Goal: Task Accomplishment & Management: Use online tool/utility

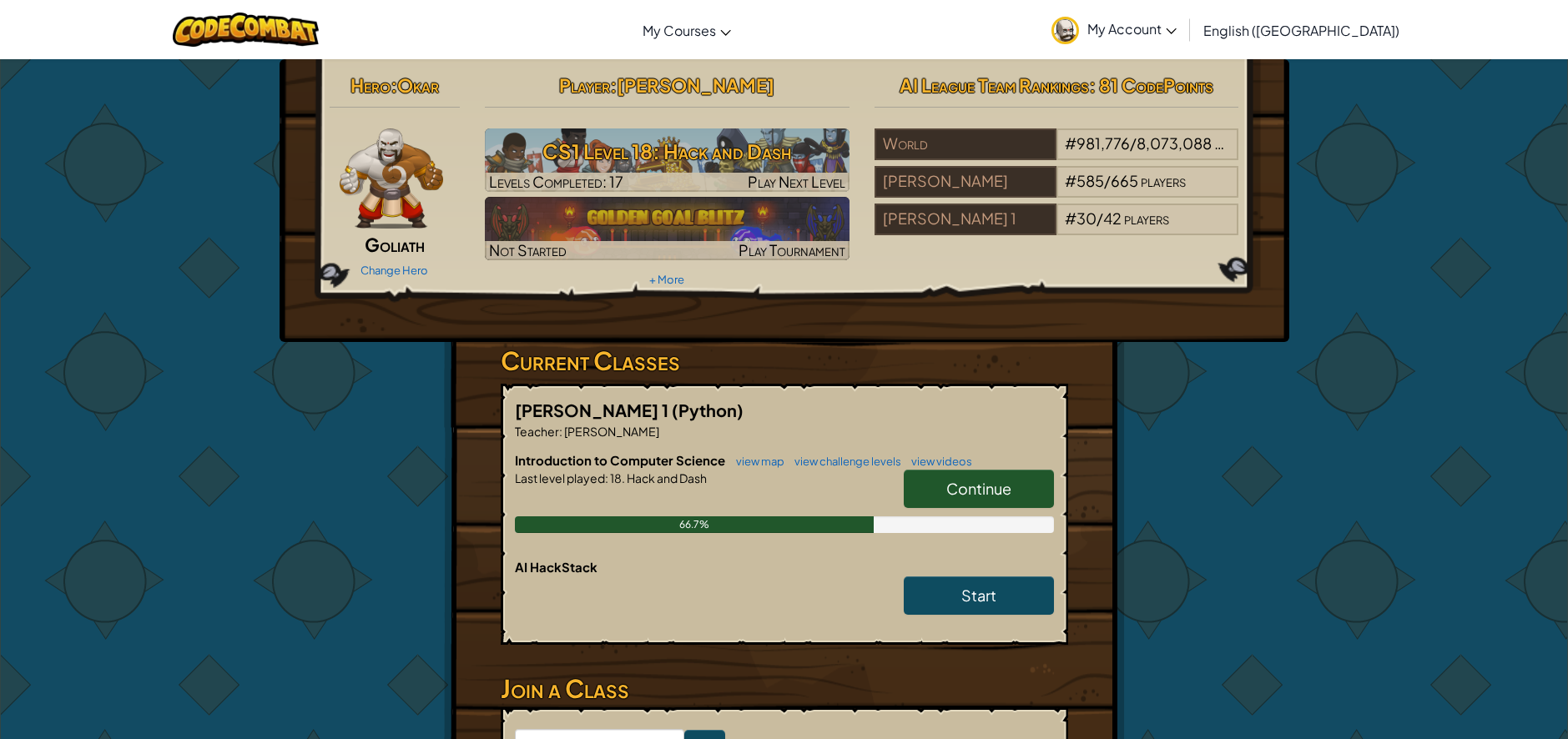
click at [978, 489] on span "Continue" at bounding box center [979, 488] width 65 height 20
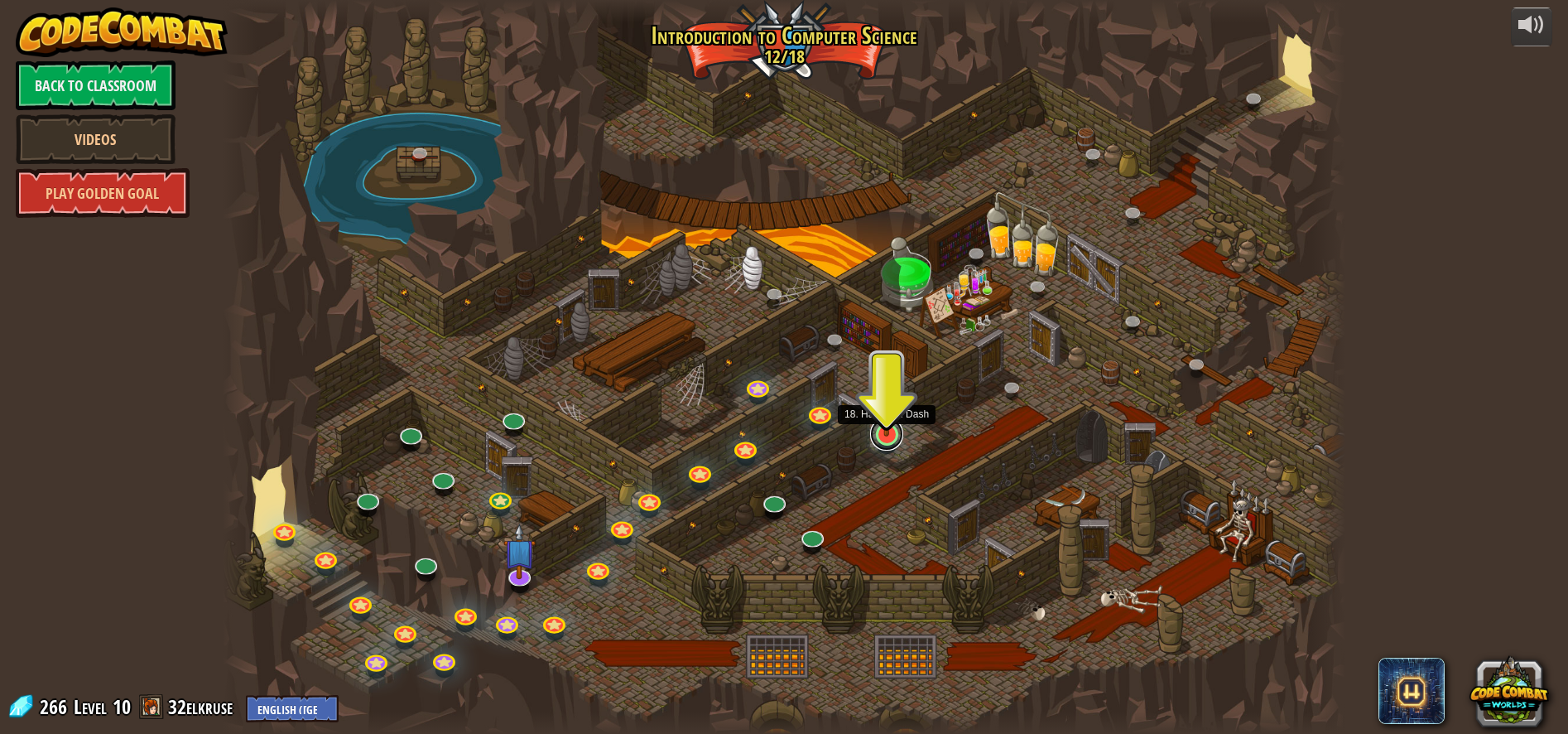
click at [885, 441] on link at bounding box center [887, 434] width 33 height 33
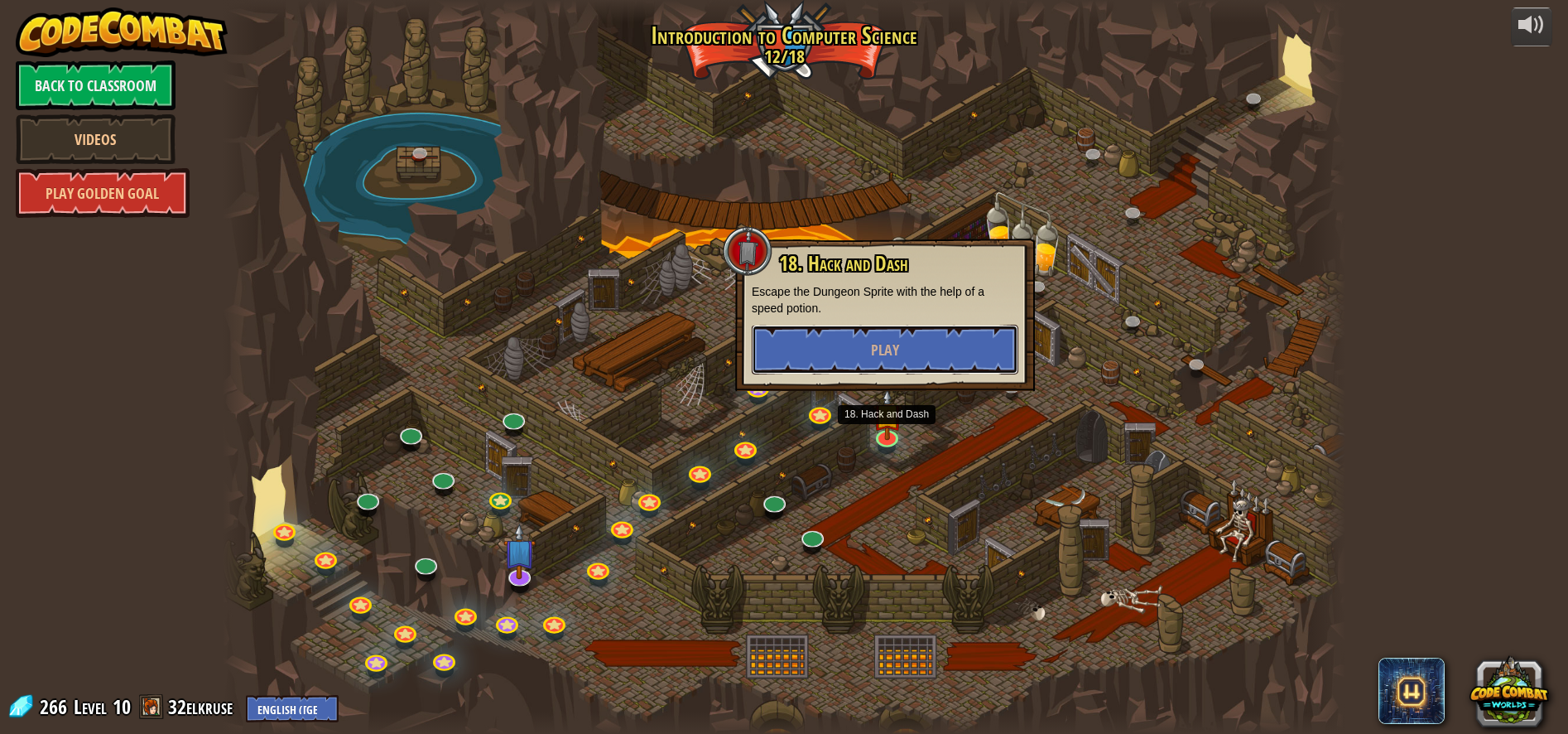
click at [905, 352] on button "Play" at bounding box center [885, 350] width 266 height 50
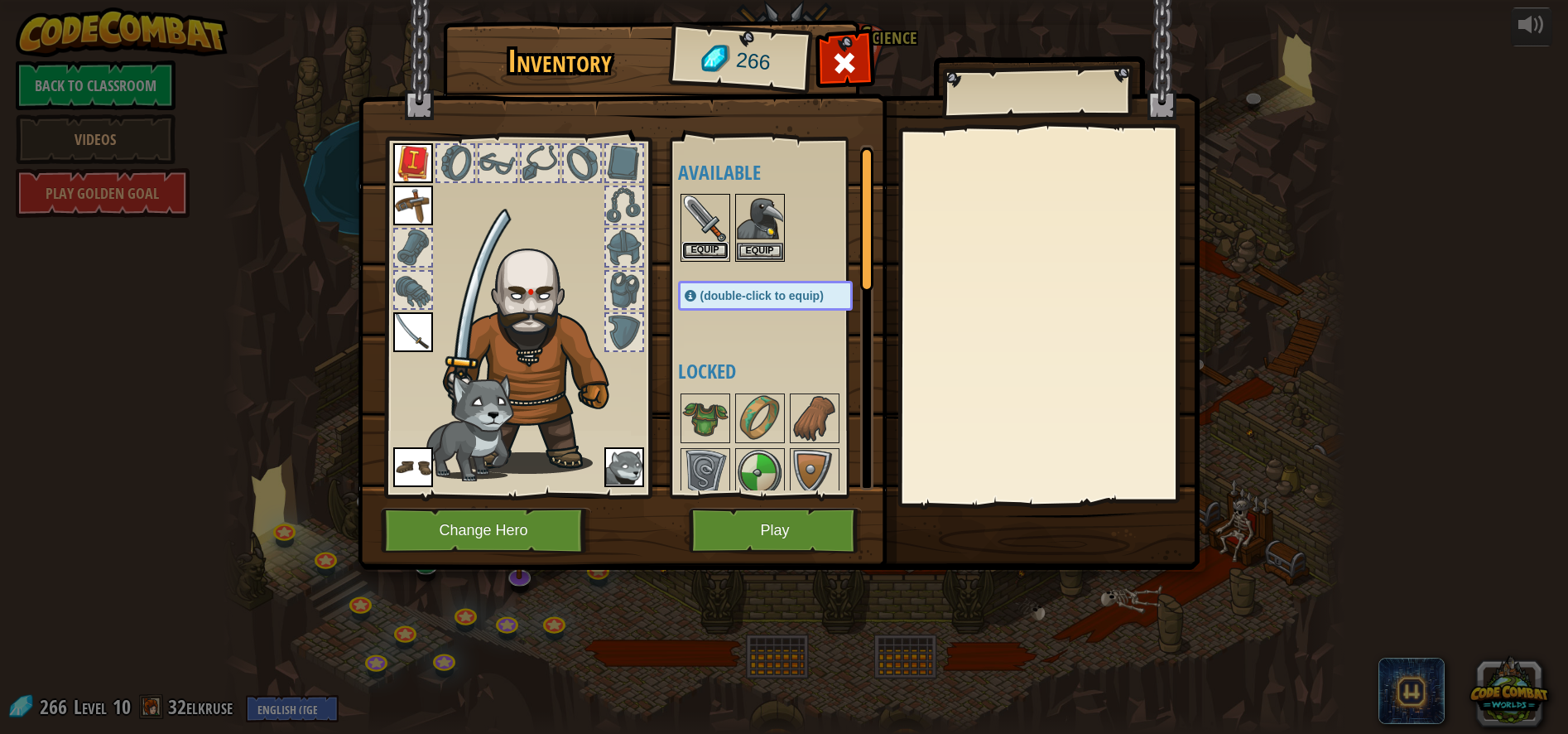
click at [708, 250] on button "Equip" at bounding box center [706, 250] width 46 height 18
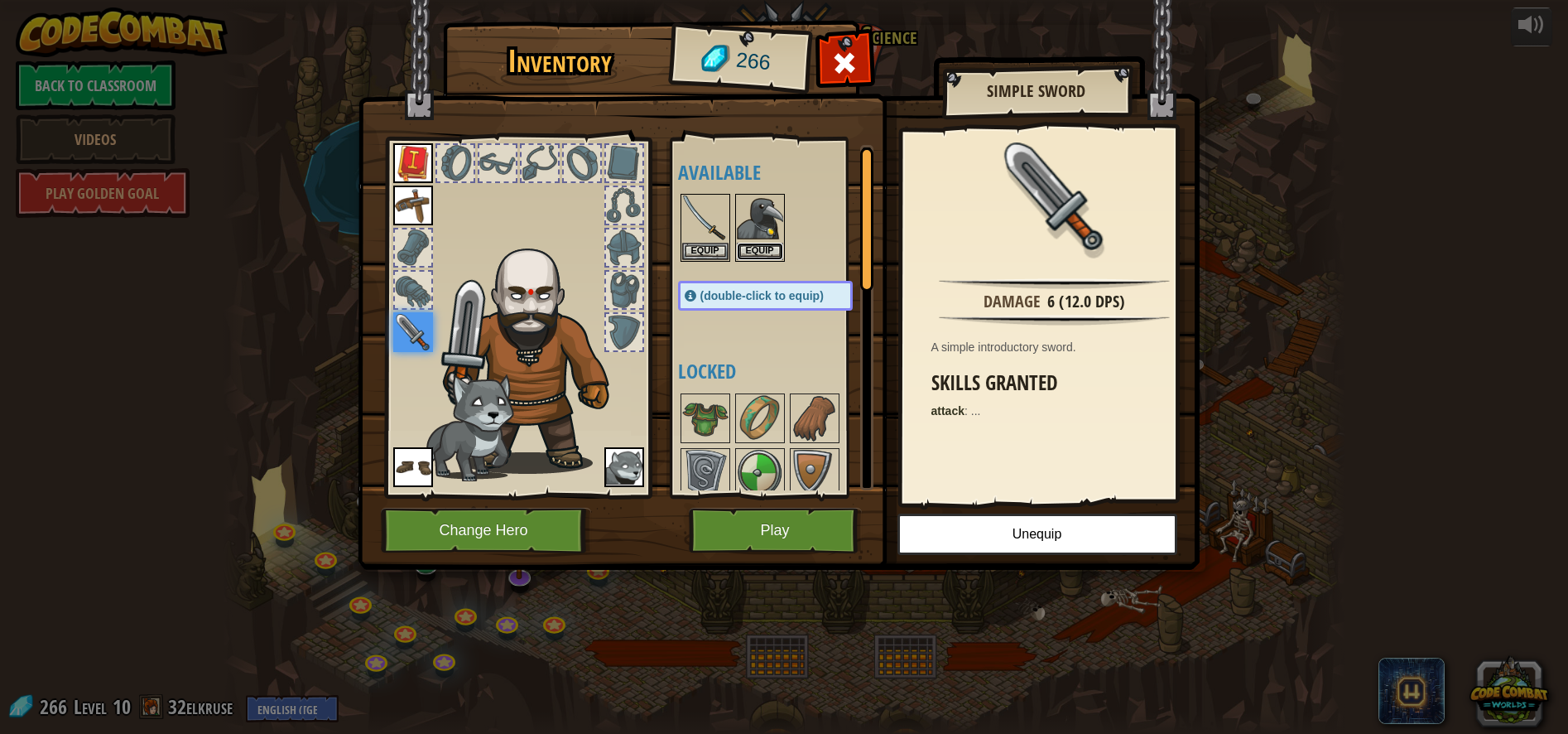
click at [772, 249] on button "Equip" at bounding box center [760, 251] width 46 height 18
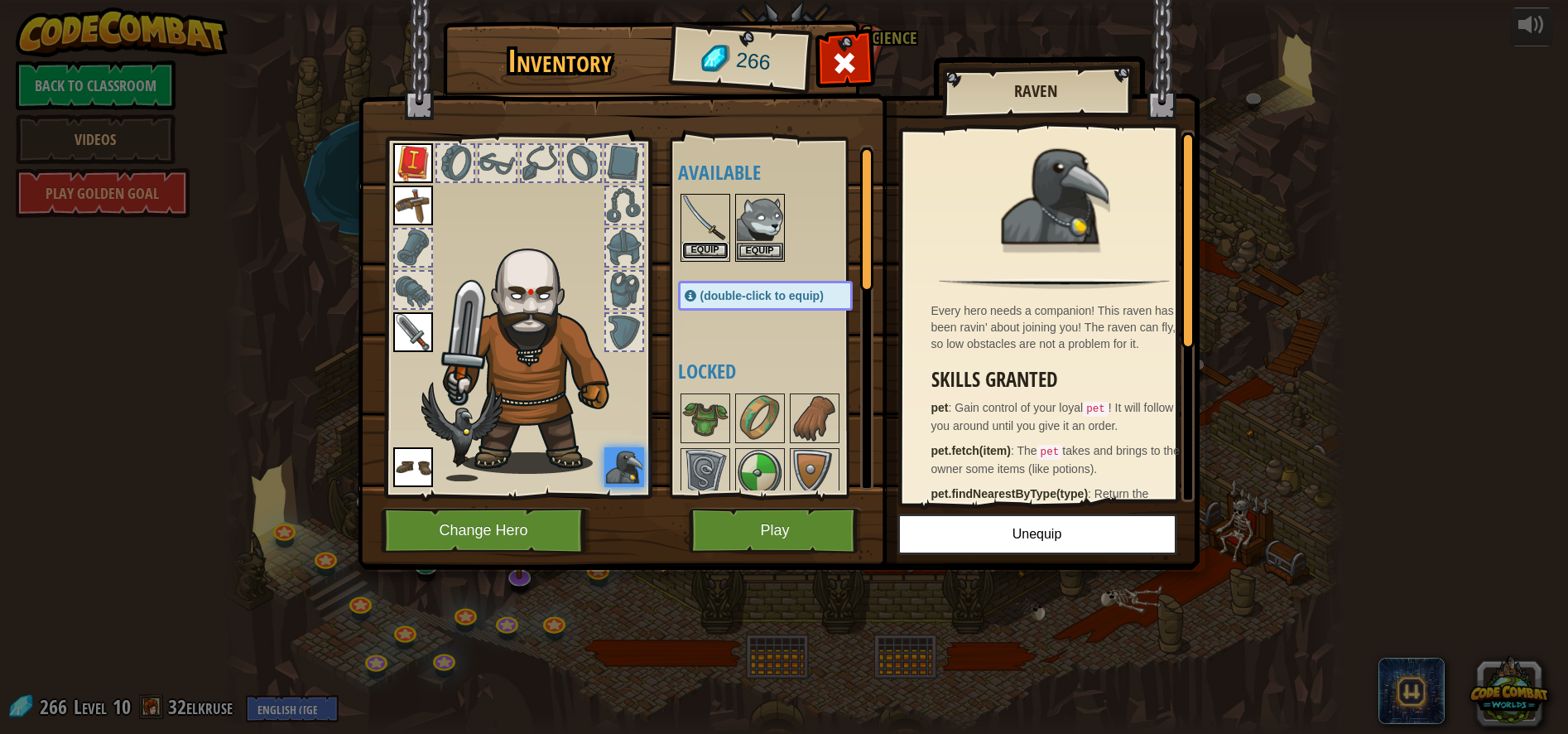
click at [687, 243] on button "Equip" at bounding box center [706, 250] width 46 height 18
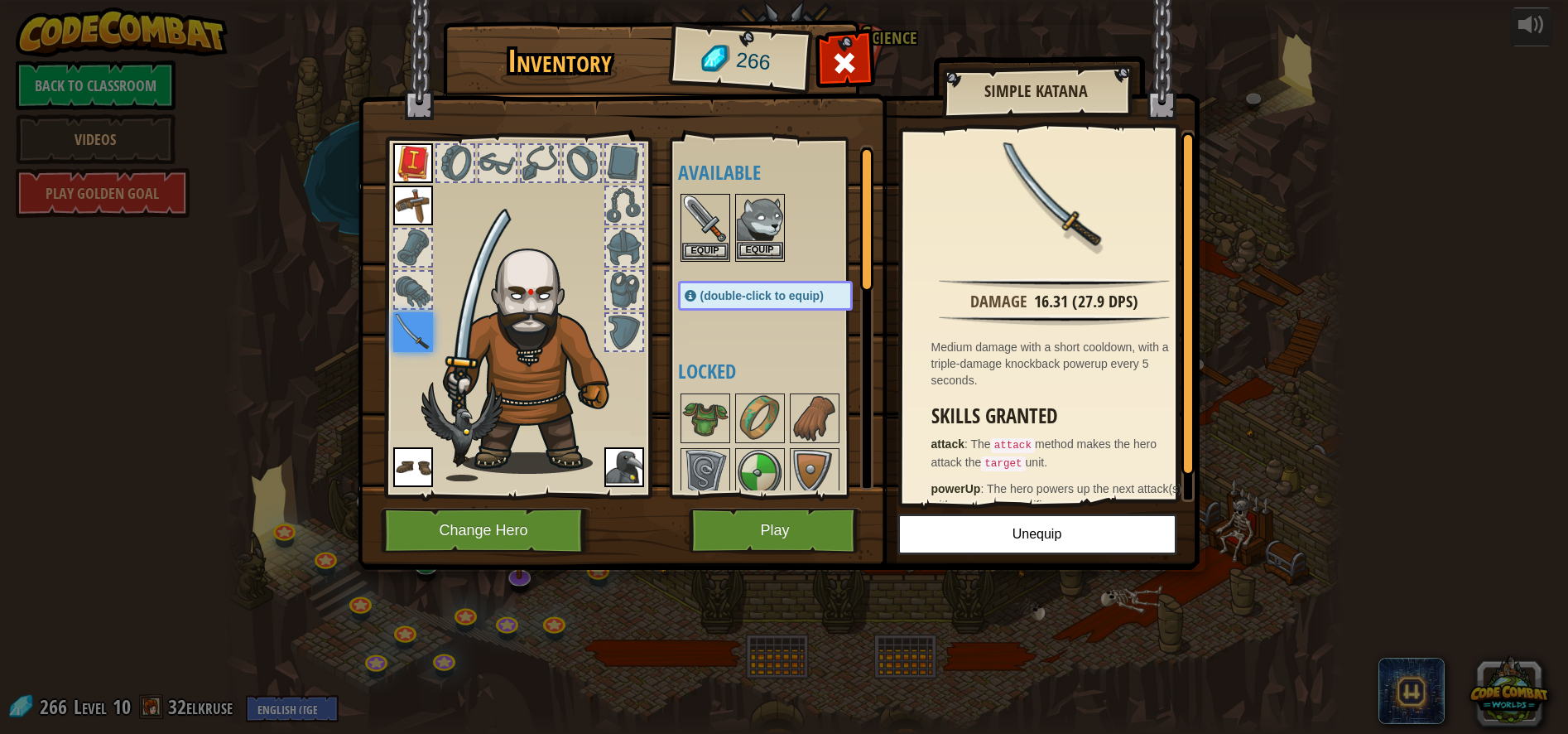
click at [762, 243] on div "Equip" at bounding box center [760, 227] width 50 height 68
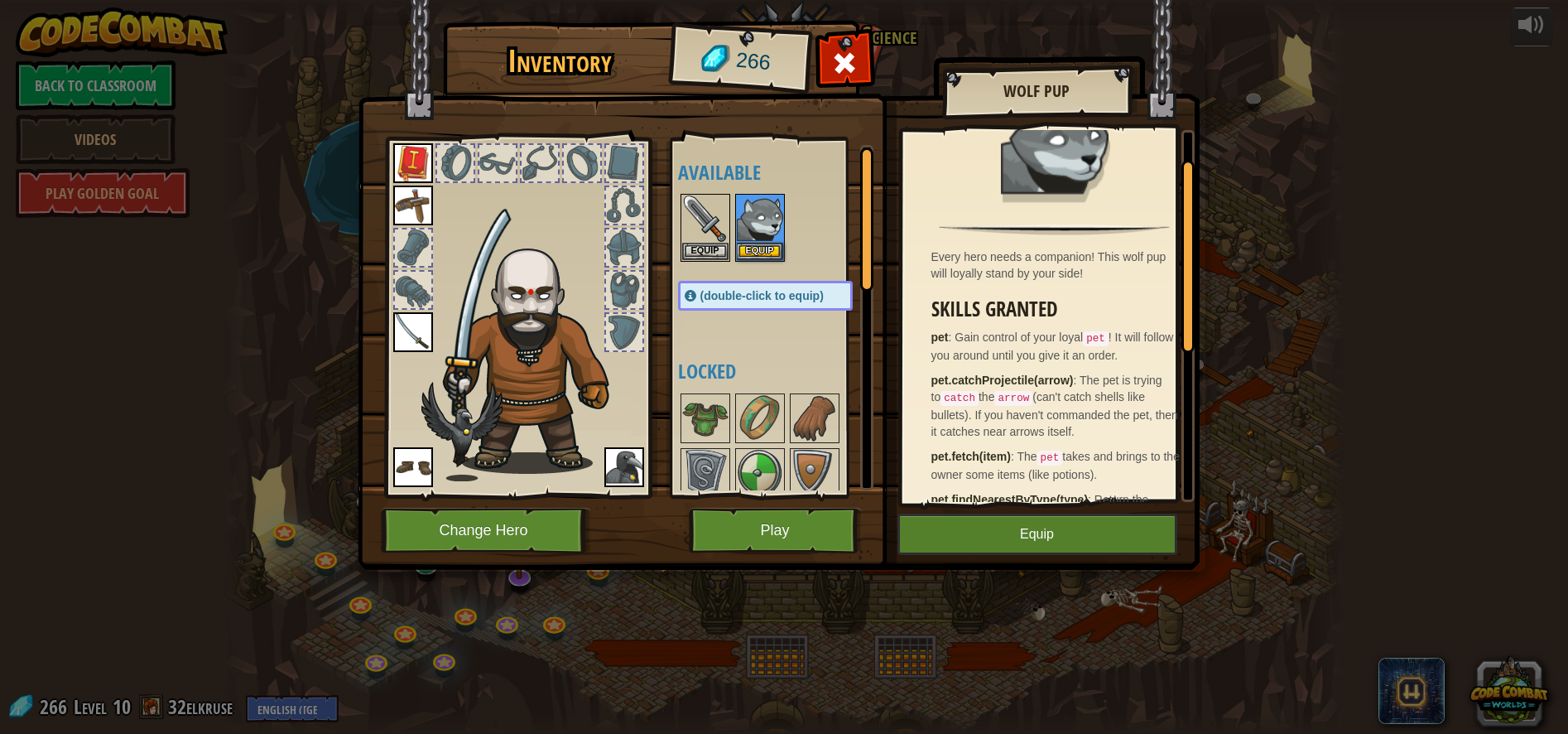
scroll to position [55, 0]
click at [678, 489] on div "Available Equip Equip Equip Equip Equip Equip Equip (double-click to equip) Loc…" at bounding box center [772, 317] width 203 height 360
click at [744, 523] on button "Play" at bounding box center [775, 530] width 173 height 45
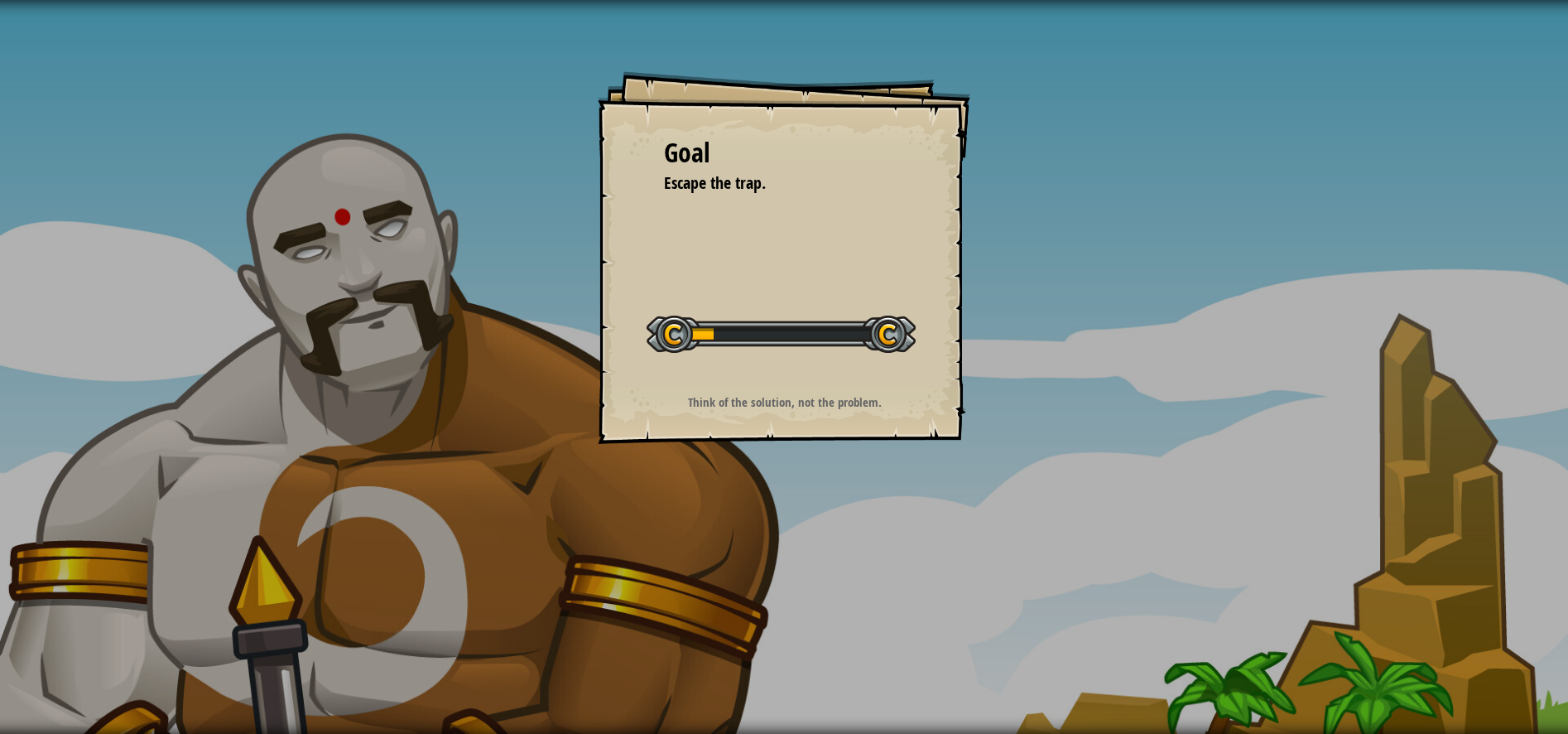
click at [761, 124] on div "Goal Escape the trap. Start Level Error loading from server. Try refreshing the…" at bounding box center [784, 257] width 373 height 373
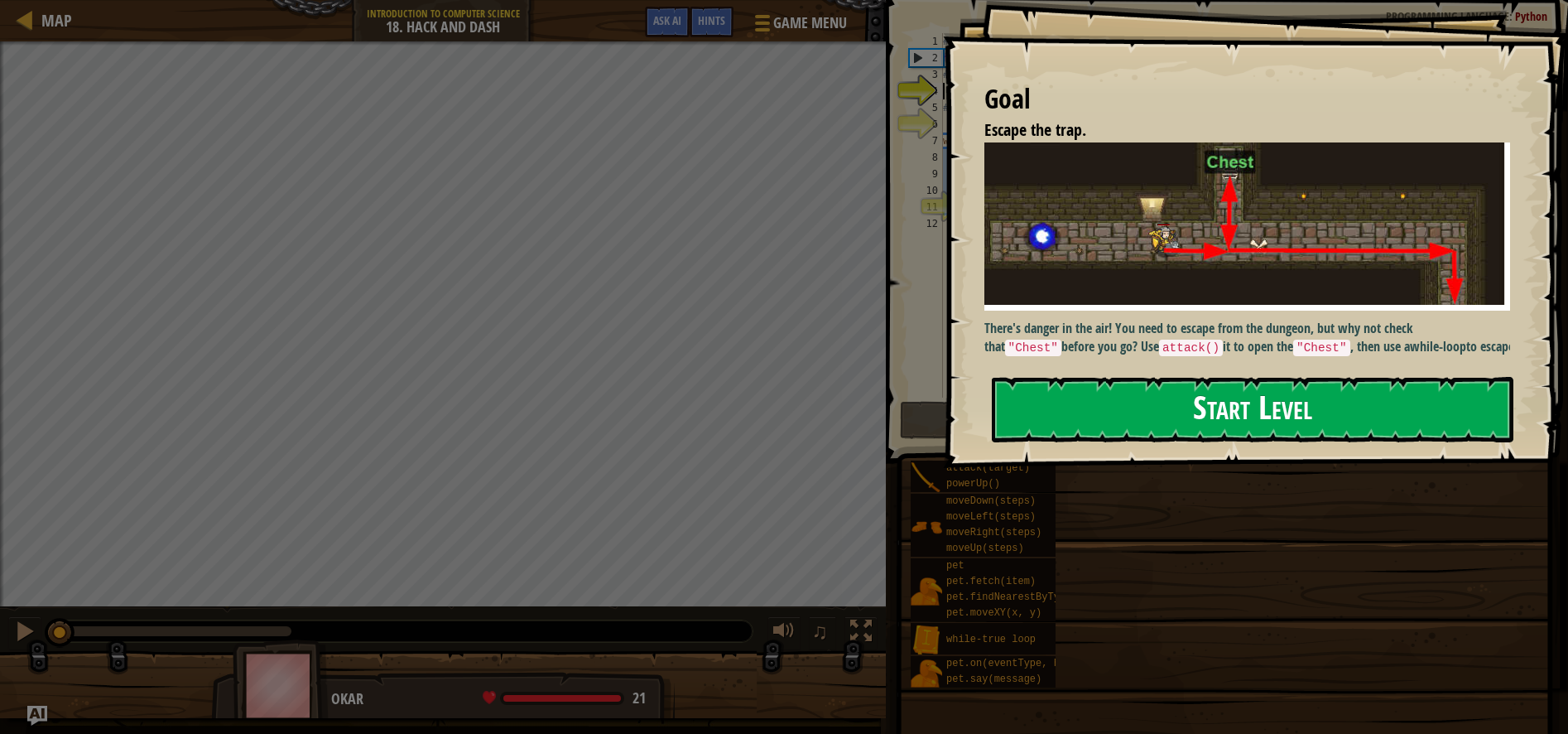
click at [1252, 422] on button "Start Level" at bounding box center [1253, 409] width 522 height 66
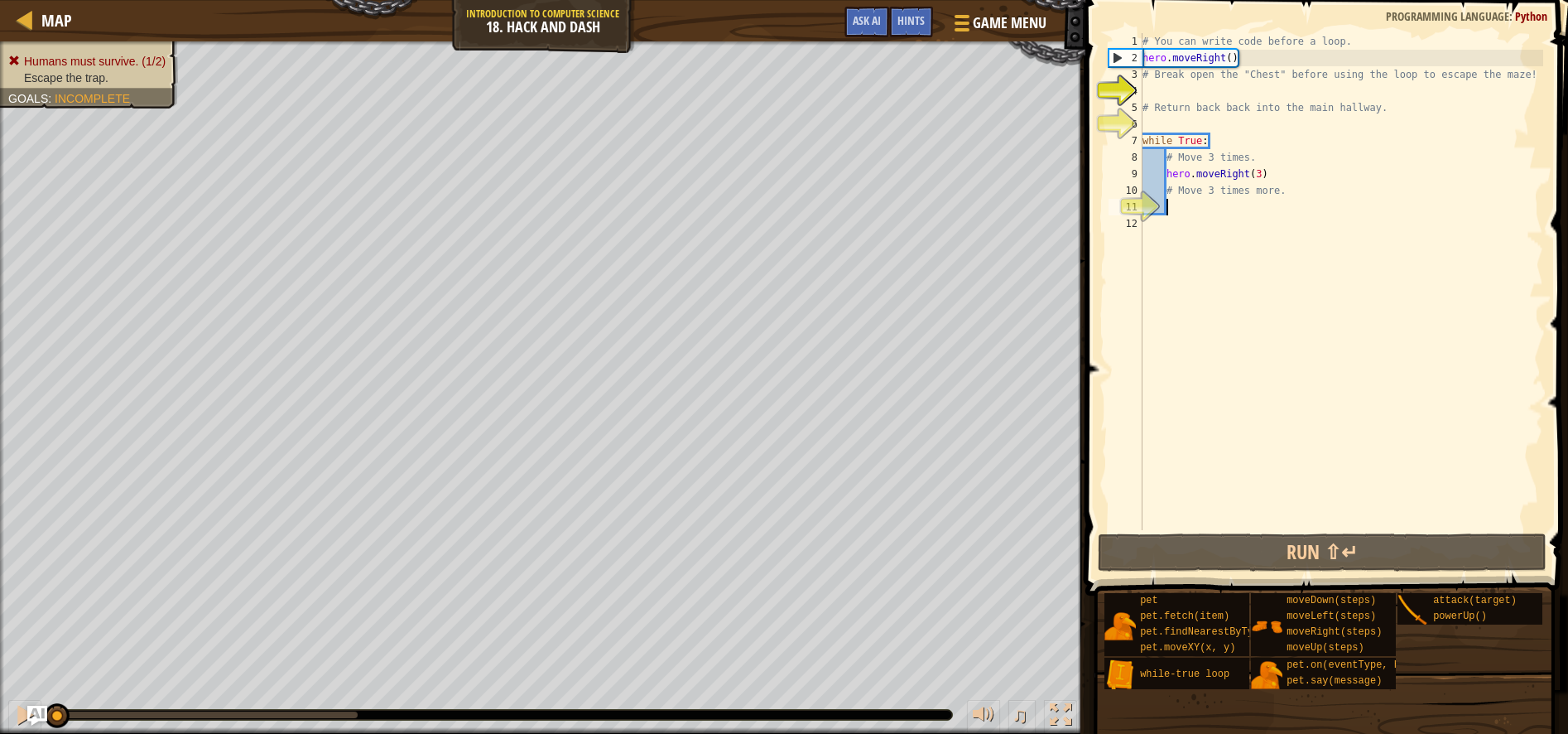
drag, startPoint x: 1185, startPoint y: 211, endPoint x: 1212, endPoint y: 217, distance: 27.7
click at [1191, 211] on div "# You can write code before a loop. hero . moveRight ( ) # Break open the "Ches…" at bounding box center [1341, 298] width 404 height 530
click at [1368, 561] on button "Run ⇧↵" at bounding box center [1322, 552] width 449 height 38
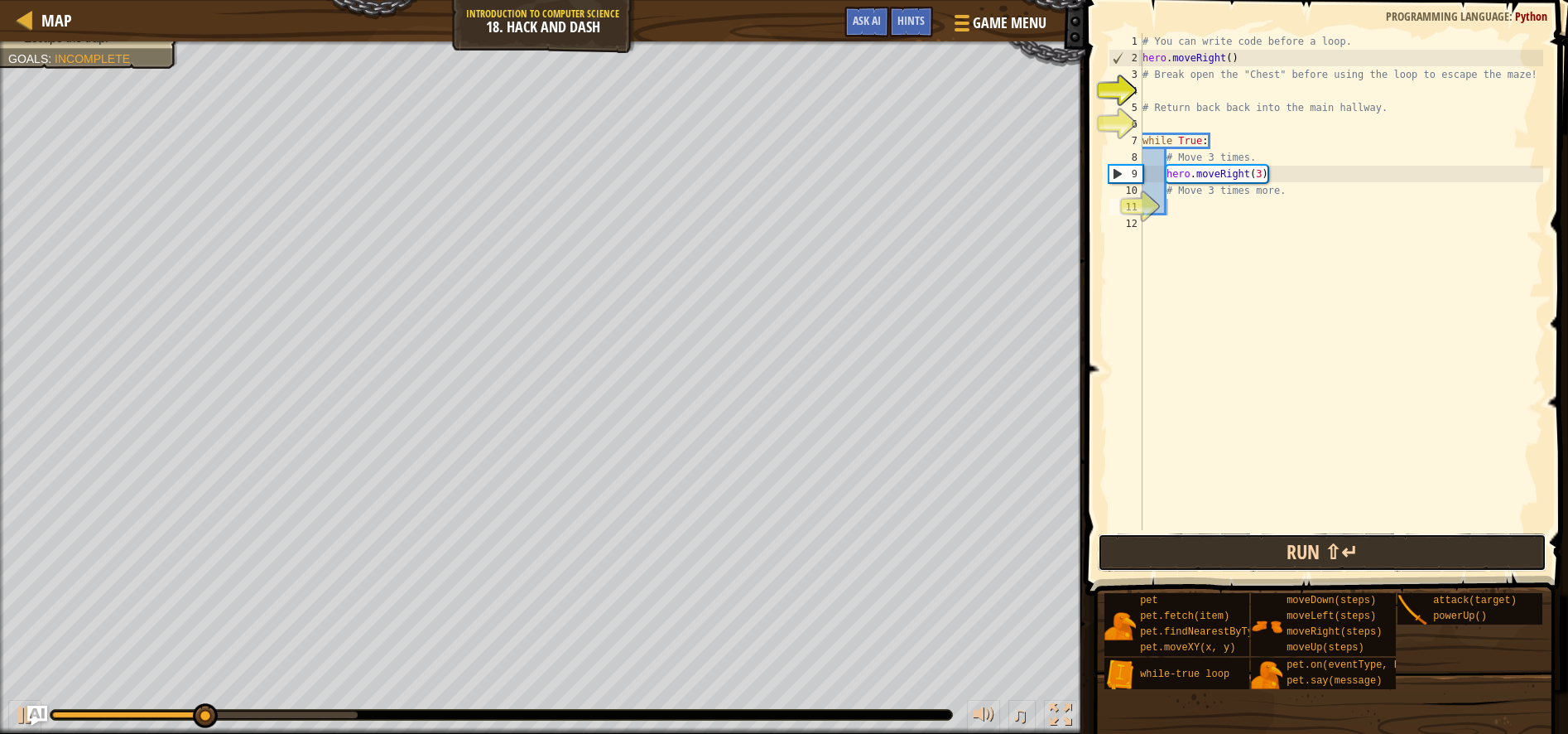
click at [1394, 556] on button "Run ⇧↵" at bounding box center [1322, 552] width 449 height 38
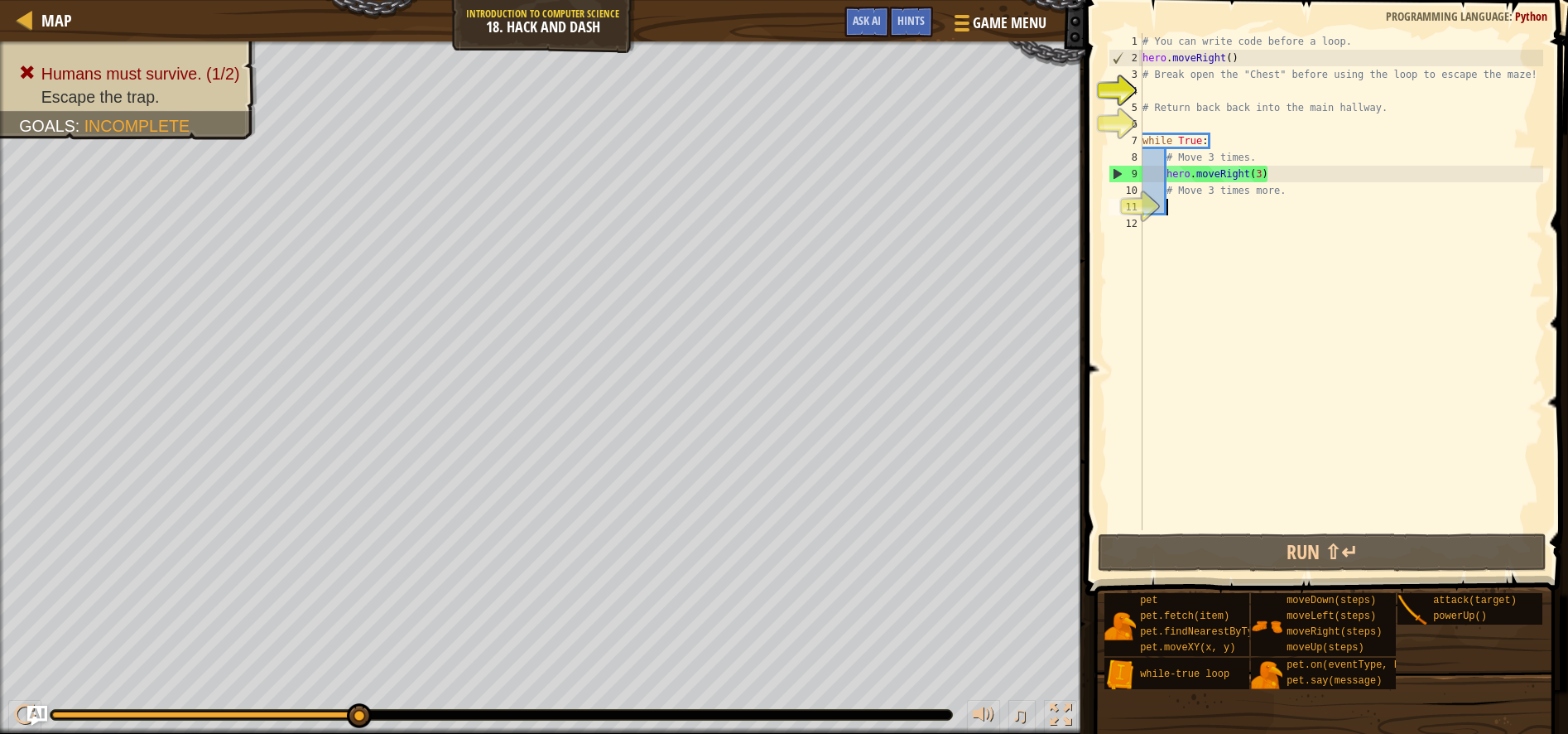
click at [1262, 174] on div "# You can write code before a loop. hero . moveRight ( ) # Break open the "Ches…" at bounding box center [1341, 298] width 404 height 530
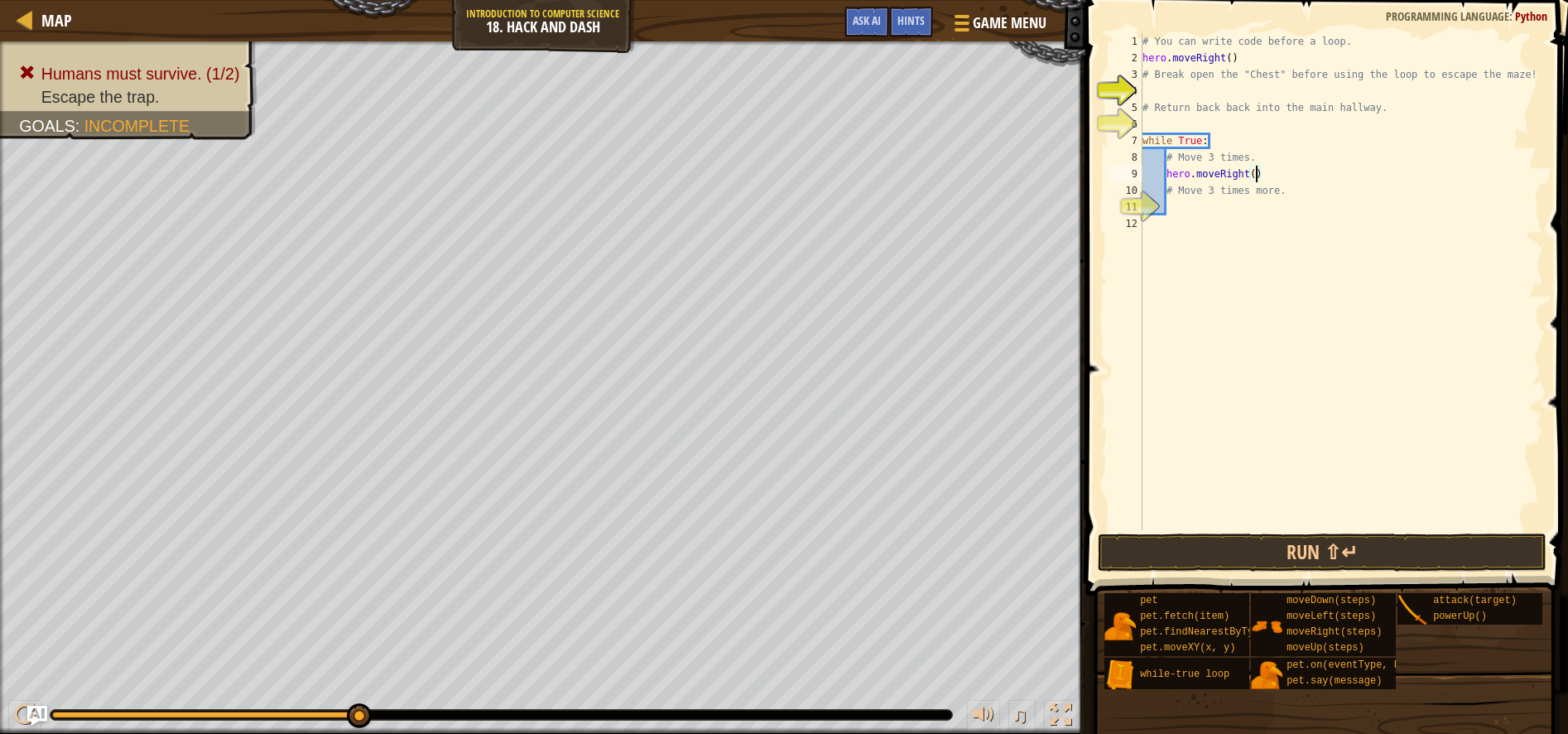
scroll to position [7, 10]
click at [1302, 191] on div "# You can write code before a loop. hero . moveRight ( ) # Break open the "Ches…" at bounding box center [1341, 298] width 404 height 530
type textarea "#"
type textarea "her"
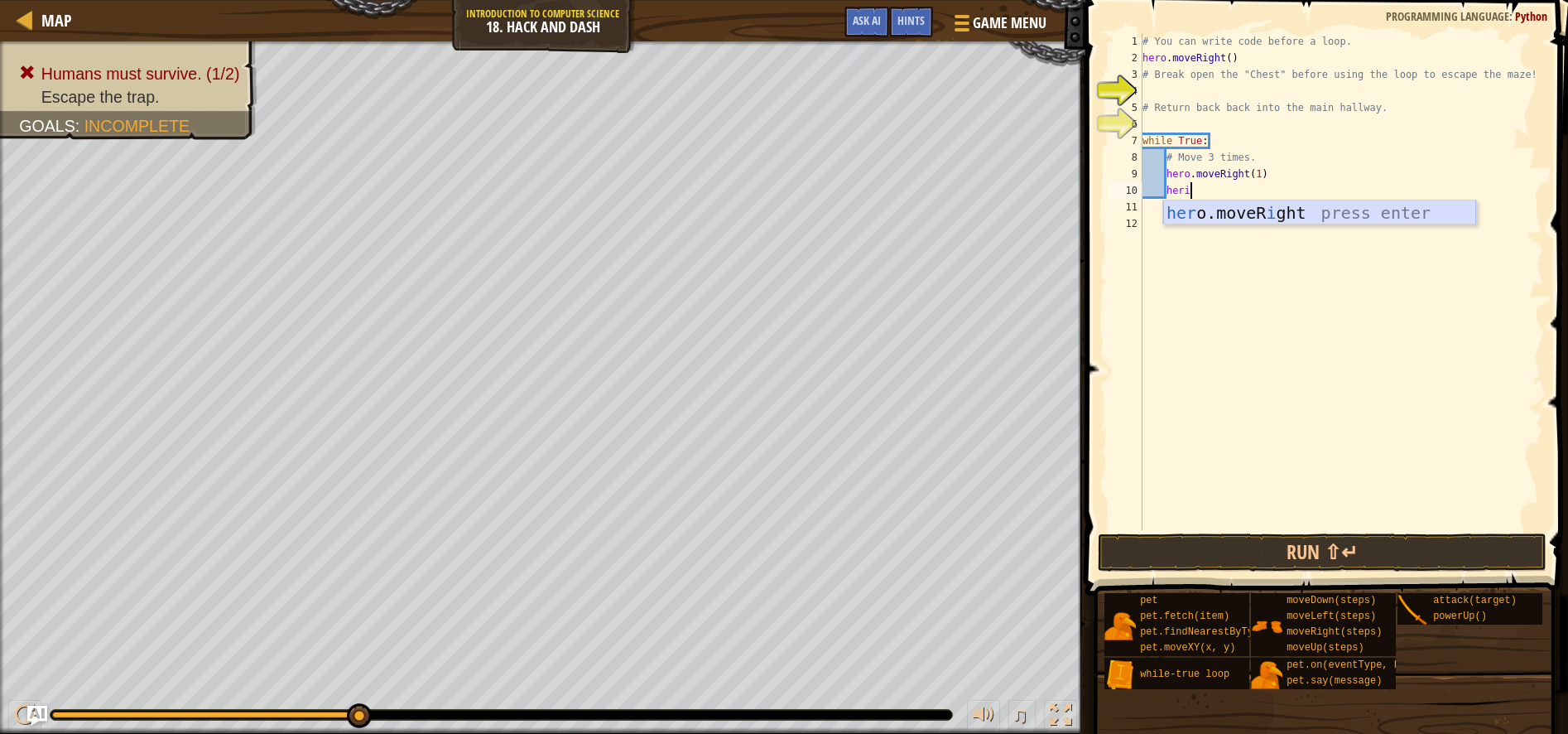
scroll to position [7, 3]
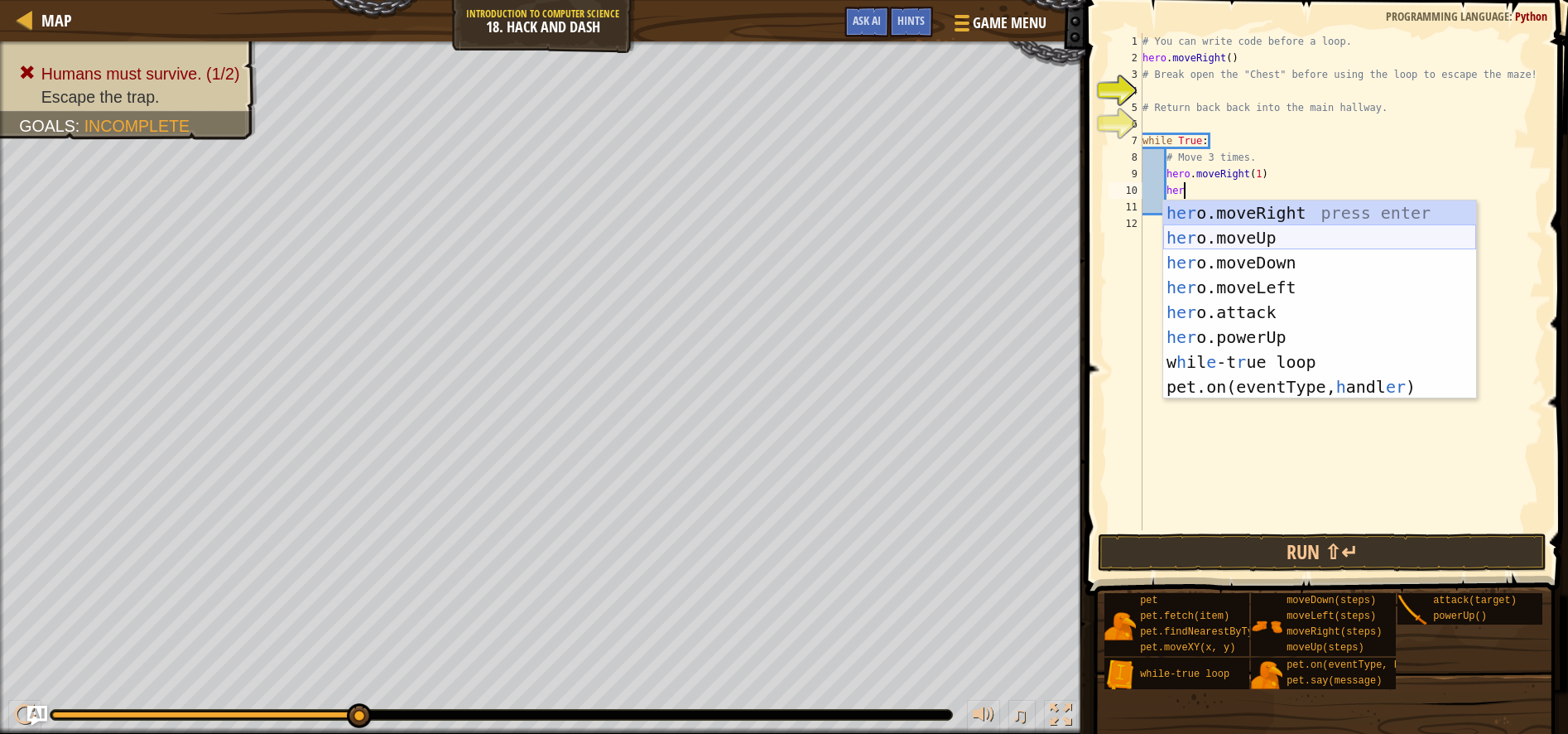
click at [1278, 236] on div "her o.moveRight press enter her o.moveUp press enter her o.moveDown press enter…" at bounding box center [1320, 325] width 313 height 249
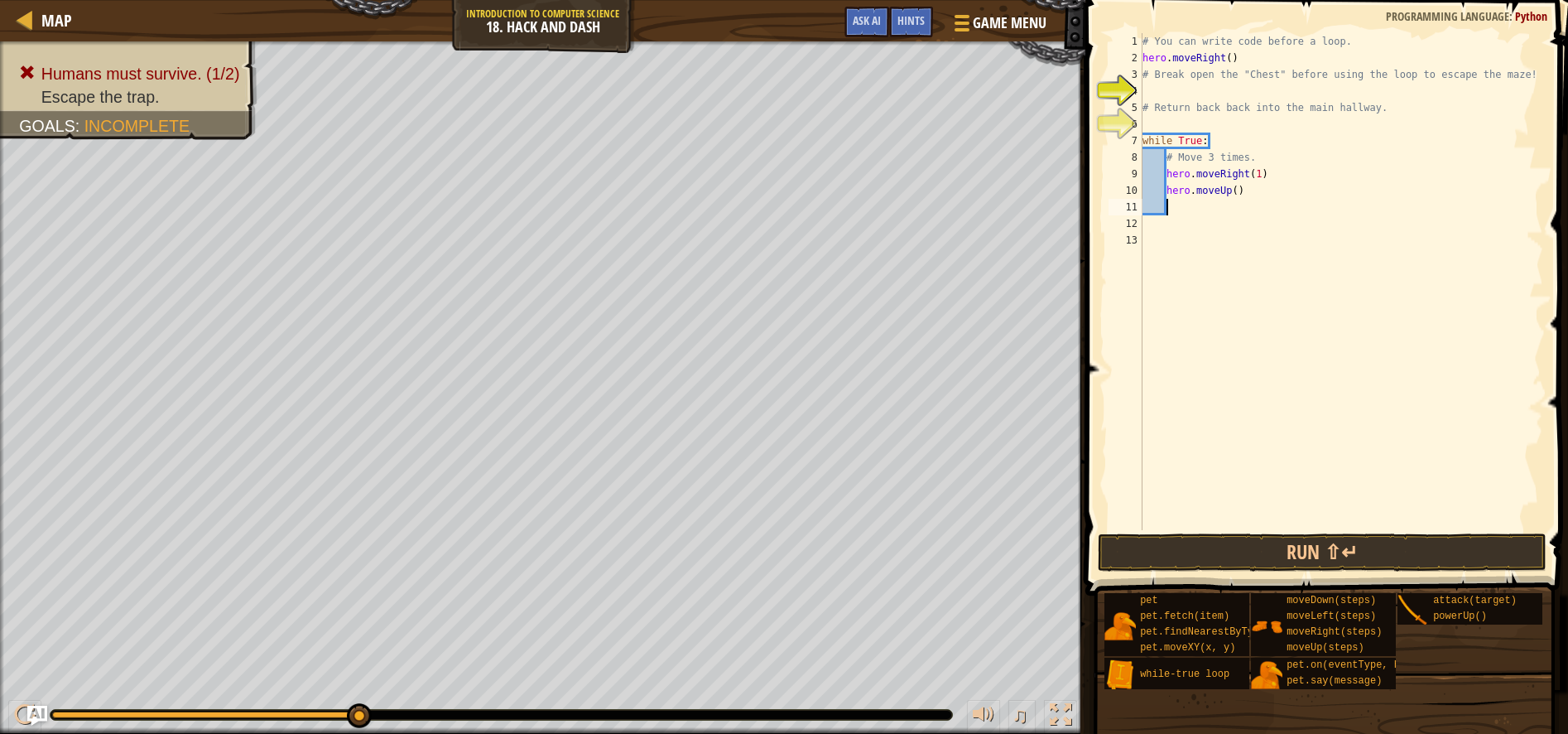
scroll to position [7, 1]
click at [1239, 190] on div "# You can write code before a loop. hero . moveRight ( ) # Break open the "Ches…" at bounding box center [1341, 298] width 404 height 530
type textarea "hero.moveUp(1)"
click at [1182, 202] on div "# You can write code before a loop. hero . moveRight ( ) # Break open the "Ches…" at bounding box center [1341, 298] width 404 height 530
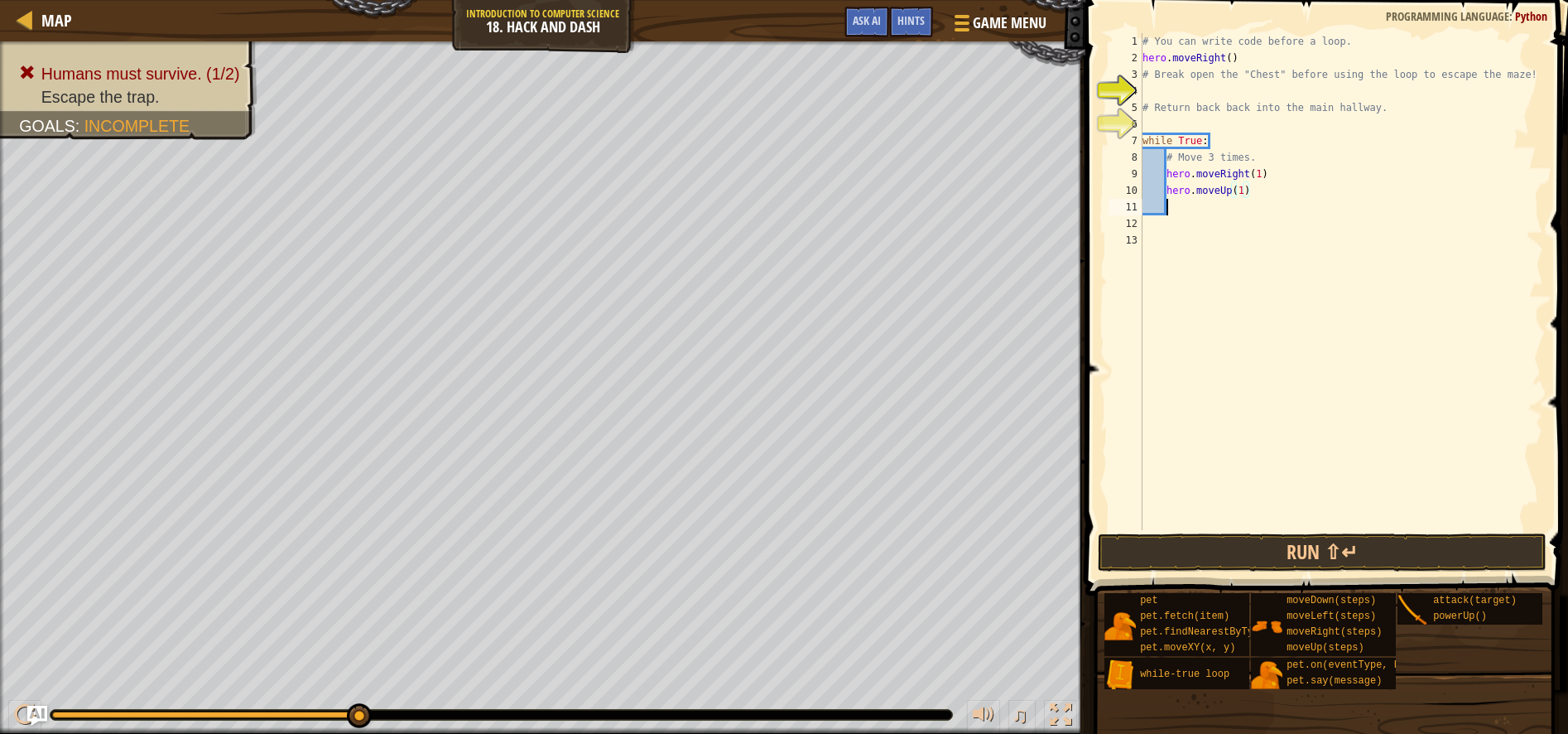
scroll to position [7, 1]
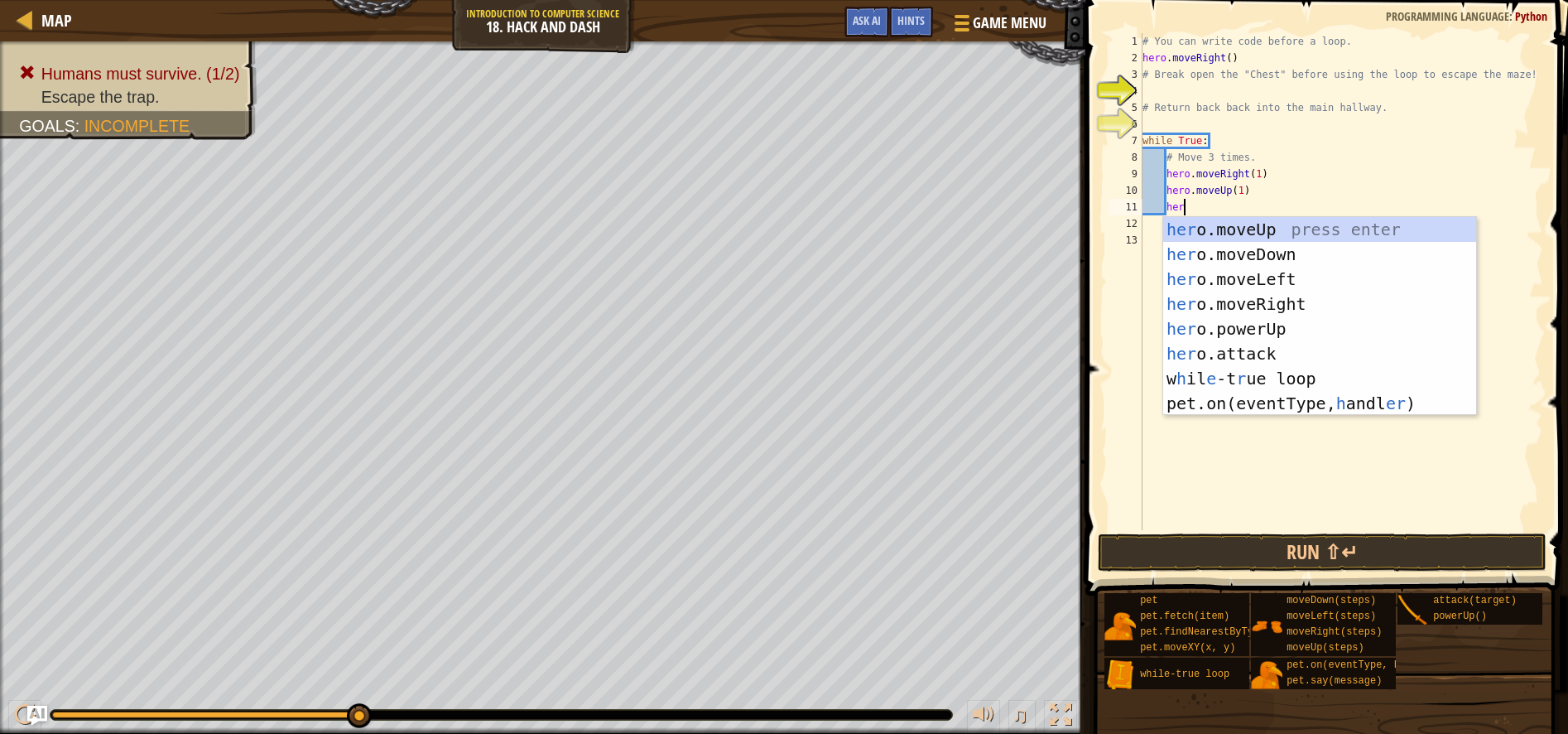
type textarea "hero"
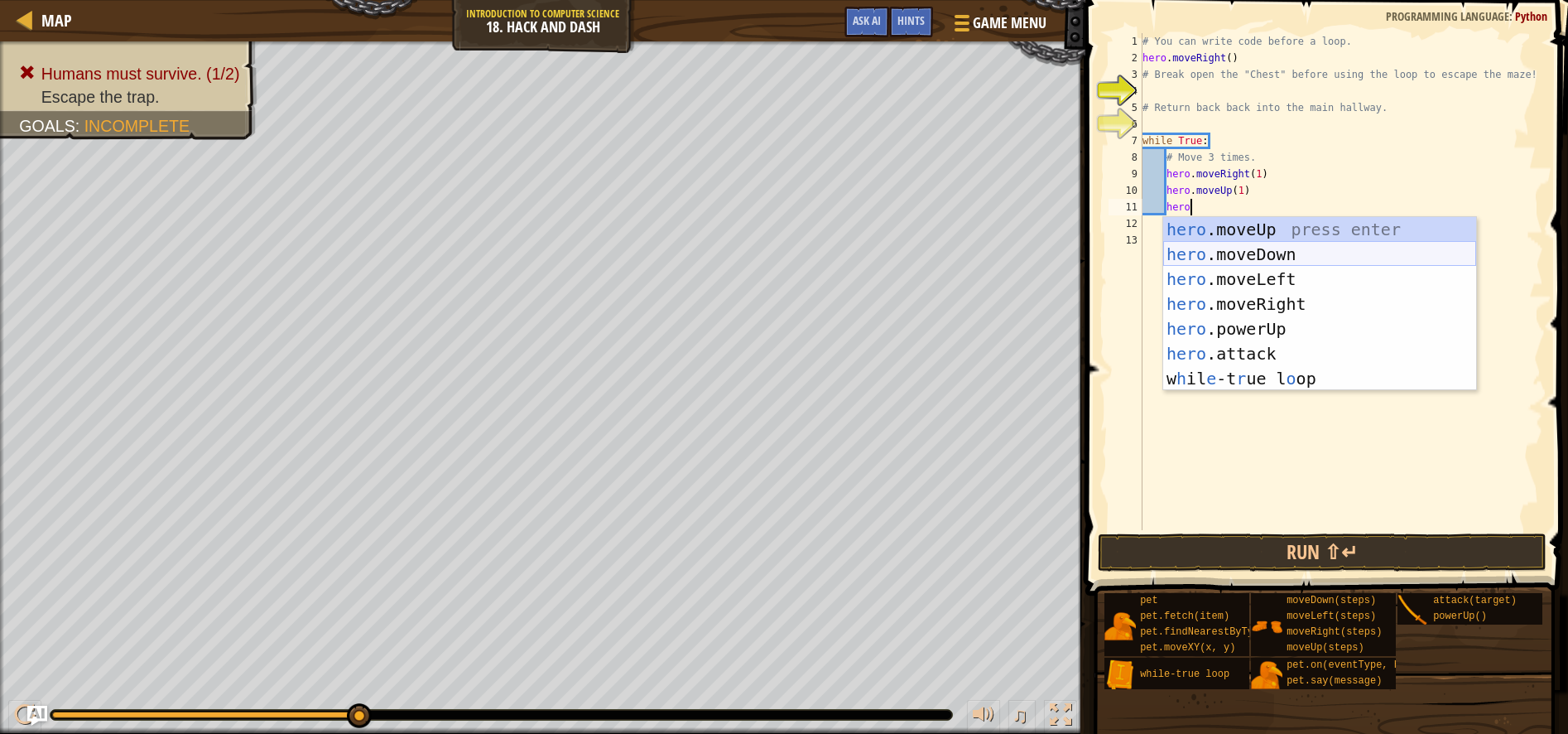
click at [1350, 244] on div "hero .moveUp press enter hero .moveDown press enter hero .moveLeft press enter …" at bounding box center [1320, 330] width 313 height 224
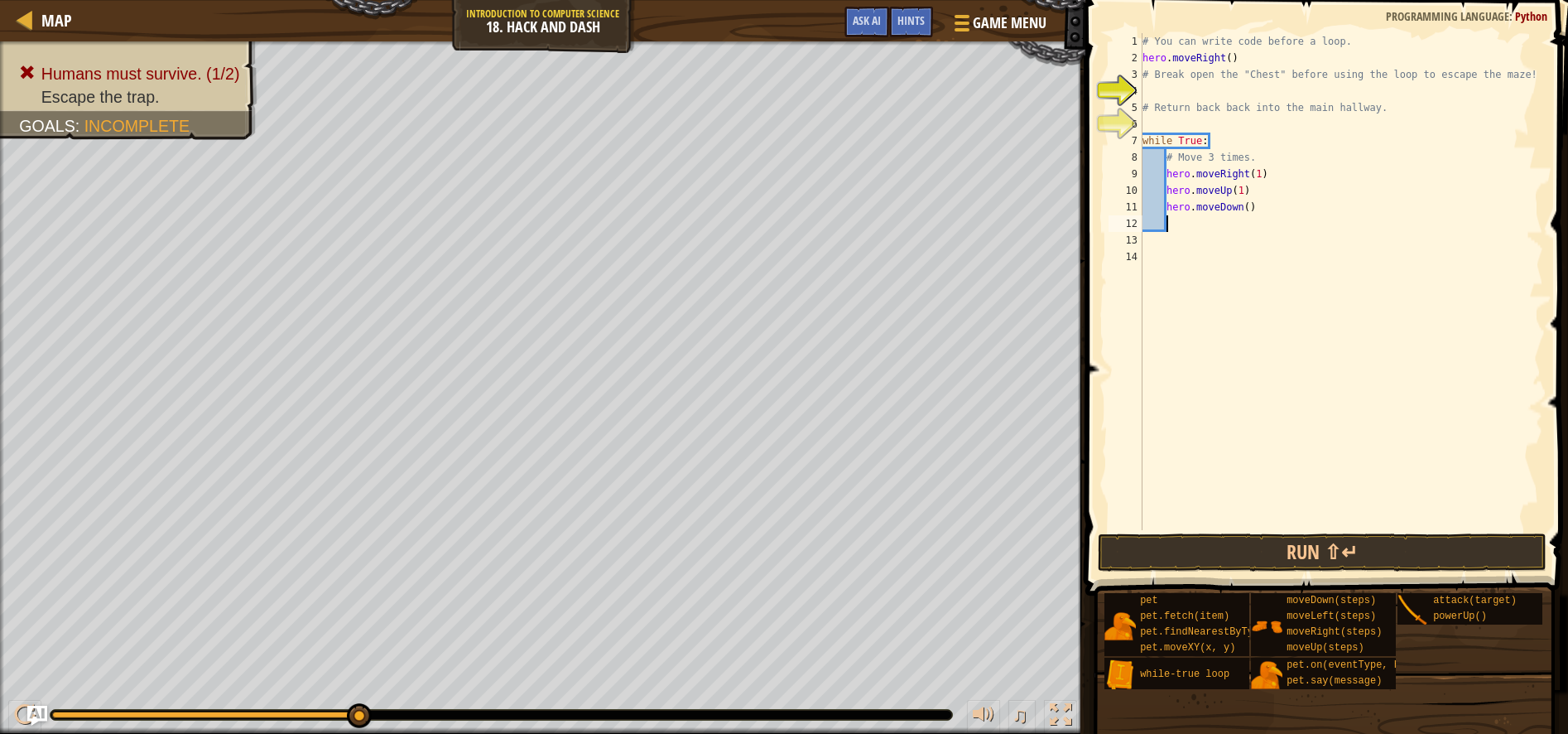
scroll to position [7, 1]
click at [1258, 196] on div "# You can write code before a loop. hero . moveRight ( ) # Break open the "Ches…" at bounding box center [1341, 298] width 404 height 530
type textarea "h"
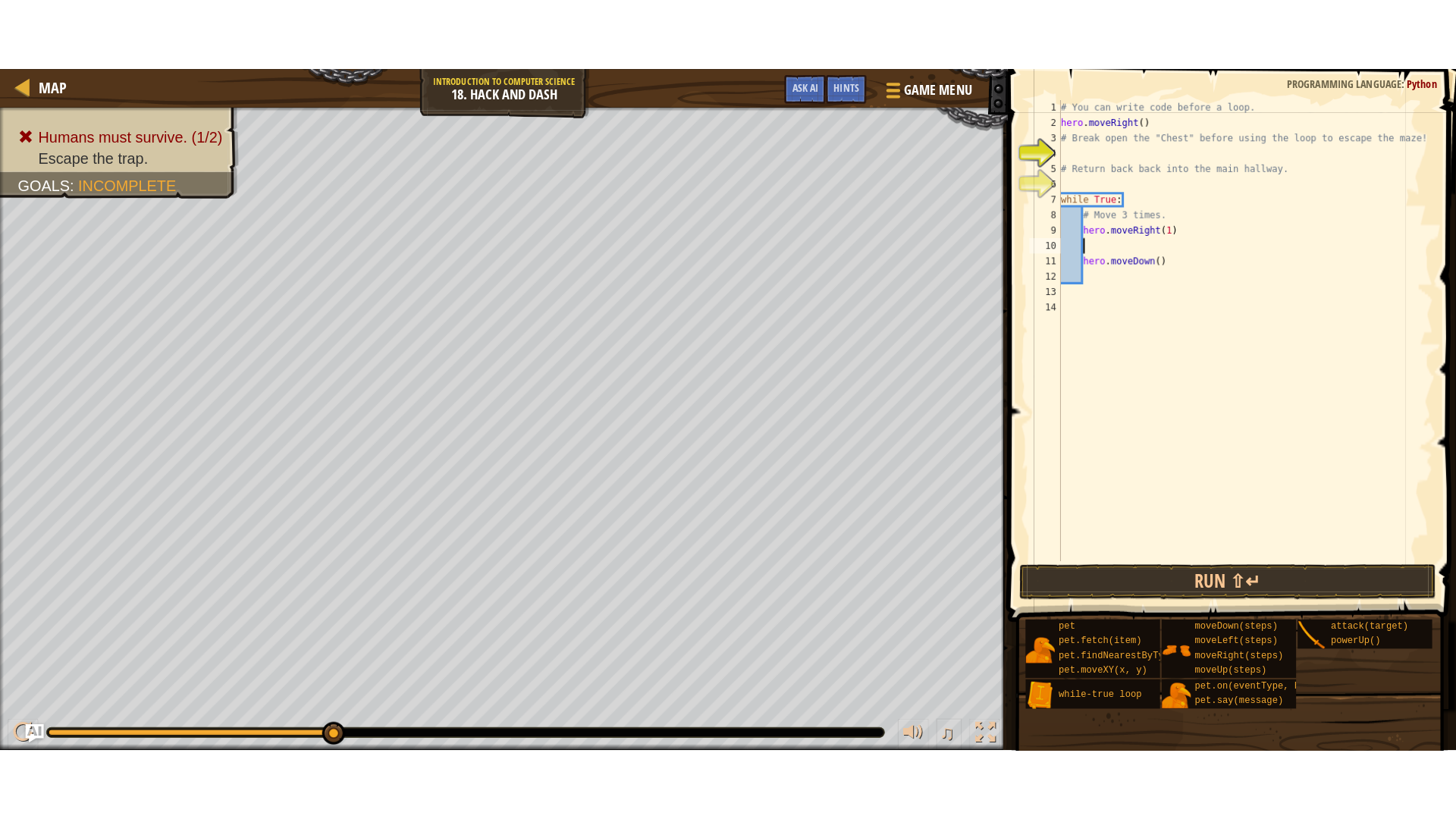
scroll to position [7, 0]
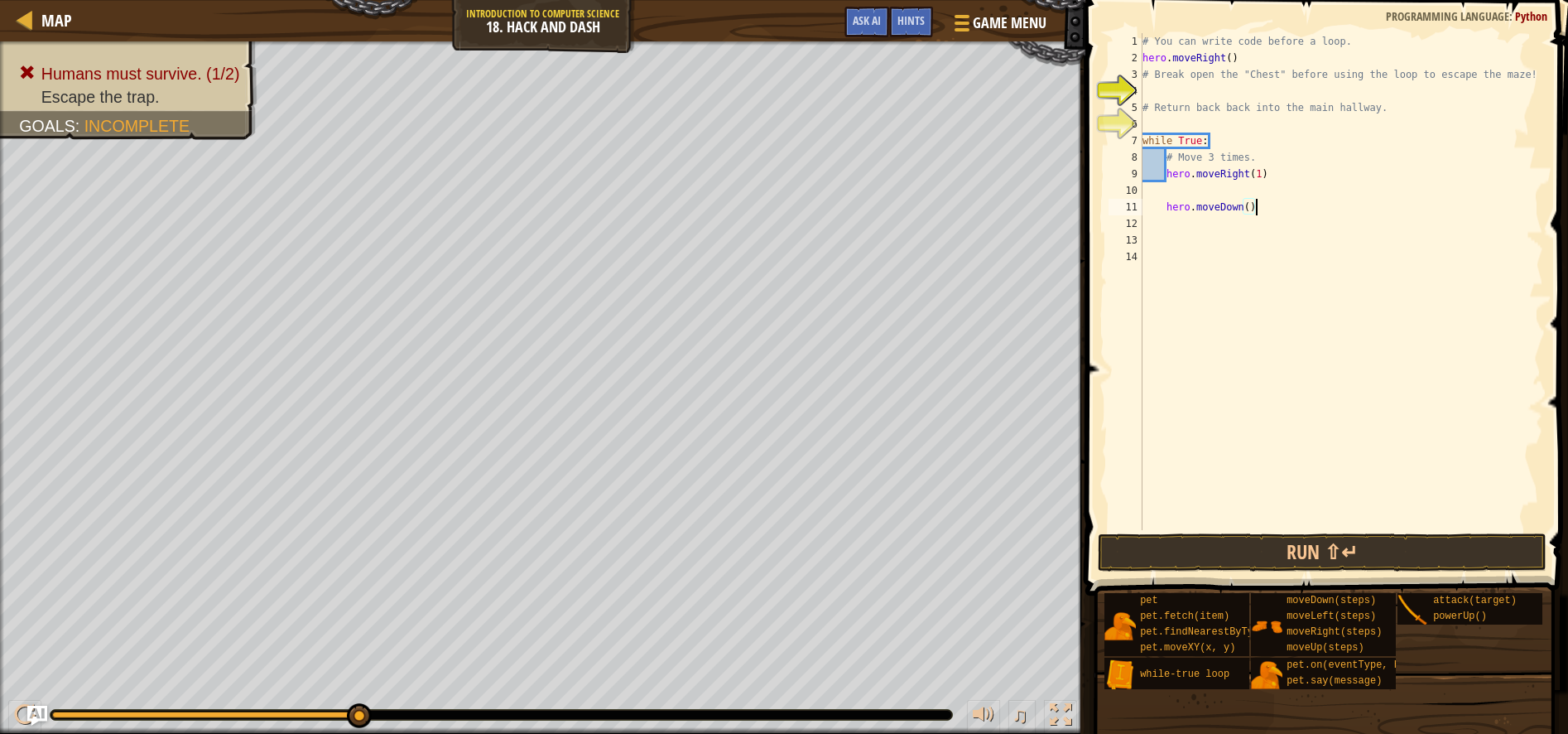
click at [1273, 214] on div "# You can write code before a loop. hero . moveRight ( ) # Break open the "Ches…" at bounding box center [1341, 298] width 404 height 530
type textarea "h"
click at [1182, 89] on div "# You can write code before a loop. hero . moveRight ( ) # Break open the "Ches…" at bounding box center [1341, 298] width 404 height 530
click at [1049, 711] on button at bounding box center [1061, 716] width 33 height 34
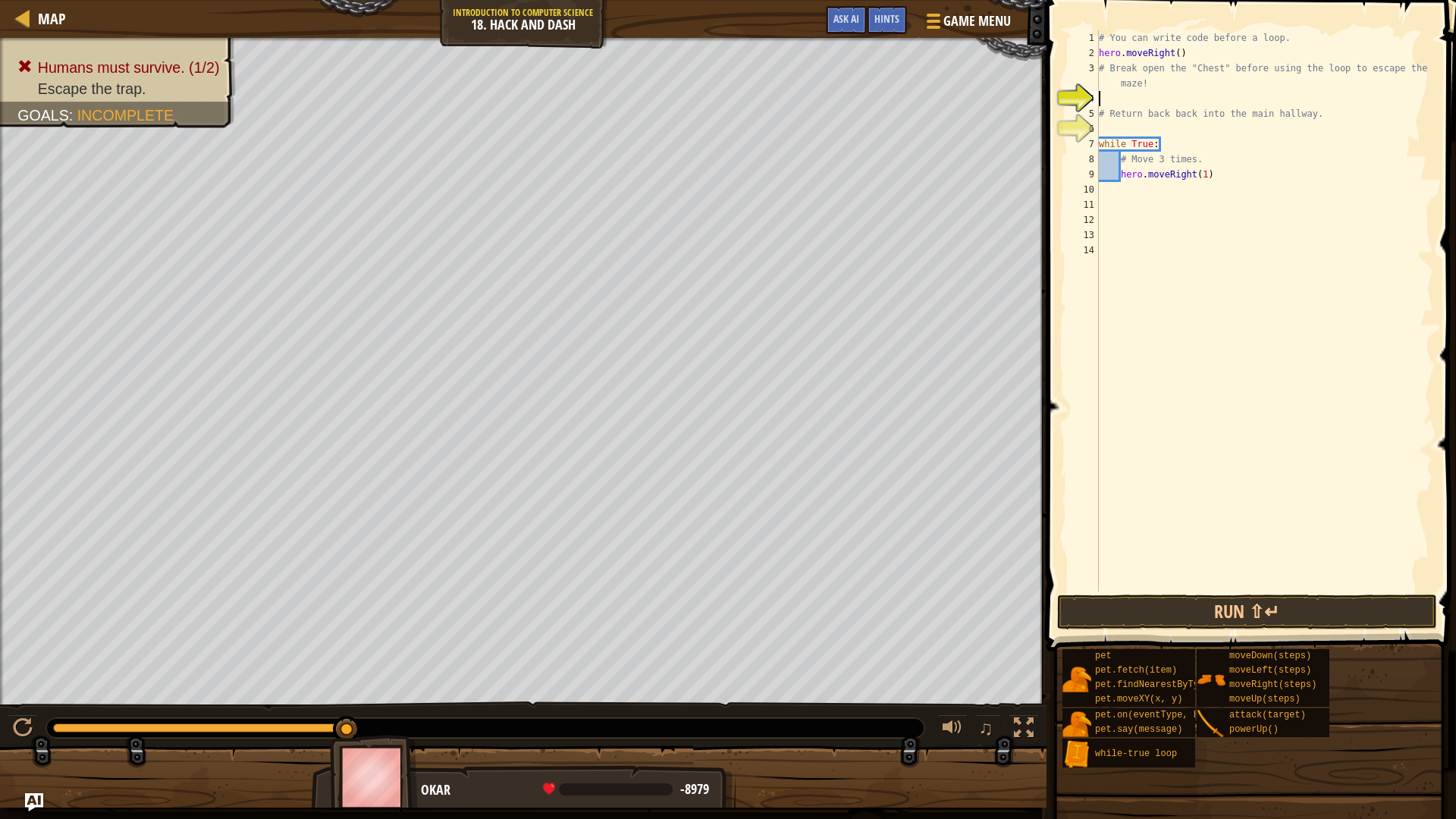
click at [1190, 590] on div "1 2 3 4 5 6 7 8 9 10 11 12 13 14 # You can write code before a loop. hero . mov…" at bounding box center [1248, 356] width 414 height 696
click at [1219, 606] on button "Run ⇧↵" at bounding box center [1247, 611] width 379 height 35
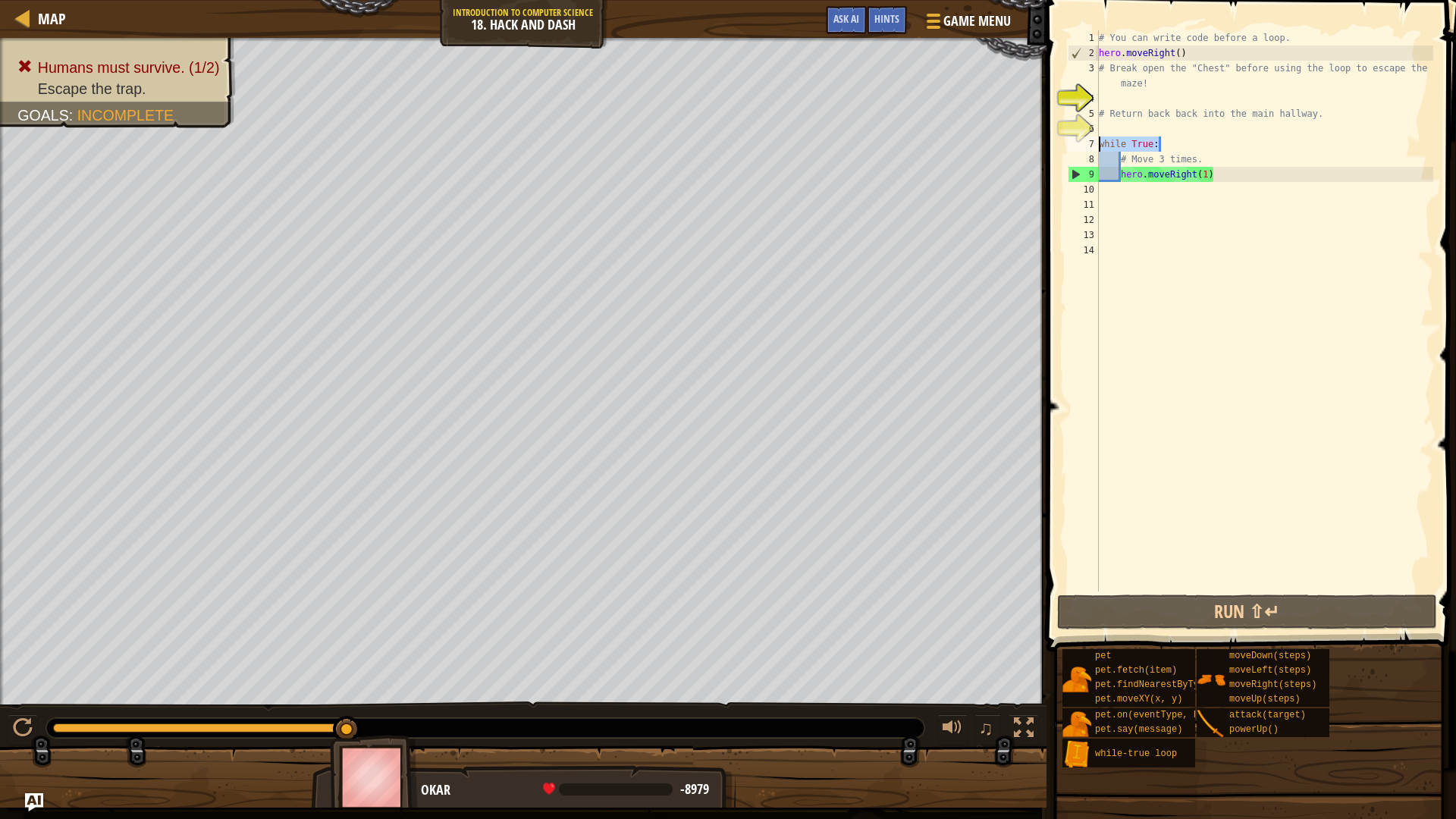
drag, startPoint x: 1169, startPoint y: 137, endPoint x: 1097, endPoint y: 140, distance: 72.1
click at [1097, 140] on div "1 2 3 4 5 6 7 8 9 10 11 12 13 14 # You can write code before a loop. hero . mov…" at bounding box center [1248, 311] width 368 height 561
type textarea "while True:"
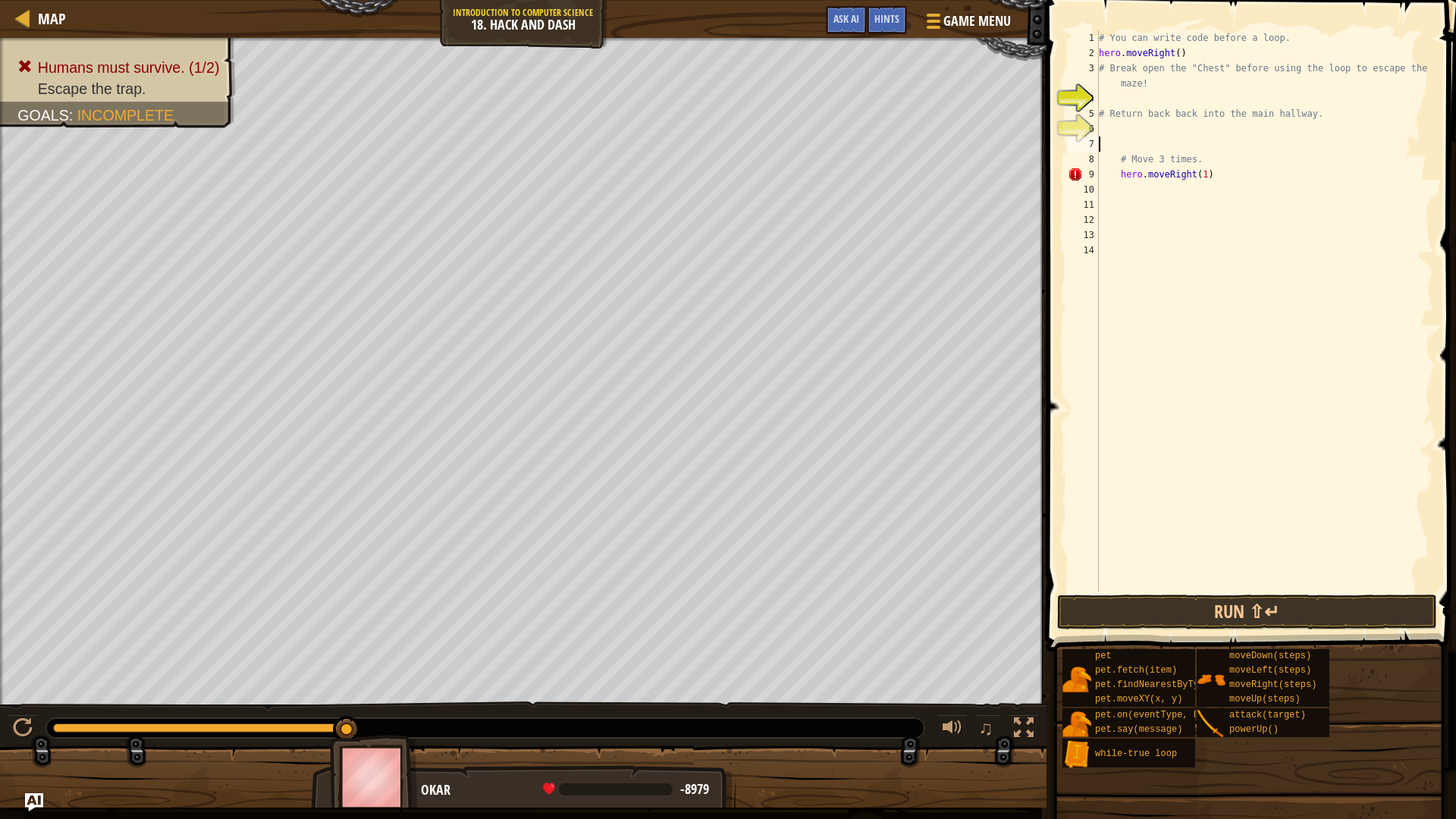
click at [1199, 169] on div "# You can write code before a loop. hero . moveRight ( ) # Break open the "Ches…" at bounding box center [1264, 326] width 337 height 591
drag, startPoint x: 1211, startPoint y: 174, endPoint x: 1066, endPoint y: 174, distance: 145.0
click at [1066, 174] on div "# Move 3 times. hero.moveRight(1) 1 2 3 4 5 6 7 8 9 10 11 12 13 14 # You can wr…" at bounding box center [1248, 311] width 368 height 561
type textarea "hero.moveRight(1)"
drag, startPoint x: 1110, startPoint y: 581, endPoint x: 1116, endPoint y: 626, distance: 45.4
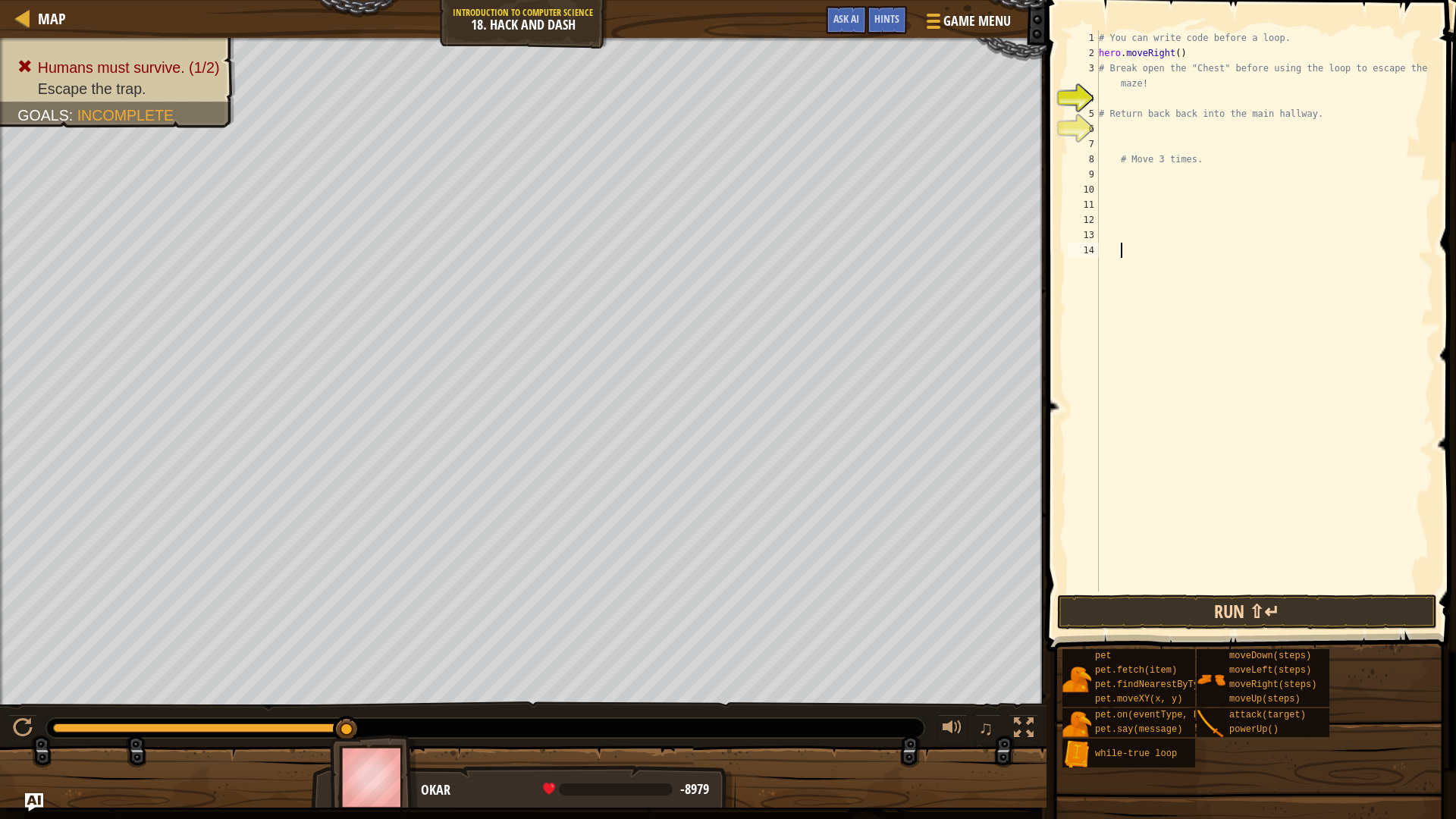
click at [1116, 626] on div "1 2 3 4 5 6 7 8 9 10 11 12 13 14 # You can write code before a loop. hero . mov…" at bounding box center [1248, 356] width 414 height 696
click at [1116, 626] on button "Run ⇧↵" at bounding box center [1247, 611] width 379 height 35
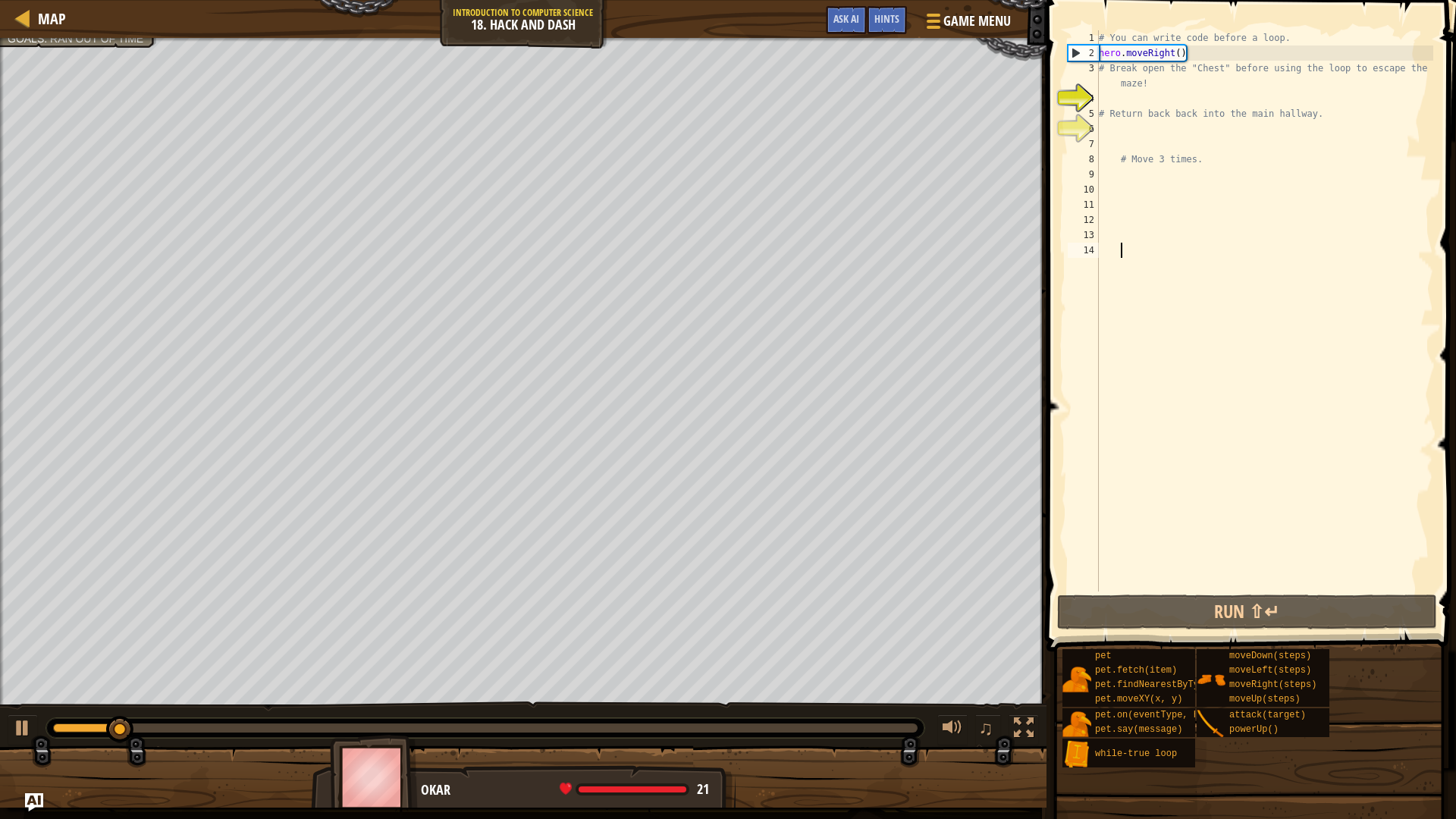
click at [1117, 92] on div "# You can write code before a loop. hero . moveRight ( ) # Break open the "Ches…" at bounding box center [1264, 326] width 337 height 591
type textarea "h"
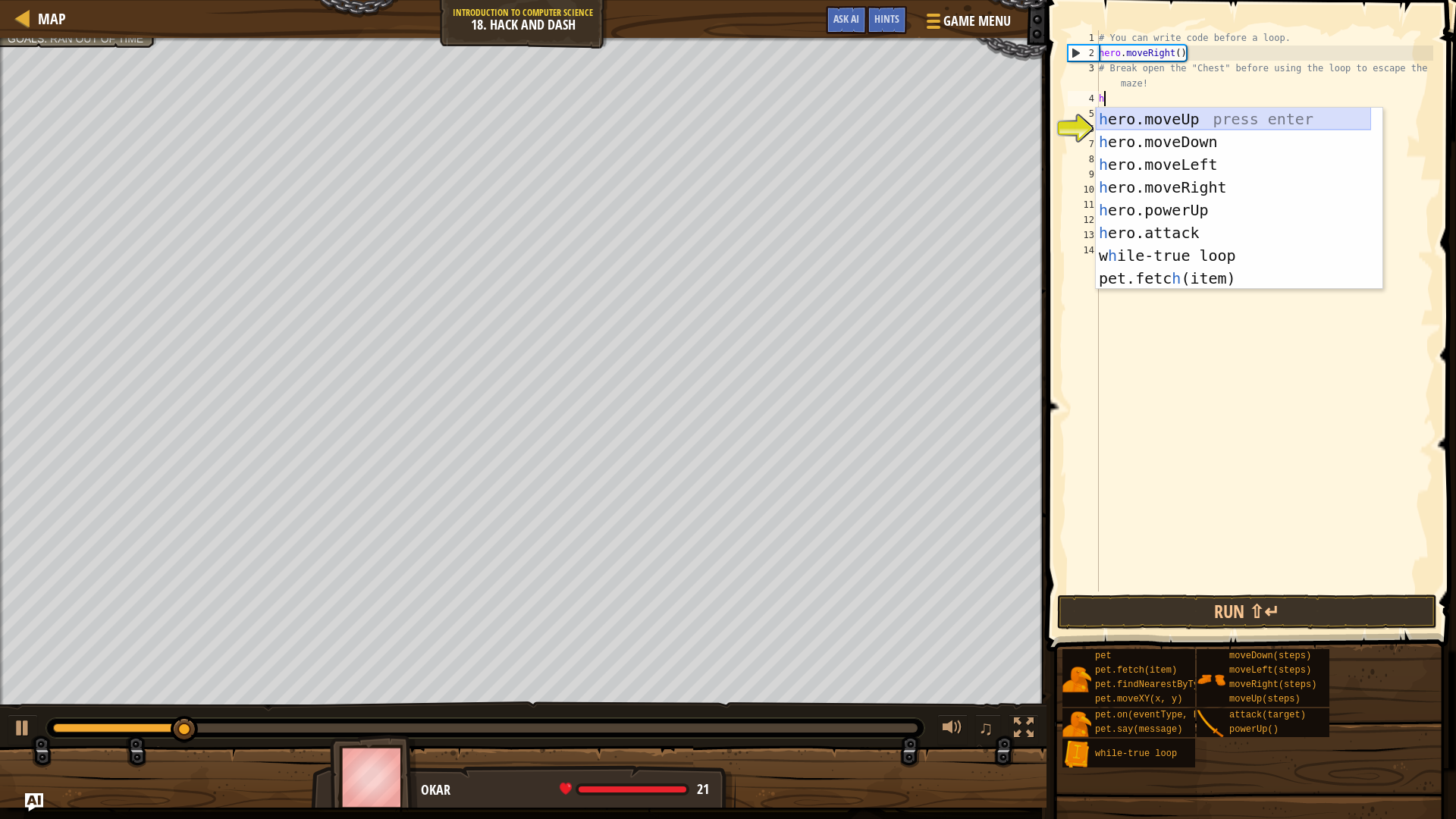
click at [1194, 118] on div "h ero.moveUp press enter h ero.moveDown press enter h ero.moveLeft press enter …" at bounding box center [1232, 221] width 275 height 228
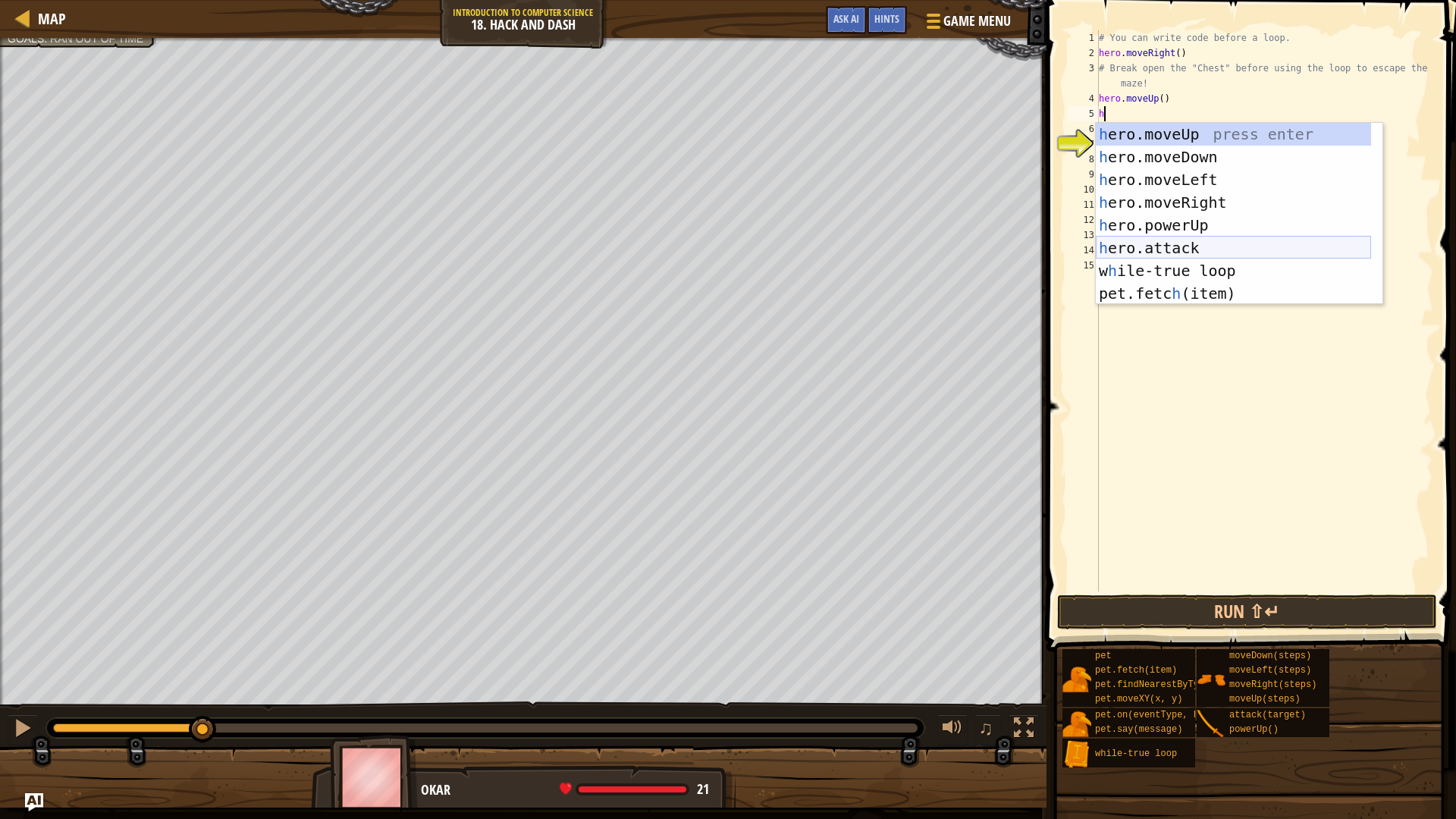
click at [1124, 253] on div "h ero.moveUp press enter h ero.moveDown press enter h ero.moveLeft press enter …" at bounding box center [1232, 236] width 275 height 228
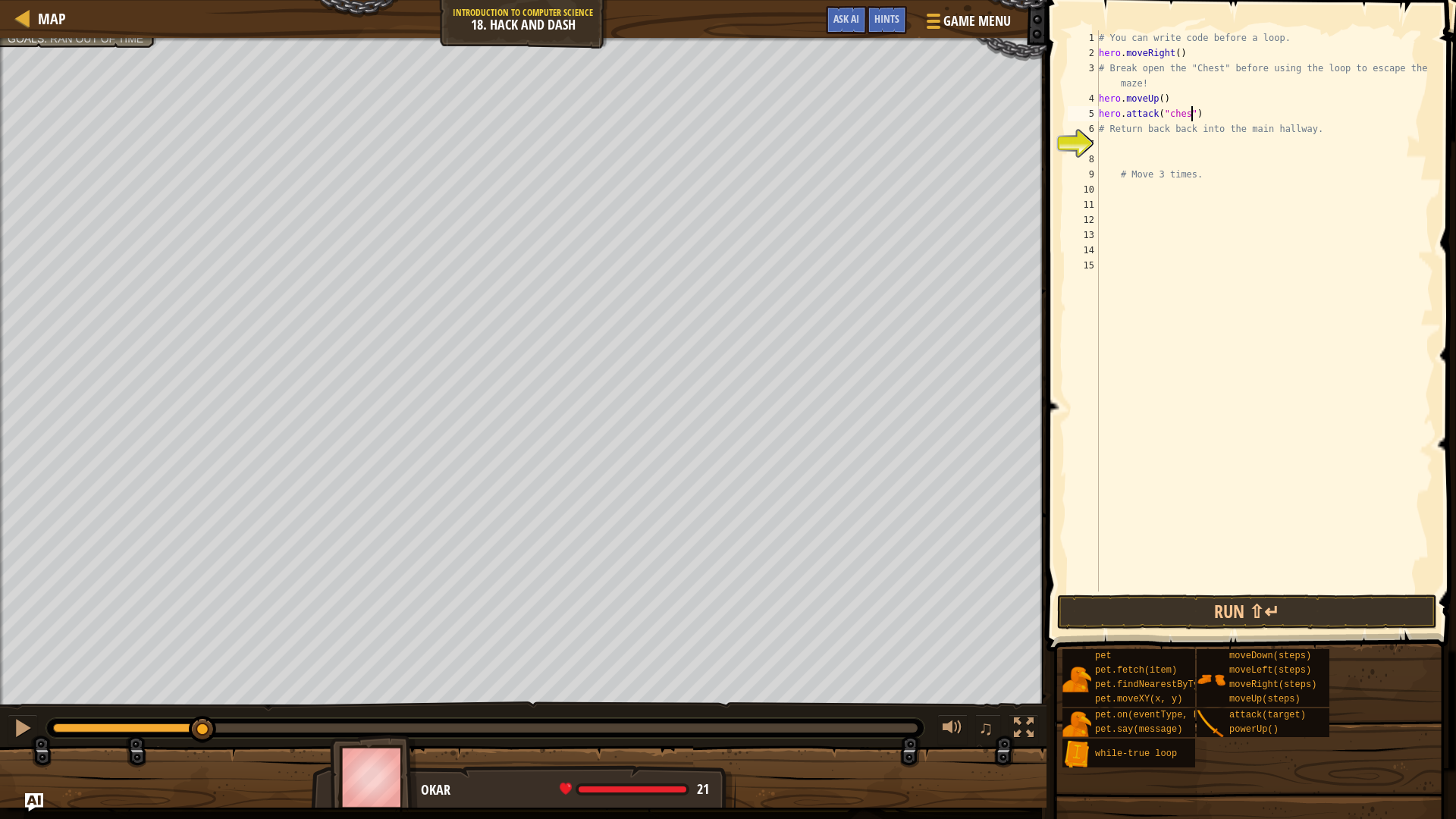
scroll to position [7, 8]
type textarea "hero.attack("chest")"
drag, startPoint x: 1315, startPoint y: 538, endPoint x: 1315, endPoint y: 484, distance: 54.0
click at [1312, 525] on div "# You can write code before a loop. hero . moveRight ( ) # Break open the "Ches…" at bounding box center [1264, 326] width 337 height 591
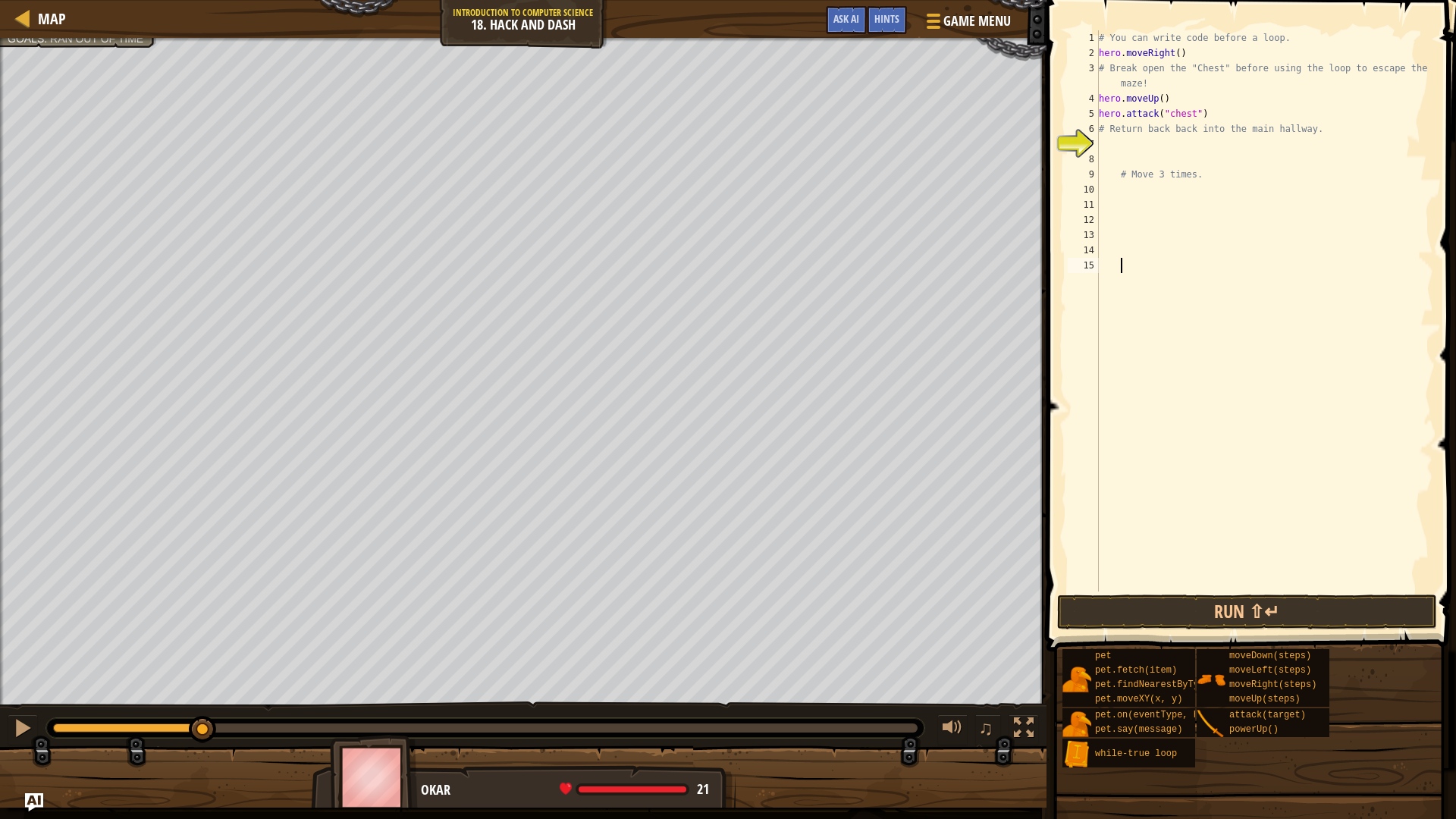
click at [1099, 156] on div "# You can write code before a loop. hero . moveRight ( ) # Break open the "Ches…" at bounding box center [1264, 326] width 337 height 591
click at [1103, 147] on div "# You can write code before a loop. hero . moveRight ( ) # Break open the "Ches…" at bounding box center [1264, 326] width 337 height 591
click at [1213, 617] on button "Run ⇧↵" at bounding box center [1247, 611] width 379 height 35
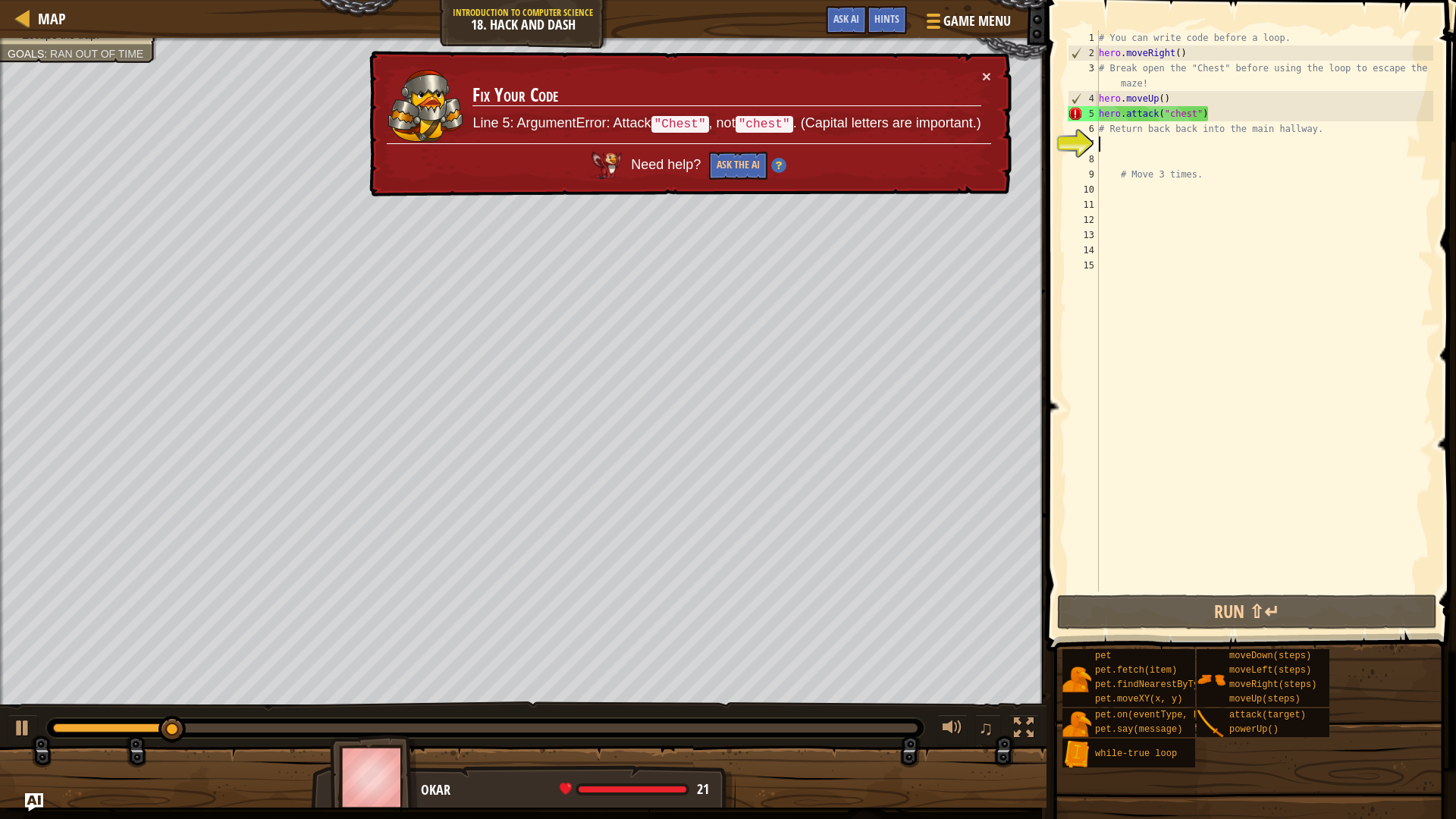
click at [1174, 113] on div "# You can write code before a loop. hero . moveRight ( ) # Break open the "Ches…" at bounding box center [1264, 326] width 337 height 591
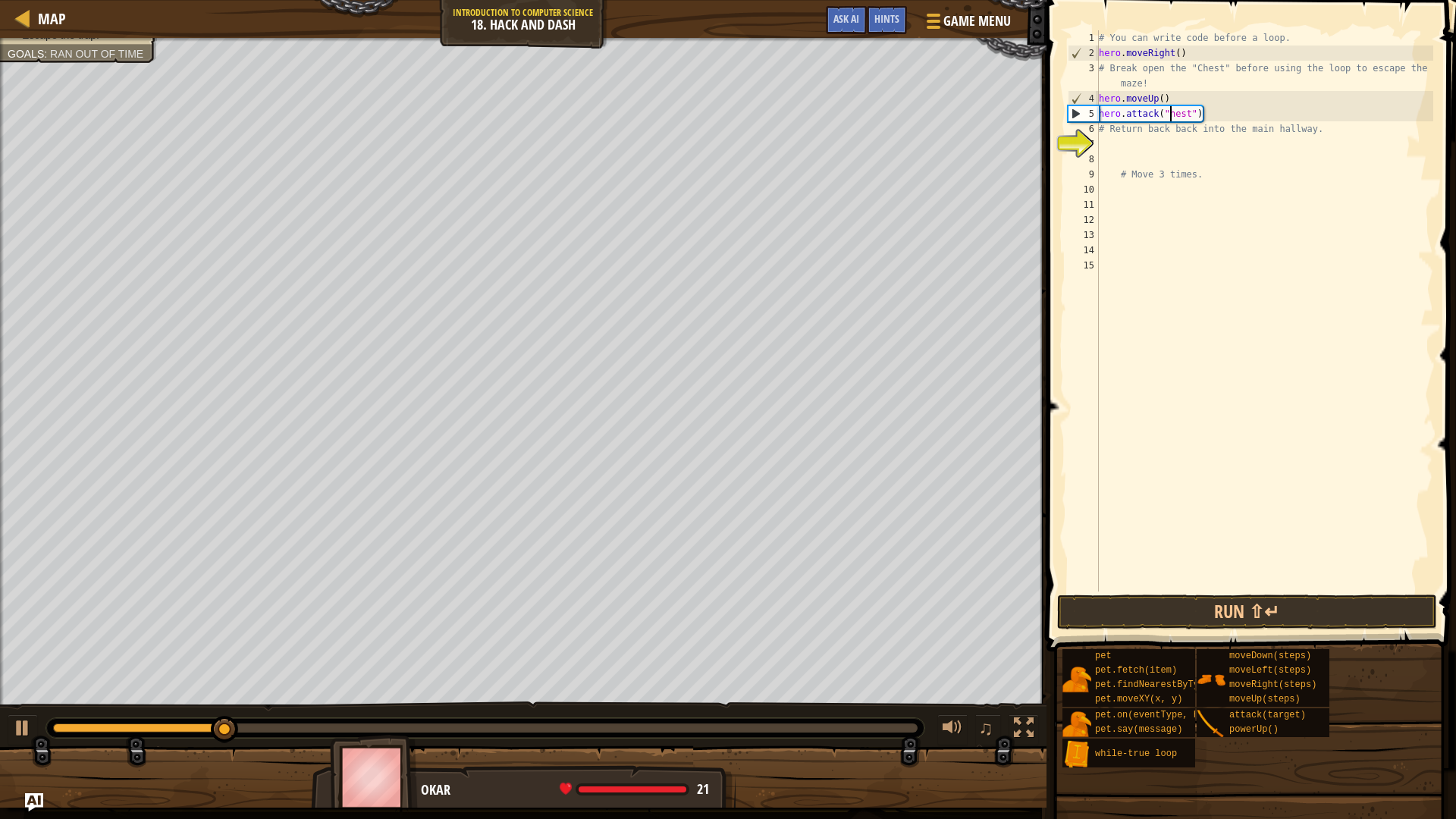
scroll to position [7, 6]
type textarea "hero.attack("Chest")"
click at [1329, 602] on button "Run ⇧↵" at bounding box center [1247, 611] width 379 height 35
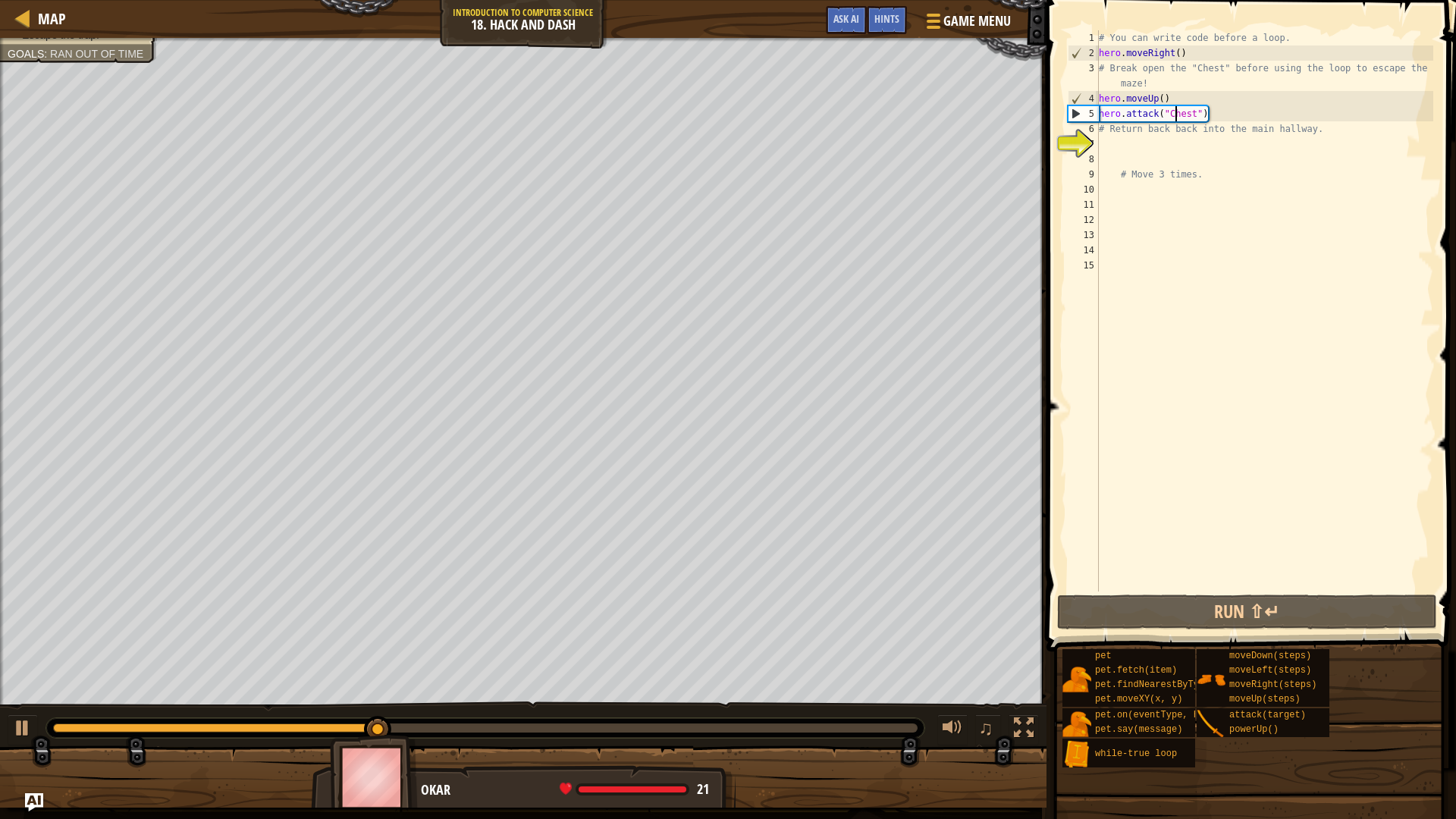
click at [1158, 139] on div "# You can write code before a loop. hero . moveRight ( ) # Break open the "Ches…" at bounding box center [1264, 326] width 337 height 591
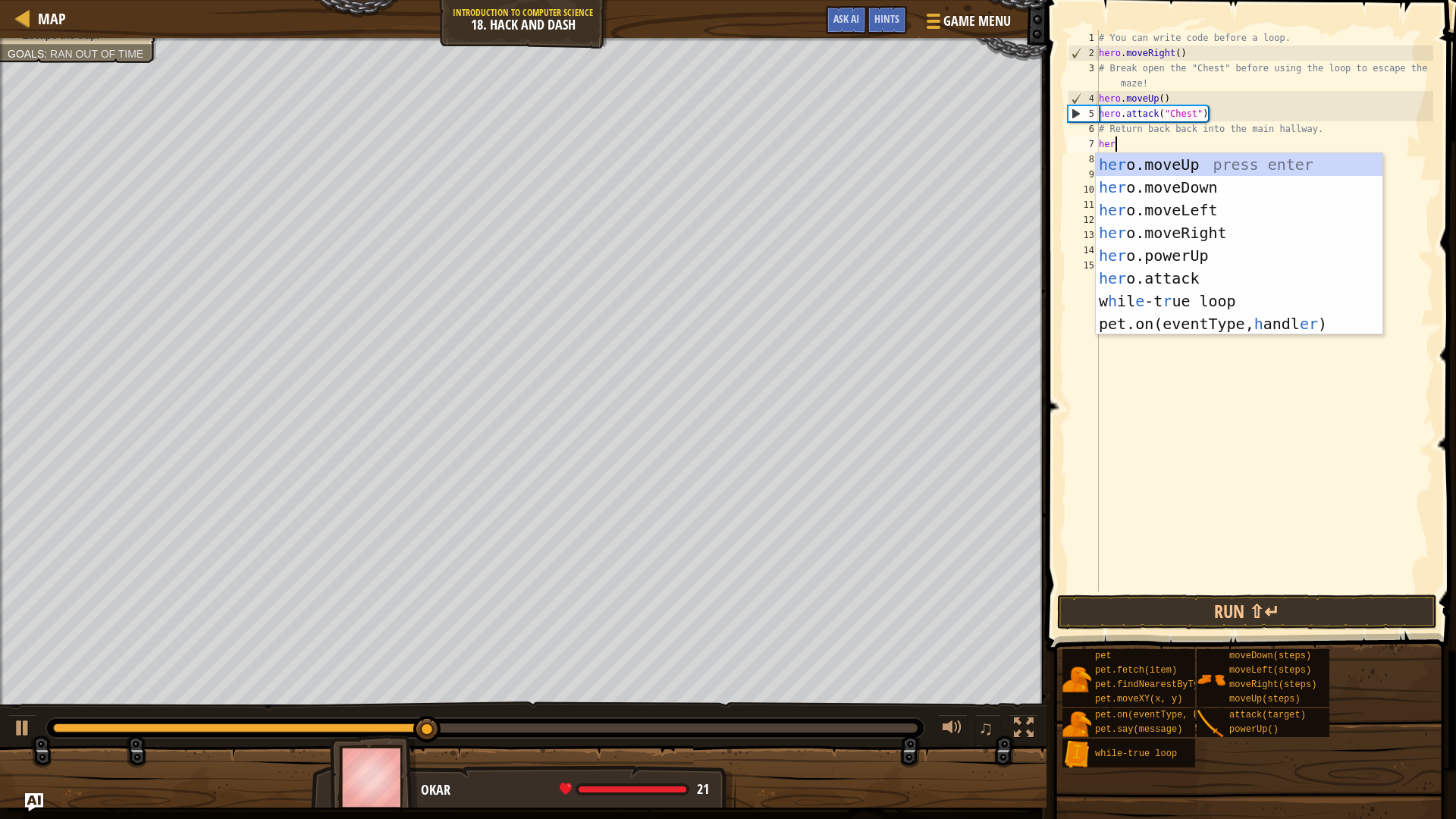
type textarea "hero"
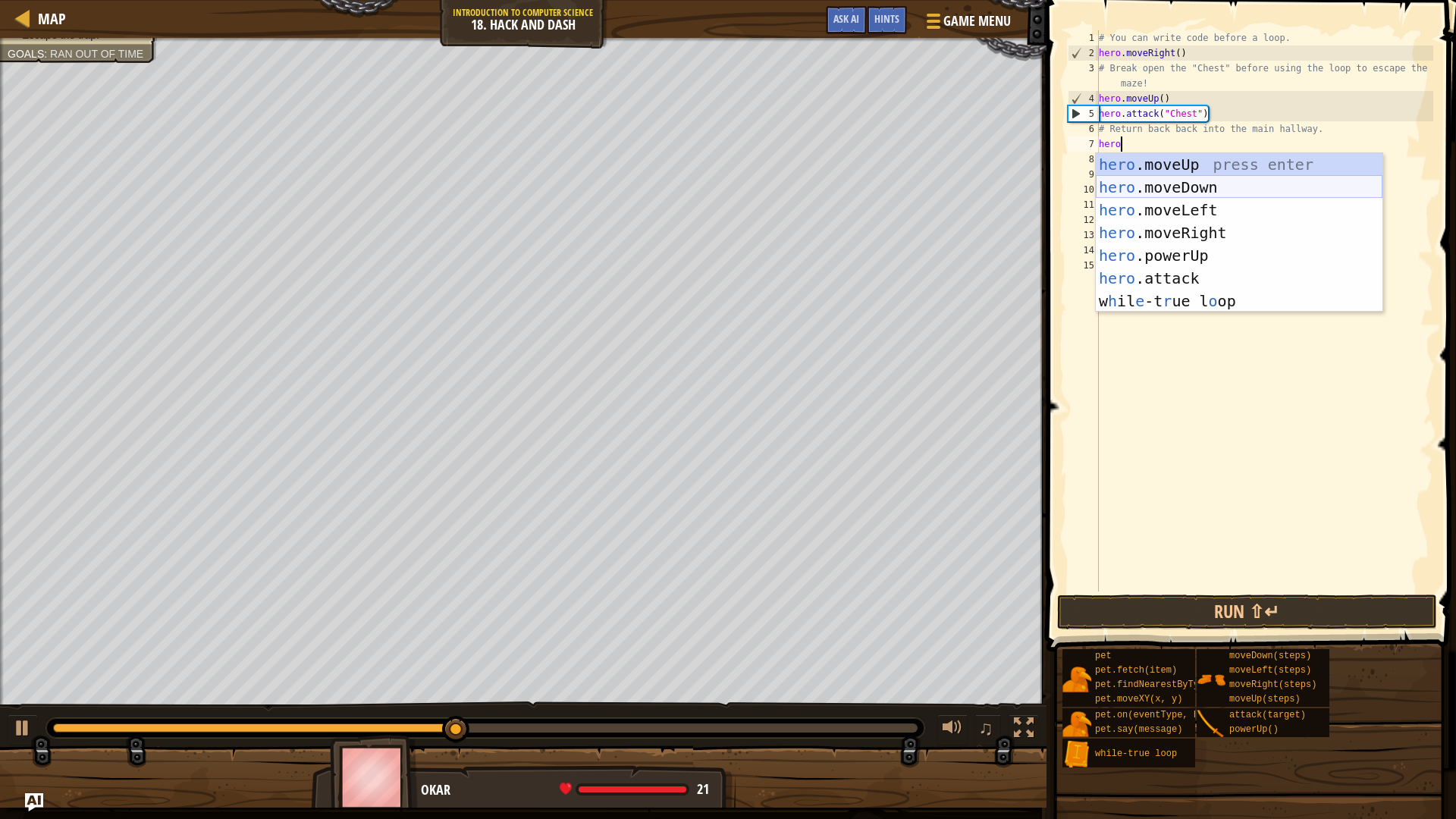
click at [1160, 181] on div "hero .moveUp press enter hero .moveDown press enter hero .moveLeft press enter …" at bounding box center [1238, 256] width 286 height 205
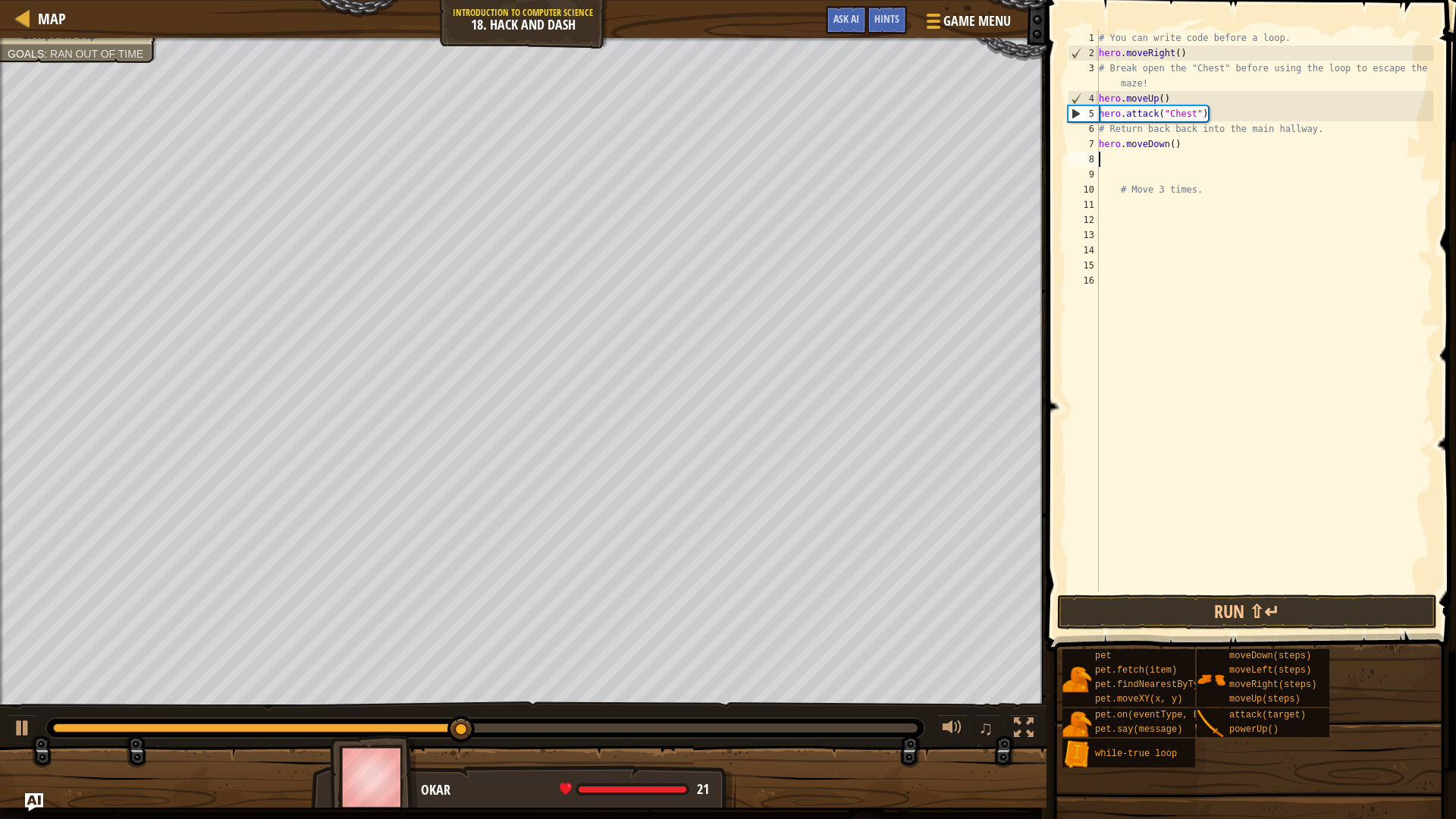
scroll to position [7, 0]
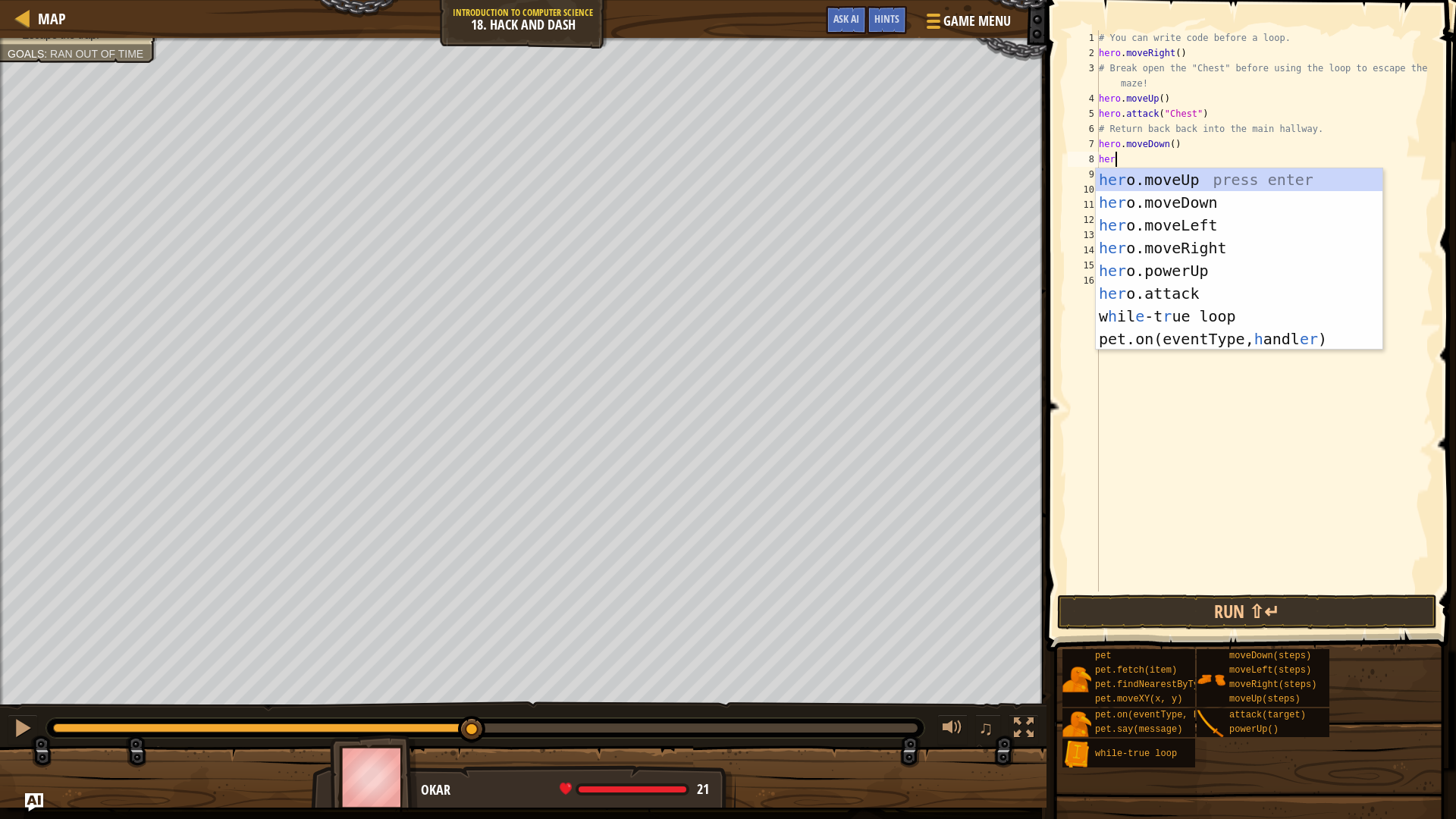
type textarea "hero"
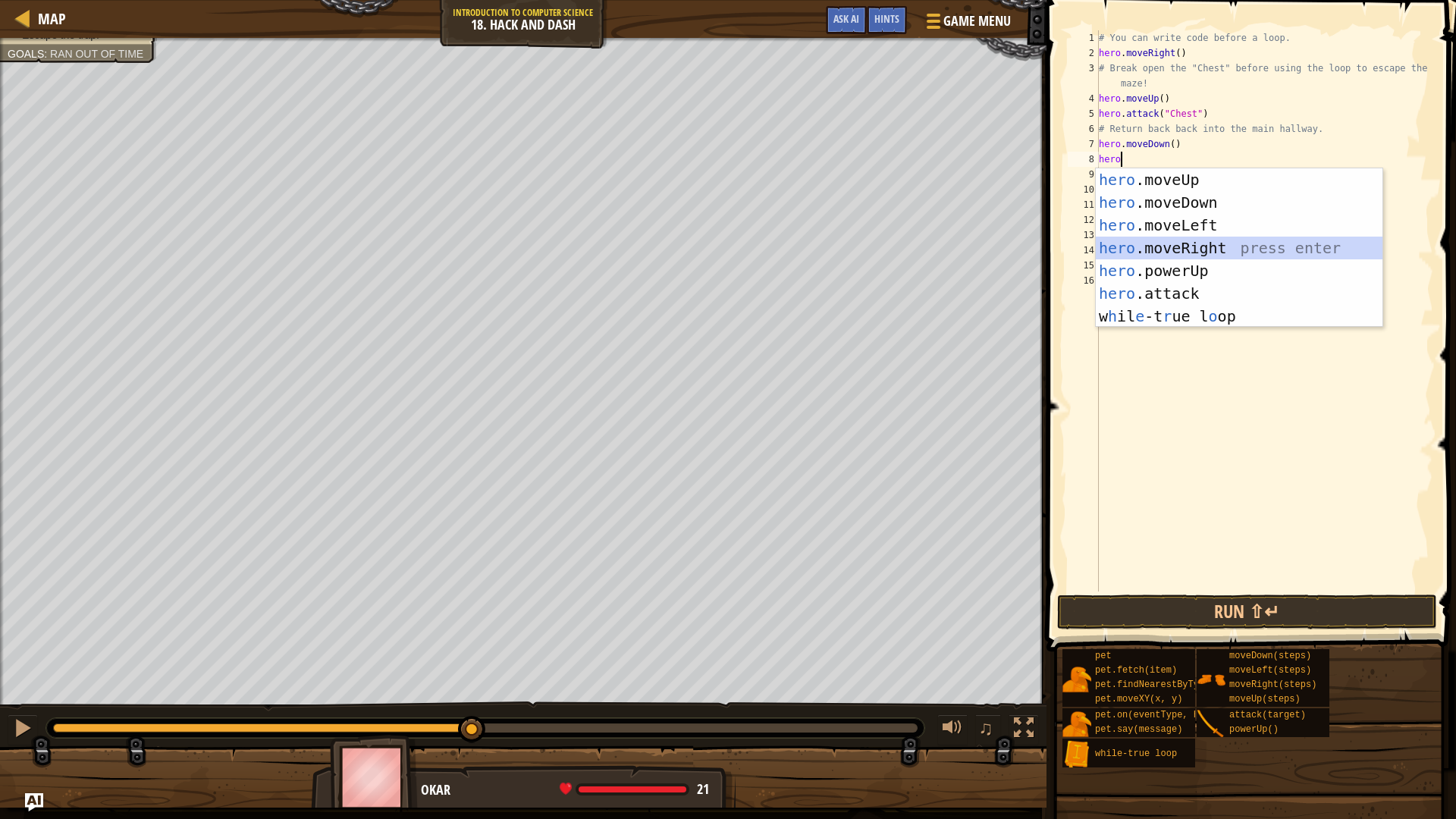
click at [1227, 242] on div "hero .moveUp press enter hero .moveDown press enter hero .moveLeft press enter …" at bounding box center [1238, 271] width 286 height 205
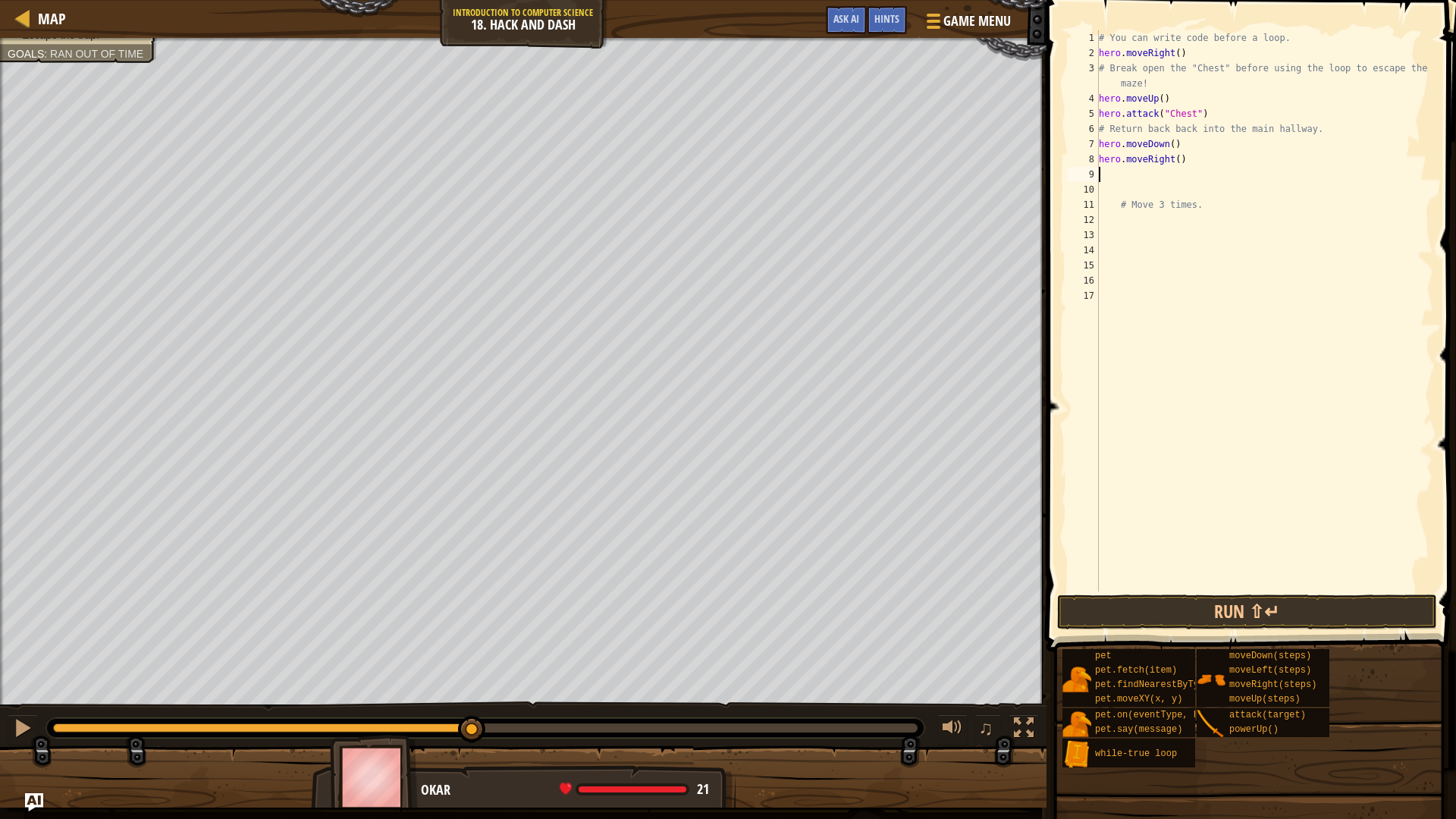
click at [1182, 161] on div "# You can write code before a loop. hero . moveRight ( ) # Break open the "Ches…" at bounding box center [1264, 326] width 337 height 591
type textarea "hero.moveRight(3)"
click at [1127, 179] on div "# You can write code before a loop. hero . moveRight ( ) # Break open the "Ches…" at bounding box center [1264, 326] width 337 height 591
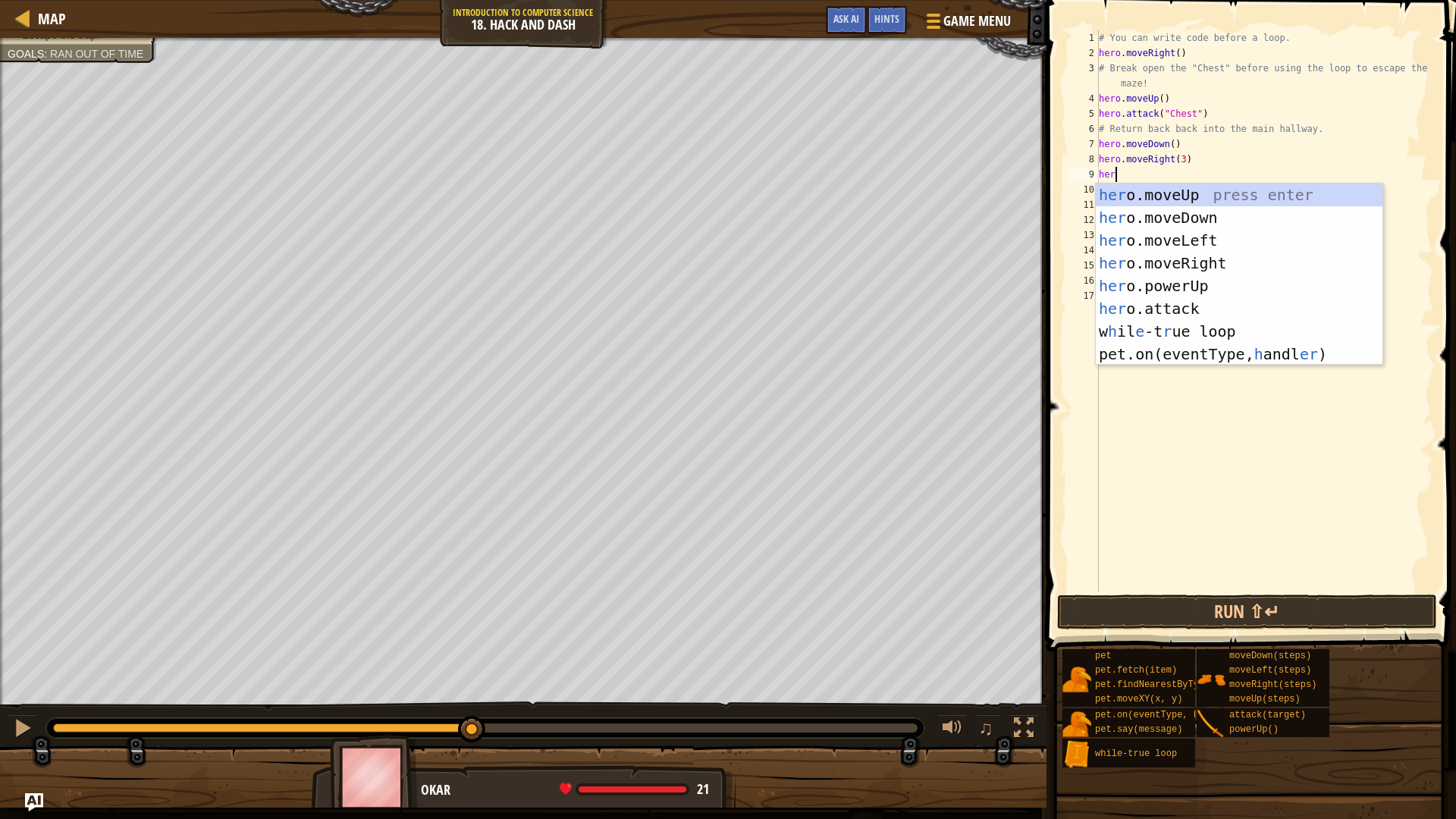
scroll to position [7, 1]
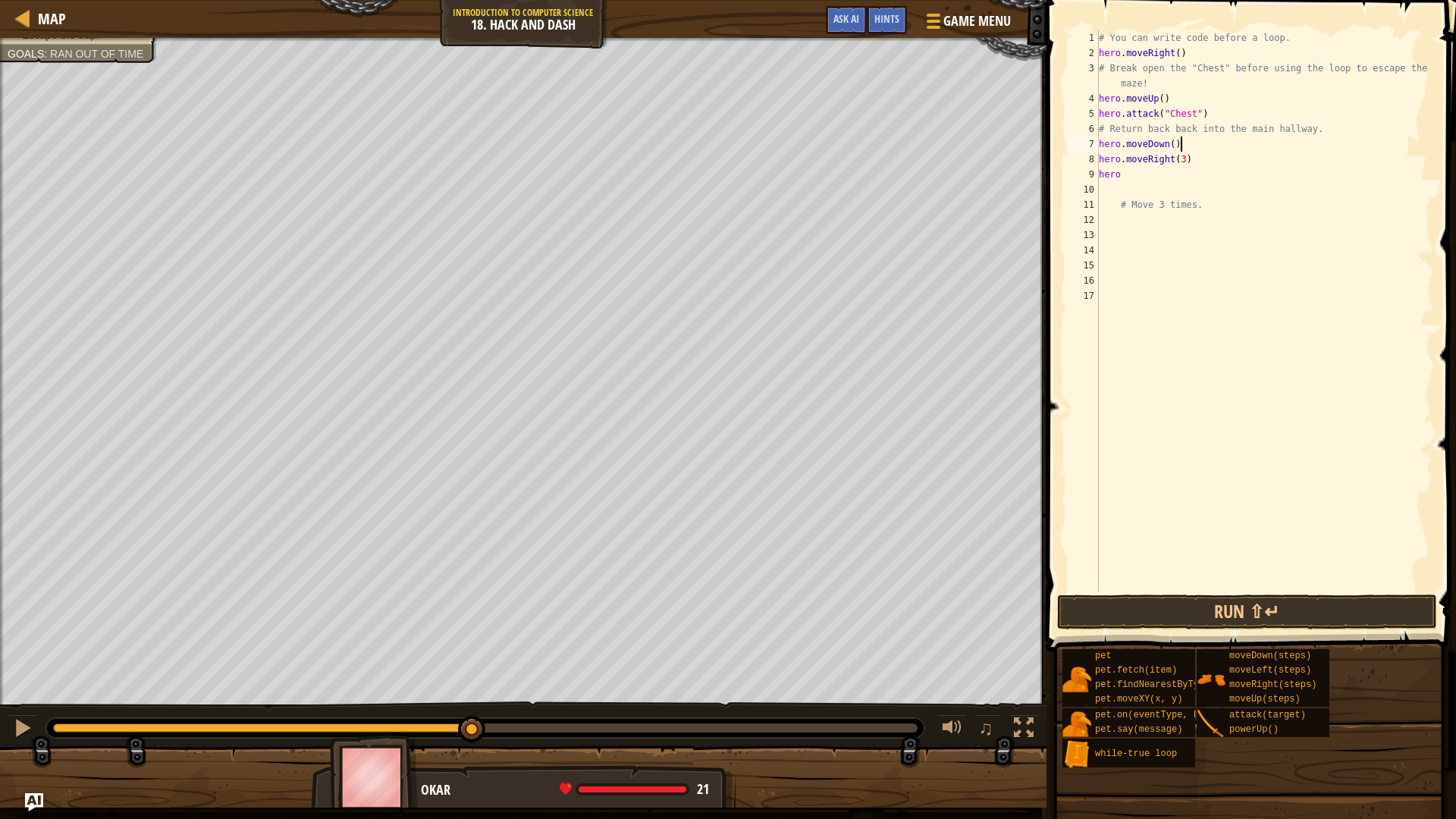
click at [1185, 143] on div "# You can write code before a loop. hero . moveRight ( ) # Break open the "Ches…" at bounding box center [1264, 326] width 337 height 591
type textarea "hero.moveDown()"
click at [1356, 134] on div "# You can write code before a loop. hero . moveRight ( ) # Break open the "Ches…" at bounding box center [1264, 326] width 337 height 591
type textarea "# Return back back into the main hallway."
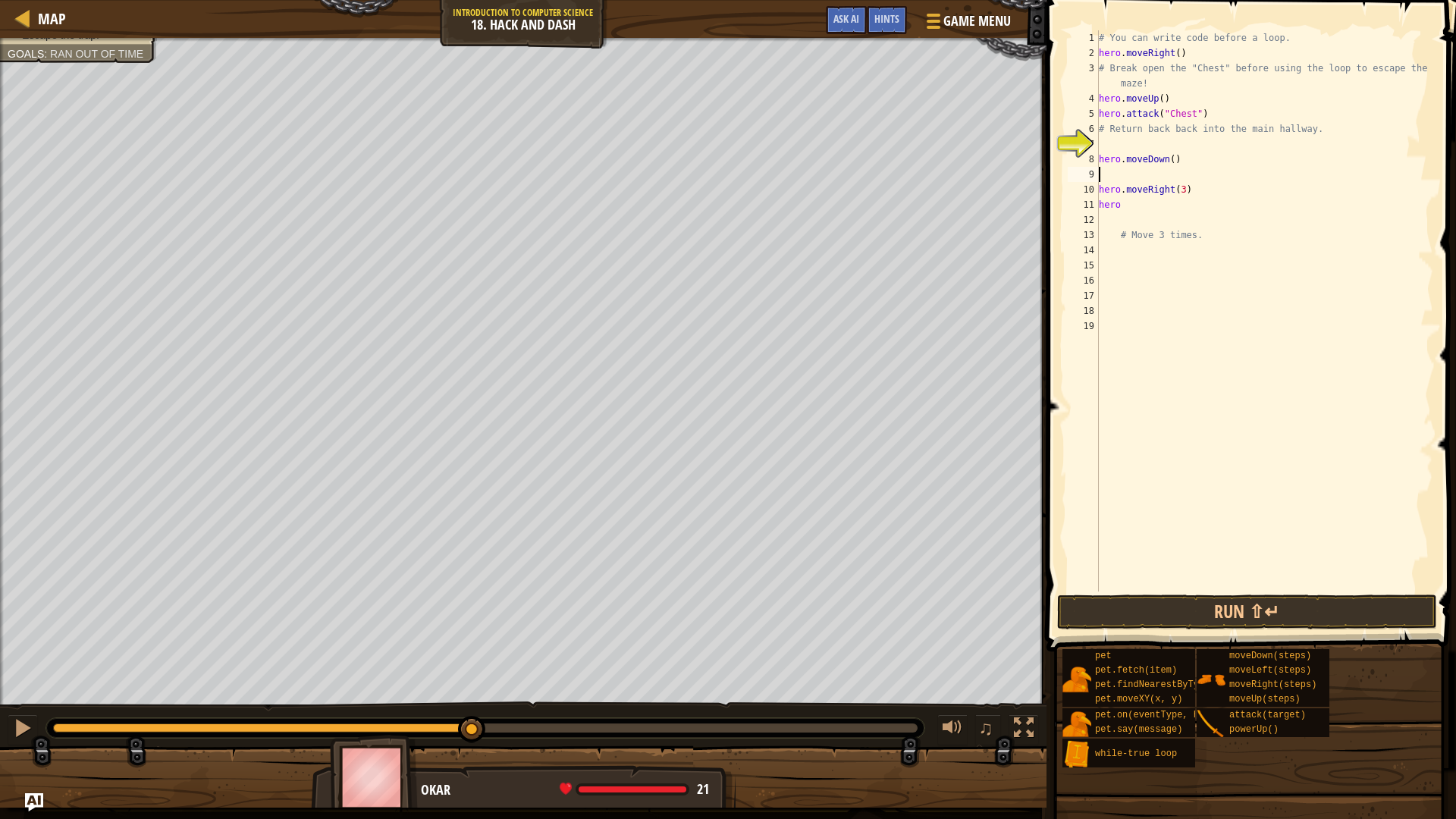
click at [1159, 174] on div "# You can write code before a loop. hero . moveRight ( ) # Break open the "Ches…" at bounding box center [1264, 326] width 337 height 591
type textarea "hero.moveDown()"
click at [1130, 149] on div "# You can write code before a loop. hero . moveRight ( ) # Break open the "Ches…" at bounding box center [1264, 326] width 337 height 591
type textarea "wh"
click at [1169, 161] on div "wh ile-true loop press enter" at bounding box center [1238, 187] width 286 height 69
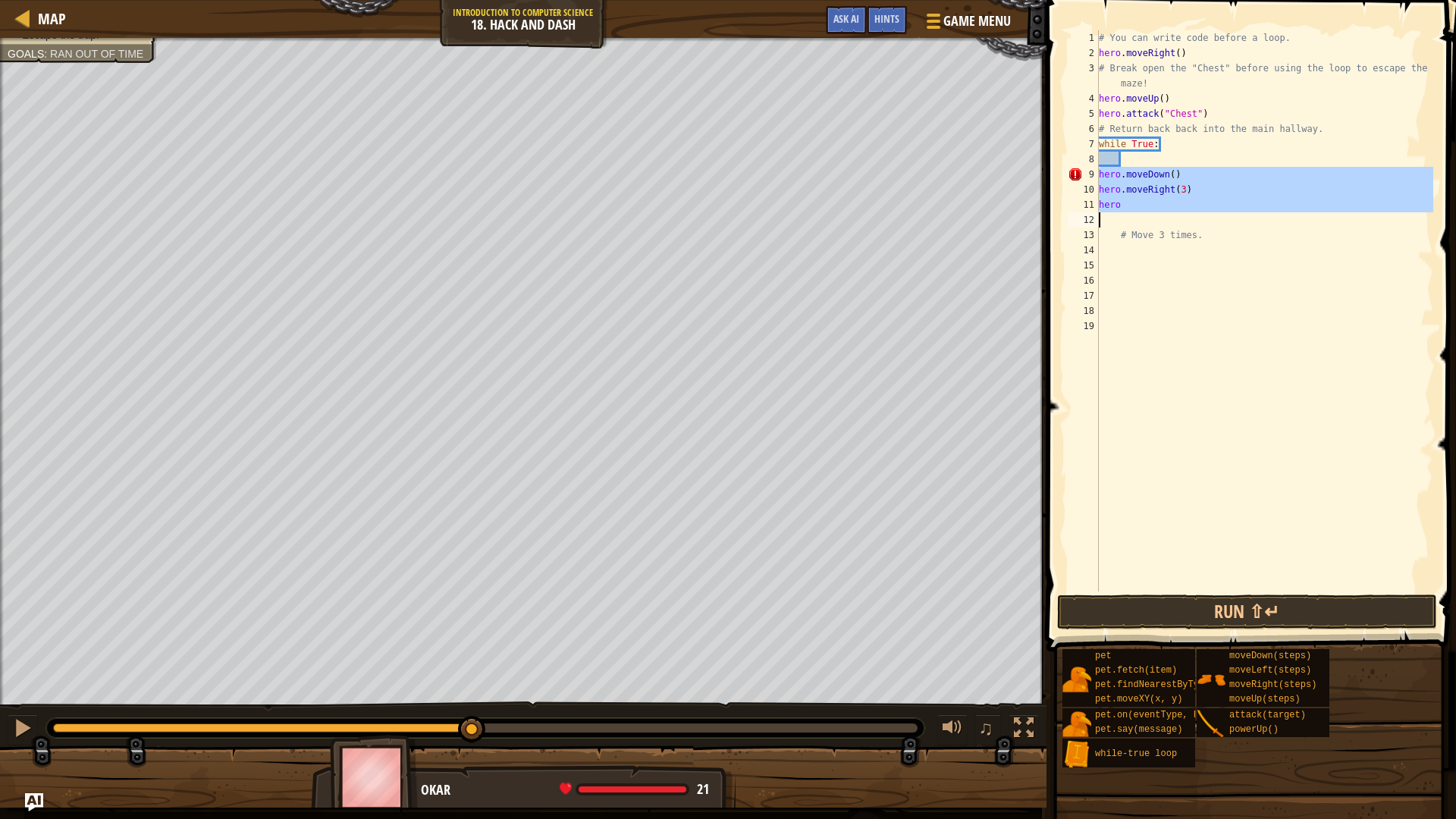
drag, startPoint x: 1099, startPoint y: 176, endPoint x: 1163, endPoint y: 213, distance: 73.9
click at [1163, 213] on div "# You can write code before a loop. hero . moveRight ( ) # Break open the "Ches…" at bounding box center [1264, 326] width 337 height 591
type textarea "hero"
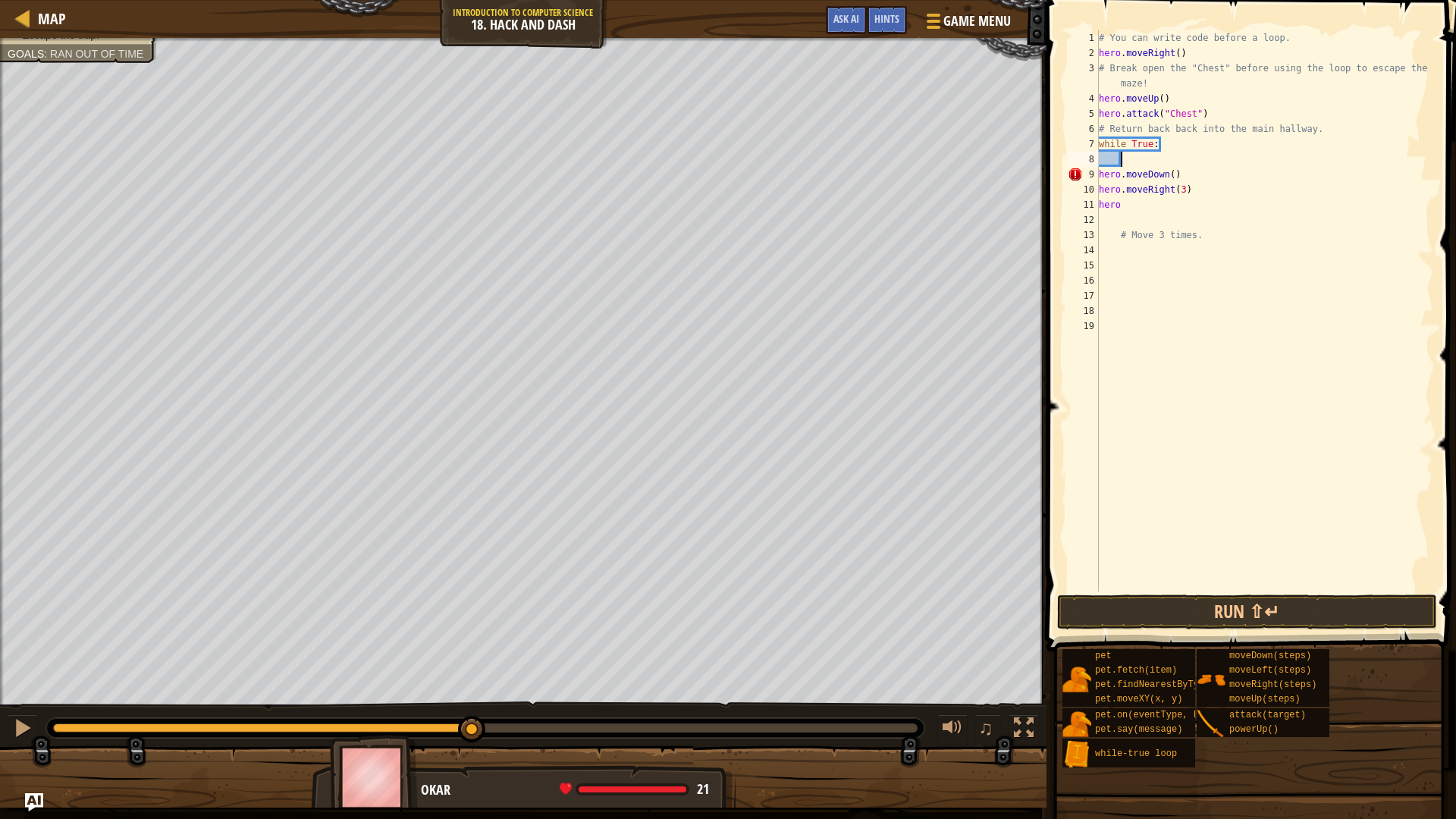
click at [1137, 158] on div "# You can write code before a loop. hero . moveRight ( ) # Break open the "Ches…" at bounding box center [1264, 326] width 337 height 591
paste textarea
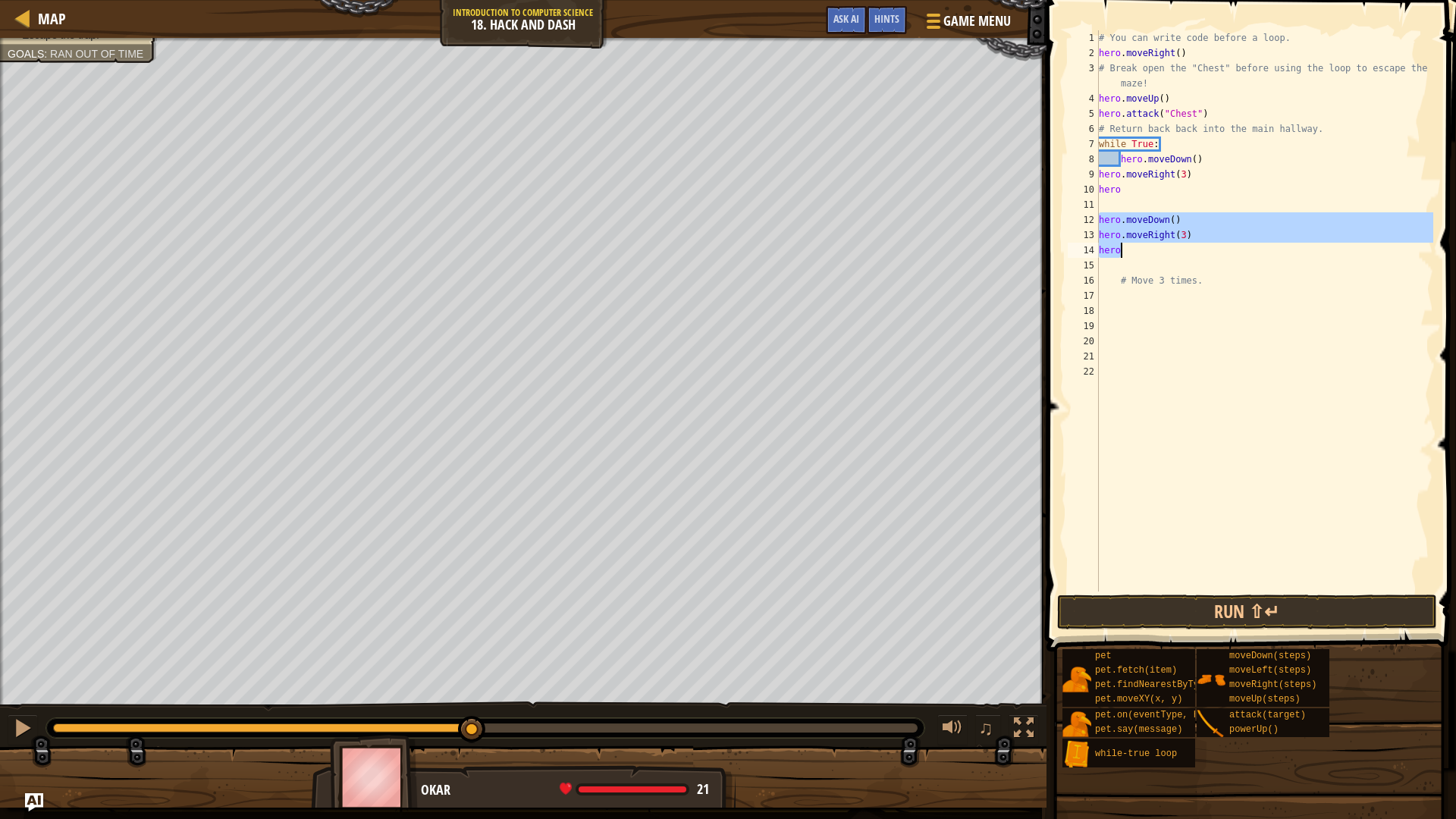
drag, startPoint x: 1101, startPoint y: 216, endPoint x: 1156, endPoint y: 258, distance: 69.2
click at [1156, 258] on div "# You can write code before a loop. hero . moveRight ( ) # Break open the "Ches…" at bounding box center [1264, 326] width 337 height 591
type textarea "hero"
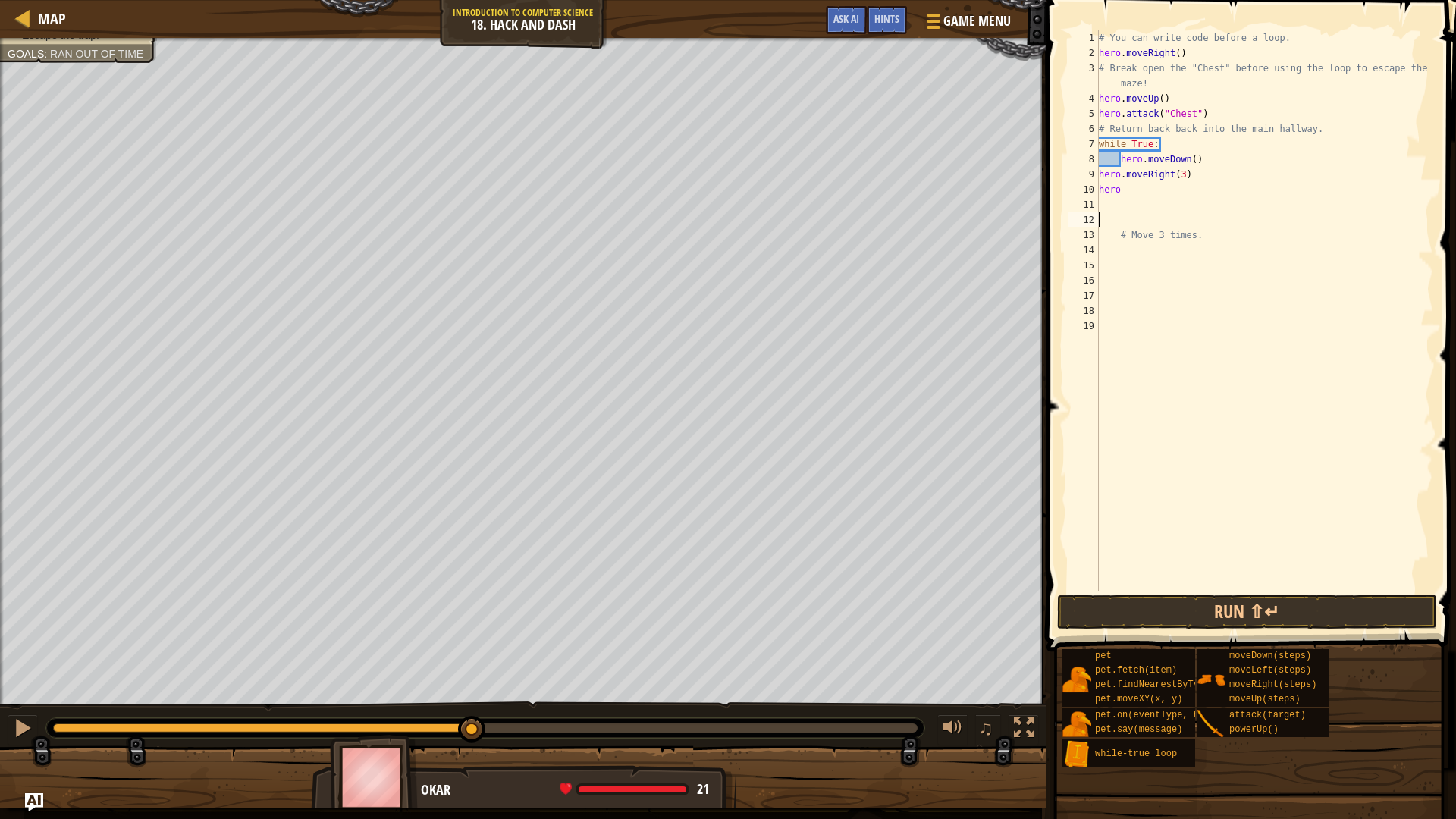
click at [1132, 194] on div "# You can write code before a loop. hero . moveRight ( ) # Break open the "Ches…" at bounding box center [1264, 326] width 337 height 591
type textarea "h"
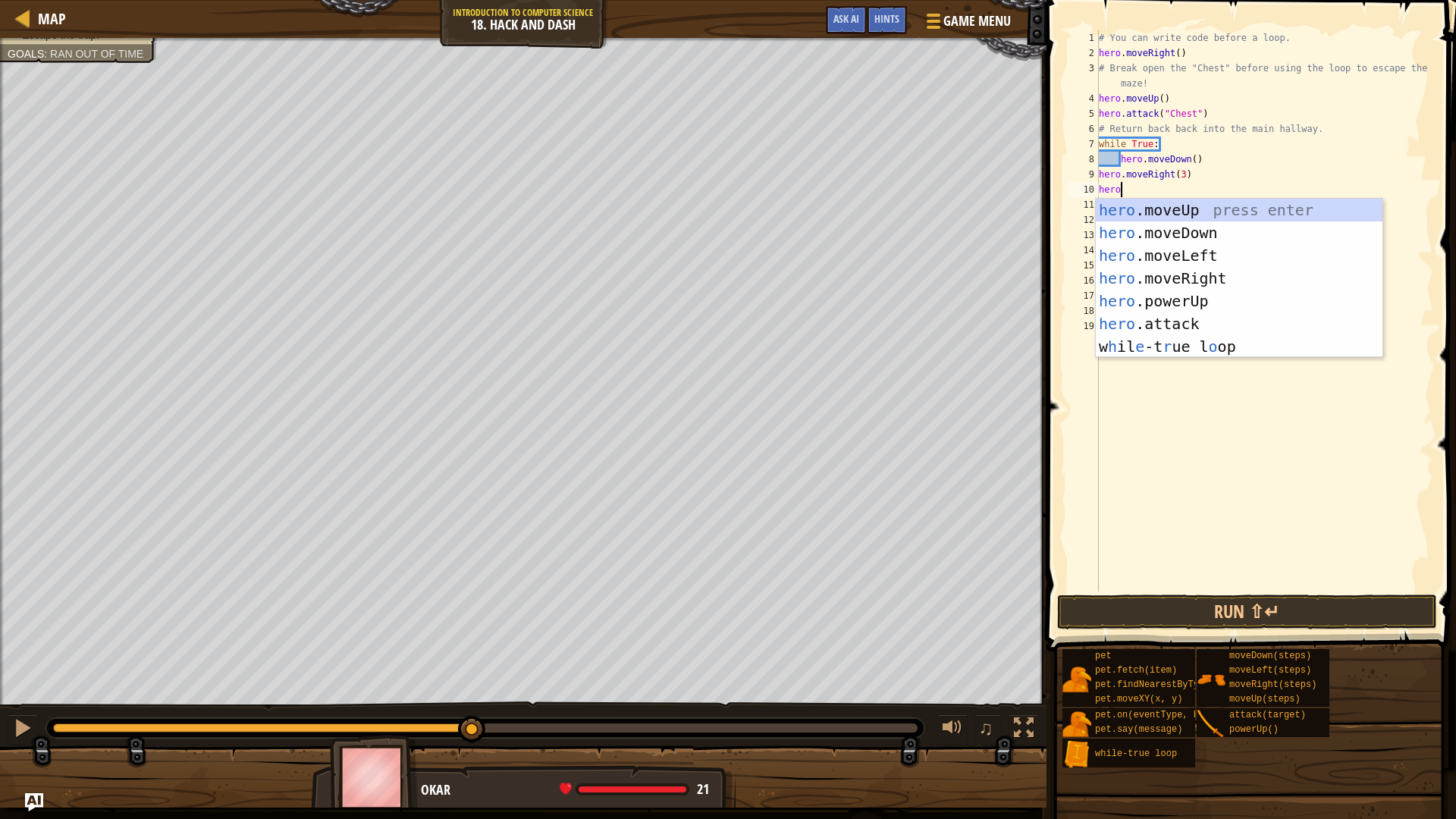
scroll to position [7, 1]
click at [1122, 159] on div "# You can write code before a loop. hero . moveRight ( ) # Break open the "Ches…" at bounding box center [1264, 326] width 337 height 591
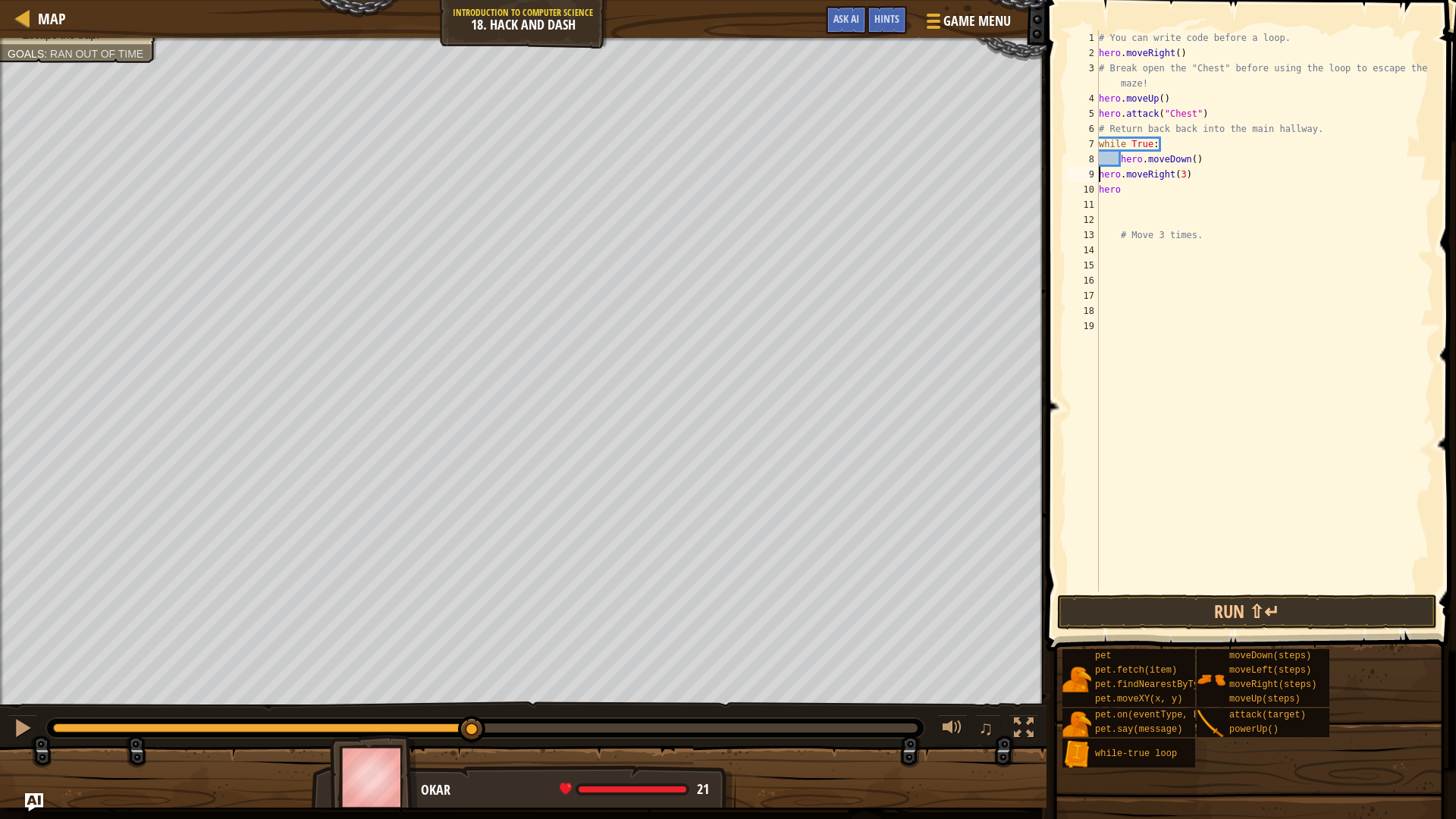
click at [1099, 172] on div "# You can write code before a loop. hero . moveRight ( ) # Break open the "Ches…" at bounding box center [1264, 326] width 337 height 591
click at [1099, 190] on div "# You can write code before a loop. hero . moveRight ( ) # Break open the "Ches…" at bounding box center [1264, 326] width 337 height 591
click at [1155, 185] on div "# You can write code before a loop. hero . moveRight ( ) # Break open the "Ches…" at bounding box center [1264, 326] width 337 height 591
type textarea "h"
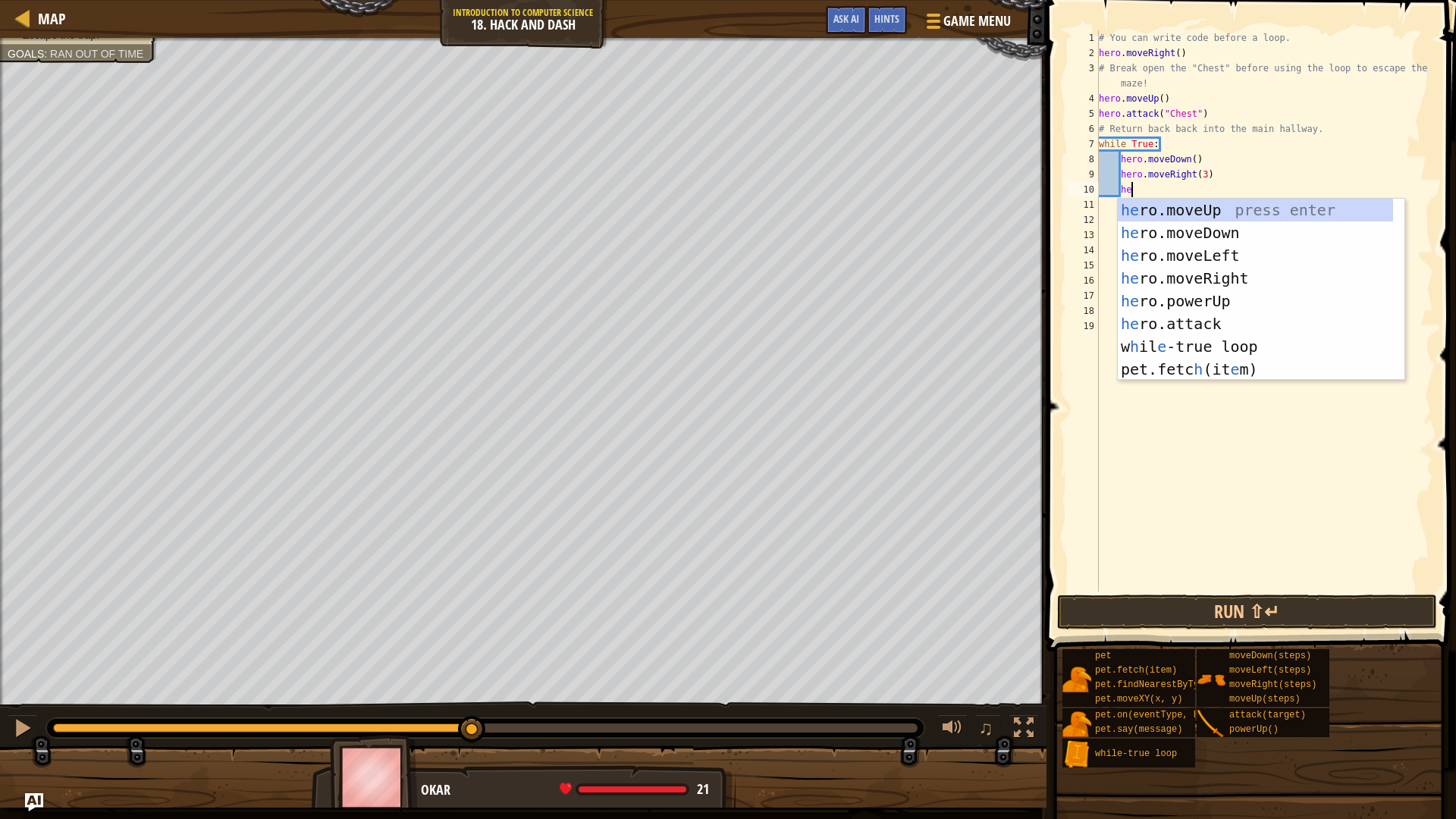
scroll to position [7, 3]
type textarea "hero"
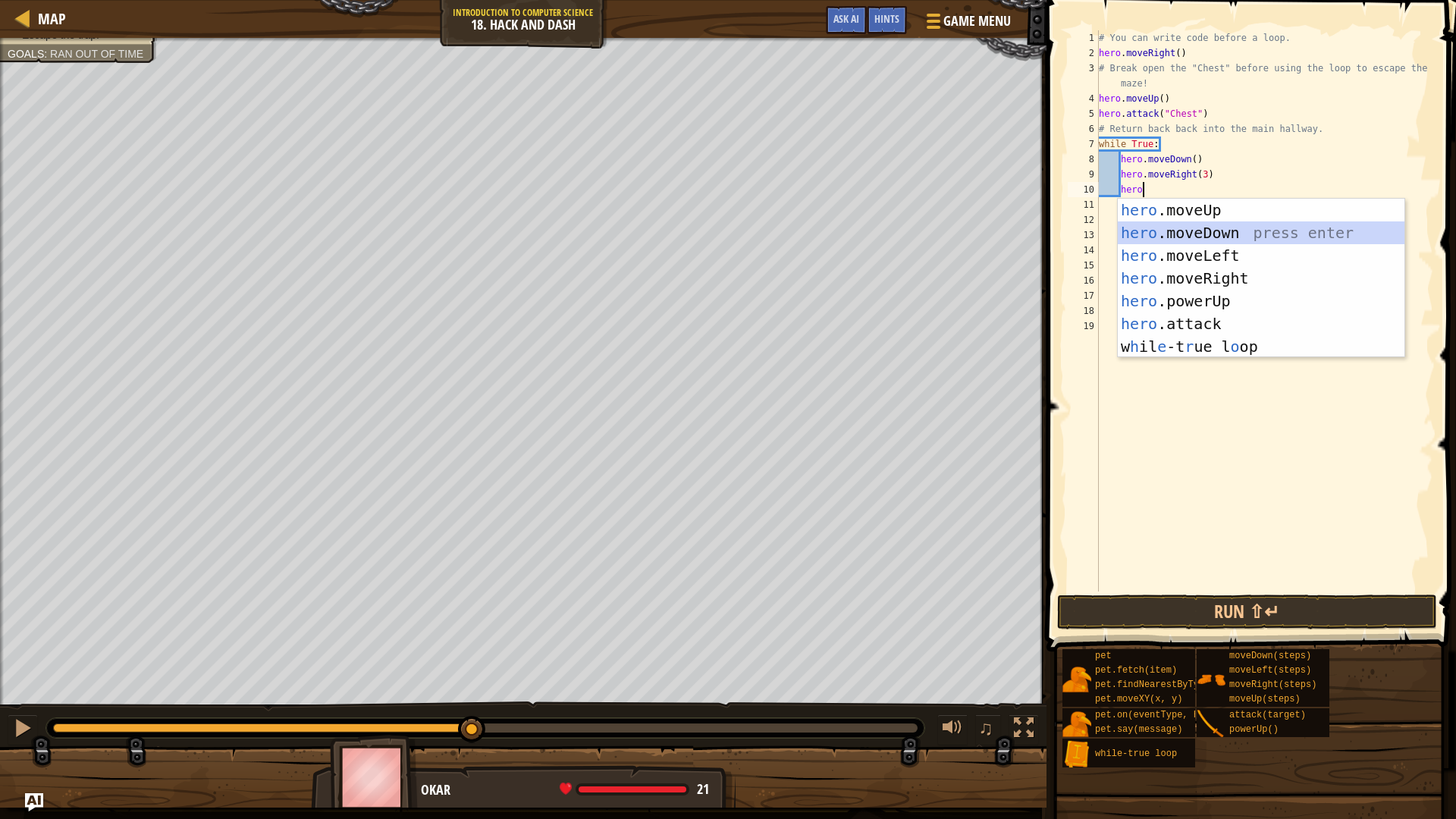
click at [1244, 226] on div "hero .moveUp press enter hero .moveDown press enter hero .moveLeft press enter …" at bounding box center [1260, 302] width 286 height 205
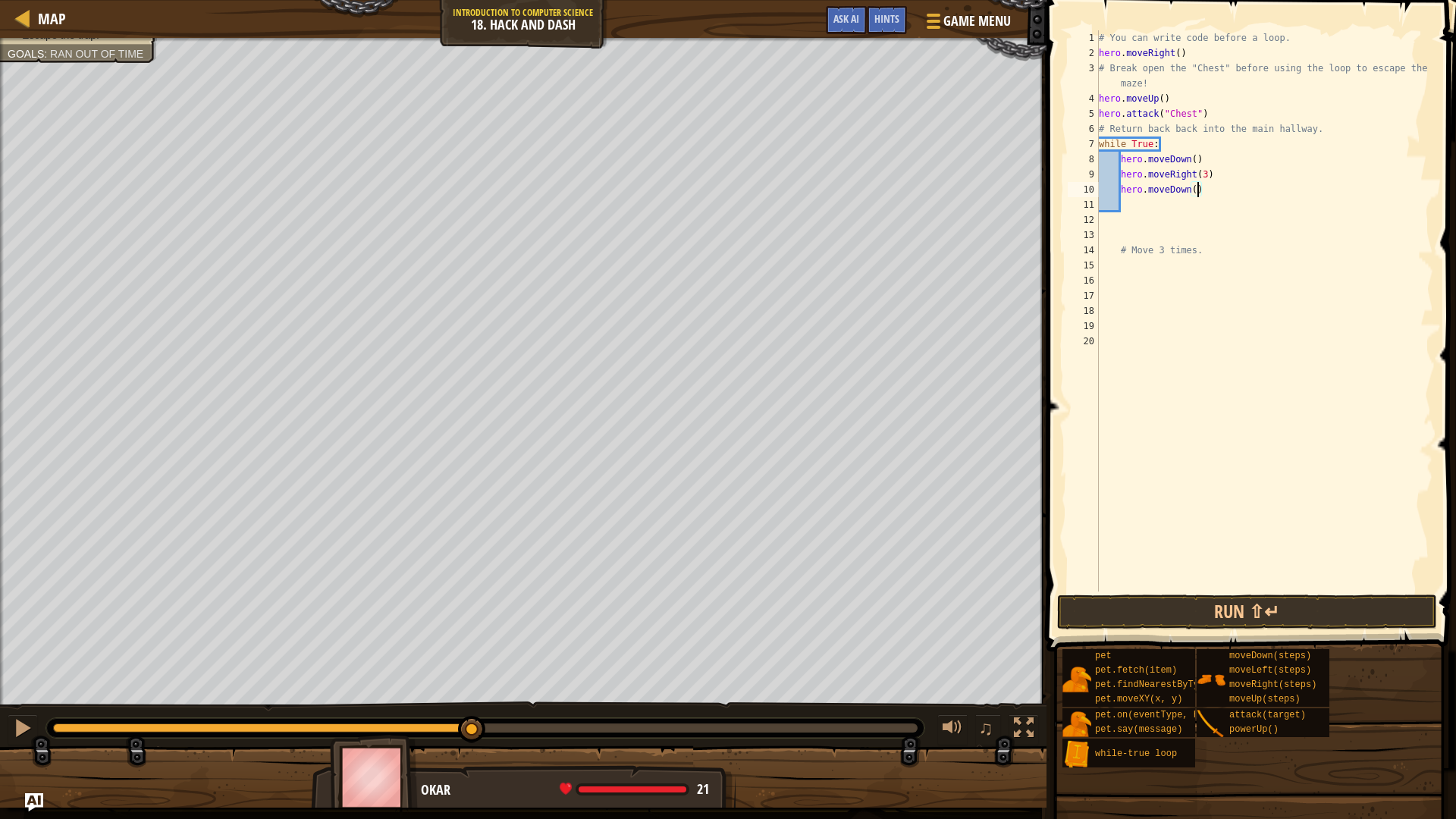
click at [1197, 190] on div "# You can write code before a loop. hero . moveRight ( ) # Break open the "Ches…" at bounding box center [1264, 326] width 337 height 591
type textarea "hero.moveDown(3)"
click at [1176, 201] on div "# You can write code before a loop. hero . moveRight ( ) # Break open the "Ches…" at bounding box center [1264, 326] width 337 height 591
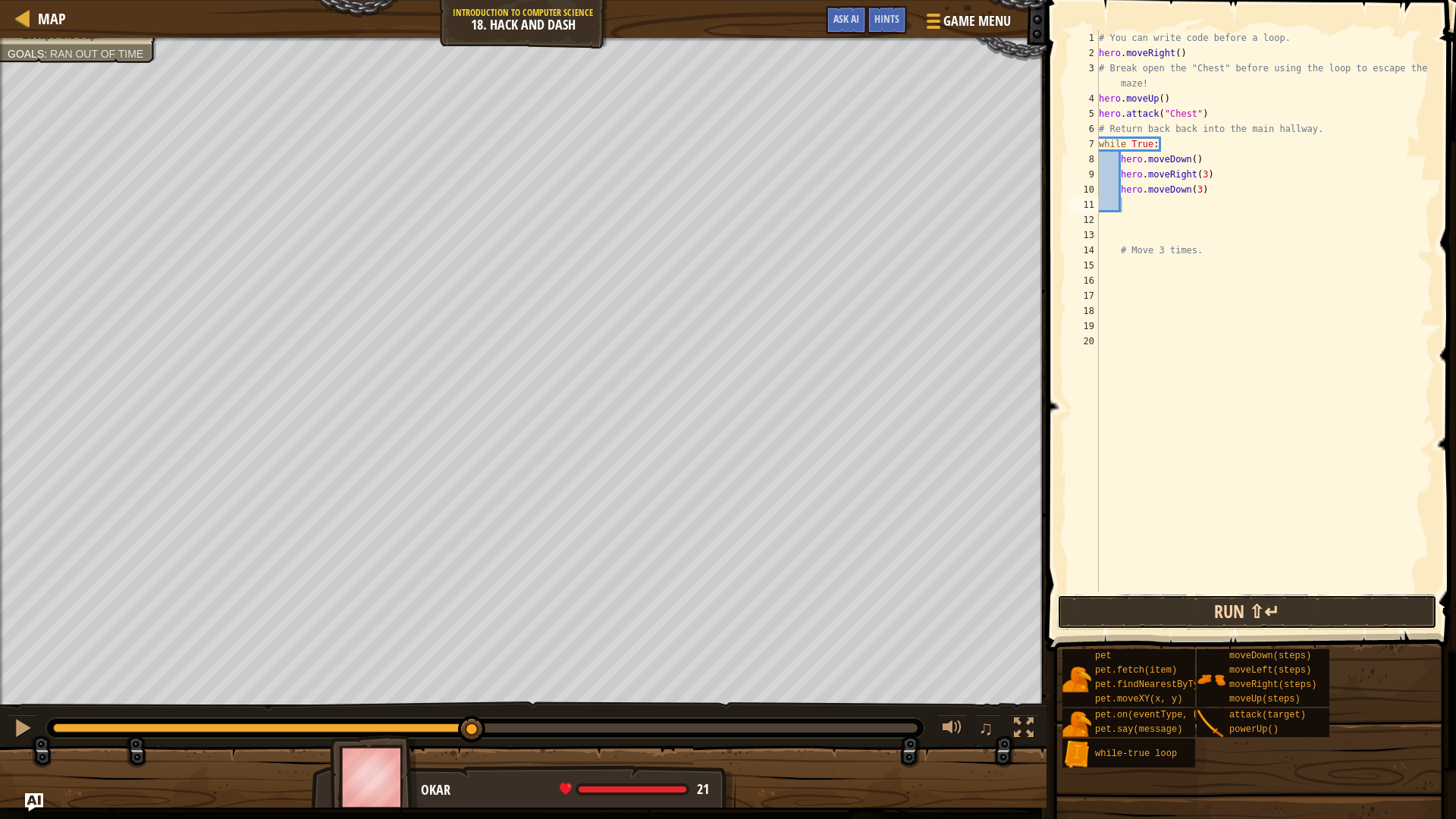
click at [1326, 628] on button "Run ⇧↵" at bounding box center [1247, 611] width 379 height 35
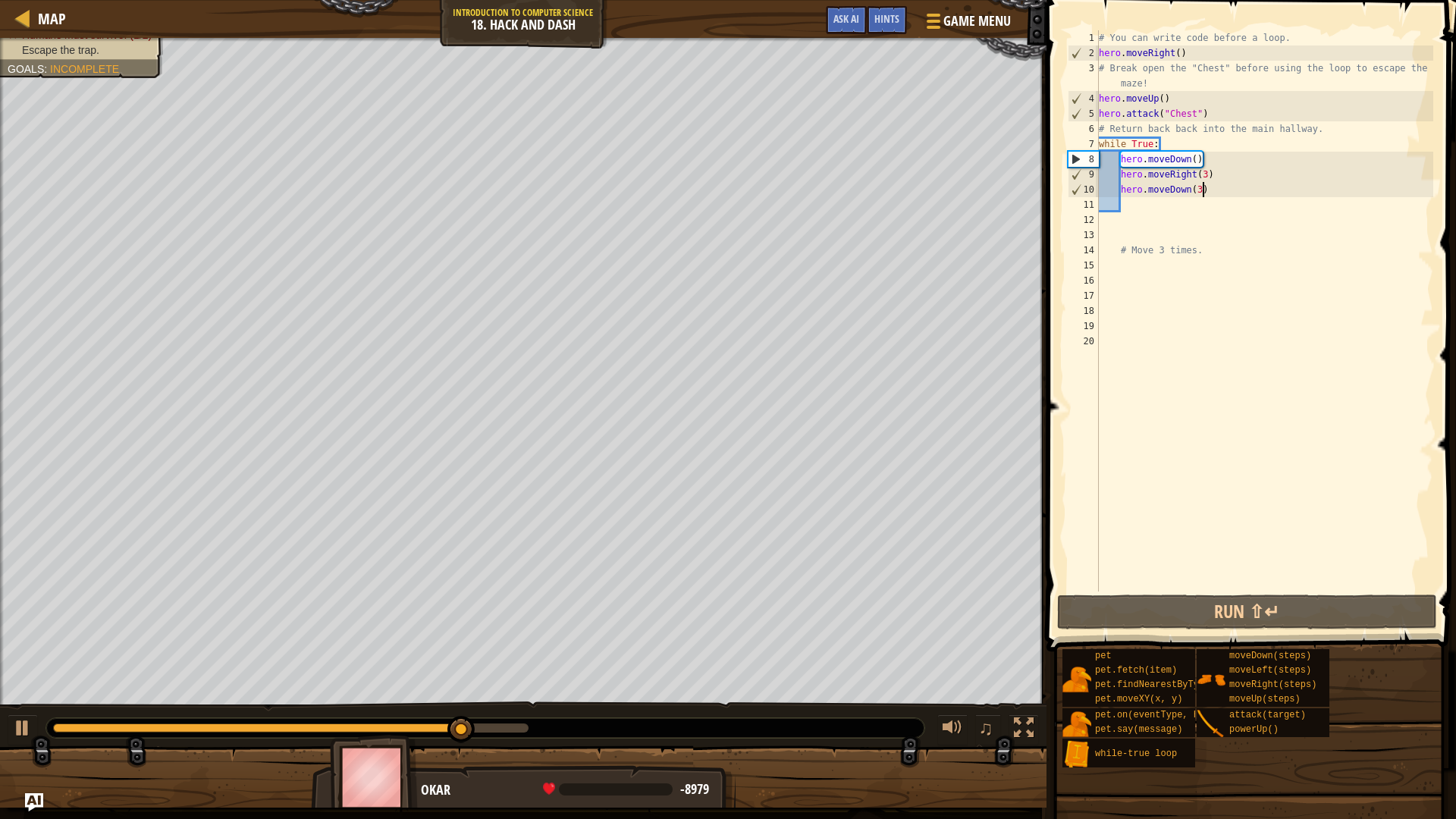
click at [1203, 191] on div "# You can write code before a loop. hero . moveRight ( ) # Break open the "Ches…" at bounding box center [1264, 326] width 337 height 591
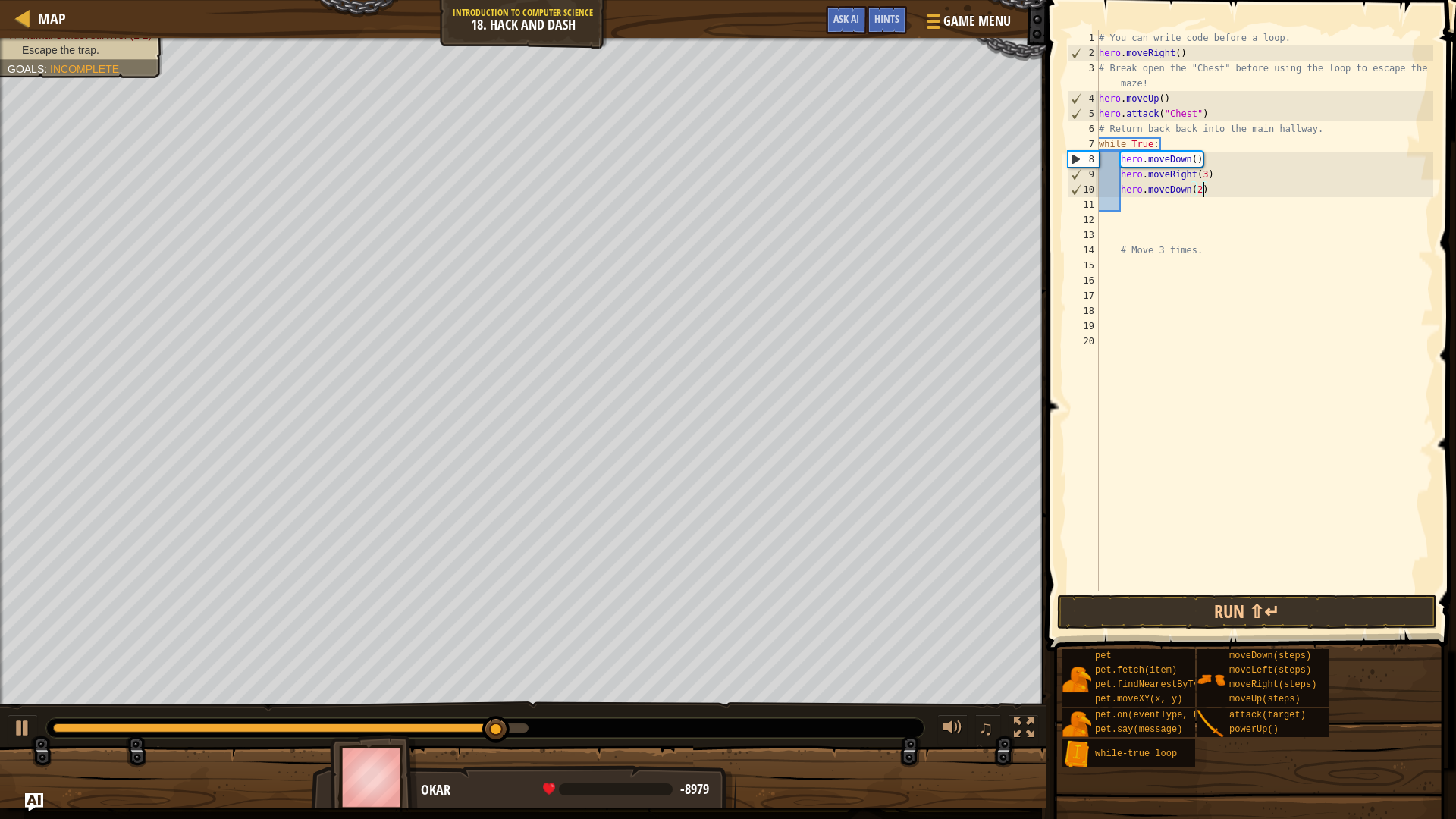
scroll to position [7, 8]
type textarea "hero.moveDown(2)"
click at [1320, 610] on button "Run ⇧↵" at bounding box center [1247, 611] width 379 height 35
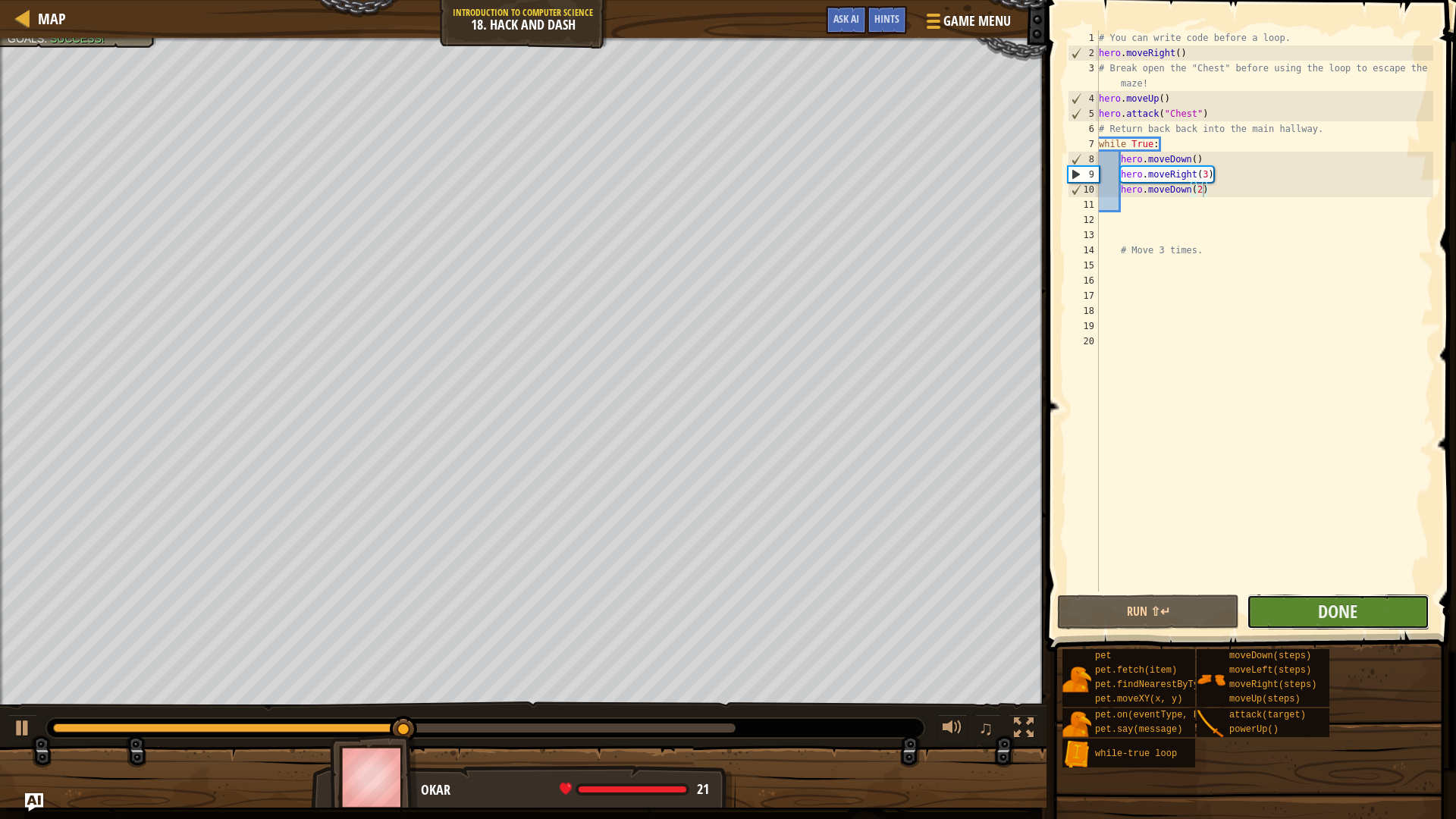
click at [1312, 606] on button "Done" at bounding box center [1337, 611] width 182 height 35
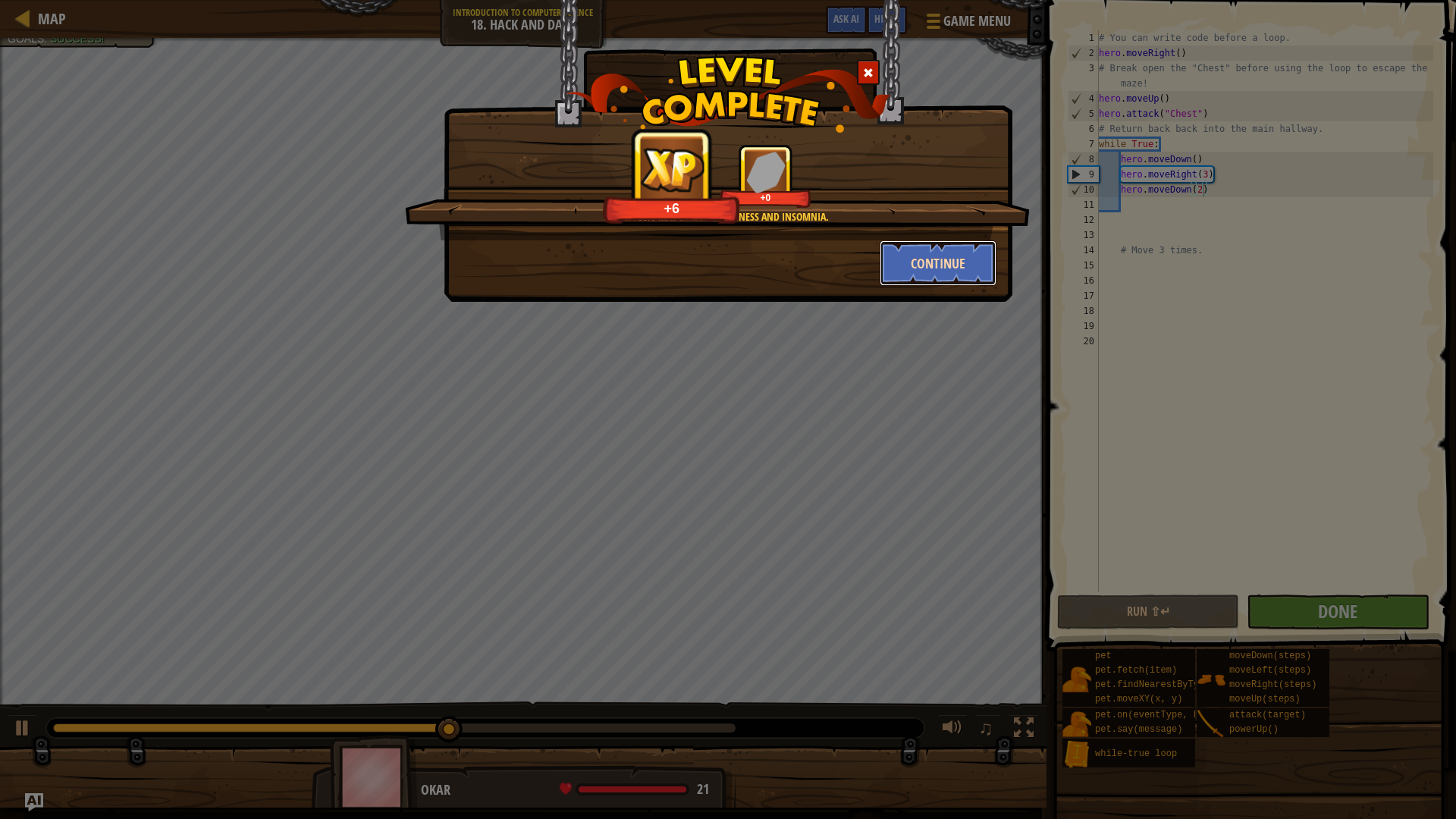
click at [949, 270] on button "Continue" at bounding box center [938, 263] width 118 height 46
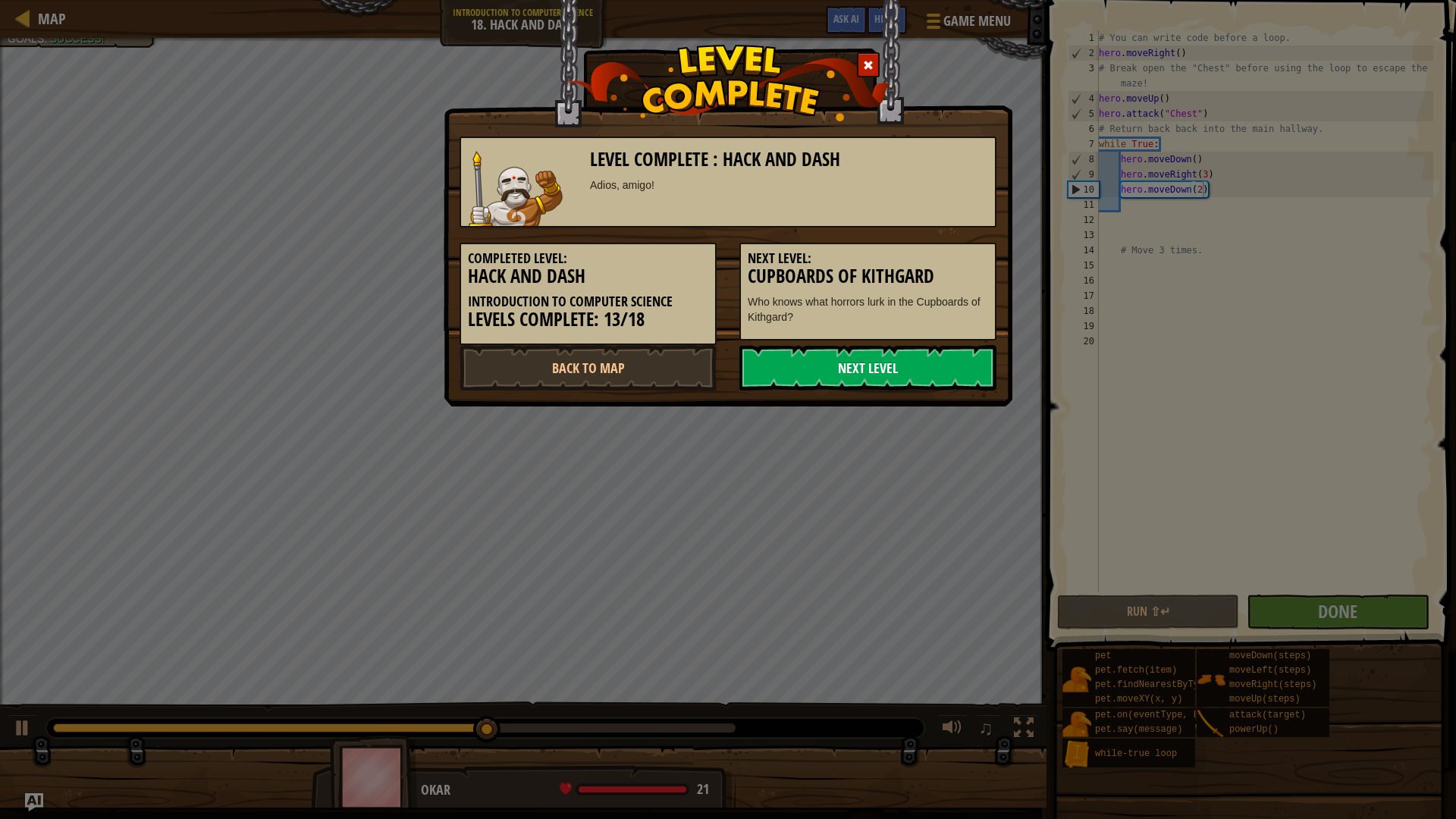
click at [885, 375] on link "Next Level" at bounding box center [867, 368] width 257 height 46
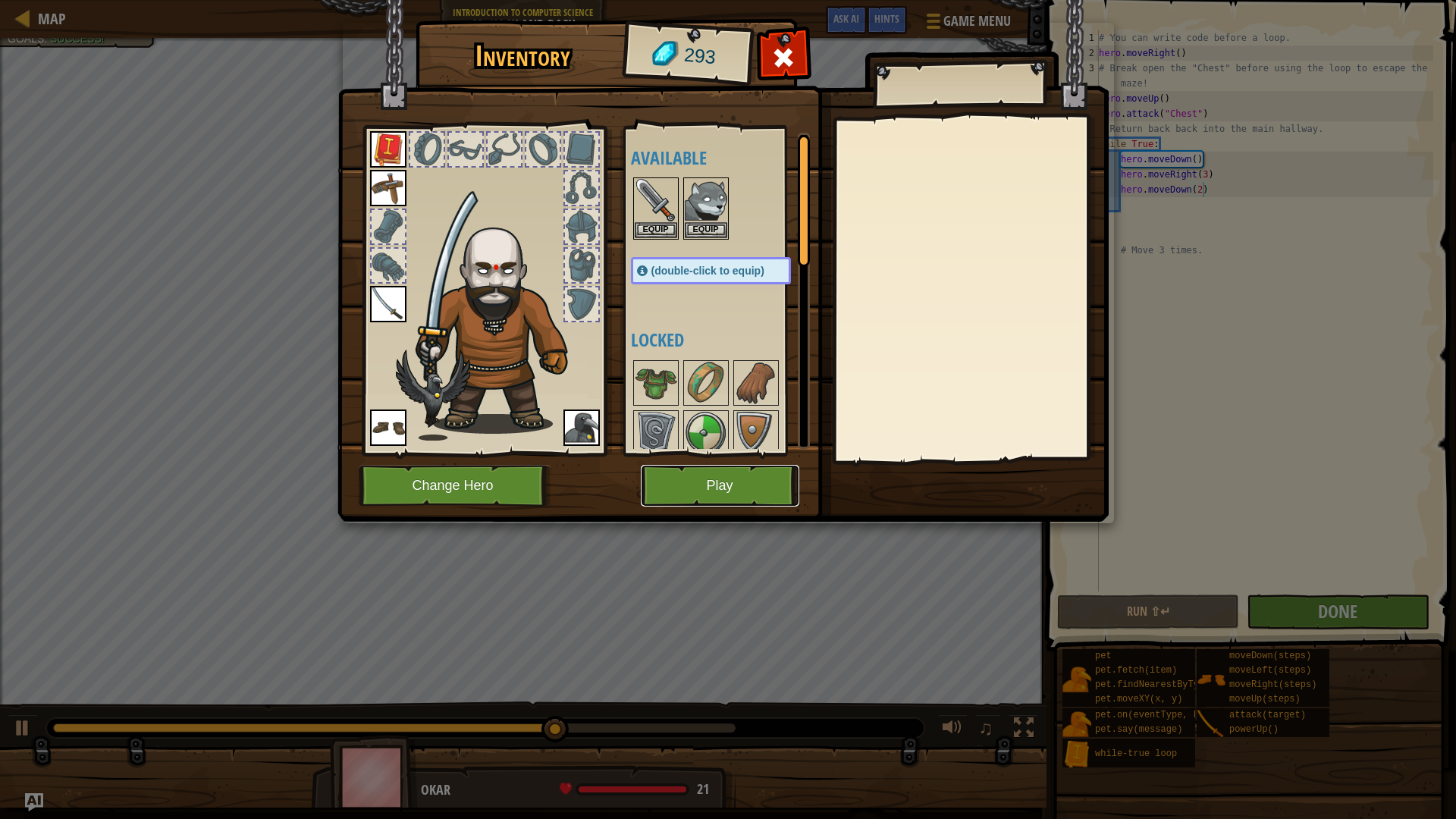
click at [771, 477] on button "Play" at bounding box center [719, 485] width 158 height 42
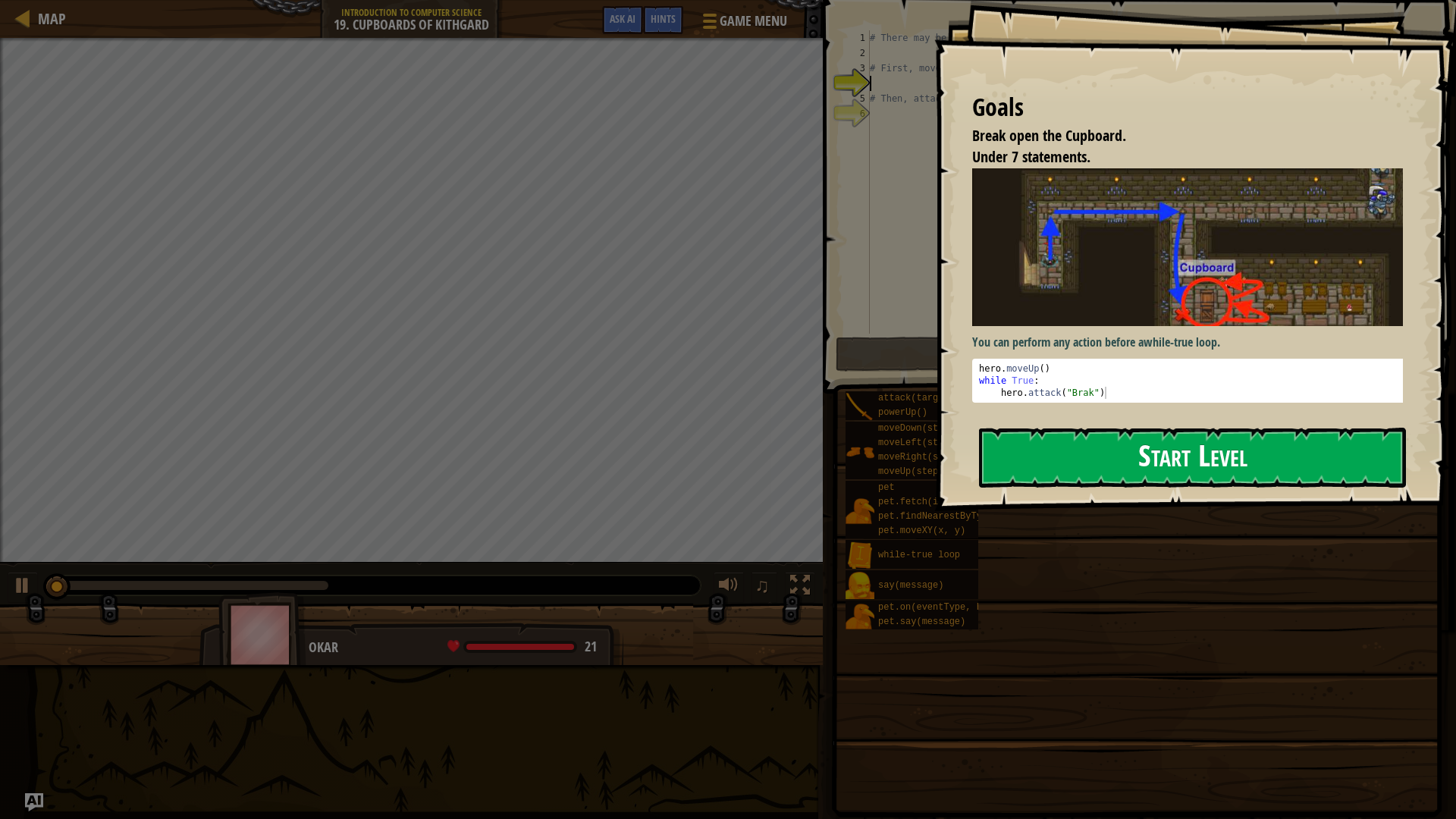
click at [1354, 452] on button "Start Level" at bounding box center [1193, 457] width 427 height 60
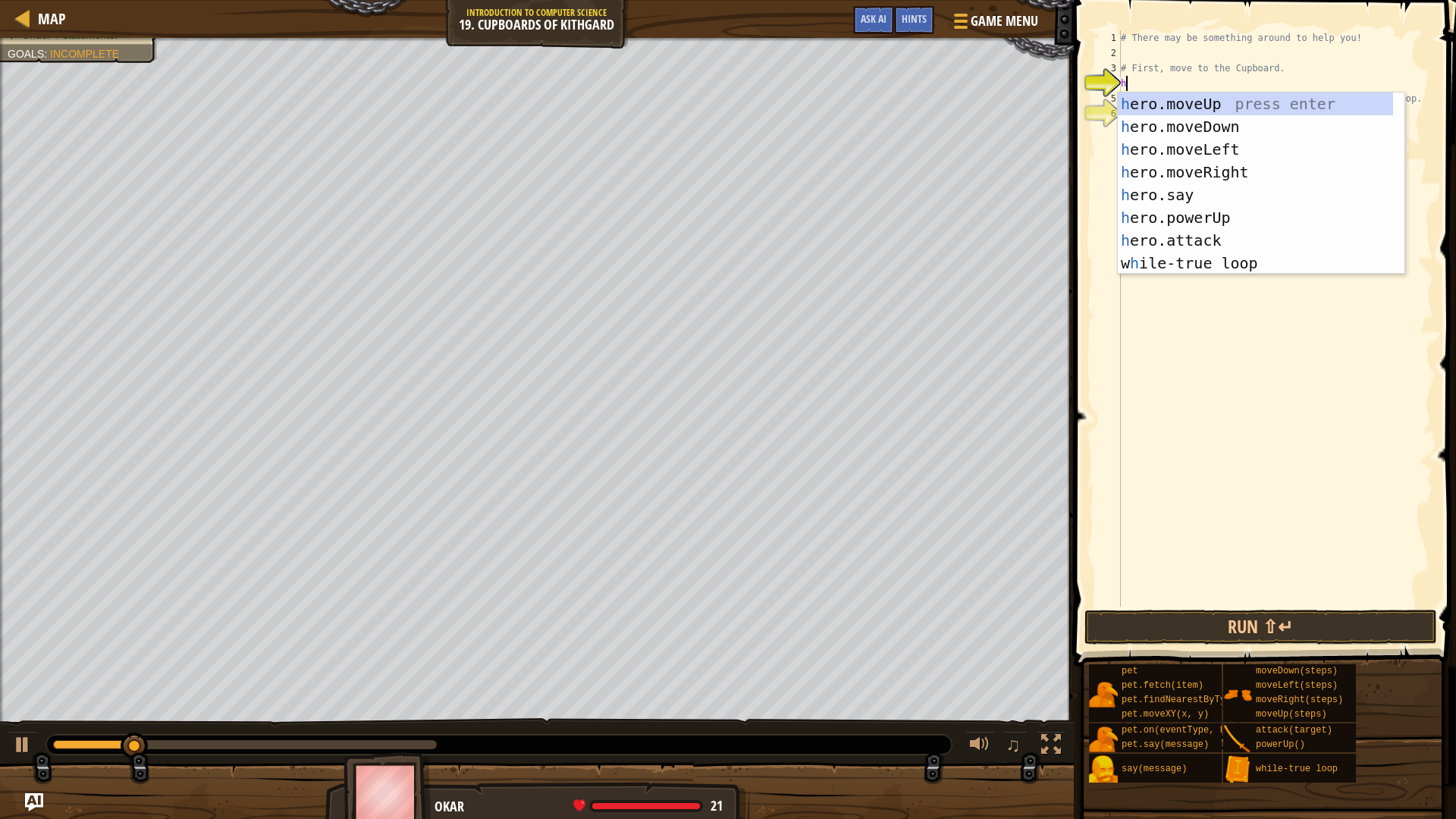
scroll to position [7, 0]
type textarea "he"
click at [1223, 106] on div "he ro.moveUp press enter he ro.moveDown press enter he ro.moveLeft press enter …" at bounding box center [1254, 206] width 275 height 228
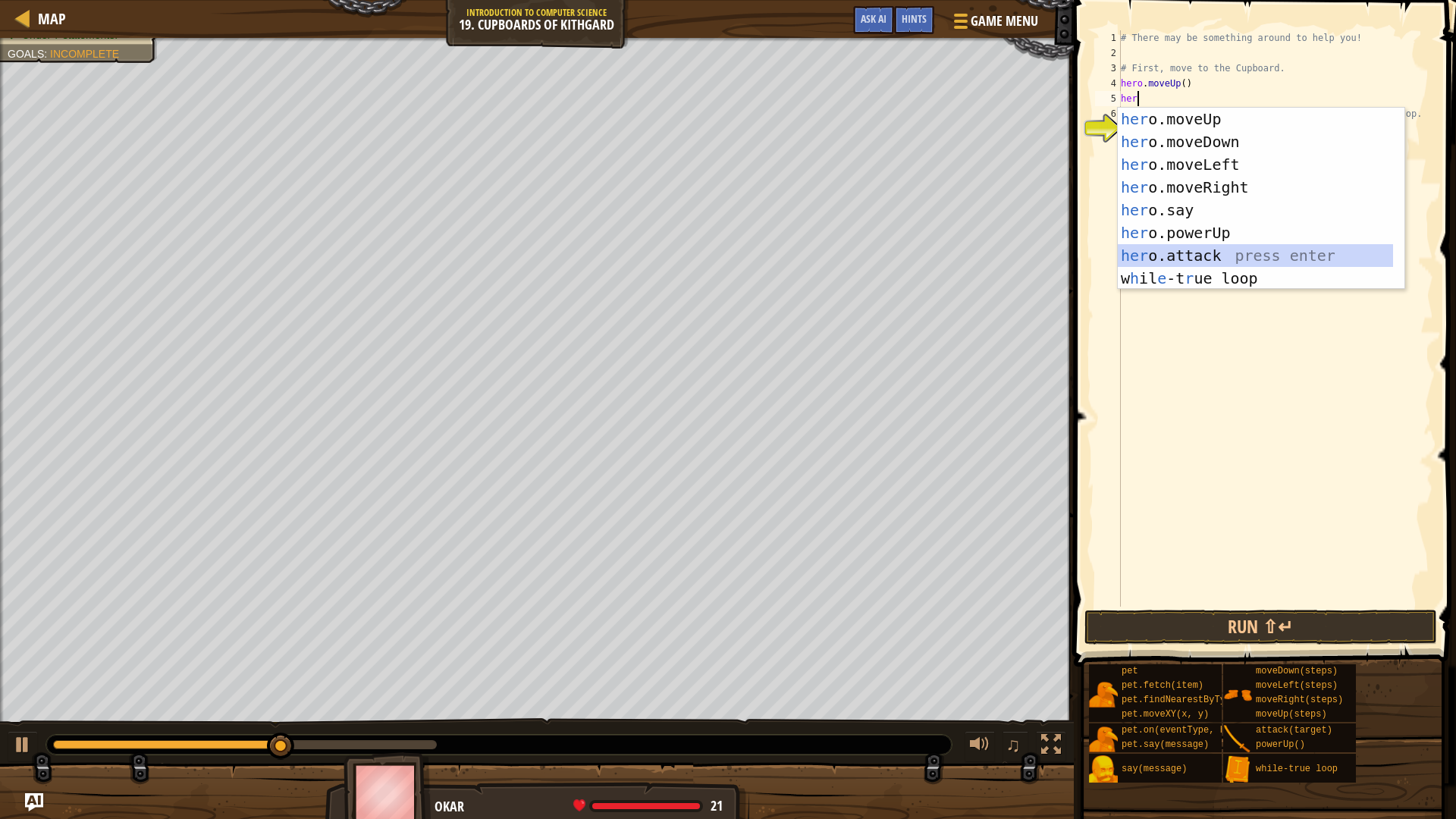
click at [1223, 251] on div "her o.moveUp press enter her o.moveDown press enter her o.moveLeft press enter …" at bounding box center [1254, 221] width 275 height 228
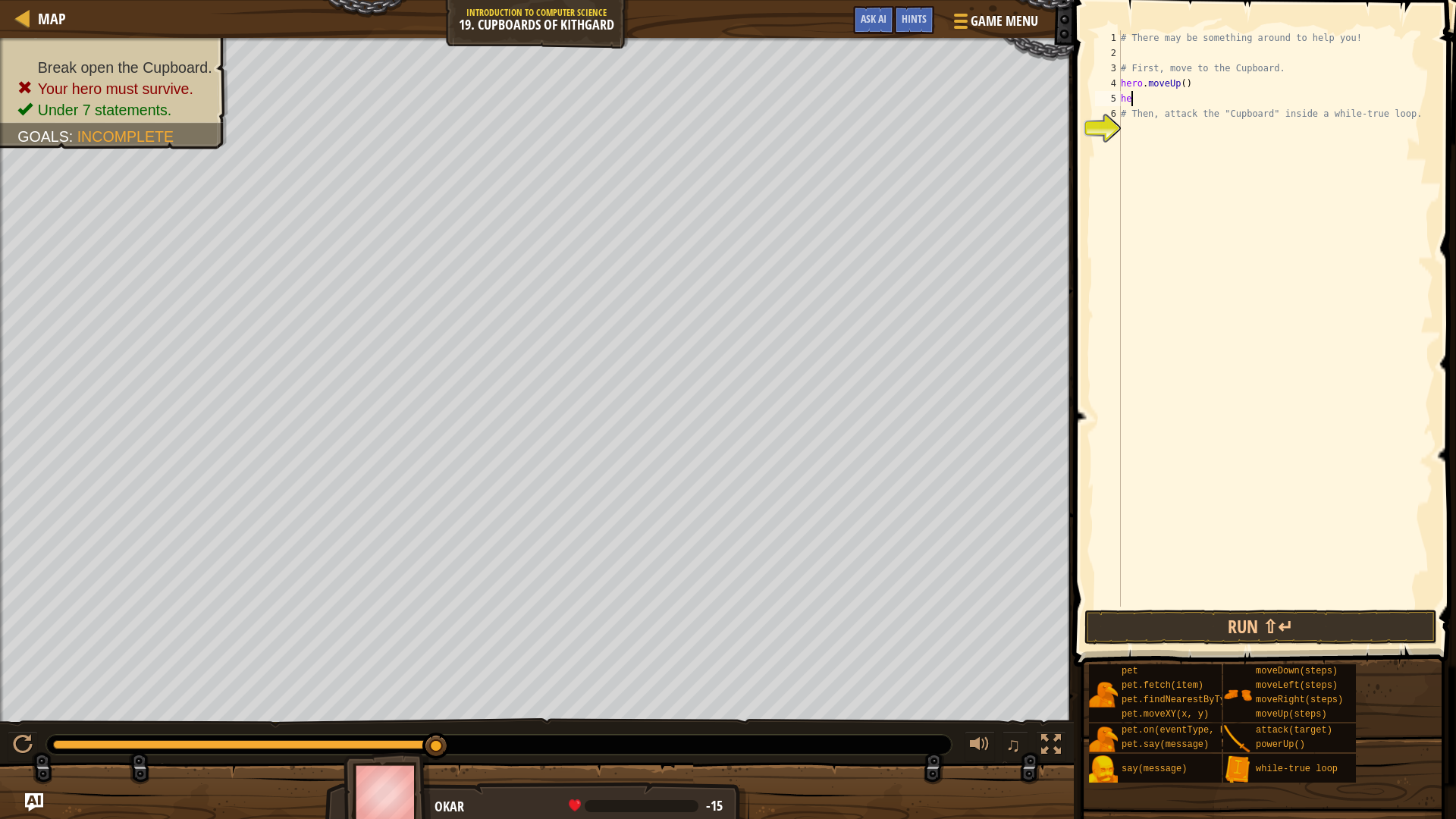
type textarea "h"
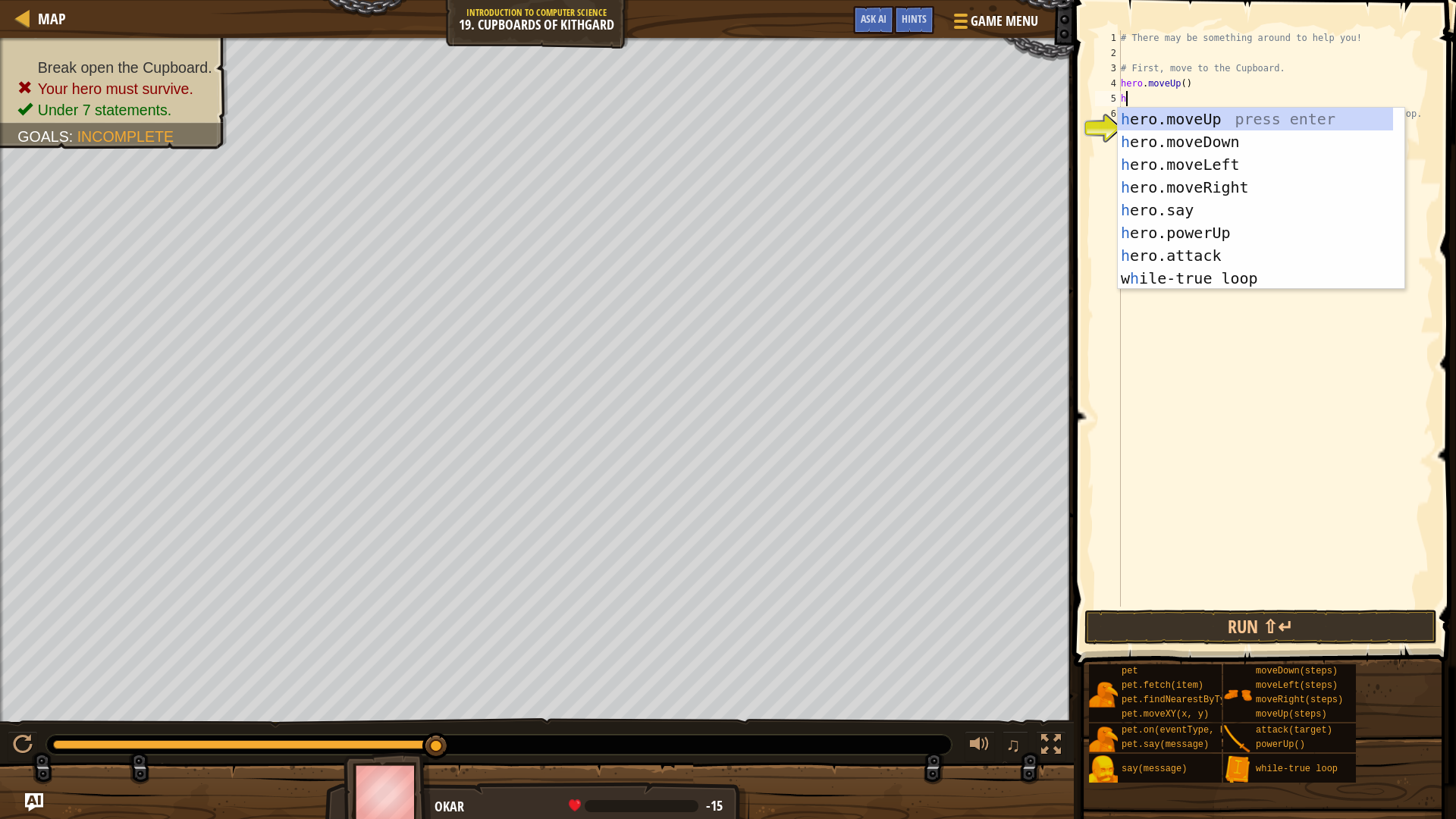
type textarea "her"
click at [1300, 185] on div "her o.moveUp press enter her o.moveDown press enter her o.moveLeft press enter …" at bounding box center [1254, 221] width 275 height 228
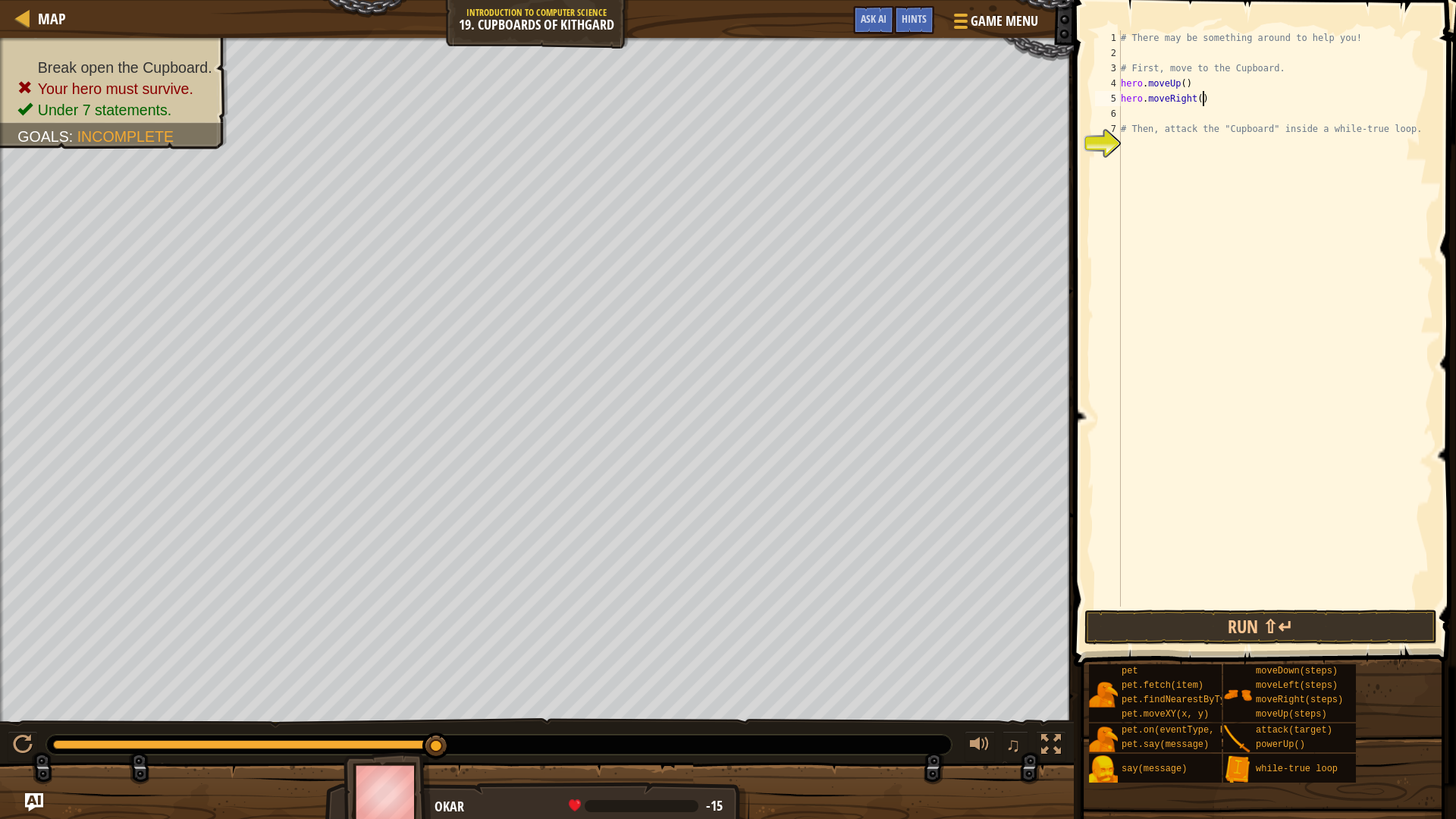
click at [1204, 95] on div "# There may be something around to help you! # First, move to the Cupboard. her…" at bounding box center [1275, 334] width 315 height 606
type textarea "hero.moveRight(3)"
click at [1243, 114] on div "# There may be something around to help you! # First, move to the Cupboard. her…" at bounding box center [1275, 334] width 315 height 606
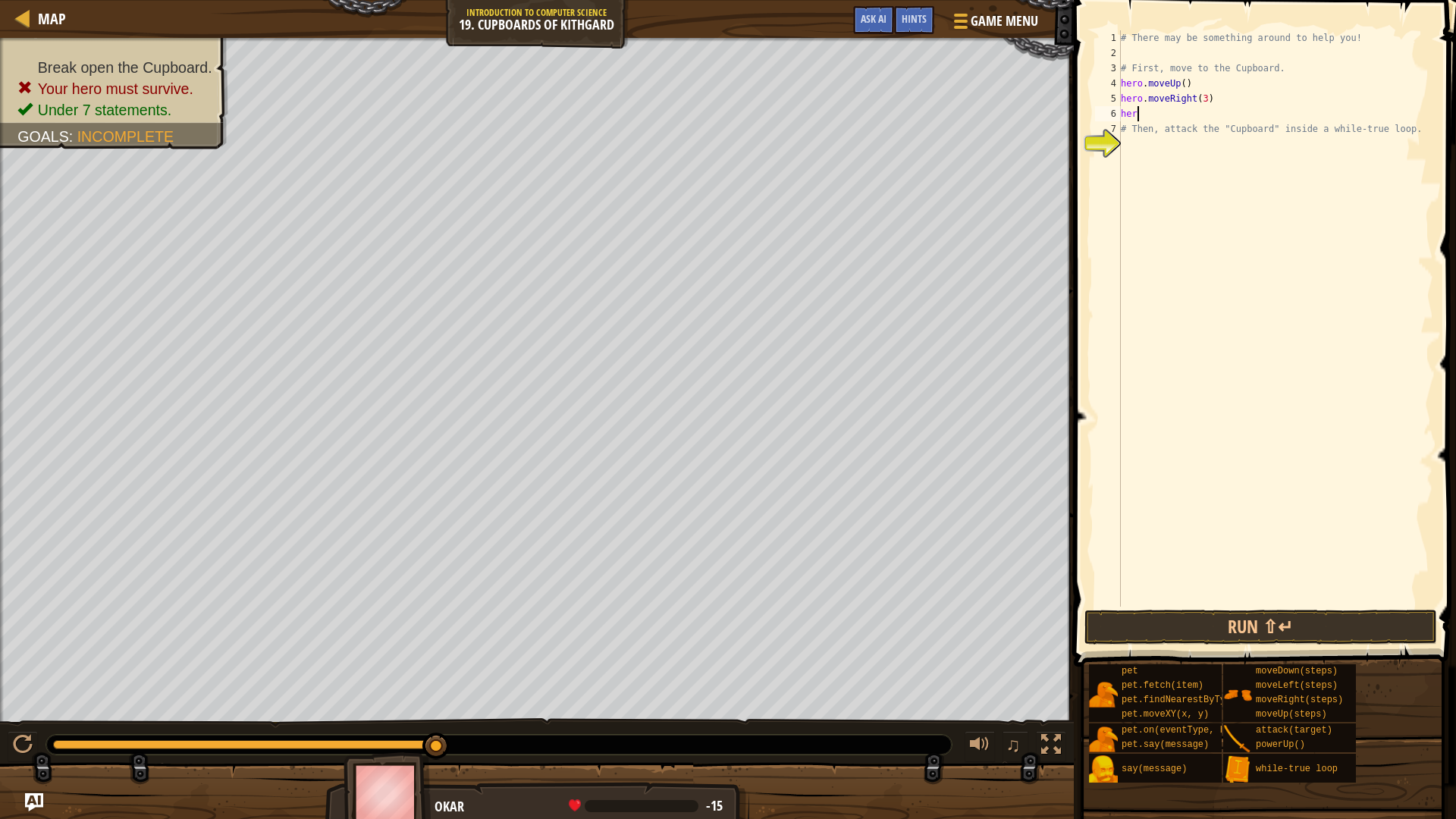
type textarea "hero"
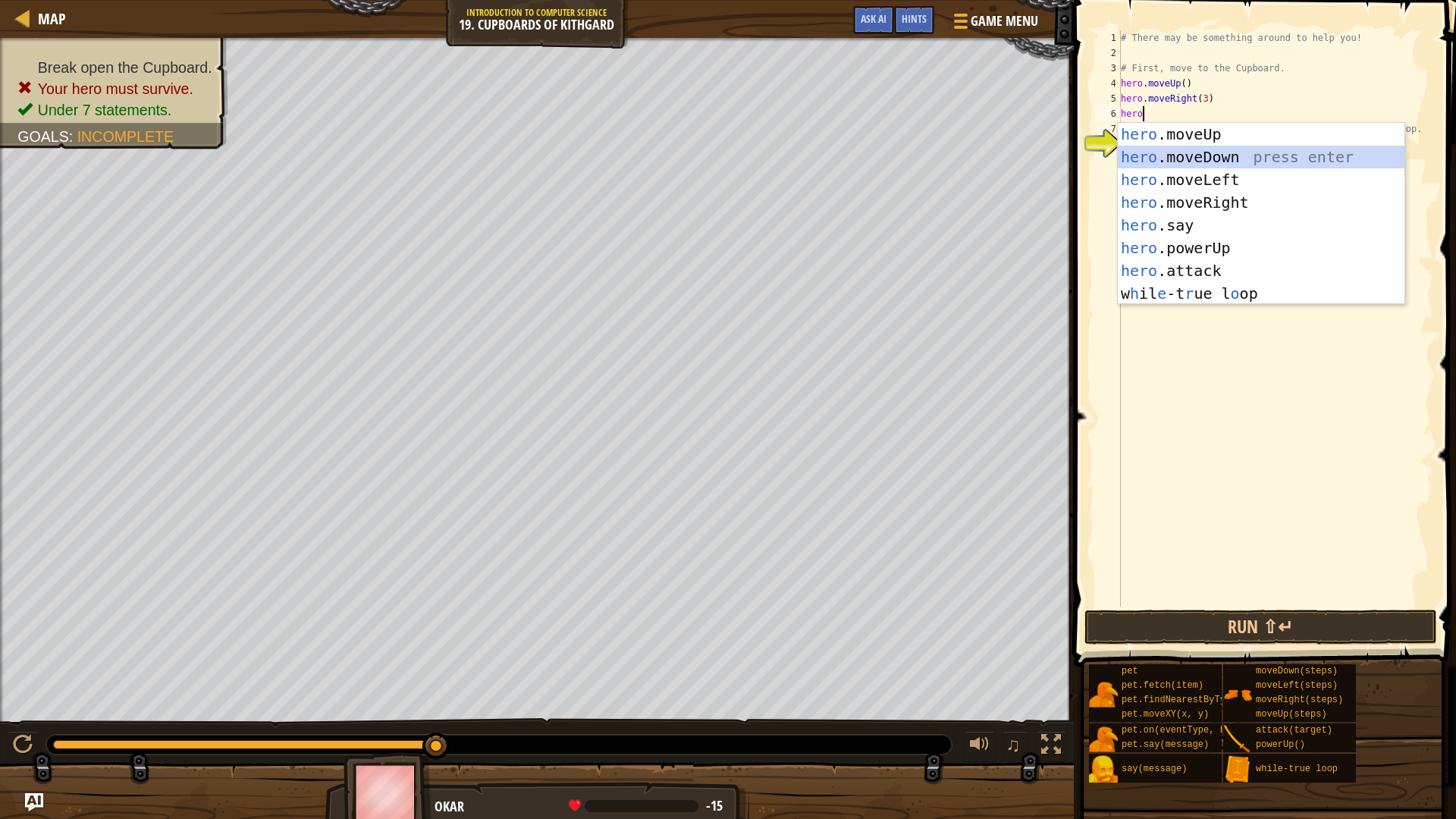
click at [1270, 152] on div "hero .moveUp press enter hero .moveDown press enter hero .moveLeft press enter …" at bounding box center [1260, 236] width 286 height 228
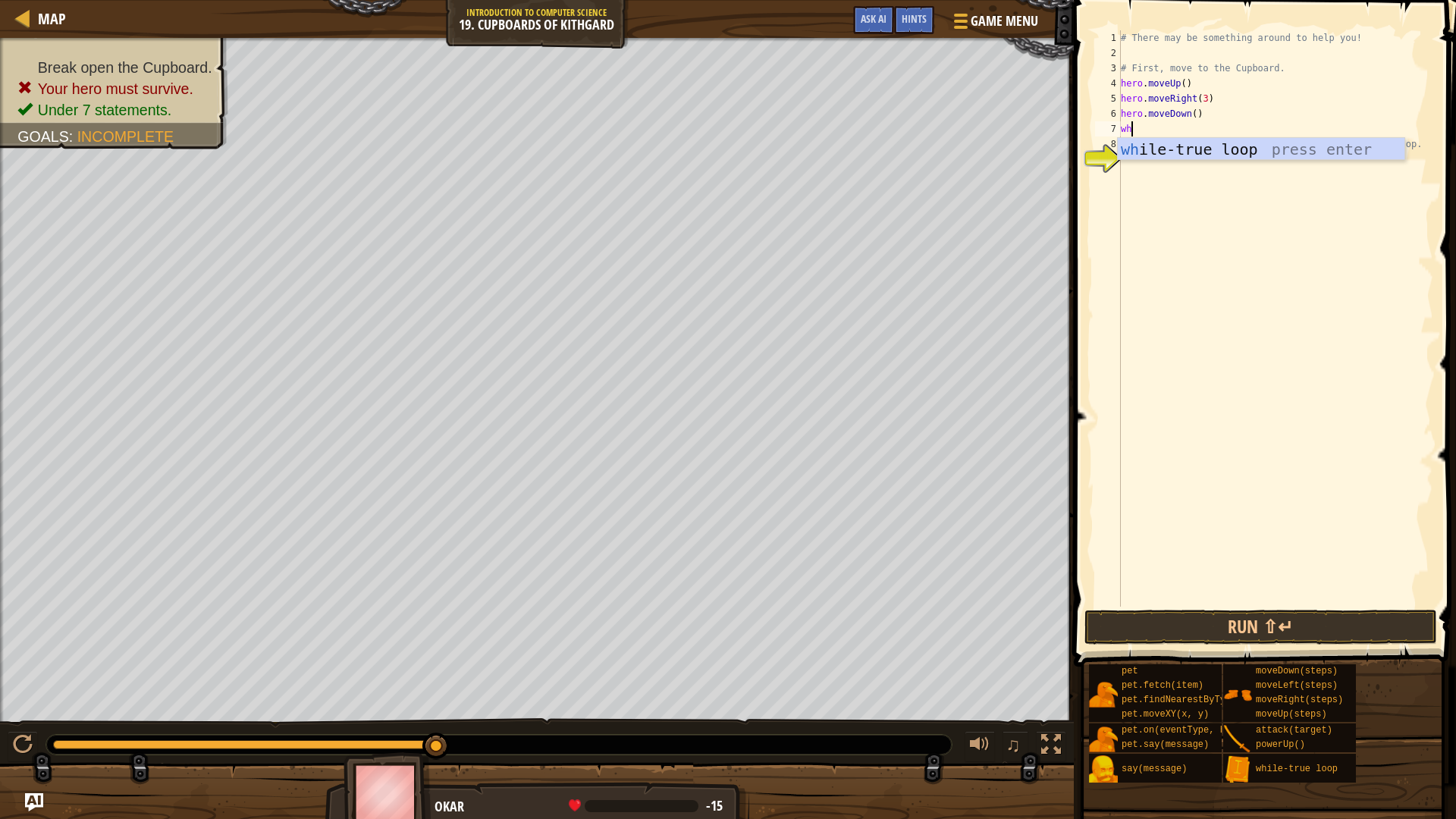
type textarea "whi"
click at [1238, 150] on div "whi le-true loop press enter" at bounding box center [1260, 172] width 286 height 69
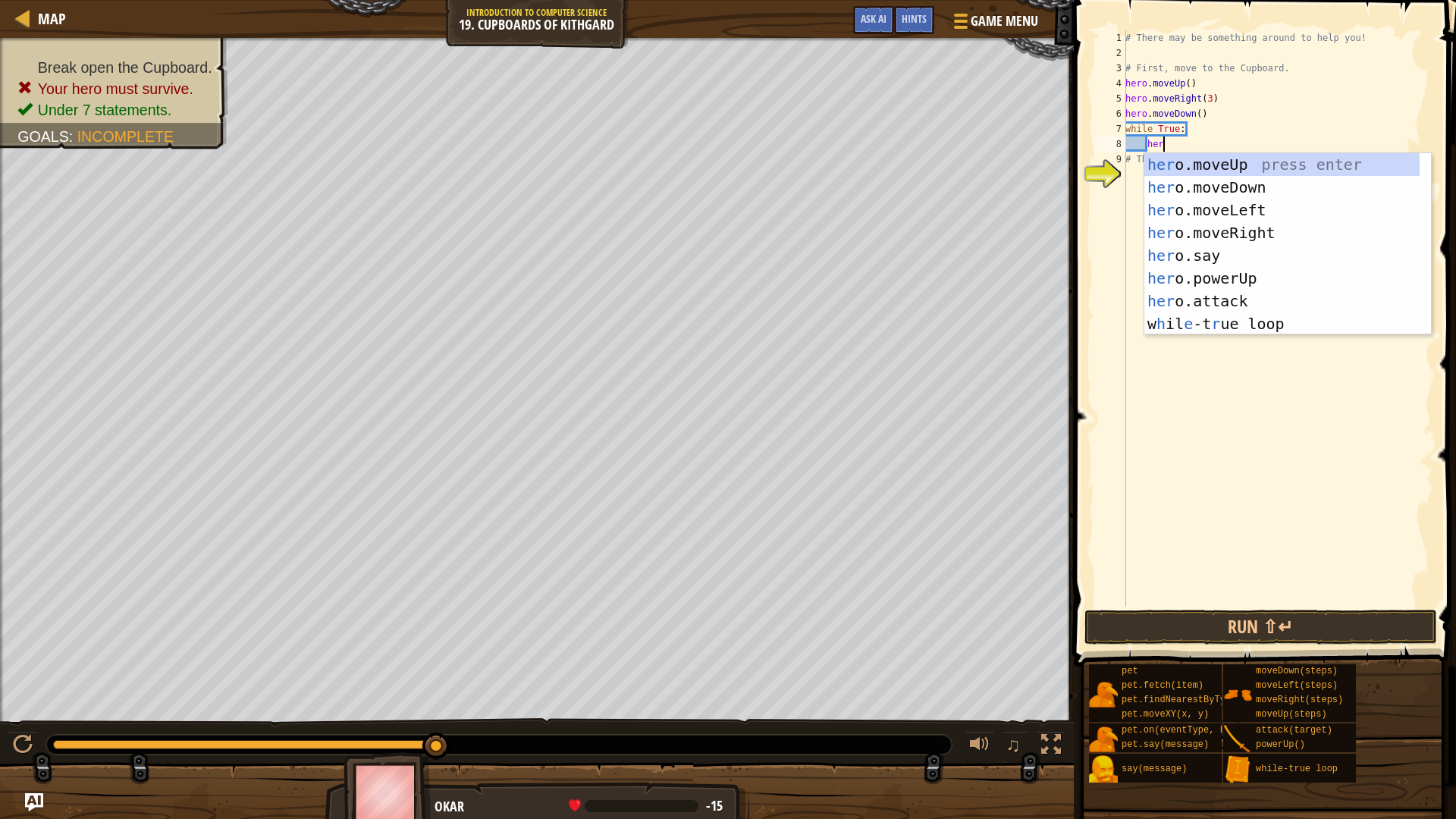
scroll to position [7, 3]
click at [1205, 293] on div "hero .moveUp press enter hero .moveDown press enter hero .moveLeft press enter …" at bounding box center [1287, 267] width 286 height 228
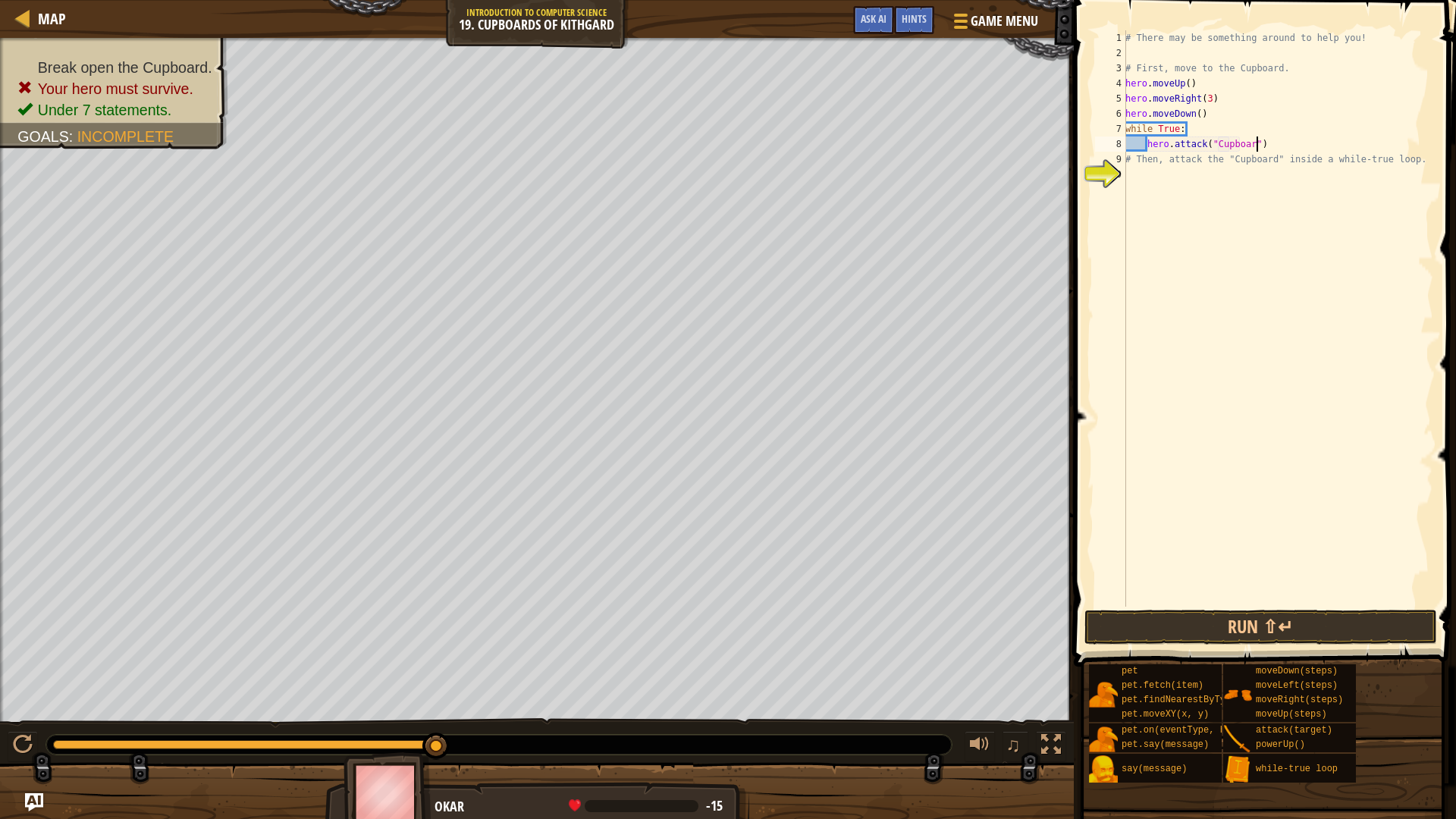
scroll to position [7, 11]
click at [1248, 638] on button "Run ⇧↵" at bounding box center [1260, 627] width 353 height 35
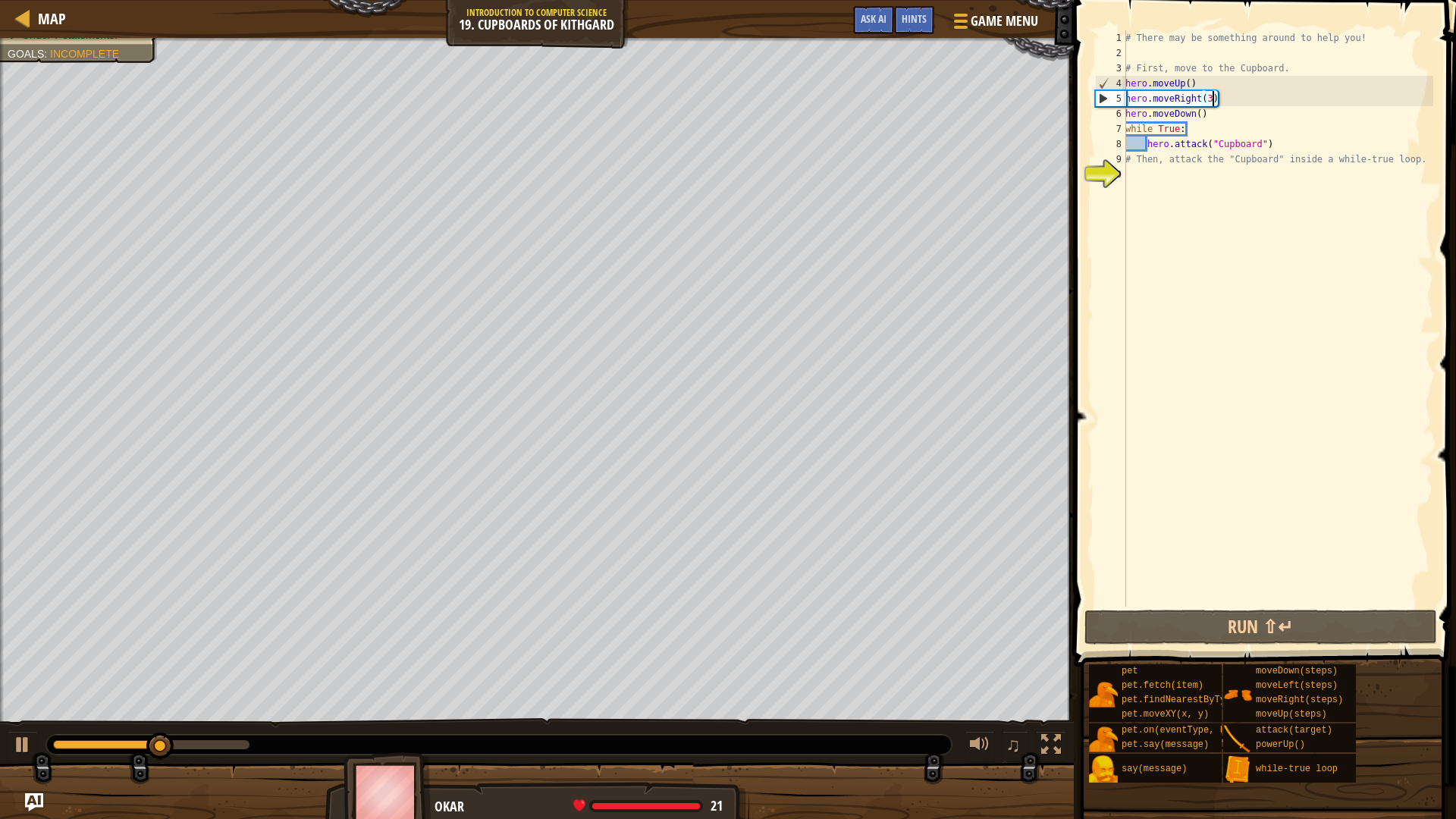
click at [1210, 98] on div "# There may be something around to help you! # First, move to the Cupboard. her…" at bounding box center [1277, 334] width 311 height 606
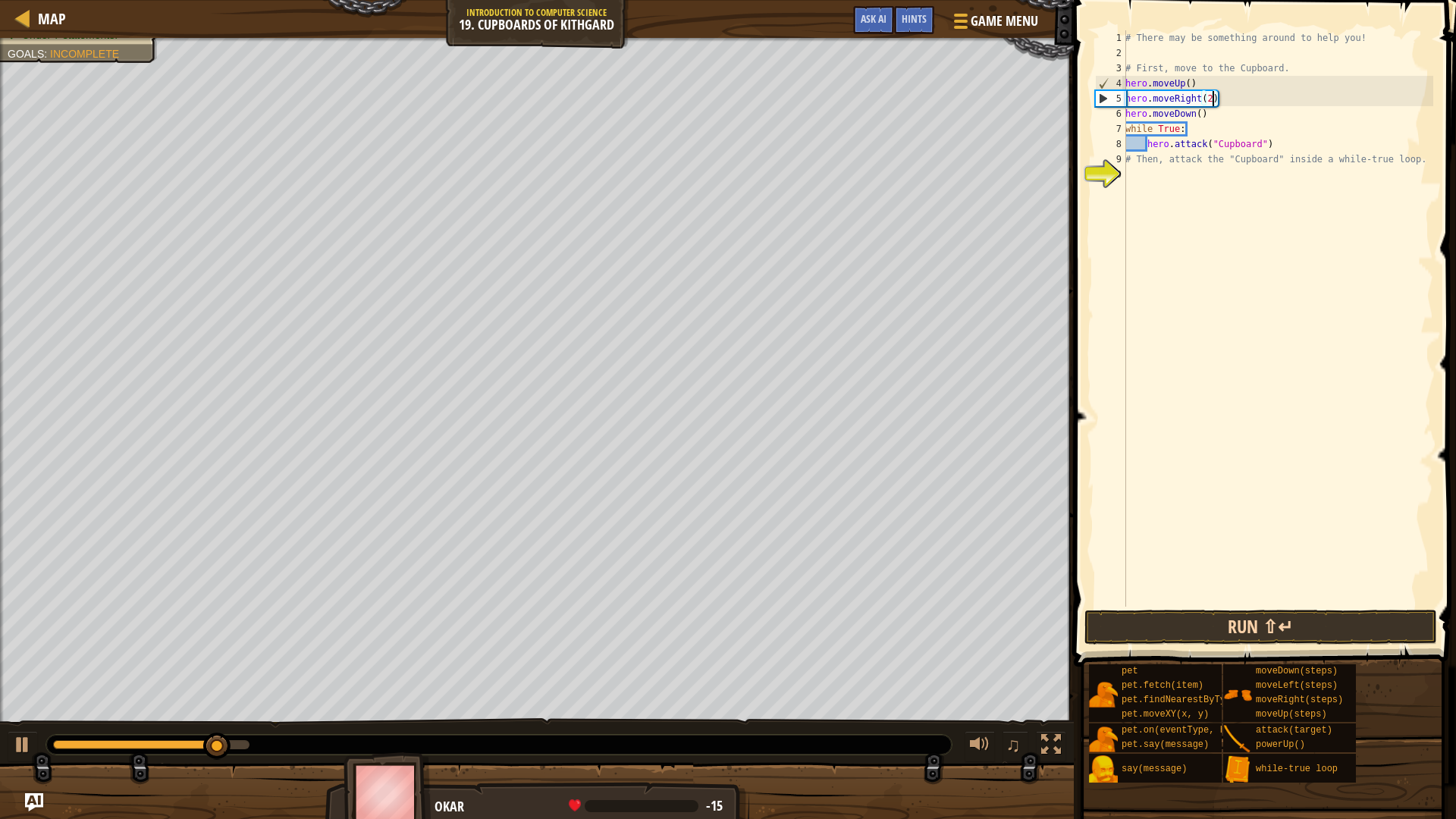
type textarea "hero.moveRight(2)"
click at [1374, 634] on button "Run ⇧↵" at bounding box center [1260, 627] width 353 height 35
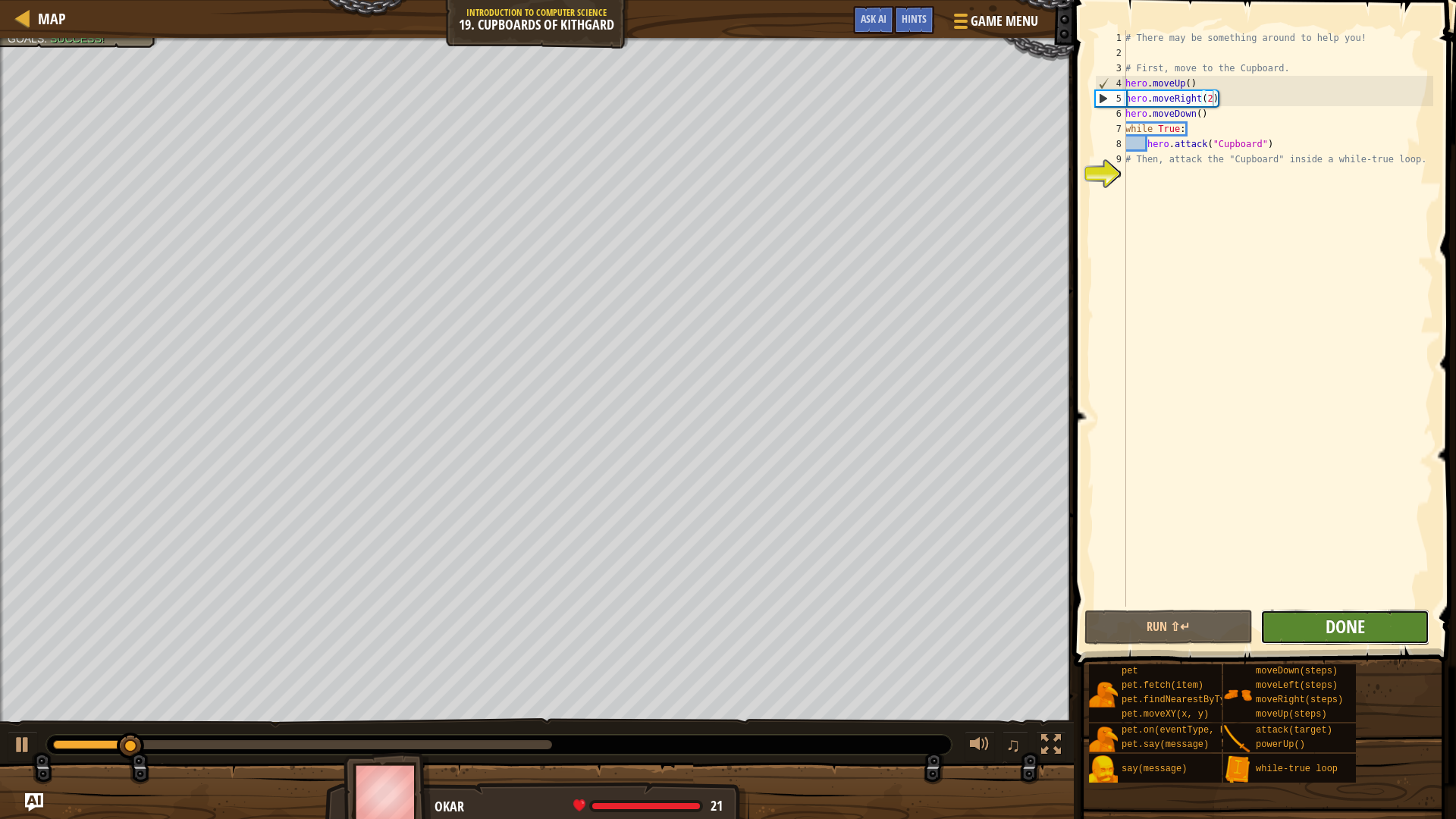
click at [1358, 626] on span "Done" at bounding box center [1345, 626] width 40 height 25
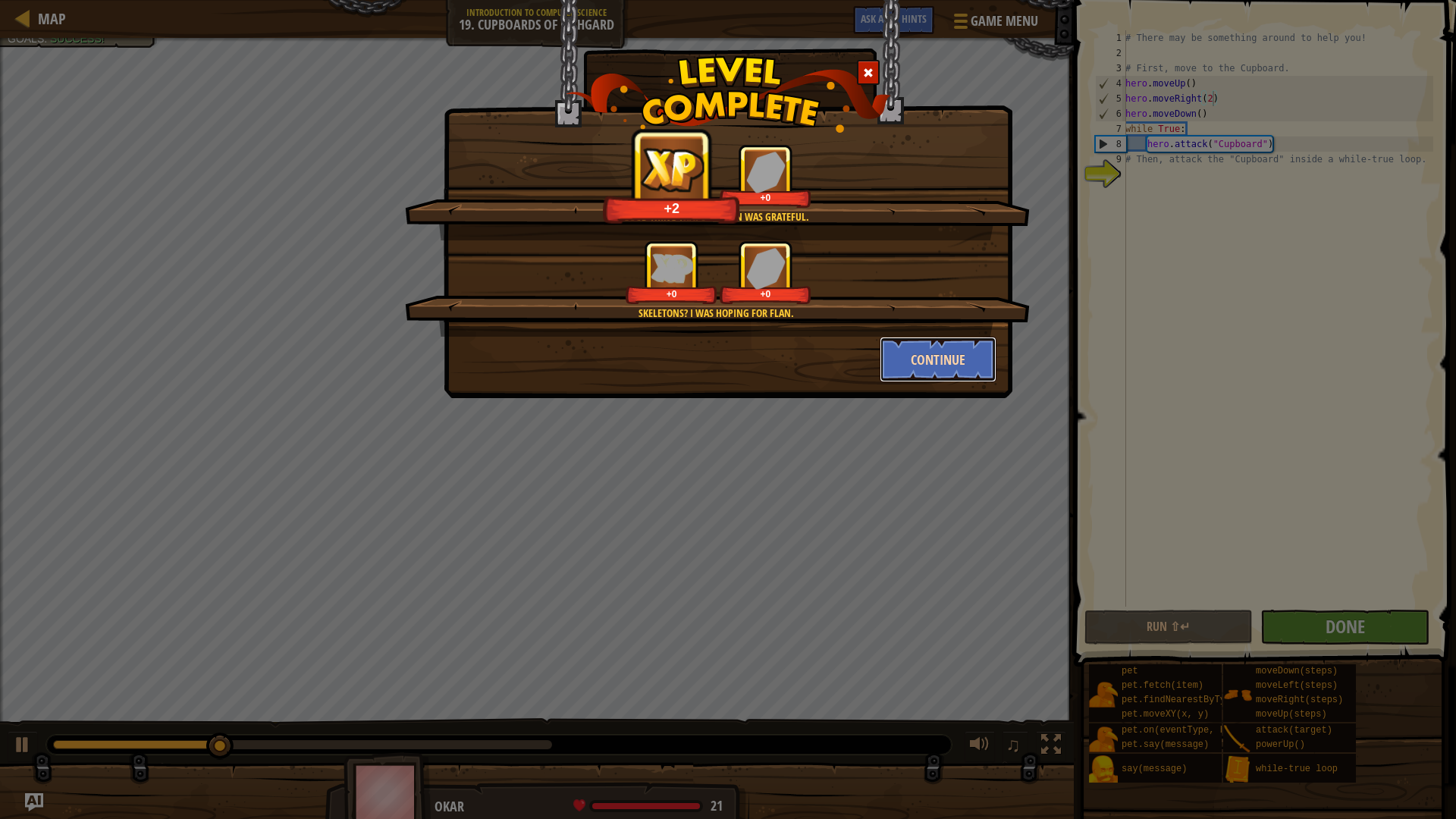
drag, startPoint x: 963, startPoint y: 363, endPoint x: 963, endPoint y: 375, distance: 12.0
click at [963, 375] on button "Continue" at bounding box center [938, 359] width 118 height 46
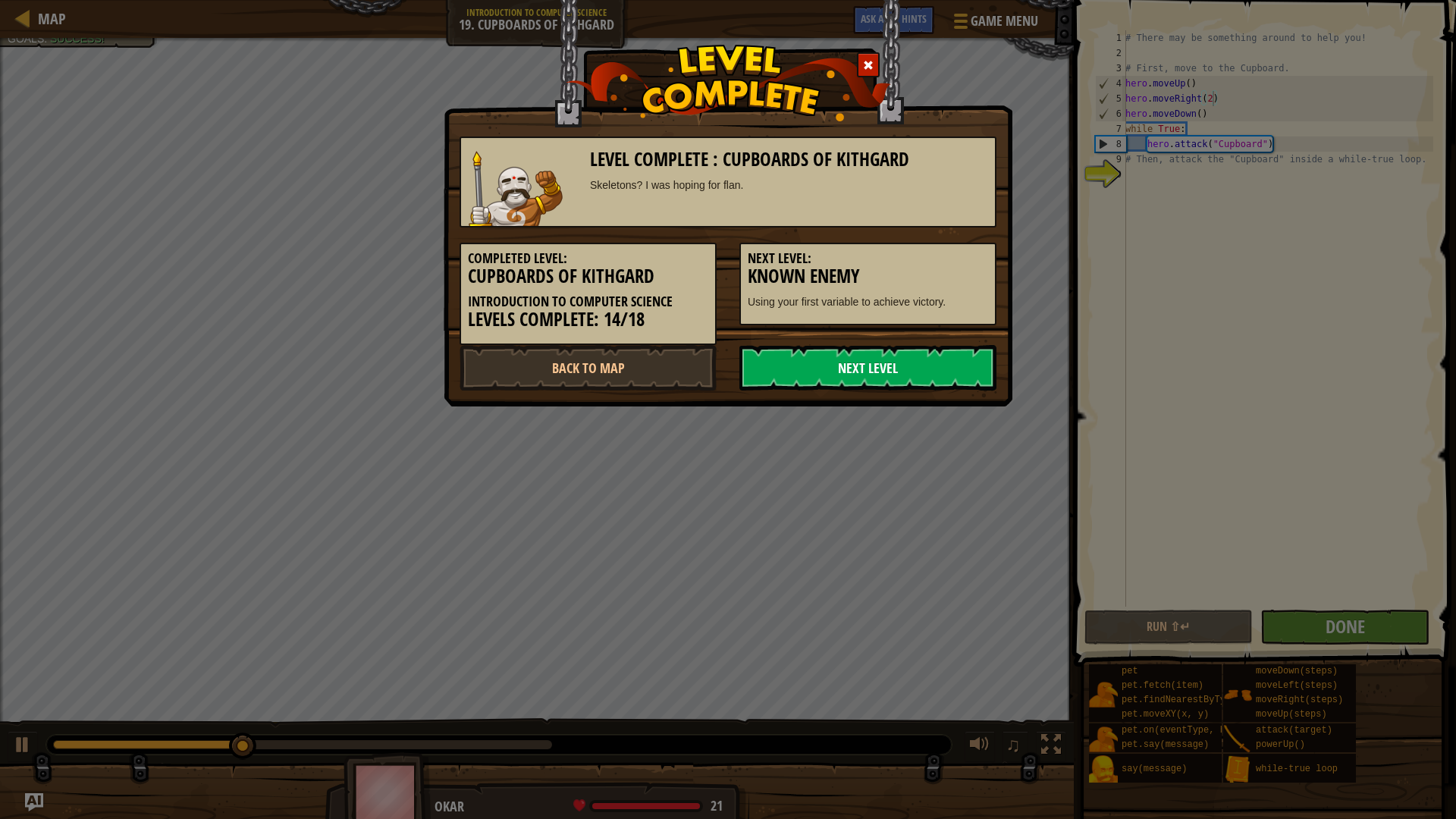
click at [876, 357] on link "Next Level" at bounding box center [867, 368] width 257 height 46
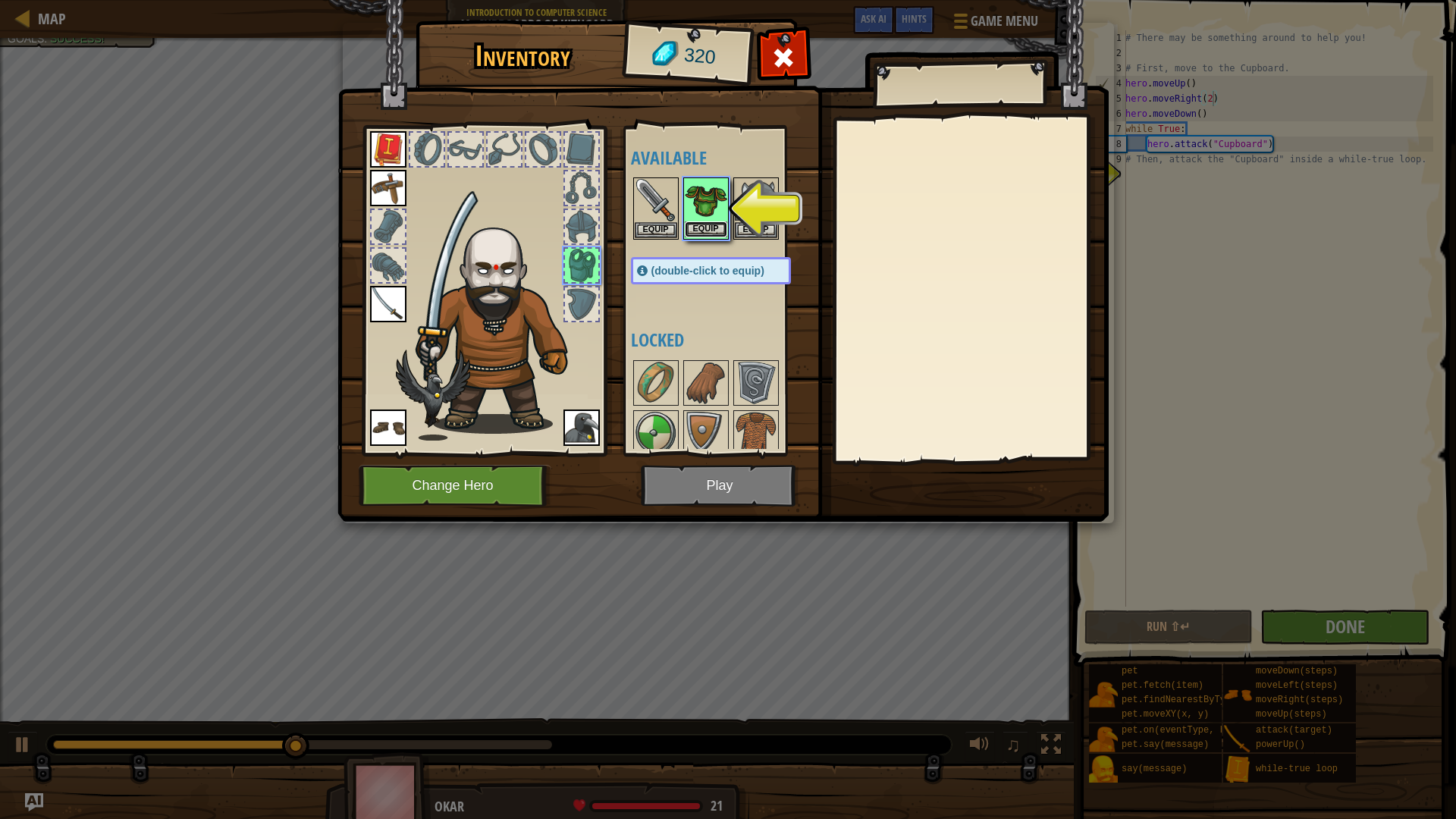
click at [713, 224] on button "Equip" at bounding box center [706, 229] width 42 height 16
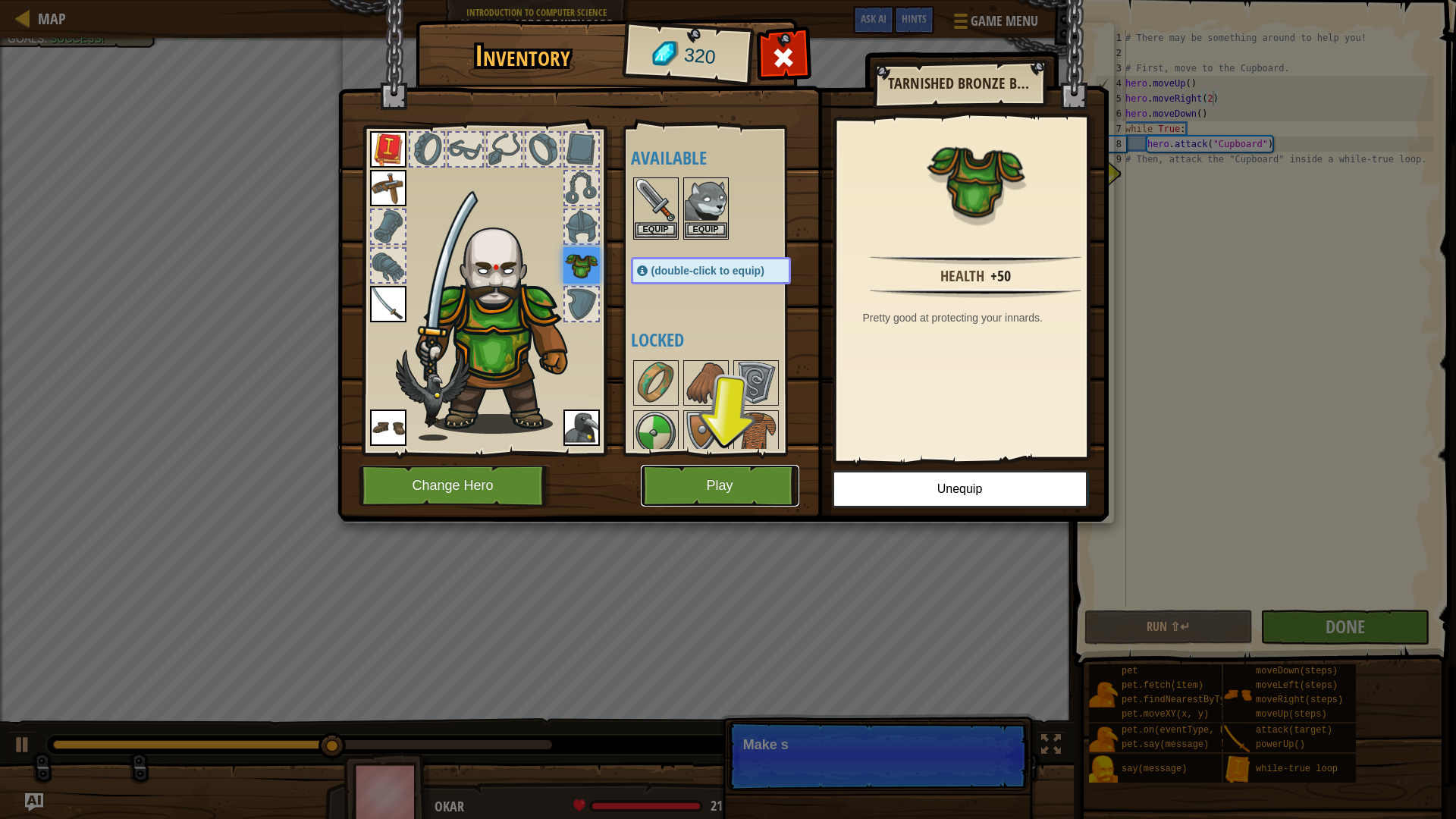
click at [720, 483] on button "Play" at bounding box center [719, 485] width 158 height 42
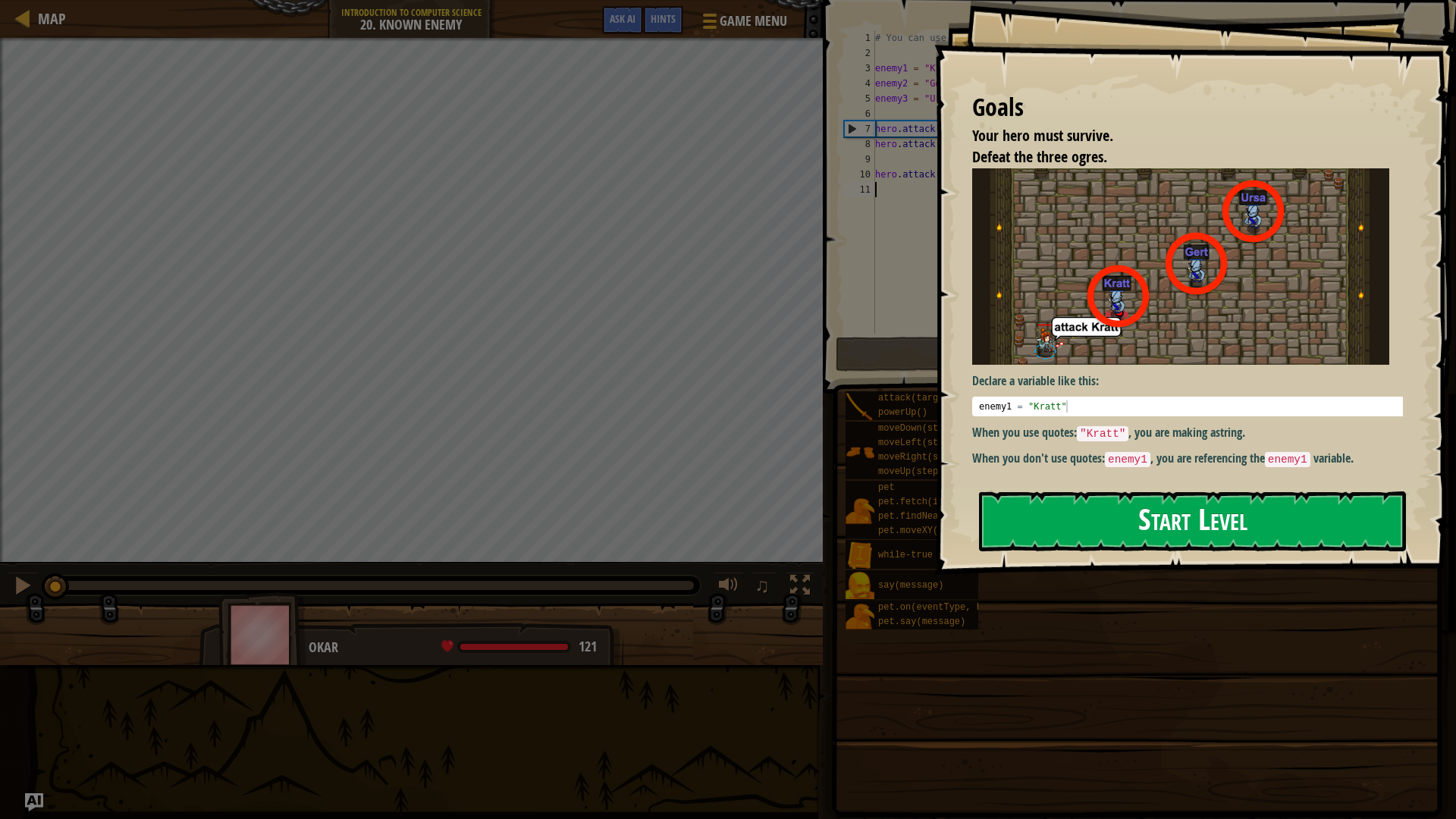
click at [1300, 515] on button "Start Level" at bounding box center [1193, 521] width 427 height 60
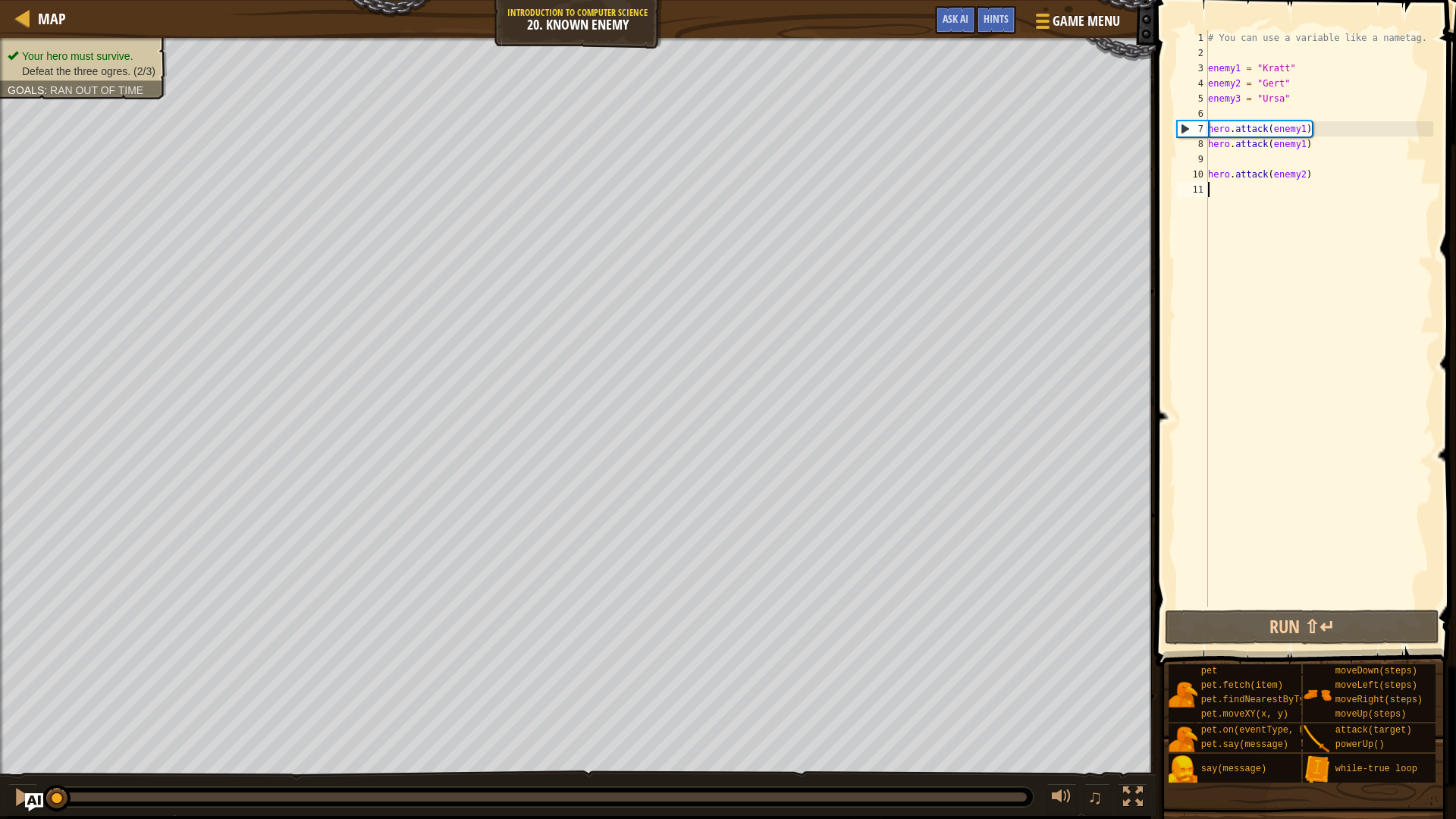
click at [1262, 158] on div "# You can use a variable like a nametag. enemy1 = "[PERSON_NAME]" enemy2 = "[PE…" at bounding box center [1318, 334] width 228 height 606
click at [1303, 127] on div "# You can use a variable like a nametag. enemy1 = "[PERSON_NAME]" enemy2 = "[PE…" at bounding box center [1318, 334] width 228 height 606
type textarea "hero.attack(enemy1)"
click at [1261, 163] on div "# You can use a variable like a nametag. enemy1 = "[PERSON_NAME]" enemy2 = "[PE…" at bounding box center [1318, 334] width 228 height 606
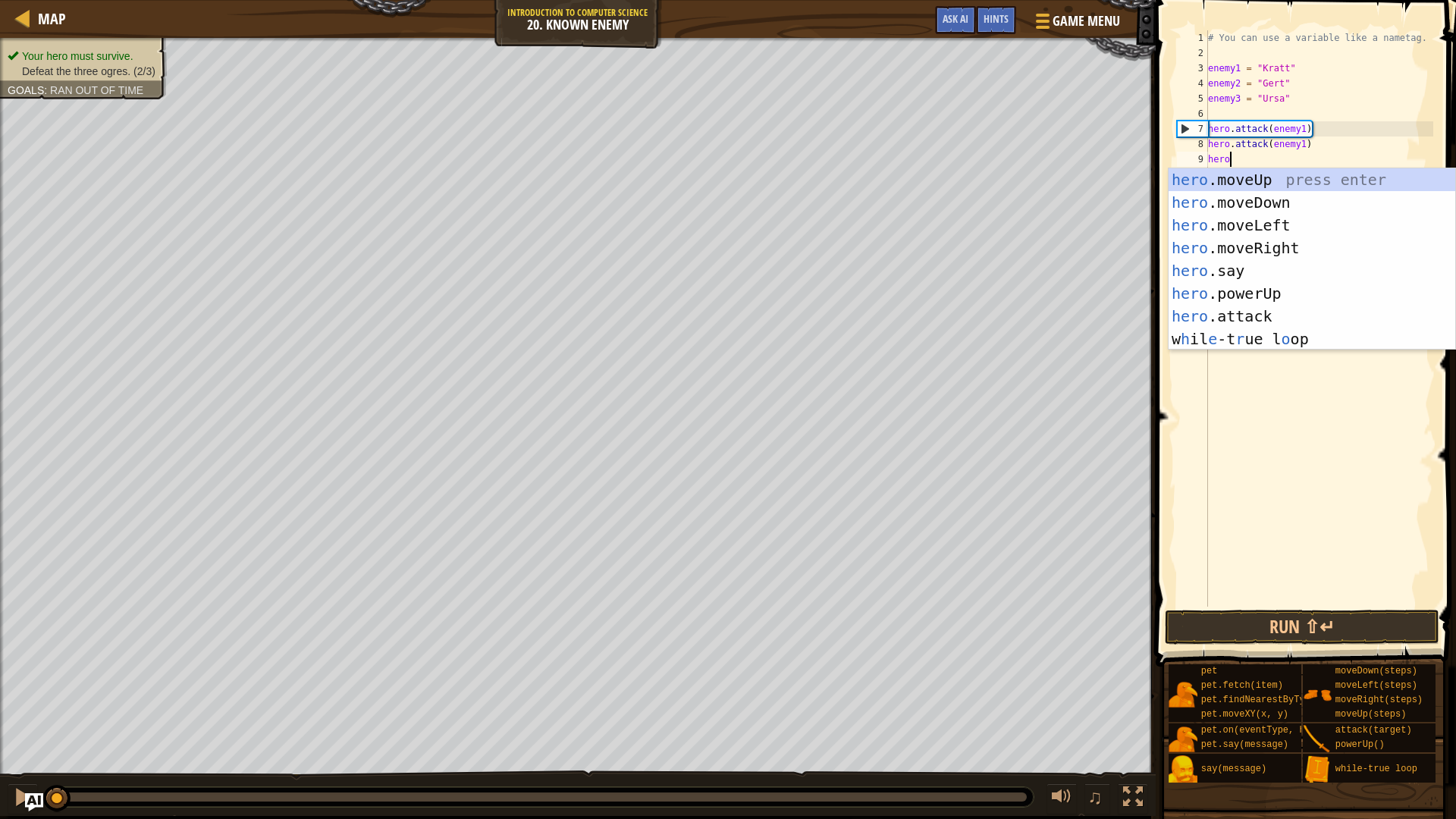
scroll to position [7, 1]
drag, startPoint x: 1261, startPoint y: 316, endPoint x: 1266, endPoint y: 293, distance: 23.5
click at [1262, 316] on div "hero .moveUp press enter hero .moveDown press enter hero .moveLeft press enter …" at bounding box center [1311, 282] width 286 height 228
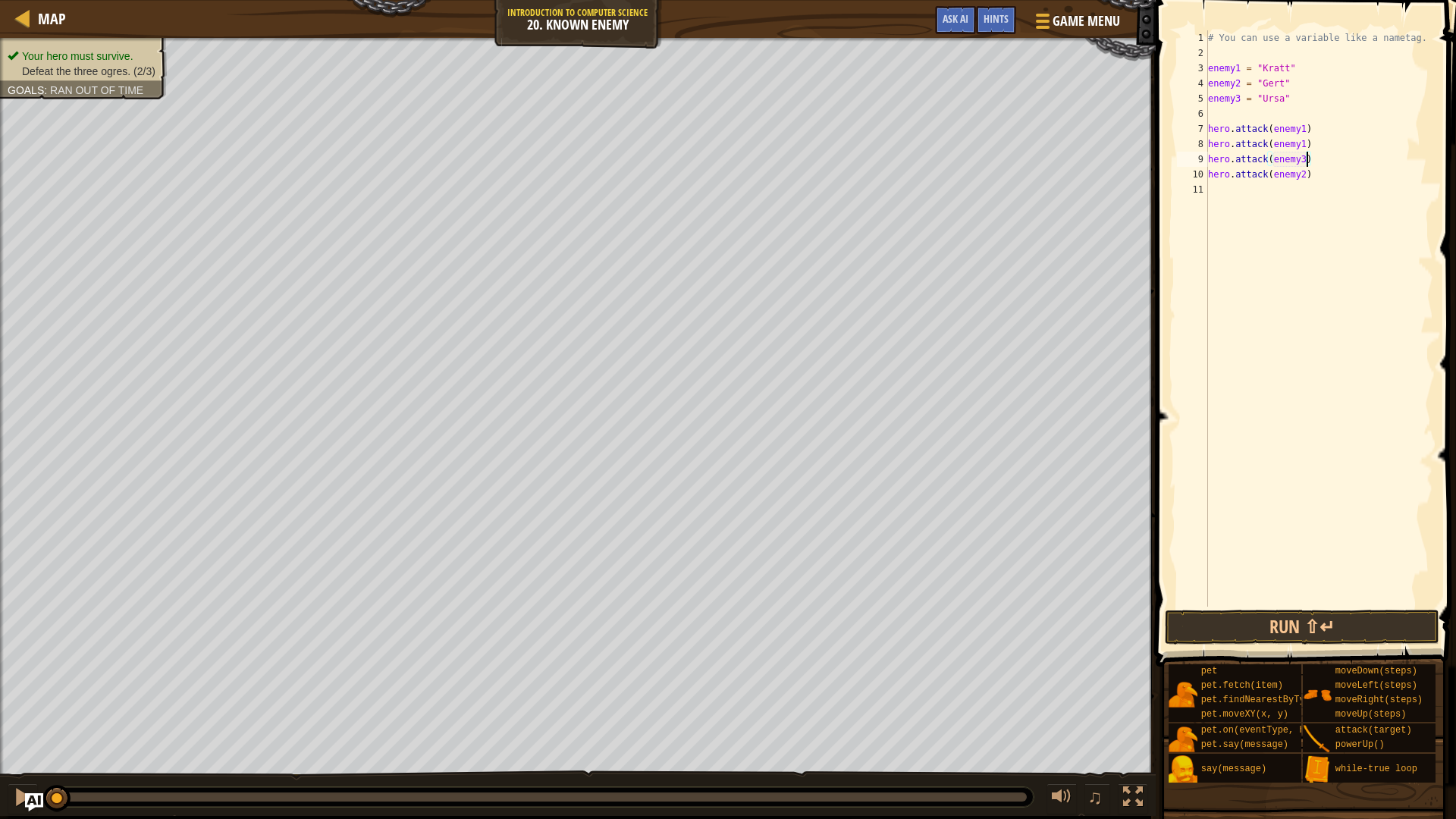
scroll to position [7, 8]
type textarea "hero.attack(enemy2)"
click at [1232, 193] on div "# You can use a variable like a nametag. enemy1 = "[PERSON_NAME]" enemy2 = "[PE…" at bounding box center [1318, 334] width 228 height 606
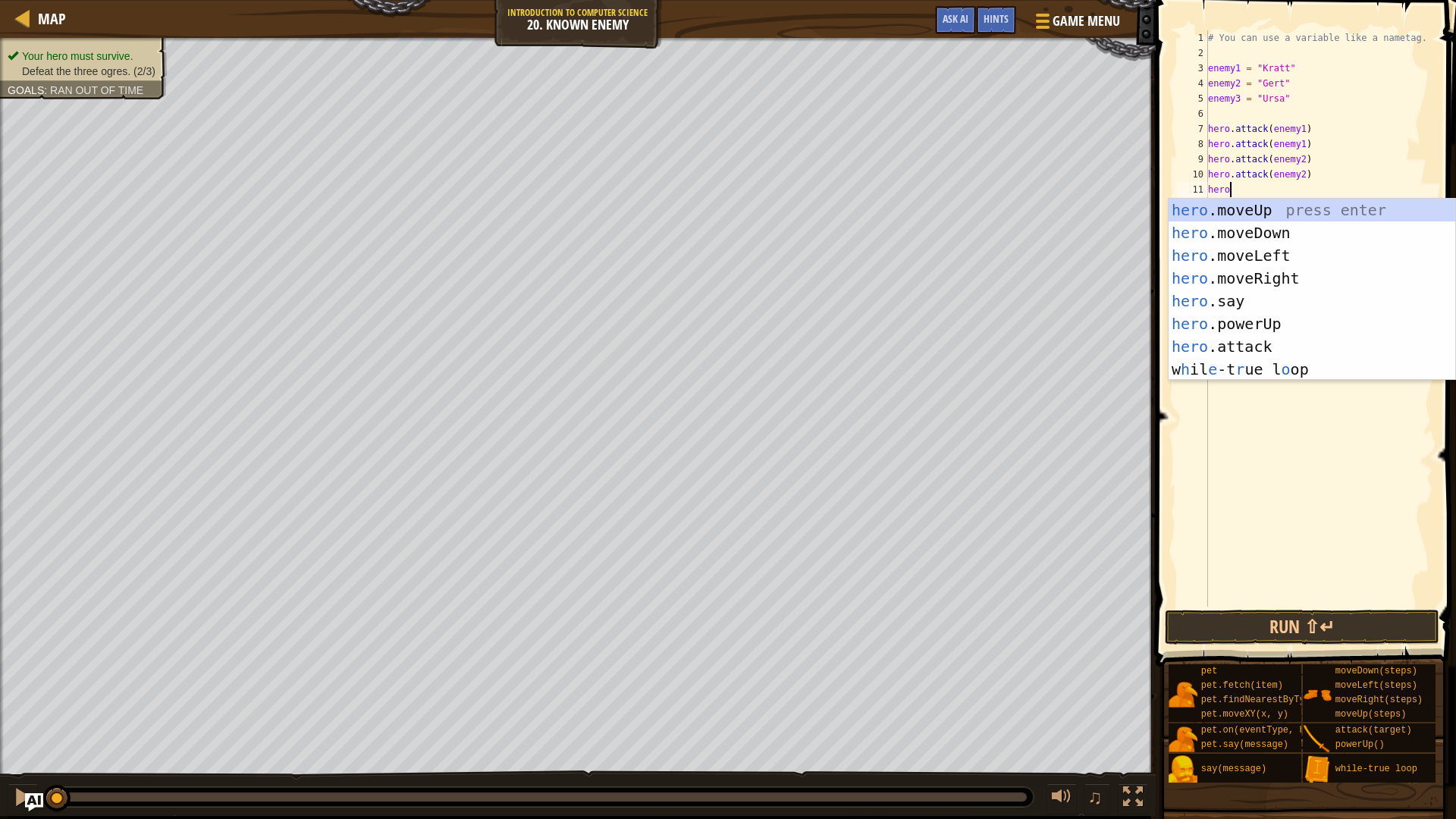
scroll to position [7, 1]
click at [1334, 346] on div "hero .moveUp press enter hero .moveDown press enter hero .moveLeft press enter …" at bounding box center [1311, 313] width 286 height 228
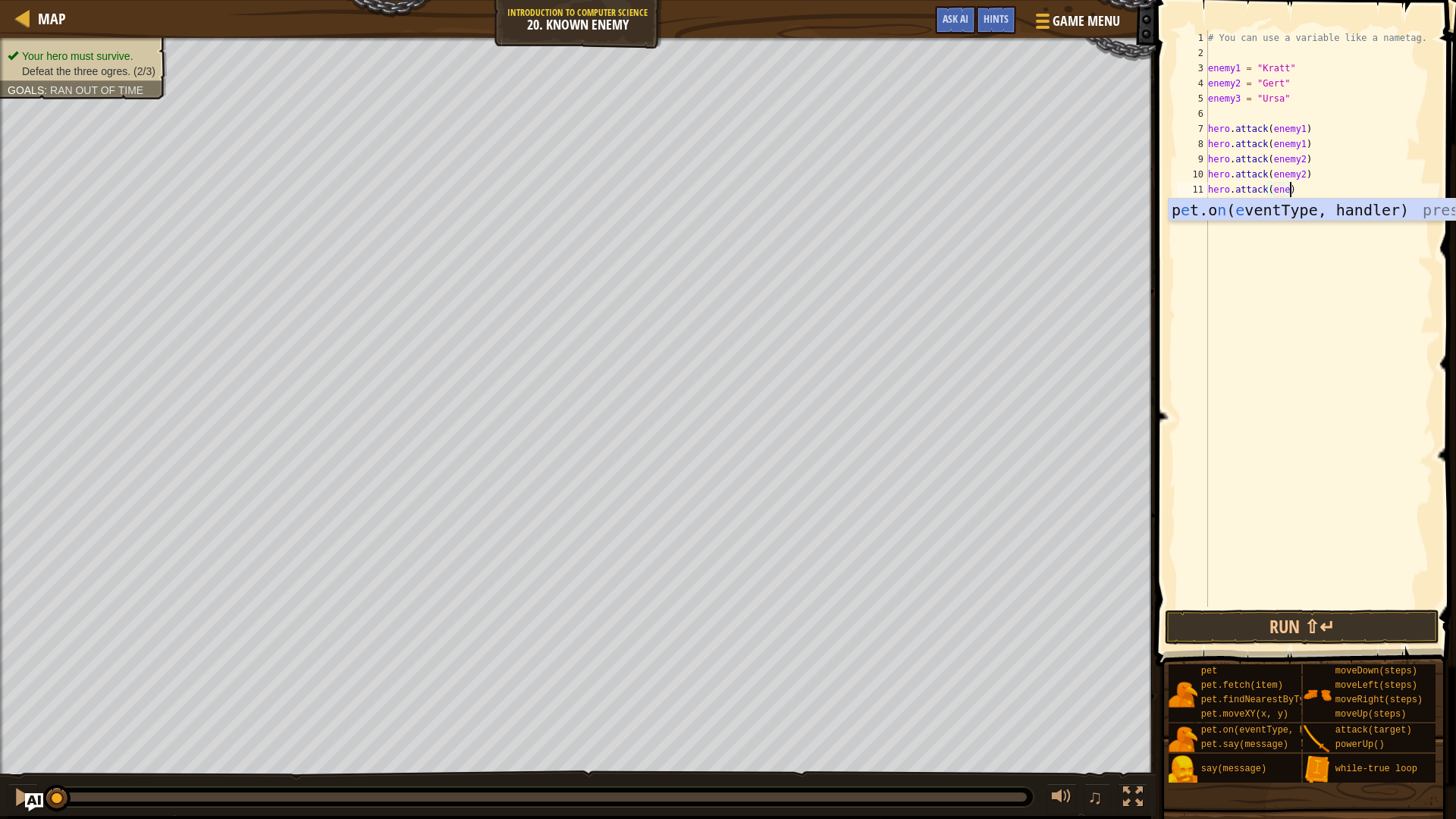
scroll to position [7, 7]
type textarea "hero.attack(enemy3)"
click at [1294, 206] on div "# You can use a variable like a nametag. enemy1 = "[PERSON_NAME]" enemy2 = "[PE…" at bounding box center [1318, 334] width 228 height 606
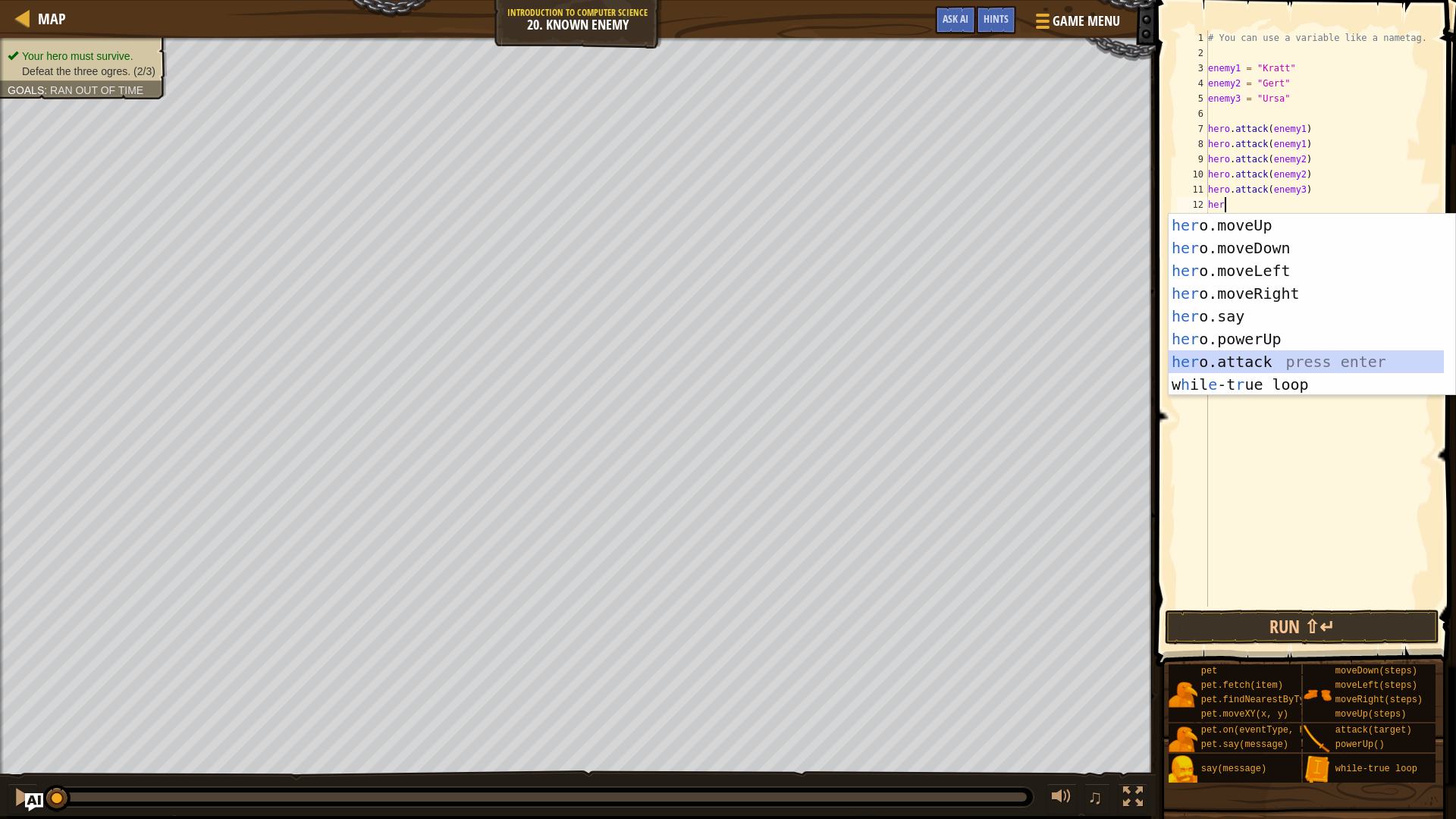
click at [1296, 360] on div "her o.moveUp press enter her o.moveDown press enter her o.moveLeft press enter …" at bounding box center [1305, 327] width 275 height 228
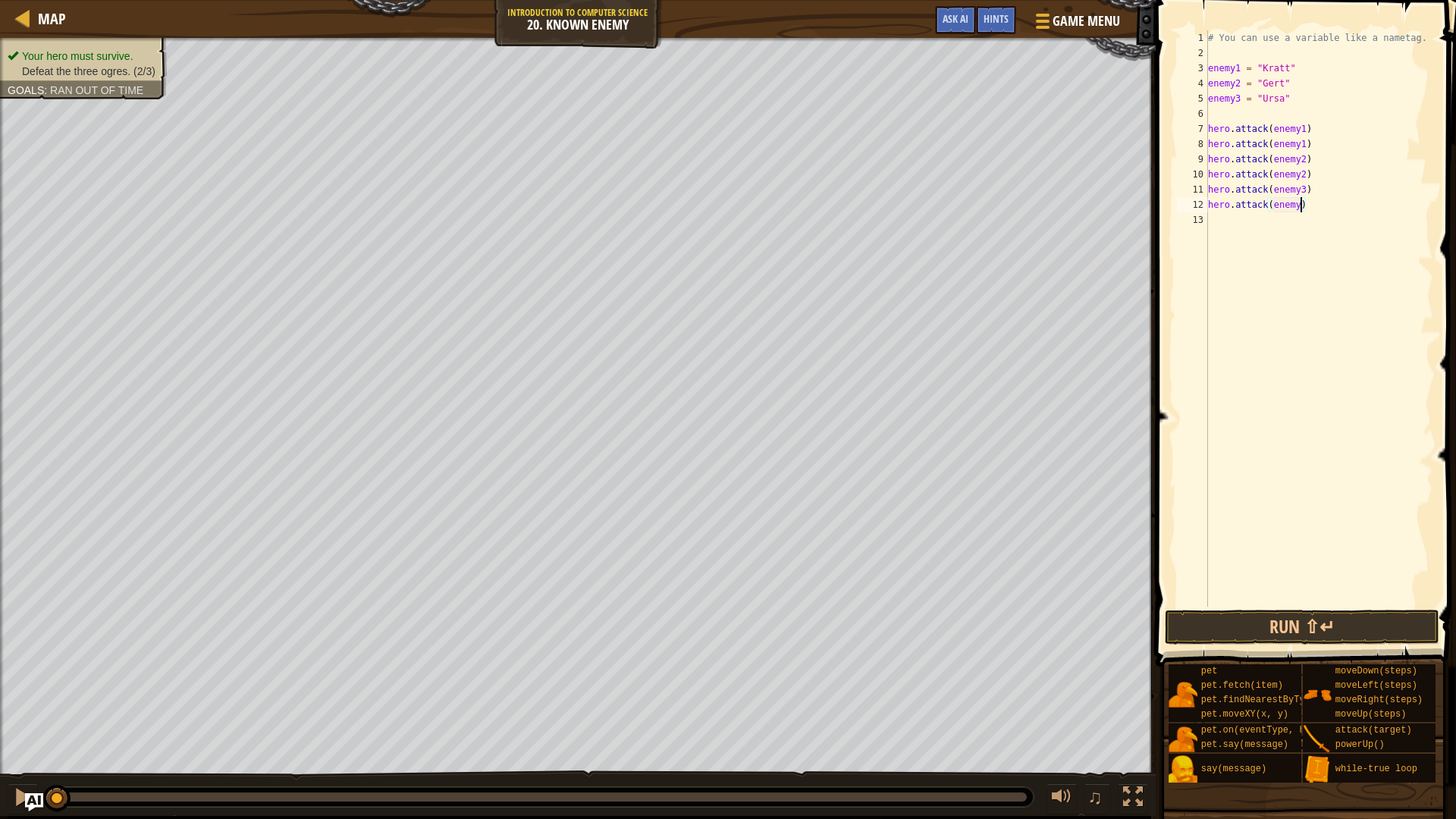
scroll to position [7, 8]
type textarea "hero.attack(enemy3)"
click at [1400, 633] on button "Run ⇧↵" at bounding box center [1301, 627] width 274 height 35
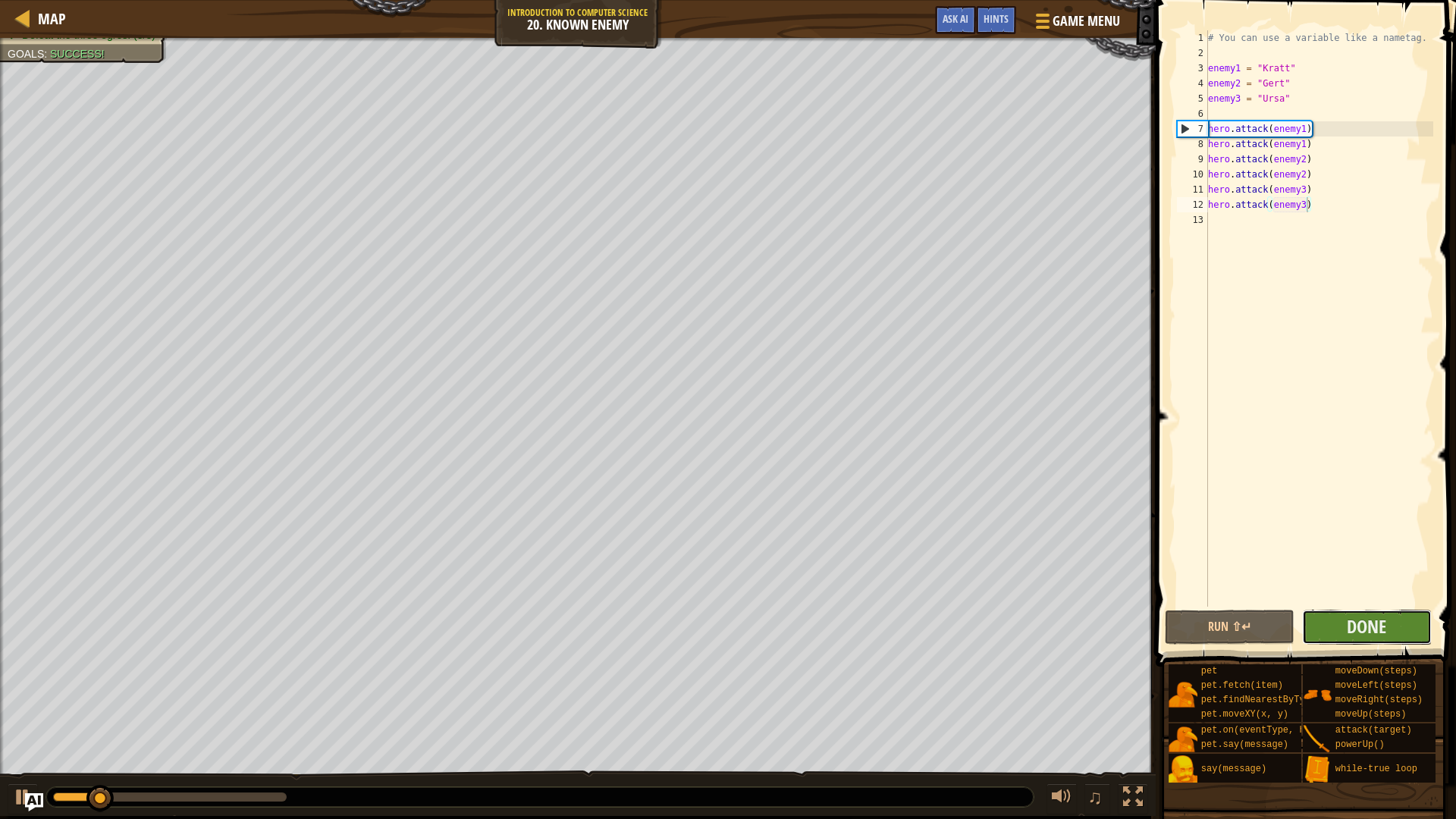
click at [1398, 637] on button "Done" at bounding box center [1366, 627] width 130 height 35
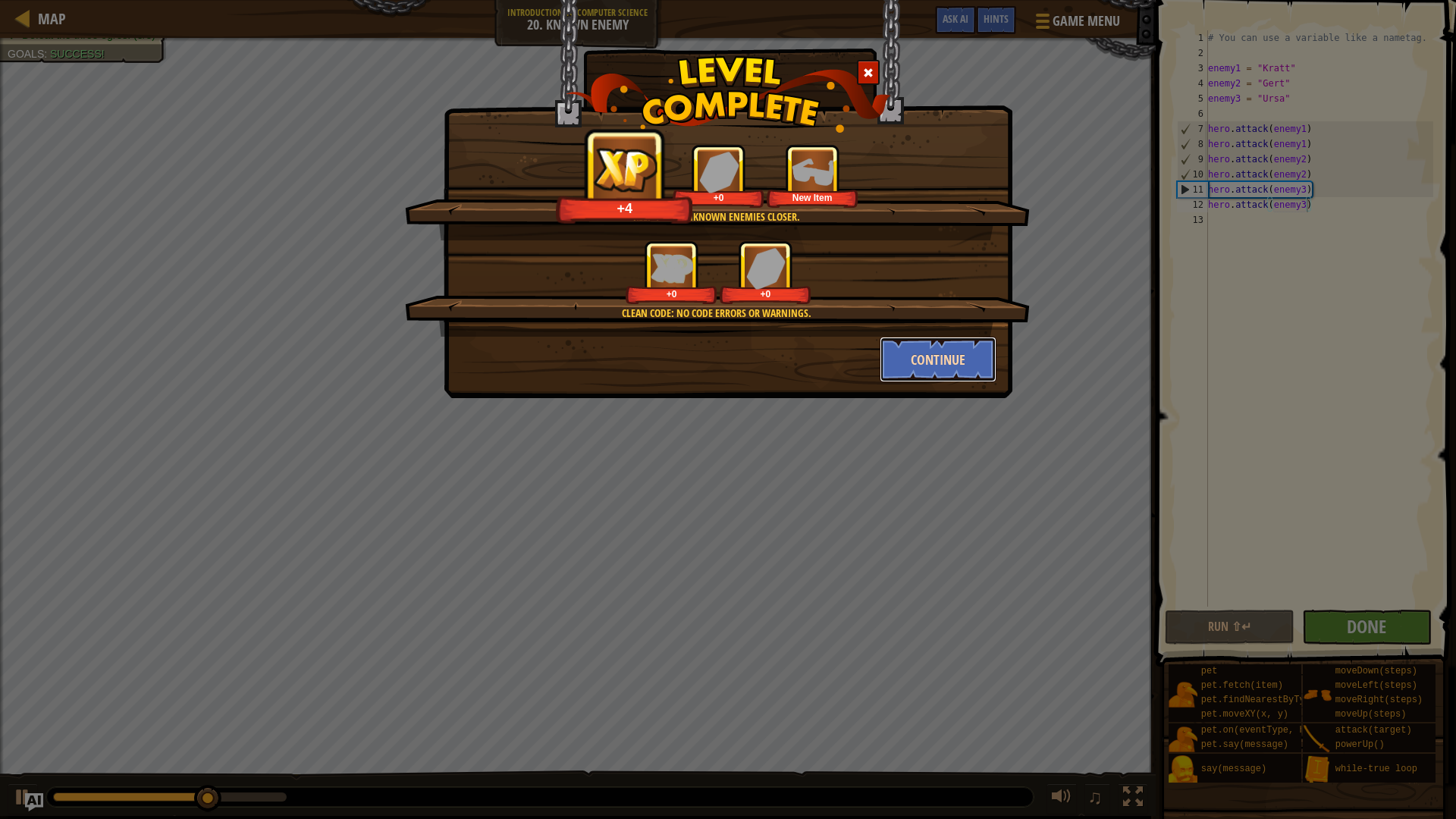
click at [967, 377] on button "Continue" at bounding box center [938, 359] width 118 height 46
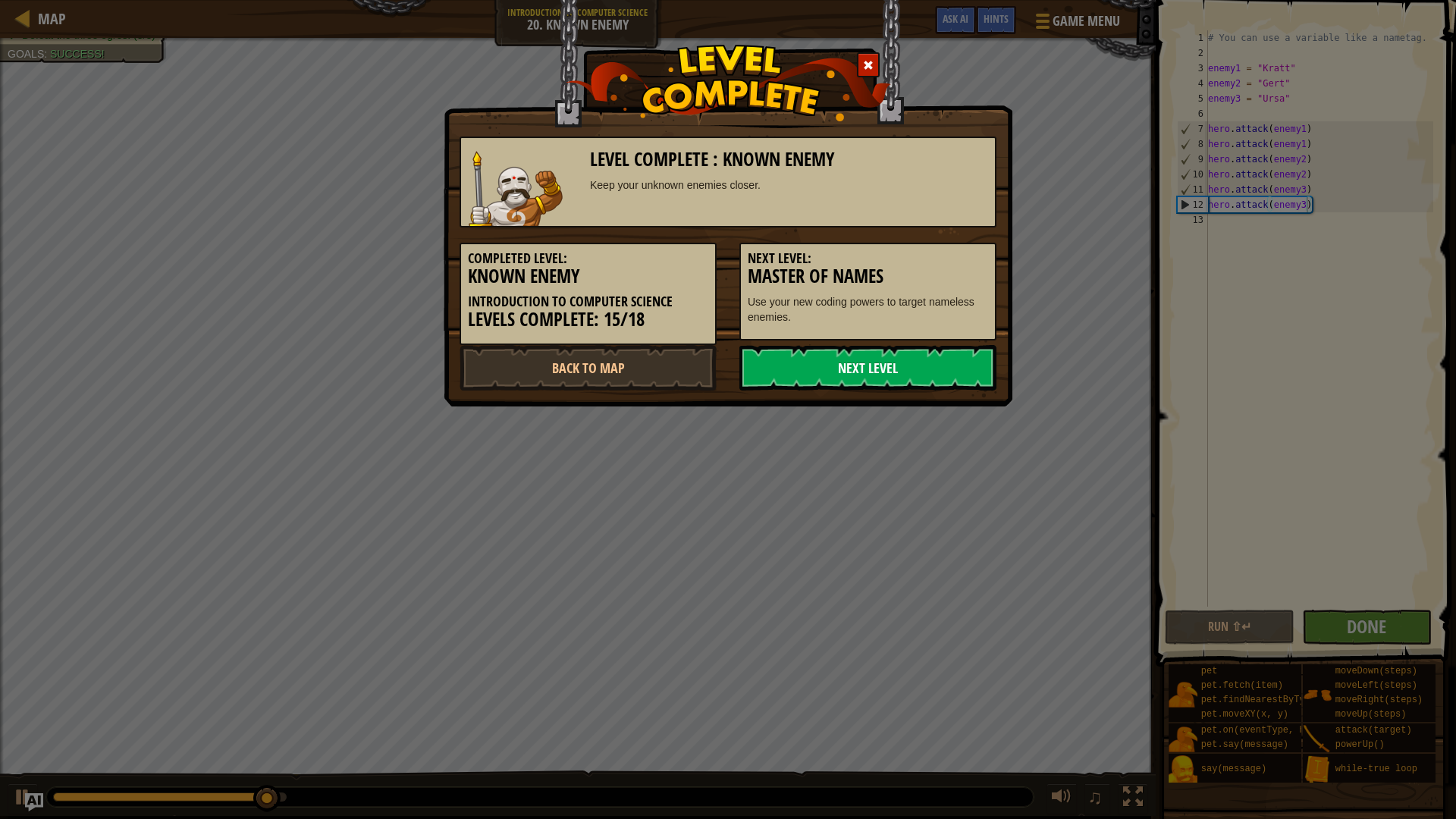
click at [889, 362] on link "Next Level" at bounding box center [867, 368] width 257 height 46
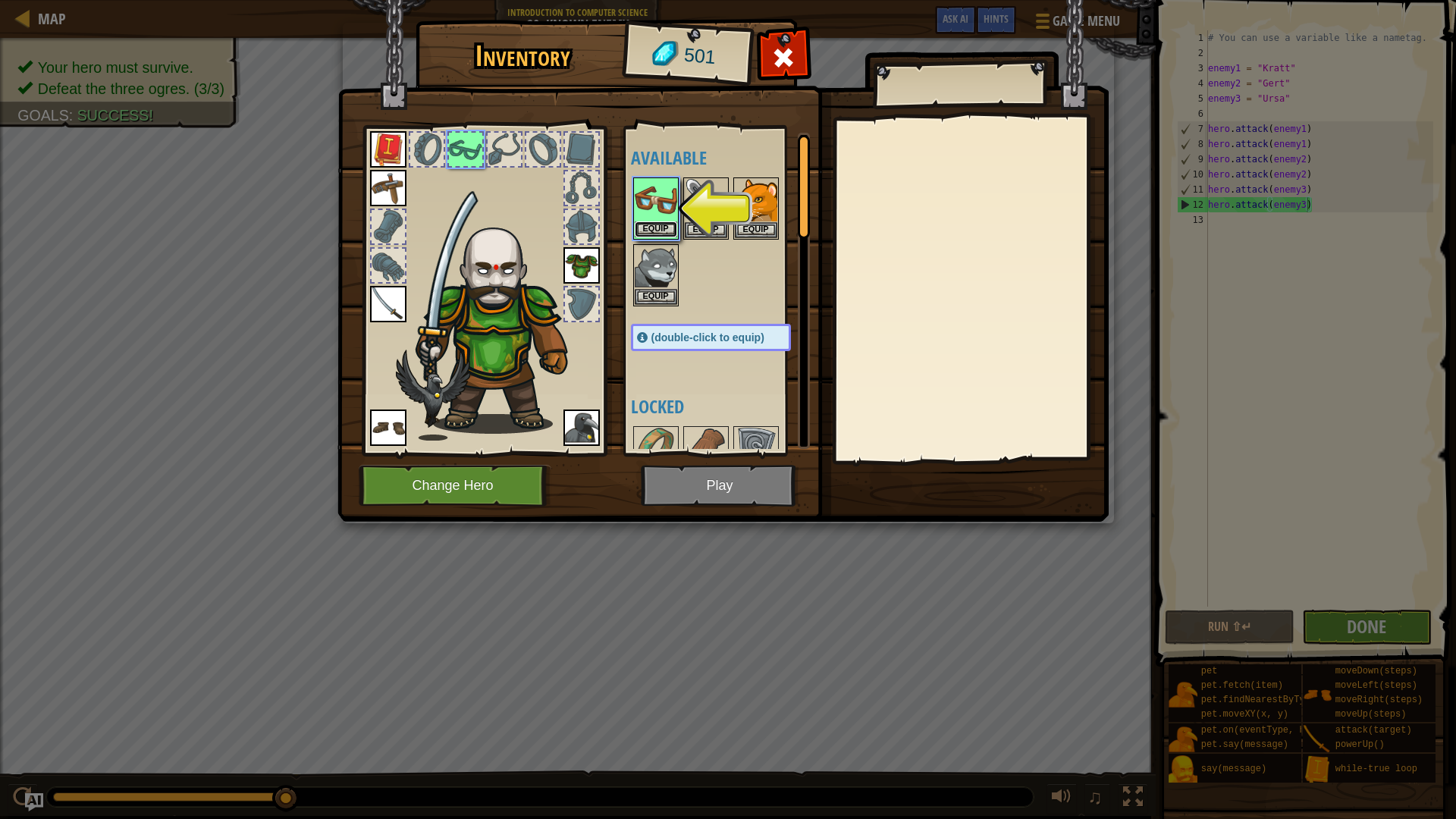
click at [651, 227] on button "Equip" at bounding box center [656, 229] width 42 height 16
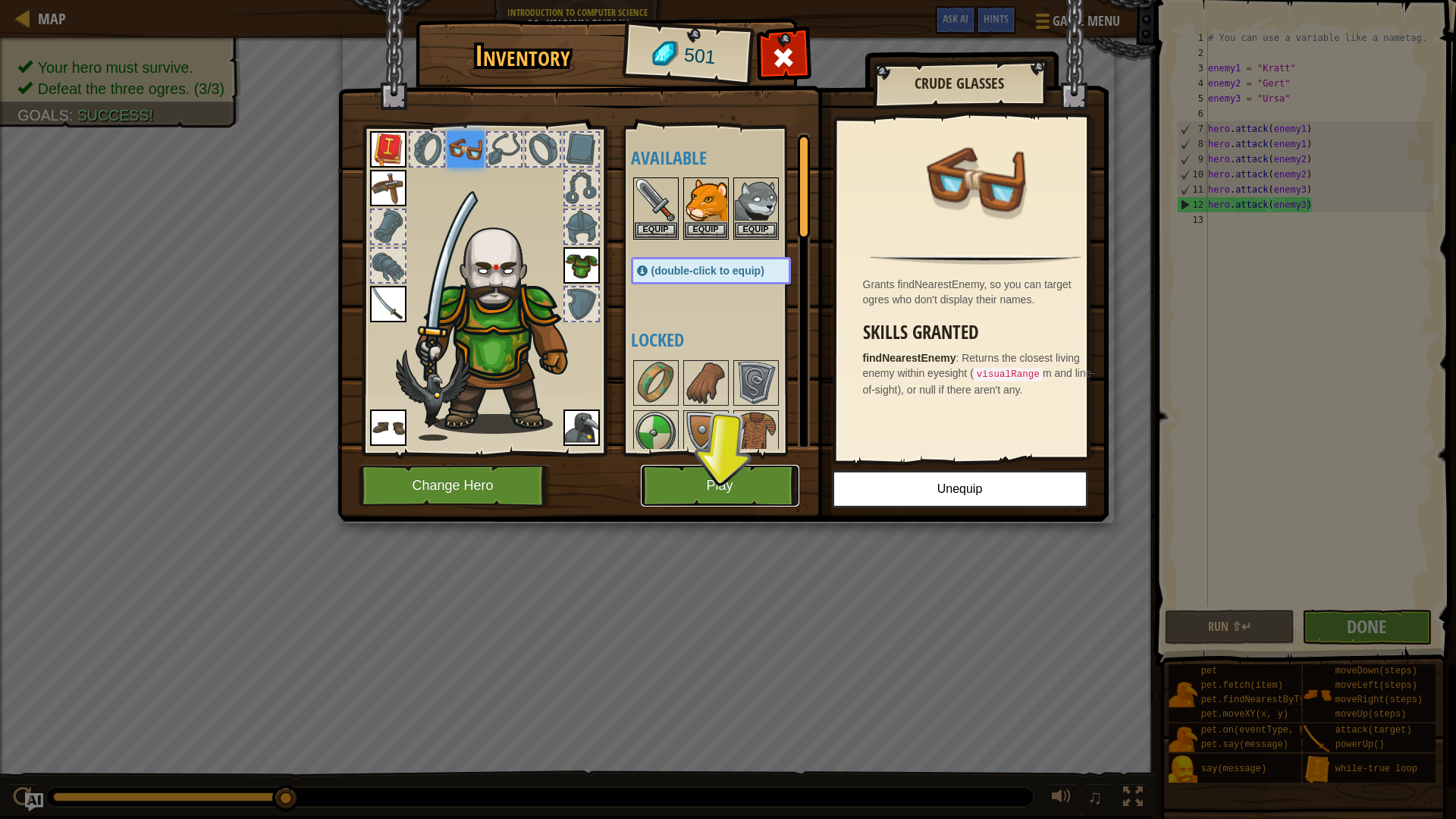
click at [757, 487] on button "Play" at bounding box center [719, 485] width 158 height 42
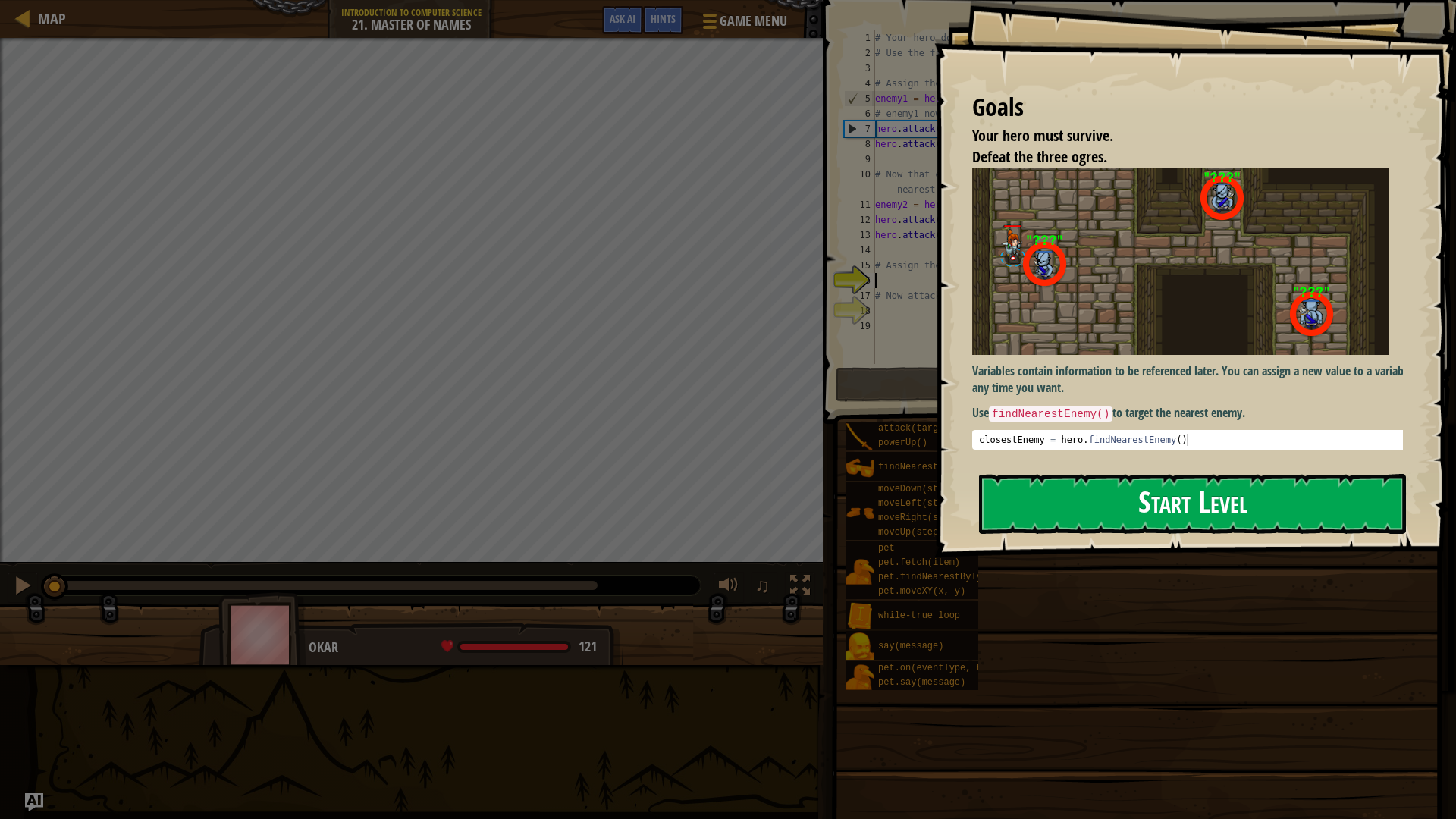
click at [1137, 490] on button "Start Level" at bounding box center [1193, 503] width 427 height 60
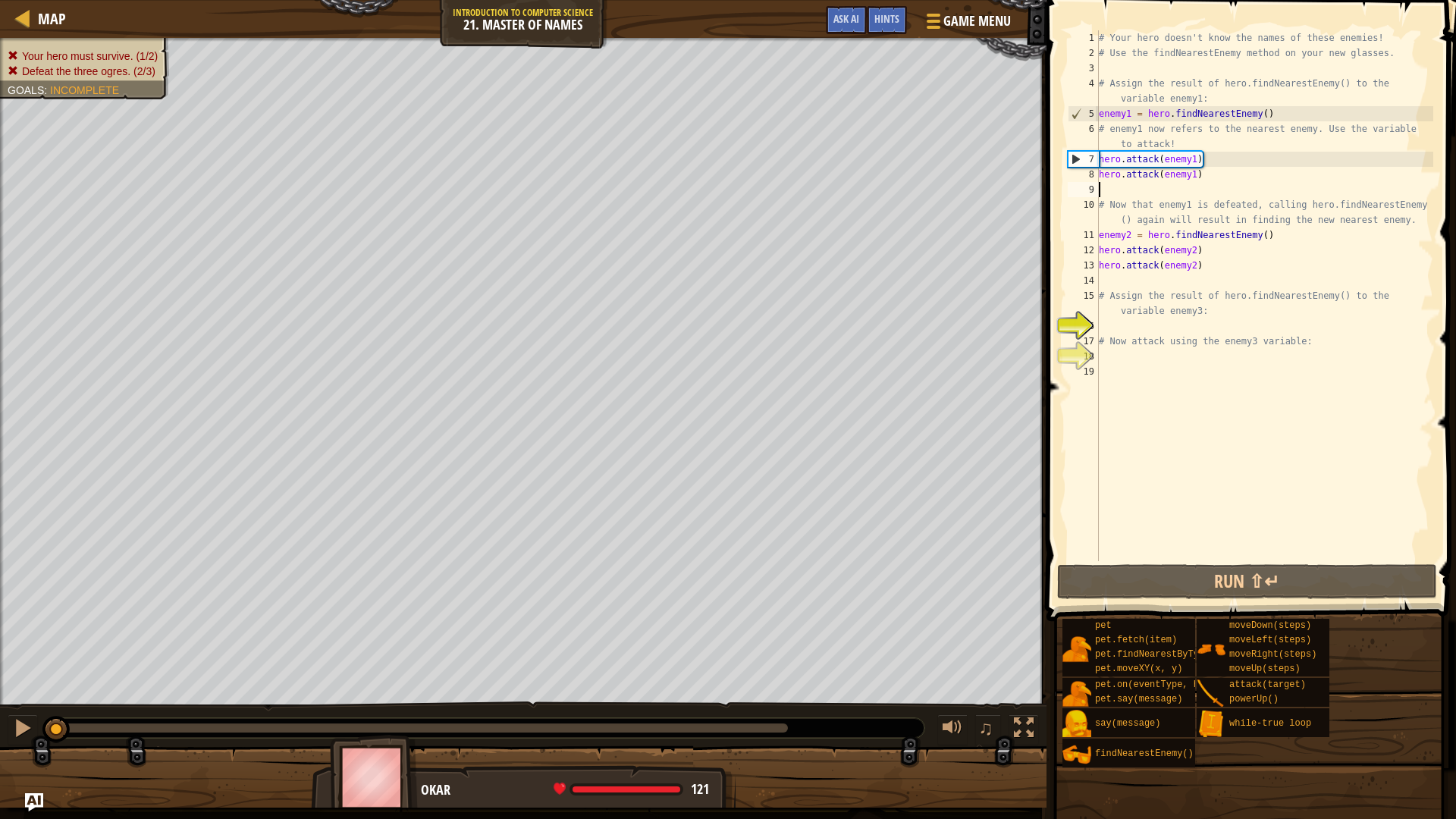
click at [1112, 186] on div "# Your hero doesn't know the names of these enemies! # Use the findNearestEnemy…" at bounding box center [1264, 311] width 337 height 561
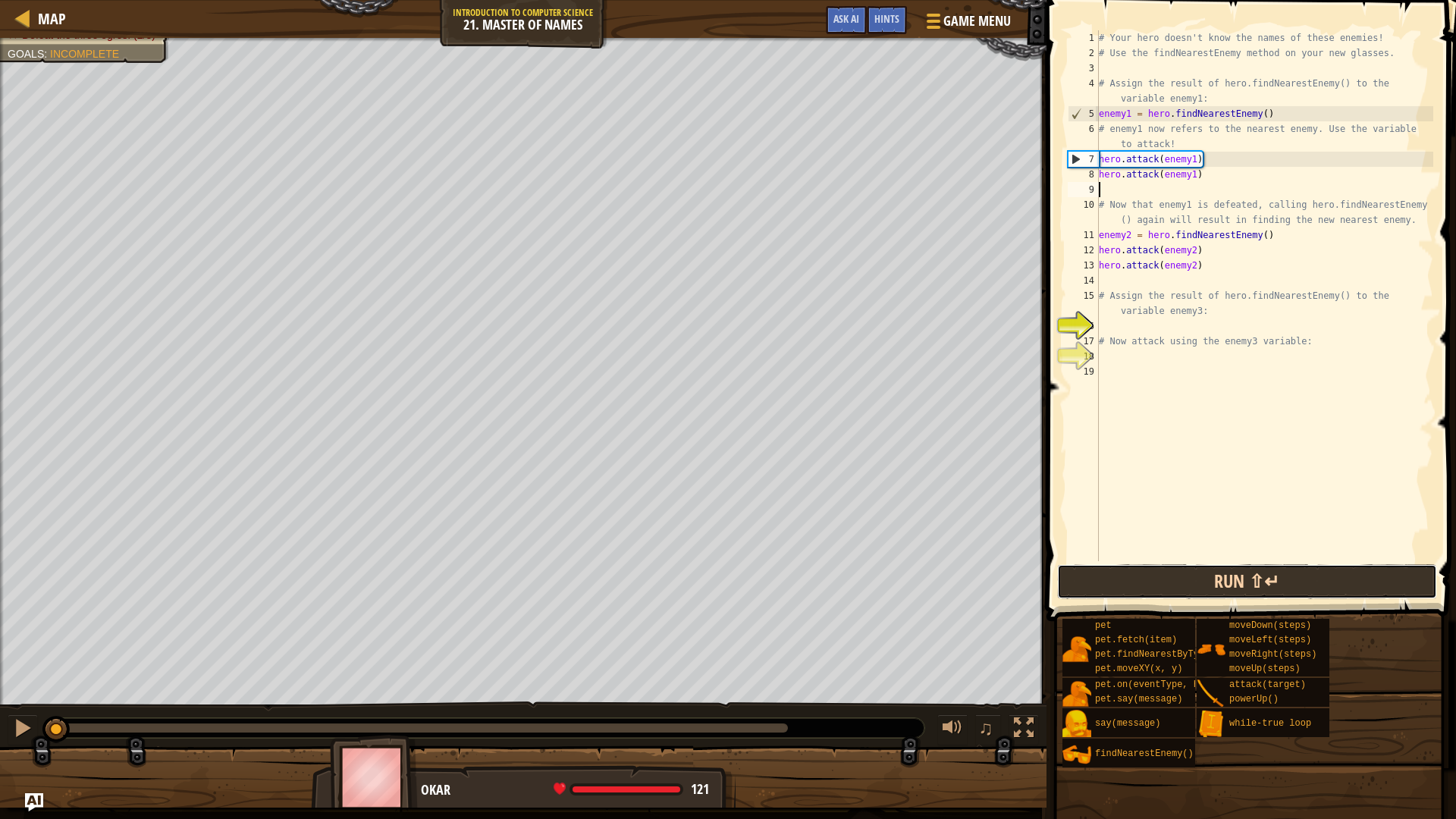
click at [1394, 579] on button "Run ⇧↵" at bounding box center [1247, 581] width 379 height 35
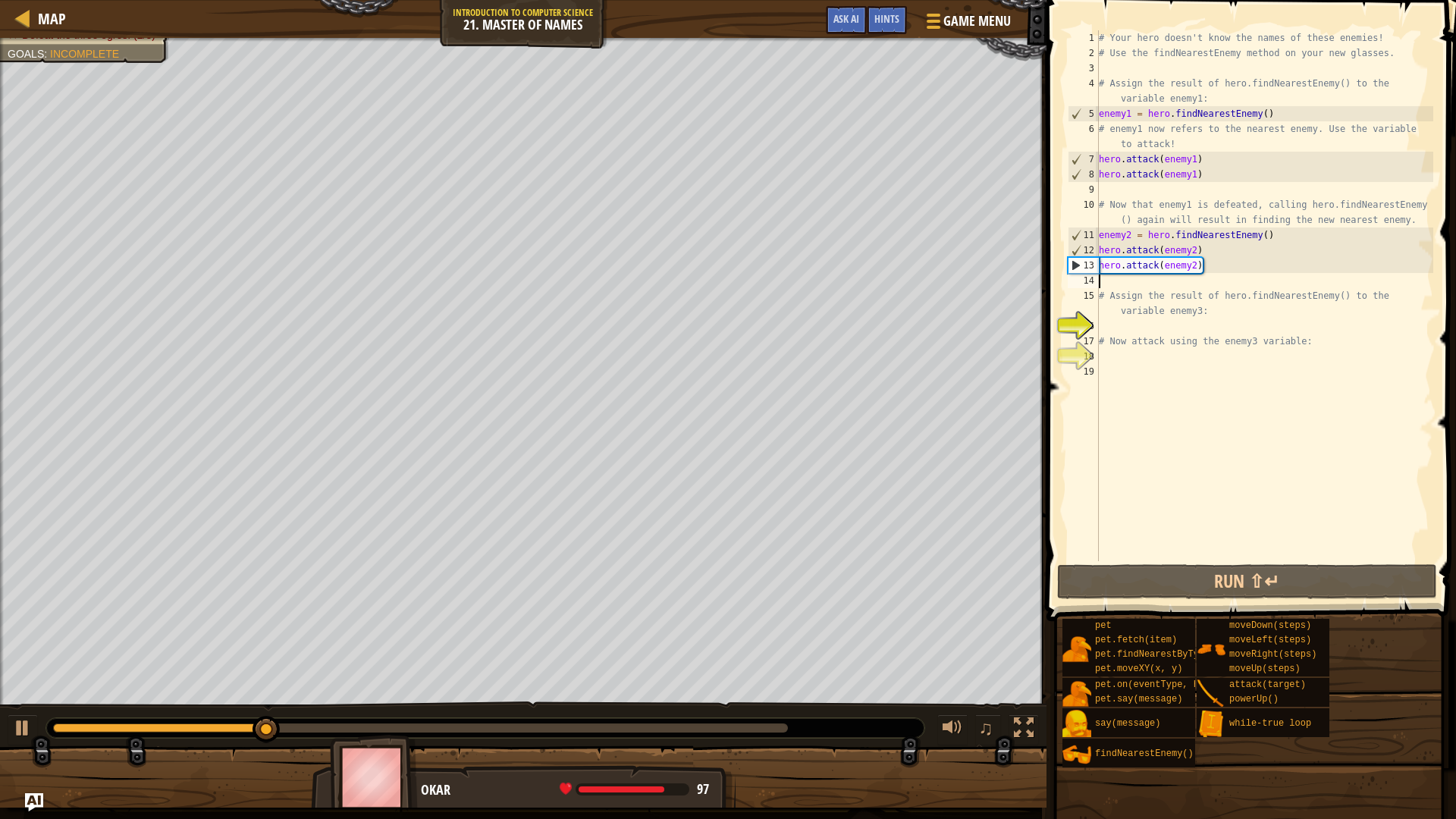
click at [1168, 283] on div "# Your hero doesn't know the names of these enemies! # Use the findNearestEnemy…" at bounding box center [1264, 311] width 337 height 561
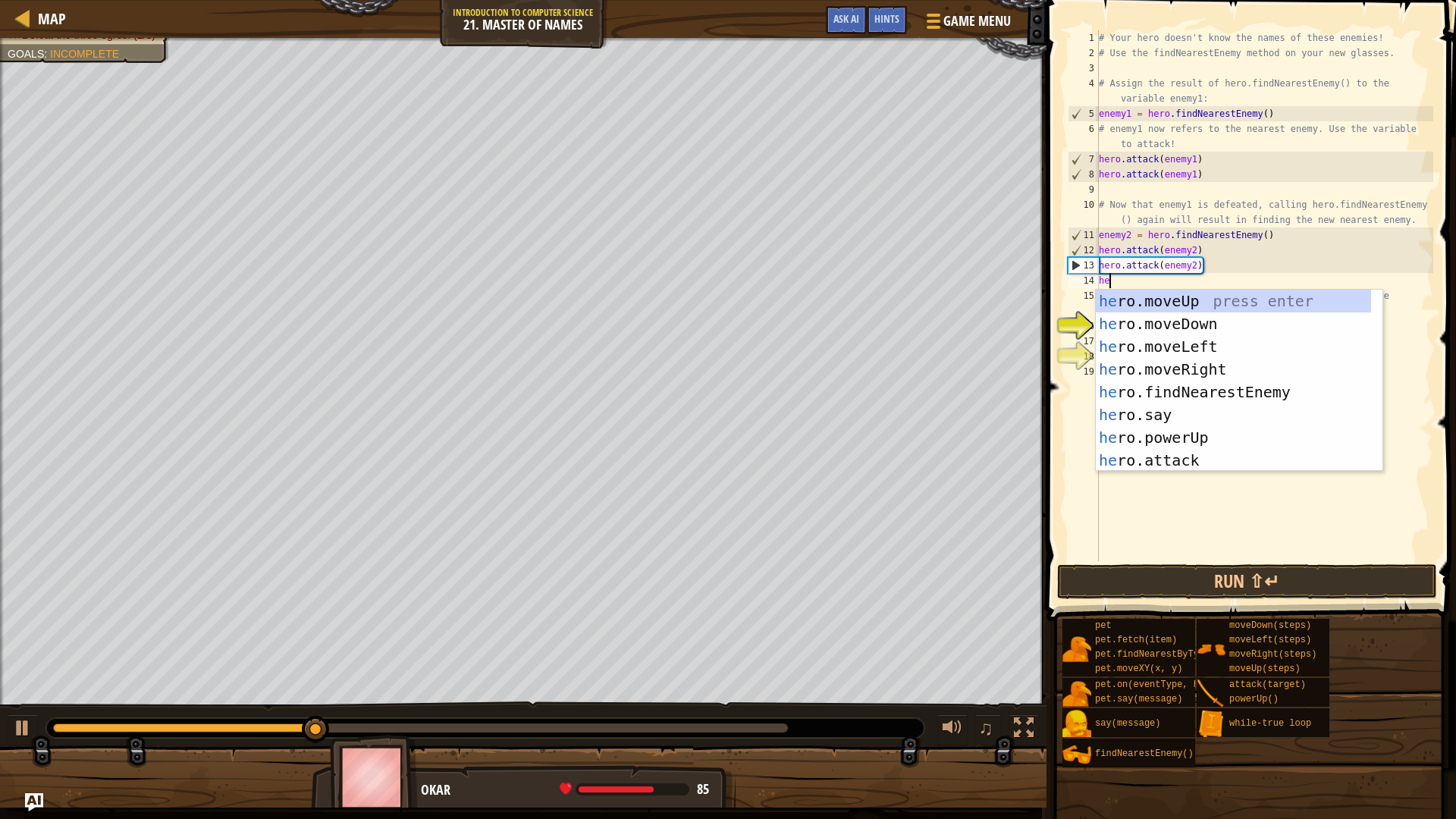
type textarea "her"
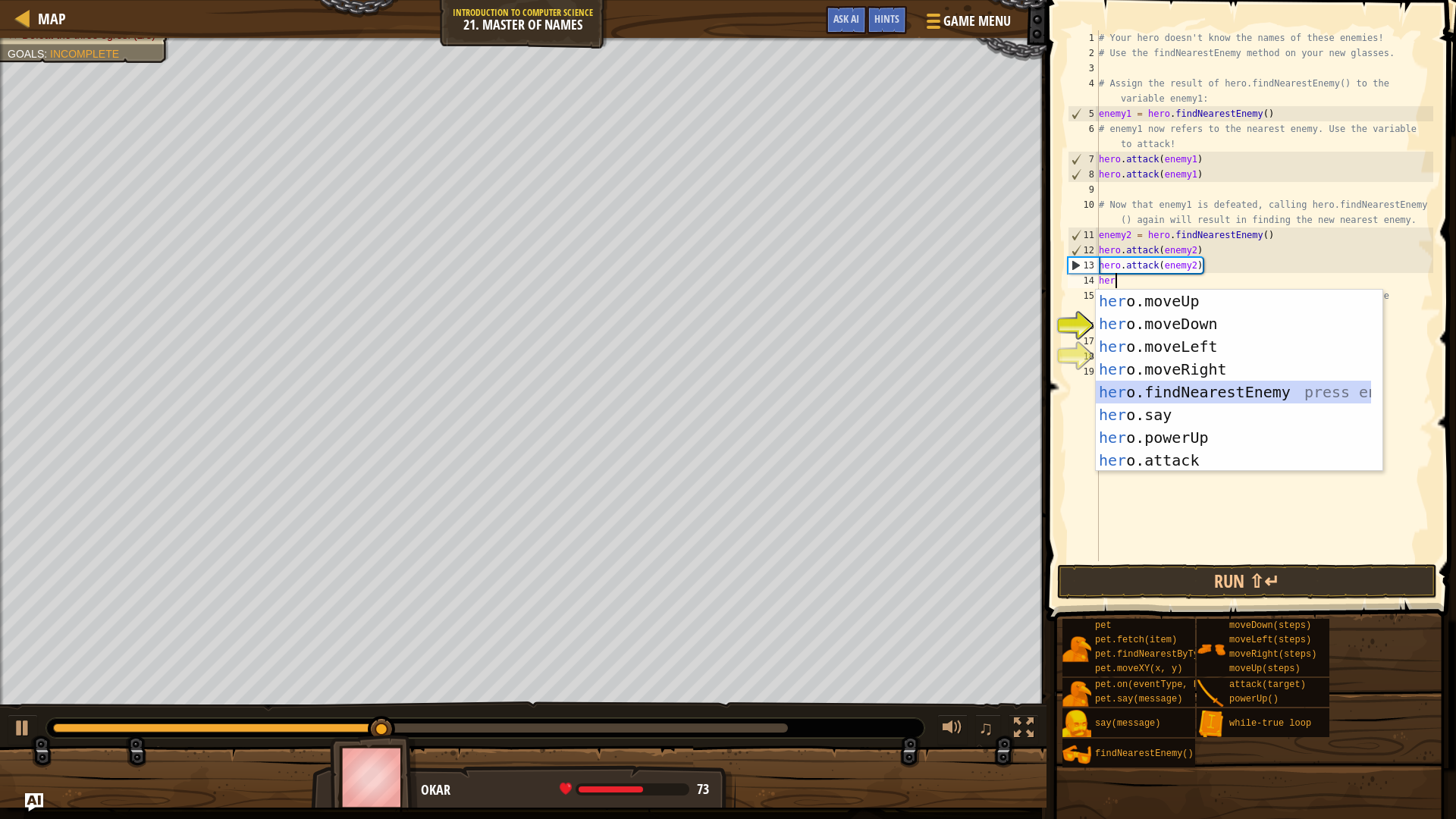
click at [1232, 393] on div "her o.moveUp press enter her o.moveDown press enter her o.moveLeft press enter …" at bounding box center [1232, 403] width 275 height 228
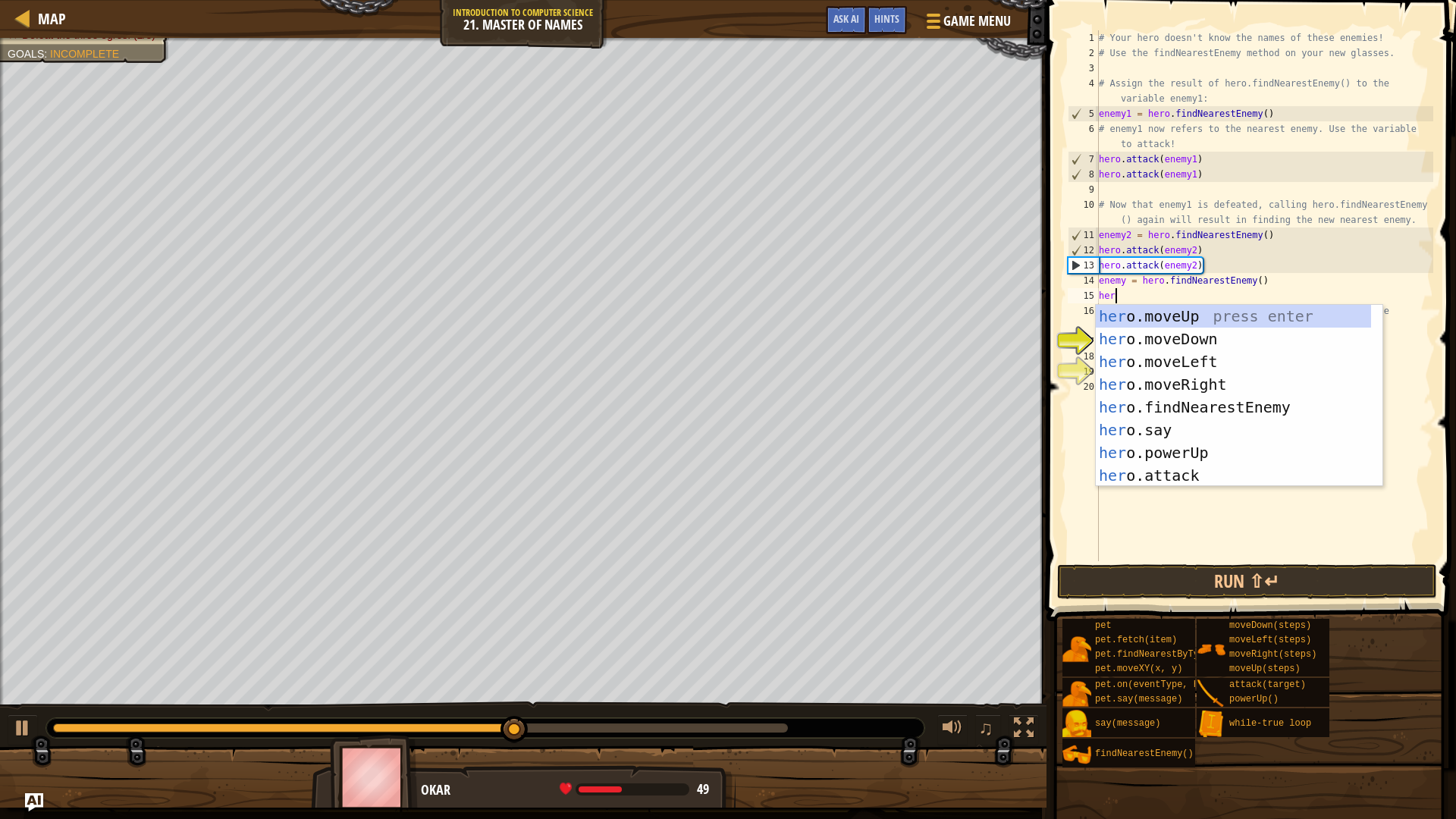
scroll to position [7, 1]
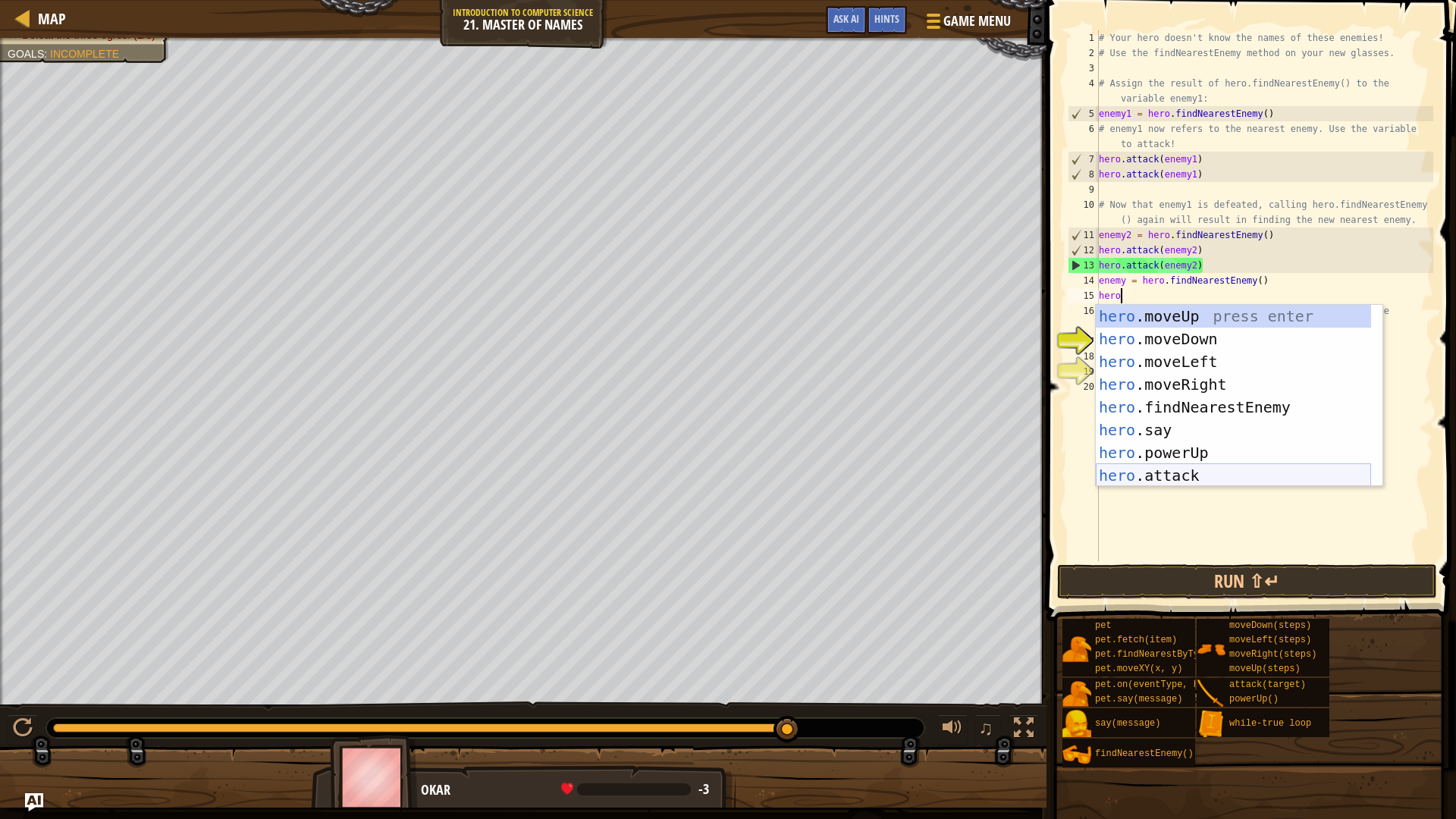
drag, startPoint x: 1197, startPoint y: 479, endPoint x: 1204, endPoint y: 473, distance: 9.2
click at [1202, 474] on div "hero .moveUp press enter hero .moveDown press enter hero .moveLeft press enter …" at bounding box center [1232, 418] width 275 height 228
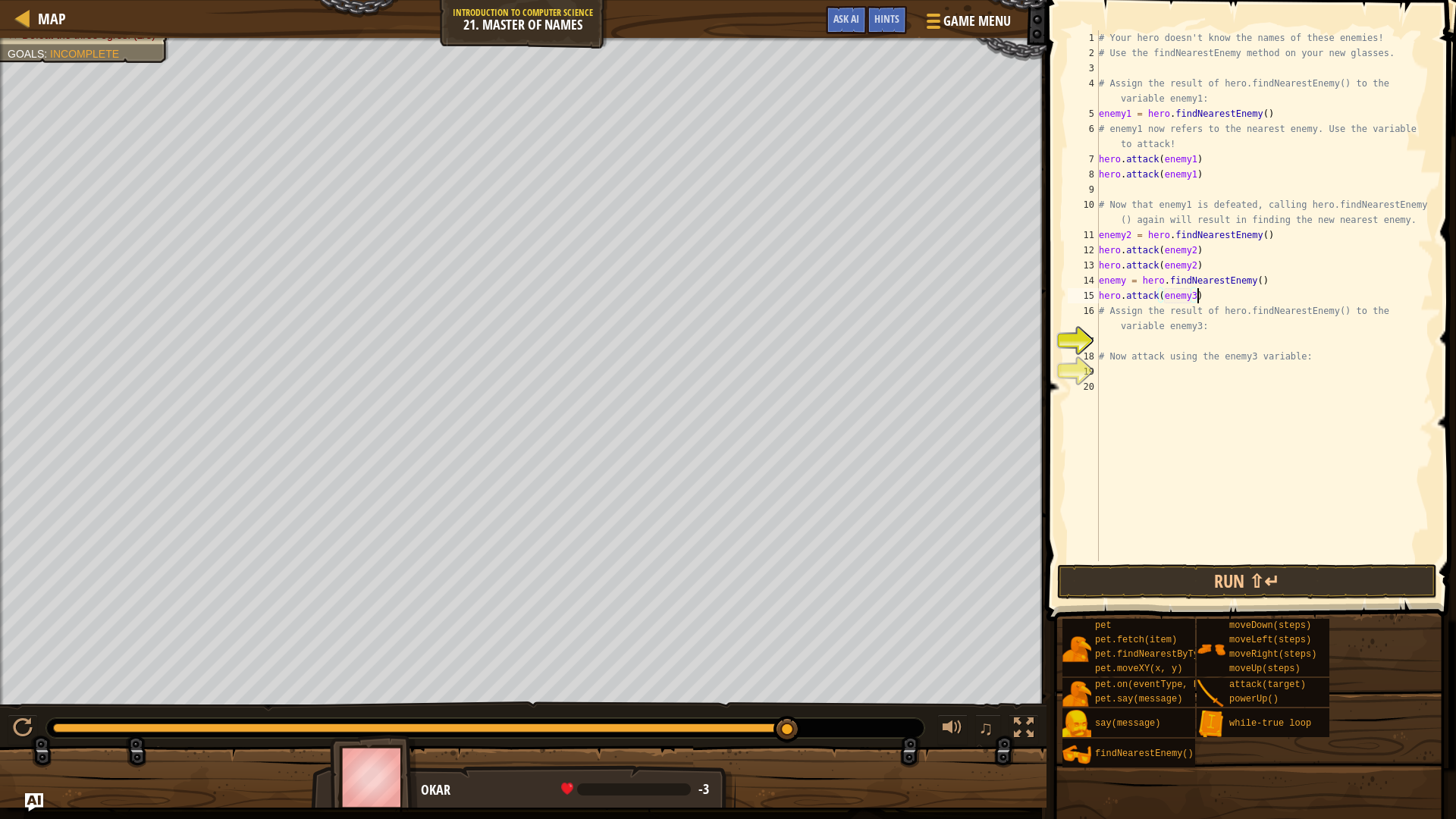
scroll to position [7, 8]
click at [1348, 587] on button "Run ⇧↵" at bounding box center [1247, 581] width 379 height 35
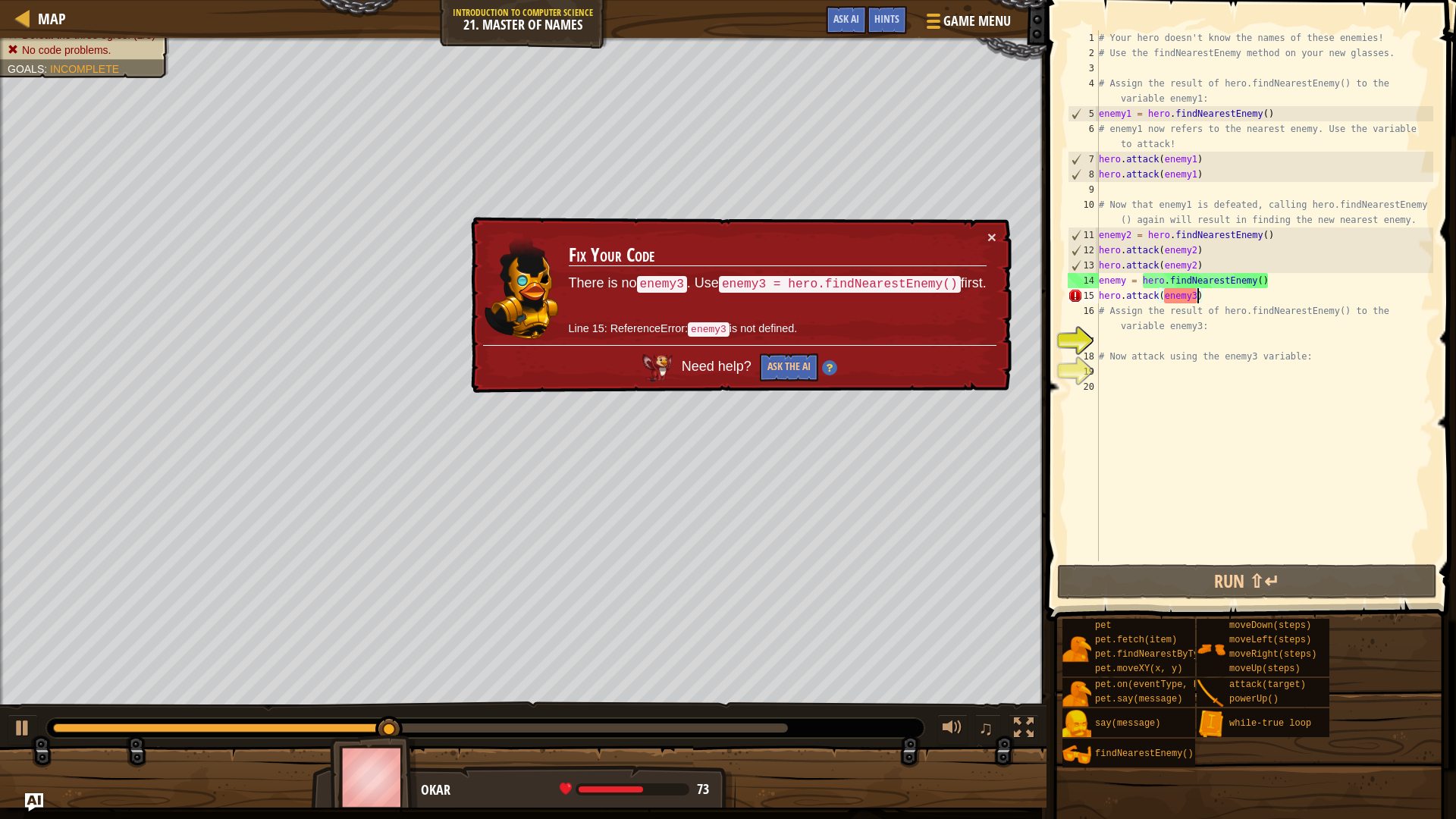
type textarea "hero.attack(enemy)"
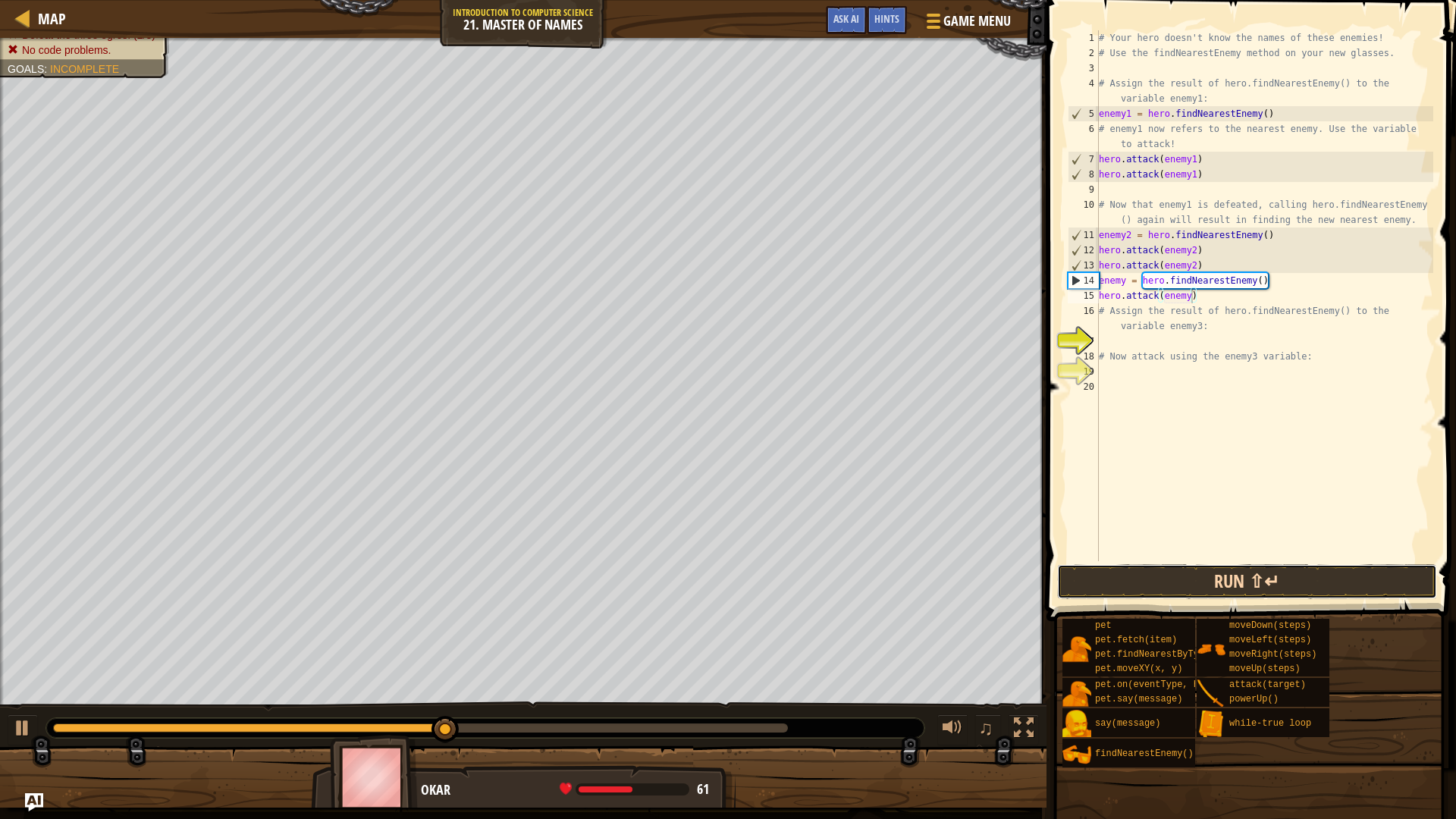
click at [1292, 573] on button "Run ⇧↵" at bounding box center [1247, 581] width 379 height 35
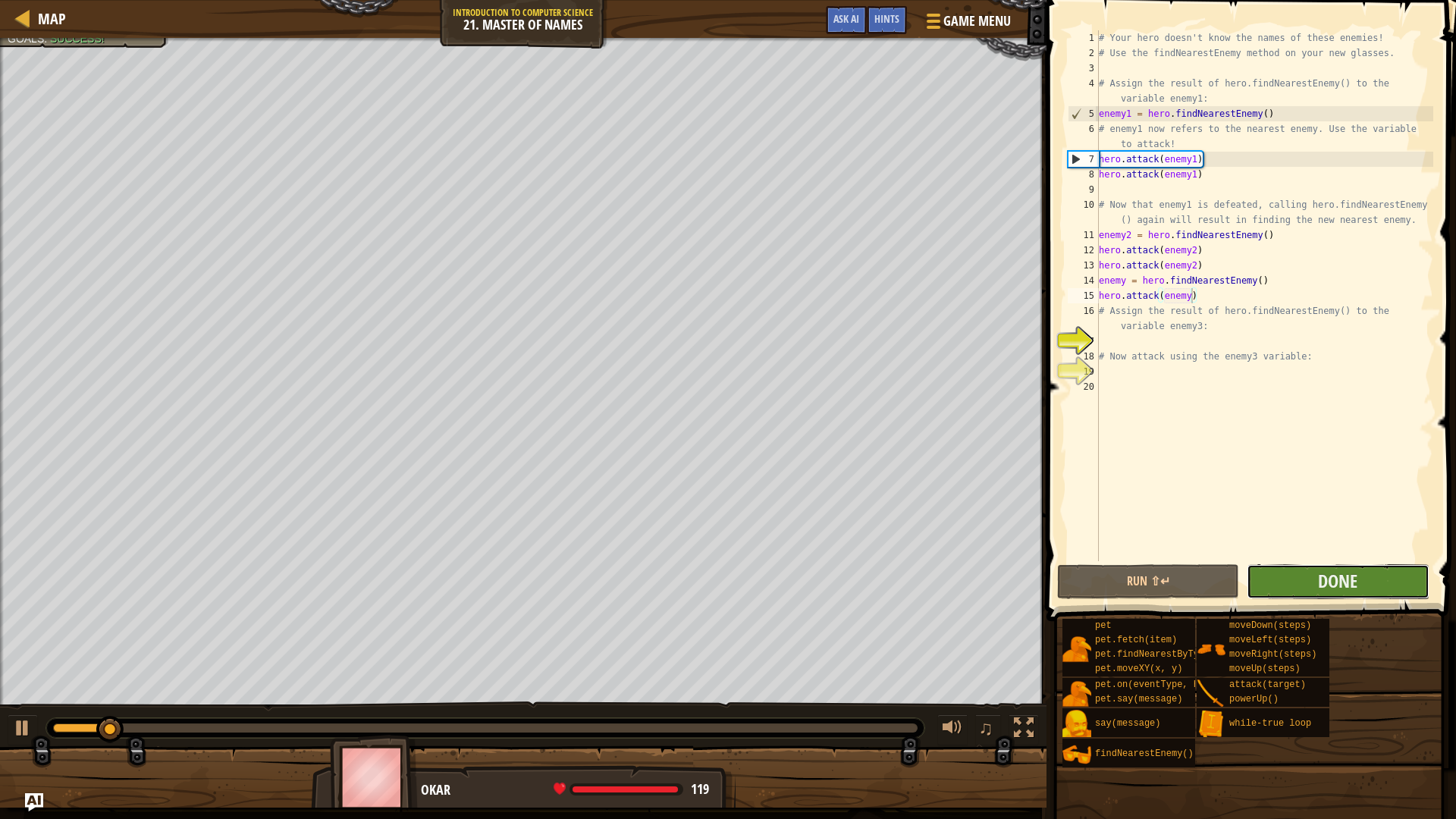
click at [1359, 587] on button "Done" at bounding box center [1337, 581] width 182 height 35
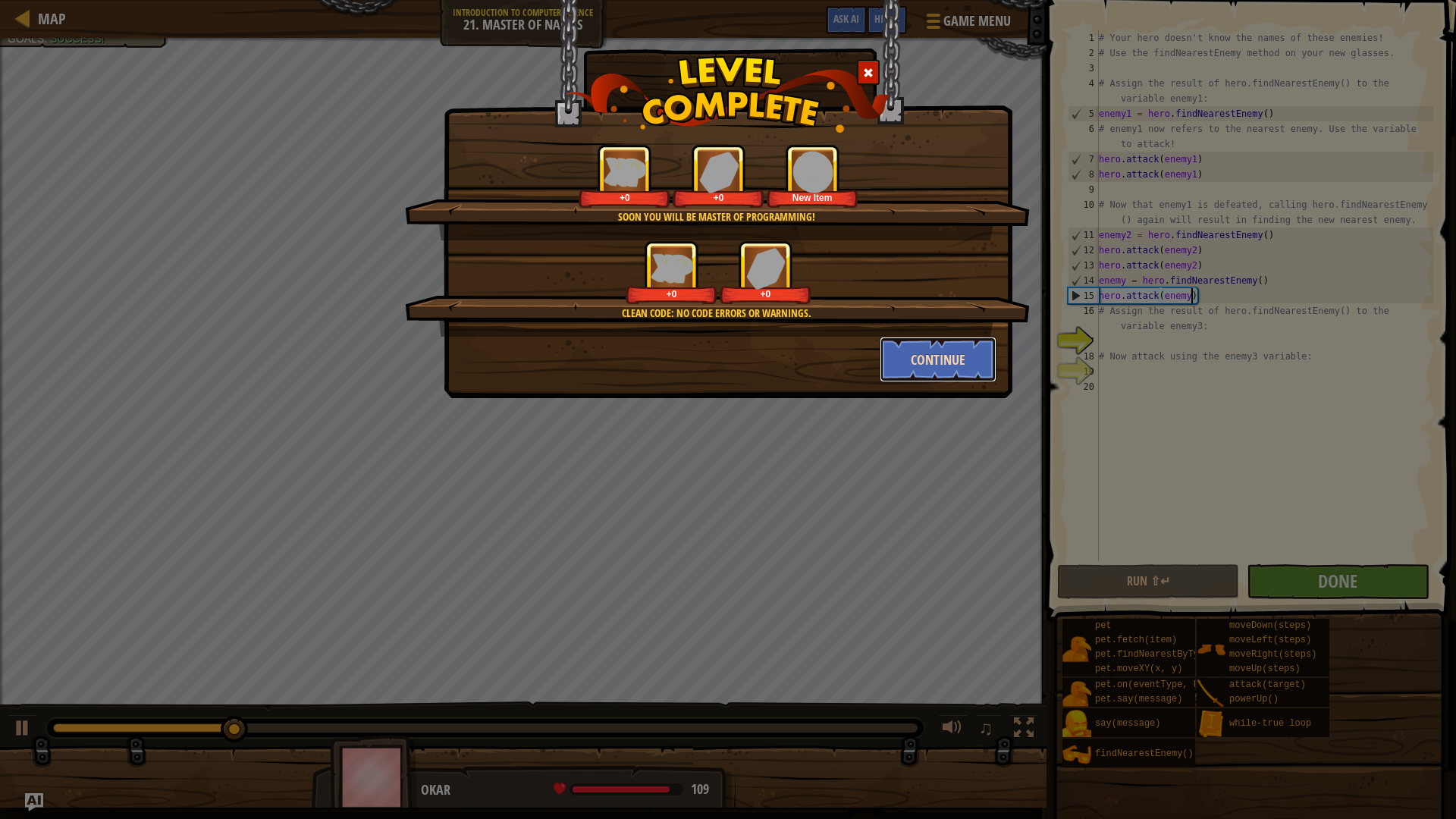
click at [958, 362] on button "Continue" at bounding box center [938, 359] width 118 height 46
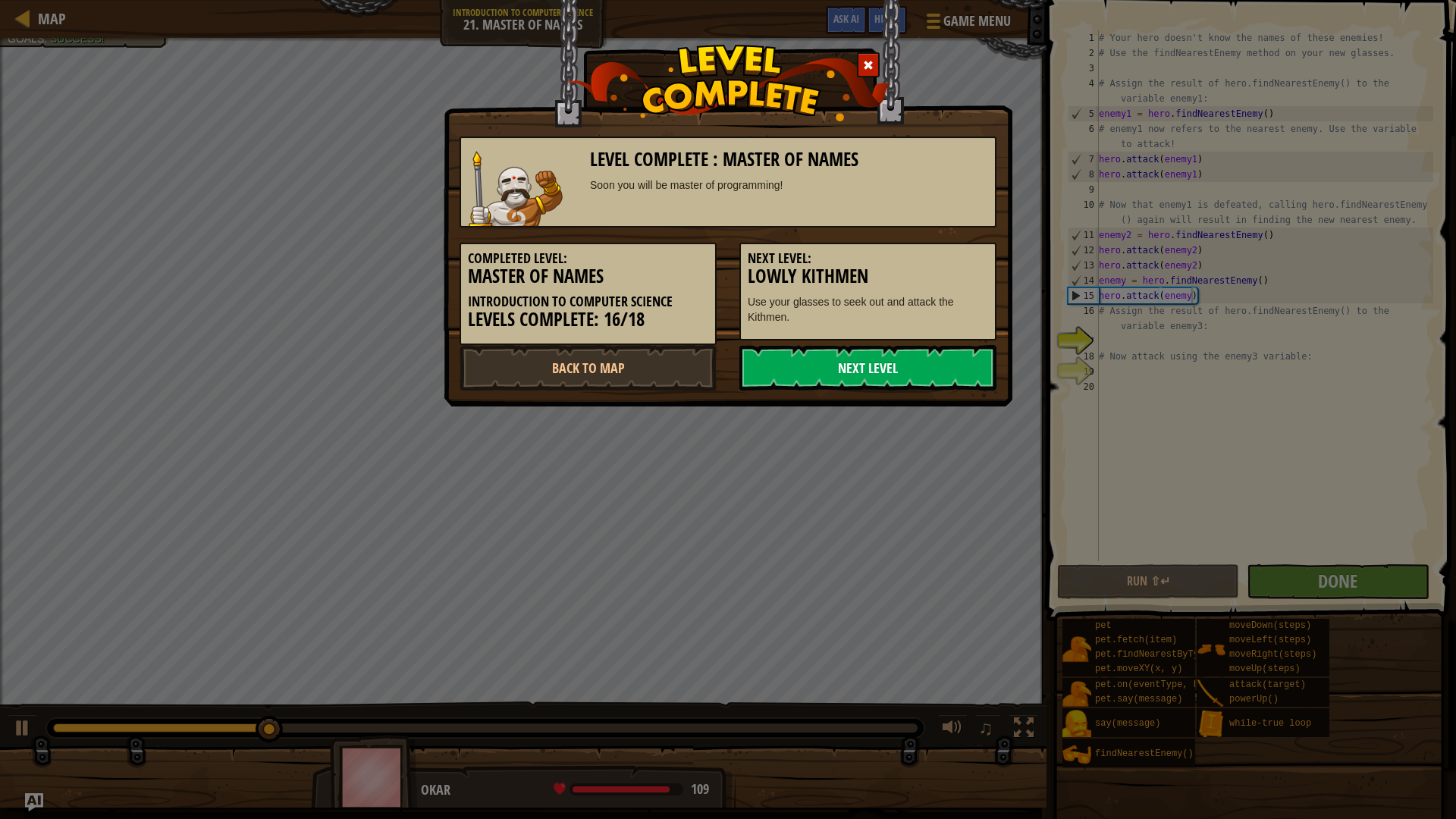
click at [893, 358] on link "Next Level" at bounding box center [867, 368] width 257 height 46
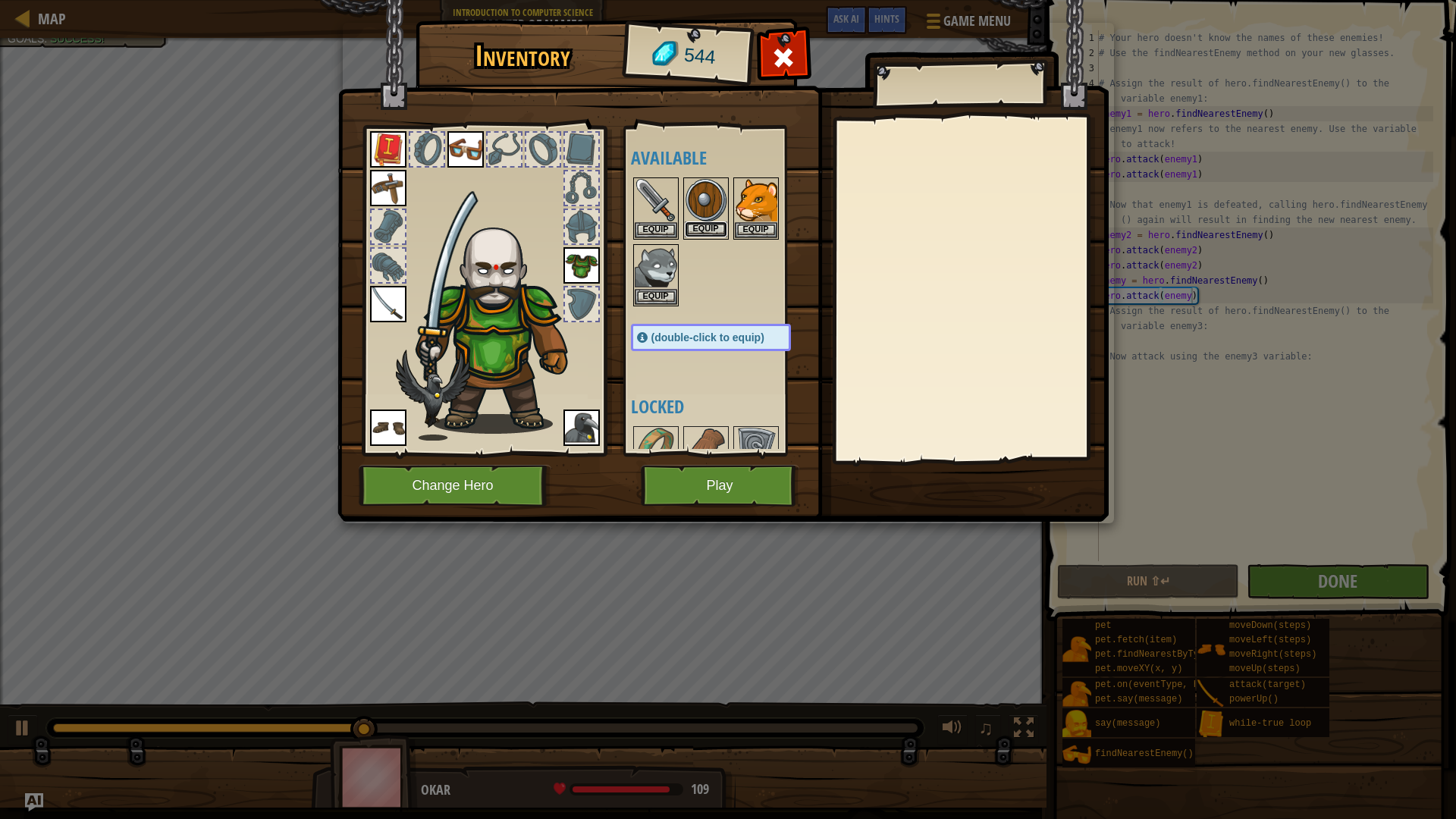
click at [700, 222] on button "Equip" at bounding box center [706, 229] width 42 height 16
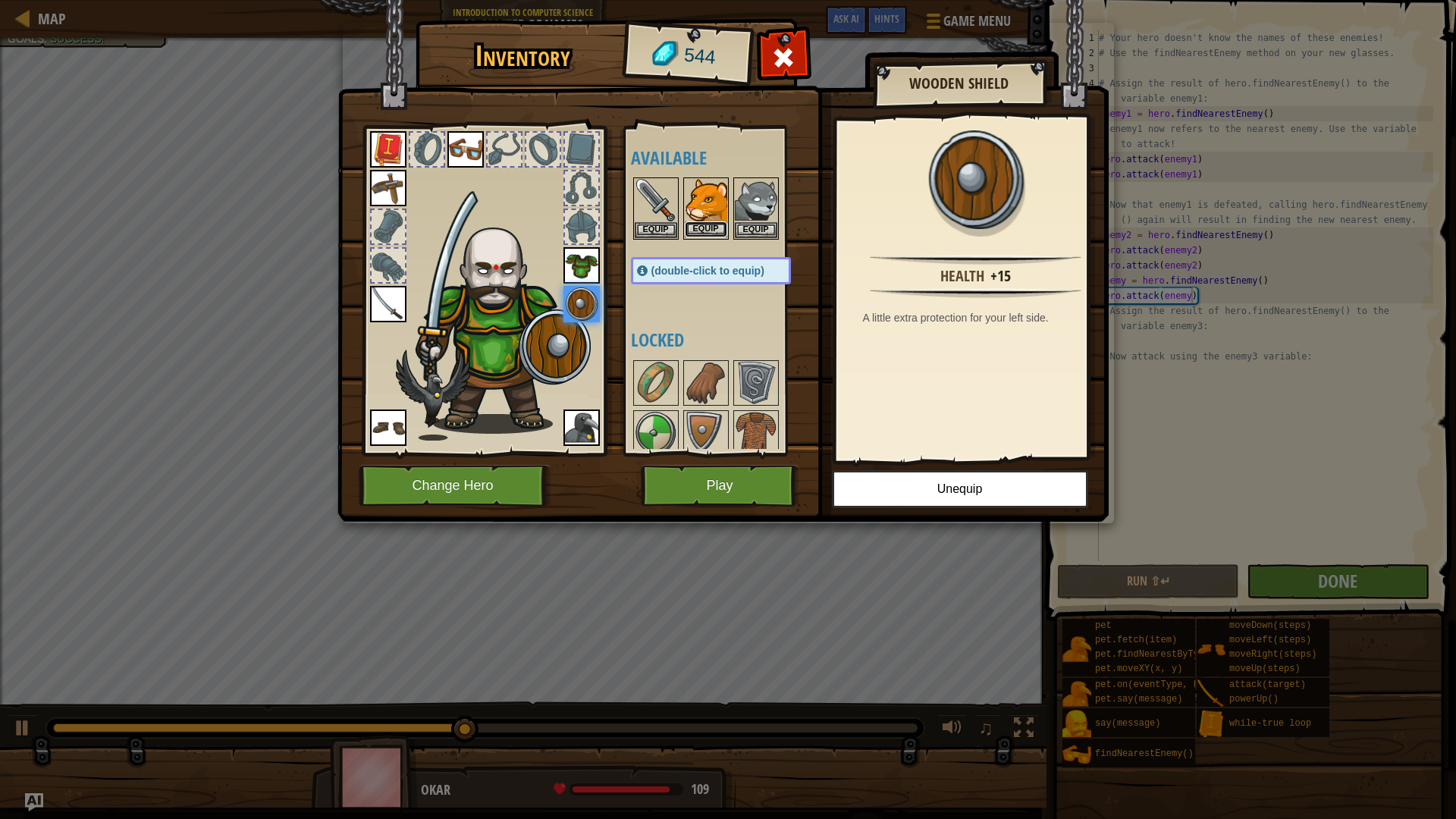
click at [706, 230] on button "Equip" at bounding box center [706, 229] width 42 height 16
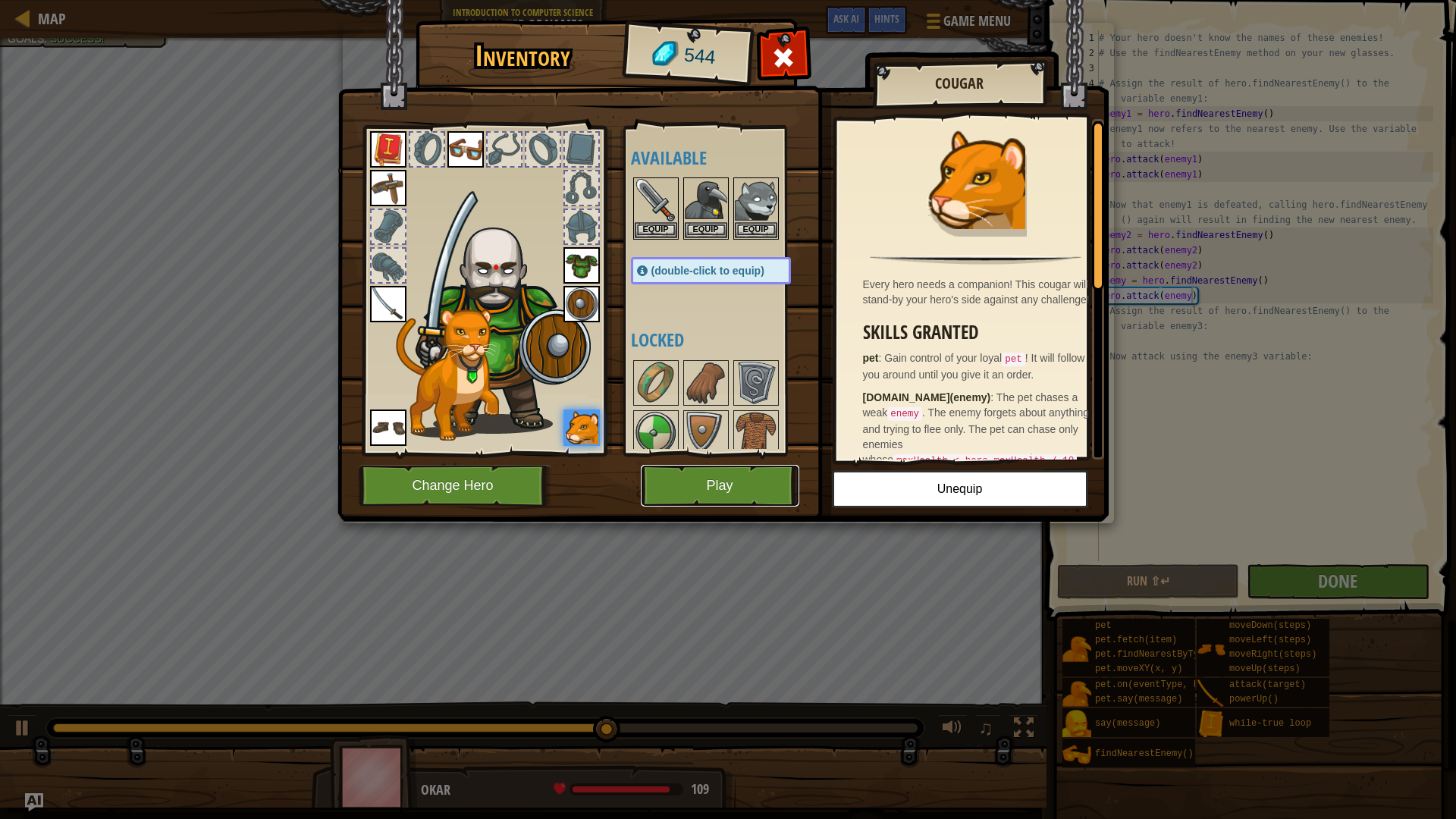
click at [736, 469] on button "Play" at bounding box center [719, 485] width 158 height 42
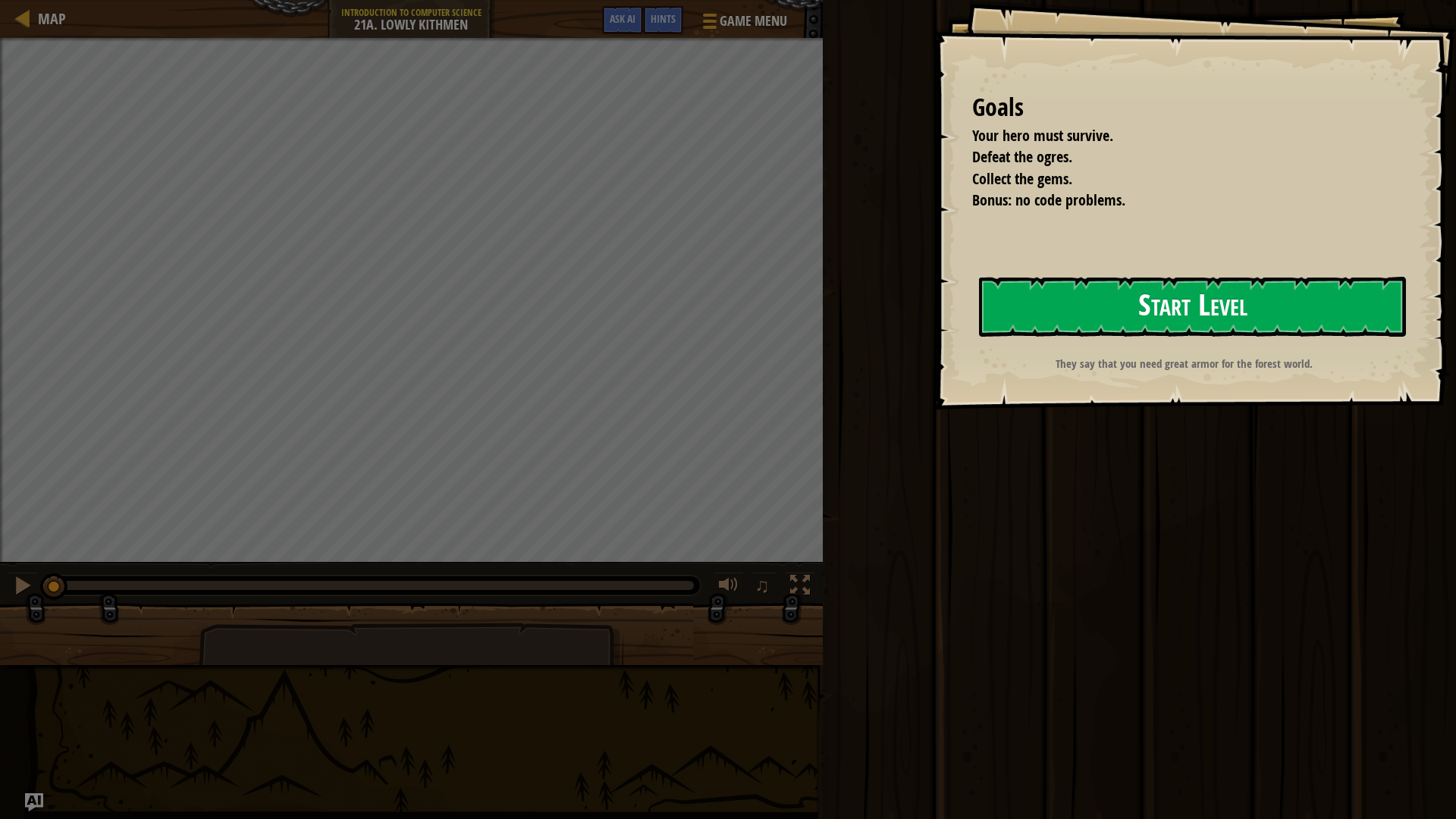
click at [1049, 314] on button "Start Level" at bounding box center [1193, 307] width 427 height 60
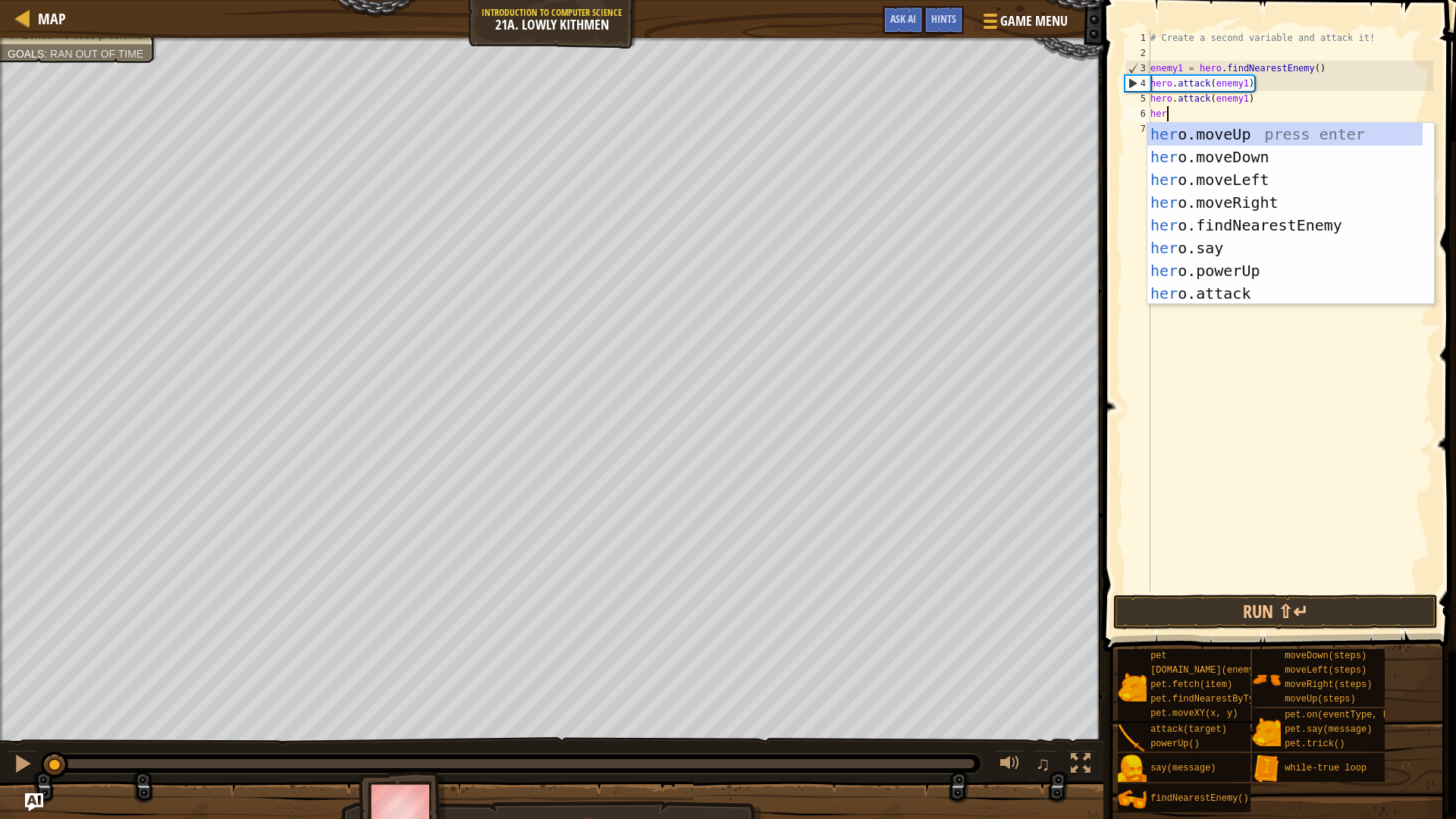
scroll to position [7, 1]
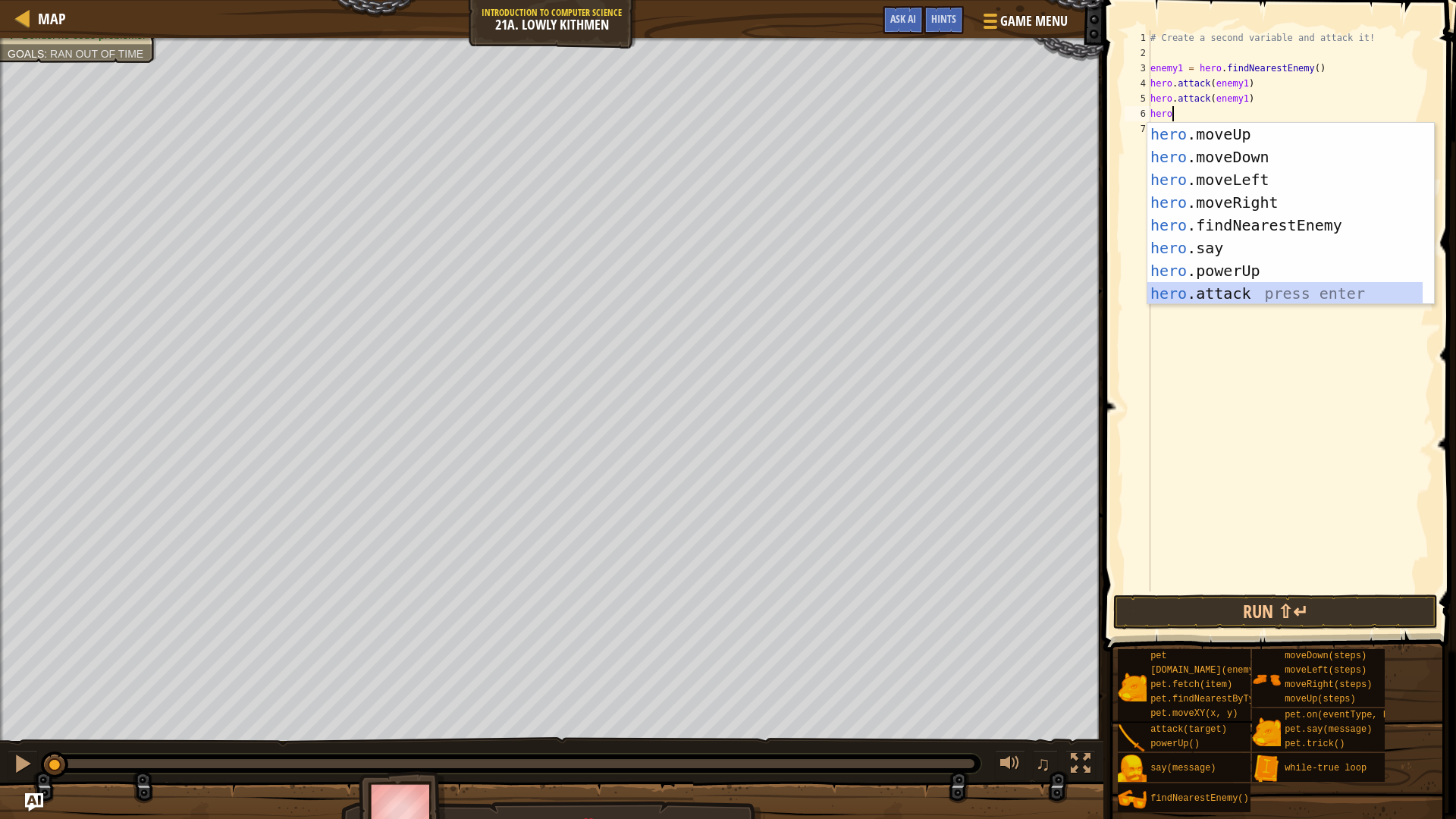
click at [1232, 288] on div "hero .moveUp press enter hero .moveDown press enter hero .moveLeft press enter …" at bounding box center [1284, 236] width 275 height 228
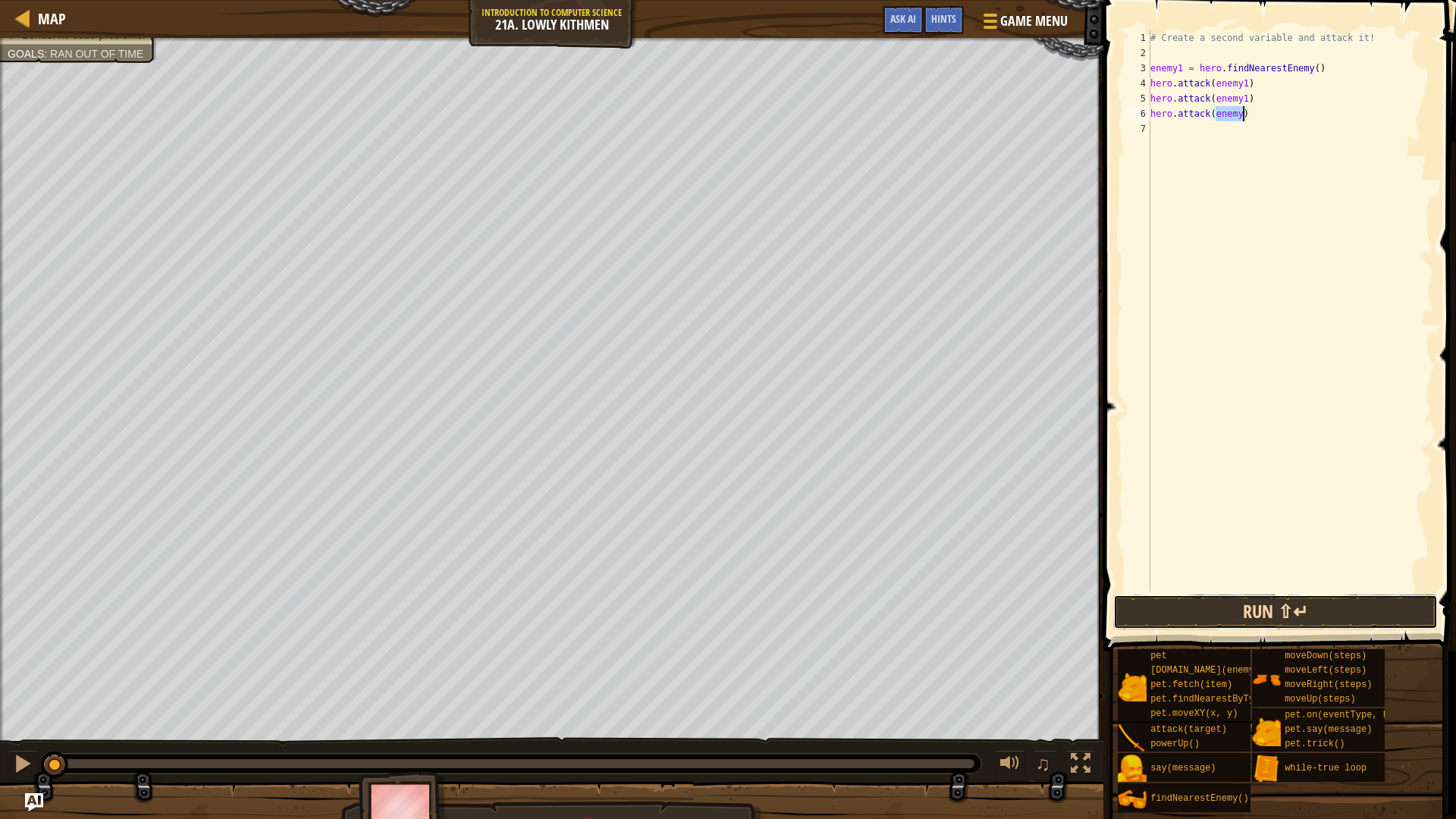
click at [1263, 611] on button "Run ⇧↵" at bounding box center [1275, 611] width 324 height 35
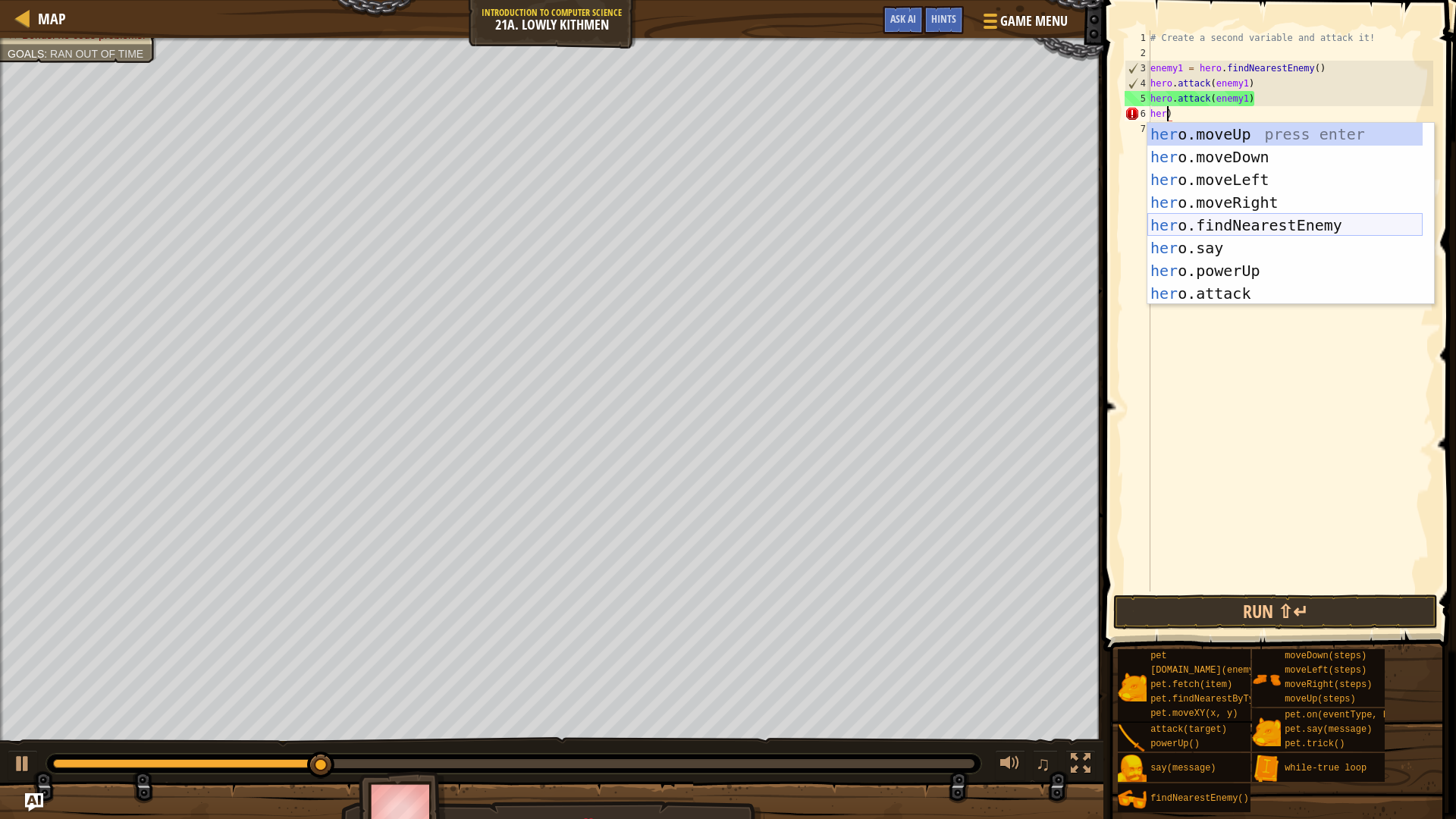
click at [1320, 234] on div "her o.moveUp press enter her o.moveDown press enter her o.moveLeft press enter …" at bounding box center [1284, 236] width 275 height 228
type textarea "hero.findNearestEnemy()"
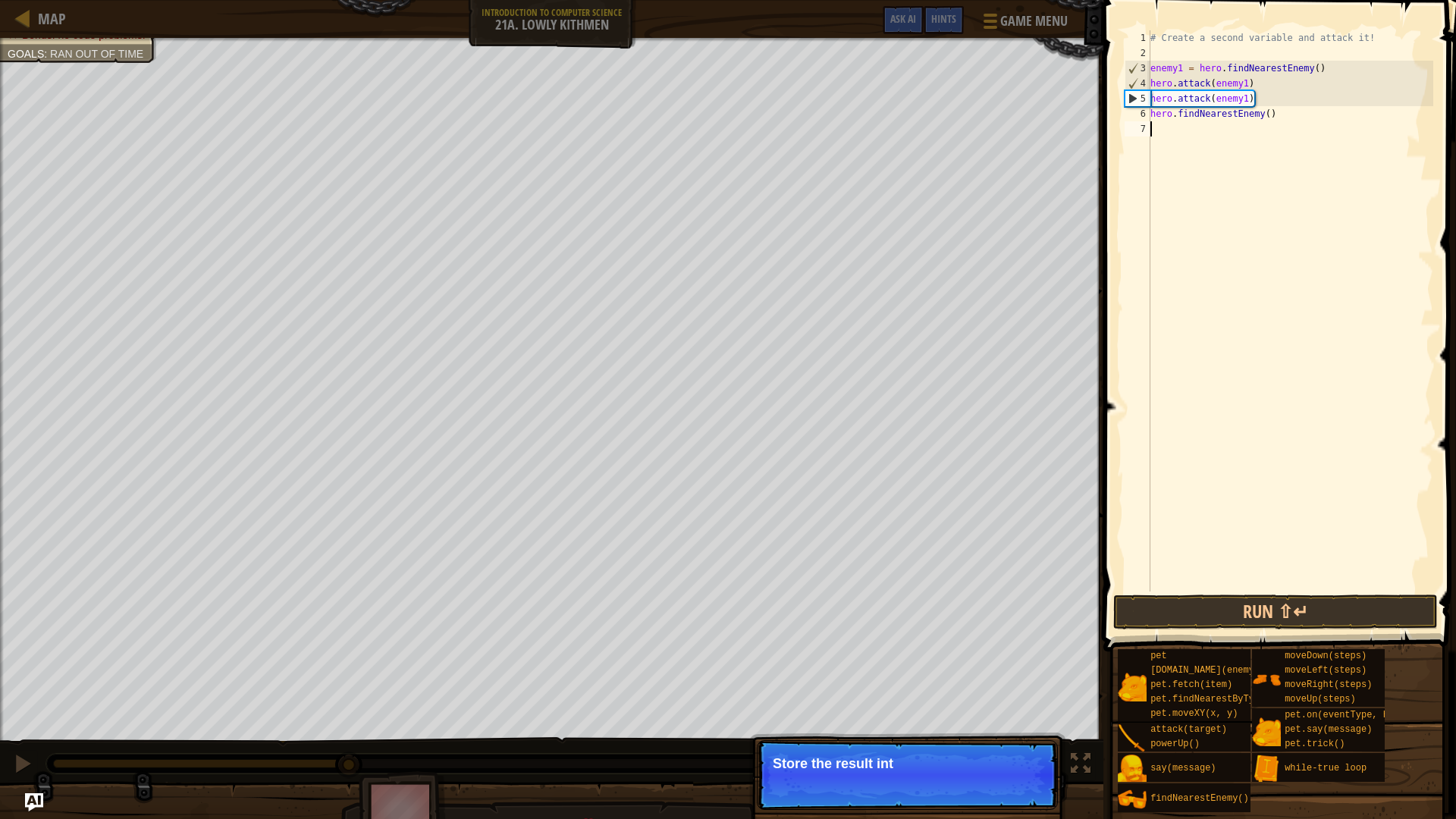
click at [1256, 135] on div "# Create a second variable and attack it! enemy1 = hero . findNearestEnemy ( ) …" at bounding box center [1289, 326] width 285 height 591
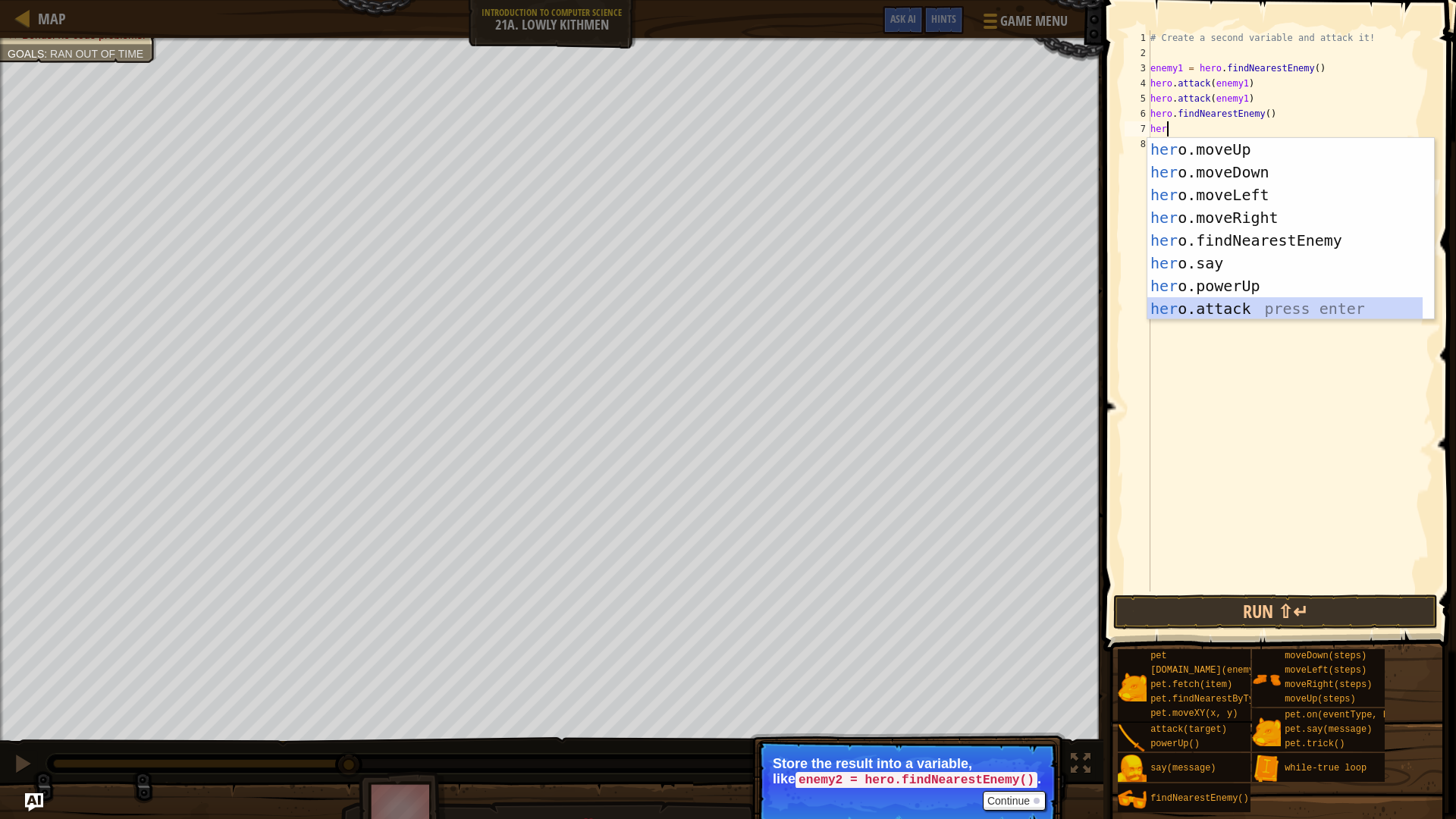
click at [1275, 310] on div "her o.moveUp press enter her o.moveDown press enter her o.moveLeft press enter …" at bounding box center [1284, 252] width 275 height 228
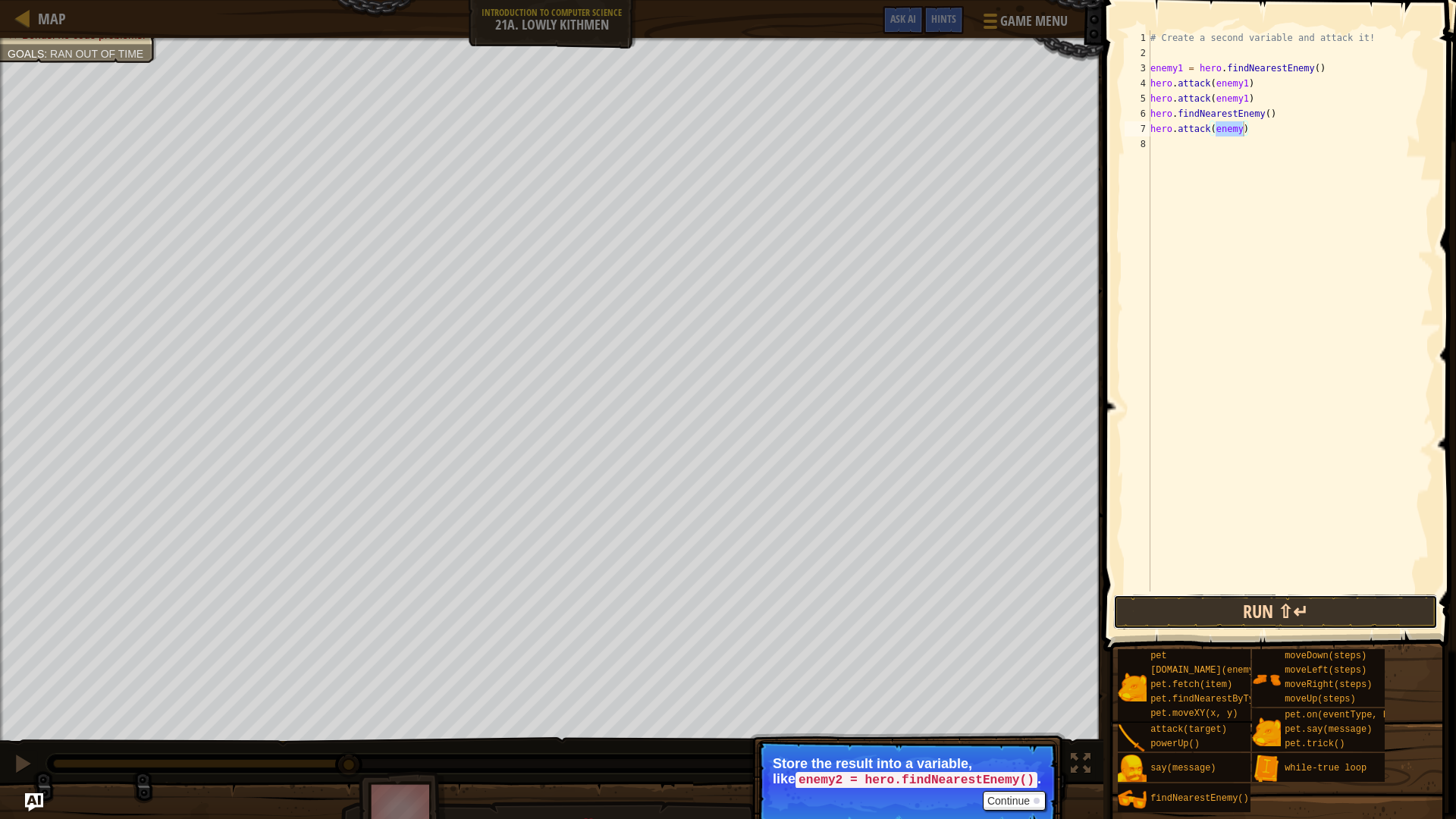
click at [1322, 618] on button "Run ⇧↵" at bounding box center [1275, 611] width 324 height 35
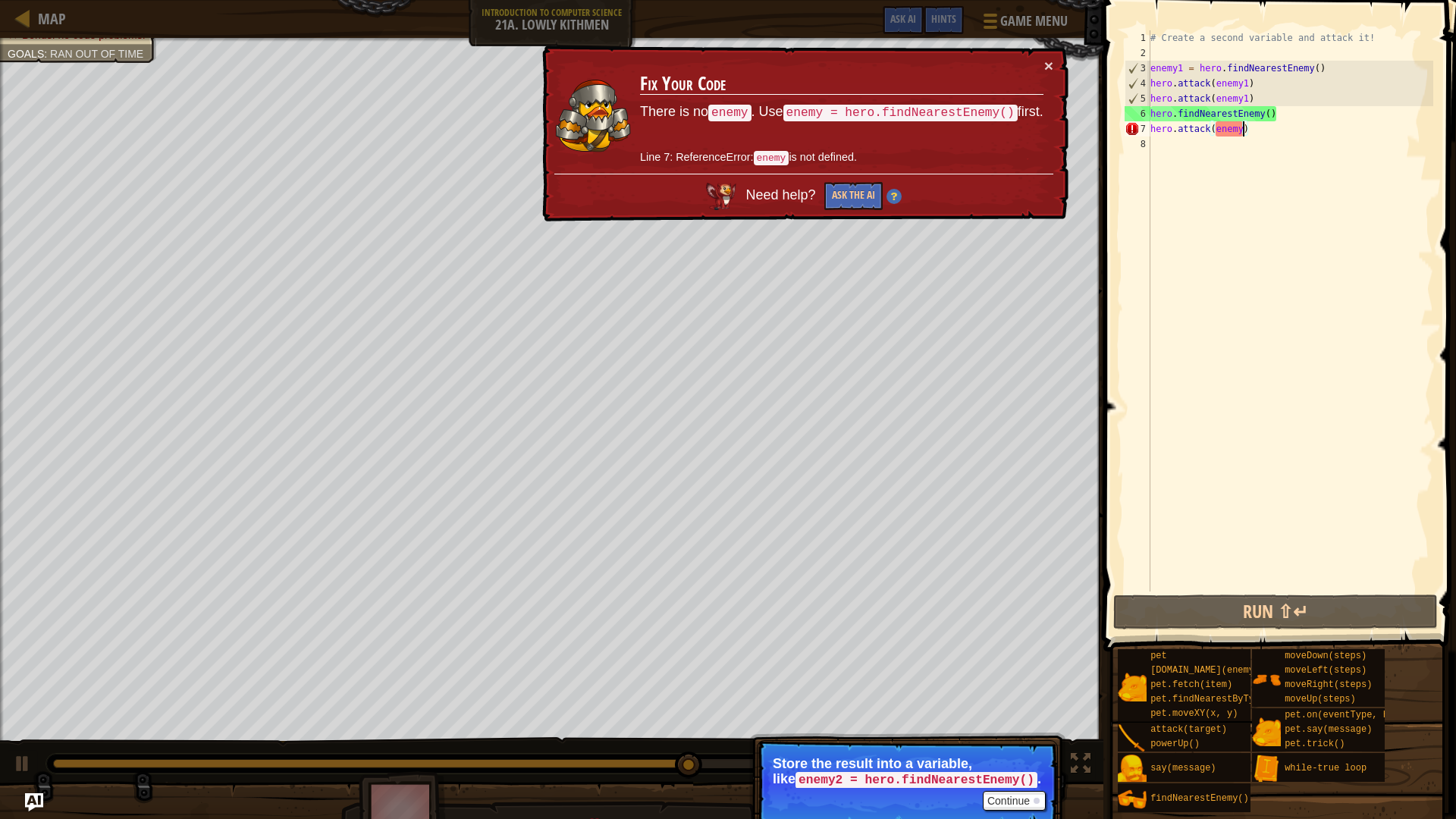
scroll to position [7, 8]
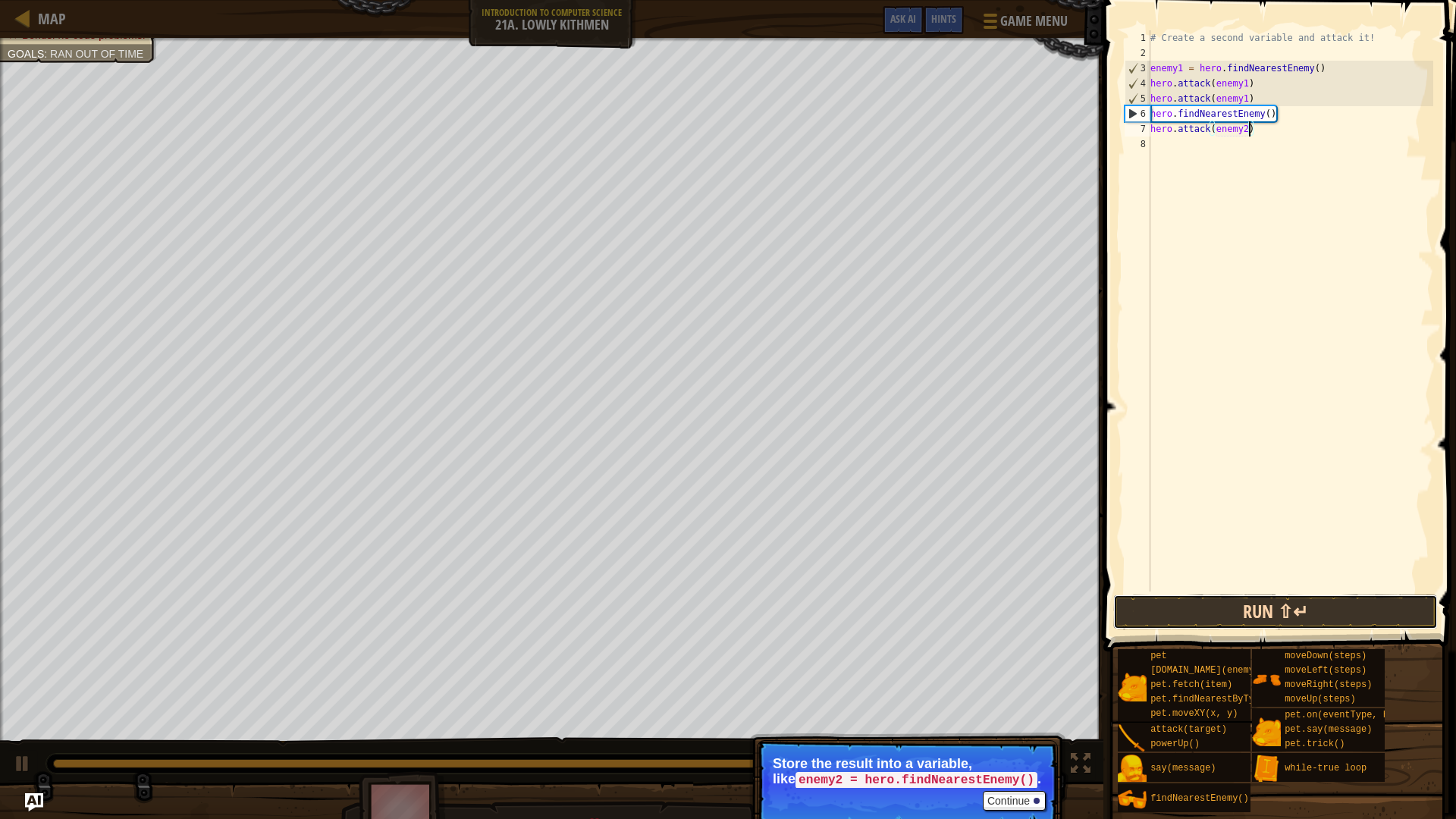
click at [1238, 617] on button "Run ⇧↵" at bounding box center [1275, 611] width 324 height 35
type textarea "h"
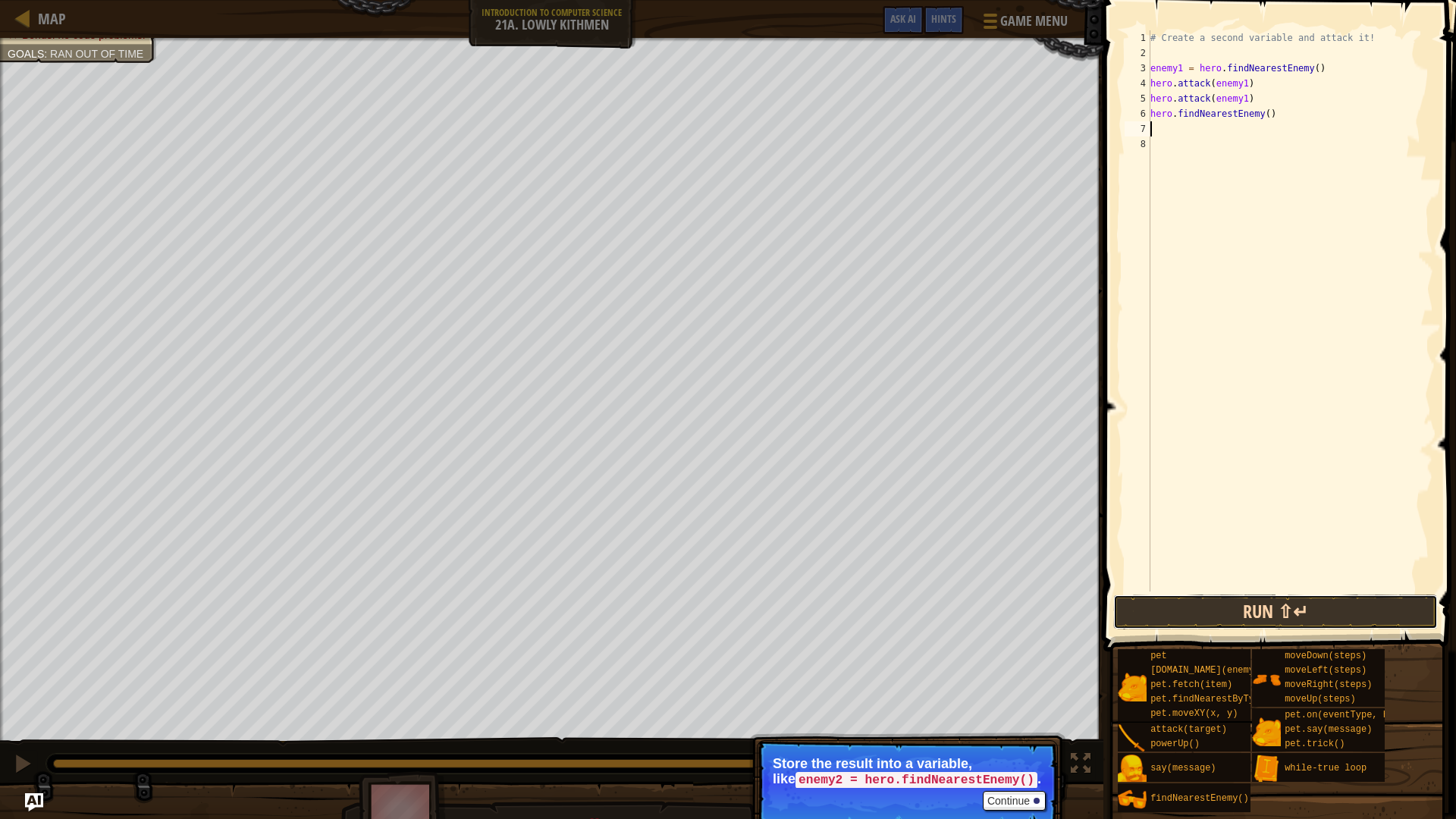
click at [1237, 629] on div "1 2 3 4 5 6 7 8 # Create a second variable and attack it! enemy1 = hero . findN…" at bounding box center [1277, 356] width 357 height 696
click at [1243, 611] on button "Run ⇧↵" at bounding box center [1275, 611] width 324 height 35
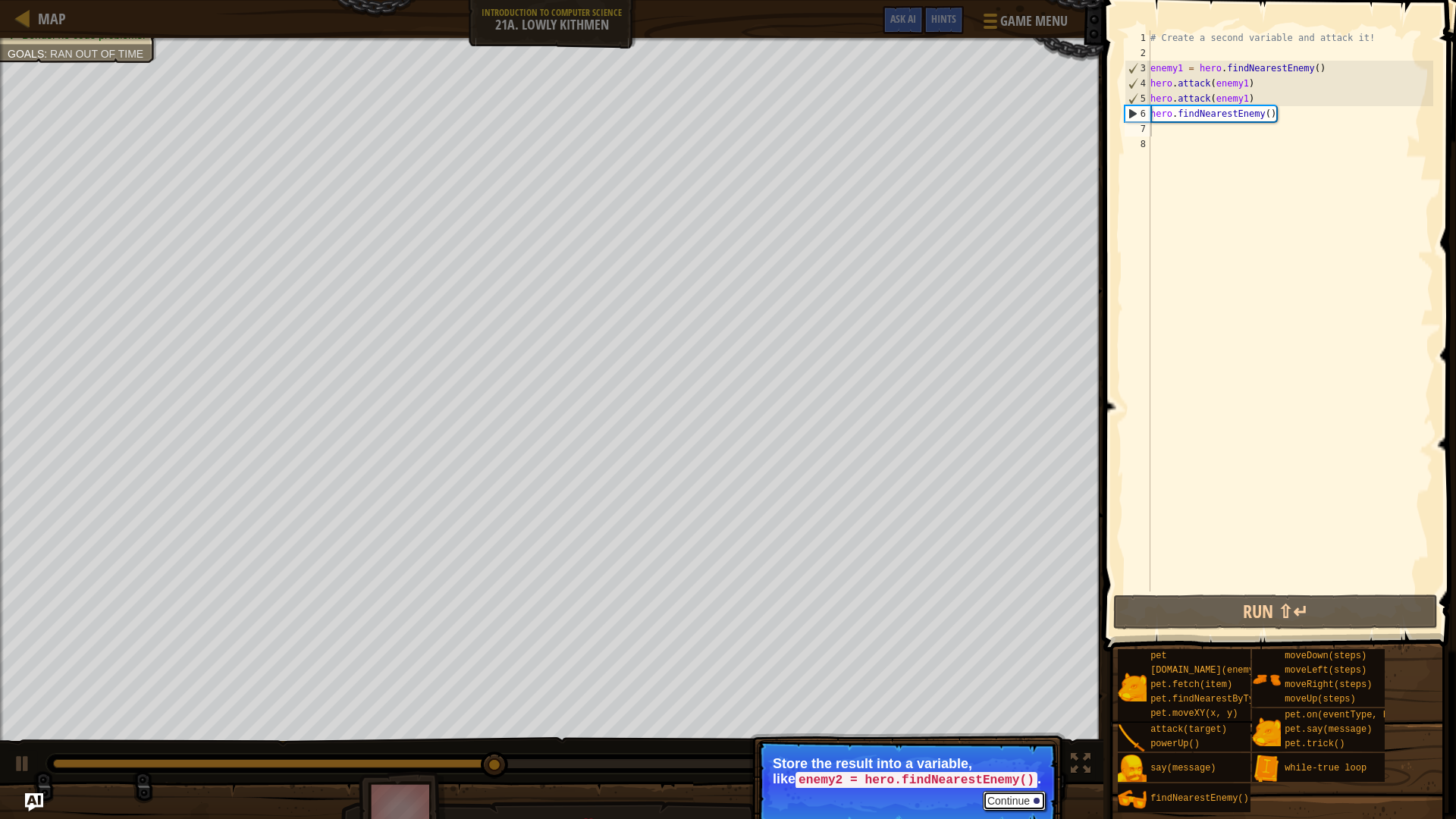
click at [1026, 671] on button "Continue" at bounding box center [1014, 800] width 63 height 19
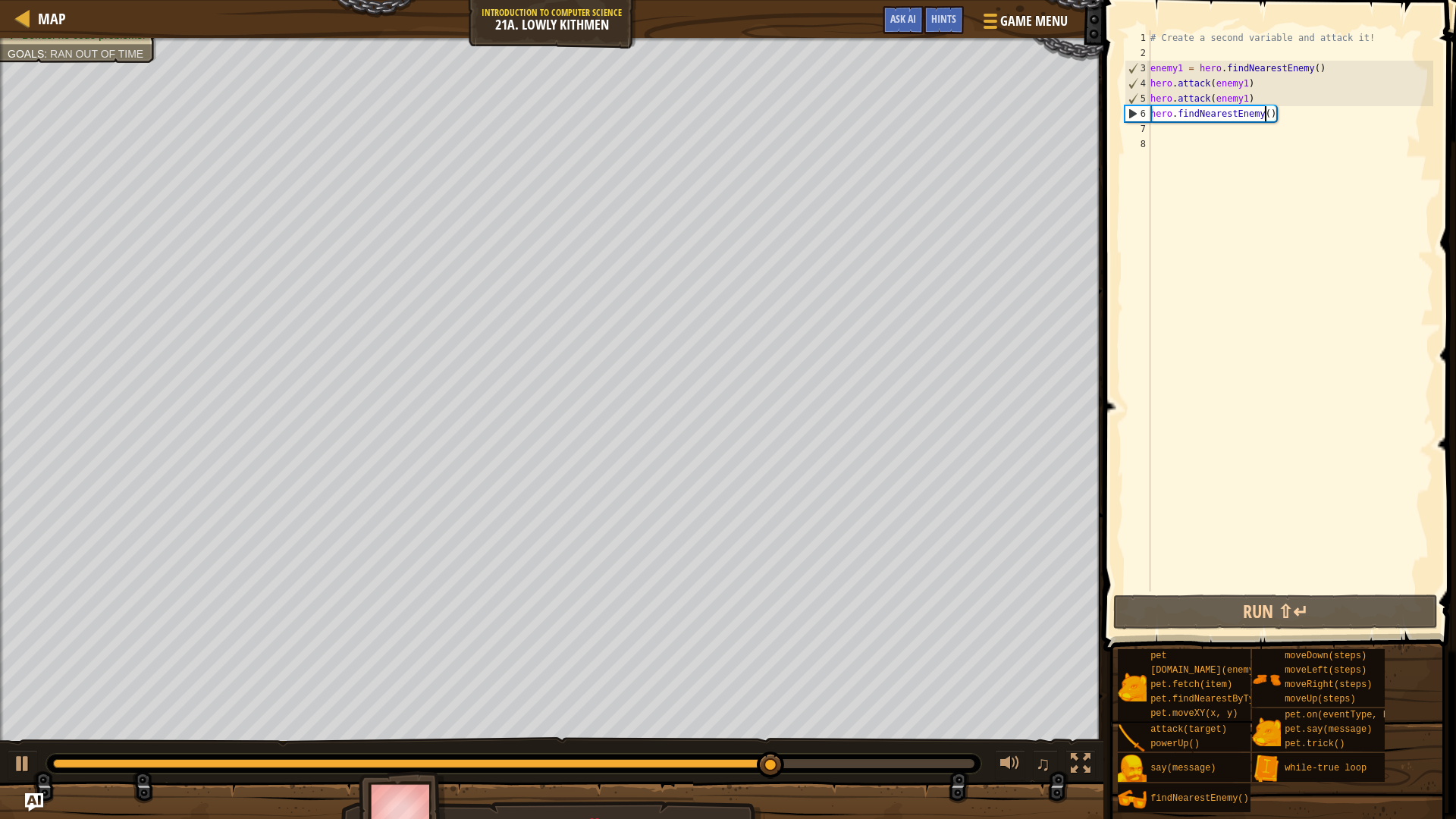
drag, startPoint x: 1264, startPoint y: 115, endPoint x: 1276, endPoint y: 123, distance: 14.4
click at [1263, 116] on div "# Create a second variable and attack it! enemy1 = hero . findNearestEnemy ( ) …" at bounding box center [1289, 326] width 285 height 591
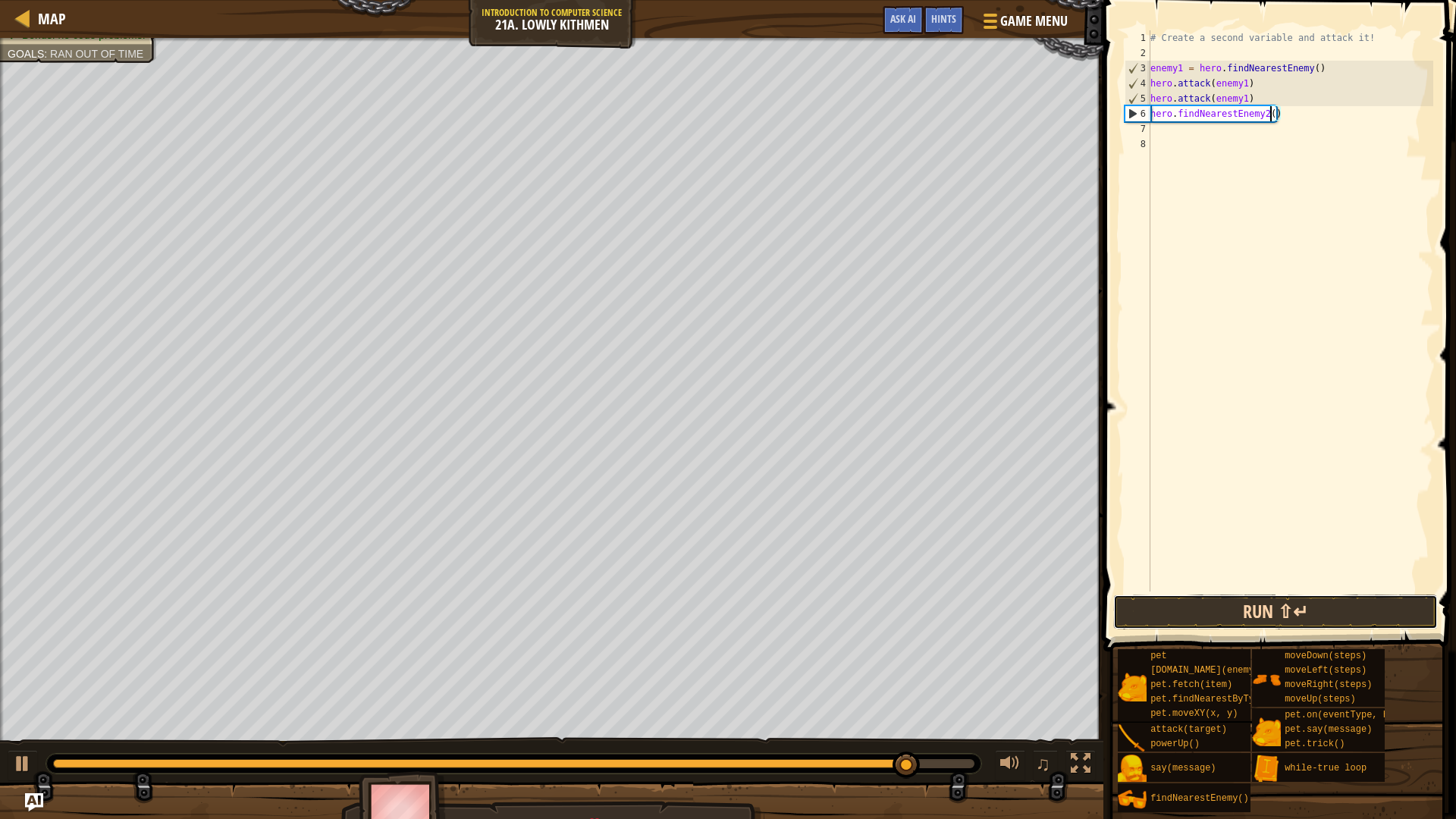
click at [1360, 617] on button "Run ⇧↵" at bounding box center [1275, 611] width 324 height 35
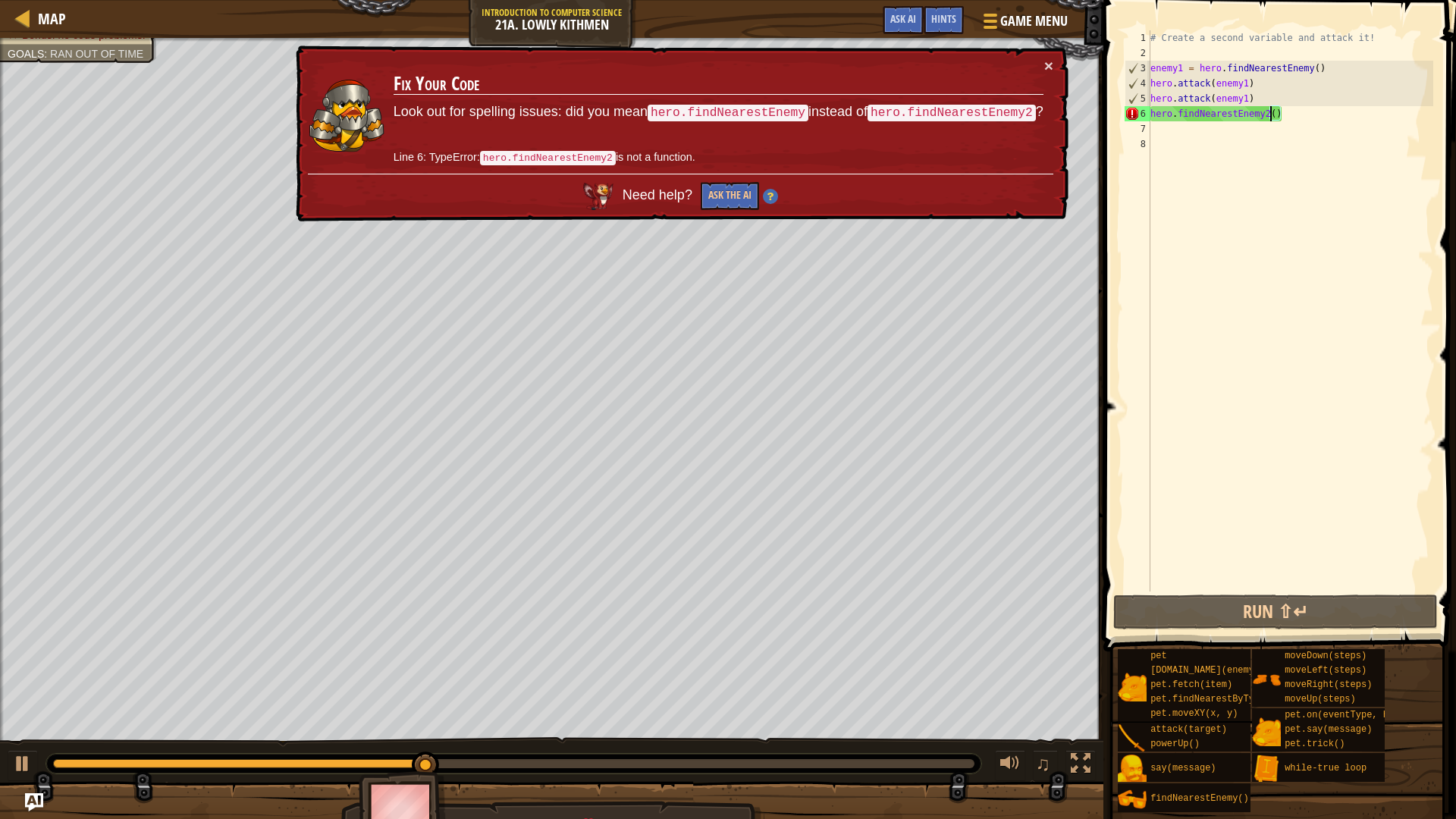
type textarea "hero.findNearestEnemy()"
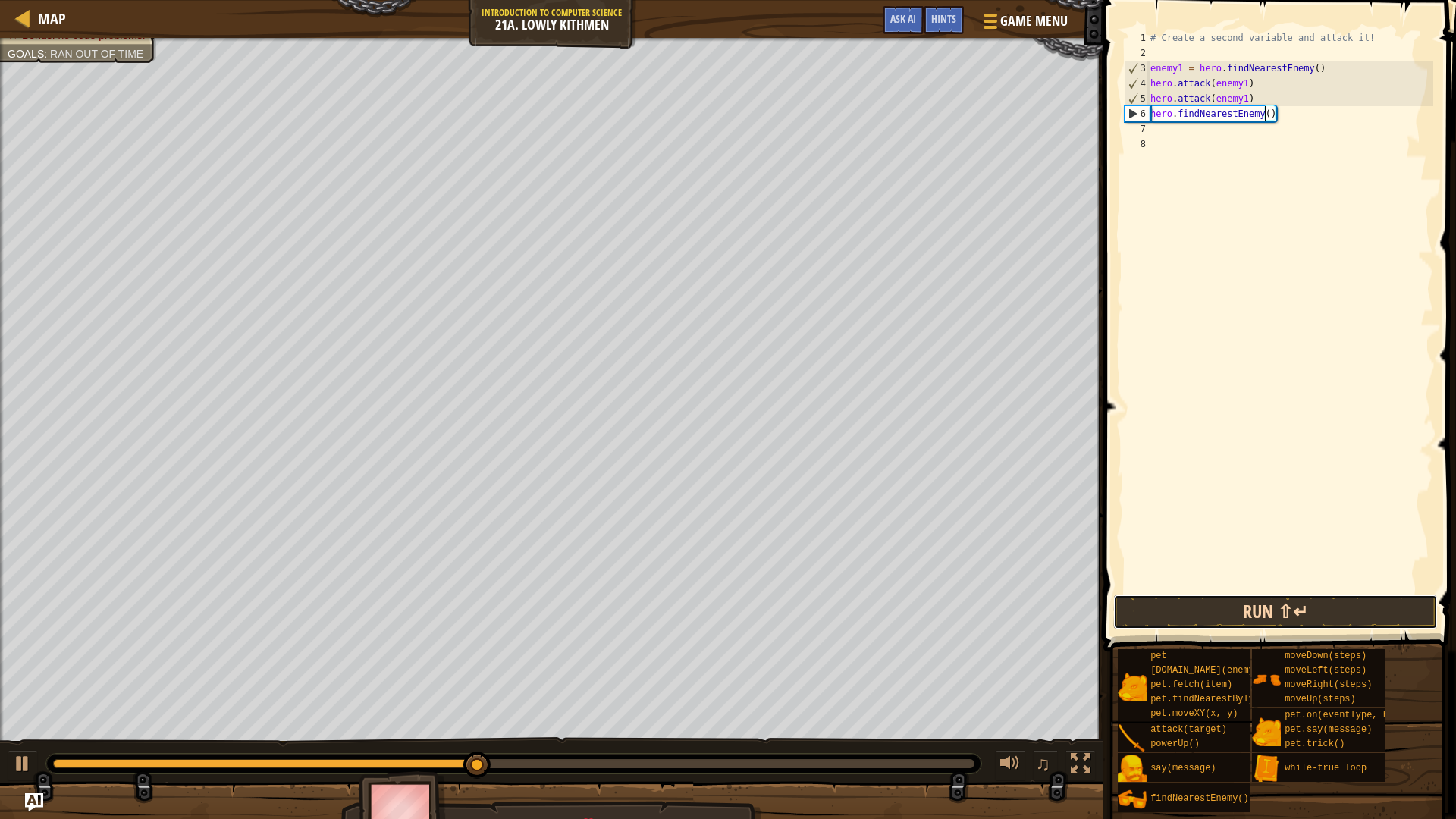
click at [1297, 618] on button "Run ⇧↵" at bounding box center [1275, 611] width 324 height 35
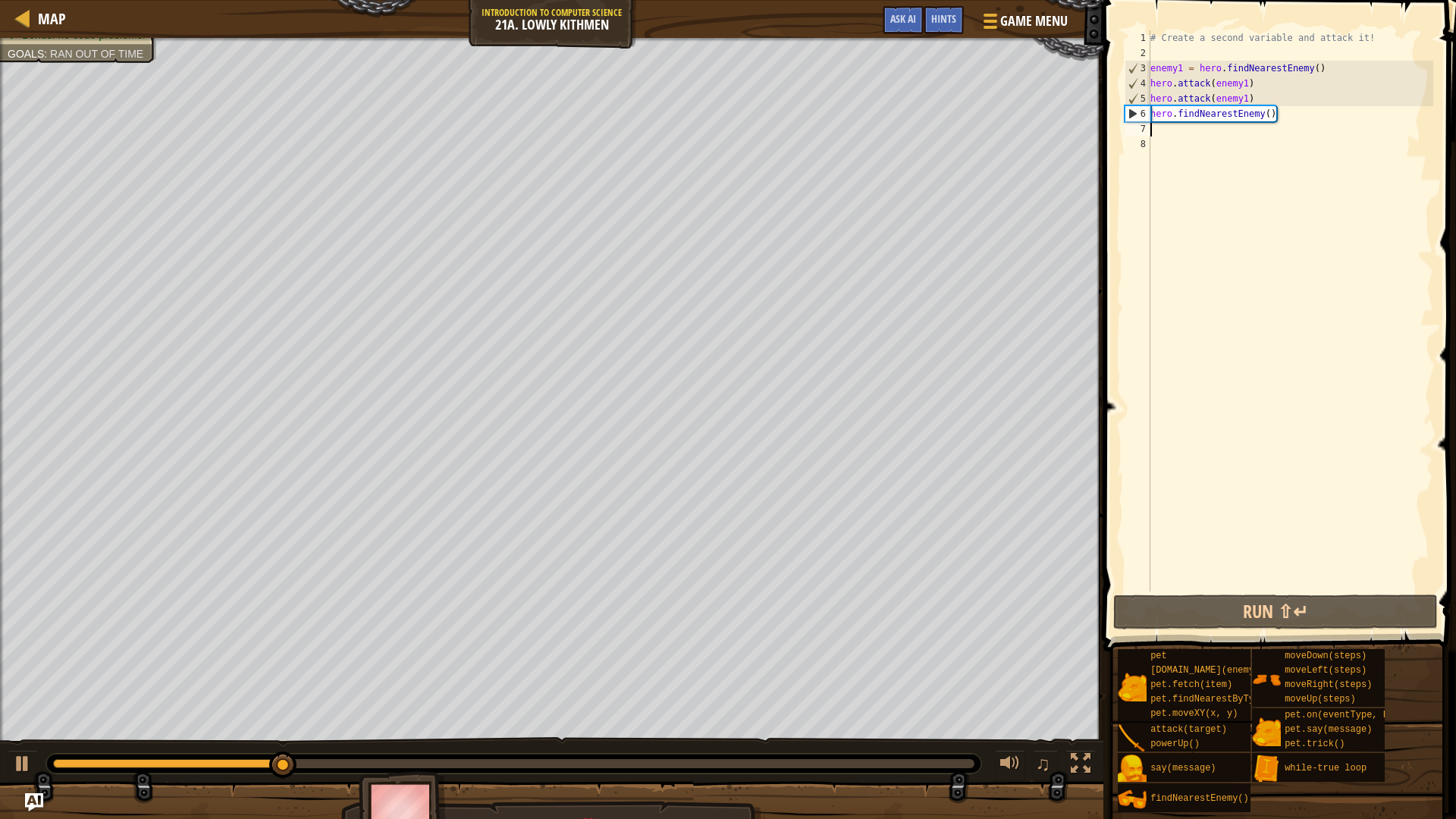
click at [1166, 134] on div "# Create a second variable and attack it! enemy1 = hero . findNearestEnemy ( ) …" at bounding box center [1289, 326] width 285 height 591
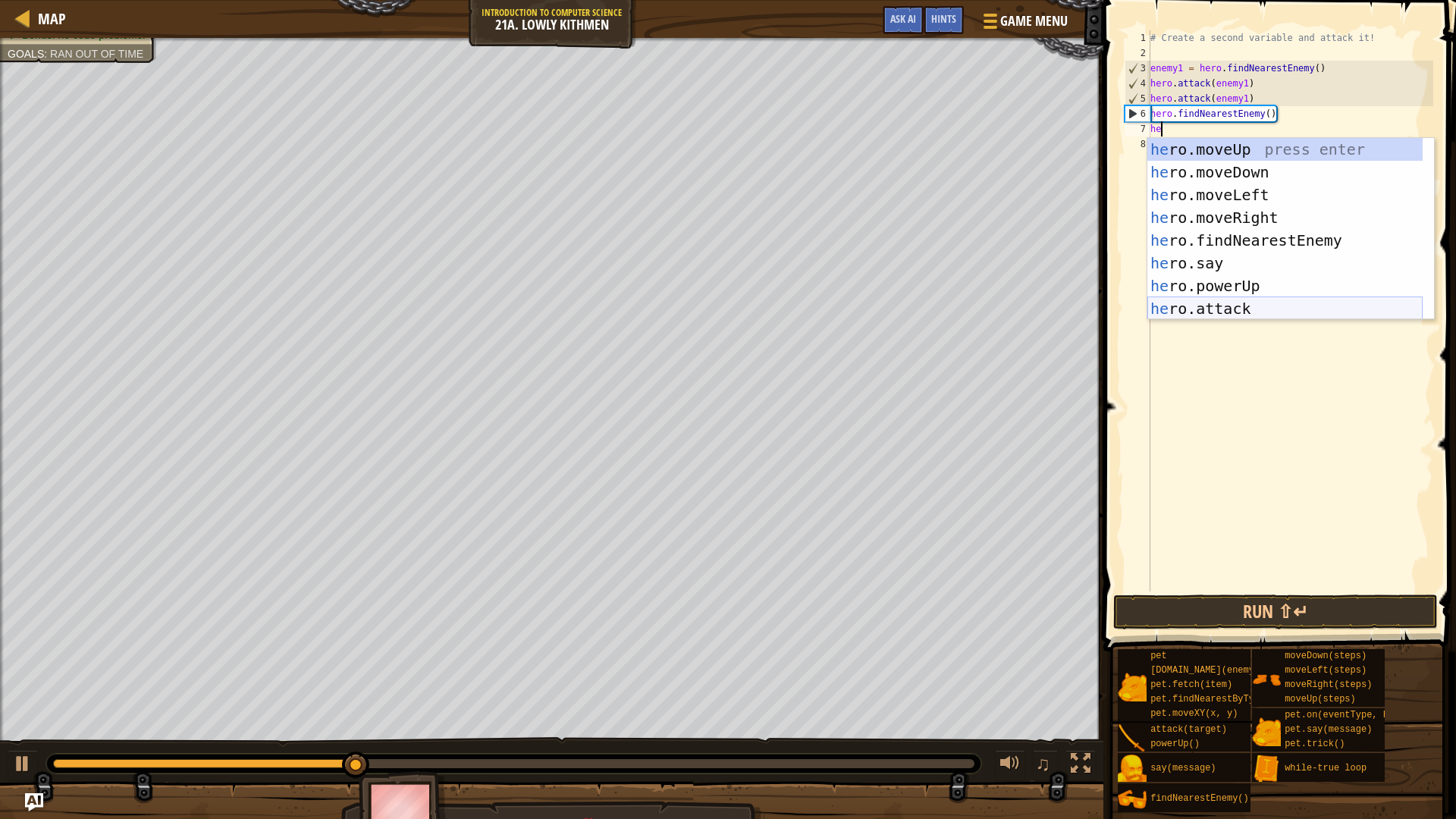
click at [1260, 310] on div "he ro.moveUp press enter he ro.moveDown press enter he ro.moveLeft press enter …" at bounding box center [1284, 252] width 275 height 228
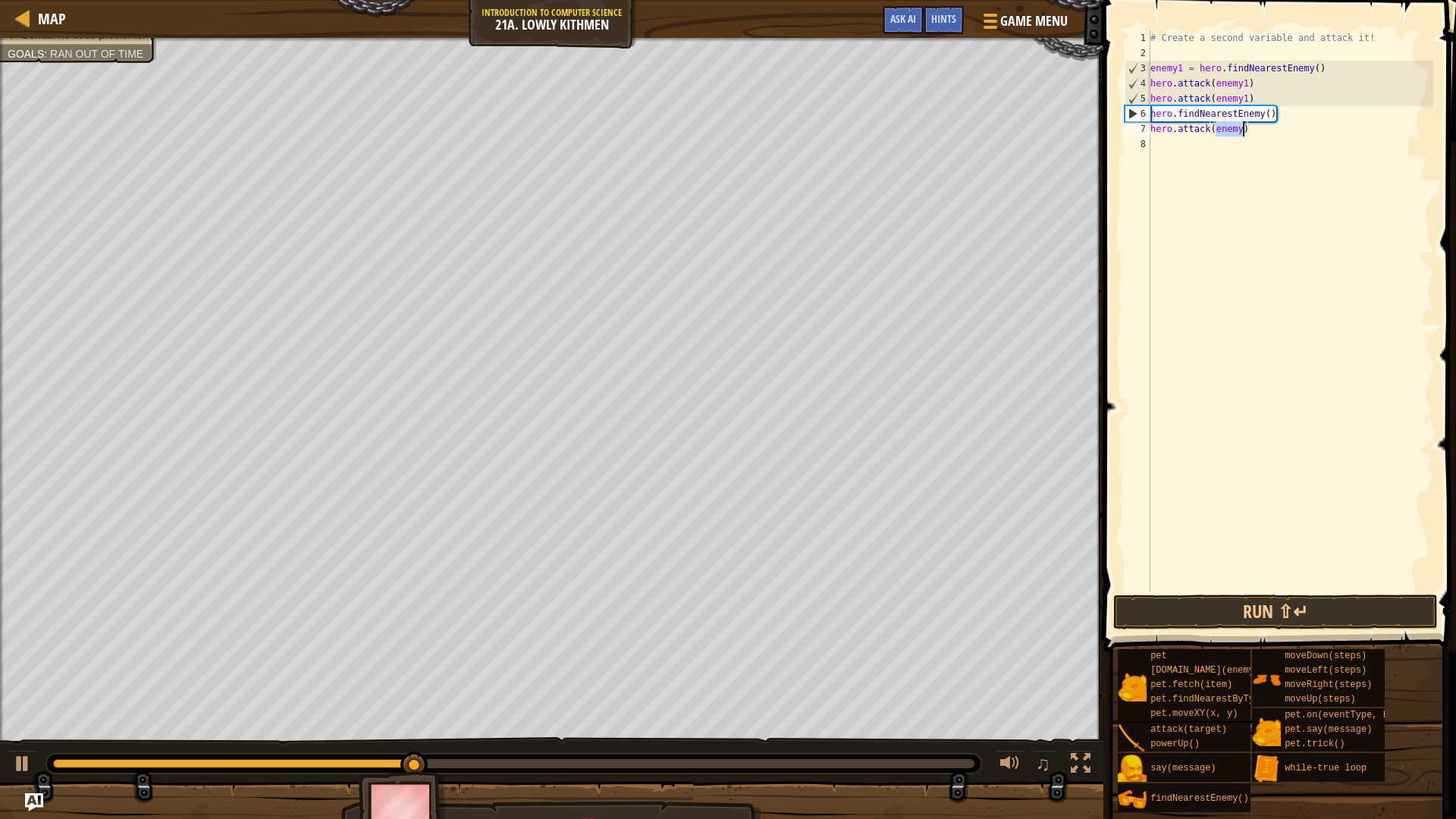
type textarea "hero.attack(+)"
click at [908, 25] on span "Ask AI" at bounding box center [903, 18] width 25 height 14
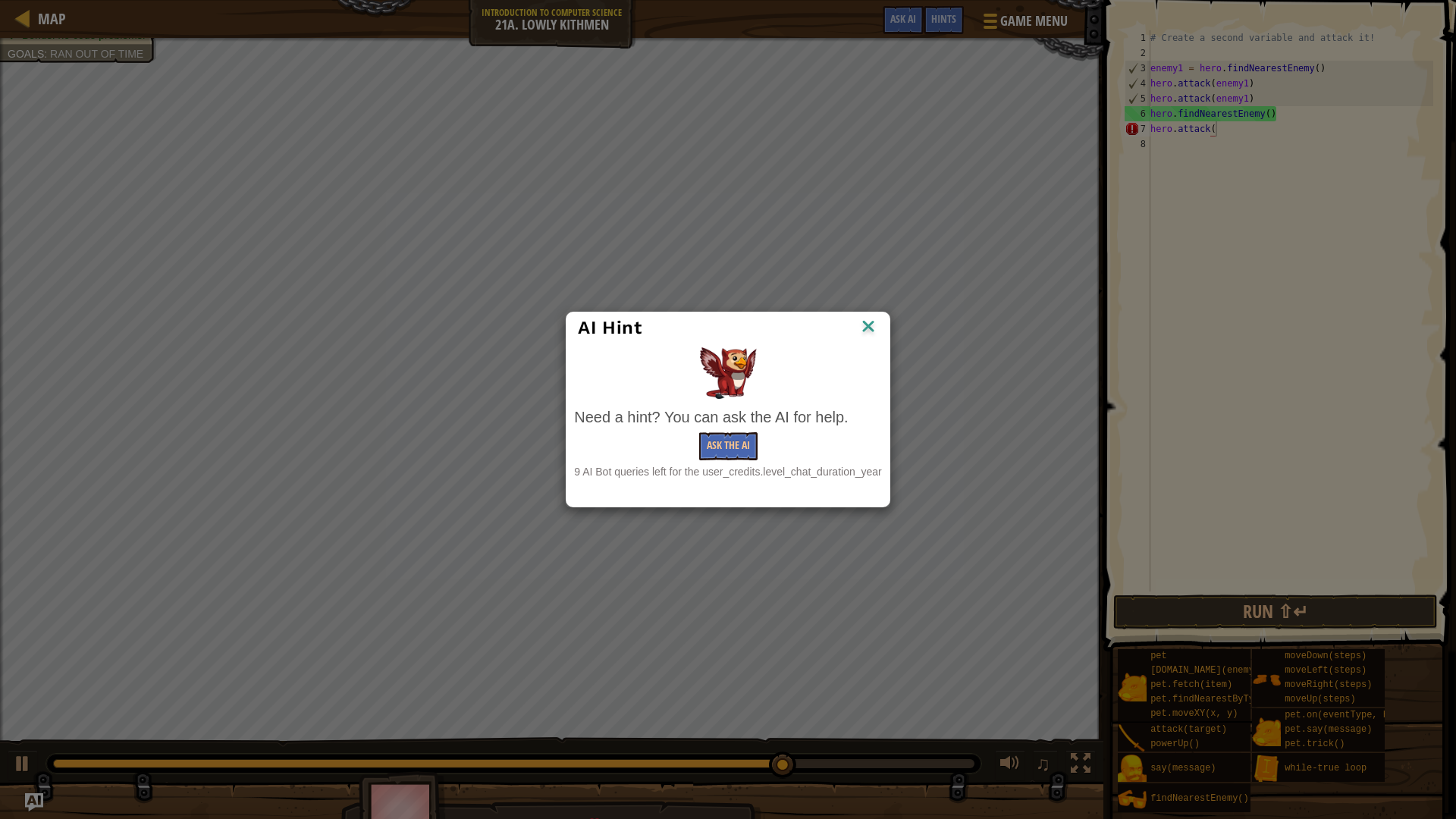
click at [873, 323] on img at bounding box center [867, 327] width 19 height 23
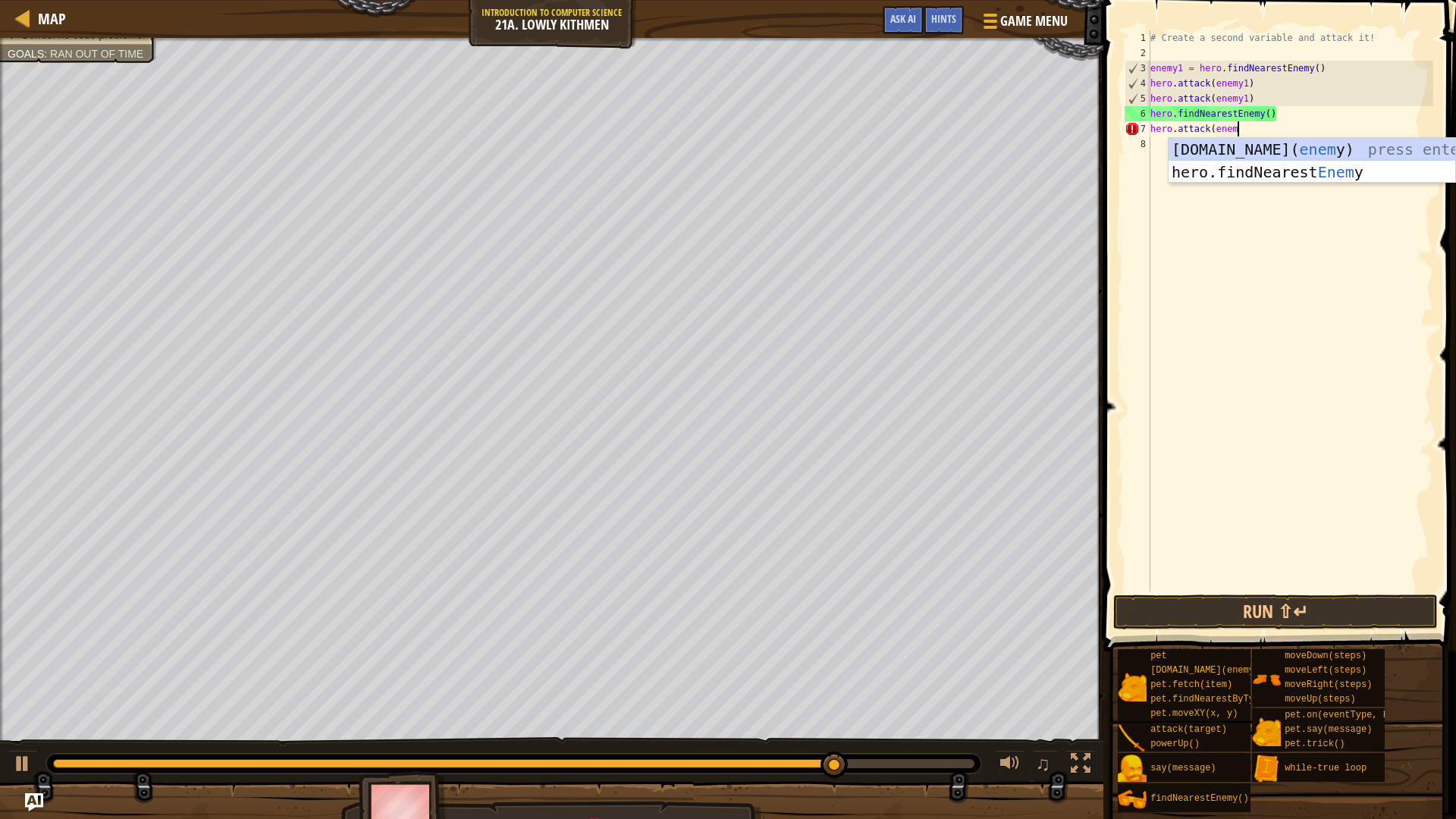
scroll to position [7, 7]
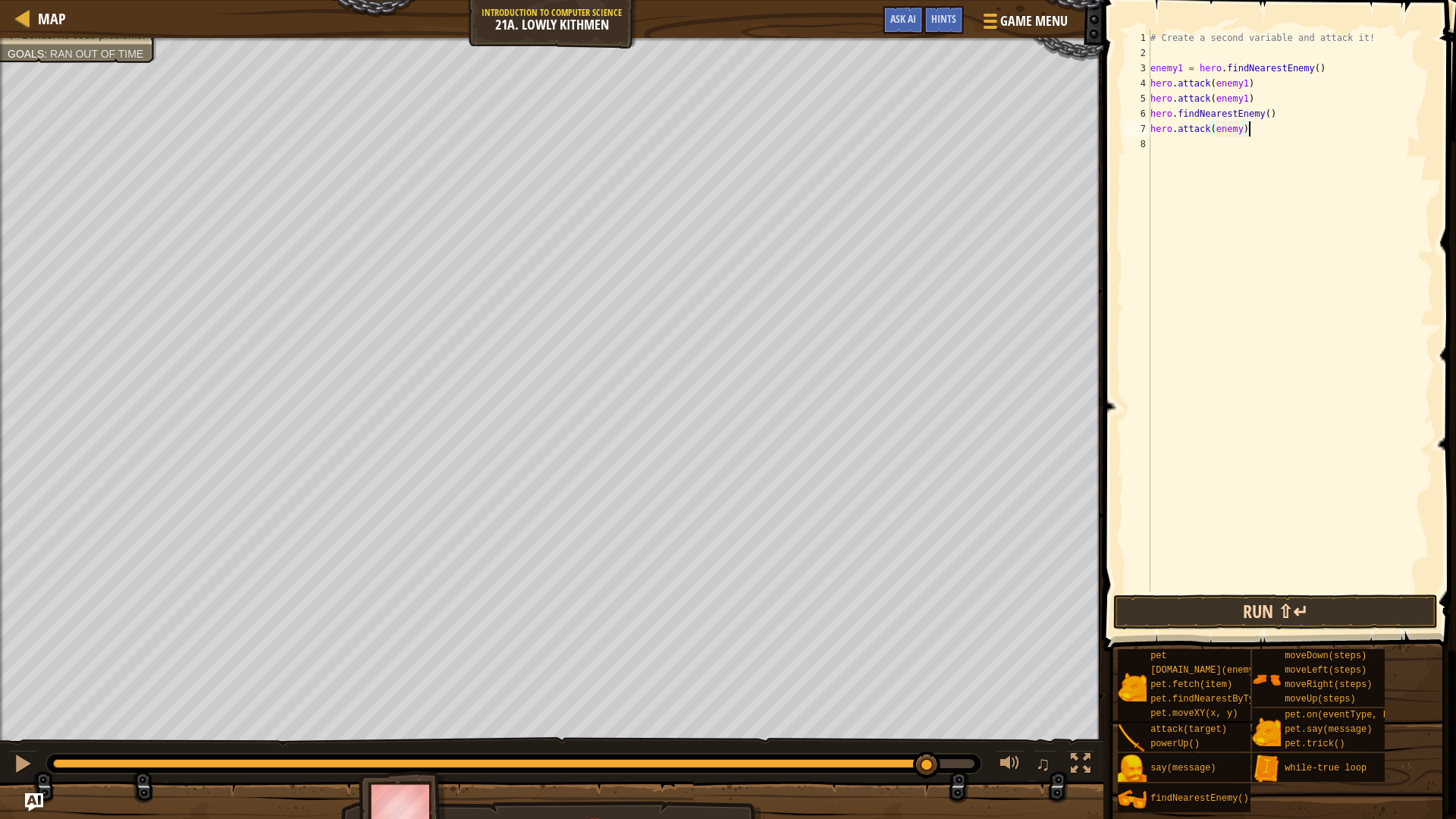
type textarea "hero.attack(enemy)"
click at [1290, 600] on button "Run ⇧↵" at bounding box center [1275, 611] width 324 height 35
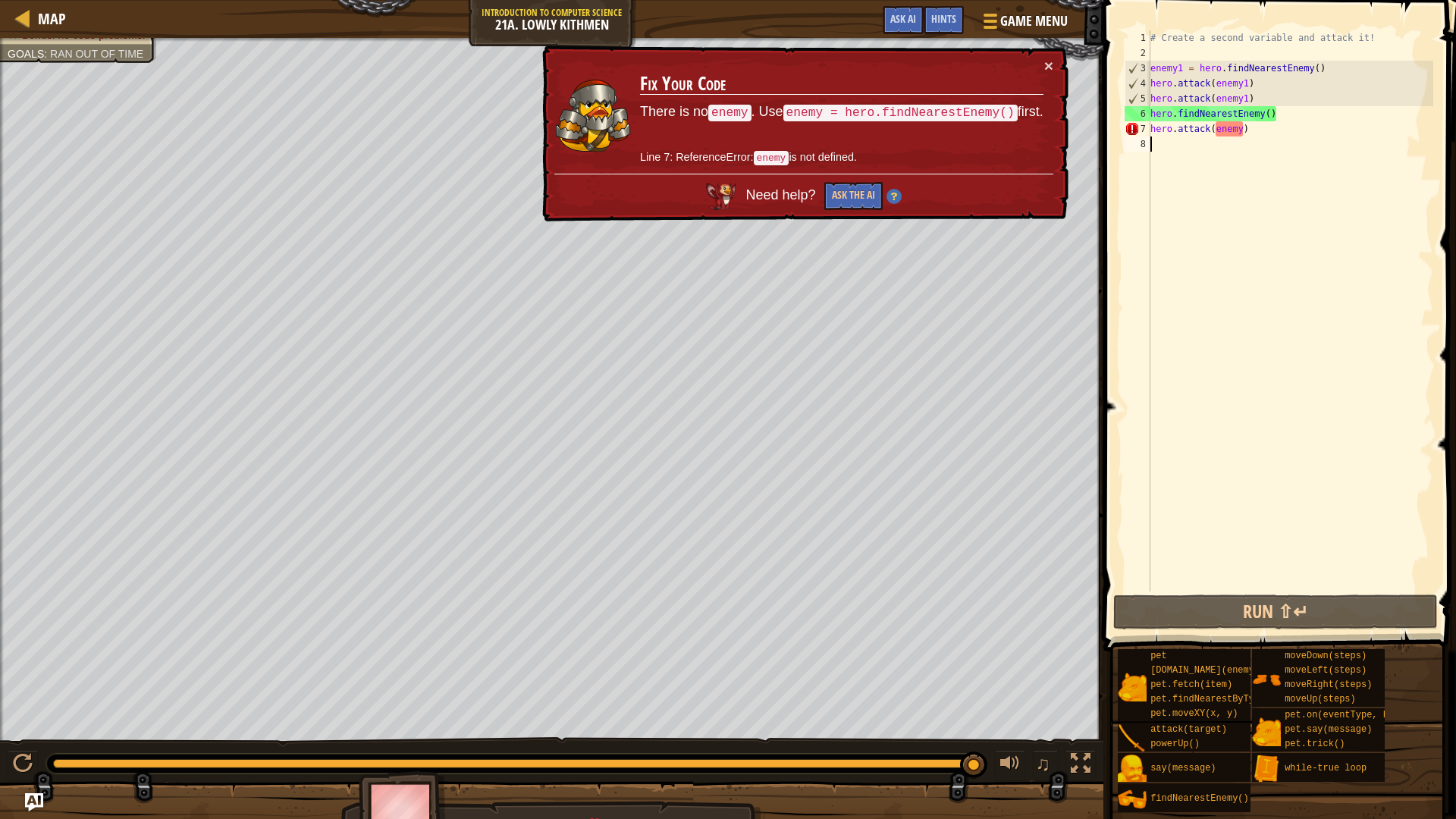
click at [1181, 151] on div "# Create a second variable and attack it! enemy1 = hero . findNearestEnemy ( ) …" at bounding box center [1289, 326] width 285 height 591
click at [1277, 134] on div "# Create a second variable and attack it! enemy1 = hero . findNearestEnemy ( ) …" at bounding box center [1289, 326] width 285 height 591
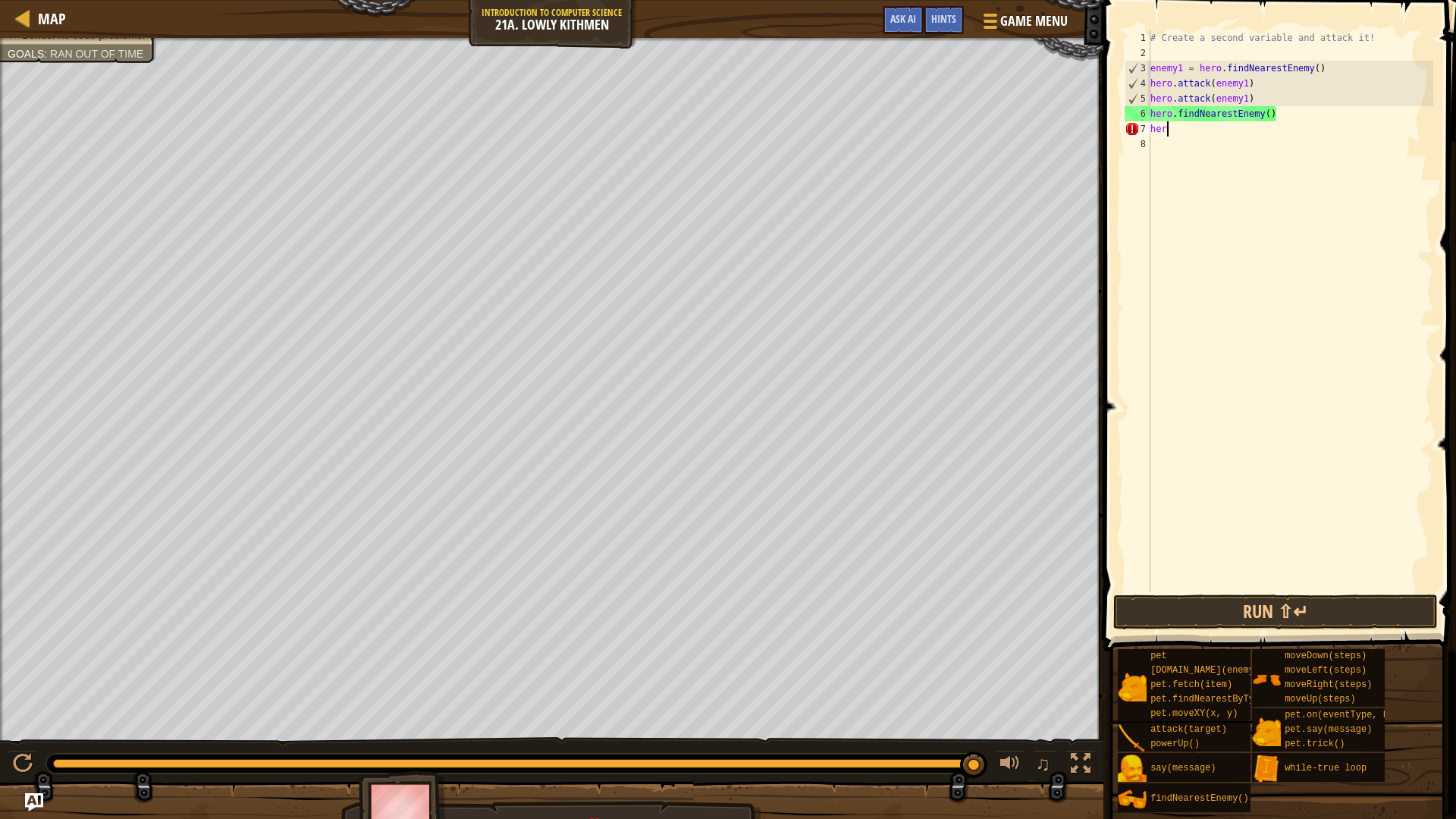
type textarea "h"
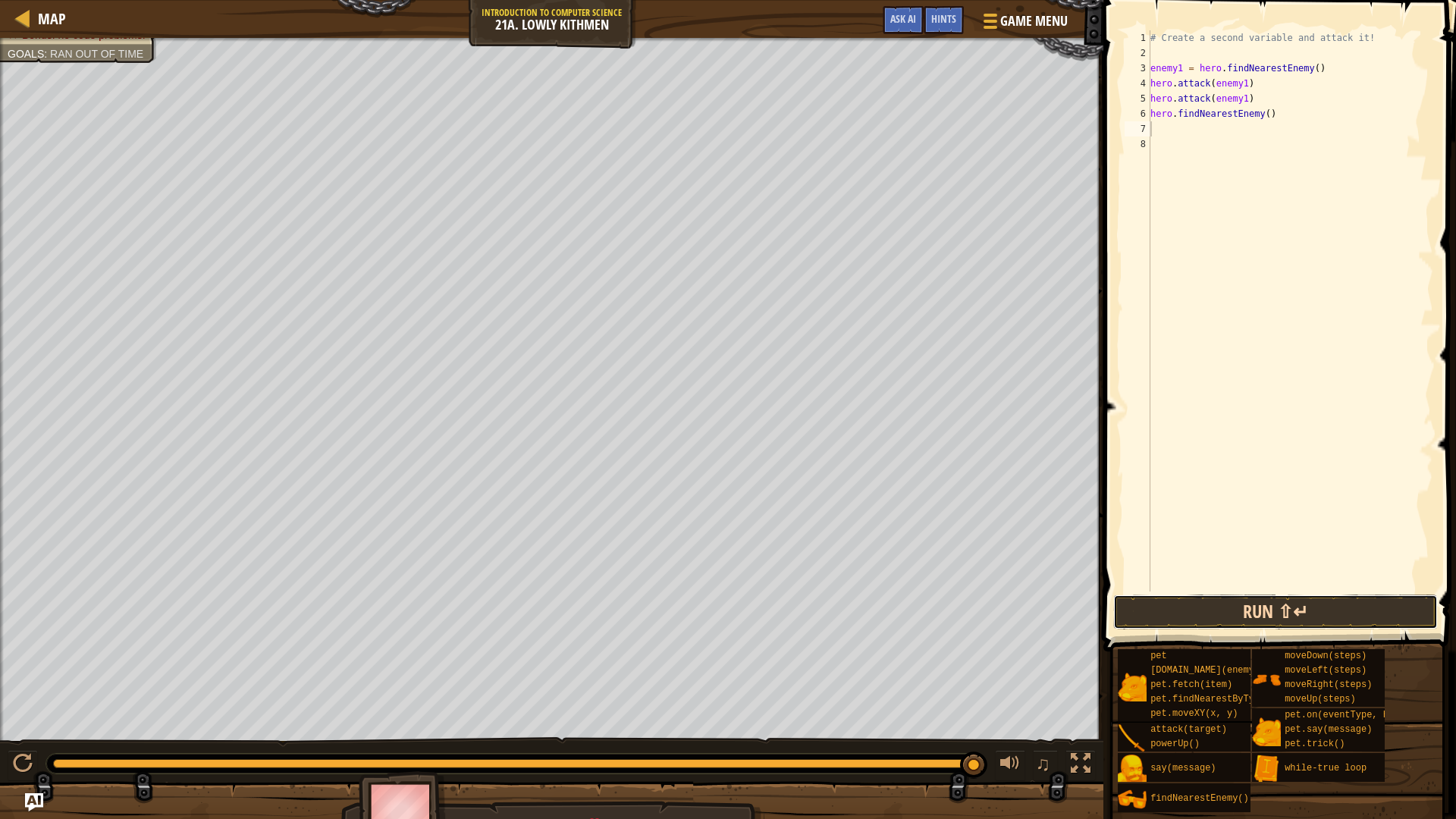
click at [1226, 612] on button "Run ⇧↵" at bounding box center [1275, 611] width 324 height 35
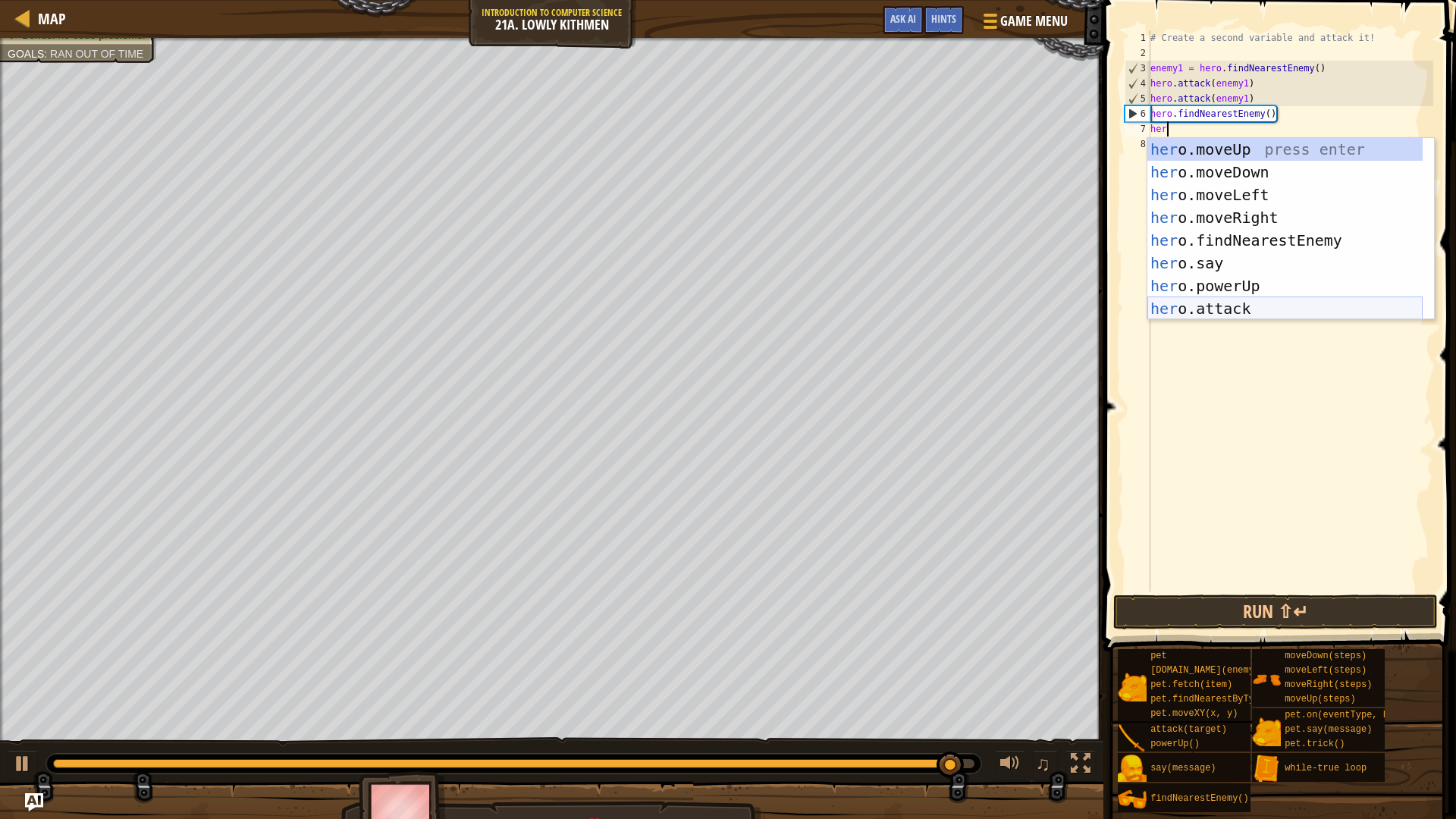
click at [1266, 301] on div "her o.moveUp press enter her o.moveDown press enter her o.moveLeft press enter …" at bounding box center [1284, 252] width 275 height 228
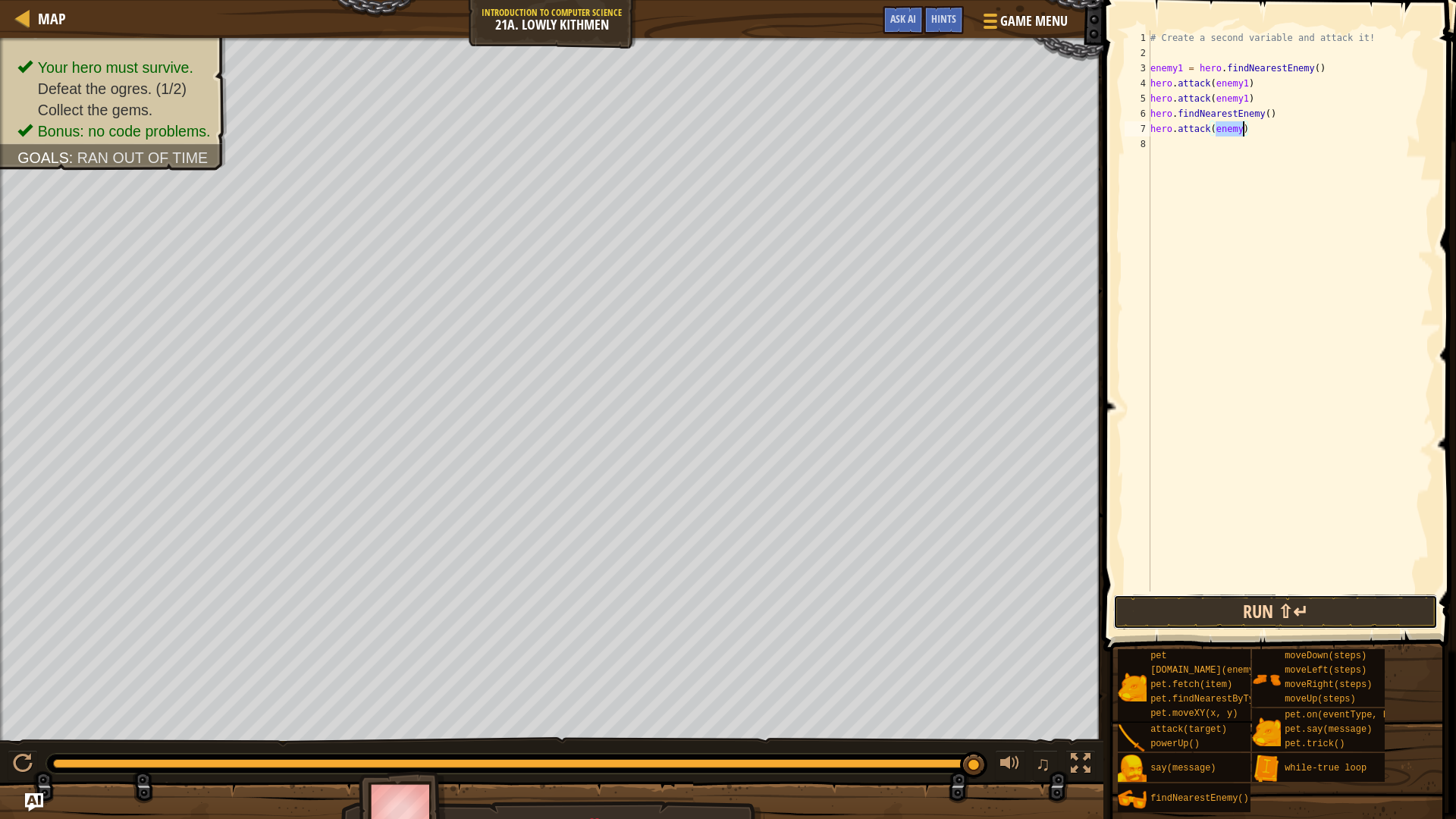
click at [1348, 613] on button "Run ⇧↵" at bounding box center [1275, 611] width 324 height 35
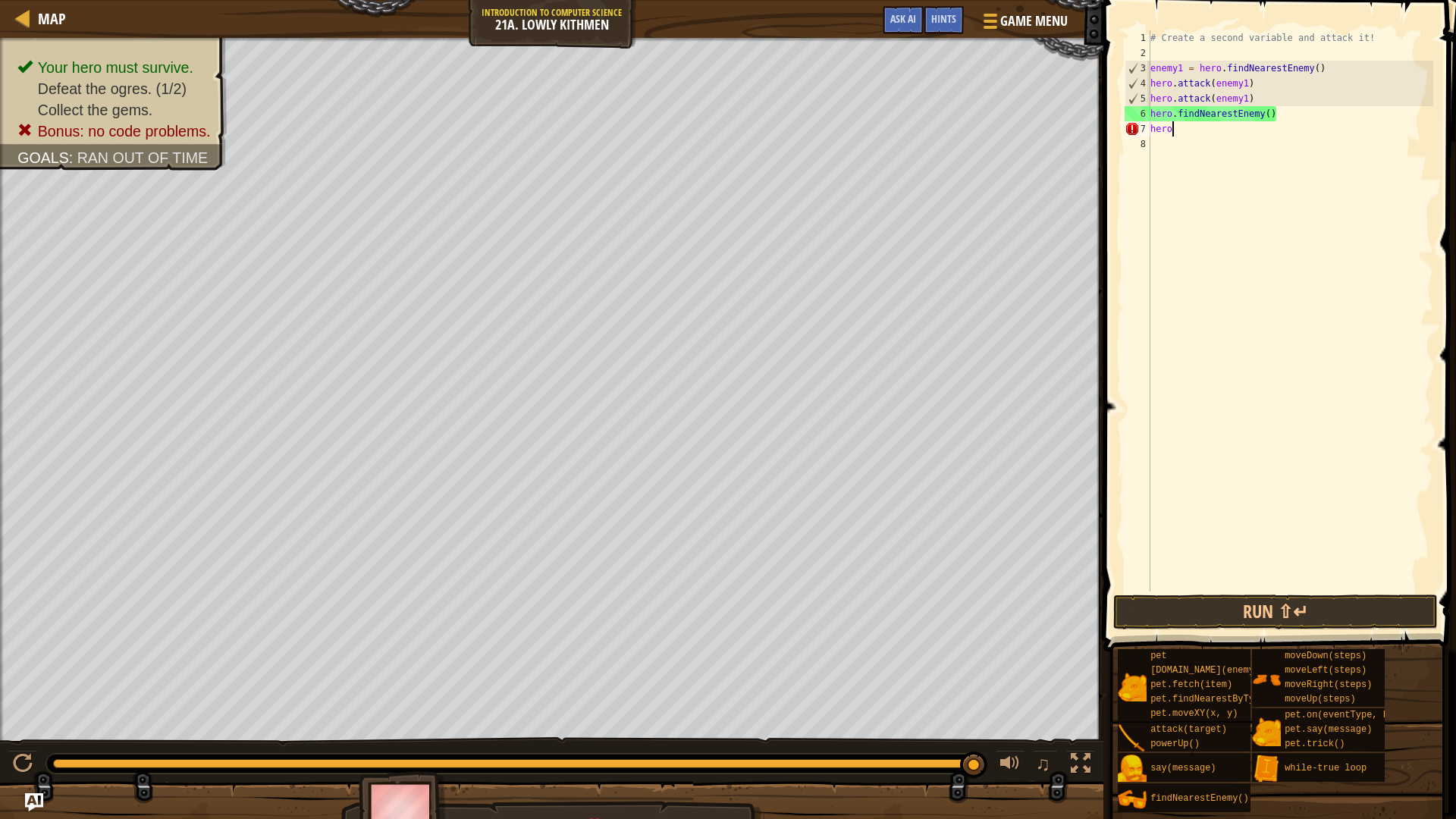
type textarea "h"
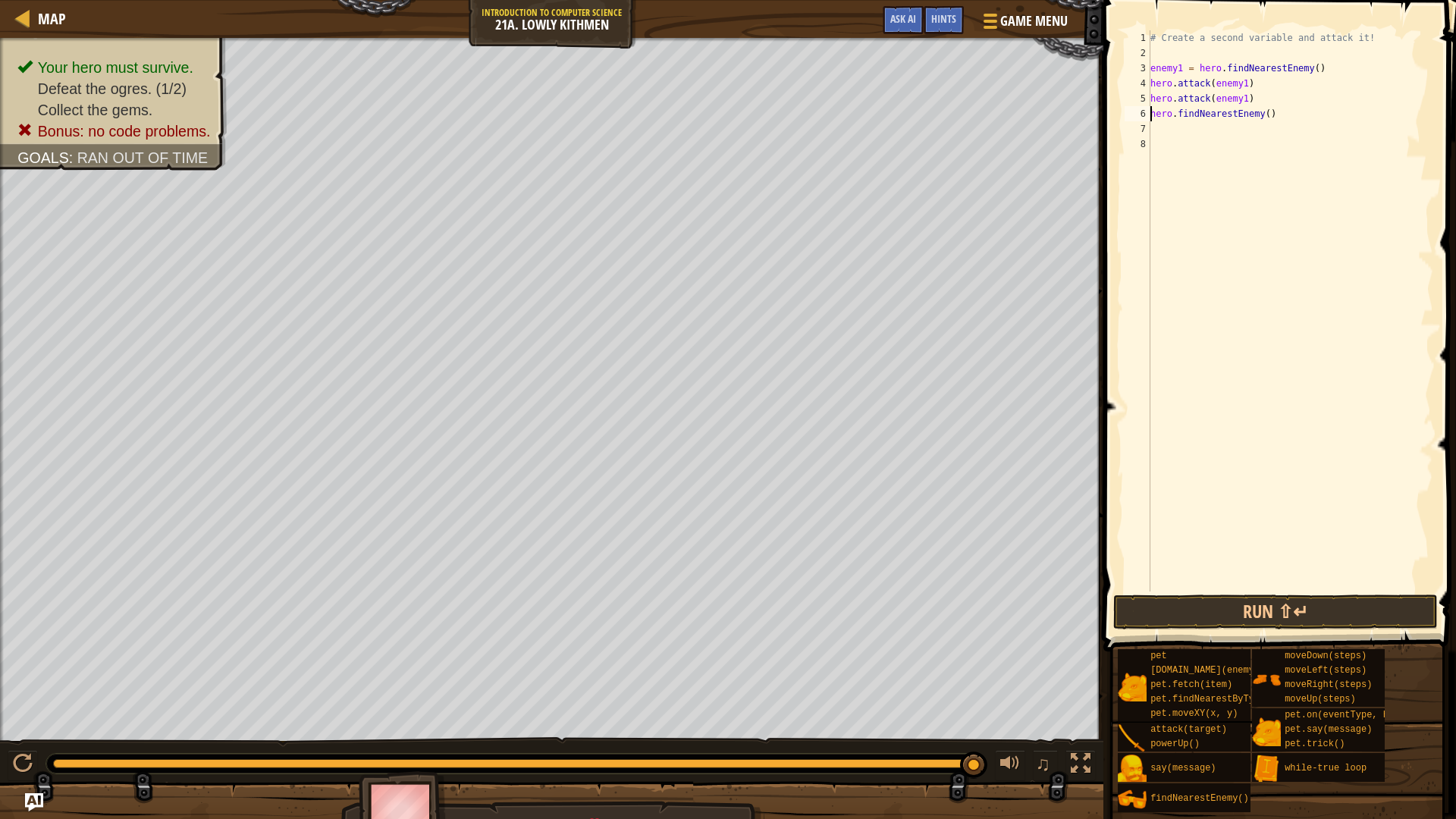
click at [1151, 113] on div "# Create a second variable and attack it! enemy1 = hero . findNearestEnemy ( ) …" at bounding box center [1289, 326] width 285 height 591
type textarea "enemy = hero.findNearestEnemy()"
click at [1406, 617] on button "Run ⇧↵" at bounding box center [1275, 611] width 324 height 35
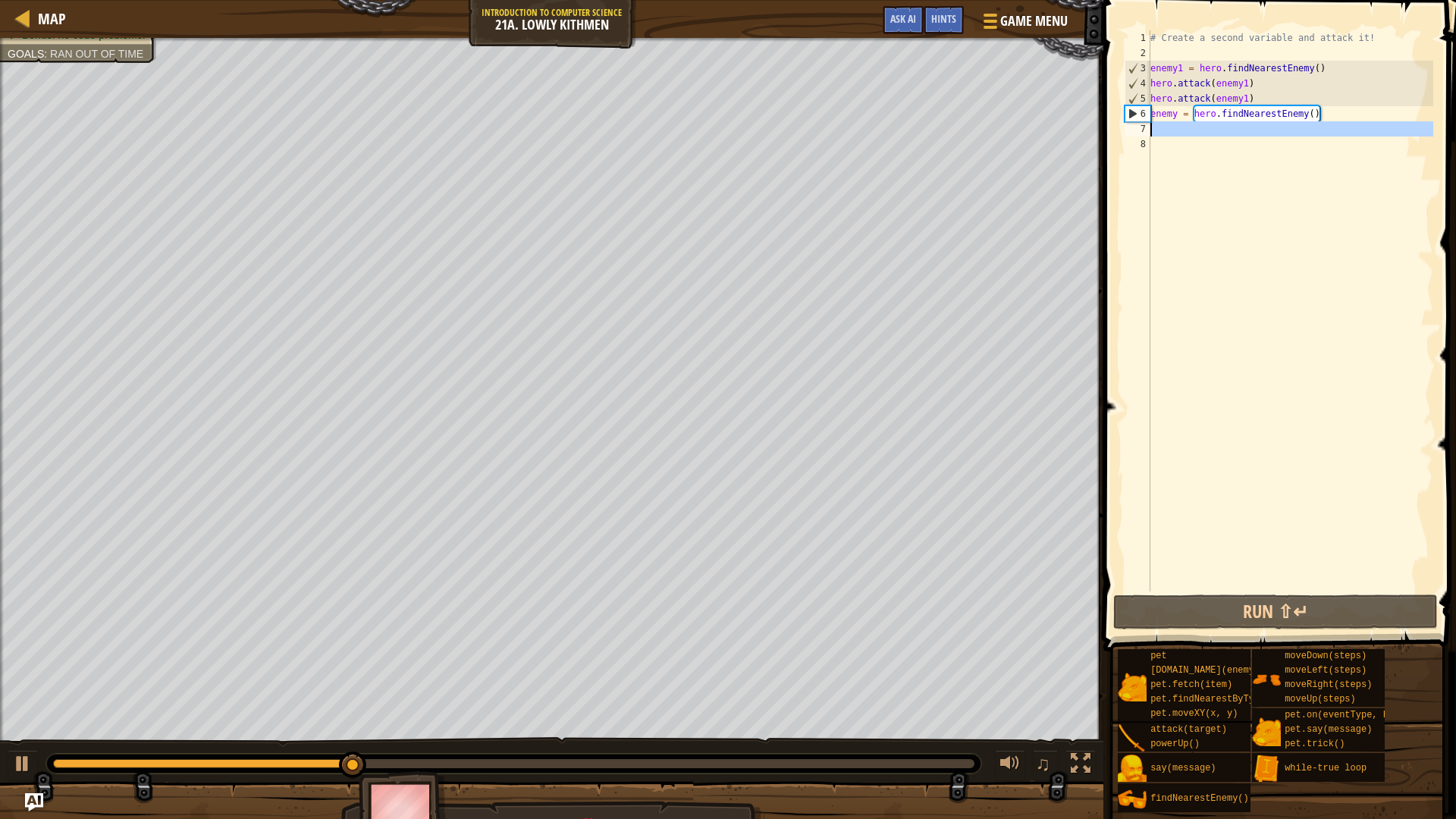
click at [1254, 135] on div "# Create a second variable and attack it! enemy1 = hero . findNearestEnemy ( ) …" at bounding box center [1289, 326] width 285 height 591
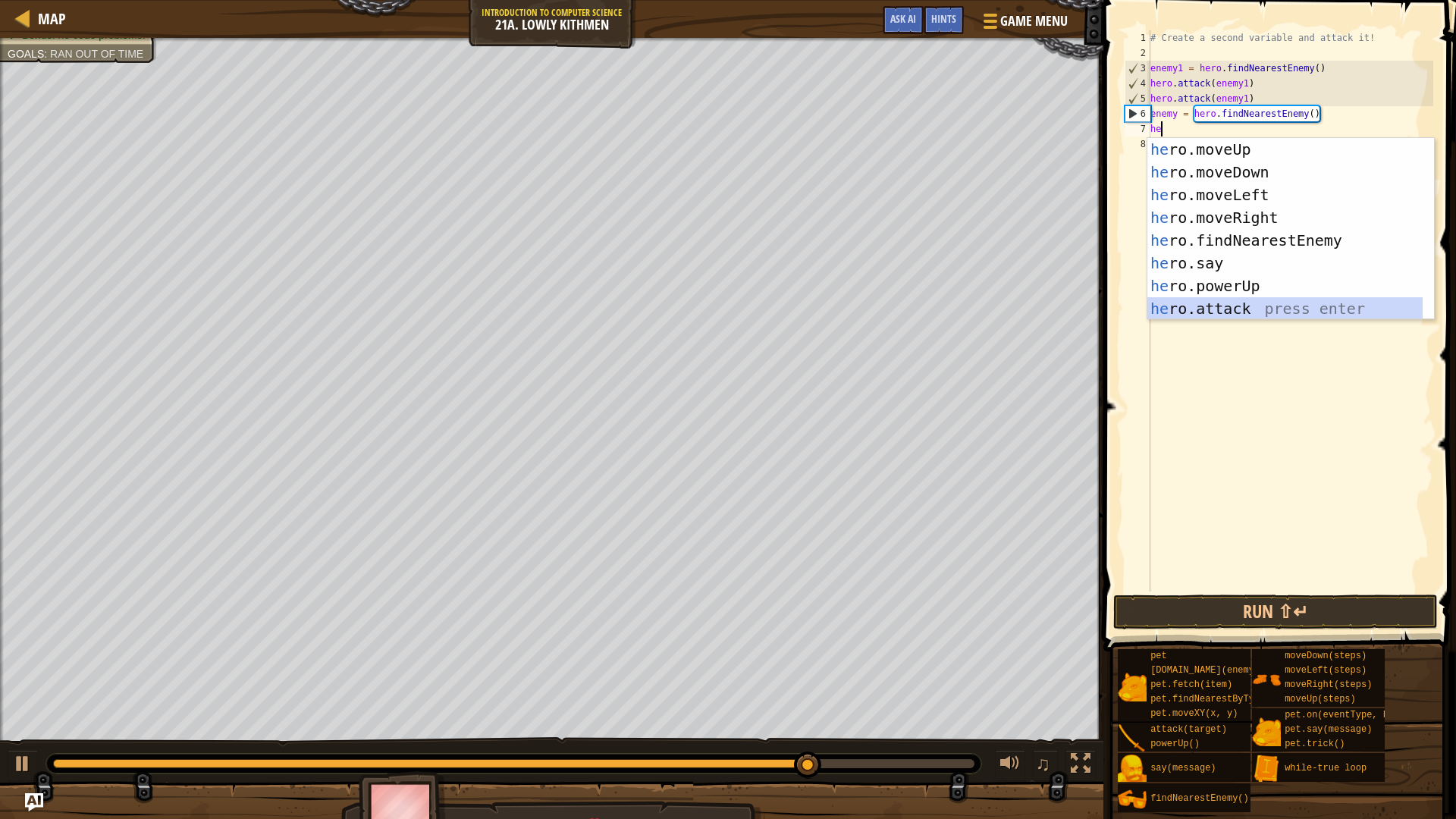
click at [1273, 313] on div "he ro.moveUp press enter he ro.moveDown press enter he ro.moveLeft press enter …" at bounding box center [1284, 252] width 275 height 228
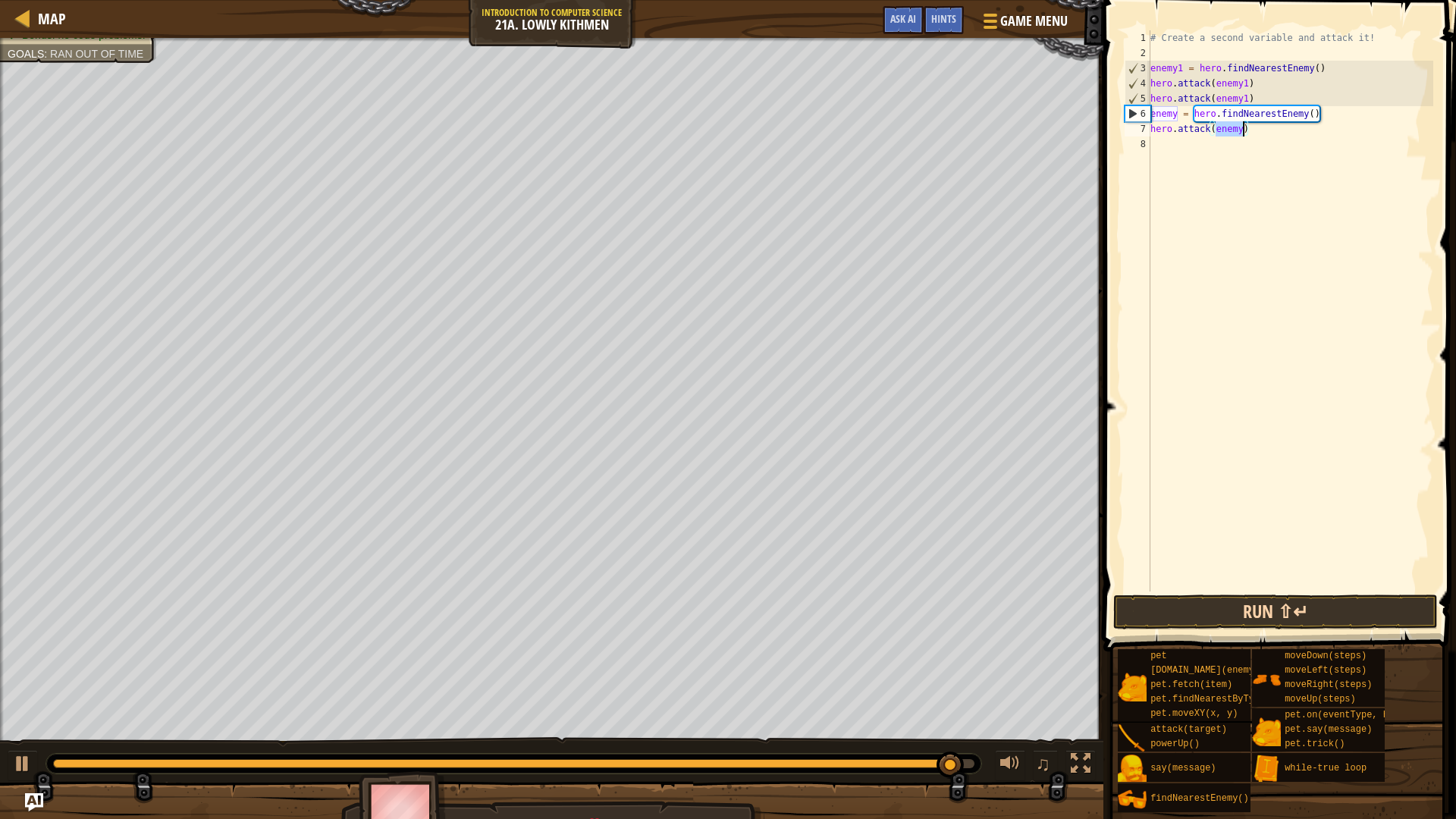
type textarea "hero.attack(enemy)"
click at [1381, 616] on button "Run ⇧↵" at bounding box center [1275, 611] width 324 height 35
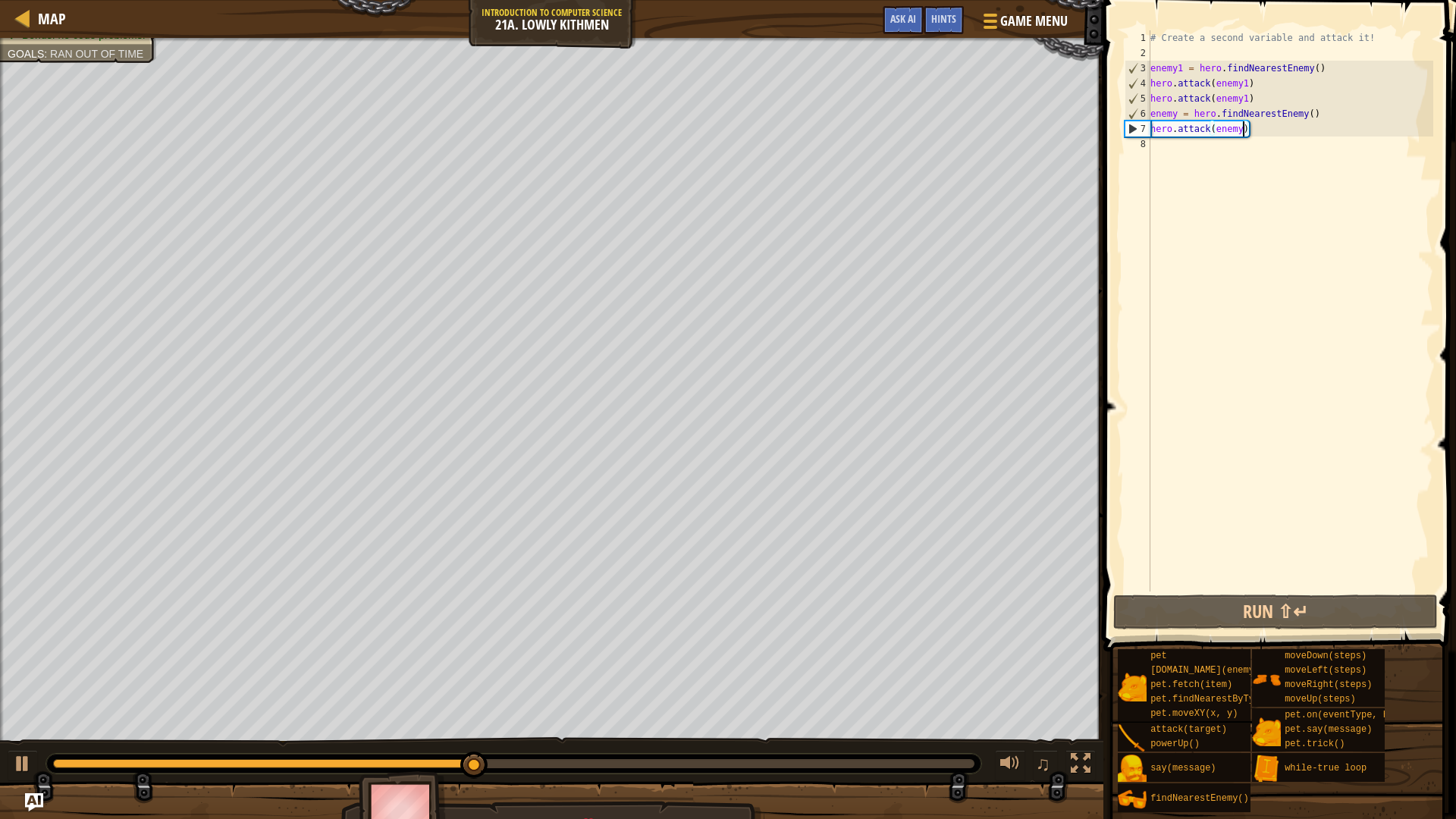
click at [1166, 158] on div "# Create a second variable and attack it! enemy1 = hero . findNearestEnemy ( ) …" at bounding box center [1289, 326] width 285 height 591
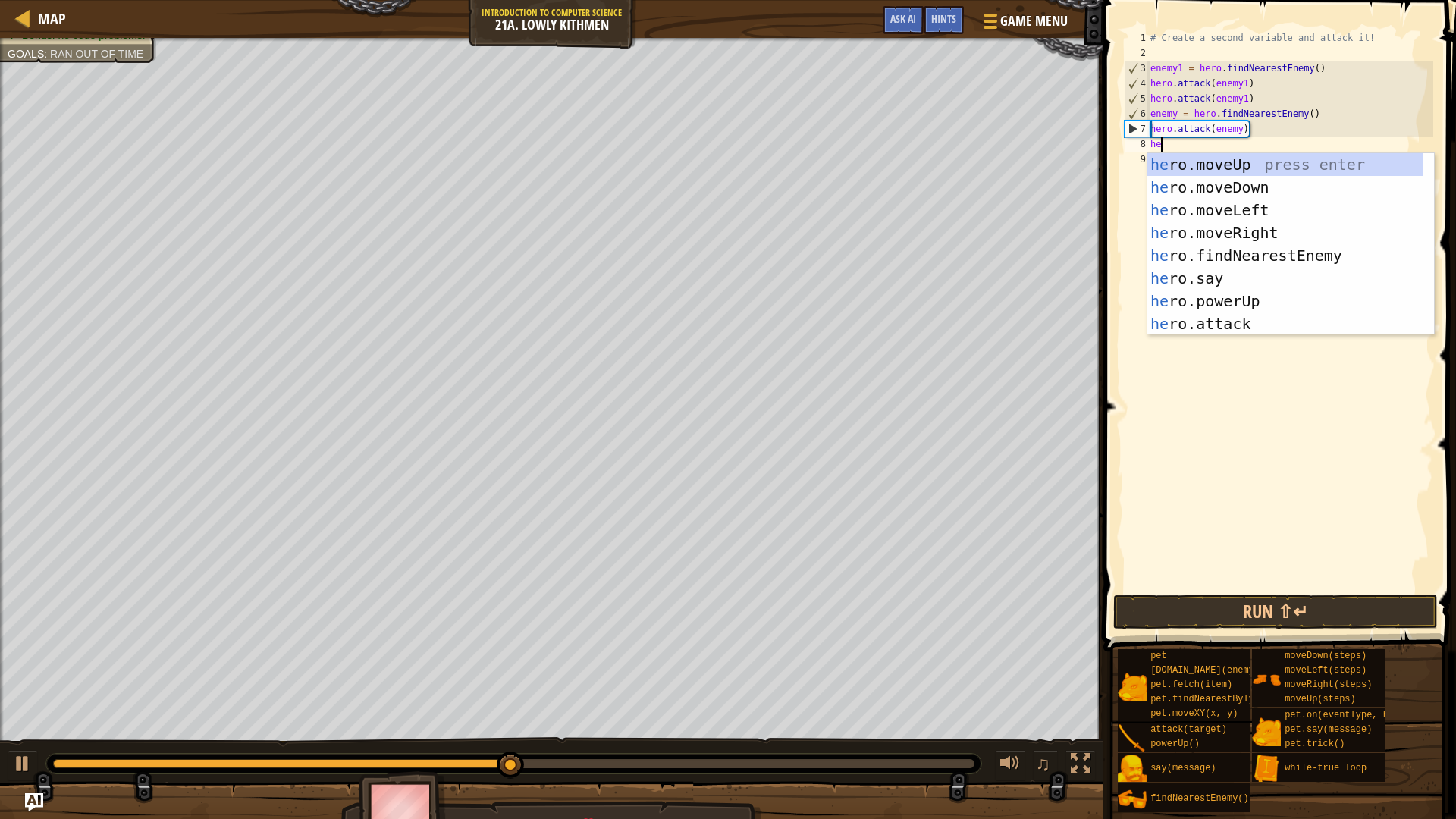
type textarea "her"
click at [1242, 188] on div "her o.moveUp press enter her o.moveDown press enter her o.moveLeft press enter …" at bounding box center [1284, 267] width 275 height 228
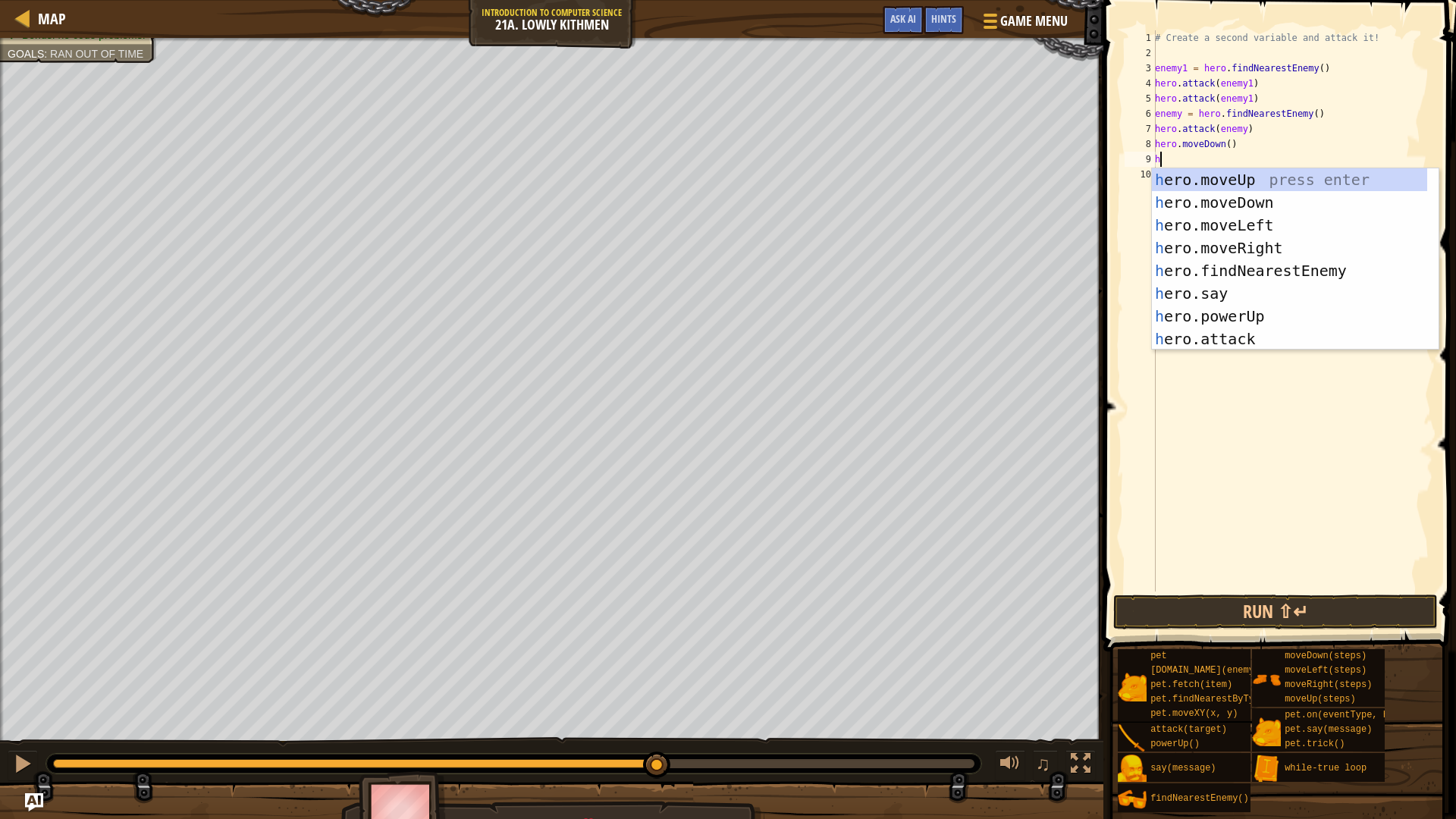
type textarea "her"
click at [1274, 246] on div "her o.moveUp press enter her o.moveDown press enter her o.moveLeft press enter …" at bounding box center [1289, 282] width 275 height 228
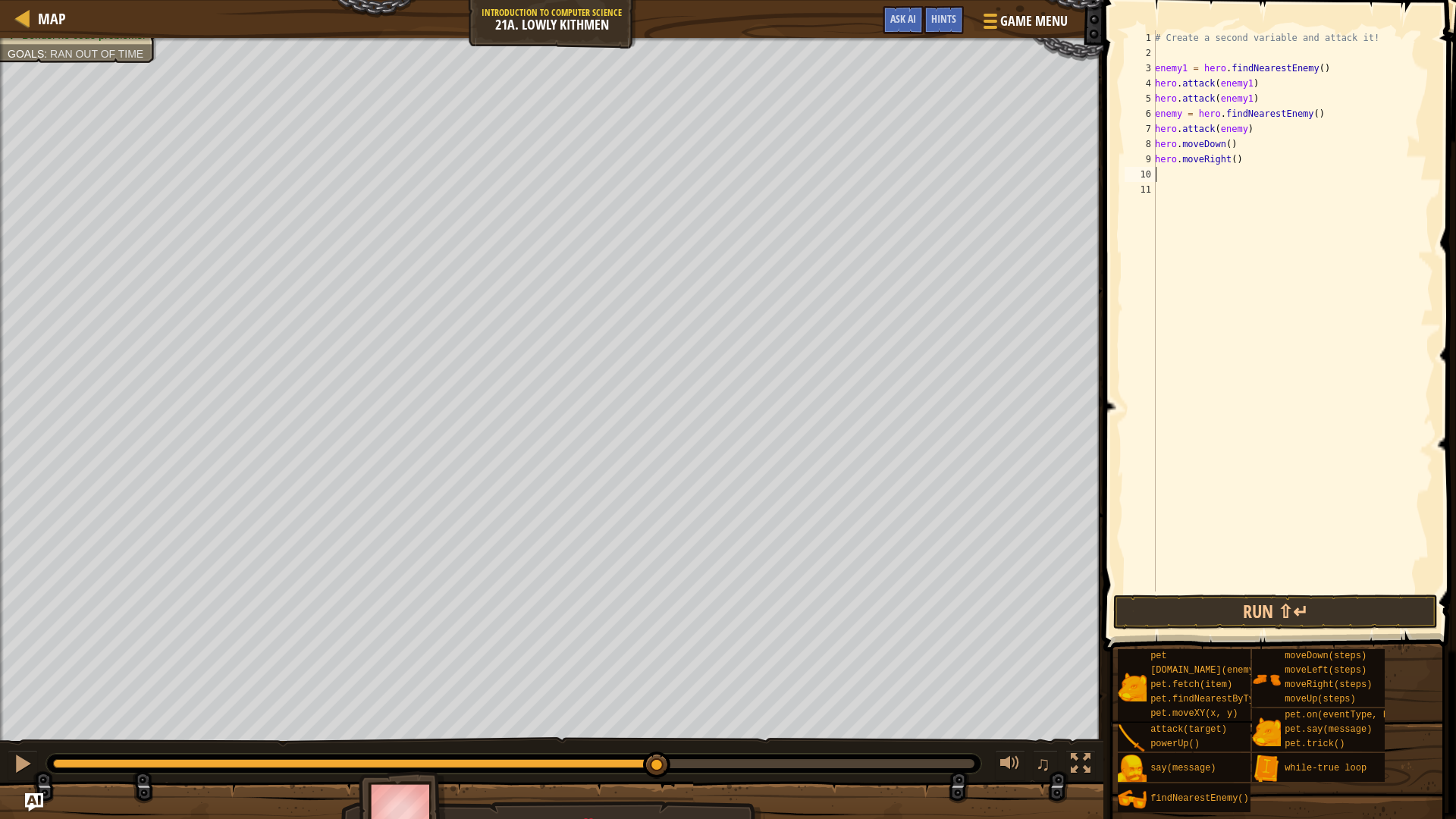
click at [1237, 159] on div "# Create a second variable and attack it! enemy1 = hero . findNearestEnemy ( ) …" at bounding box center [1293, 326] width 281 height 591
type textarea "hero.moveRight(2)"
click at [1392, 606] on button "Run ⇧↵" at bounding box center [1275, 611] width 324 height 35
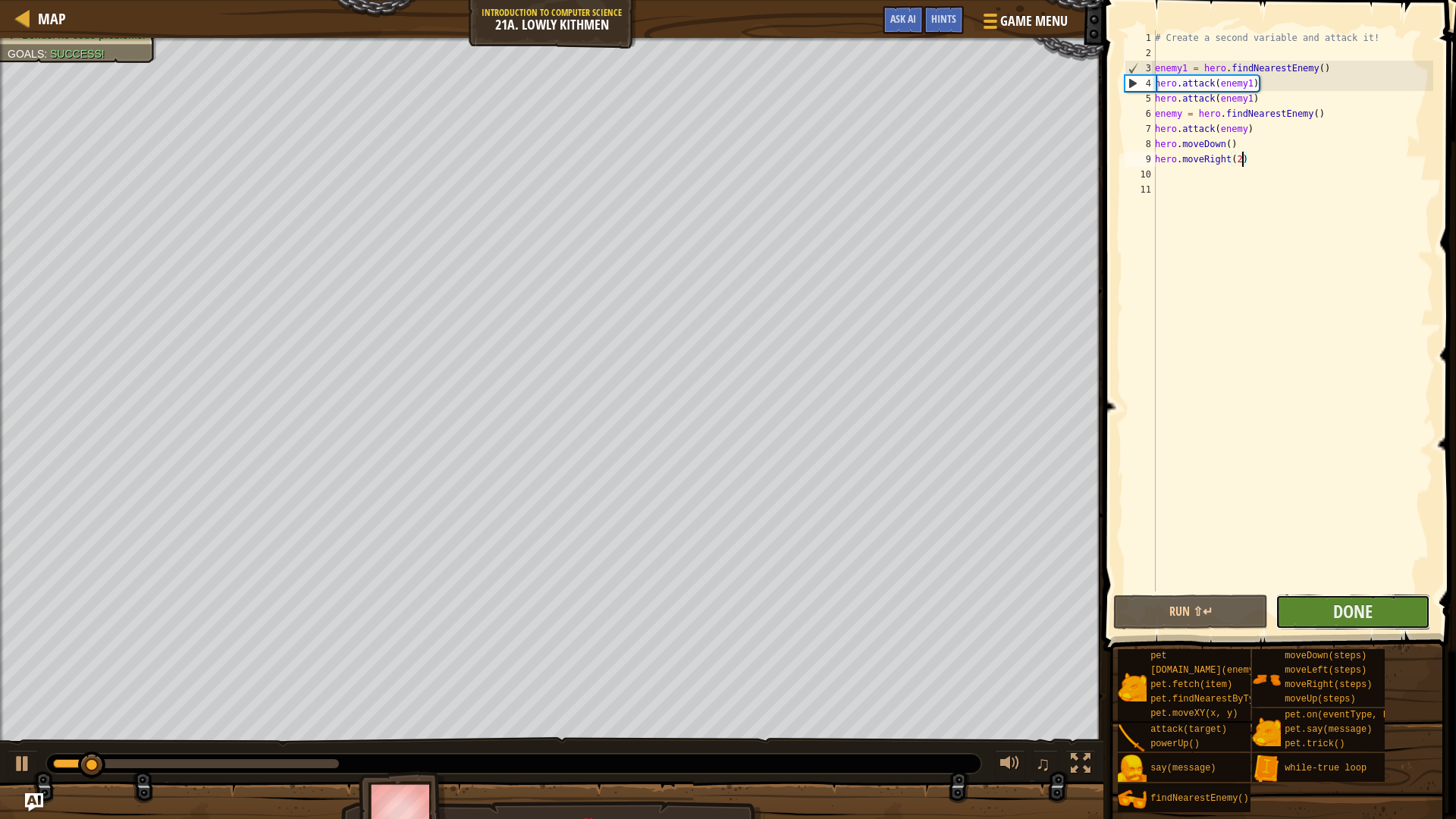
click at [1392, 606] on button "Done" at bounding box center [1353, 611] width 155 height 35
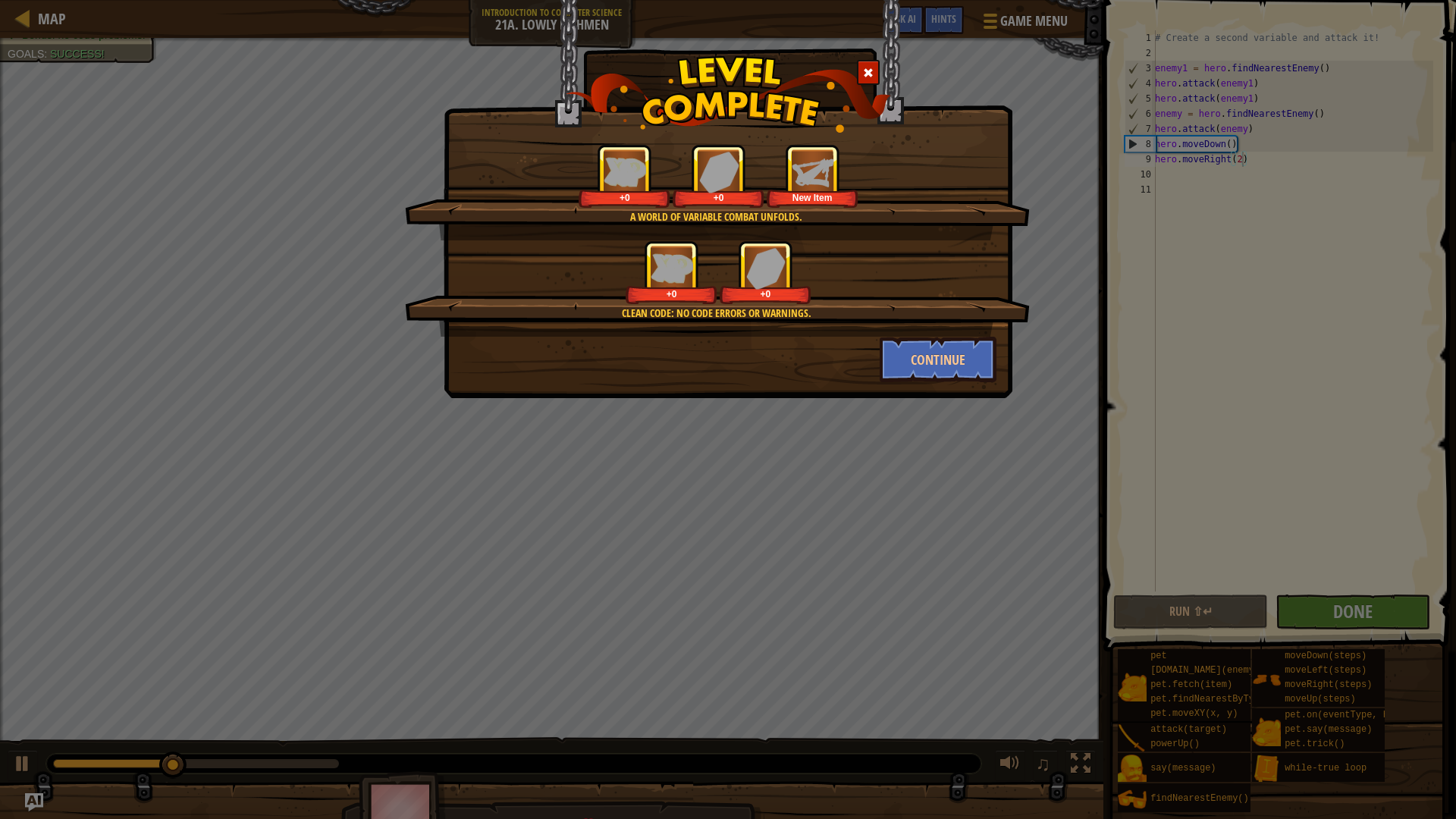
drag, startPoint x: 916, startPoint y: 402, endPoint x: 921, endPoint y: 328, distance: 74.2
click at [916, 401] on div "A world of variable combat unfolds. +0 +0 New Item Clean code: no code errors o…" at bounding box center [728, 409] width 1456 height 819
click at [957, 404] on div "A world of variable combat unfolds. +20 +0 New Item Clean code: no code errors …" at bounding box center [728, 409] width 1456 height 819
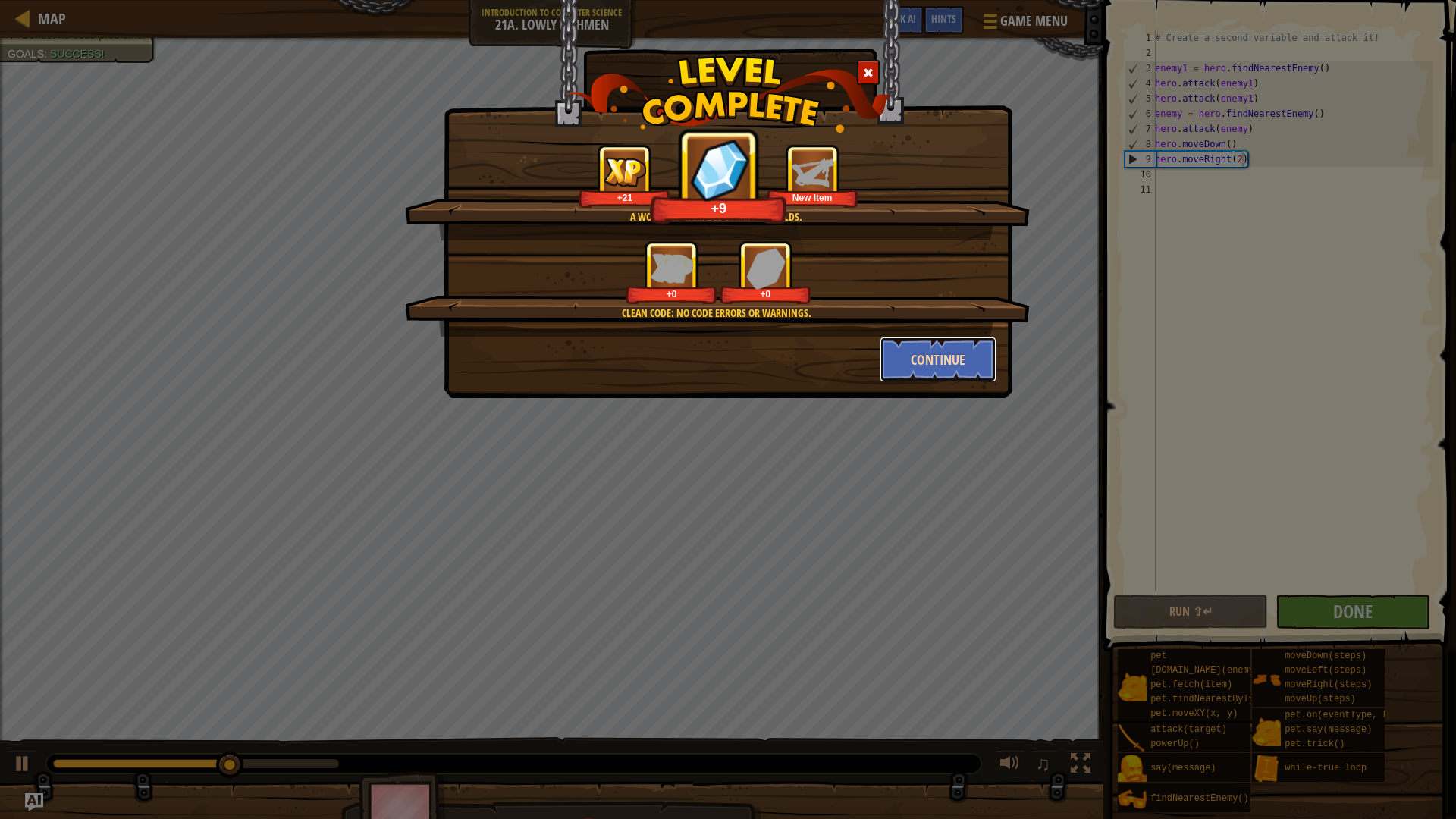
click at [946, 367] on button "Continue" at bounding box center [938, 359] width 118 height 46
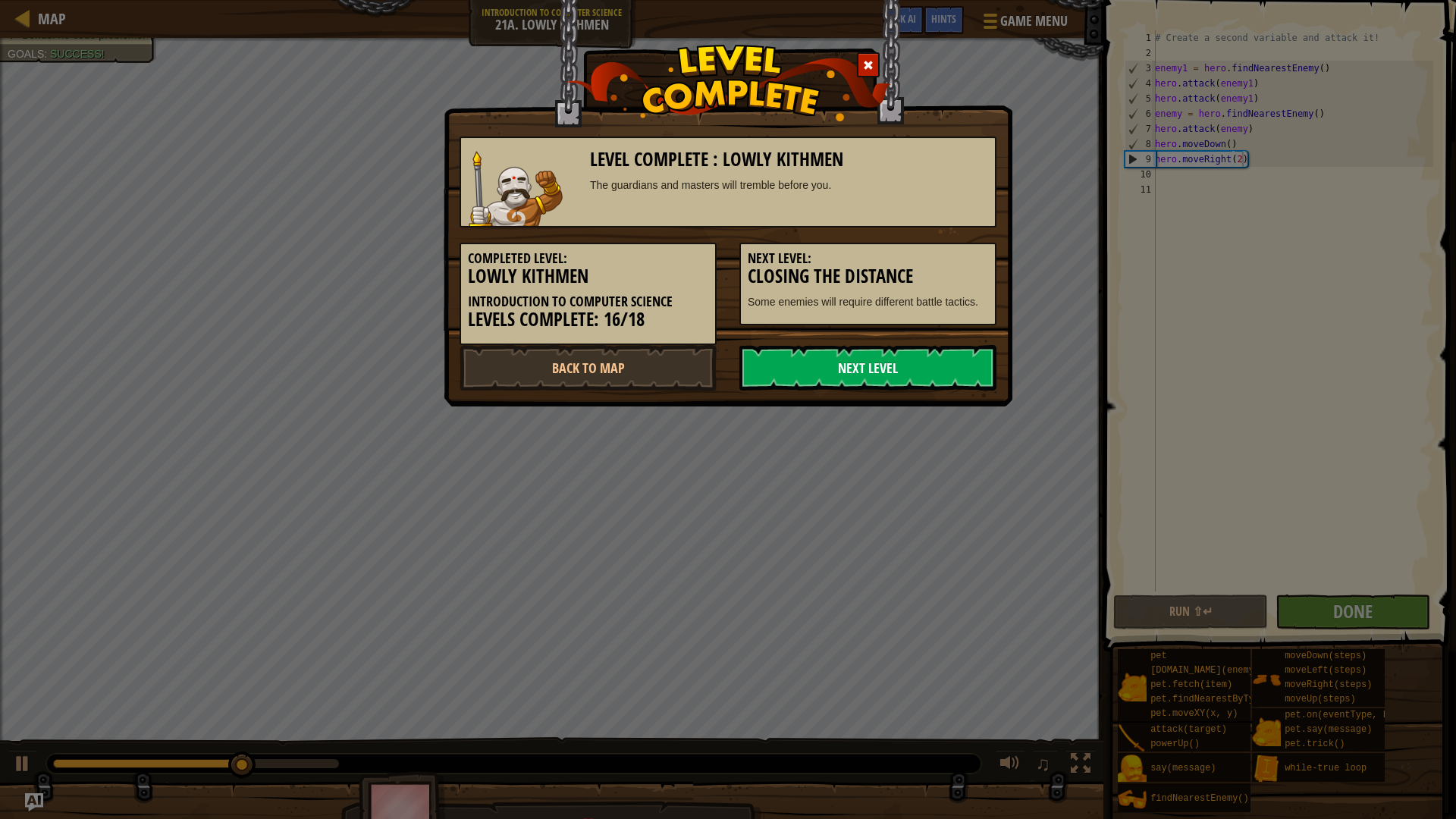
click at [949, 353] on link "Next Level" at bounding box center [867, 368] width 257 height 46
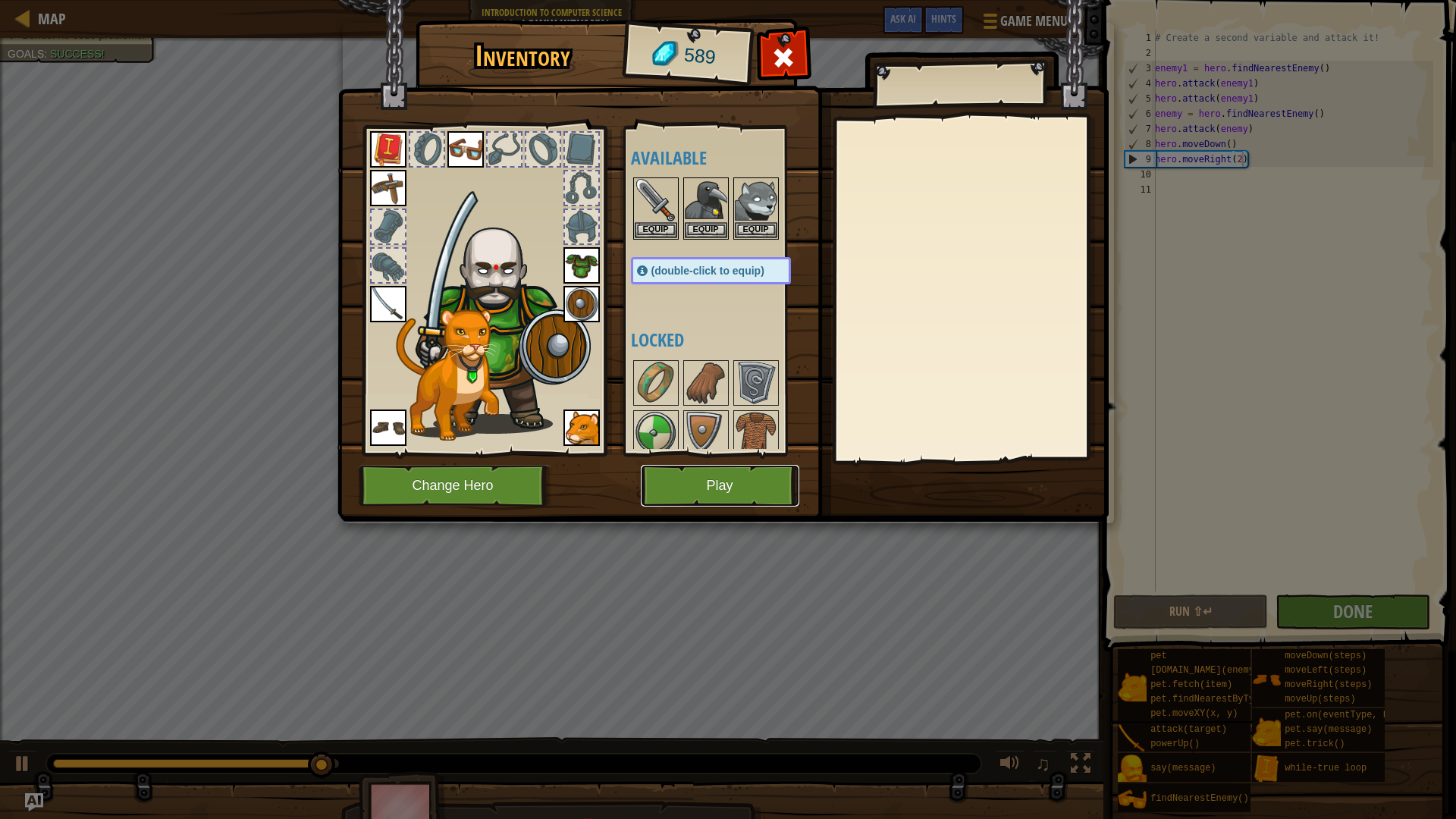
click at [778, 475] on button "Play" at bounding box center [719, 485] width 158 height 42
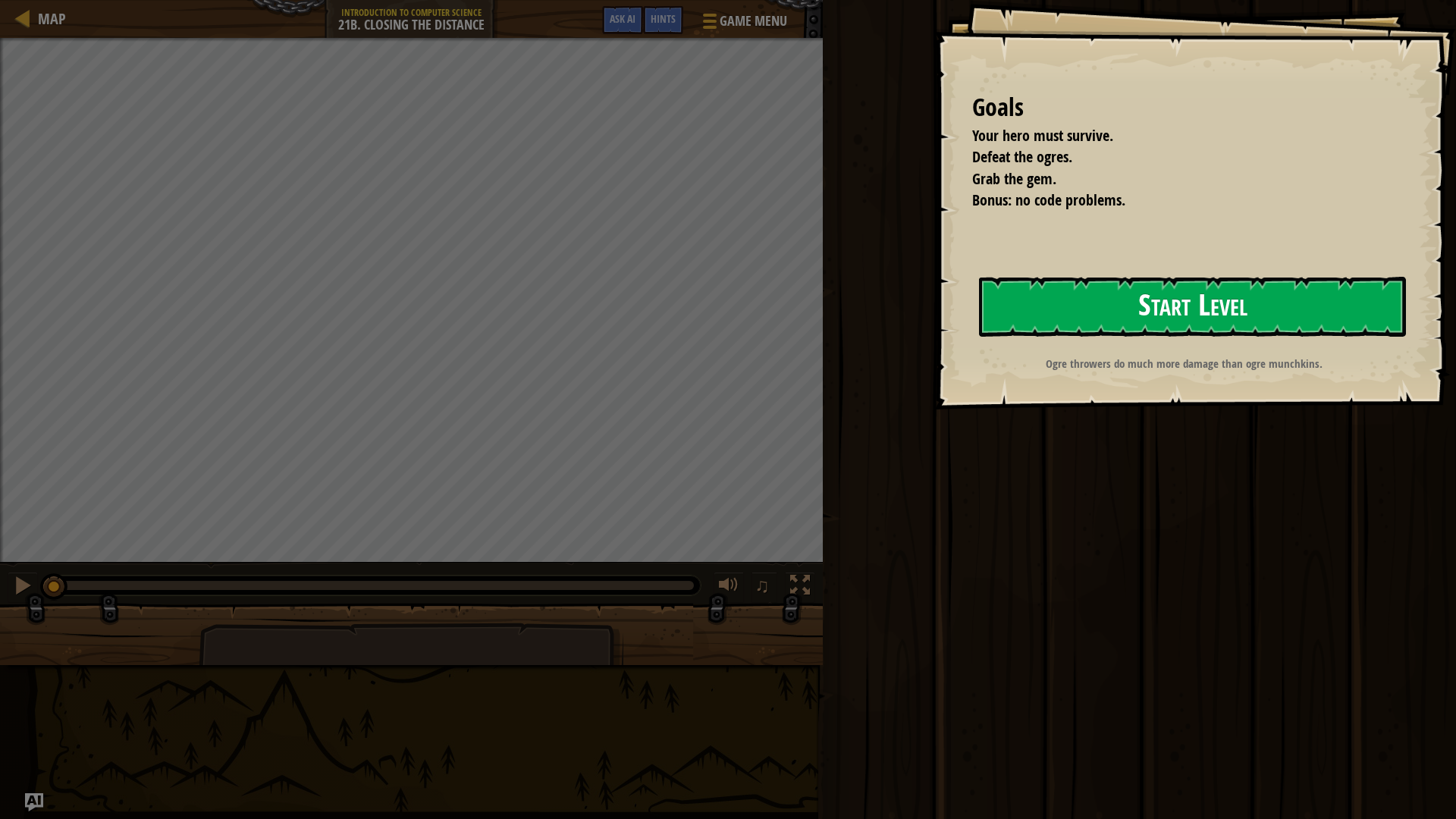
click at [1091, 314] on button "Start Level" at bounding box center [1193, 307] width 427 height 60
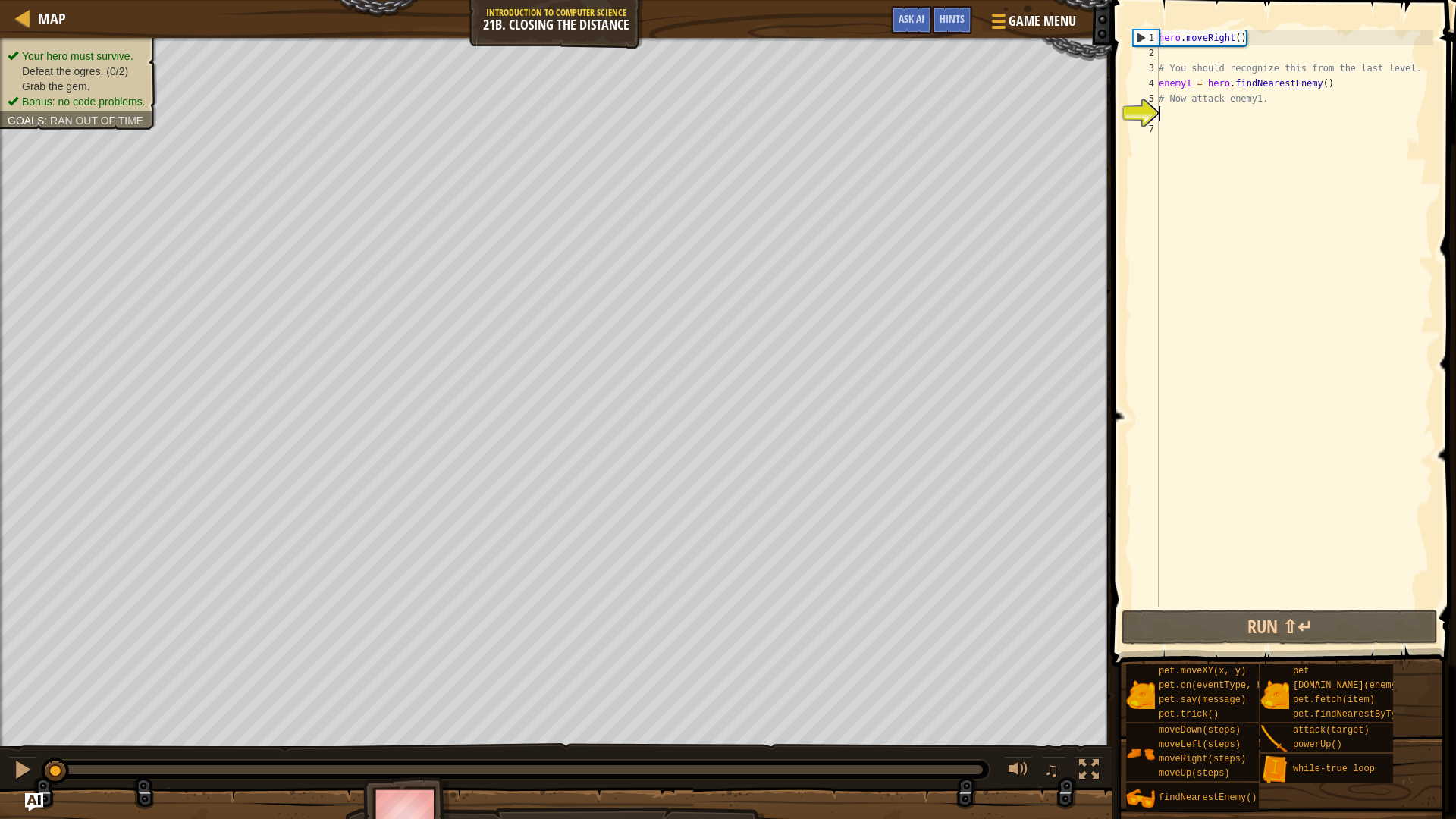
click at [1212, 116] on div "hero . moveRight ( ) # You should recognize this from the last level. enemy1 = …" at bounding box center [1294, 334] width 278 height 606
click at [1268, 628] on button "Run ⇧↵" at bounding box center [1279, 627] width 316 height 35
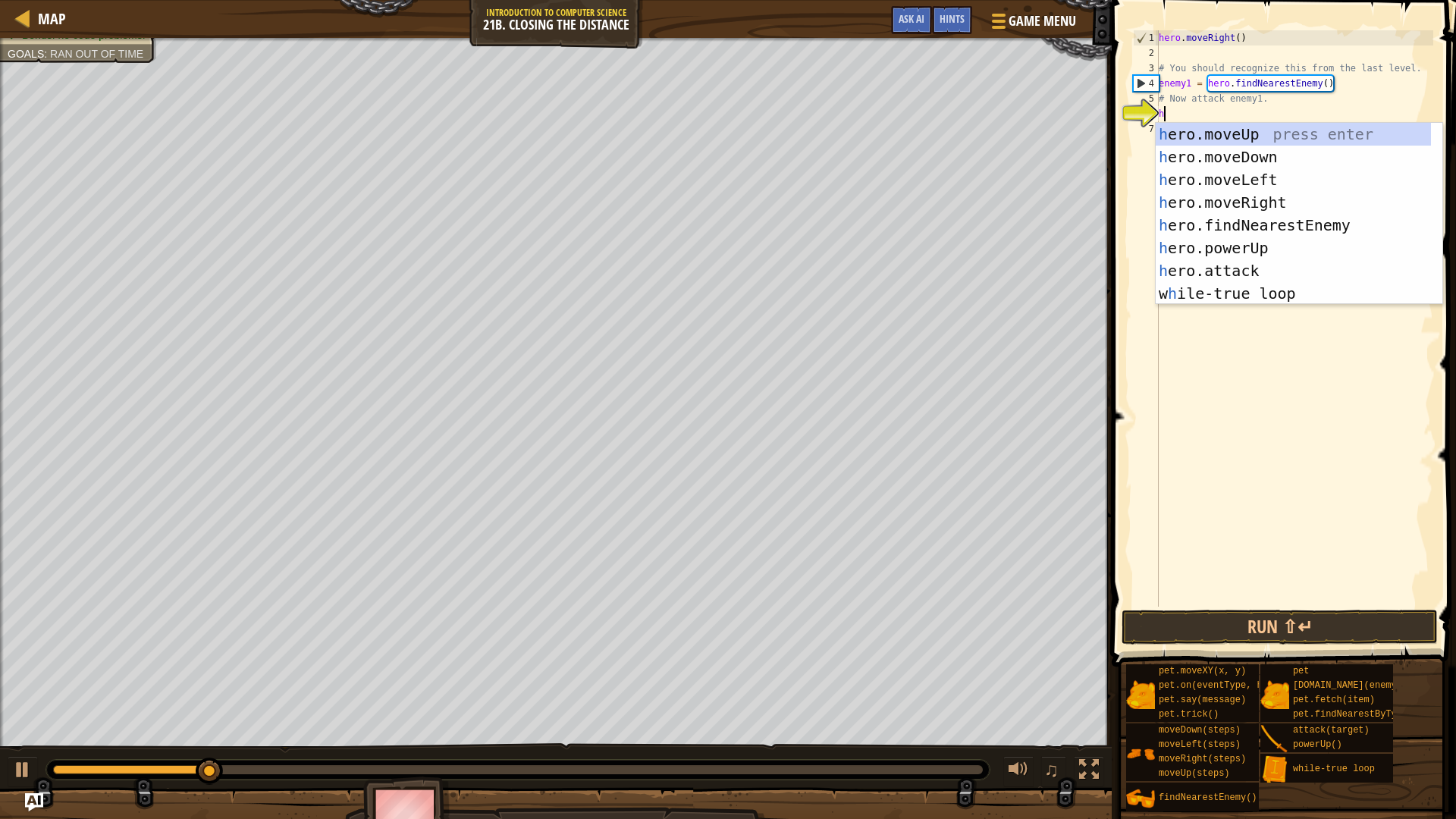
scroll to position [7, 1]
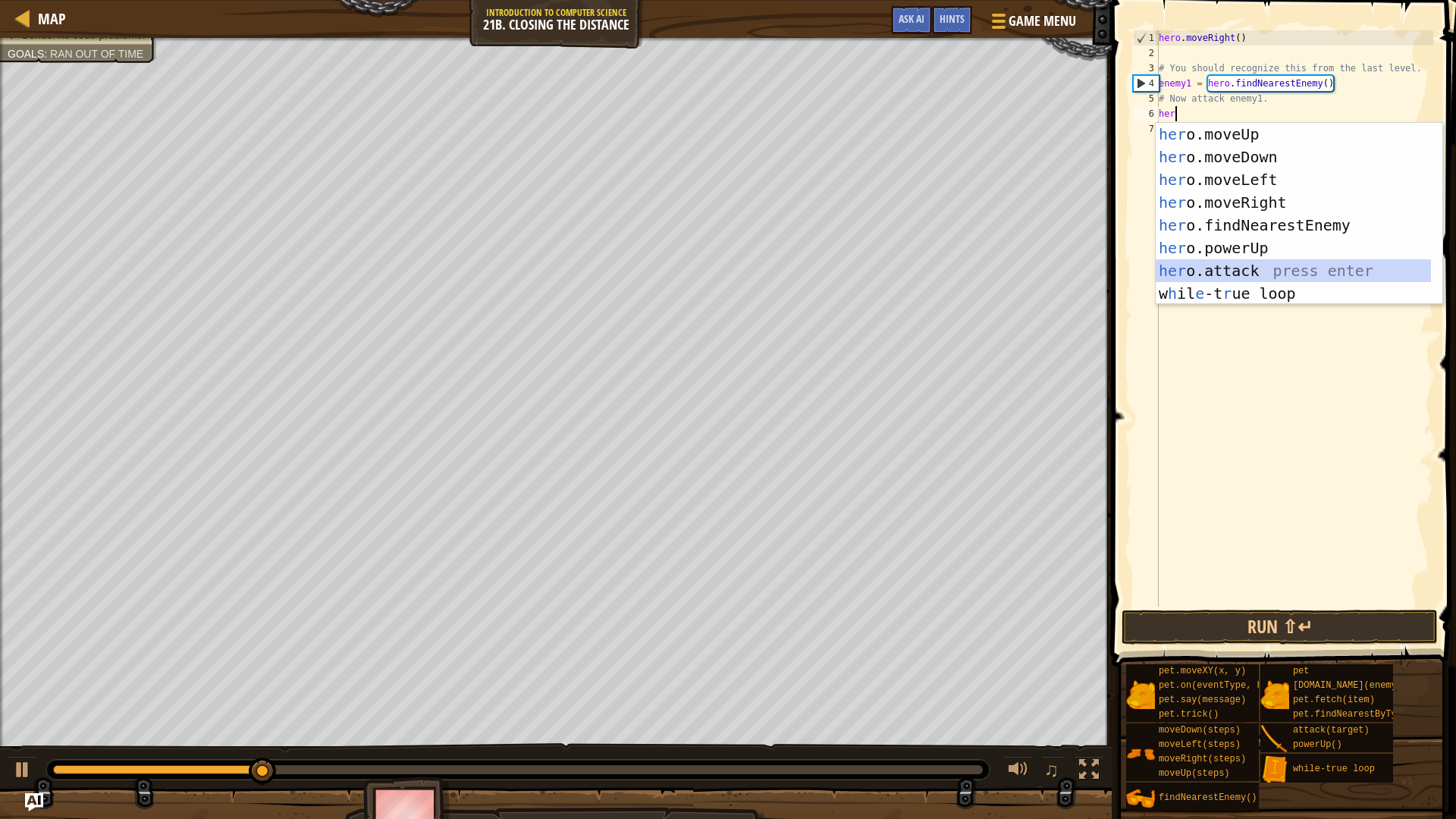
click at [1258, 264] on div "her o.moveUp press enter her o.moveDown press enter her o.moveLeft press enter …" at bounding box center [1293, 236] width 275 height 228
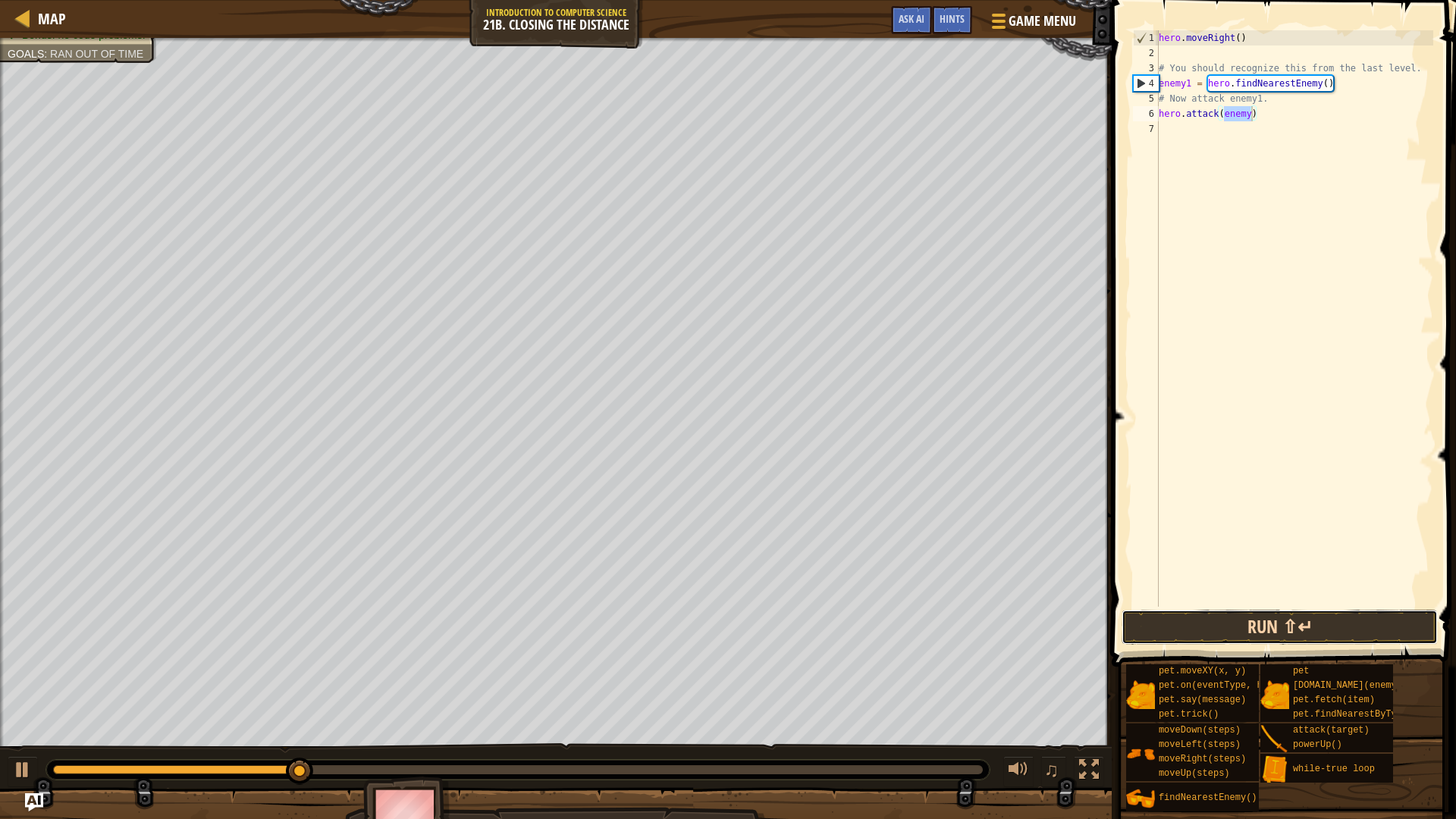
click at [1331, 616] on button "Run ⇧↵" at bounding box center [1279, 627] width 316 height 35
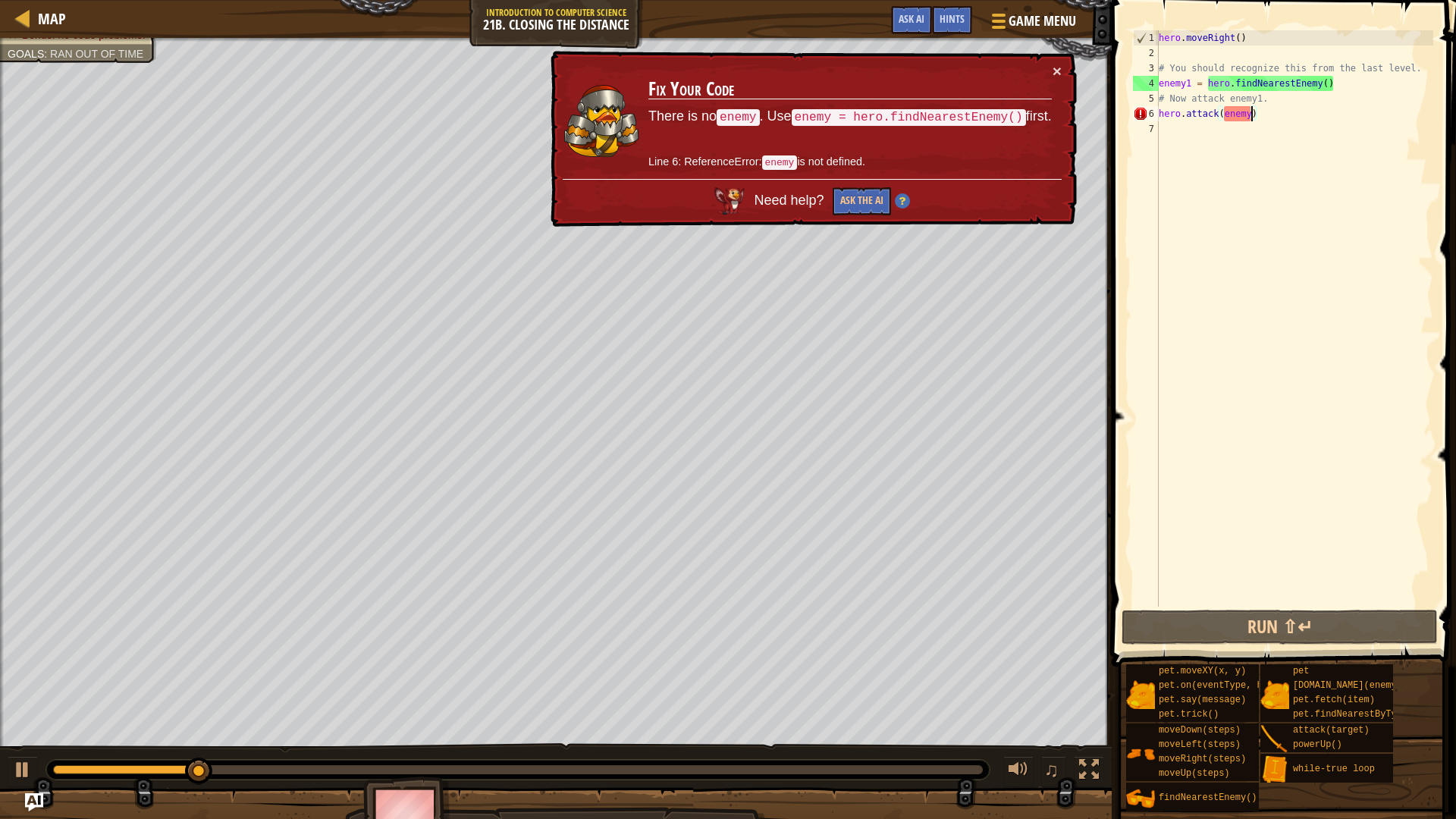
scroll to position [7, 8]
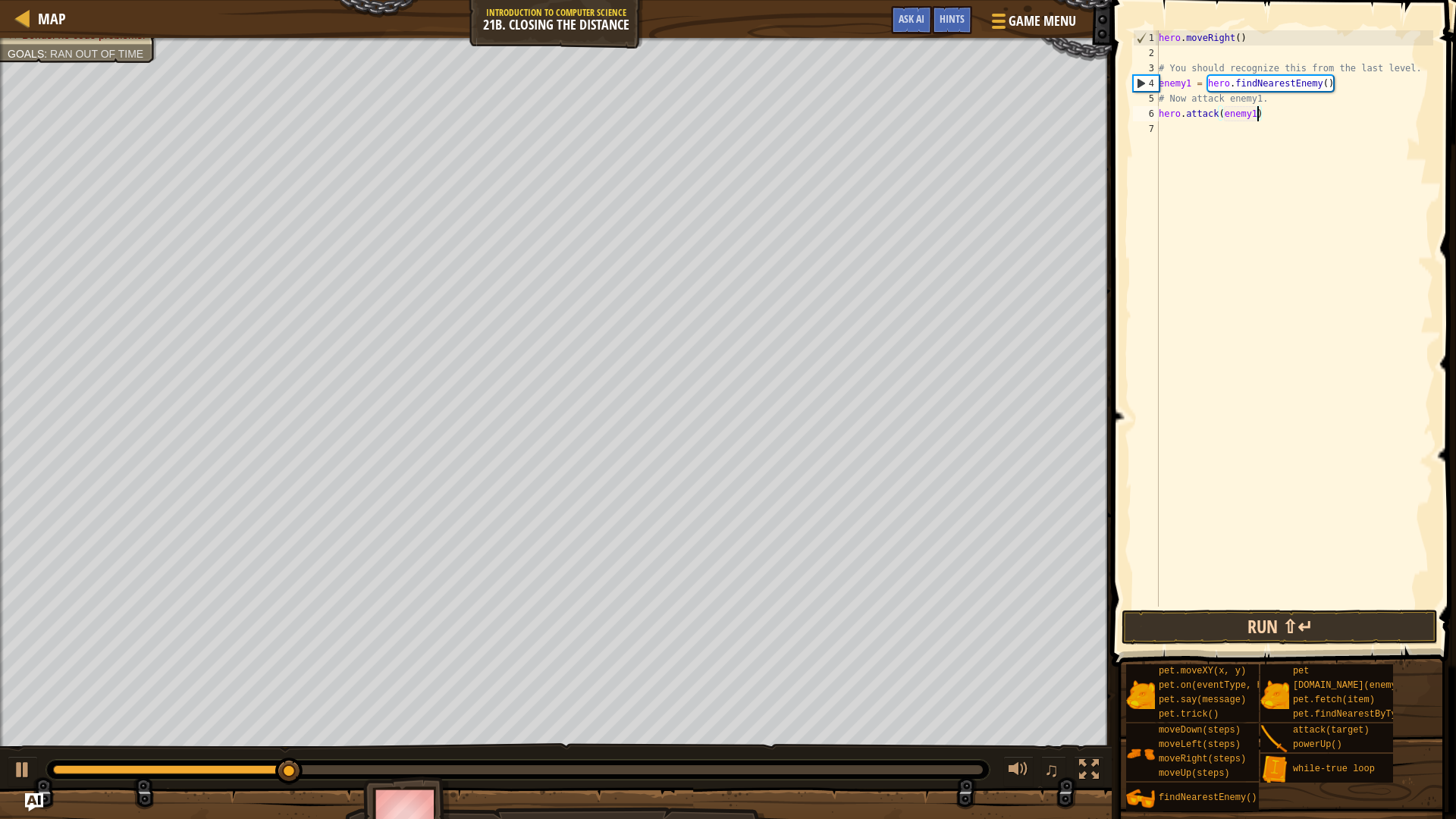
type textarea "hero.attack(enemy1)"
click at [1275, 630] on button "Run ⇧↵" at bounding box center [1279, 627] width 316 height 35
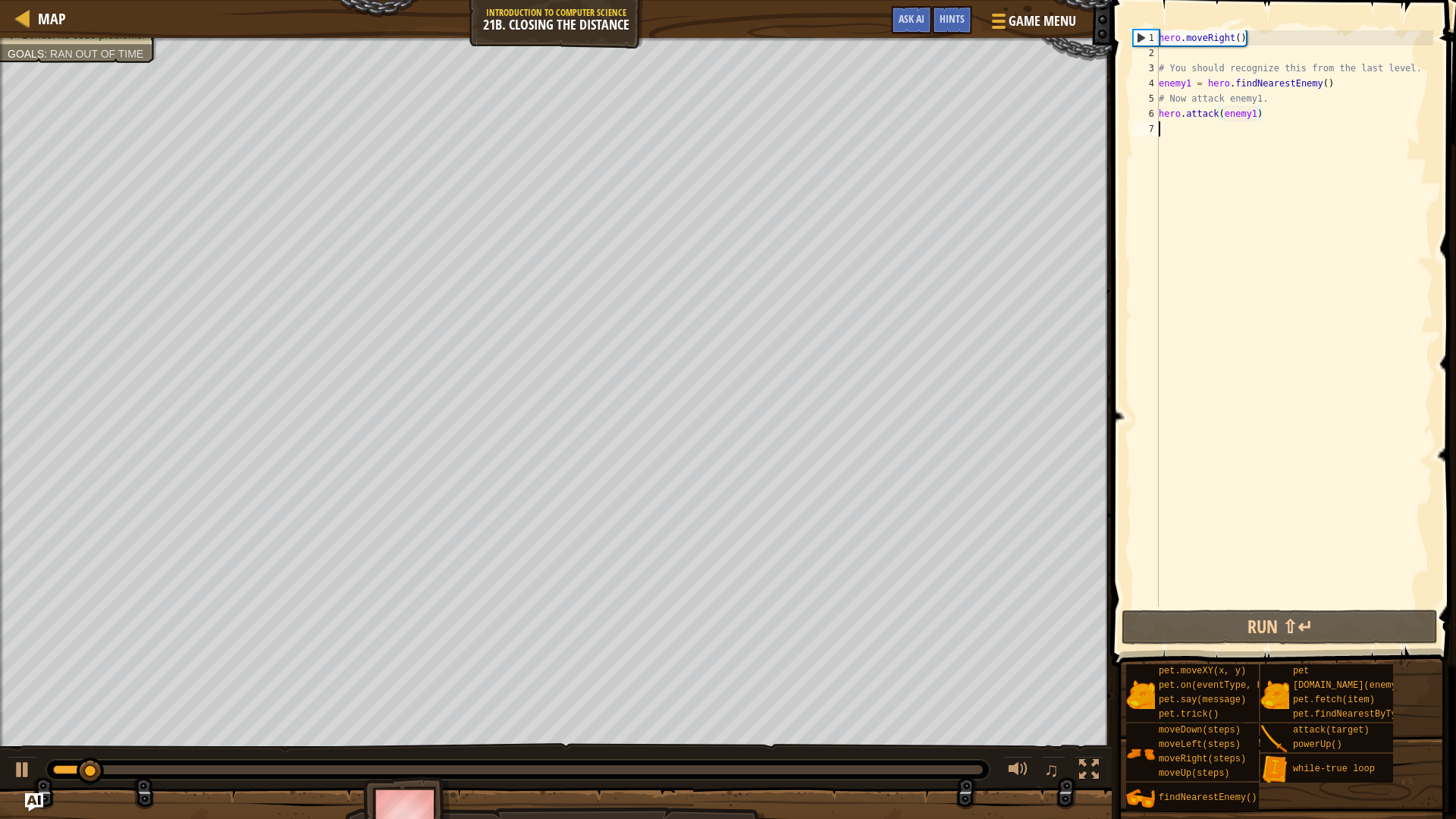
click at [1171, 136] on div "hero . moveRight ( ) # You should recognize this from the last level. enemy1 = …" at bounding box center [1294, 334] width 278 height 606
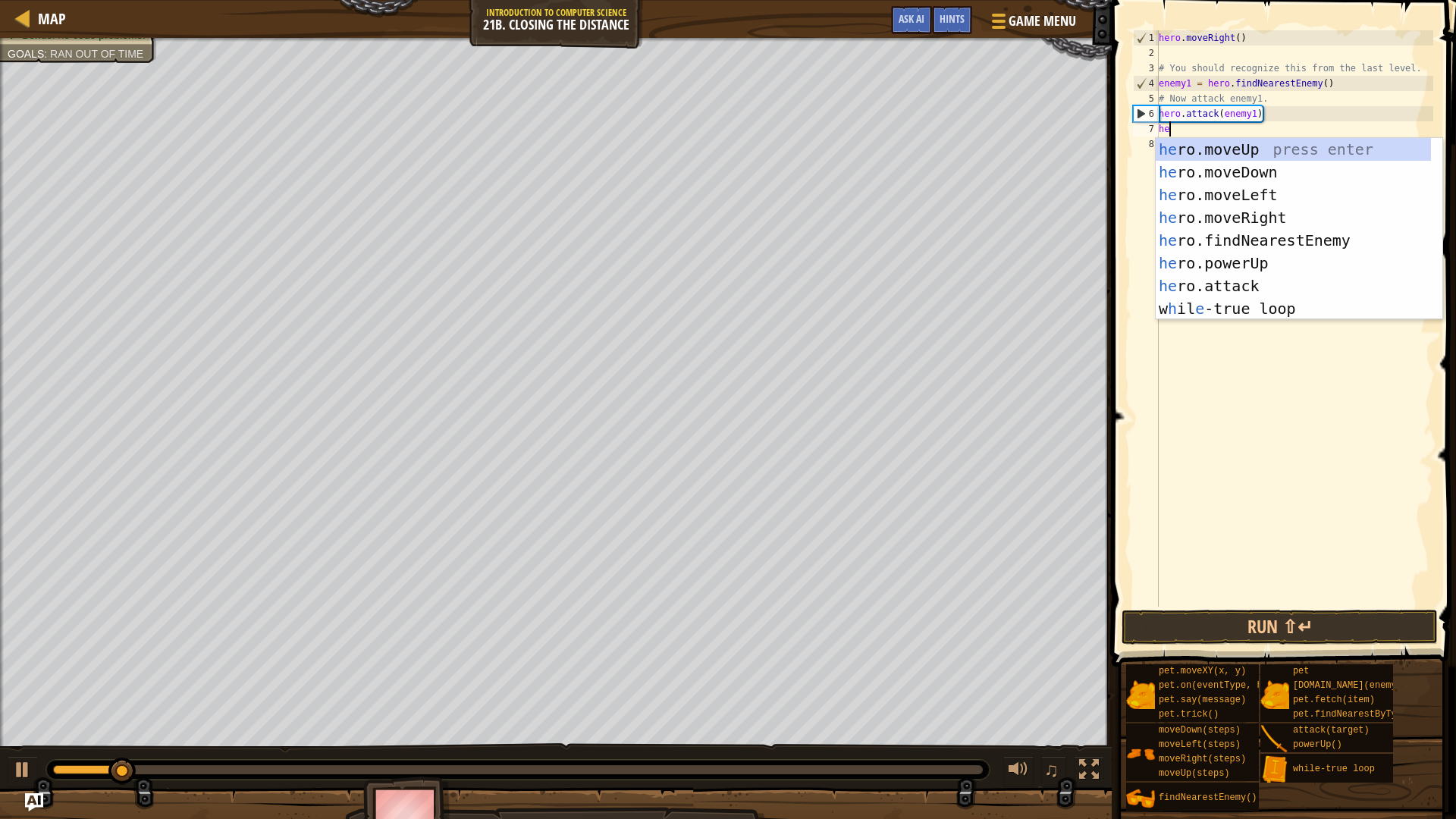
type textarea "her"
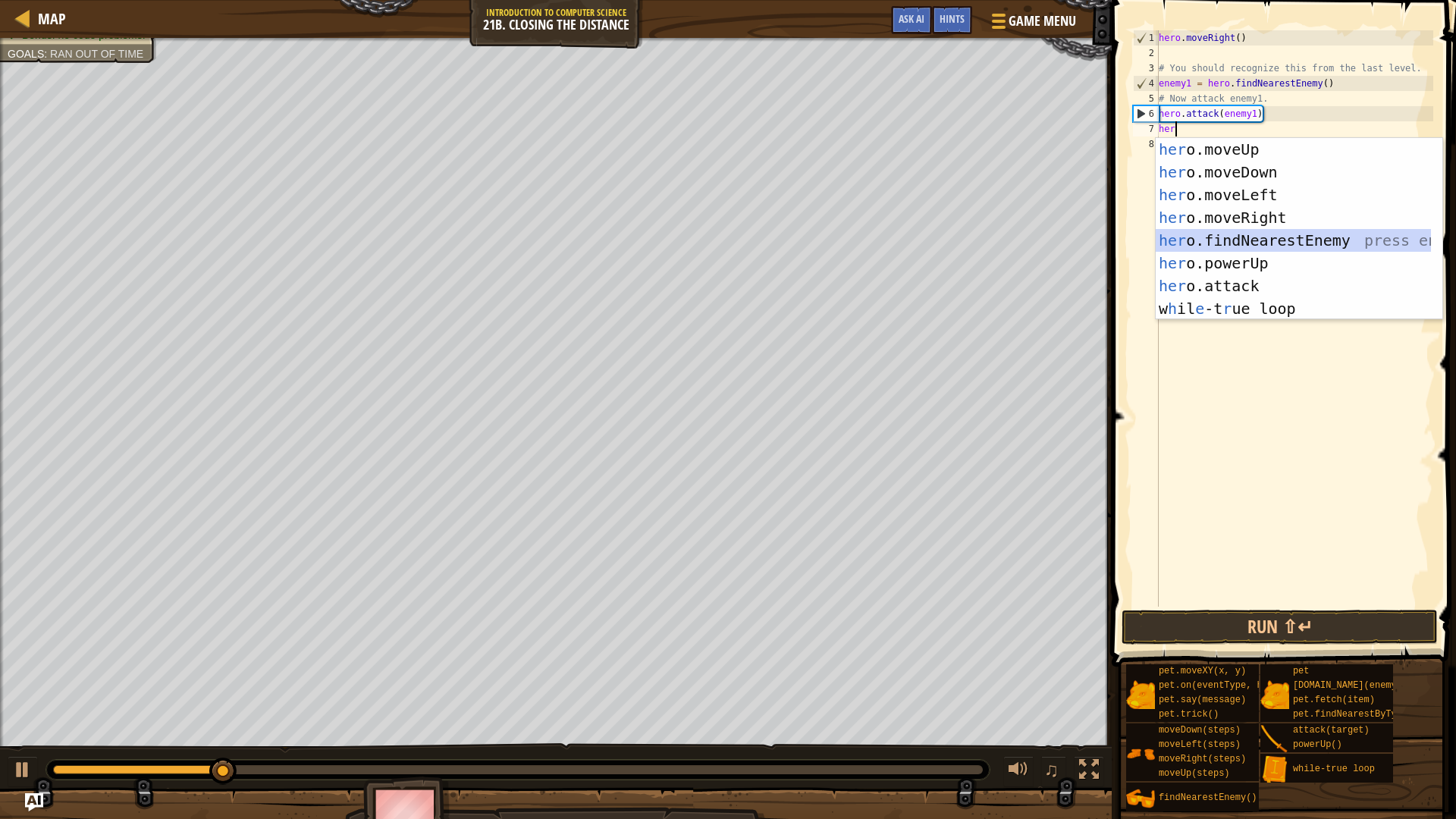
click at [1298, 245] on div "her o.moveUp press enter her o.moveDown press enter her o.moveLeft press enter …" at bounding box center [1293, 252] width 275 height 228
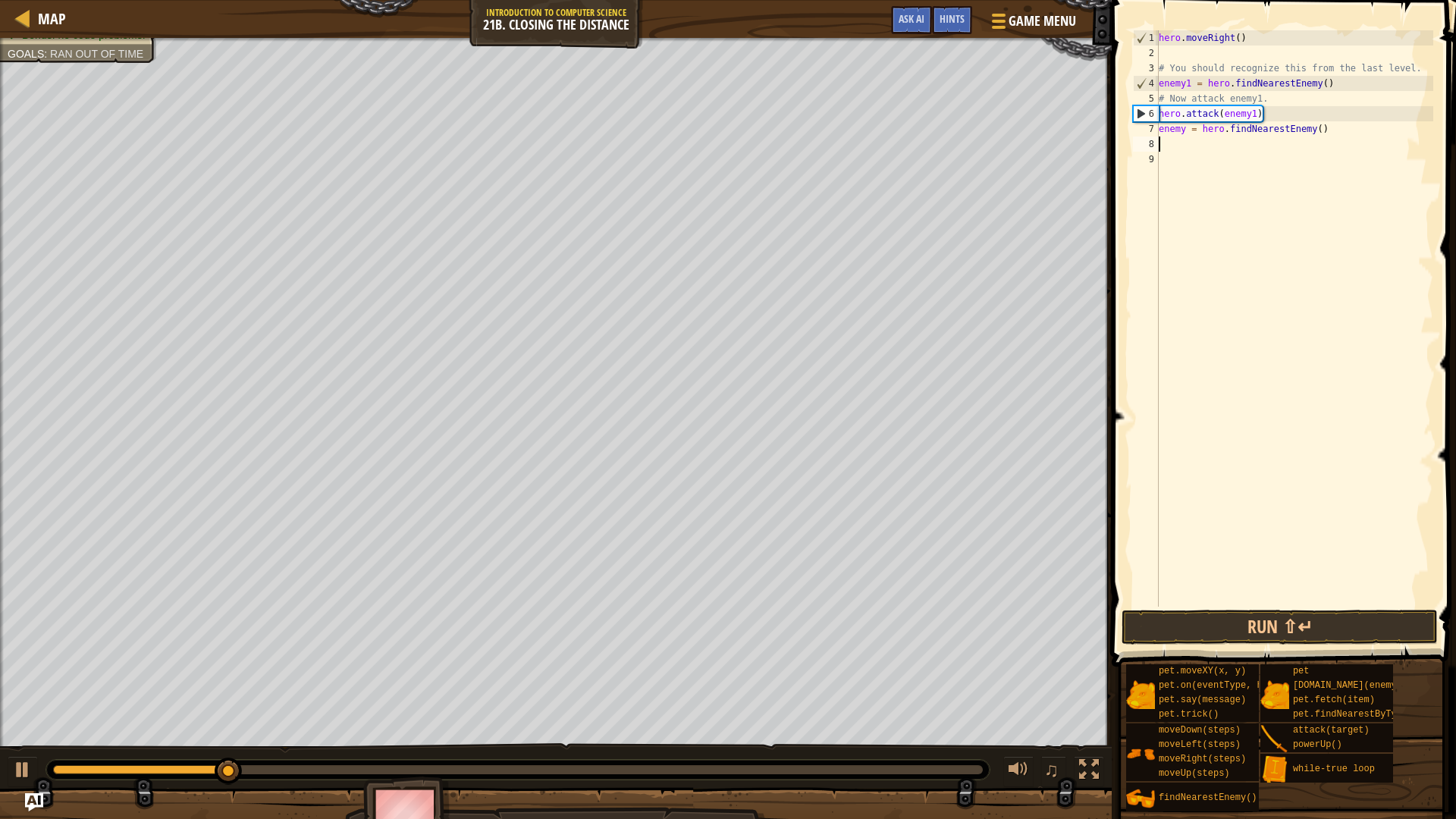
scroll to position [7, 0]
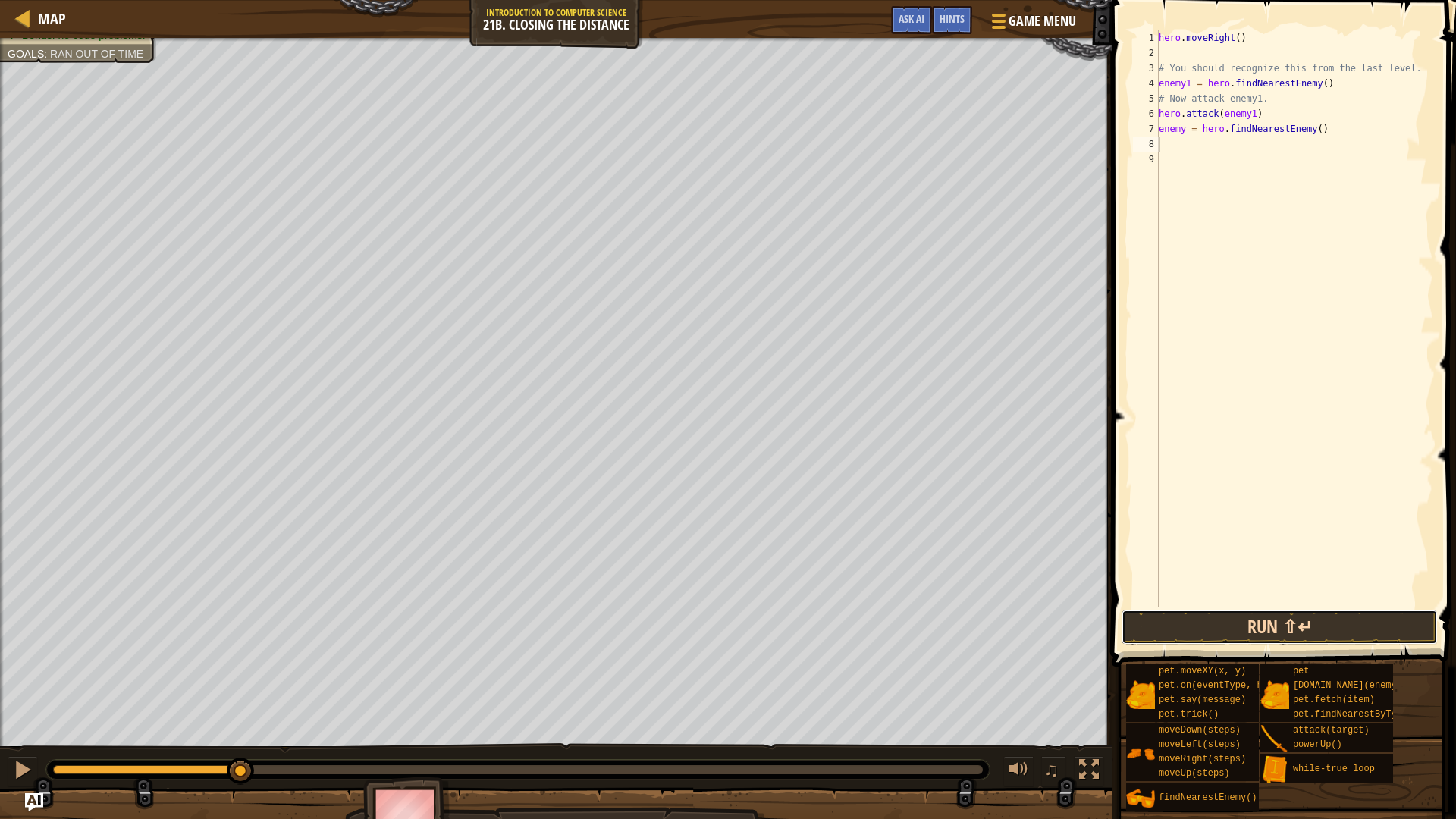
click at [1307, 625] on button "Run ⇧↵" at bounding box center [1279, 627] width 316 height 35
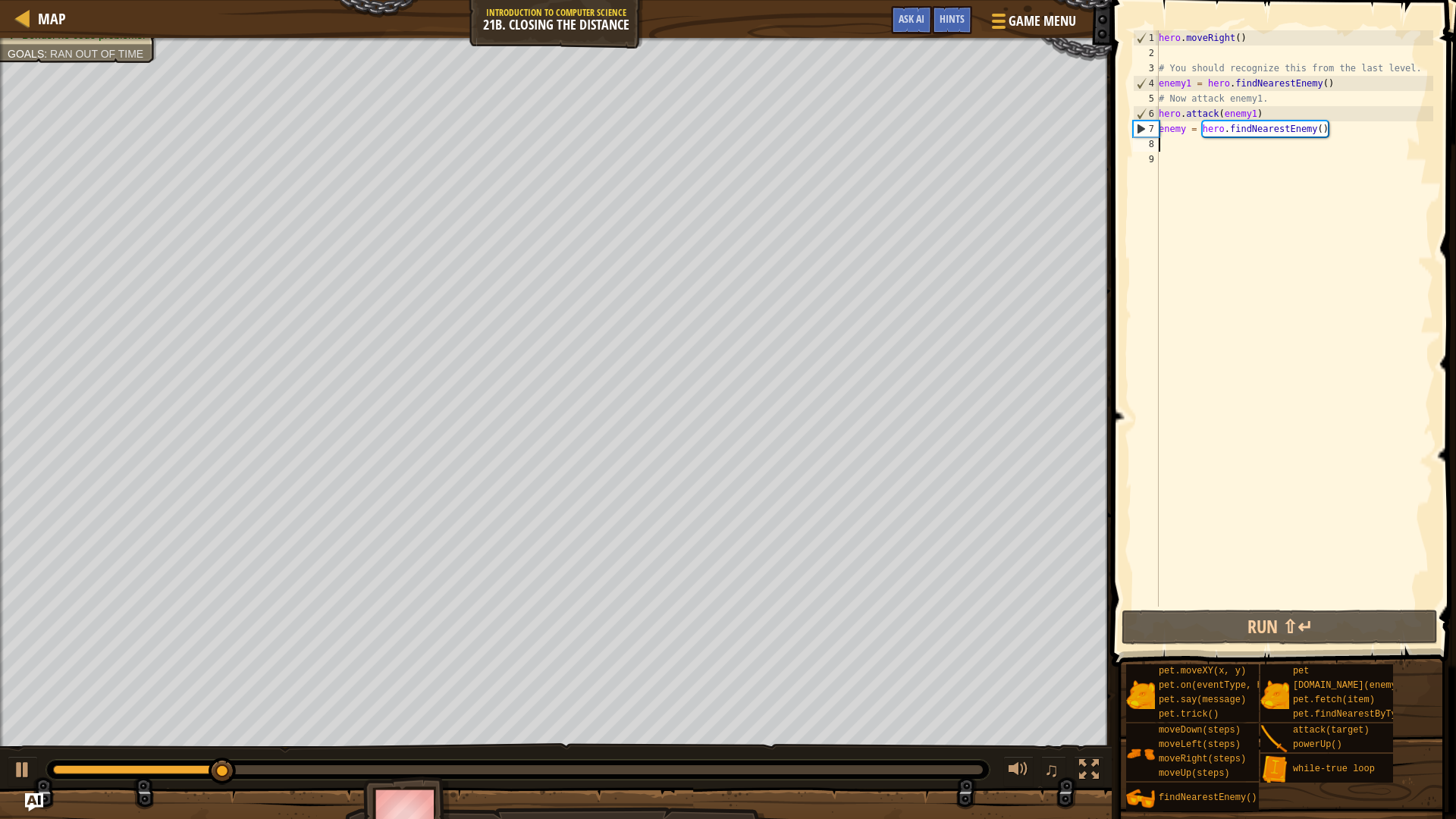
click at [1356, 135] on div "hero . moveRight ( ) # You should recognize this from the last level. enemy1 = …" at bounding box center [1294, 334] width 278 height 606
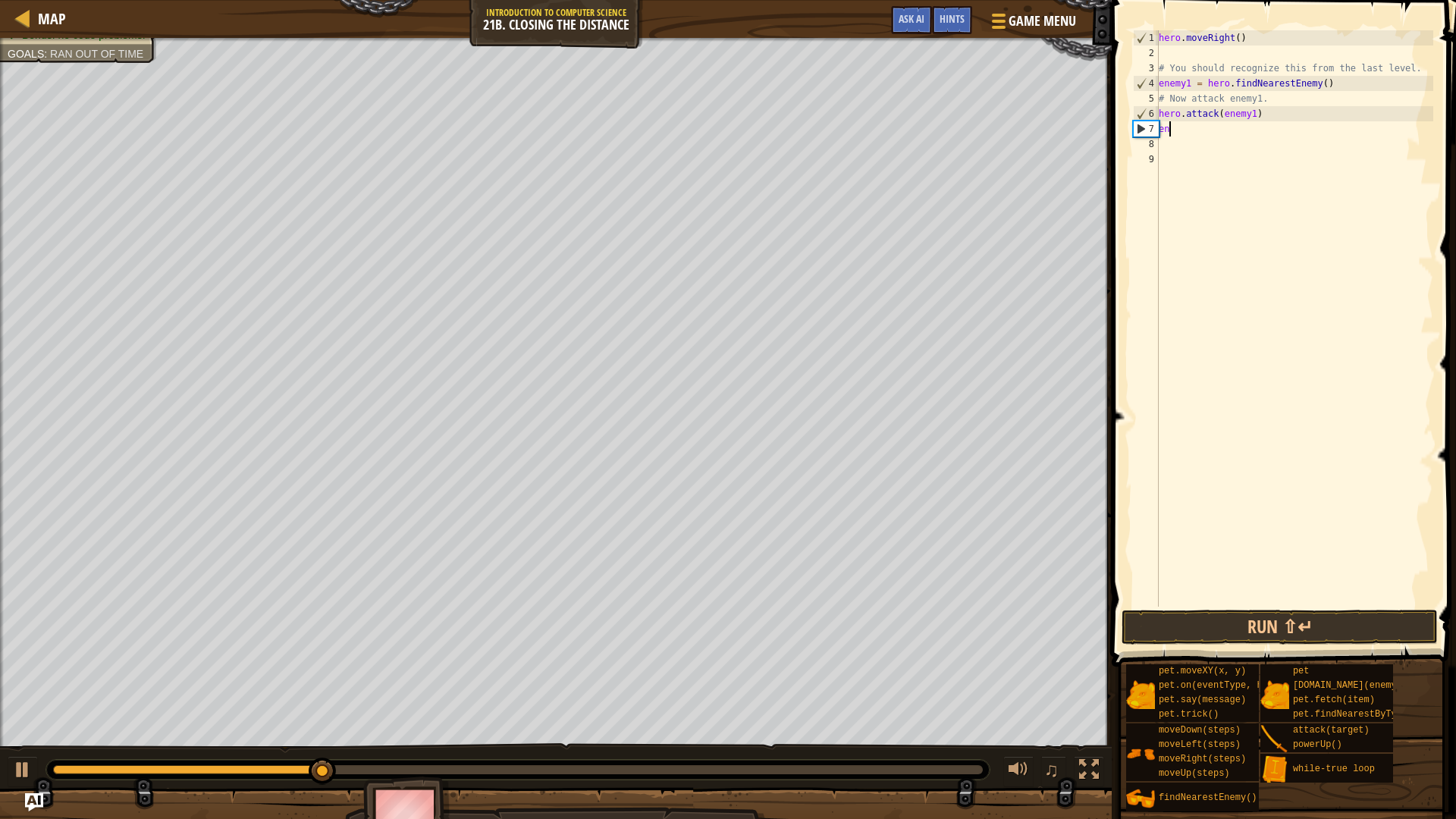
type textarea "e"
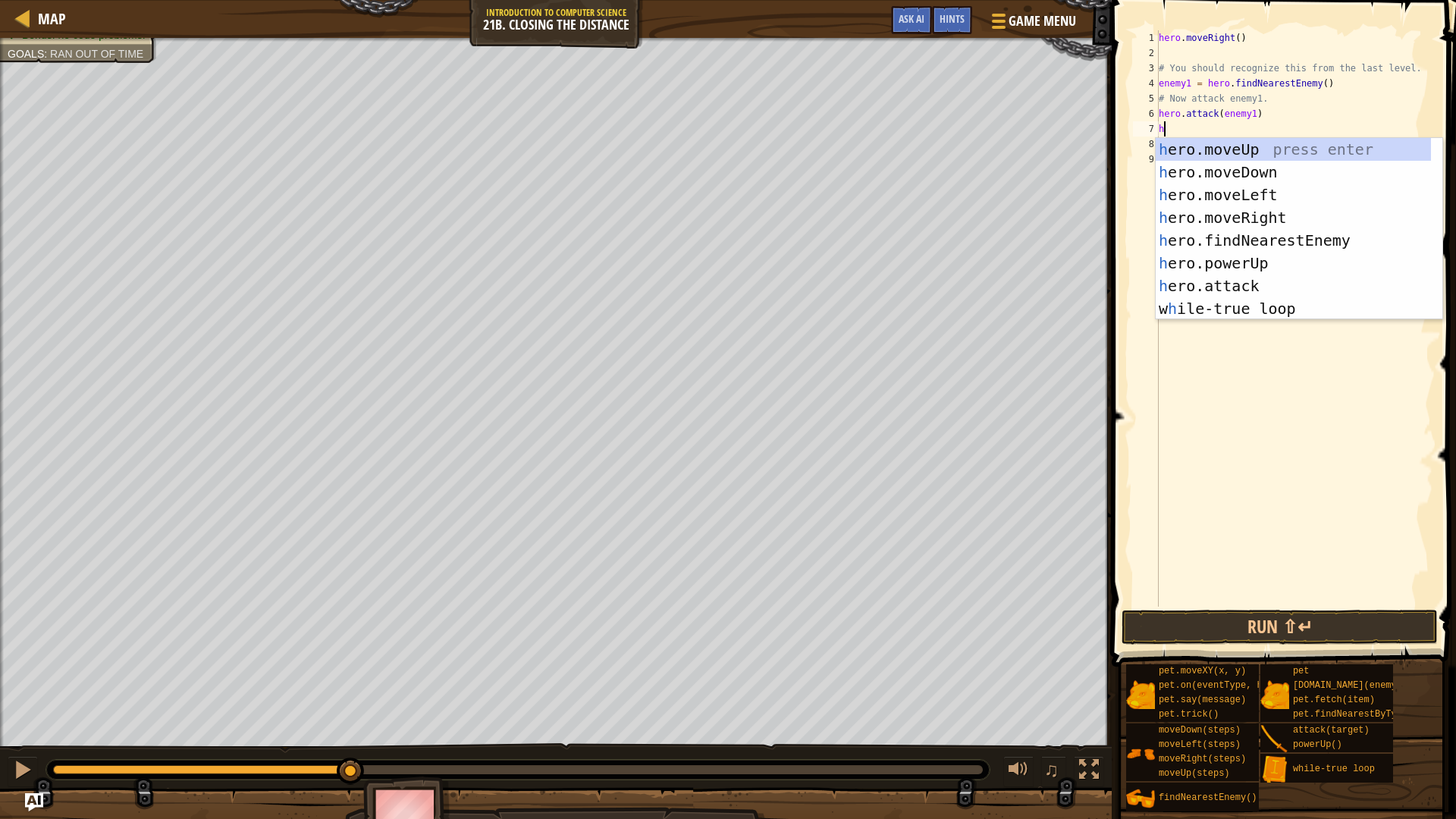
type textarea "he"
click at [1334, 212] on div "he ro.moveUp press enter he ro.moveDown press enter he ro.moveLeft press enter …" at bounding box center [1293, 252] width 275 height 228
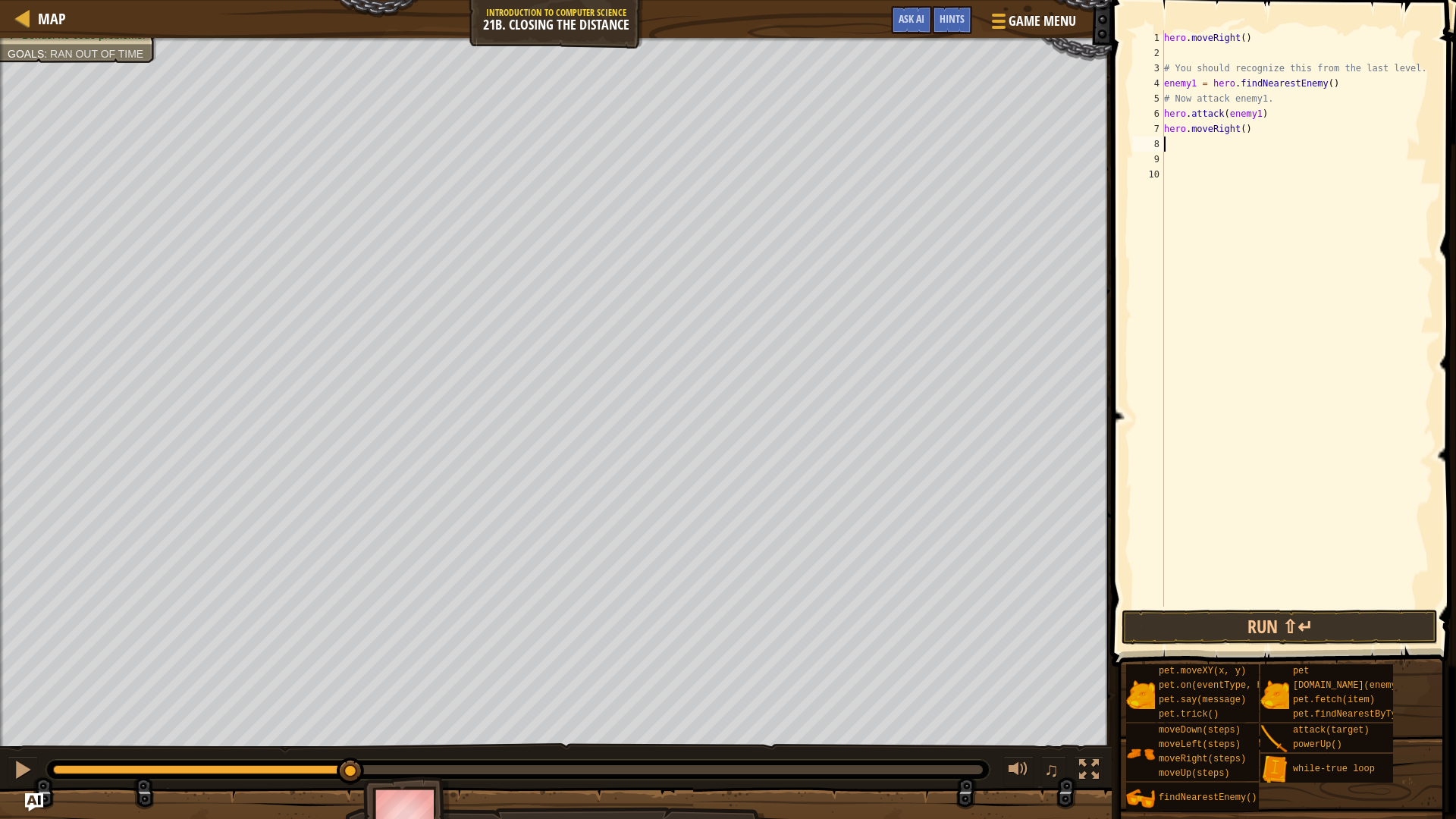
click at [1248, 130] on div "hero . moveRight ( ) # You should recognize this from the last level. enemy1 = …" at bounding box center [1297, 334] width 273 height 606
type textarea "hero.moveRight(2)"
click at [1209, 146] on div "hero . moveRight ( ) # You should recognize this from the last level. enemy1 = …" at bounding box center [1297, 334] width 273 height 606
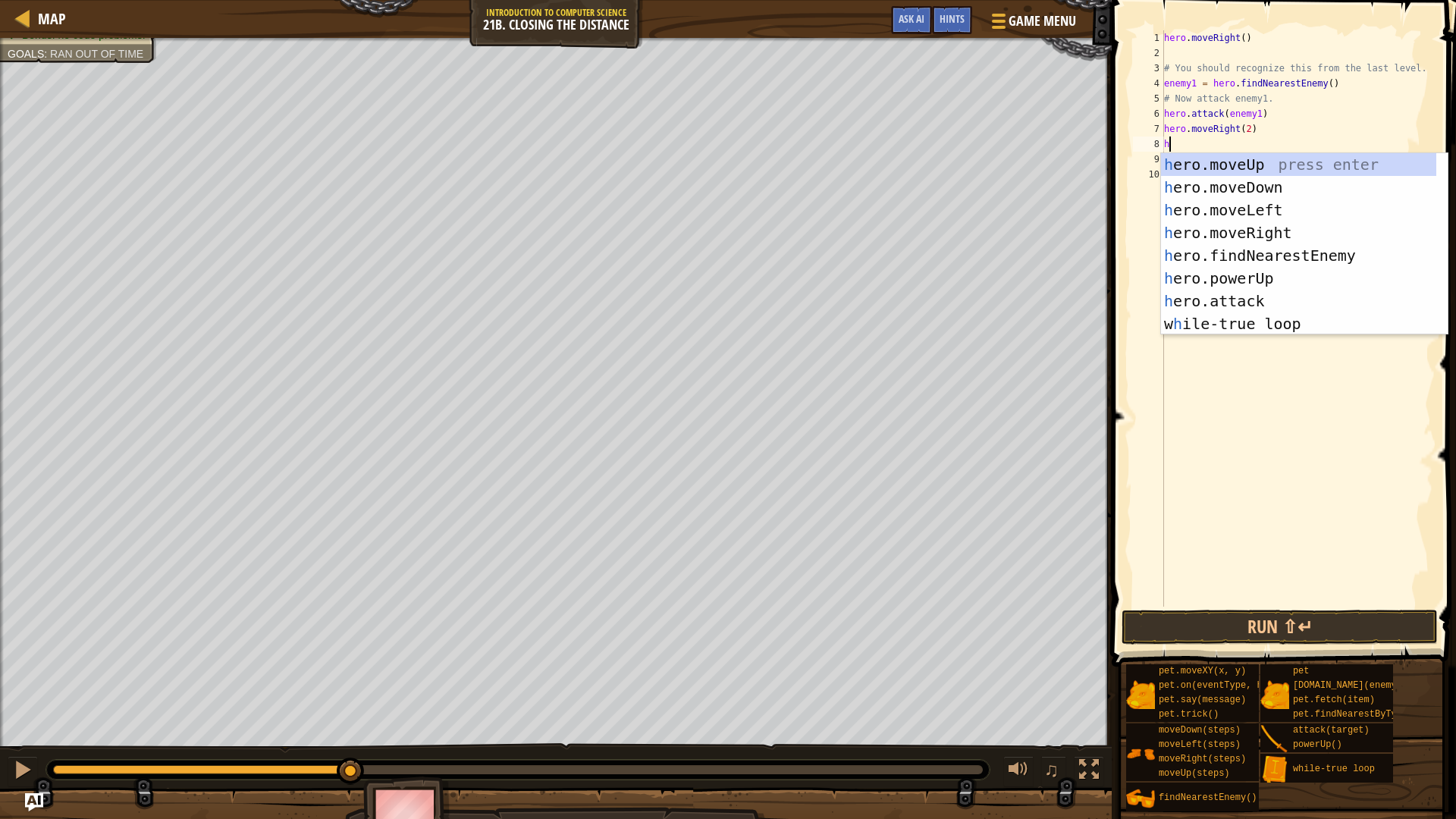
type textarea "he"
click at [1345, 257] on div "he ro.moveUp press enter he ro.moveDown press enter he ro.moveLeft press enter …" at bounding box center [1298, 267] width 275 height 228
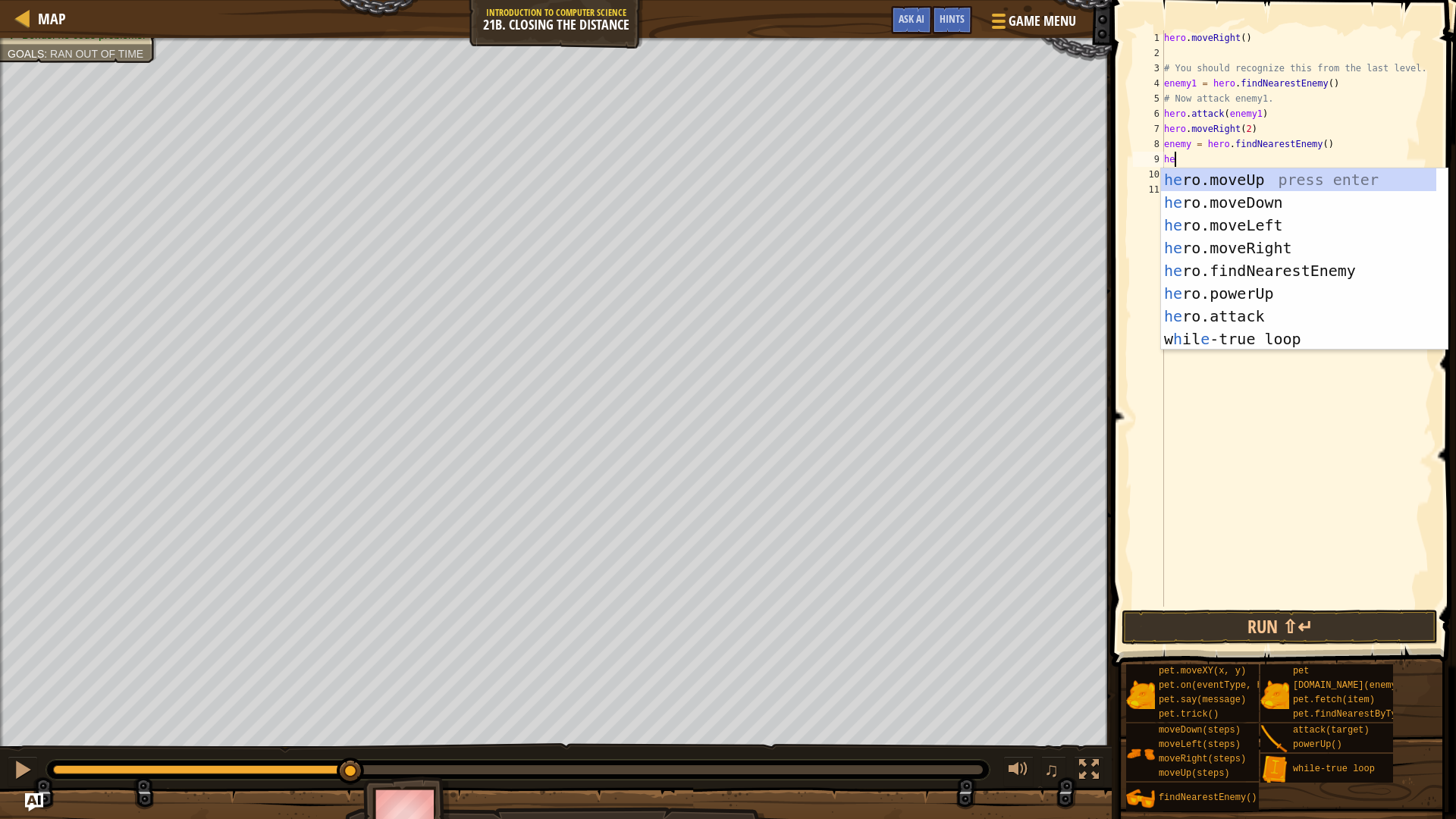
scroll to position [7, 1]
click at [1240, 310] on div "her o.moveUp press enter her o.moveDown press enter her o.moveLeft press enter …" at bounding box center [1298, 282] width 275 height 228
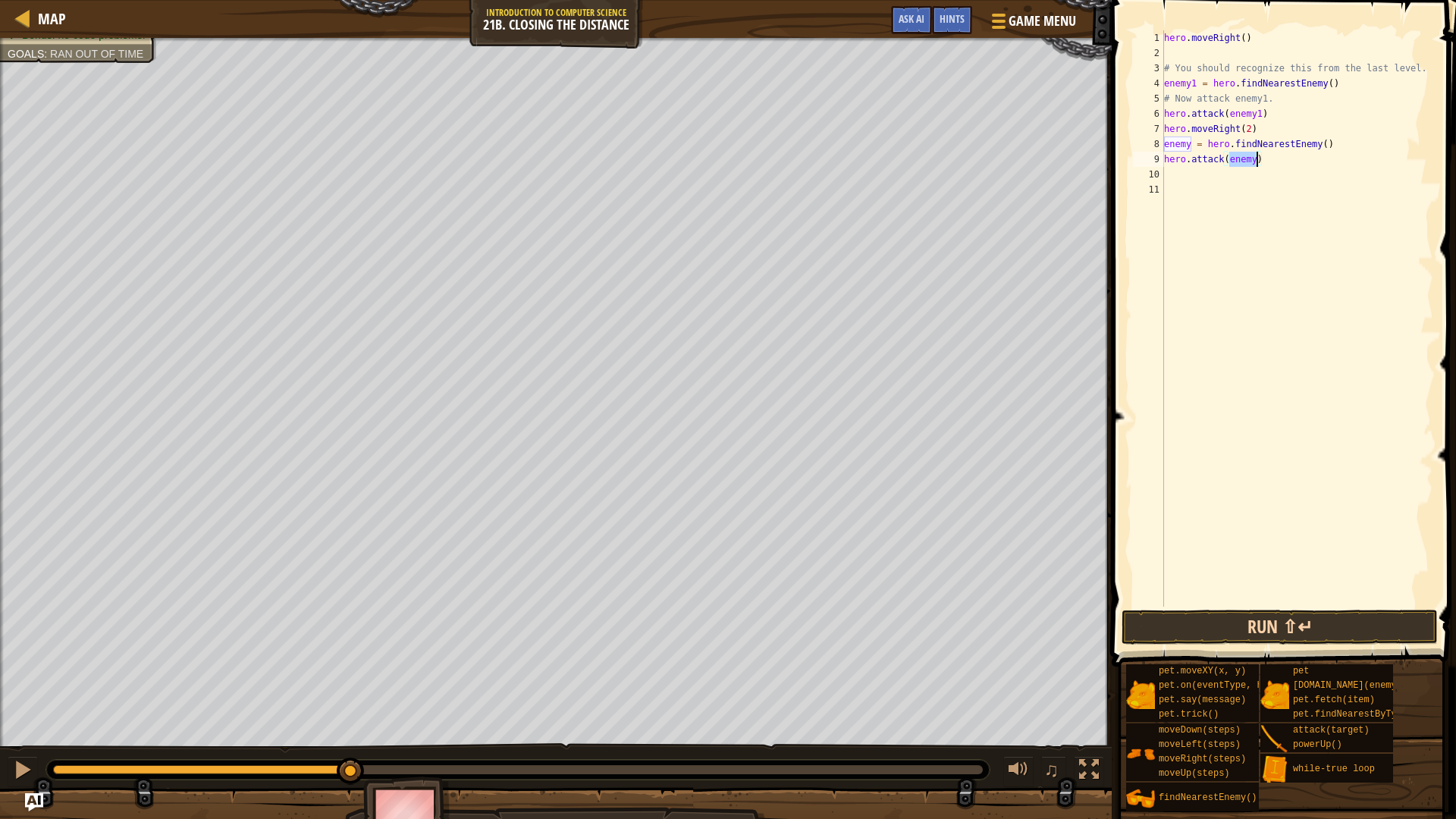
type textarea "hero.attack(enemy)"
click at [1371, 625] on button "Run ⇧↵" at bounding box center [1279, 627] width 316 height 35
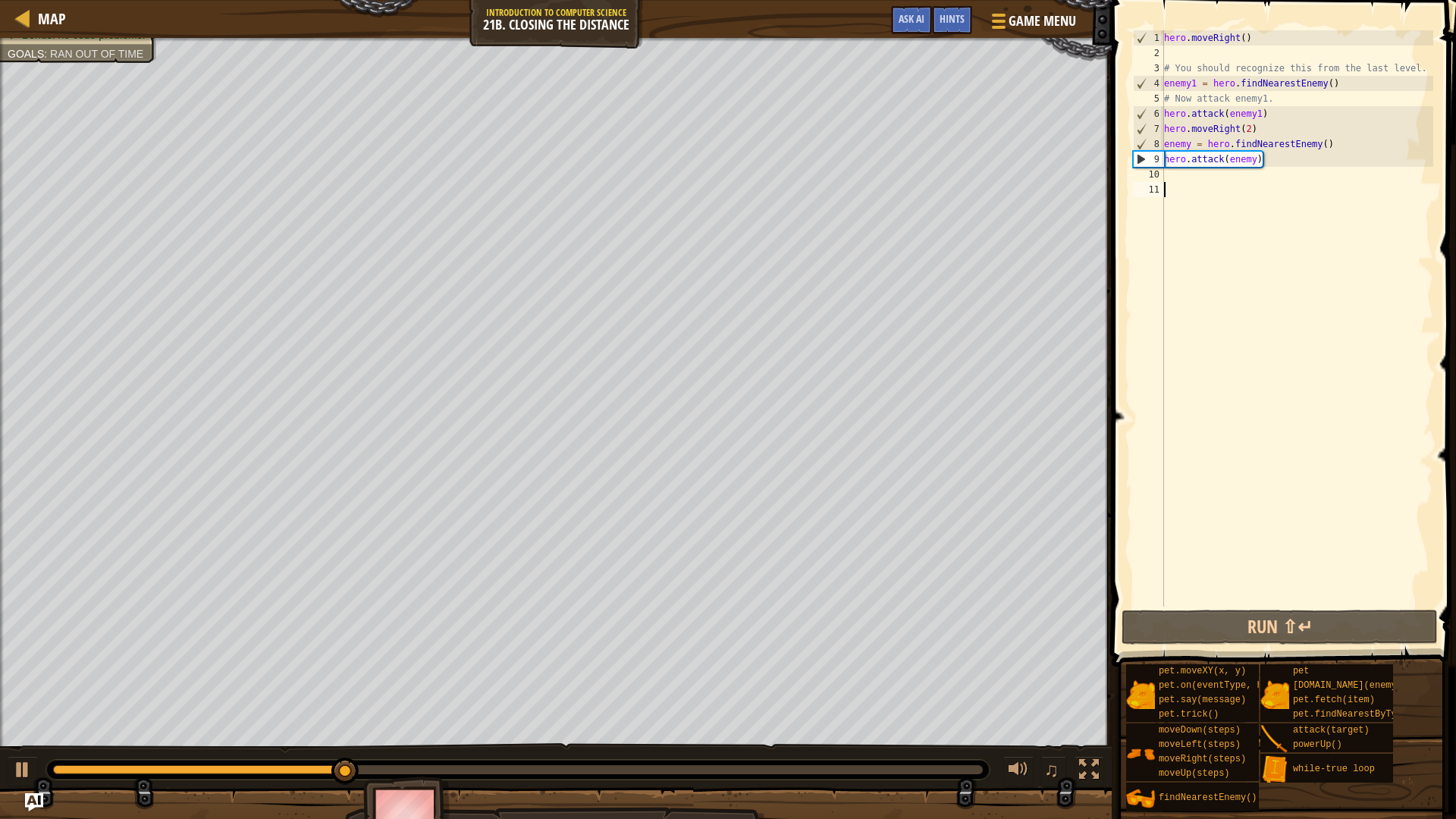
click at [1226, 185] on div "hero . moveRight ( ) # You should recognize this from the last level. enemy1 = …" at bounding box center [1297, 334] width 273 height 606
click at [1186, 174] on div "hero . moveRight ( ) # You should recognize this from the last level. enemy1 = …" at bounding box center [1297, 334] width 273 height 606
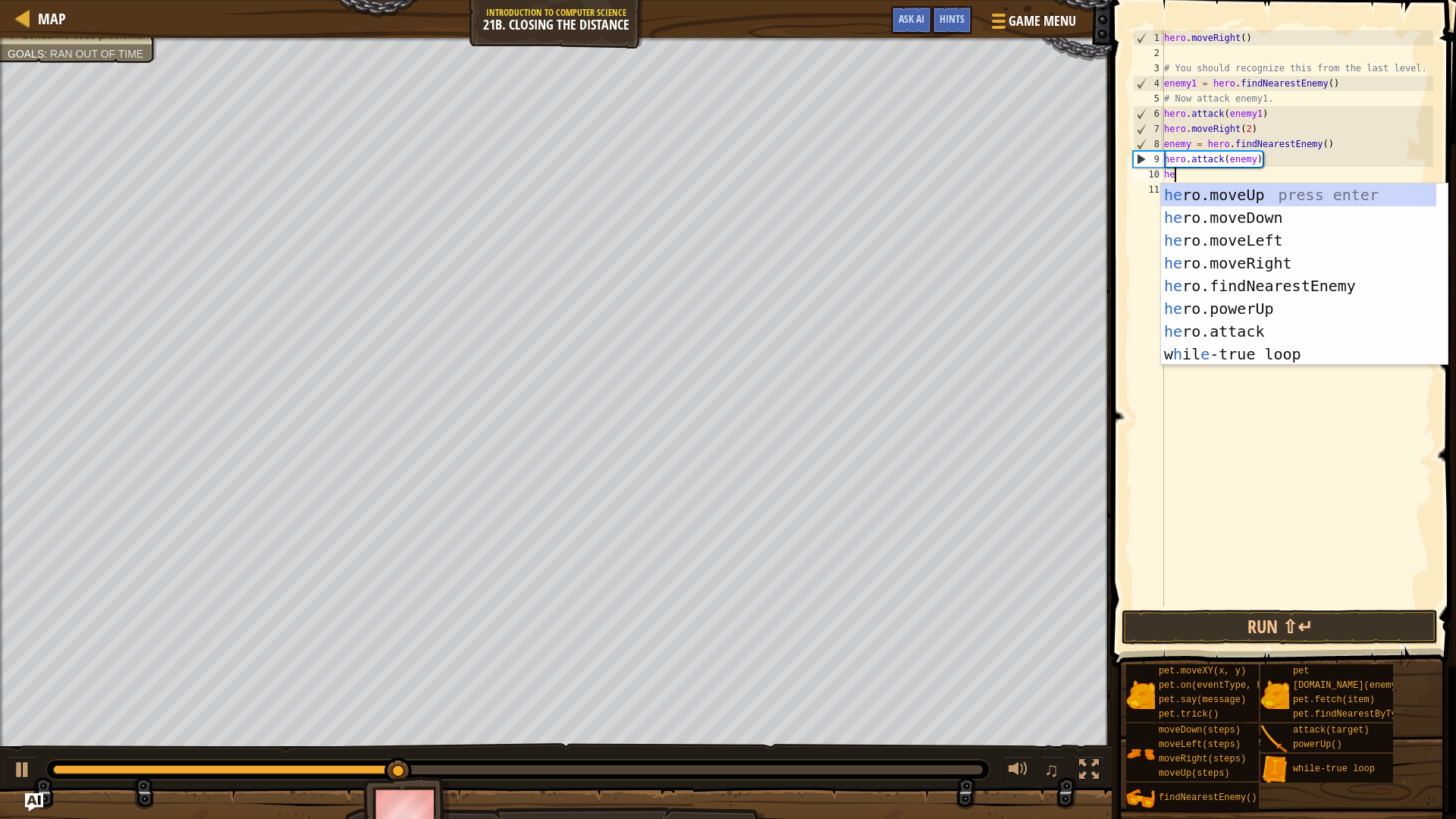
type textarea "her"
click at [1238, 255] on div "her o.moveUp press enter her o.moveDown press enter her o.moveLeft press enter …" at bounding box center [1298, 297] width 275 height 228
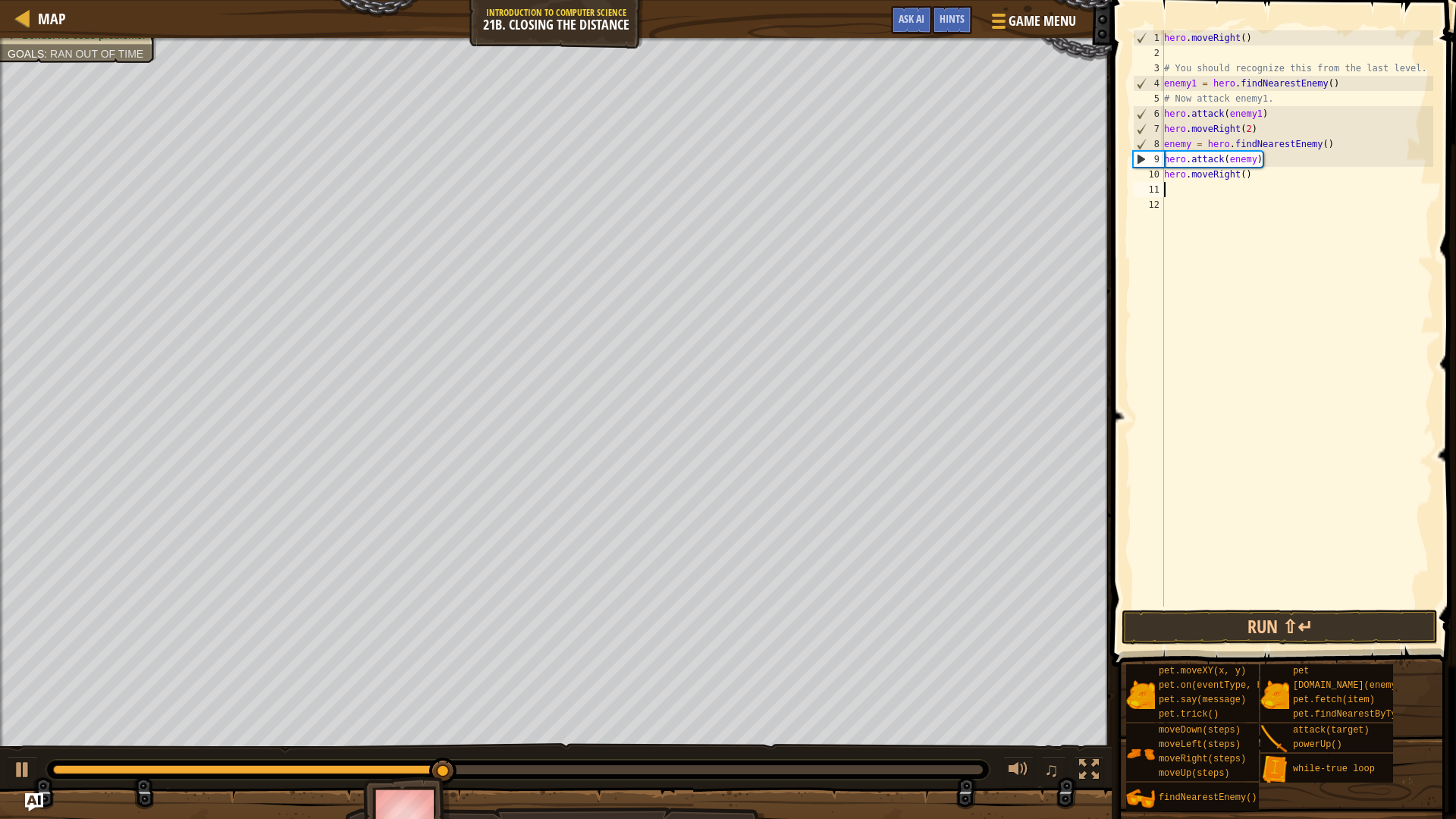
scroll to position [7, 0]
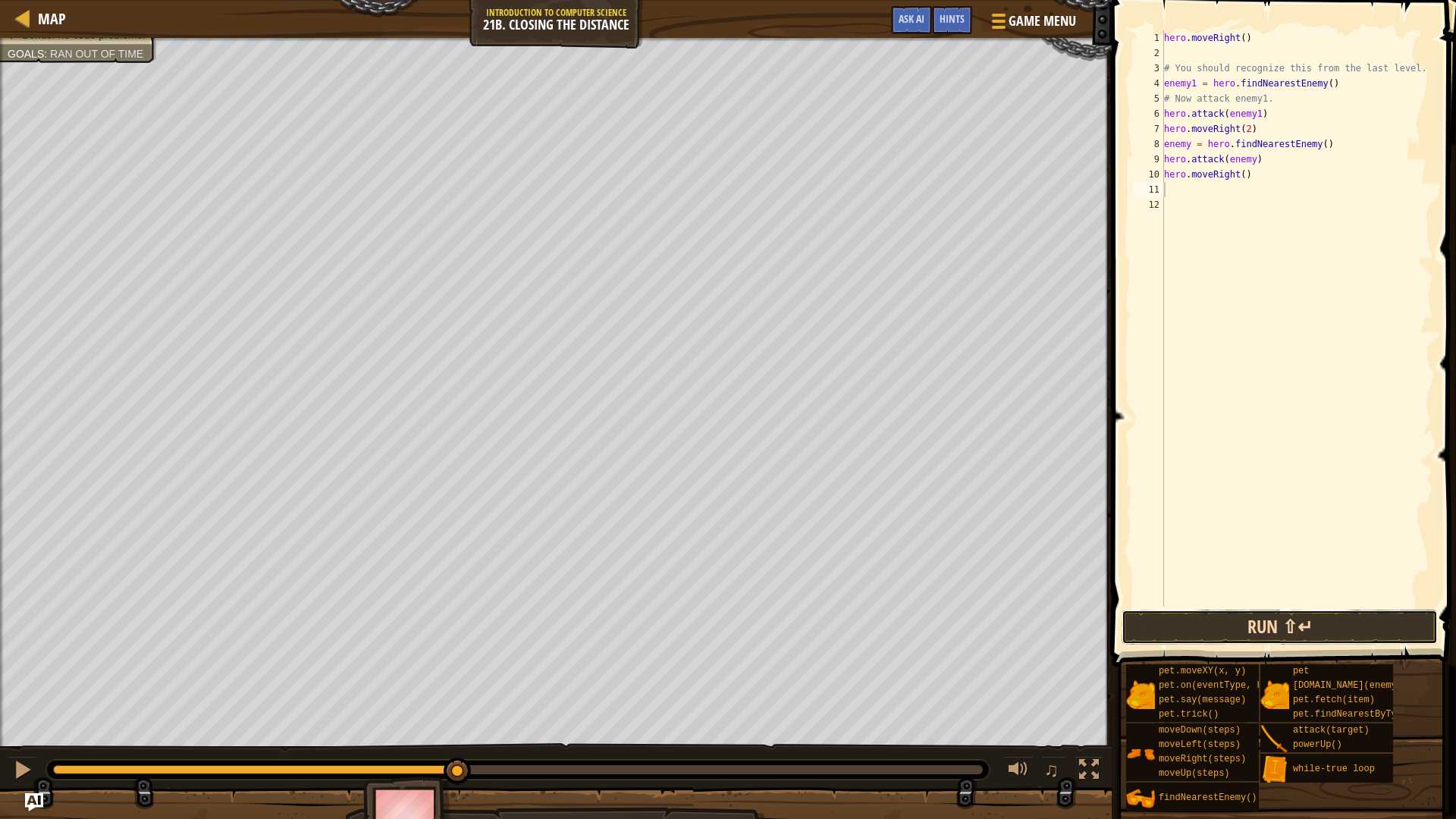
click at [1395, 622] on button "Run ⇧↵" at bounding box center [1279, 627] width 316 height 35
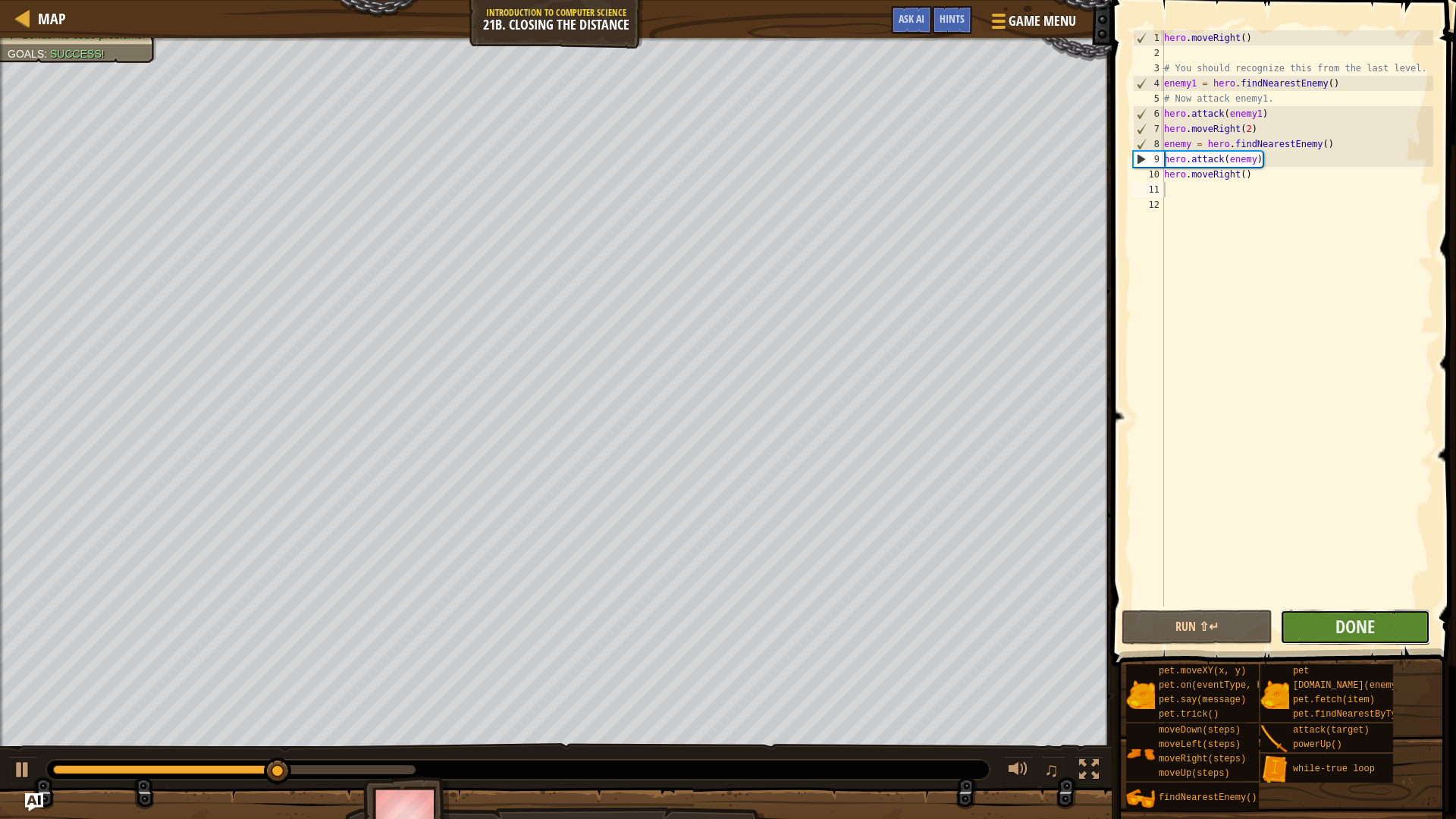
click at [1352, 611] on button "Done" at bounding box center [1354, 627] width 150 height 35
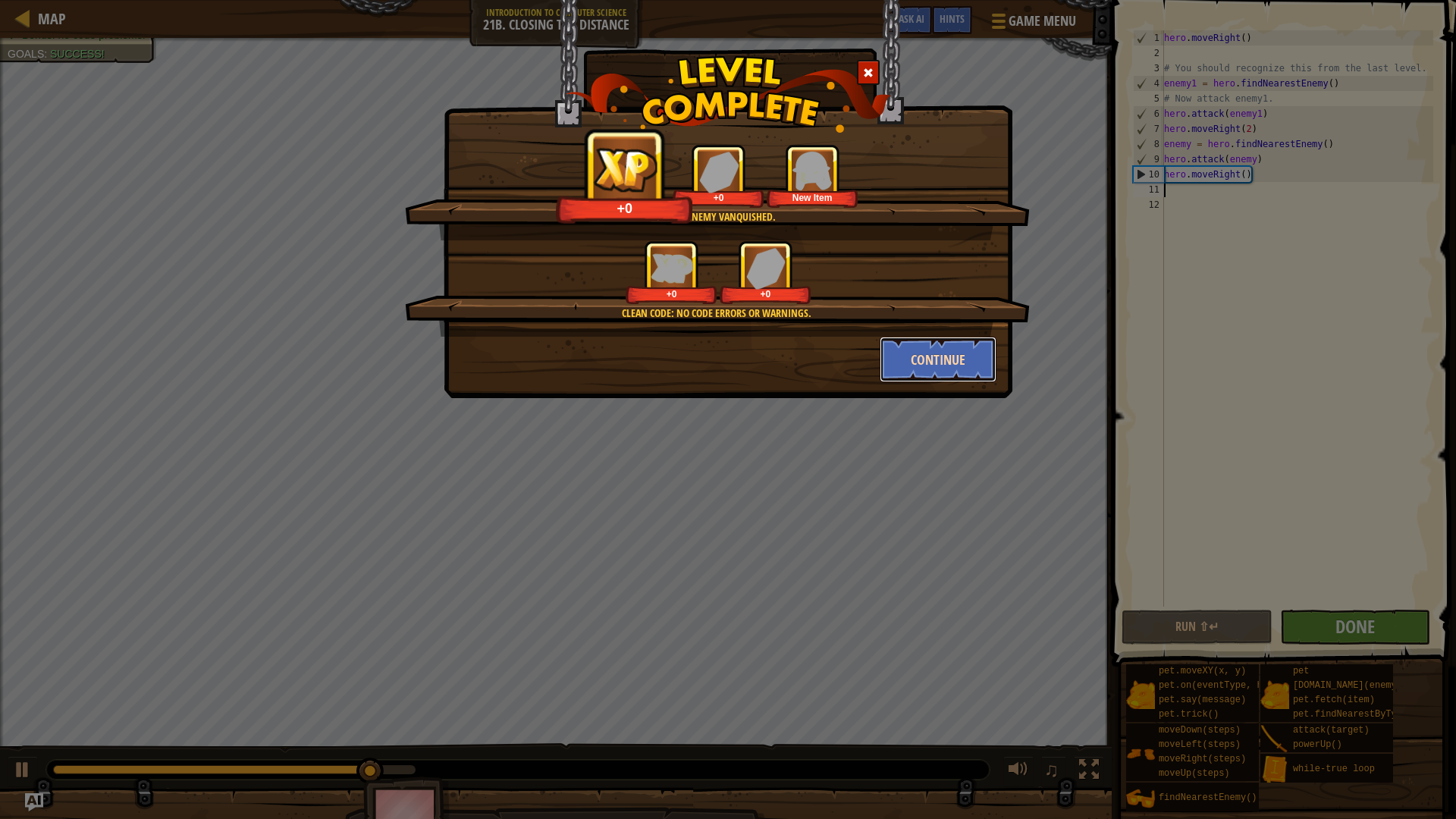
click at [977, 341] on button "Continue" at bounding box center [938, 359] width 118 height 46
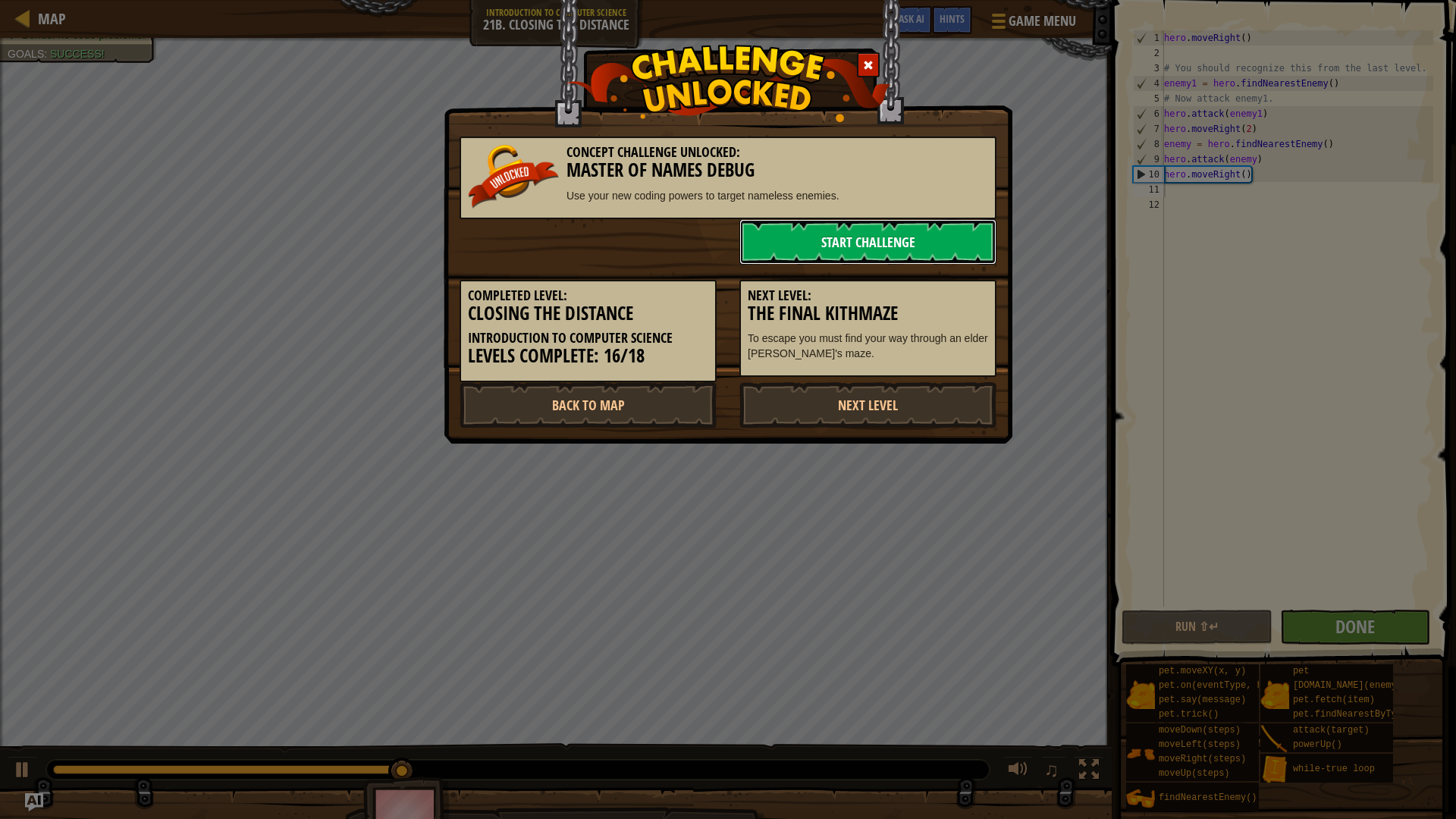
click at [856, 239] on link "Start Challenge" at bounding box center [867, 242] width 257 height 46
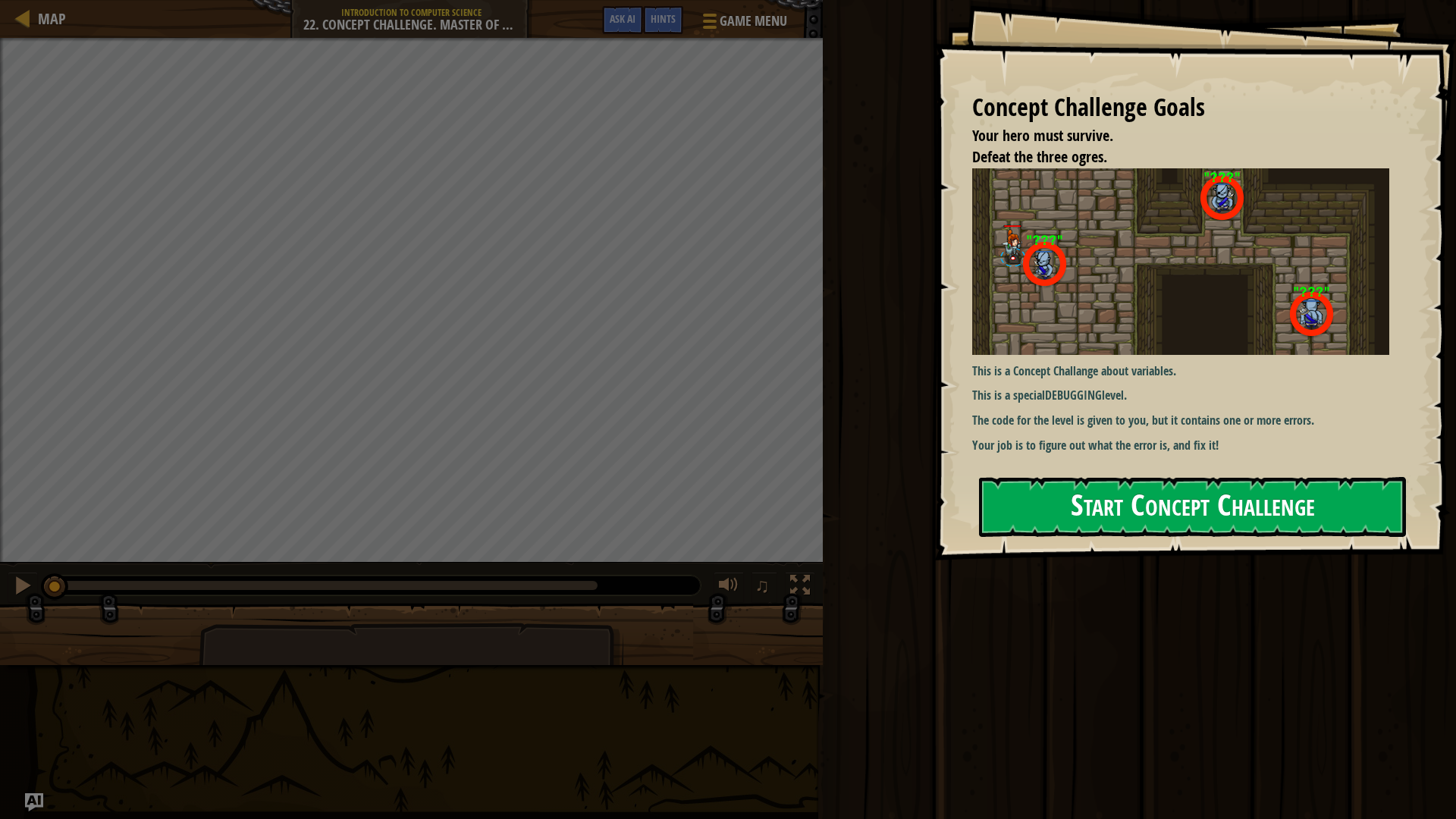
click at [1206, 509] on button "Start Concept Challenge" at bounding box center [1193, 506] width 427 height 60
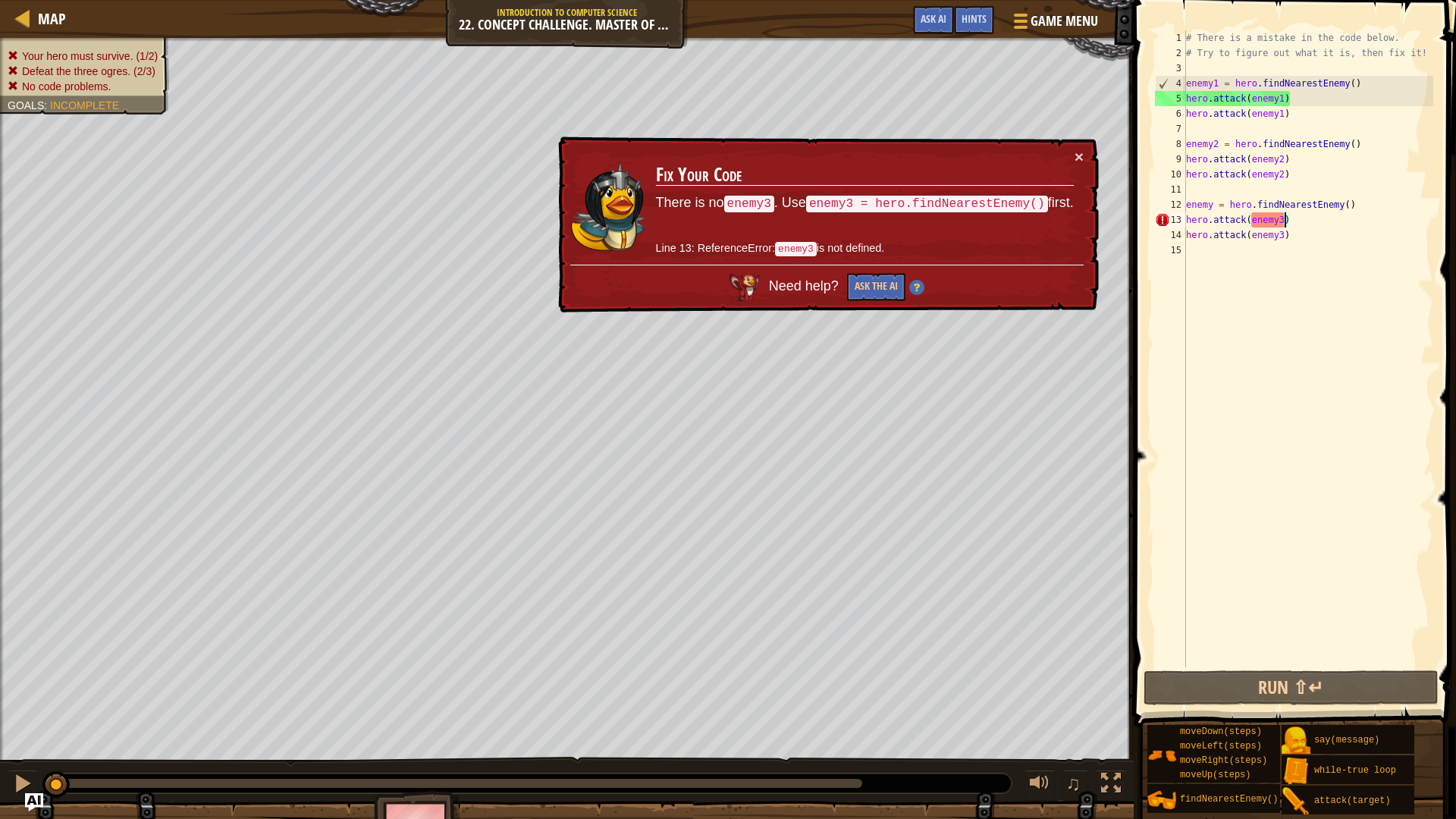
click at [1283, 220] on div "# There is a mistake in the code below. # Try to figure out what it is, then fi…" at bounding box center [1307, 364] width 250 height 667
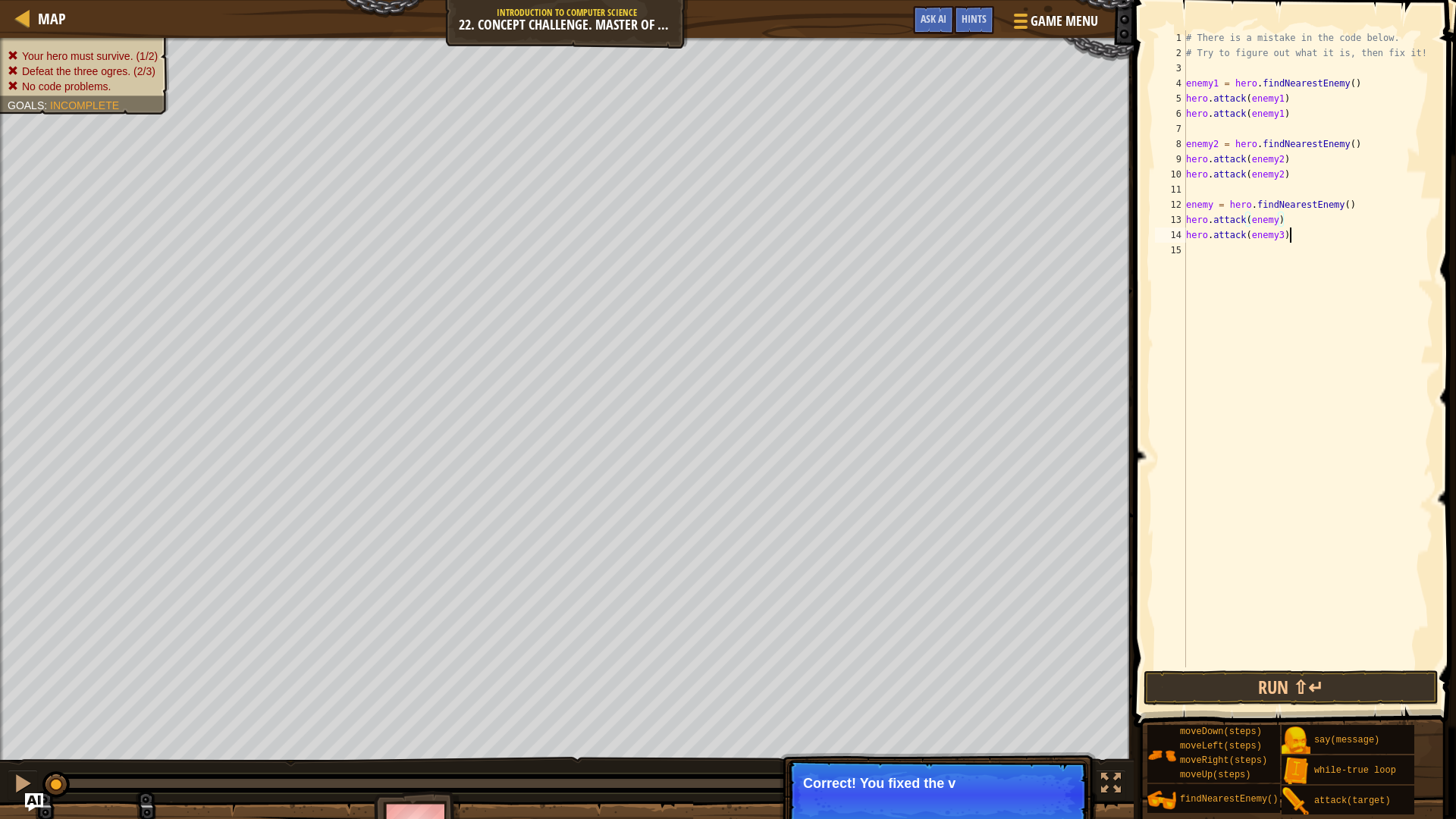
click at [1288, 235] on div "# There is a mistake in the code below. # Try to figure out what it is, then fi…" at bounding box center [1307, 364] width 250 height 667
click at [1284, 235] on div "# There is a mistake in the code below. # Try to figure out what it is, then fi…" at bounding box center [1307, 364] width 250 height 667
type textarea "hero.attack(enemy)"
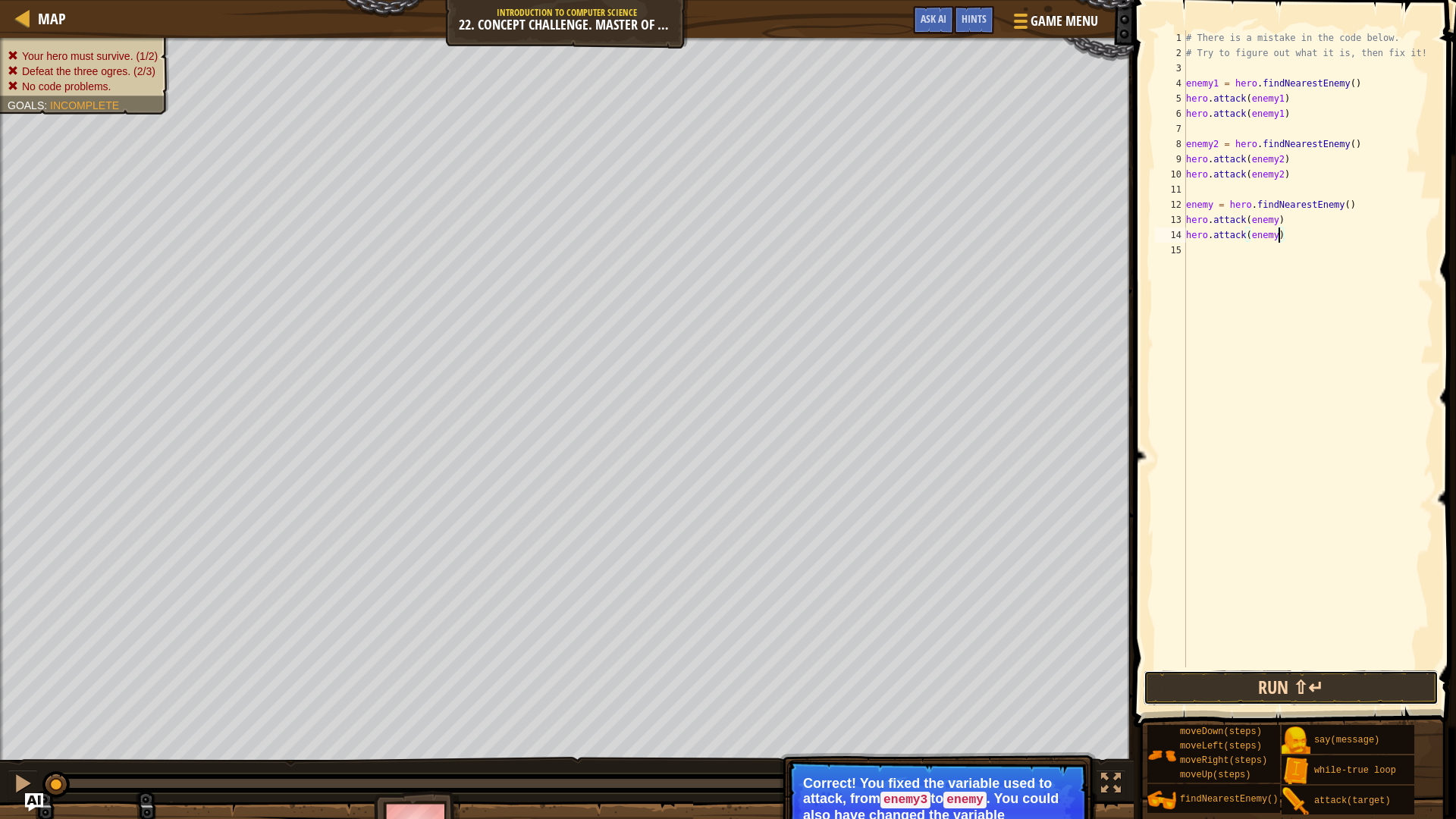
click at [1248, 671] on button "Run ⇧↵" at bounding box center [1291, 687] width 295 height 35
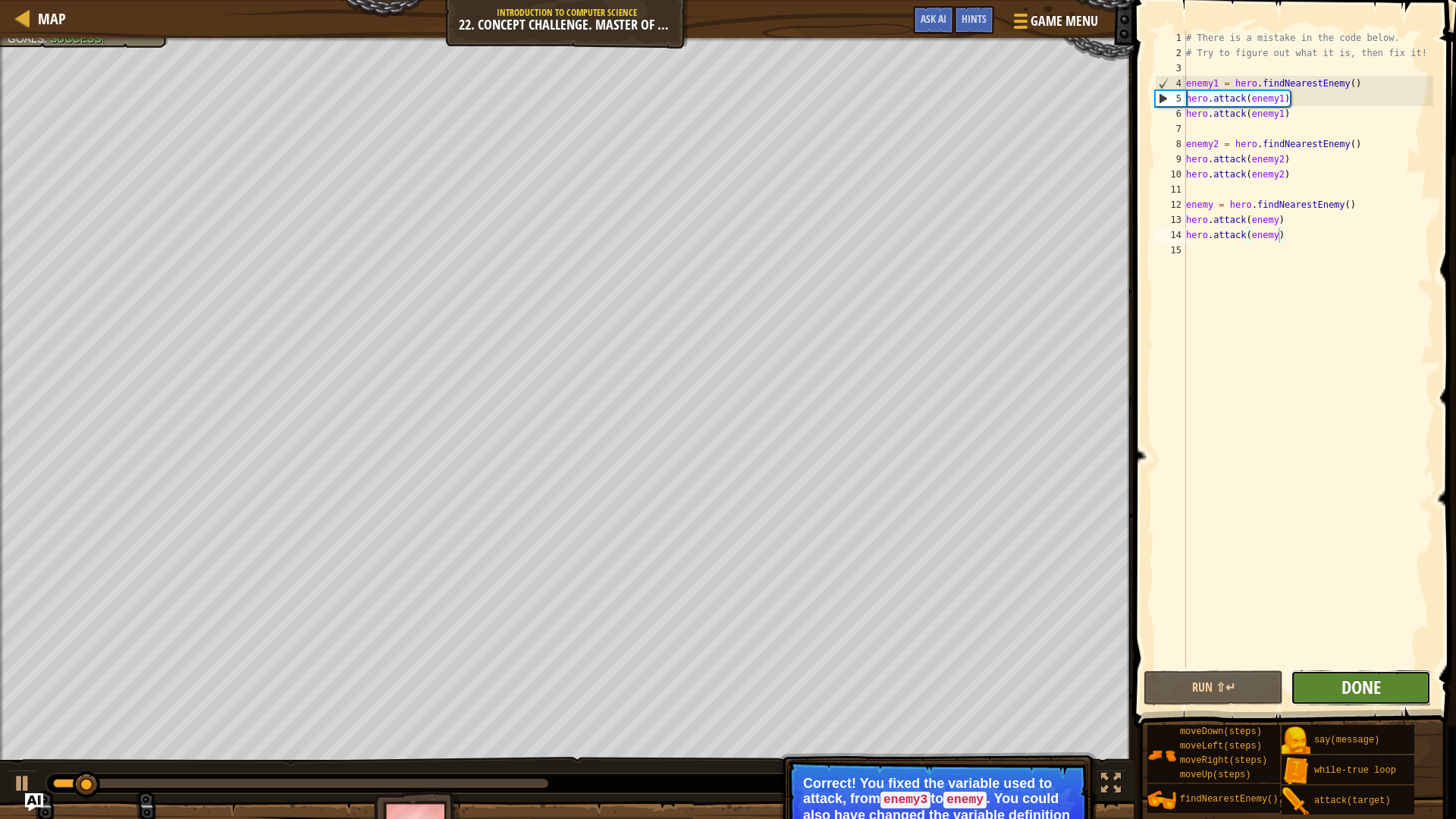
click at [1356, 671] on span "Done" at bounding box center [1361, 687] width 40 height 25
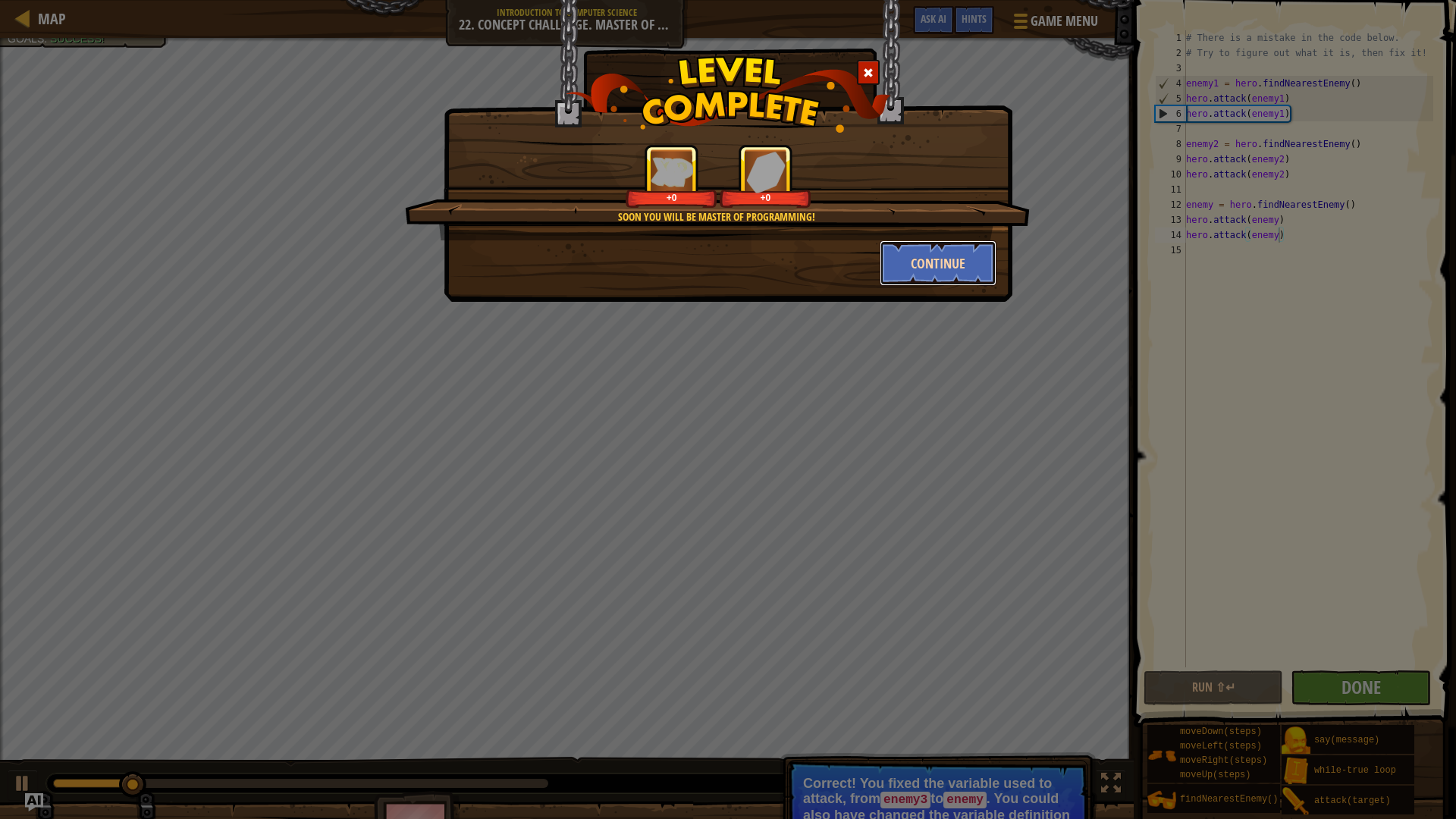
click at [911, 241] on button "Continue" at bounding box center [938, 263] width 118 height 46
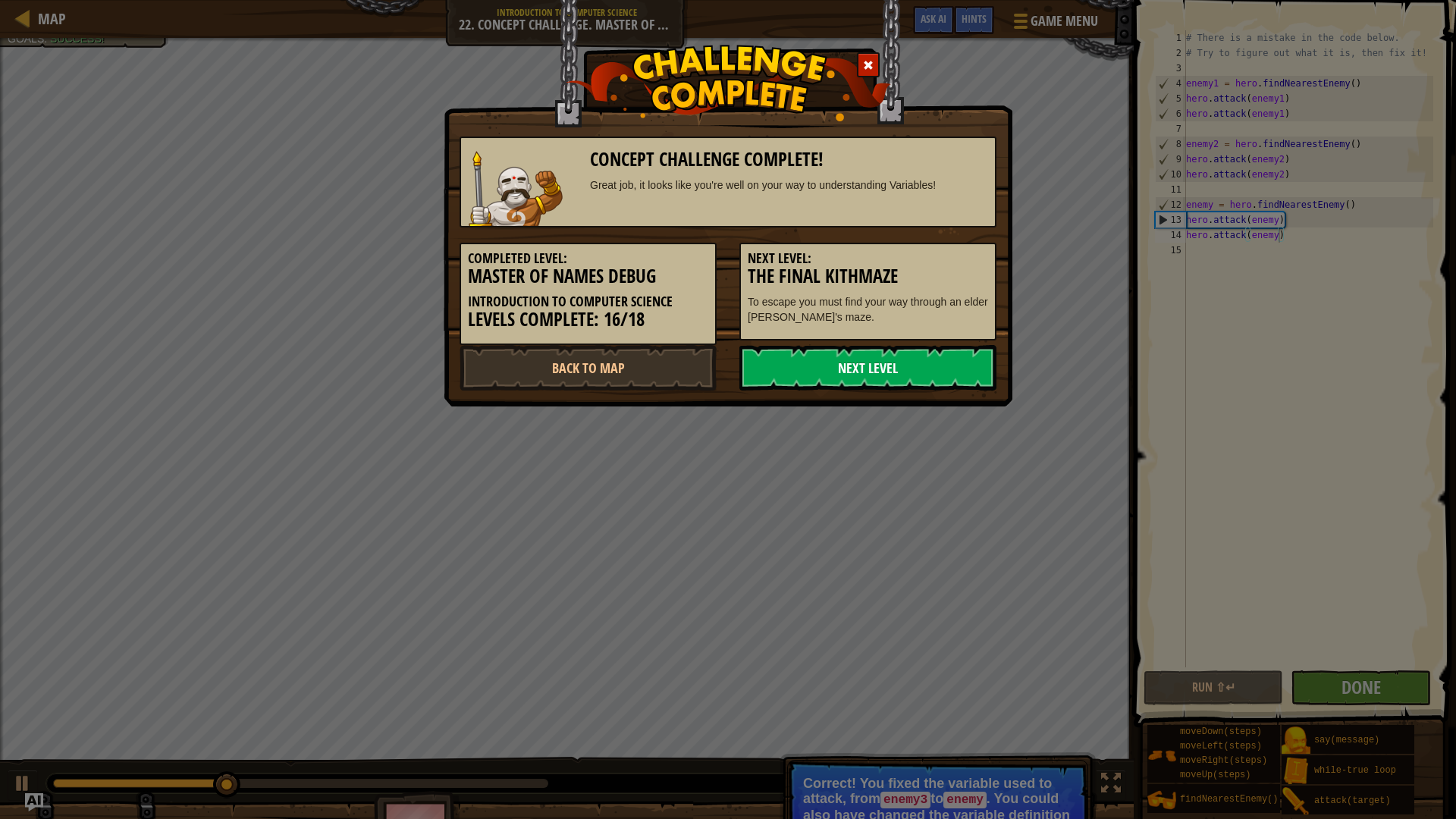
click at [916, 349] on link "Next Level" at bounding box center [867, 368] width 257 height 46
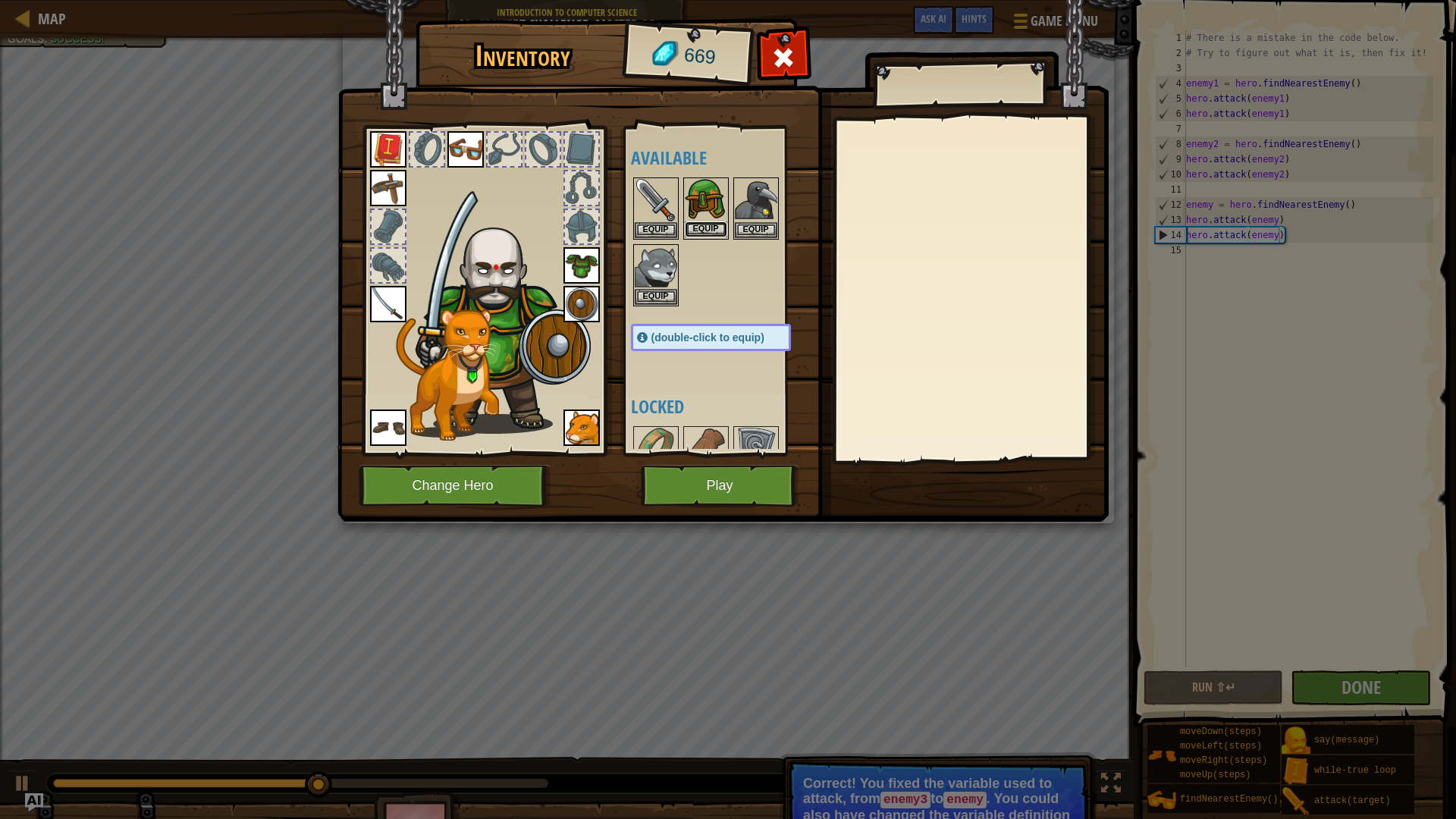
click at [717, 232] on button "Equip" at bounding box center [706, 229] width 42 height 16
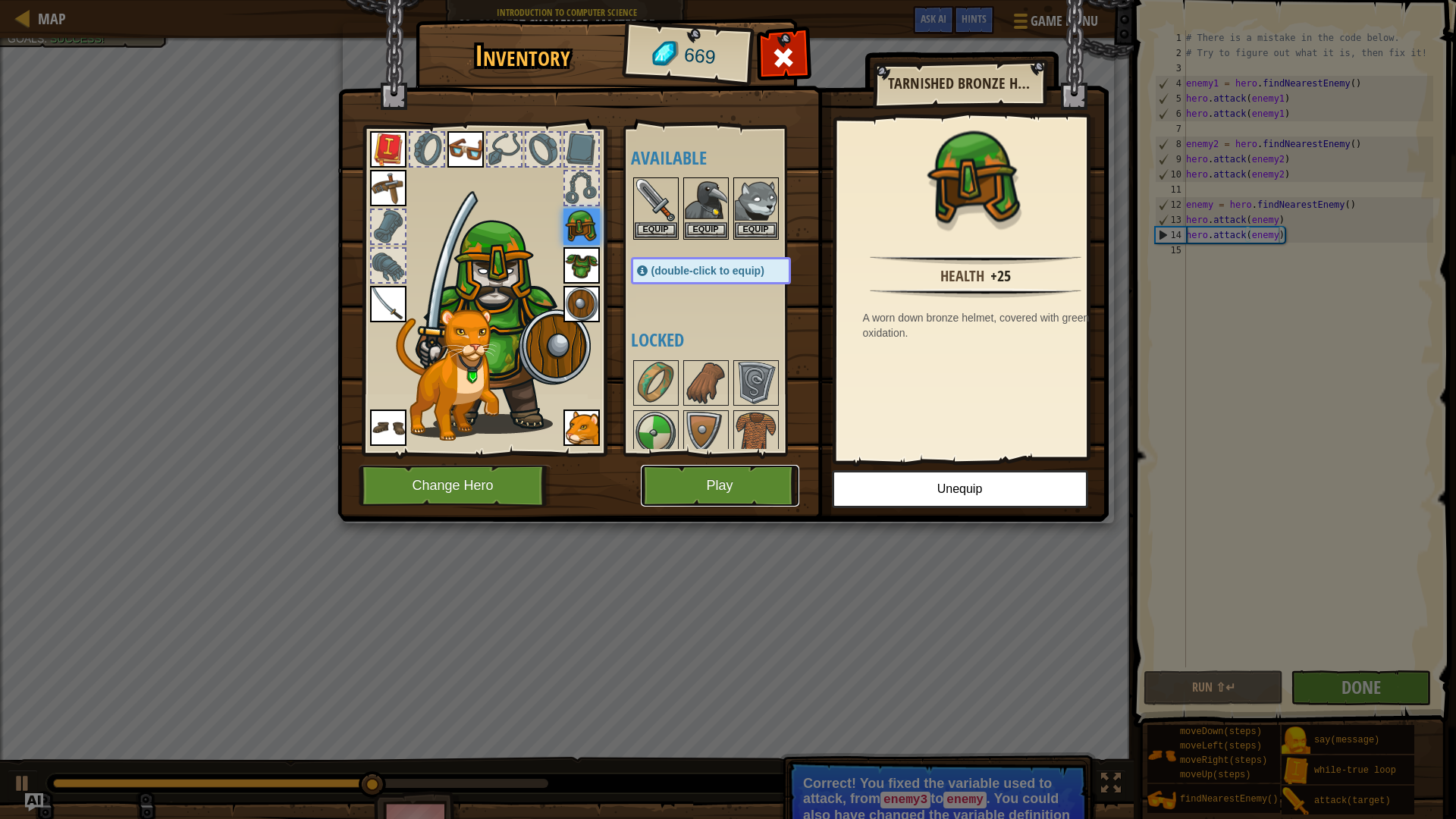
click at [734, 479] on button "Play" at bounding box center [719, 485] width 158 height 42
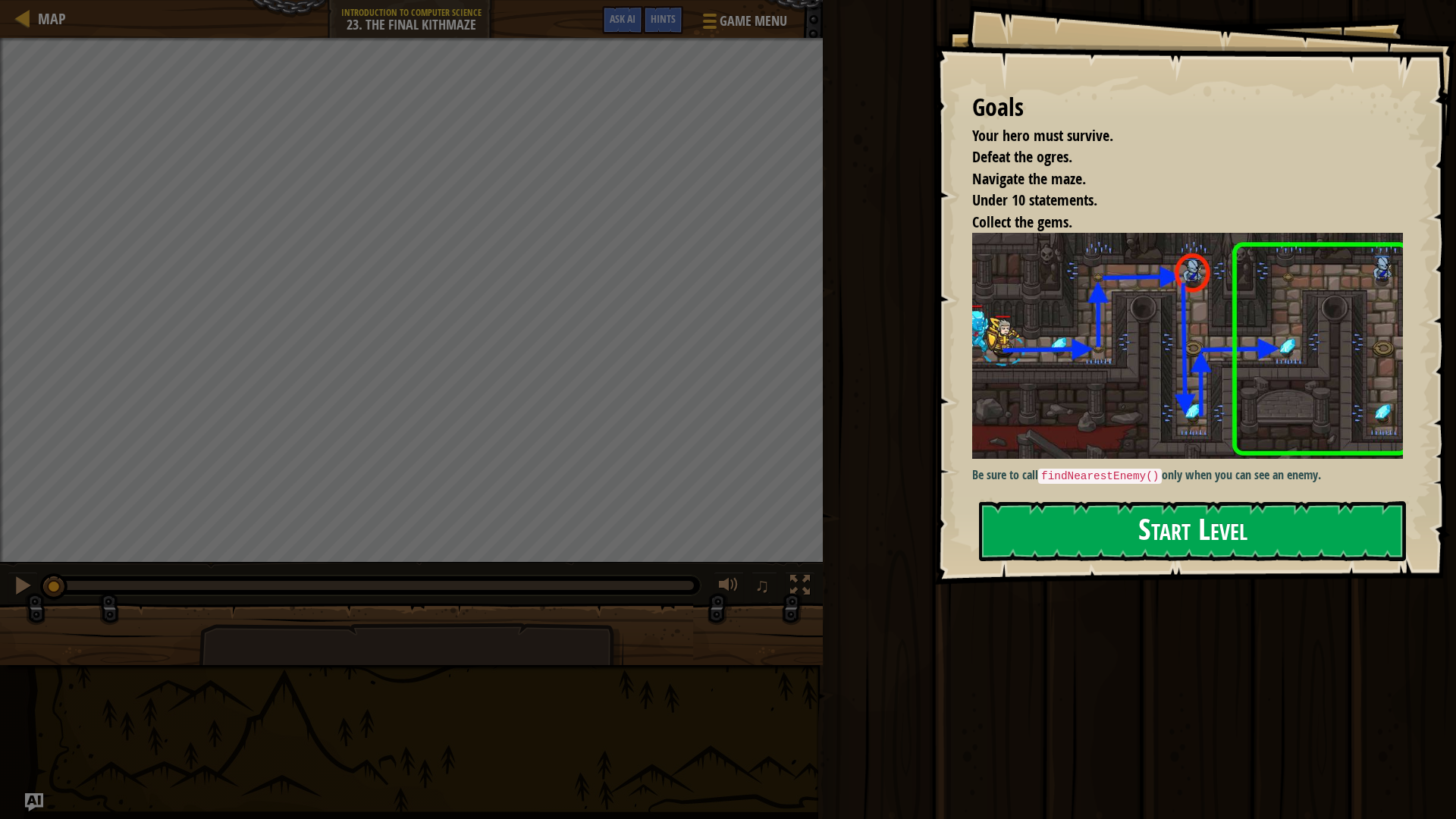
click at [1387, 360] on div "Goals Your hero must survive. Defeat the ogres. Navigate the maze. Under 10 sta…" at bounding box center [1195, 292] width 522 height 584
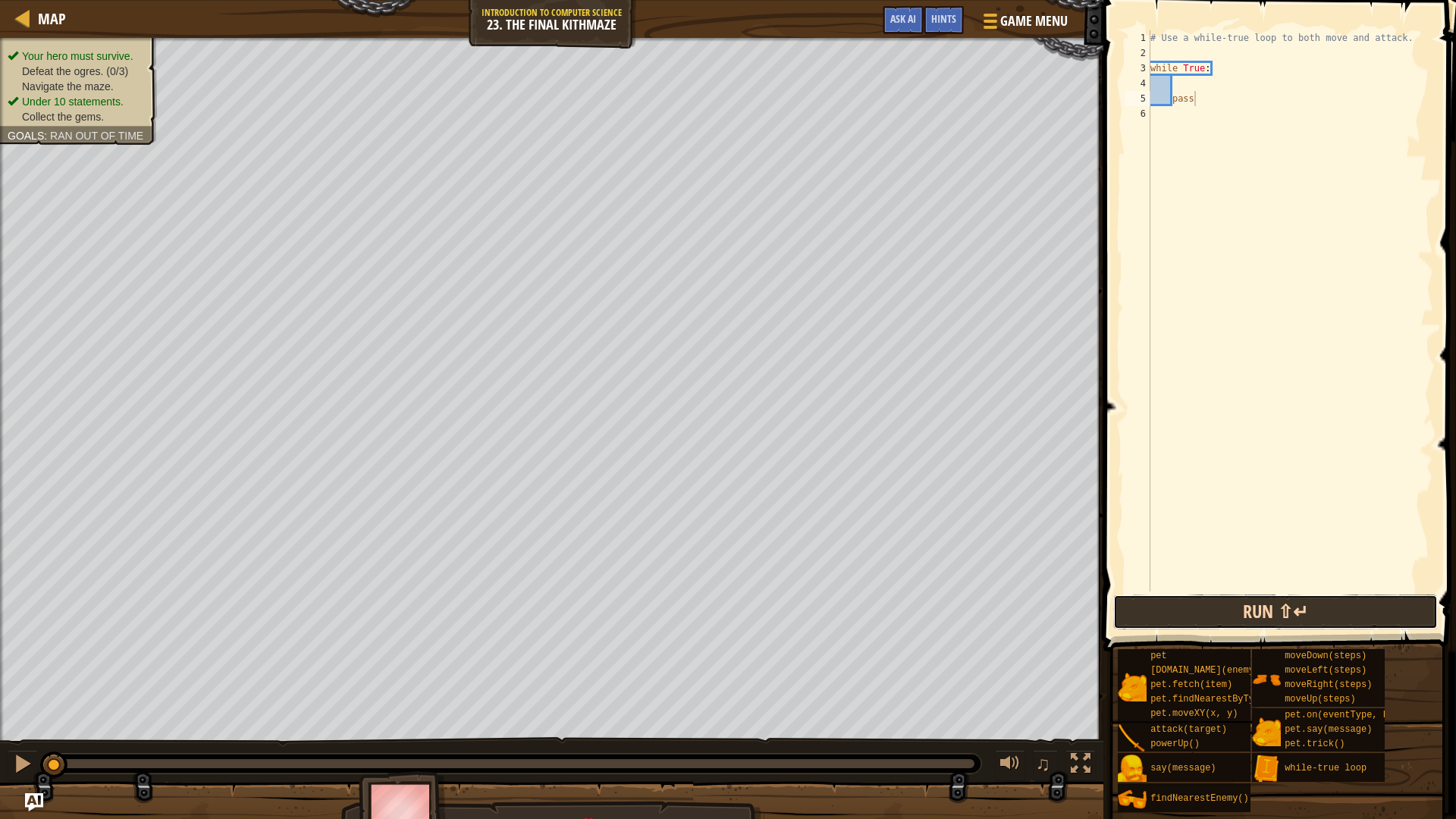
drag, startPoint x: 1194, startPoint y: 605, endPoint x: 1169, endPoint y: 617, distance: 27.7
click at [1198, 606] on button "Run ⇧↵" at bounding box center [1275, 611] width 324 height 35
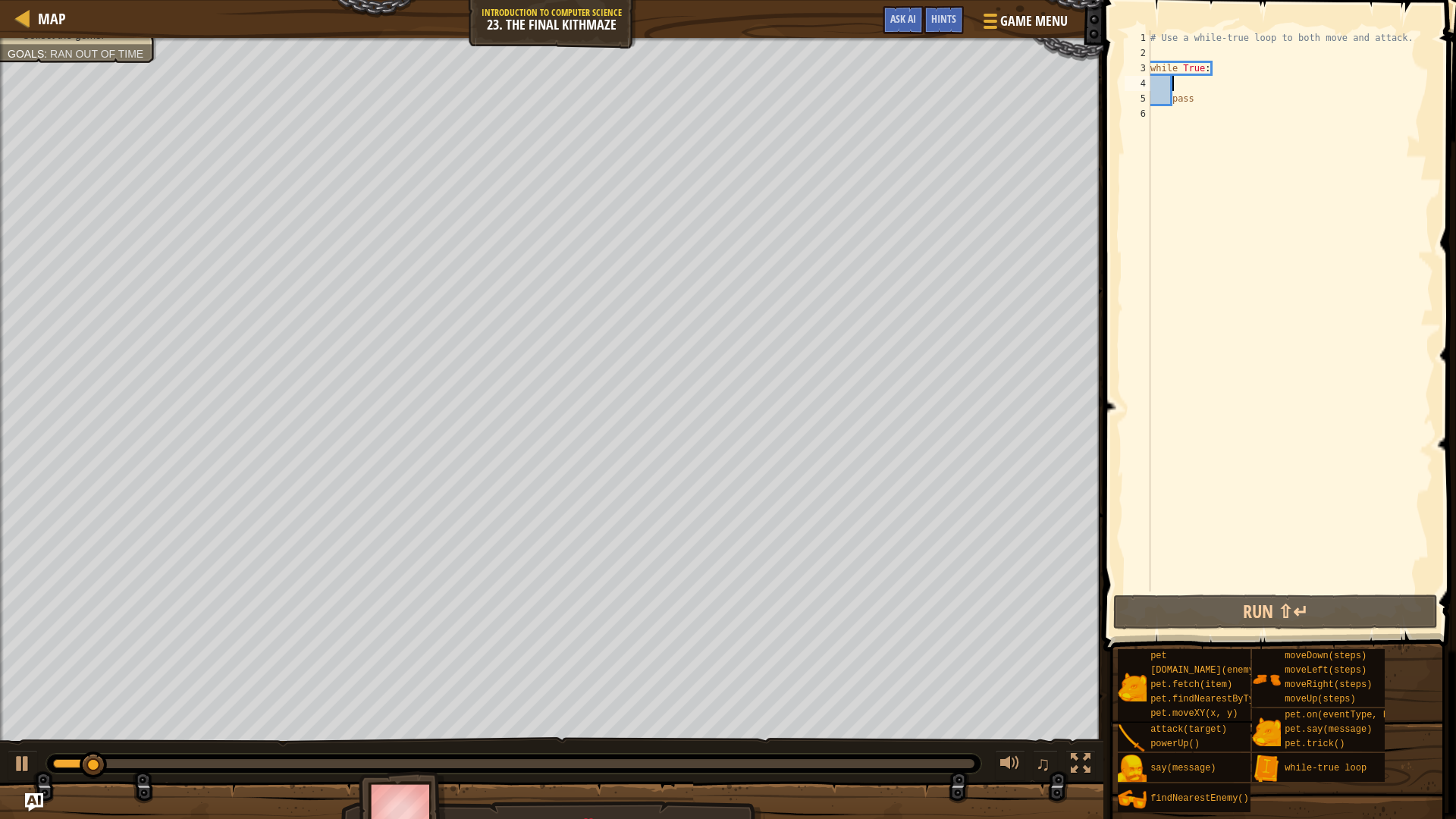
click at [1195, 84] on div "# Use a while-true loop to both move and attack. while True : pass" at bounding box center [1289, 326] width 285 height 591
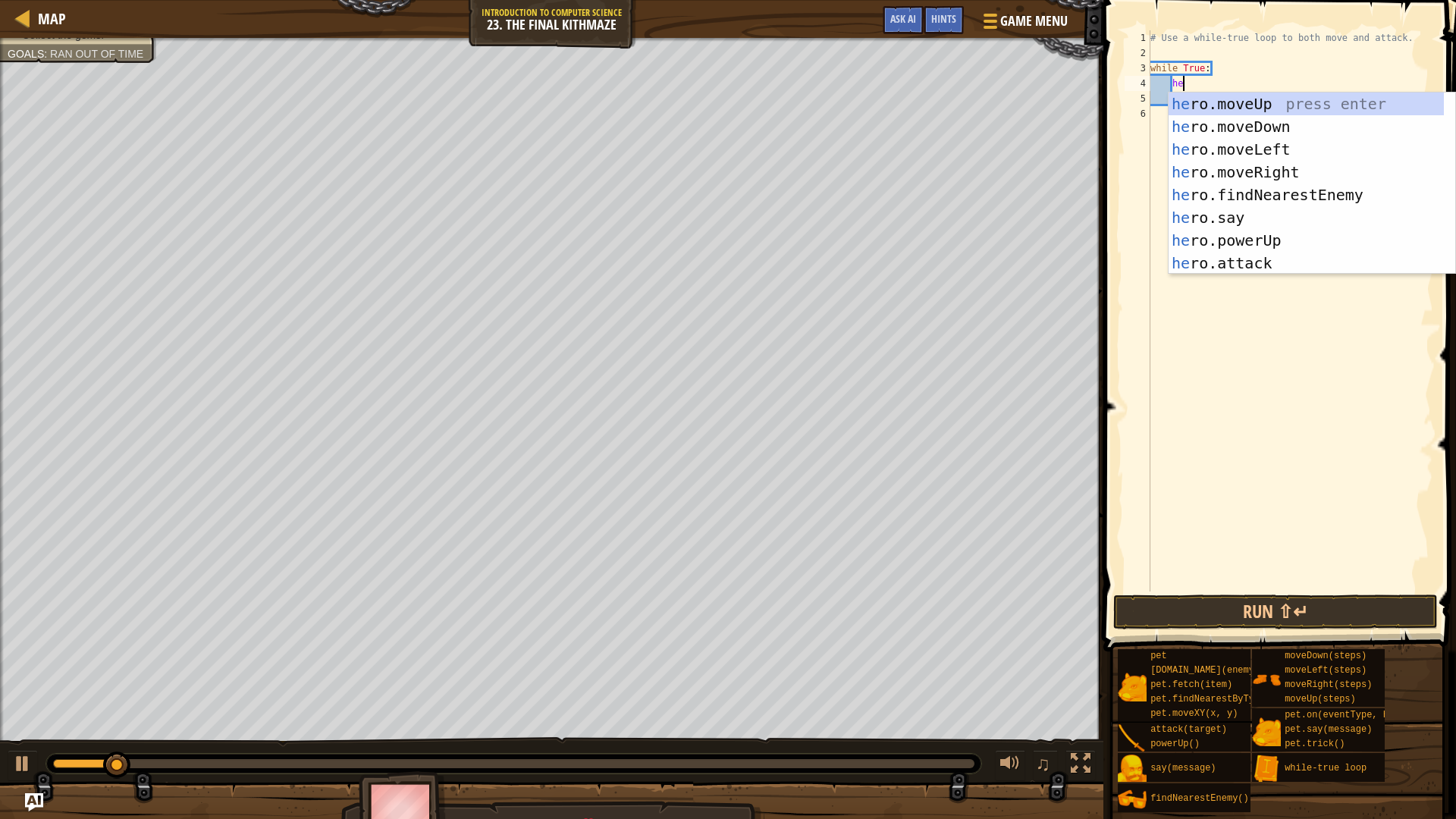
type textarea "her"
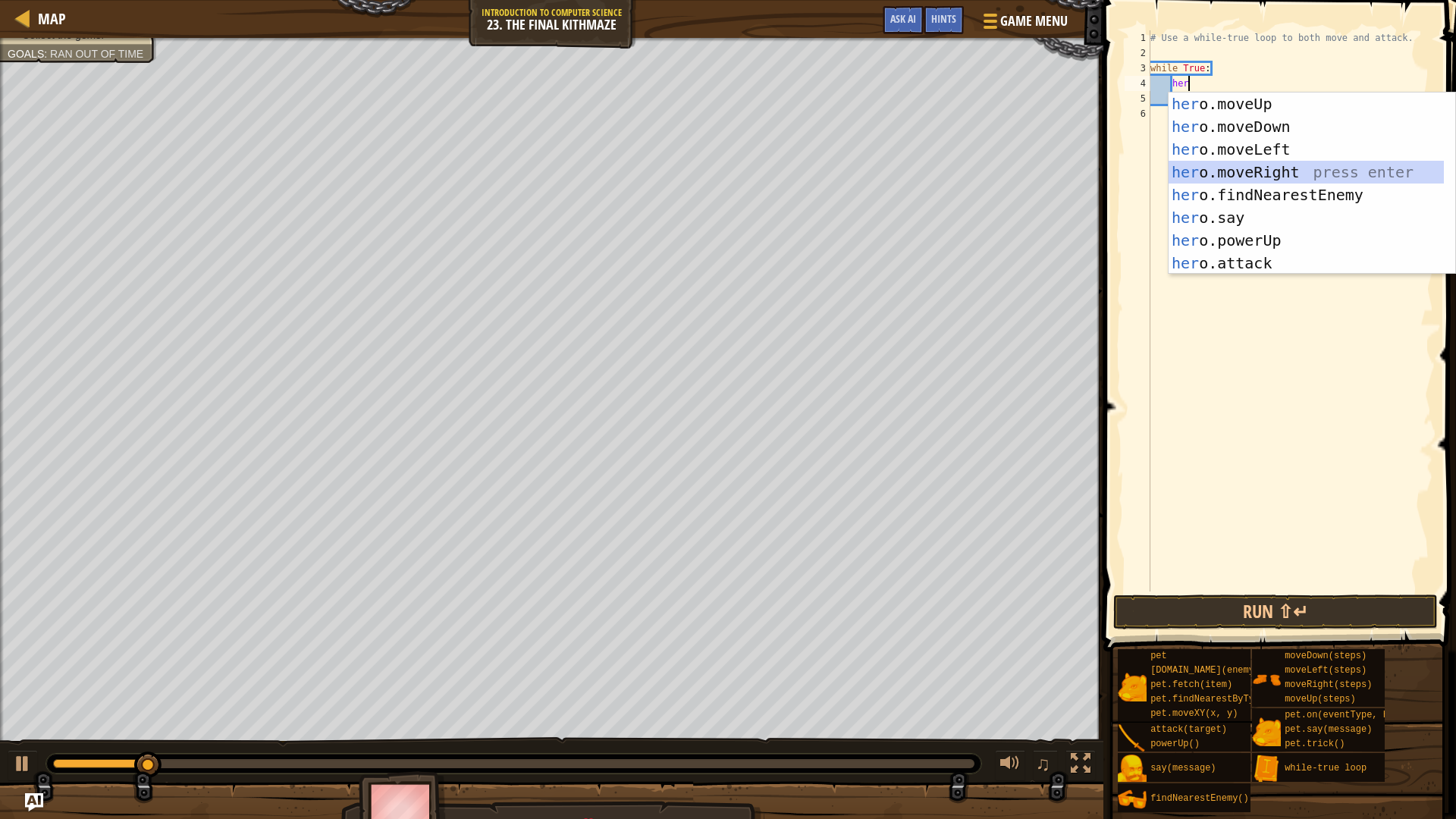
click at [1320, 169] on div "her o.moveUp press enter her o.moveDown press enter her o.moveLeft press enter …" at bounding box center [1305, 206] width 275 height 228
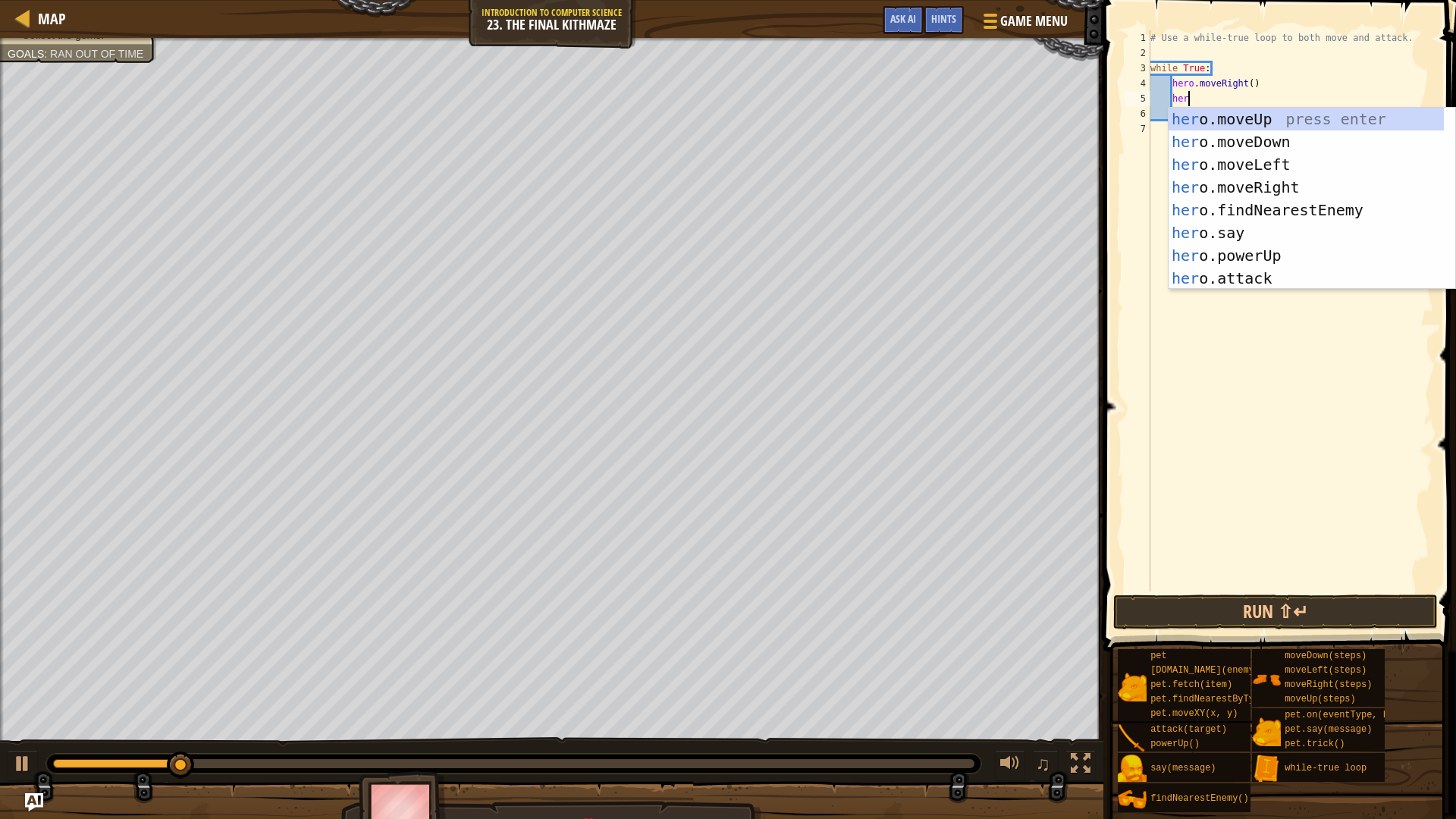
type textarea "hero"
click at [1299, 122] on div "hero .moveUp press enter hero .moveDown press enter hero .moveLeft press enter …" at bounding box center [1305, 221] width 275 height 228
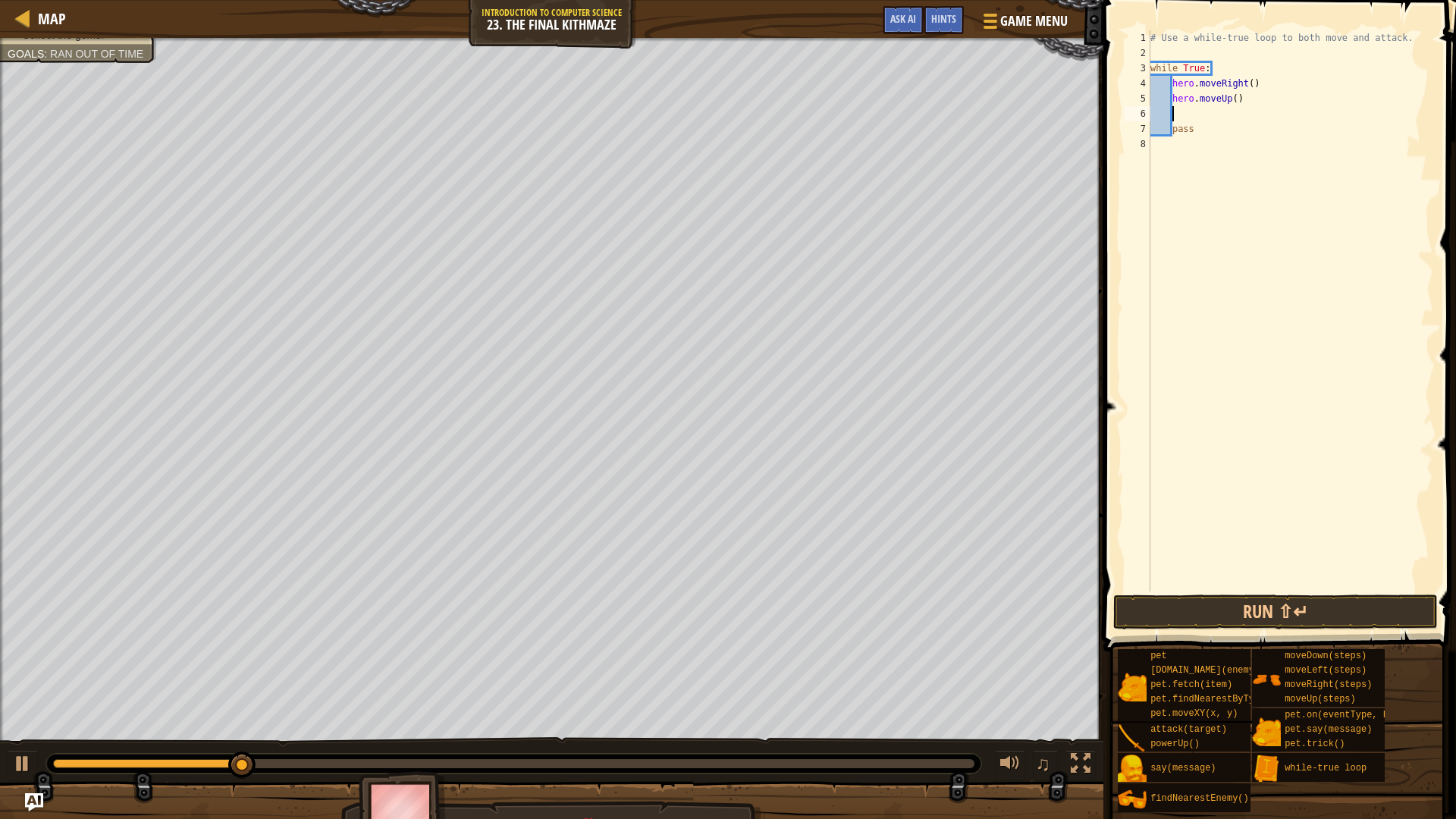
type textarea "her"
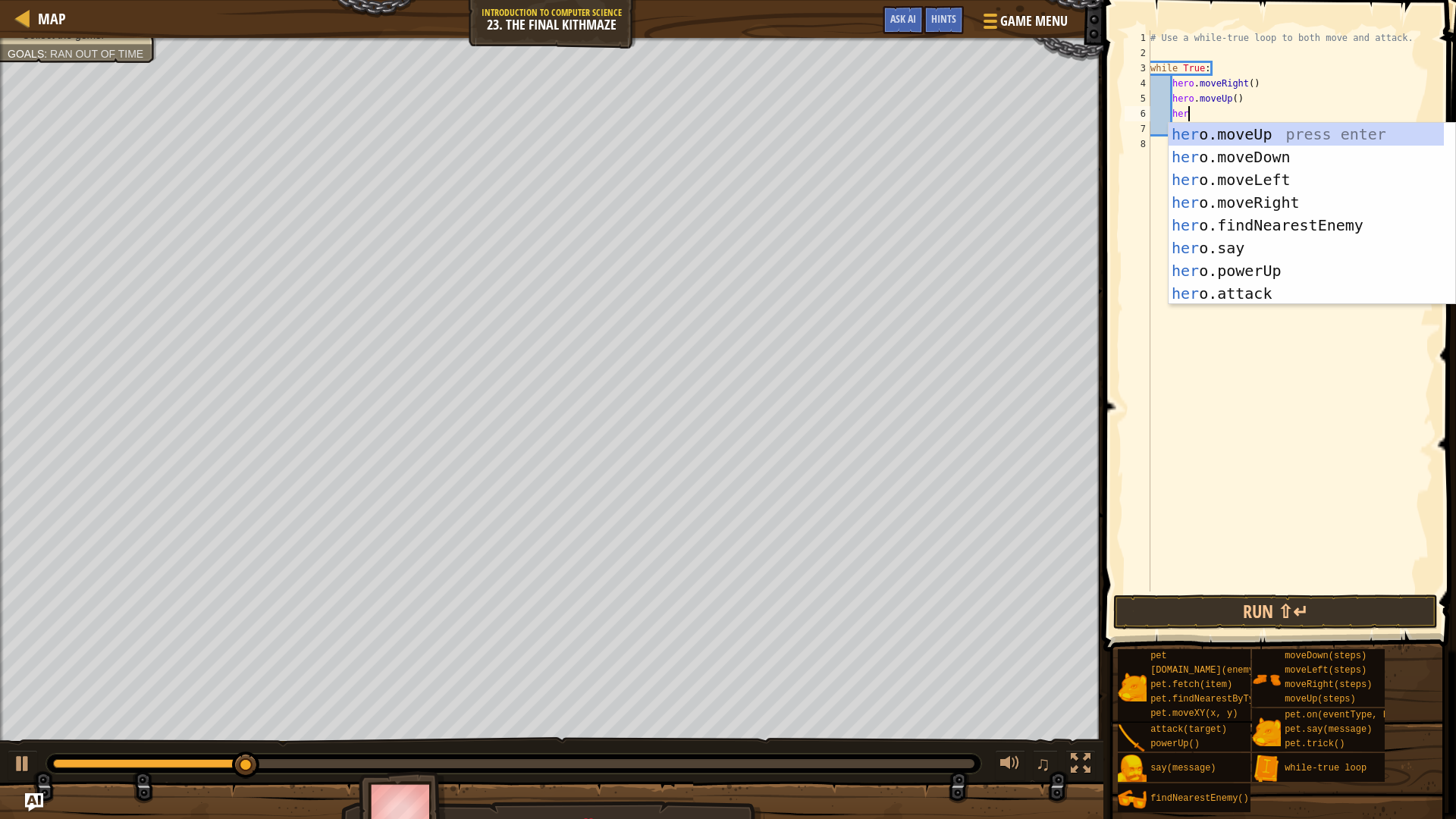
scroll to position [7, 3]
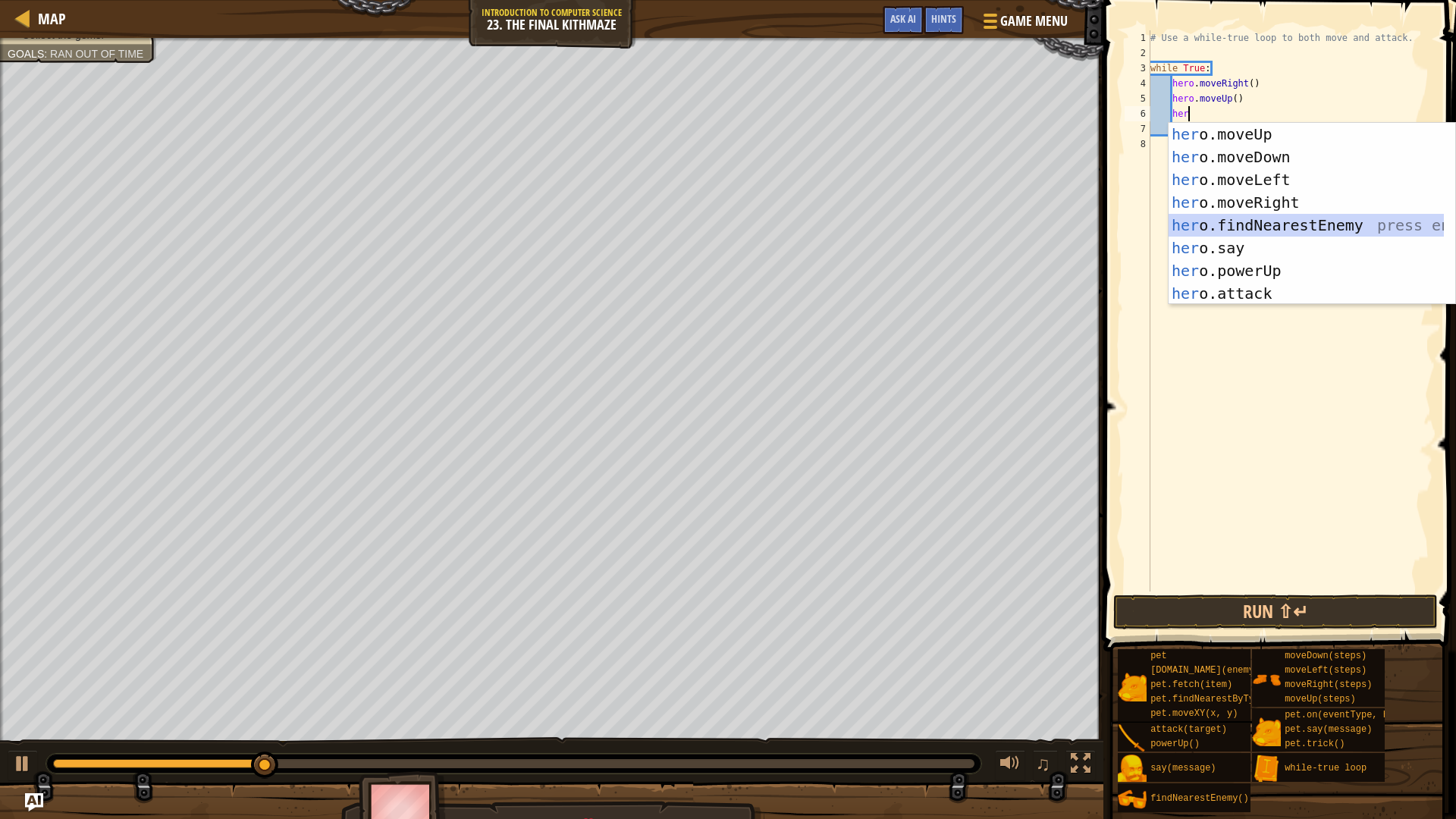
click at [1304, 224] on div "her o.moveUp press enter her o.moveDown press enter her o.moveLeft press enter …" at bounding box center [1305, 236] width 275 height 228
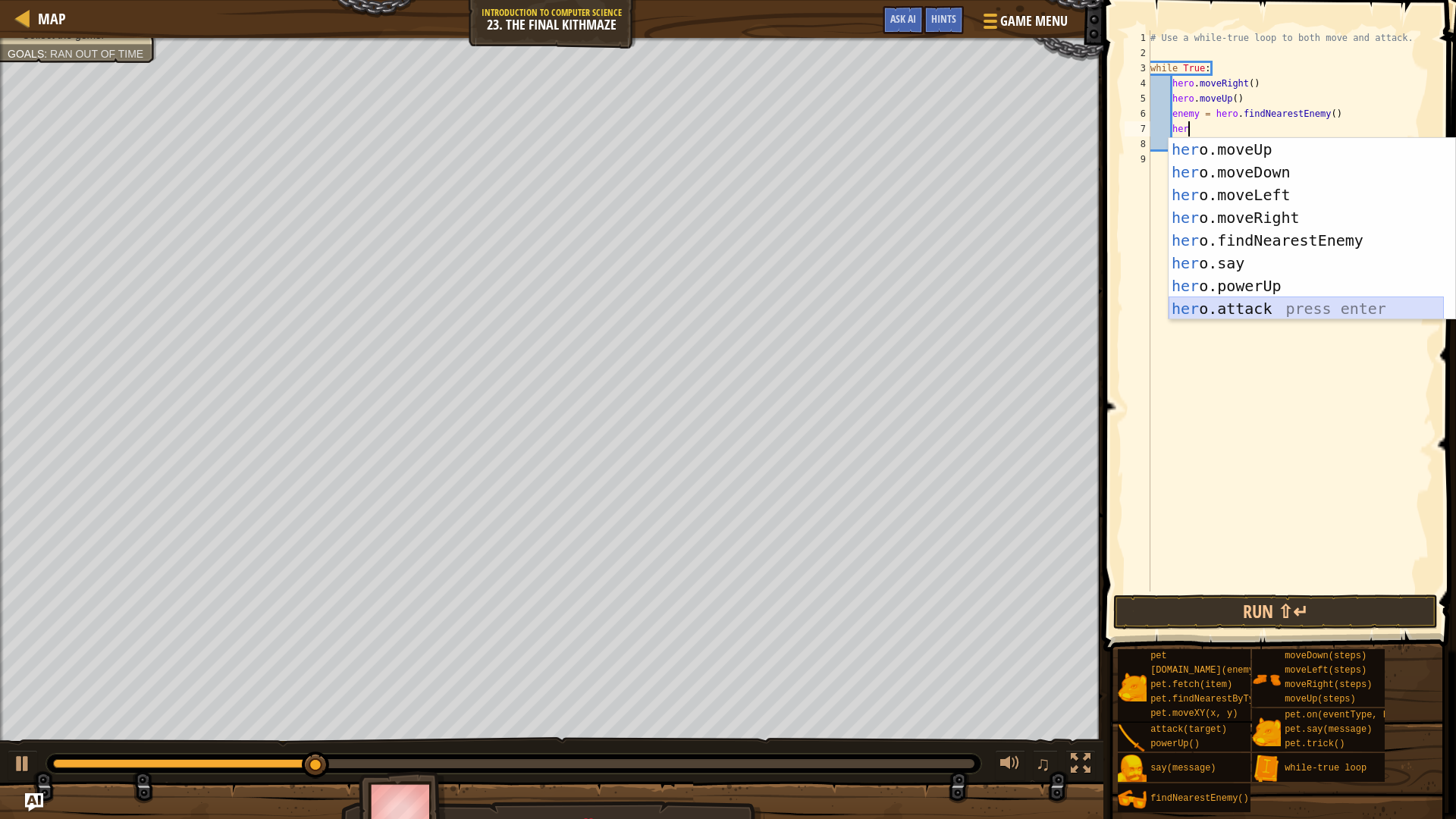
click at [1206, 300] on div "her o.moveUp press enter her o.moveDown press enter her o.moveLeft press enter …" at bounding box center [1305, 252] width 275 height 228
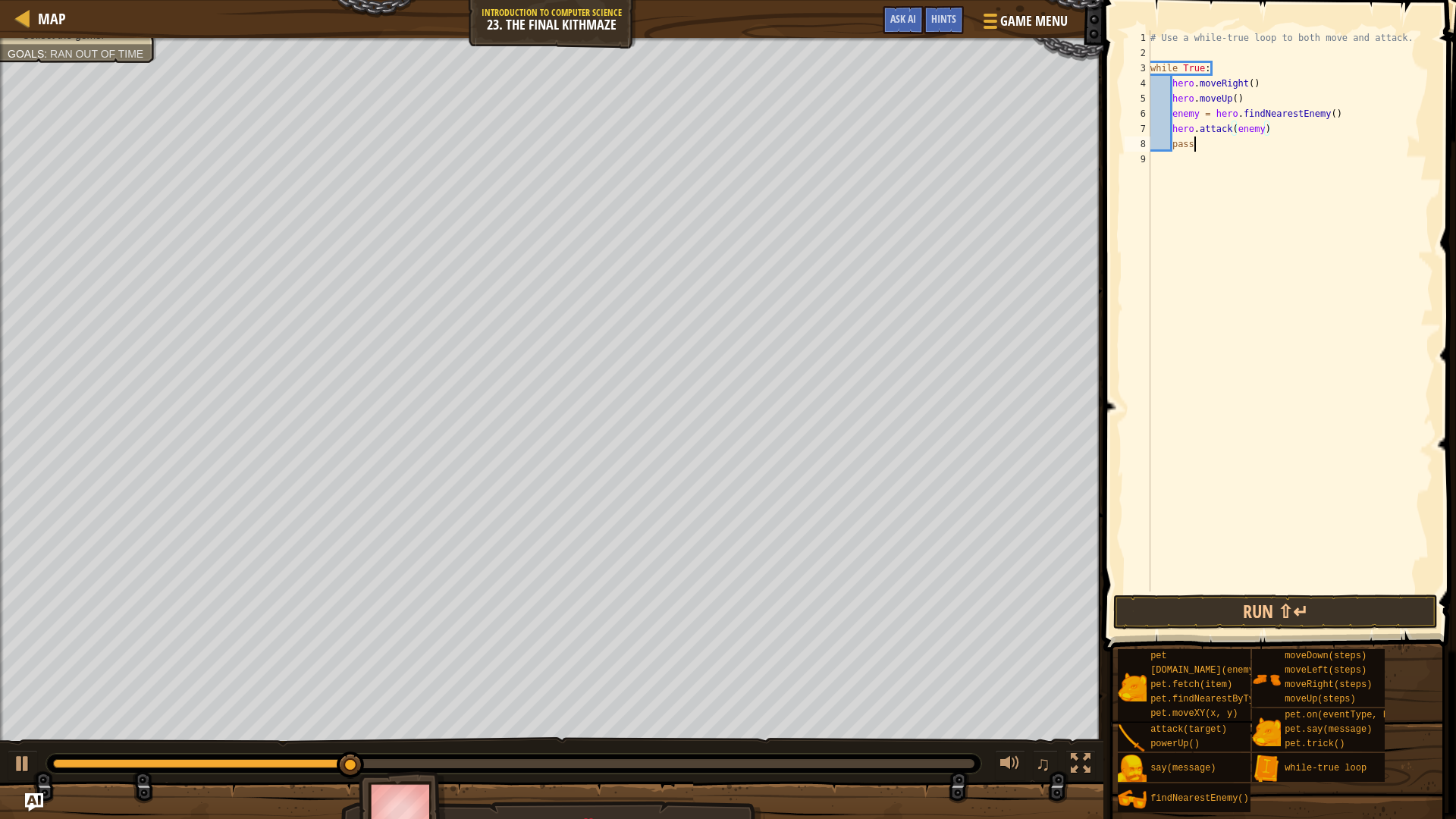
click at [1291, 139] on div "# Use a while-true loop to both move and attack. while True : hero . moveRight …" at bounding box center [1289, 326] width 285 height 591
click at [1288, 127] on div "# Use a while-true loop to both move and attack. while True : hero . moveRight …" at bounding box center [1289, 326] width 285 height 591
type textarea "hero.attack(enemy)"
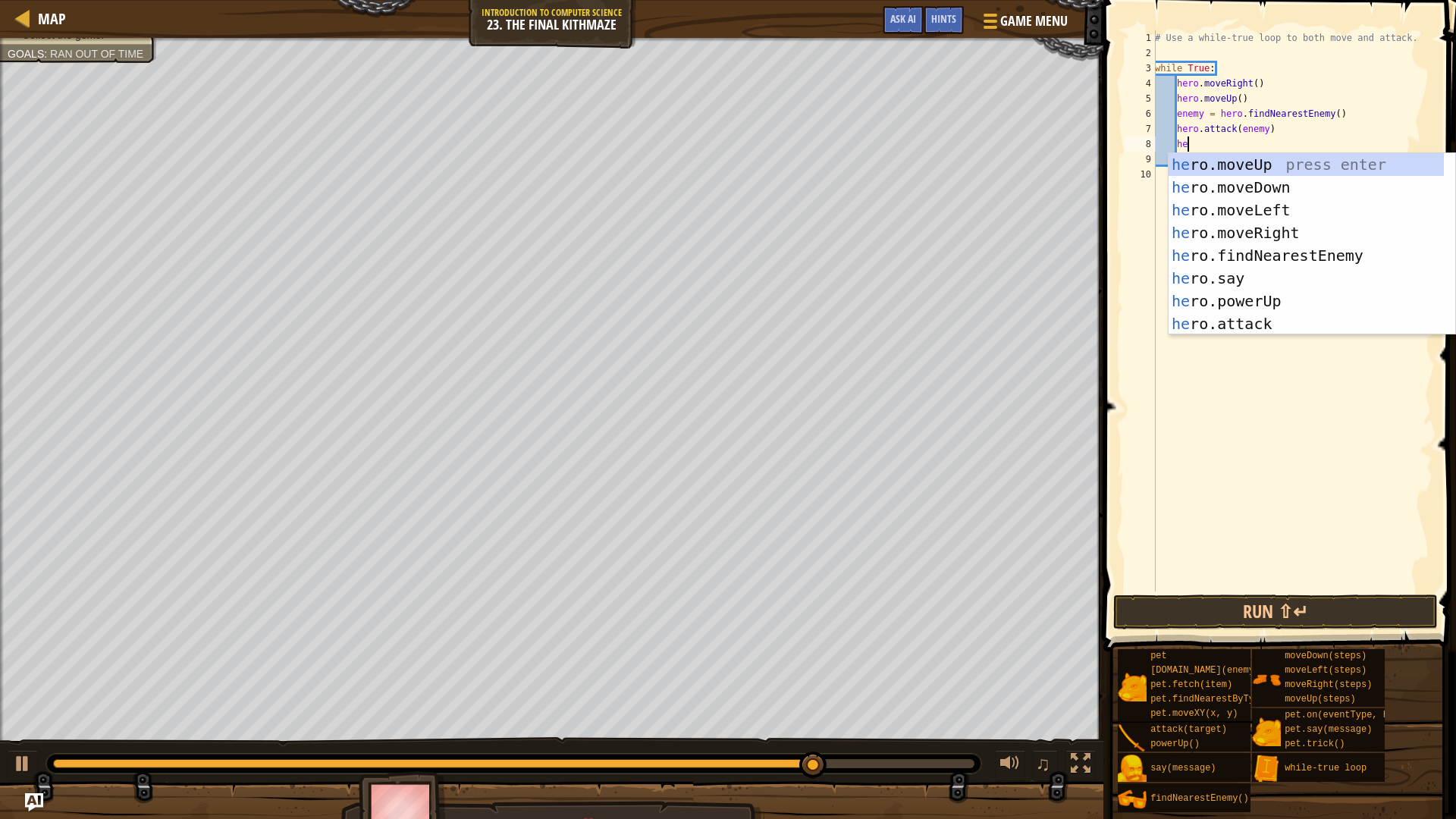
type textarea "her"
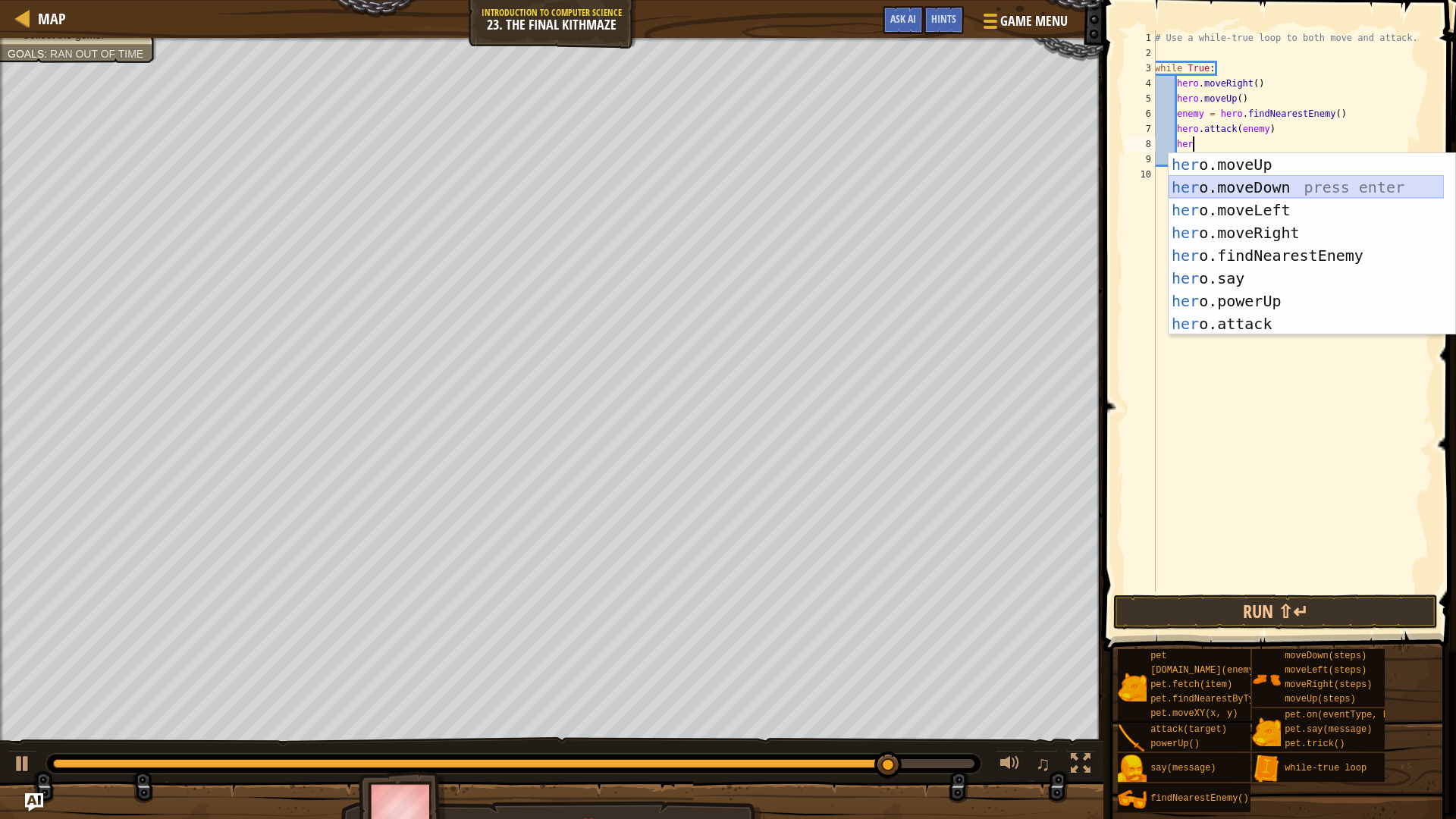
click at [1342, 185] on div "her o.moveUp press enter her o.moveDown press enter her o.moveLeft press enter …" at bounding box center [1305, 267] width 275 height 228
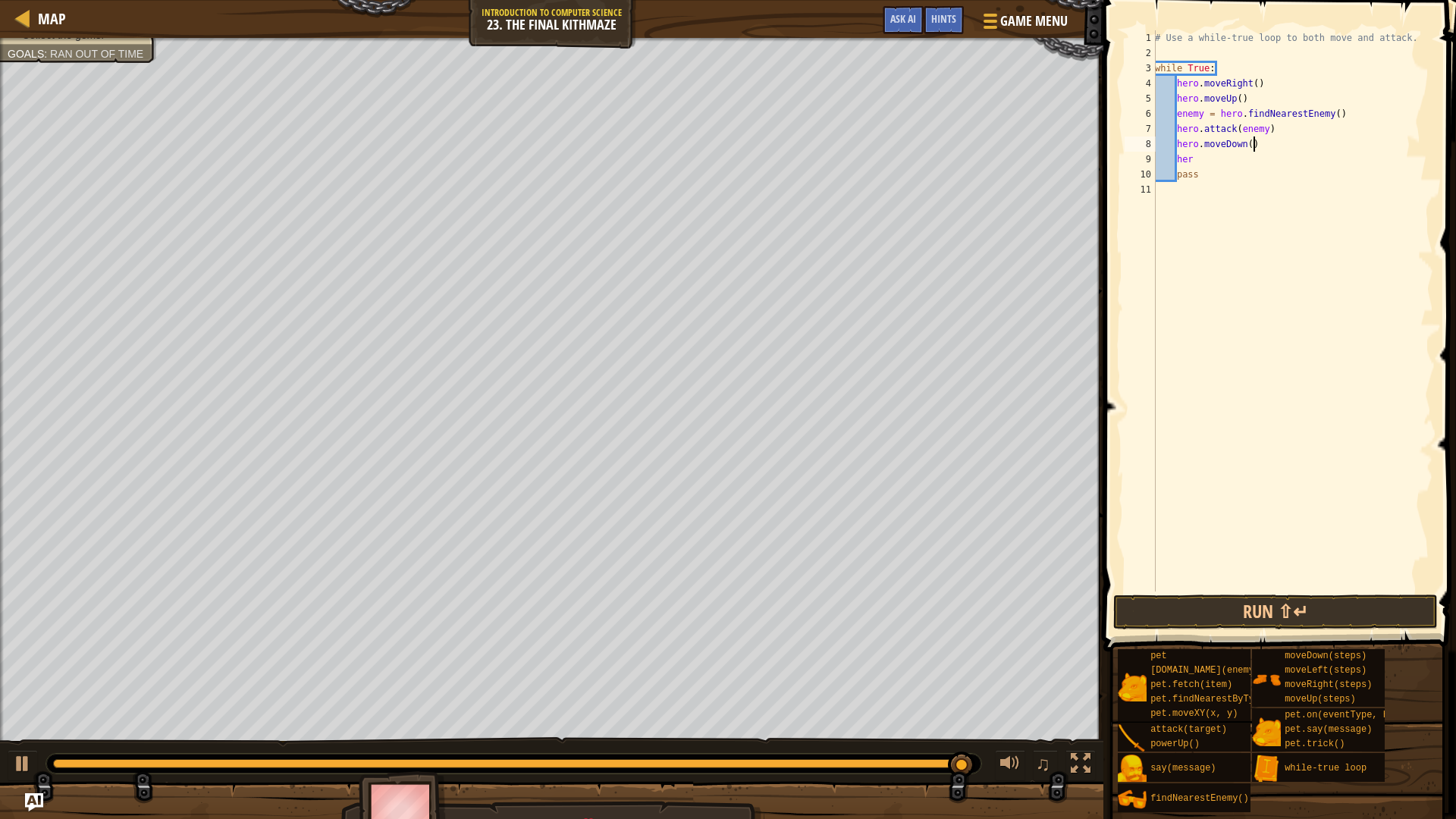
click at [1255, 148] on div "# Use a while-true loop to both move and attack. while True : hero . moveRight …" at bounding box center [1293, 326] width 281 height 591
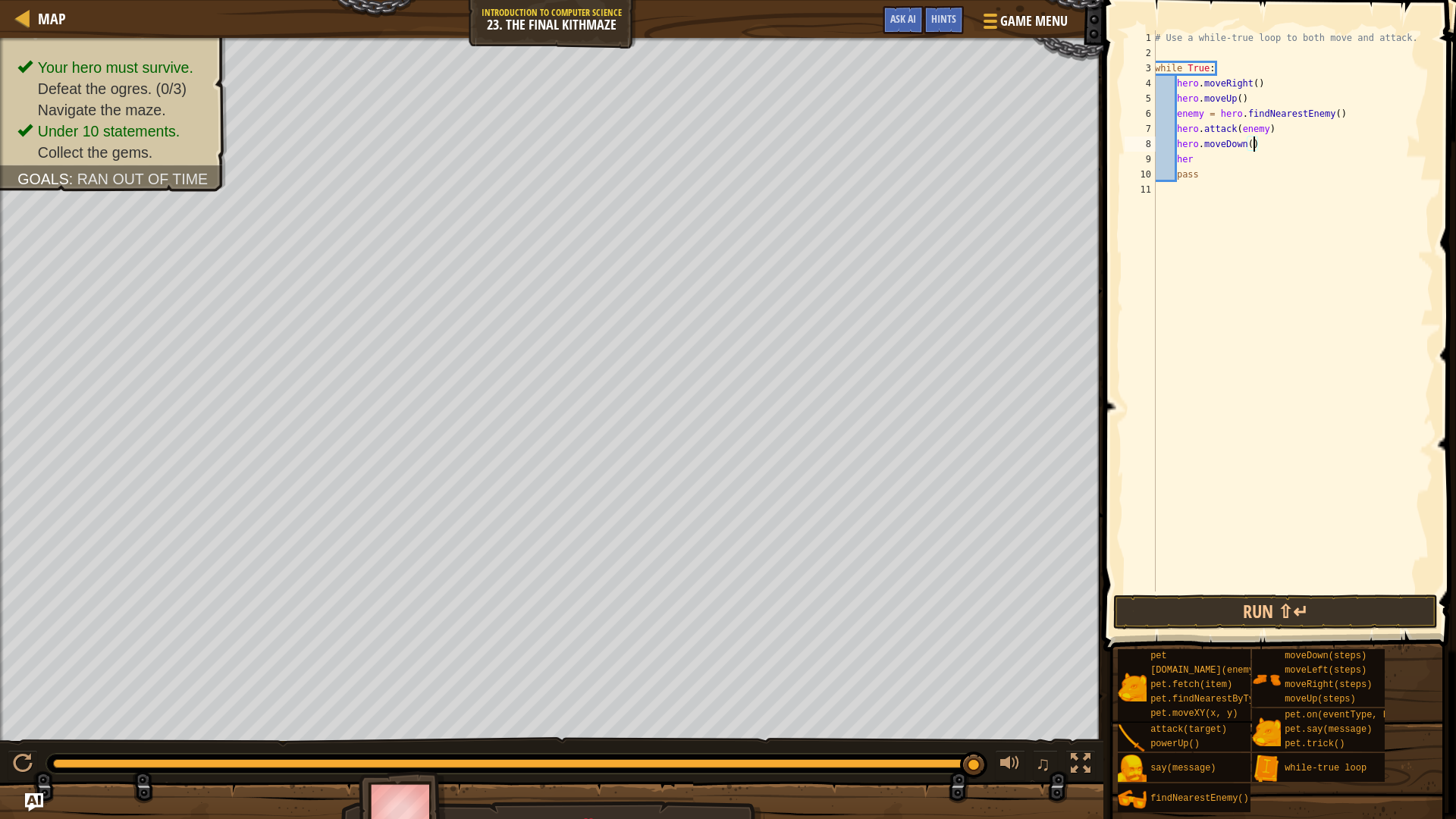
scroll to position [7, 8]
click at [1283, 169] on div "# Use a while-true loop to both move and attack. while True : hero . moveRight …" at bounding box center [1293, 326] width 281 height 591
click at [1244, 154] on div "# Use a while-true loop to both move and attack. while True : hero . moveRight …" at bounding box center [1293, 326] width 281 height 591
type textarea "hero"
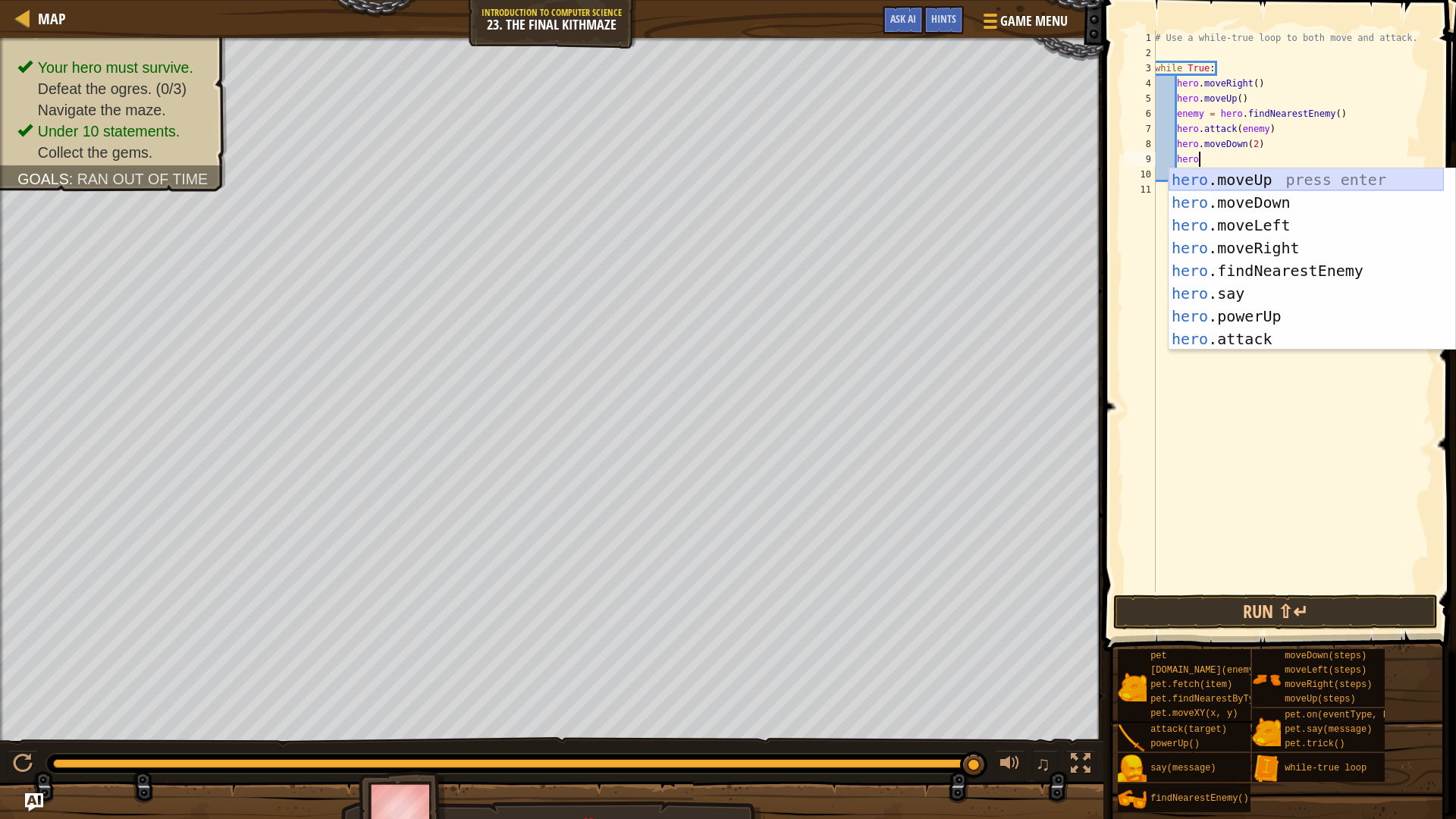
click at [1269, 182] on div "hero .moveUp press enter hero .moveDown press enter hero .moveLeft press enter …" at bounding box center [1305, 282] width 275 height 228
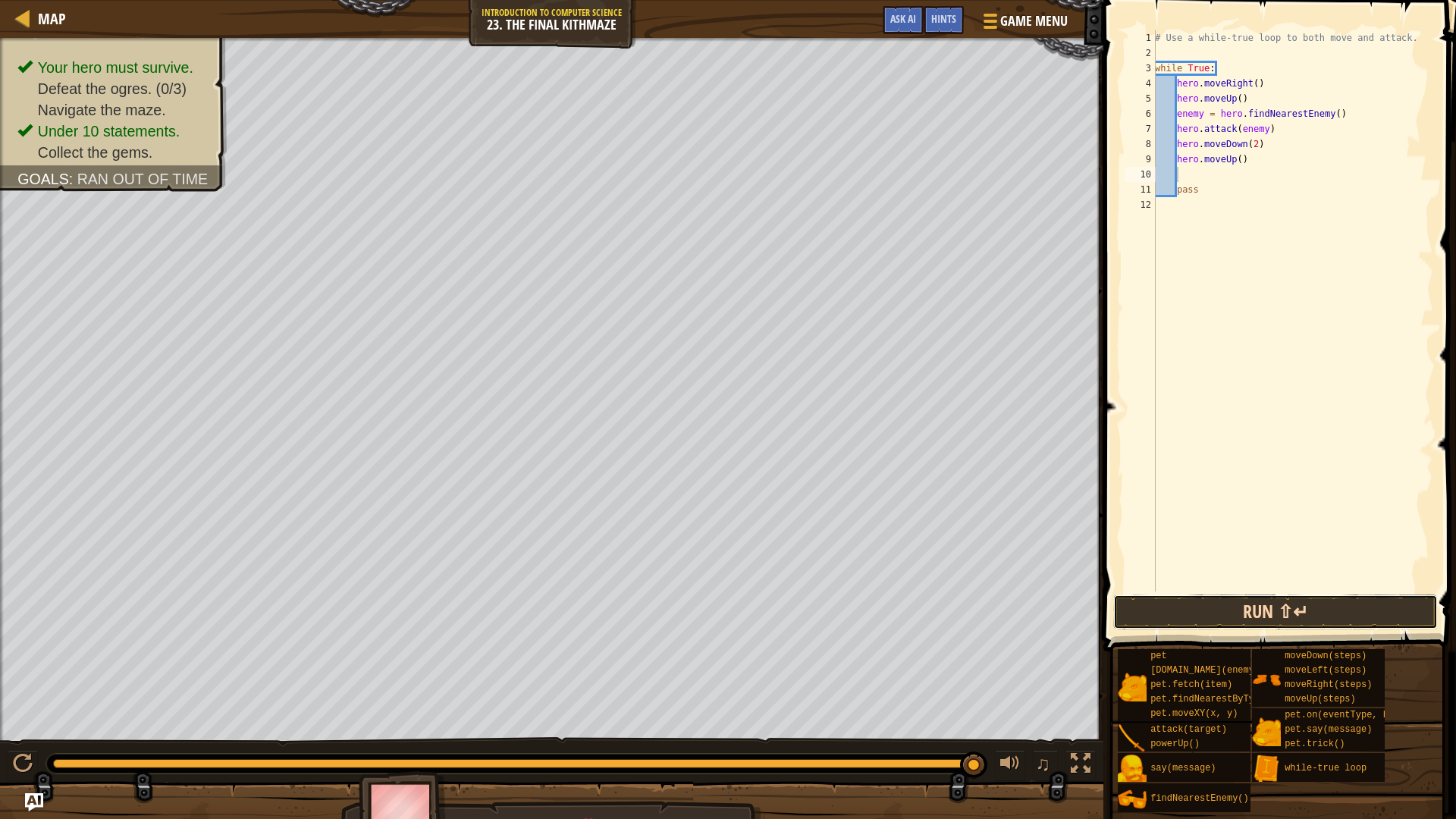
click at [1304, 610] on button "Run ⇧↵" at bounding box center [1275, 611] width 324 height 35
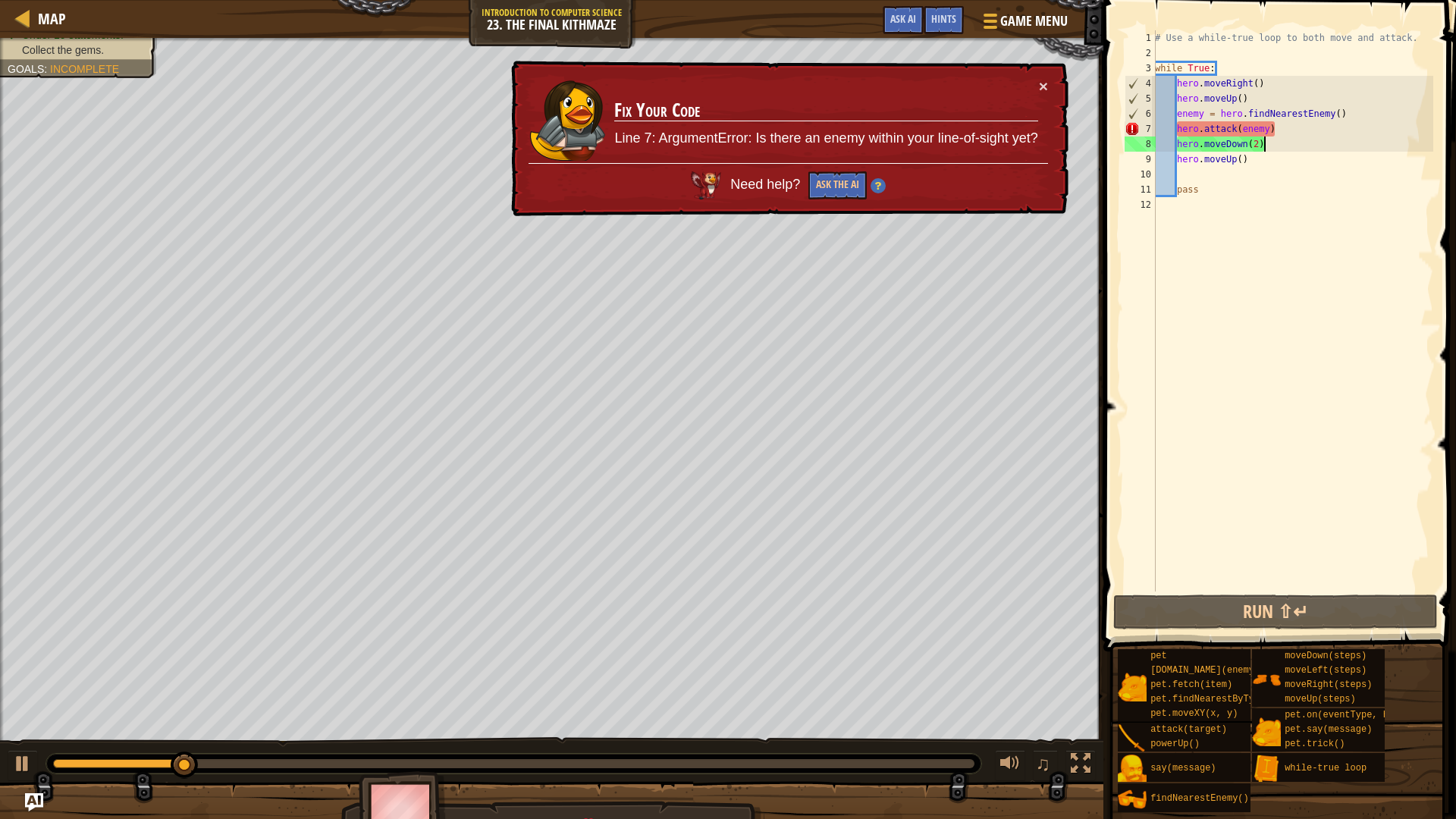
drag, startPoint x: 1285, startPoint y: 148, endPoint x: 1320, endPoint y: 130, distance: 39.4
click at [1286, 147] on div "# Use a while-true loop to both move and attack. while True : hero . moveRight …" at bounding box center [1293, 326] width 281 height 591
click at [1310, 132] on div "# Use a while-true loop to both move and attack. while True : hero . moveRight …" at bounding box center [1293, 326] width 281 height 591
type textarea "hero.attack(enemy)"
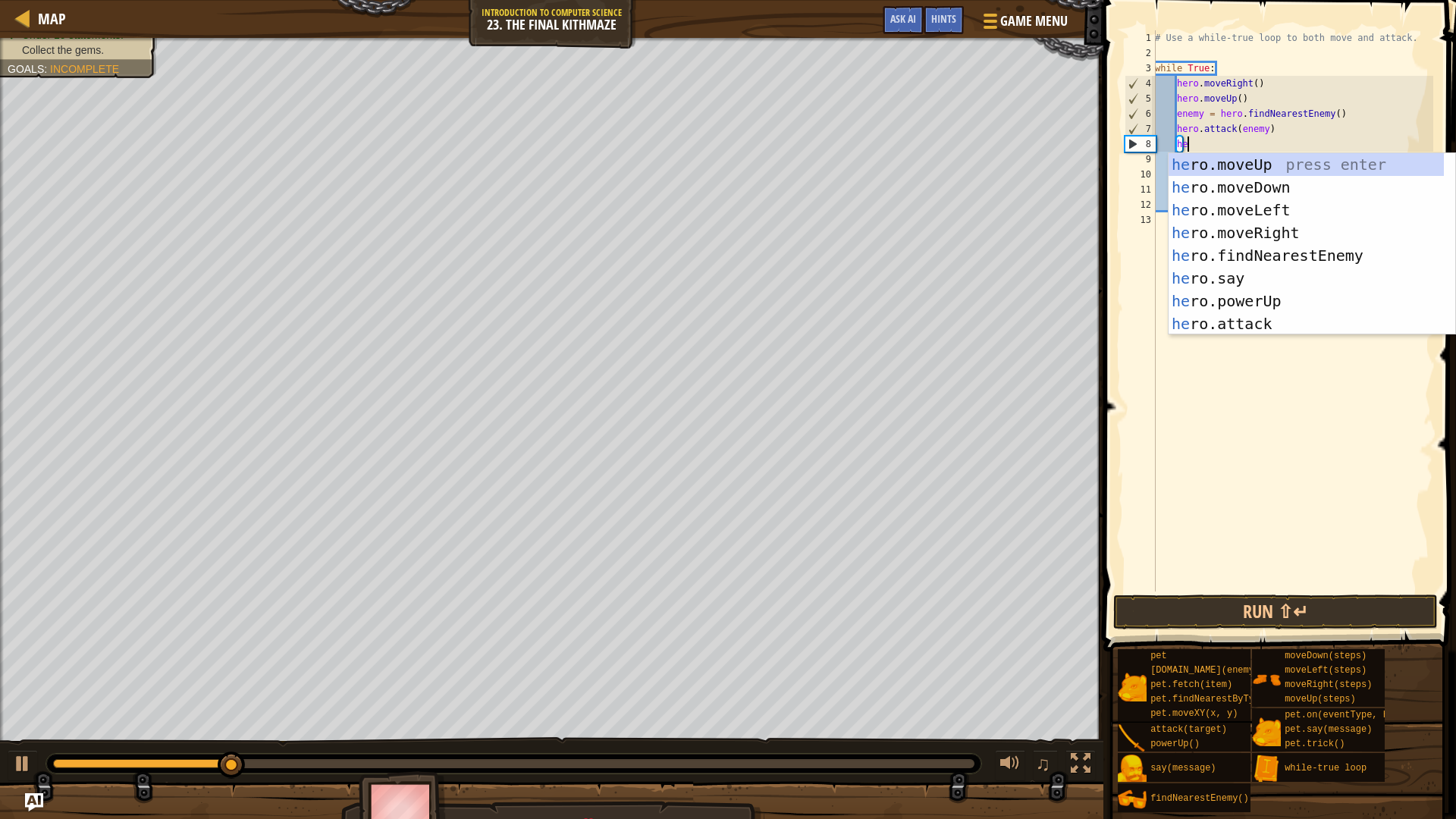
type textarea "her"
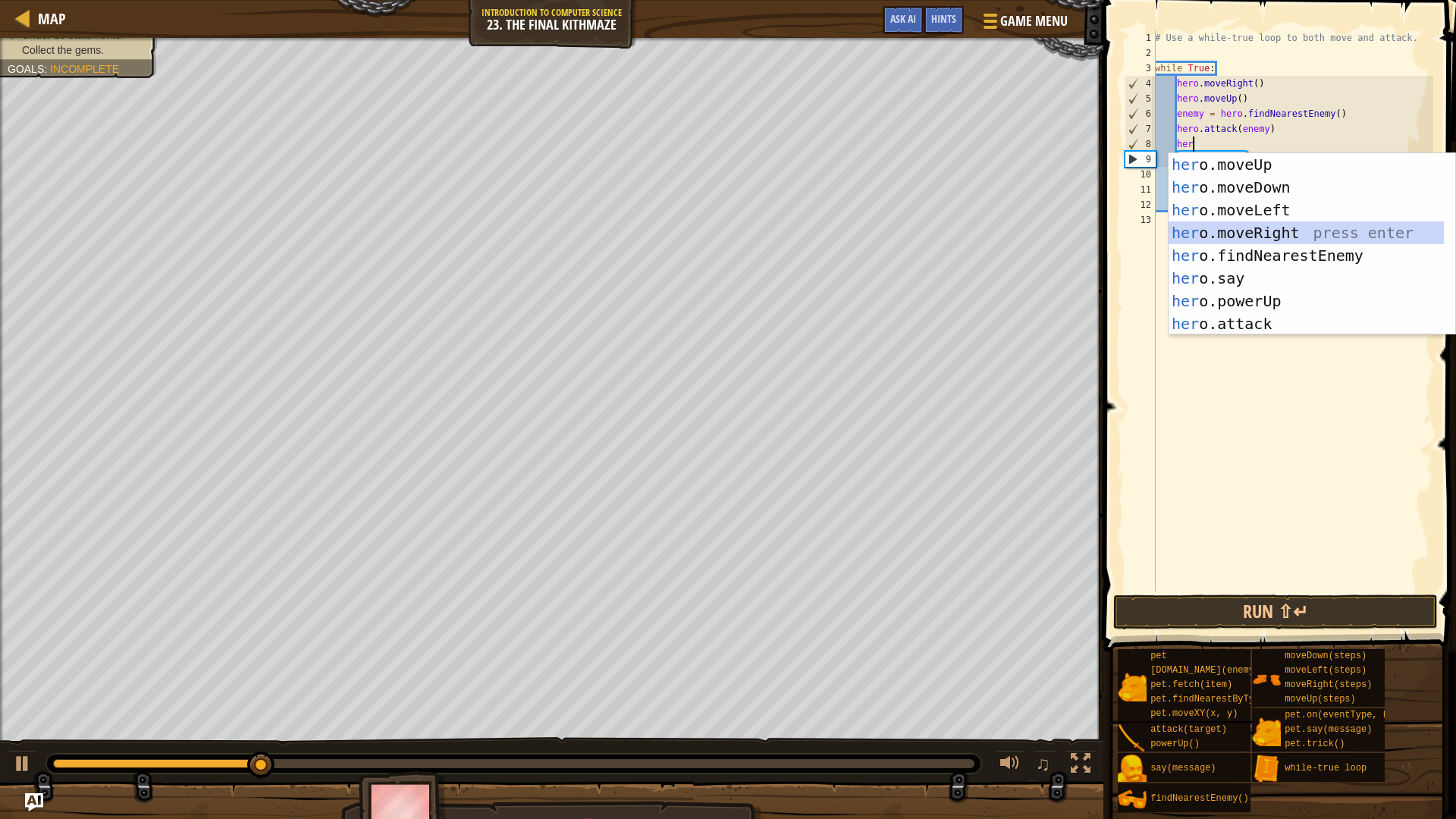
drag, startPoint x: 1319, startPoint y: 225, endPoint x: 1325, endPoint y: 250, distance: 25.7
click at [1320, 226] on div "her o.moveUp press enter her o.moveDown press enter her o.moveLeft press enter …" at bounding box center [1305, 267] width 275 height 228
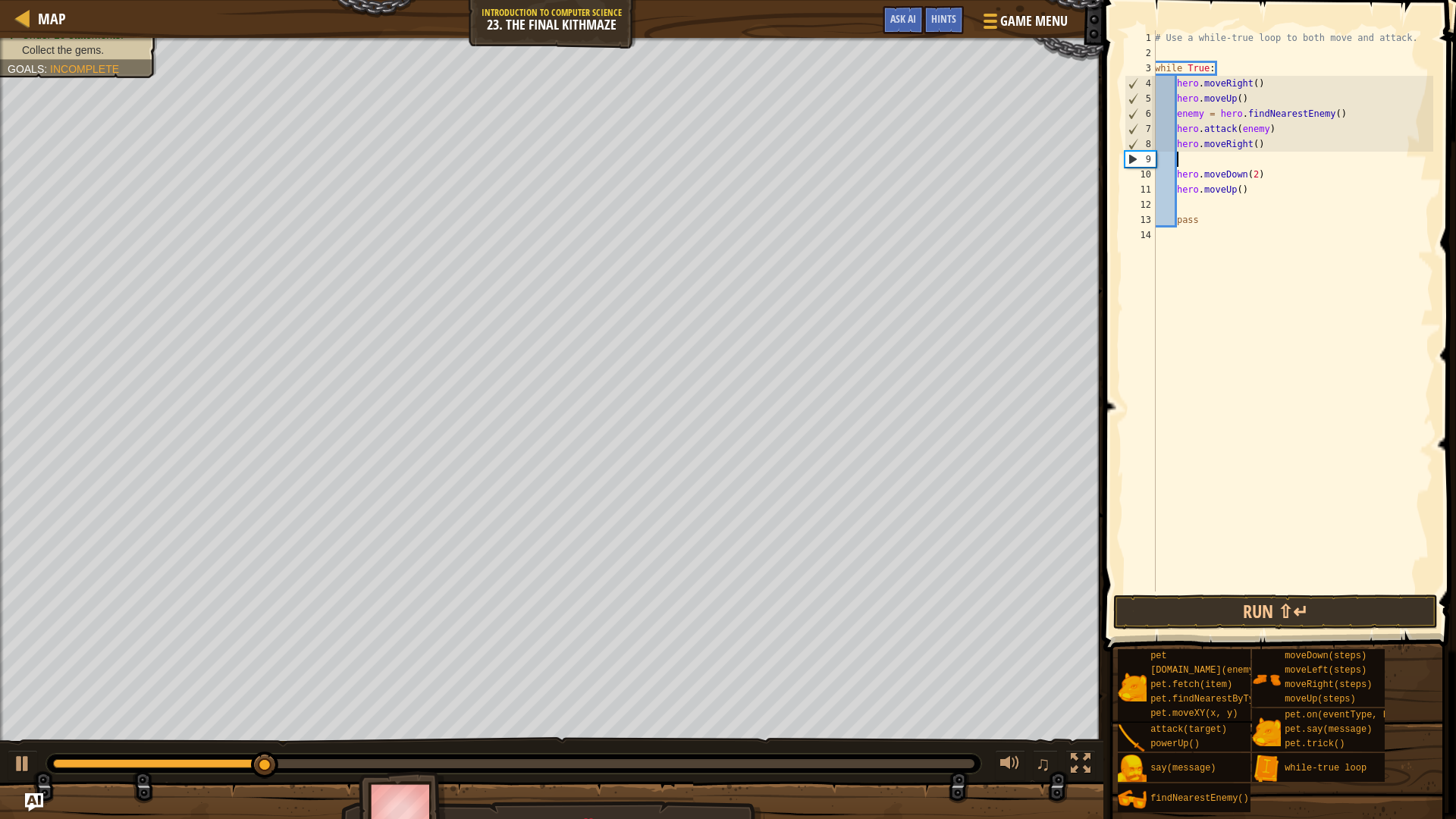
scroll to position [7, 1]
click at [1370, 604] on button "Run ⇧↵" at bounding box center [1275, 611] width 324 height 35
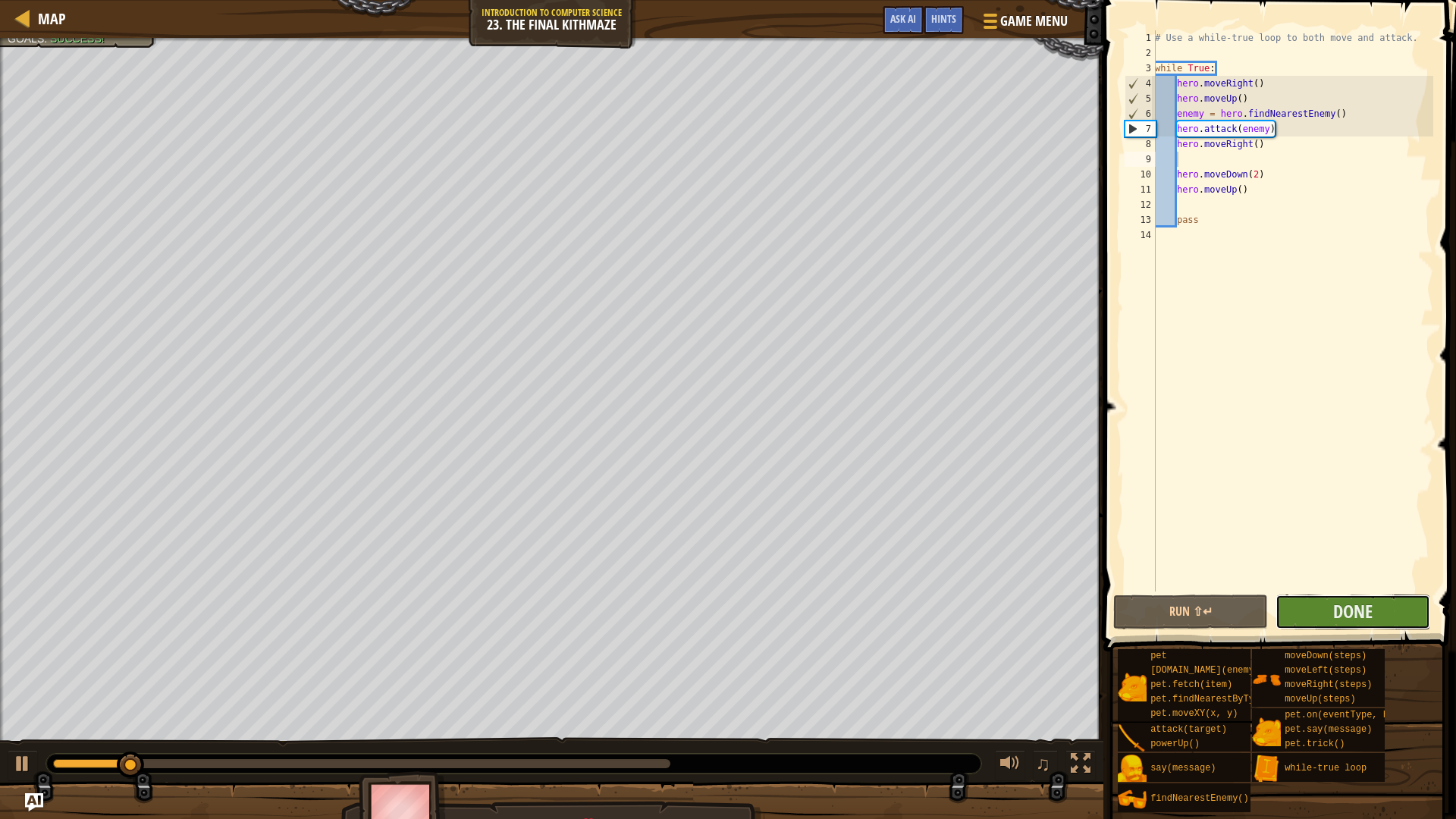
click at [1377, 608] on button "Done" at bounding box center [1353, 611] width 155 height 35
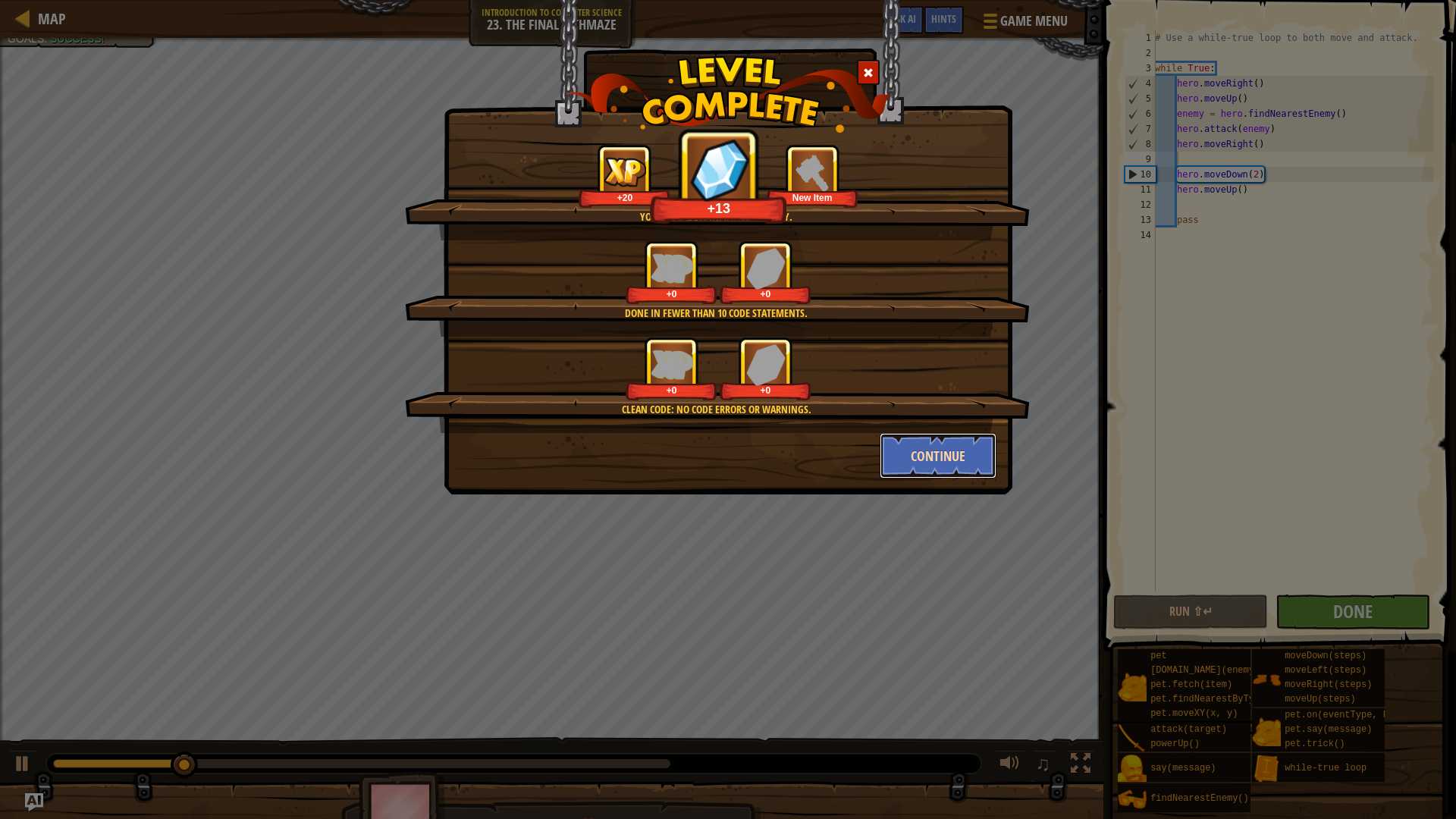
click at [941, 448] on button "Continue" at bounding box center [938, 456] width 118 height 46
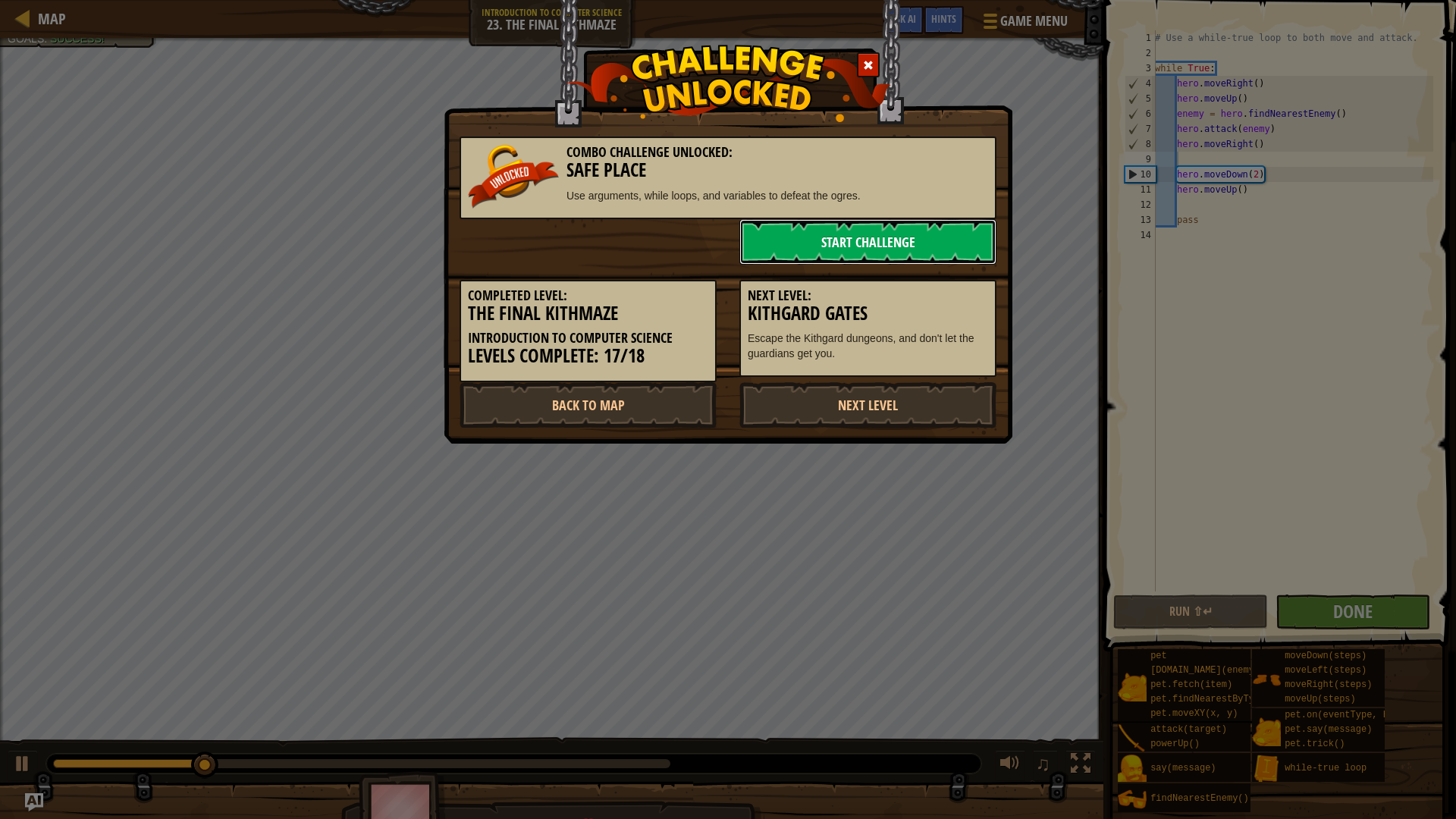
click at [835, 250] on link "Start Challenge" at bounding box center [867, 242] width 257 height 46
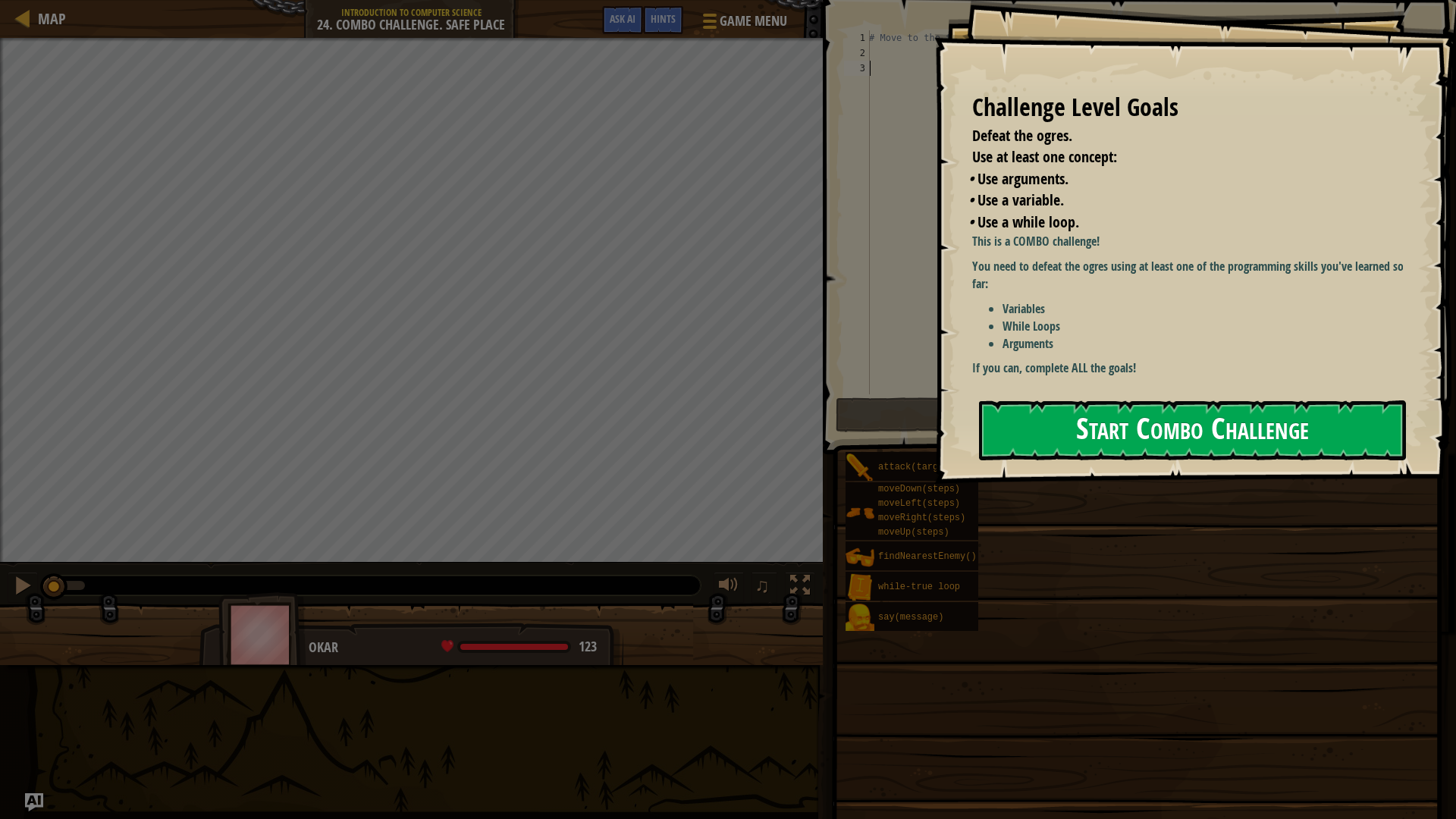
click at [1283, 339] on div "Challenge Level Goals Defeat the ogres. Use at least one concept: • Use argumen…" at bounding box center [1195, 241] width 522 height 484
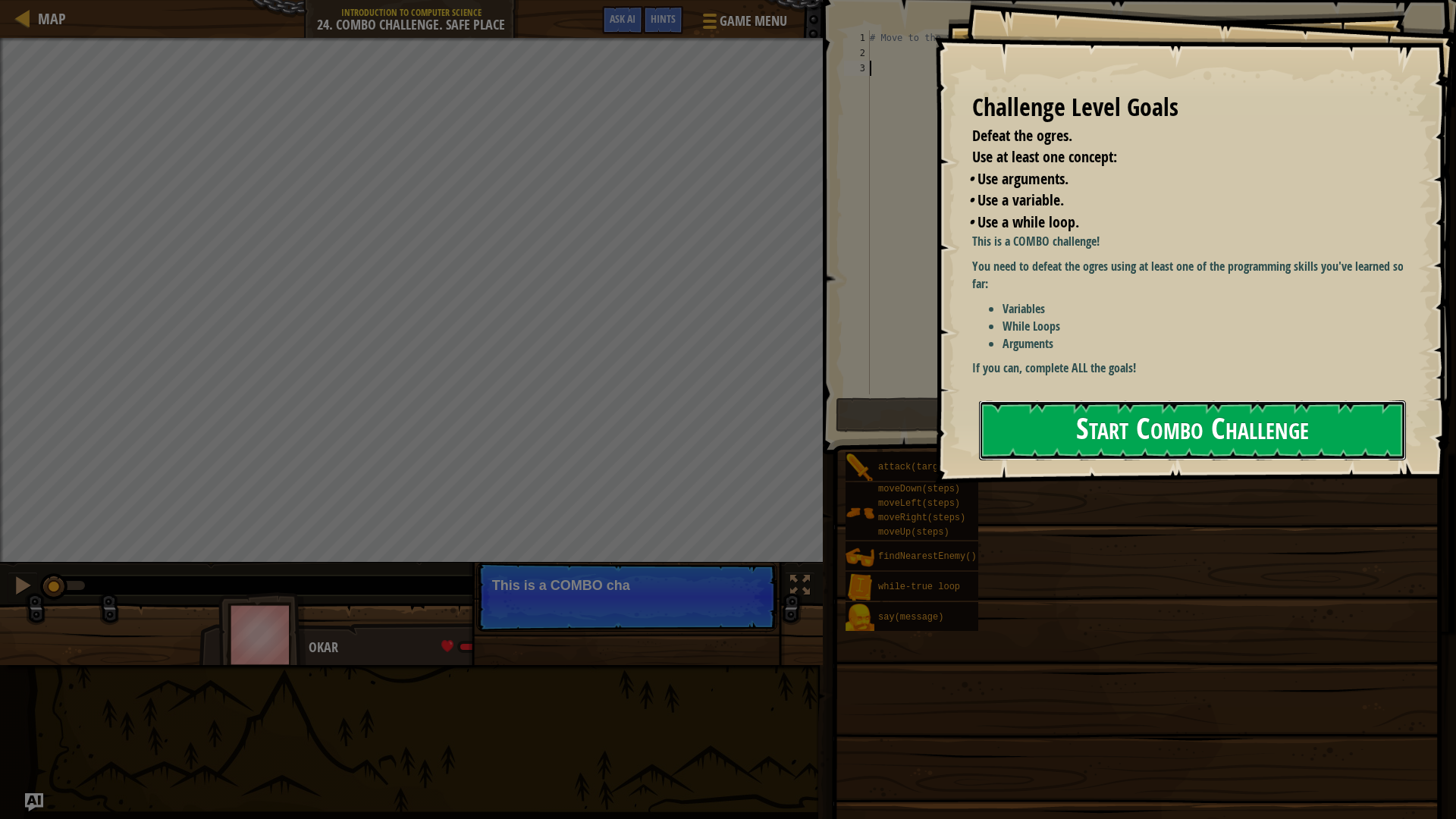
click at [1177, 419] on button "Start Combo Challenge" at bounding box center [1193, 430] width 427 height 60
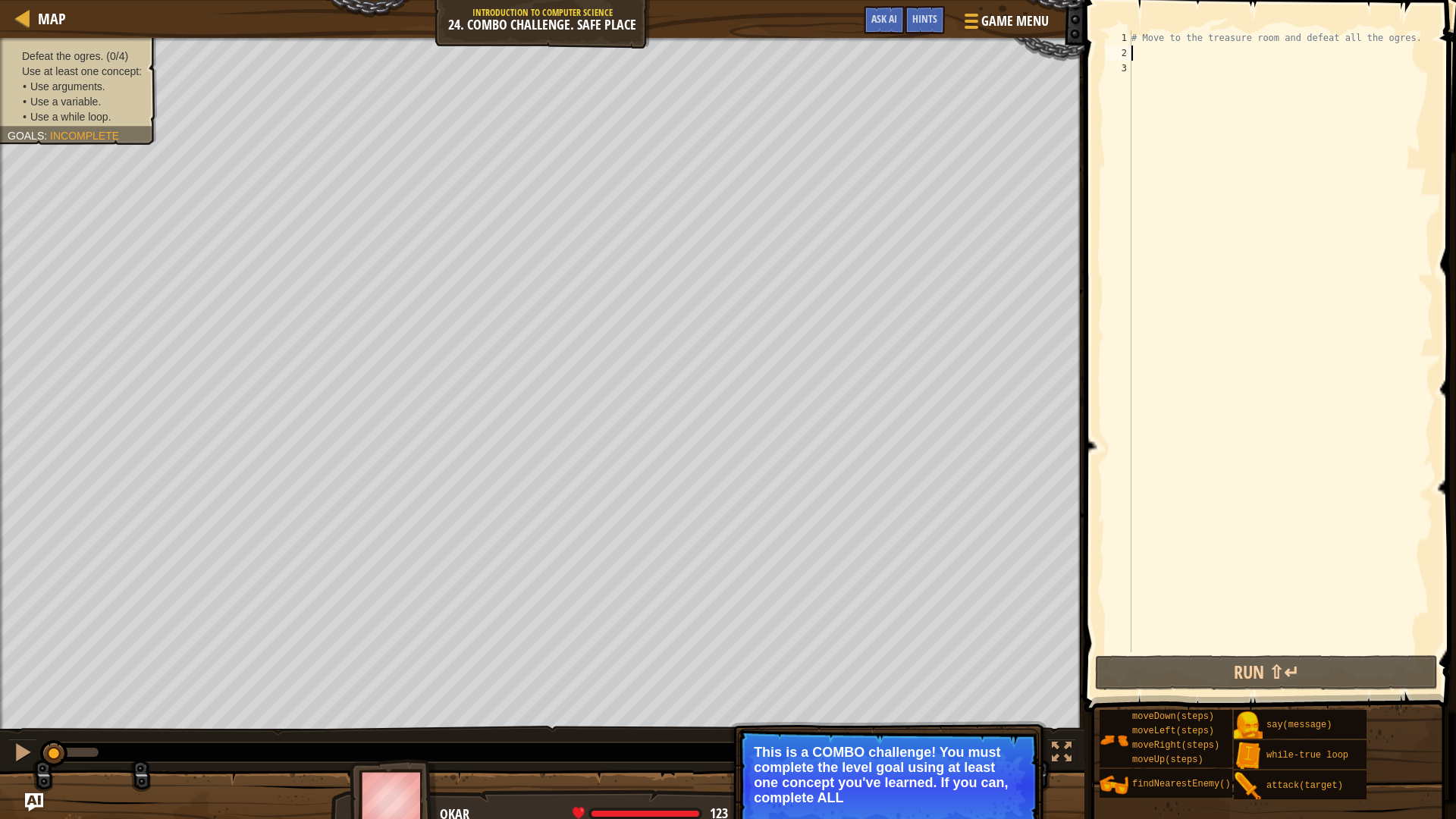
click at [1135, 53] on div "# Move to the treasure room and defeat all the ogres." at bounding box center [1281, 357] width 305 height 652
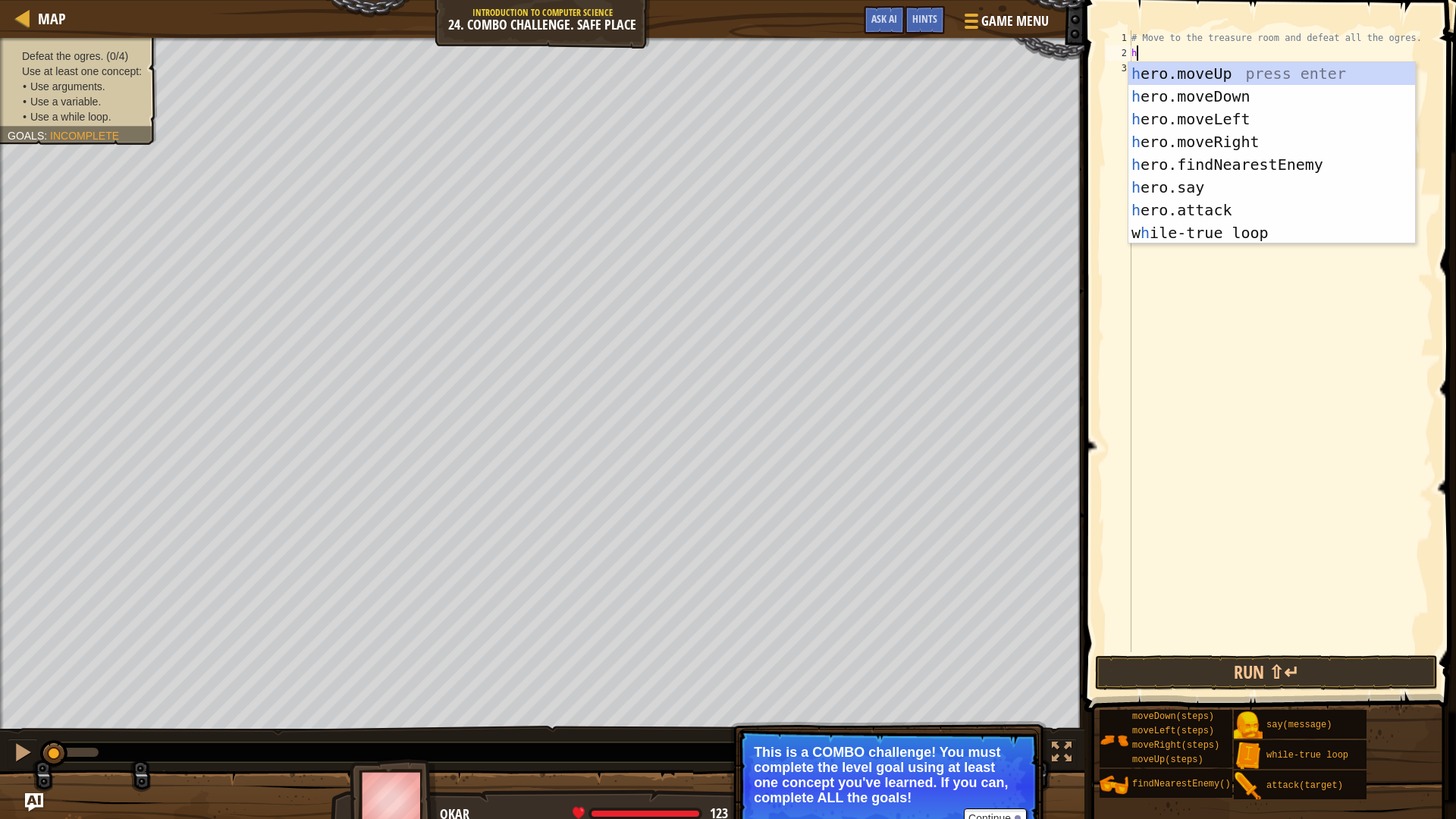
type textarea "her"
drag, startPoint x: 1279, startPoint y: 69, endPoint x: 1247, endPoint y: 63, distance: 32.6
click at [1271, 64] on div "her o.moveUp press enter her o.moveDown press enter her o.moveLeft press enter …" at bounding box center [1271, 175] width 286 height 228
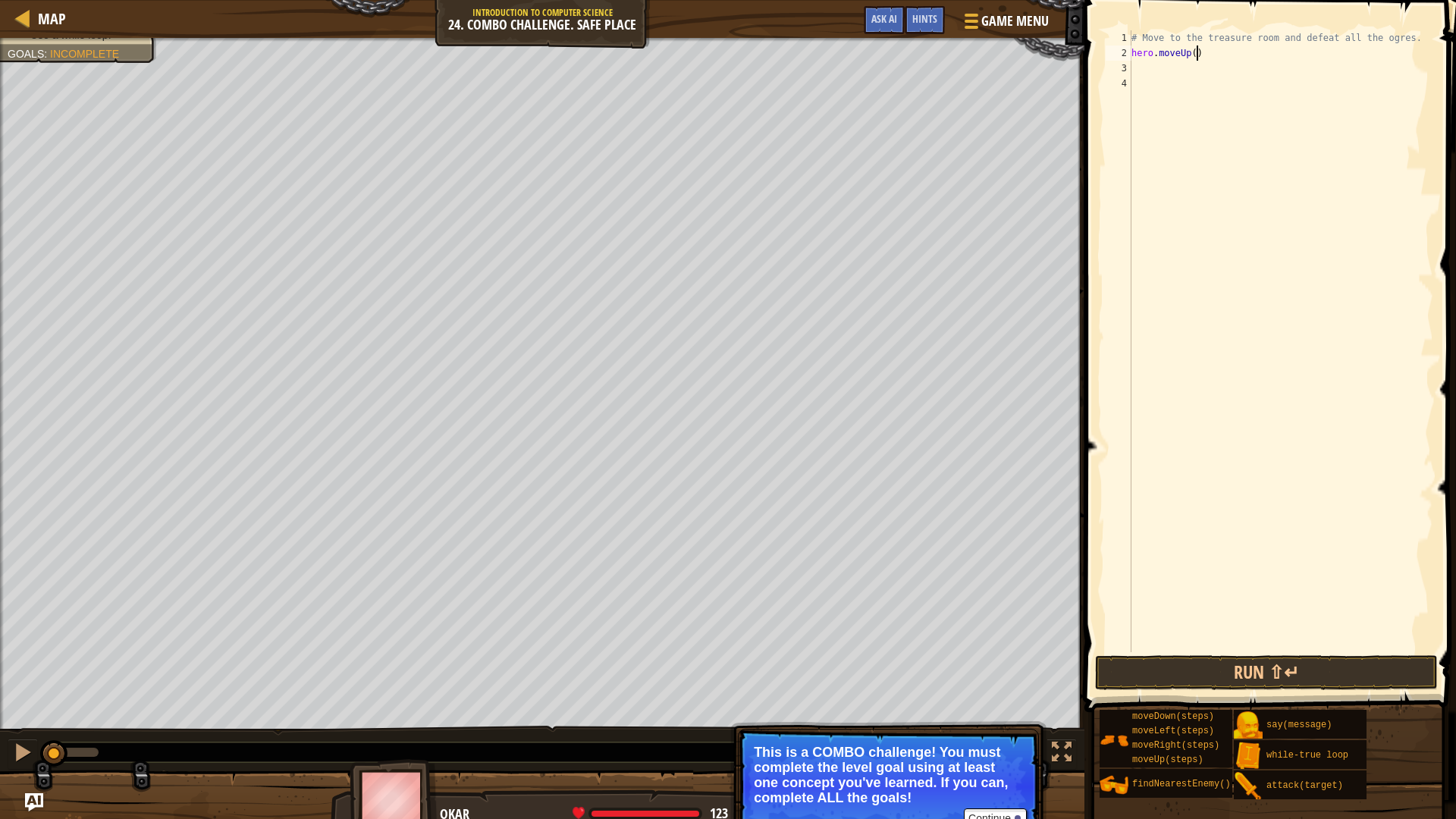
click at [1200, 55] on div "# Move to the treasure room and defeat all the ogres. hero . moveUp ( )" at bounding box center [1281, 357] width 305 height 652
click at [1198, 53] on div "# Move to the treasure room and defeat all the ogres. hero . moveUp ( )" at bounding box center [1281, 357] width 305 height 652
type textarea "hero.moveUp(4)"
click at [1160, 61] on div "# Move to the treasure room and defeat all the ogres. hero . moveUp ( 4 )" at bounding box center [1281, 357] width 305 height 652
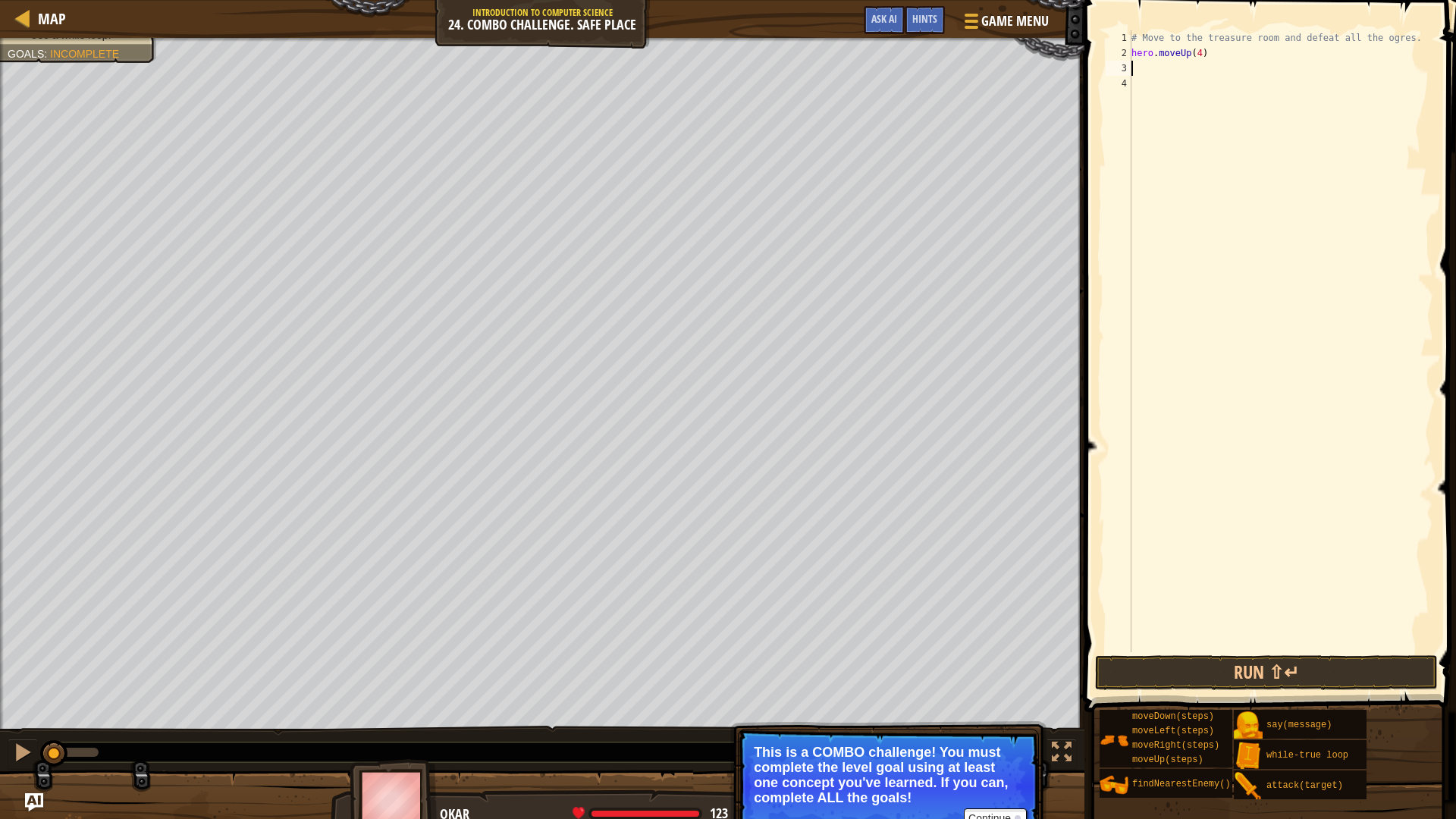
scroll to position [7, 0]
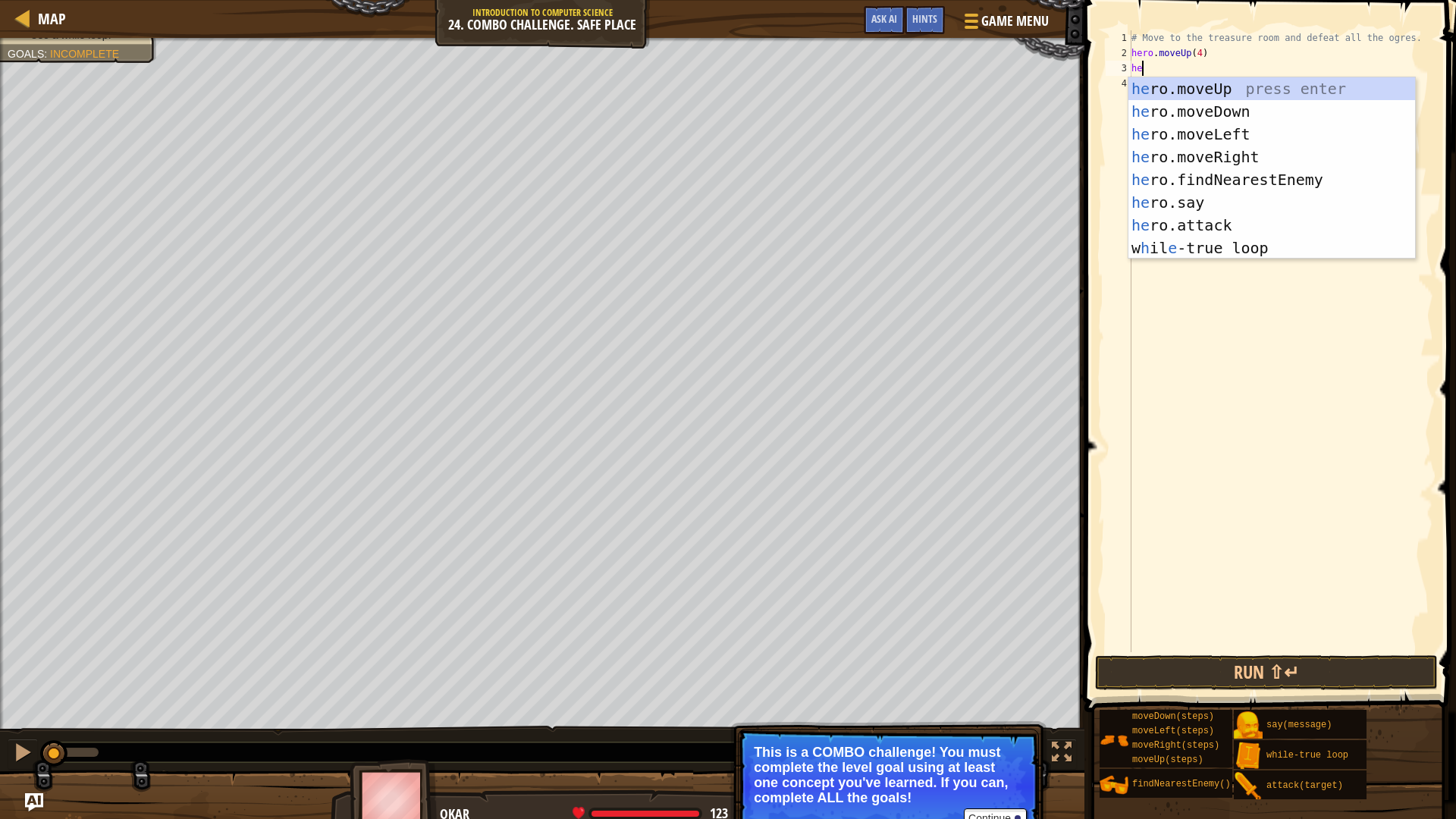
type textarea "her"
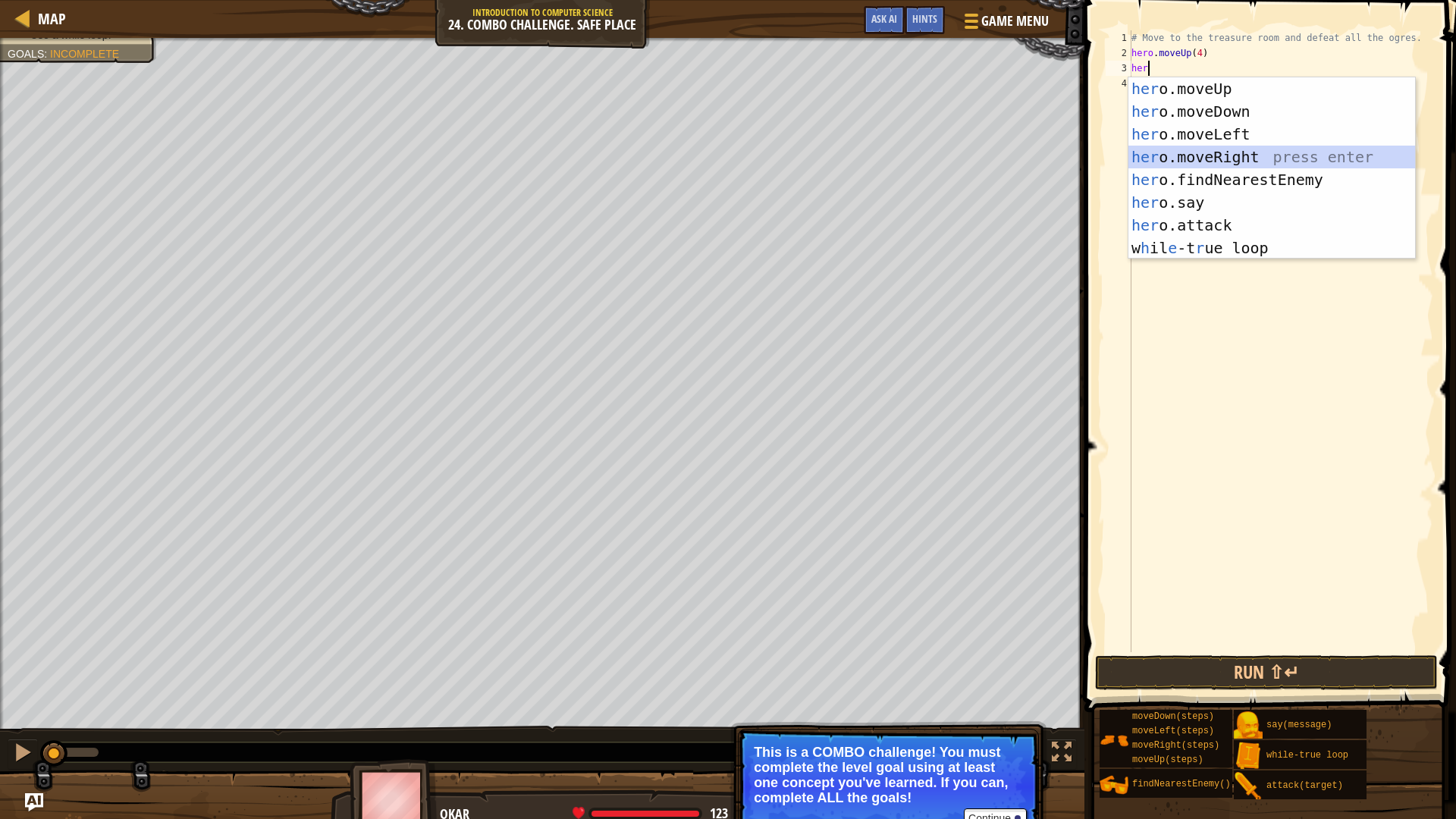
click at [1260, 152] on div "her o.moveUp press enter her o.moveDown press enter her o.moveLeft press enter …" at bounding box center [1271, 191] width 286 height 228
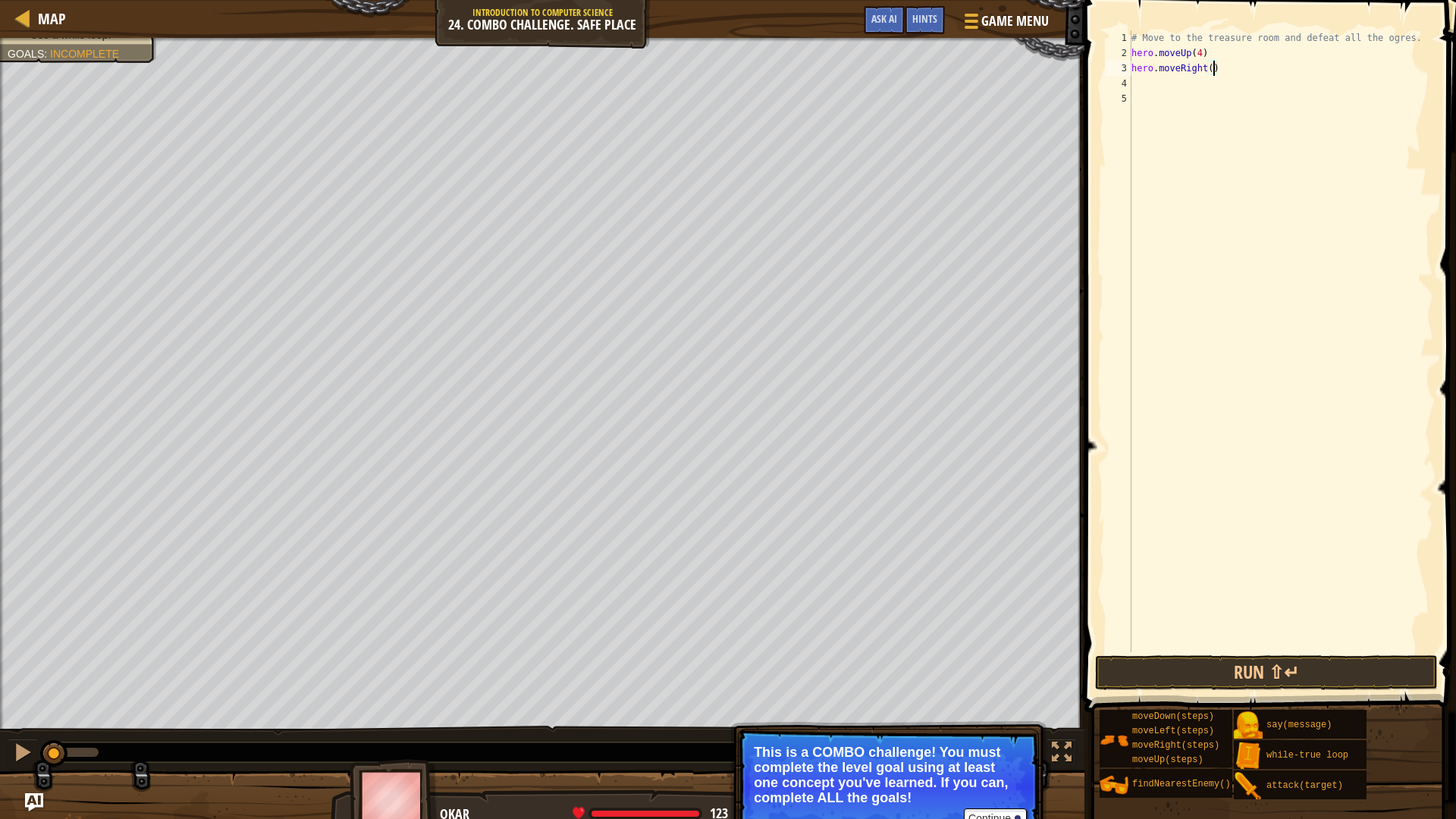
click at [1213, 64] on div "# Move to the treasure room and defeat all the ogres. hero . moveUp ( 4 ) hero …" at bounding box center [1281, 357] width 305 height 652
type textarea "hero.moveRight(4)"
click at [1188, 83] on div "# Move to the treasure room and defeat all the ogres. hero . moveUp ( 4 ) hero …" at bounding box center [1281, 357] width 305 height 652
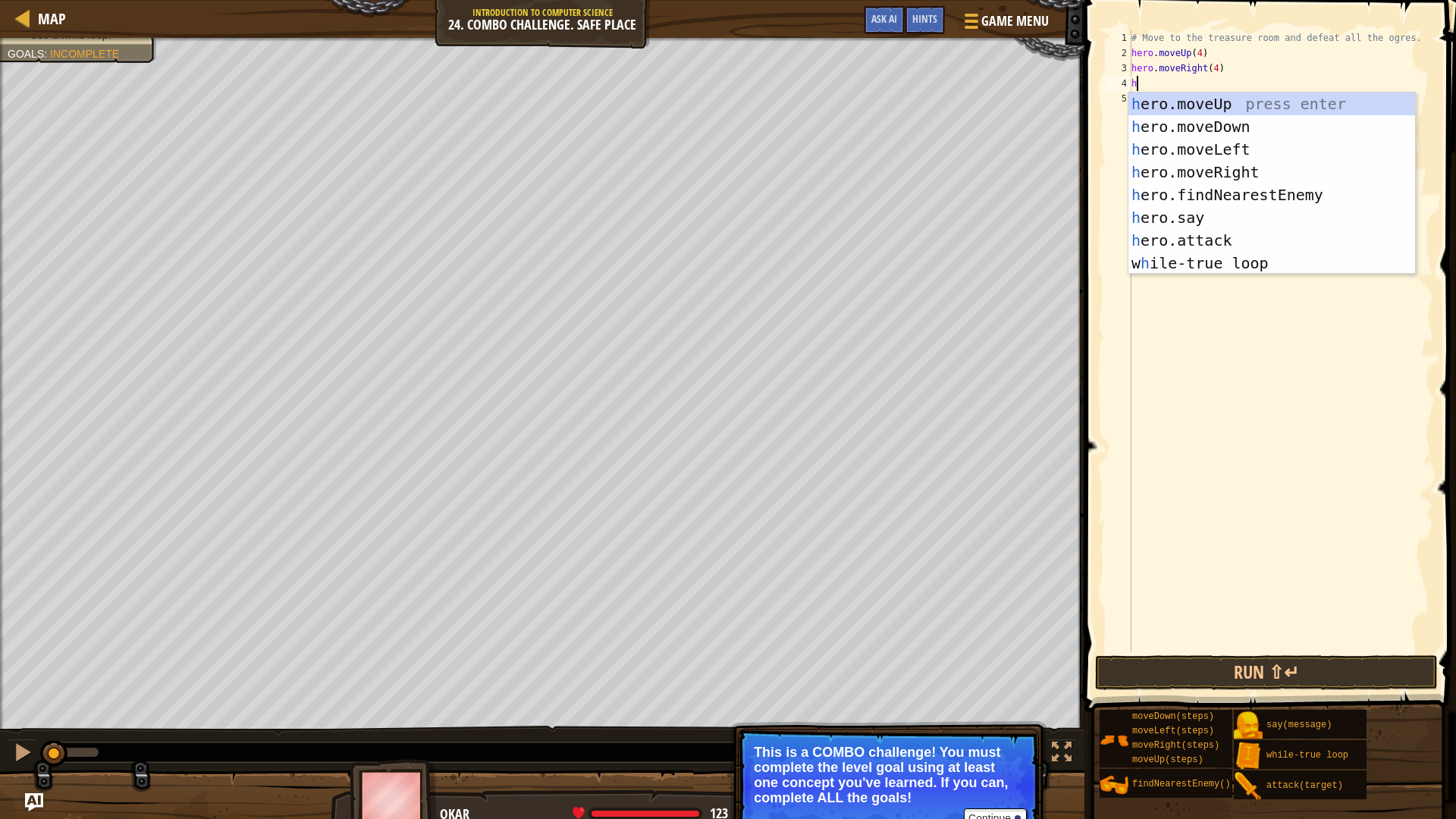
type textarea "her"
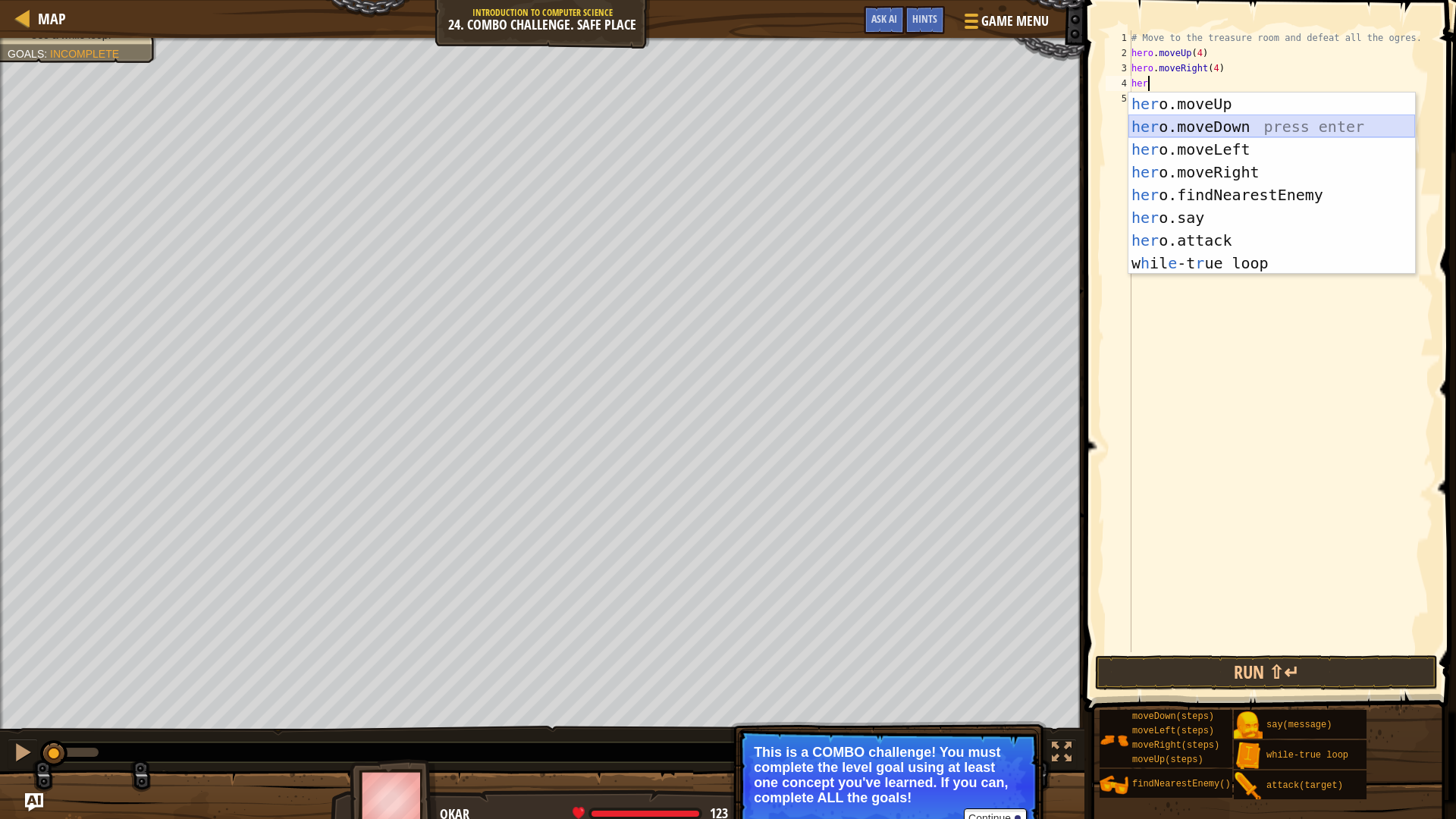
click at [1331, 121] on div "her o.moveUp press enter her o.moveDown press enter her o.moveLeft press enter …" at bounding box center [1271, 206] width 286 height 228
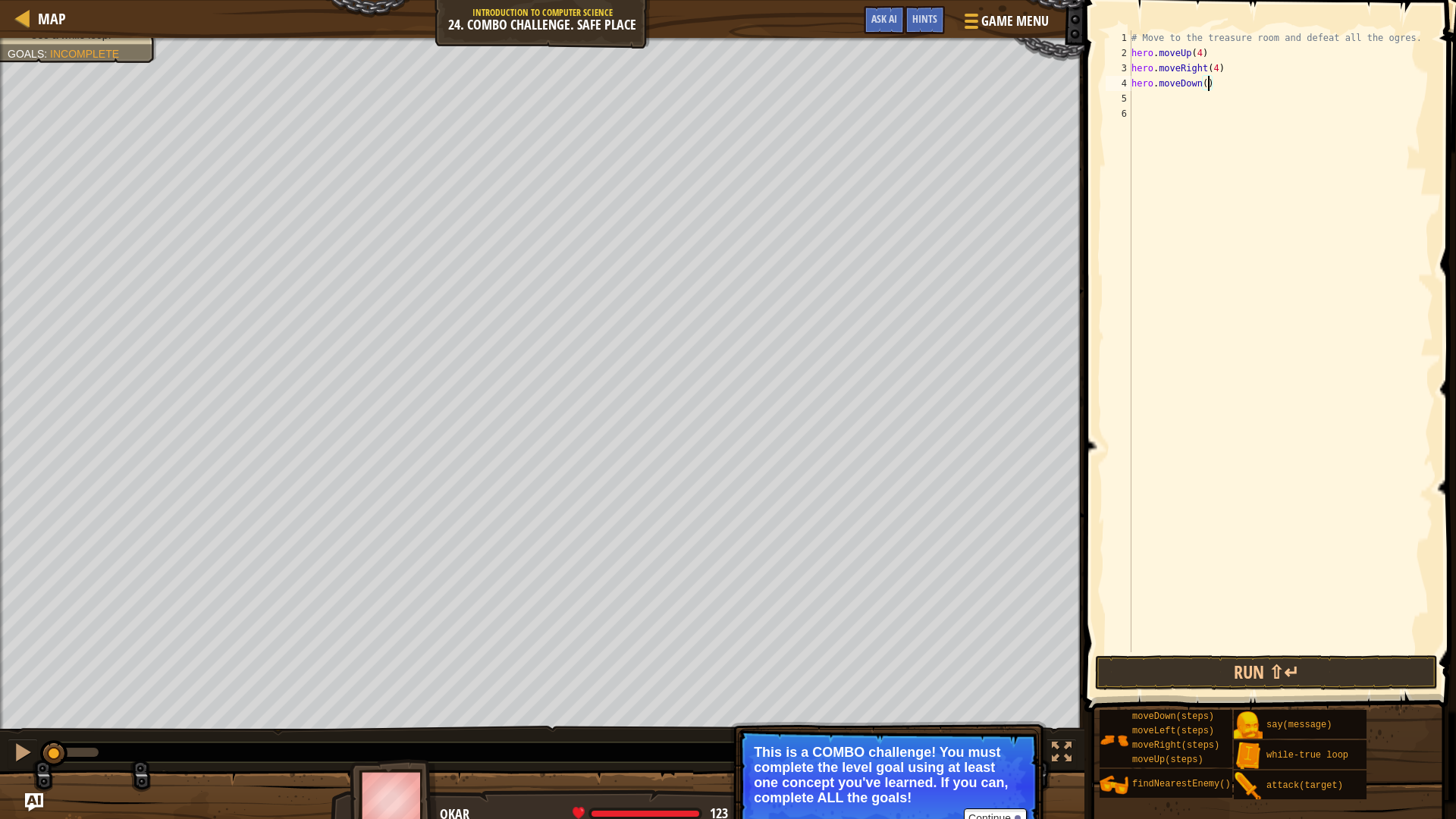
click at [1208, 78] on div "# Move to the treasure room and defeat all the ogres. hero . moveUp ( 4 ) hero …" at bounding box center [1281, 357] width 305 height 652
type textarea "hero.moveDown(3)"
click at [1146, 95] on div "# Move to the treasure room and defeat all the ogres. hero . moveUp ( 4 ) hero …" at bounding box center [1281, 357] width 305 height 652
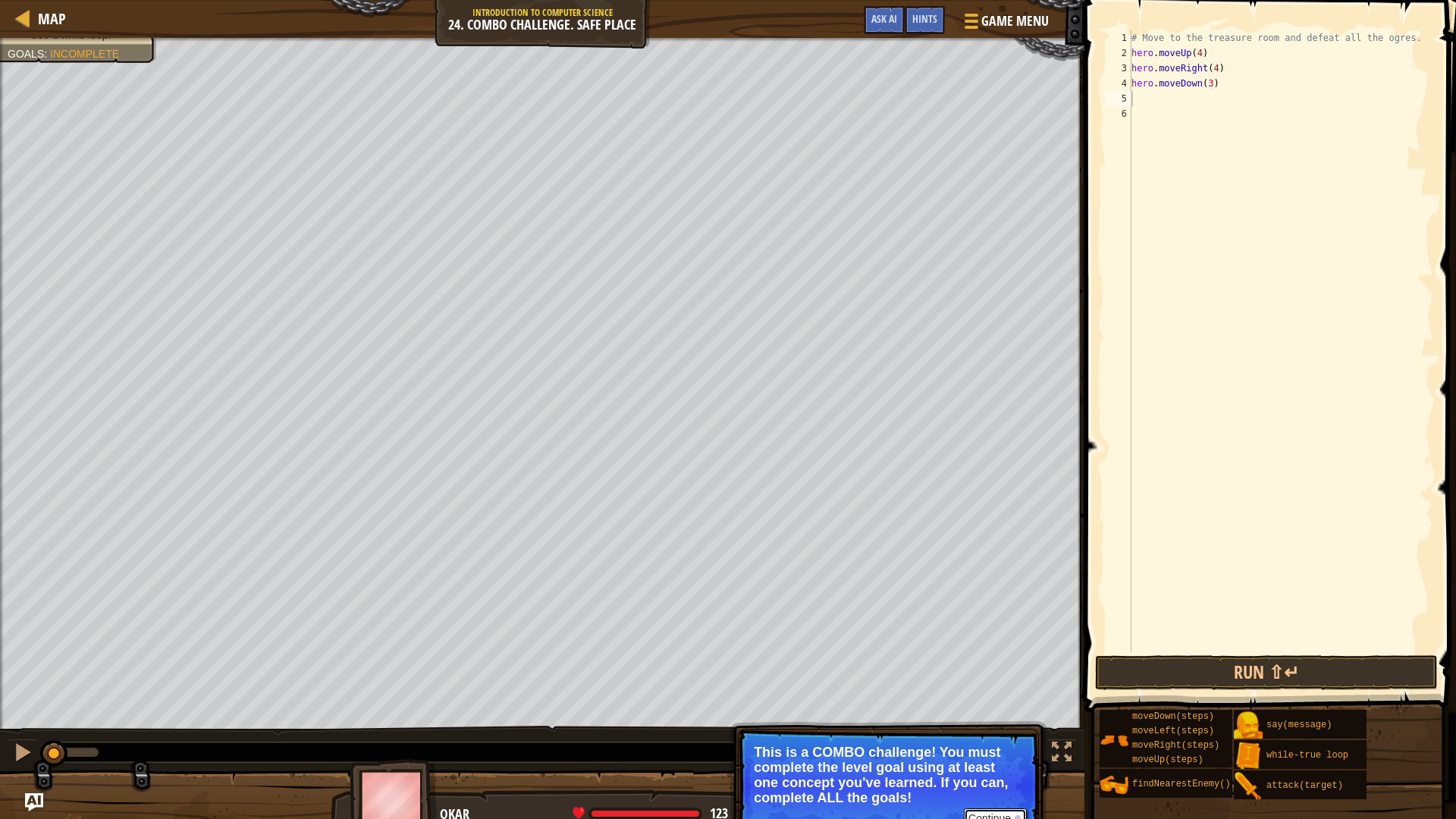
click at [993, 671] on button "Continue" at bounding box center [995, 817] width 63 height 19
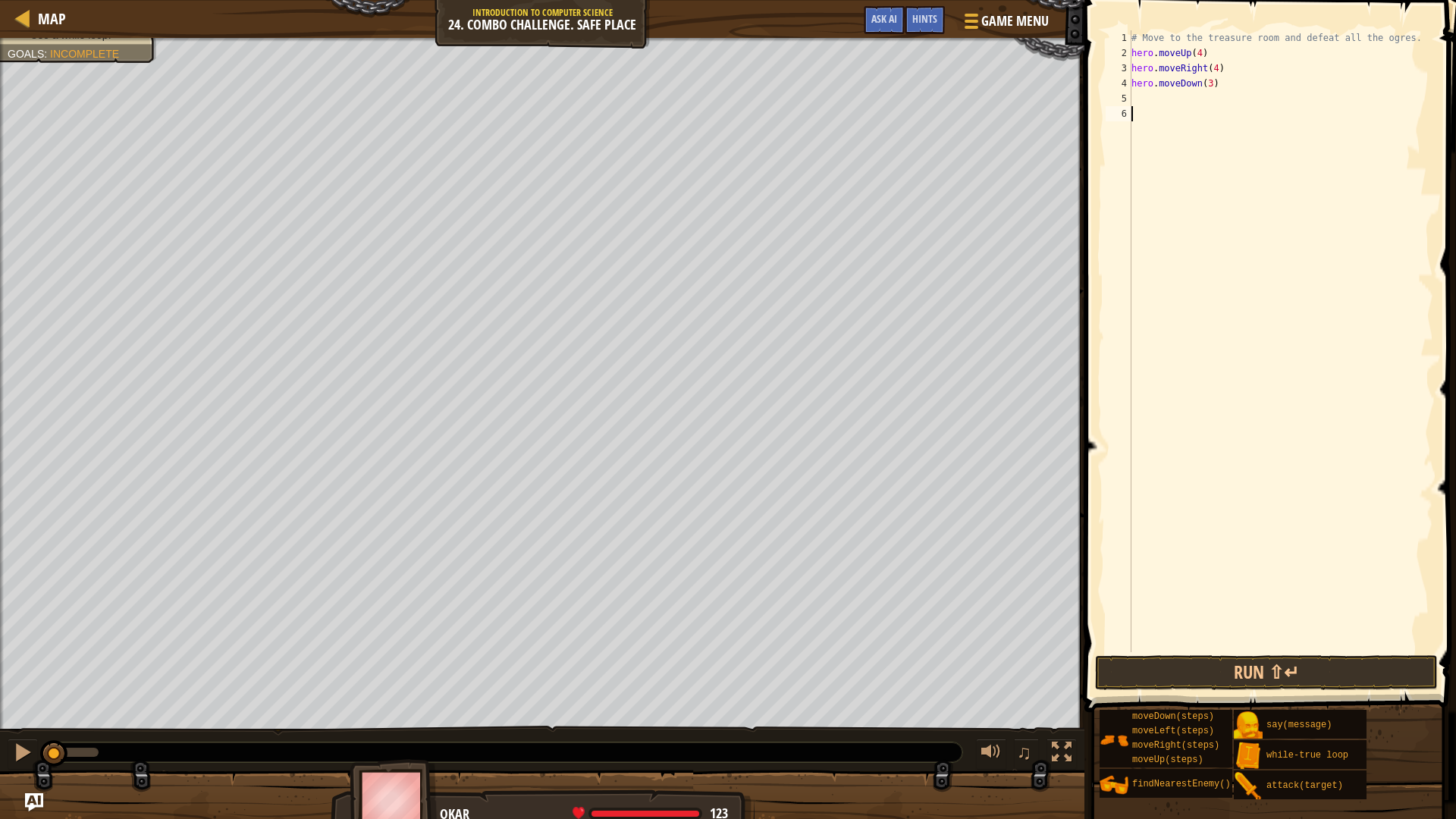
drag, startPoint x: 1292, startPoint y: 259, endPoint x: 1224, endPoint y: 250, distance: 68.6
click at [1261, 256] on div "# Move to the treasure room and defeat all the ogres. hero . moveUp ( 4 ) hero …" at bounding box center [1281, 357] width 305 height 652
click at [1190, 97] on div "# Move to the treasure room and defeat all the ogres. hero . moveUp ( 4 ) hero …" at bounding box center [1281, 357] width 305 height 652
drag, startPoint x: 0, startPoint y: 782, endPoint x: 250, endPoint y: 758, distance: 251.1
click at [1, 671] on div at bounding box center [542, 808] width 1084 height 76
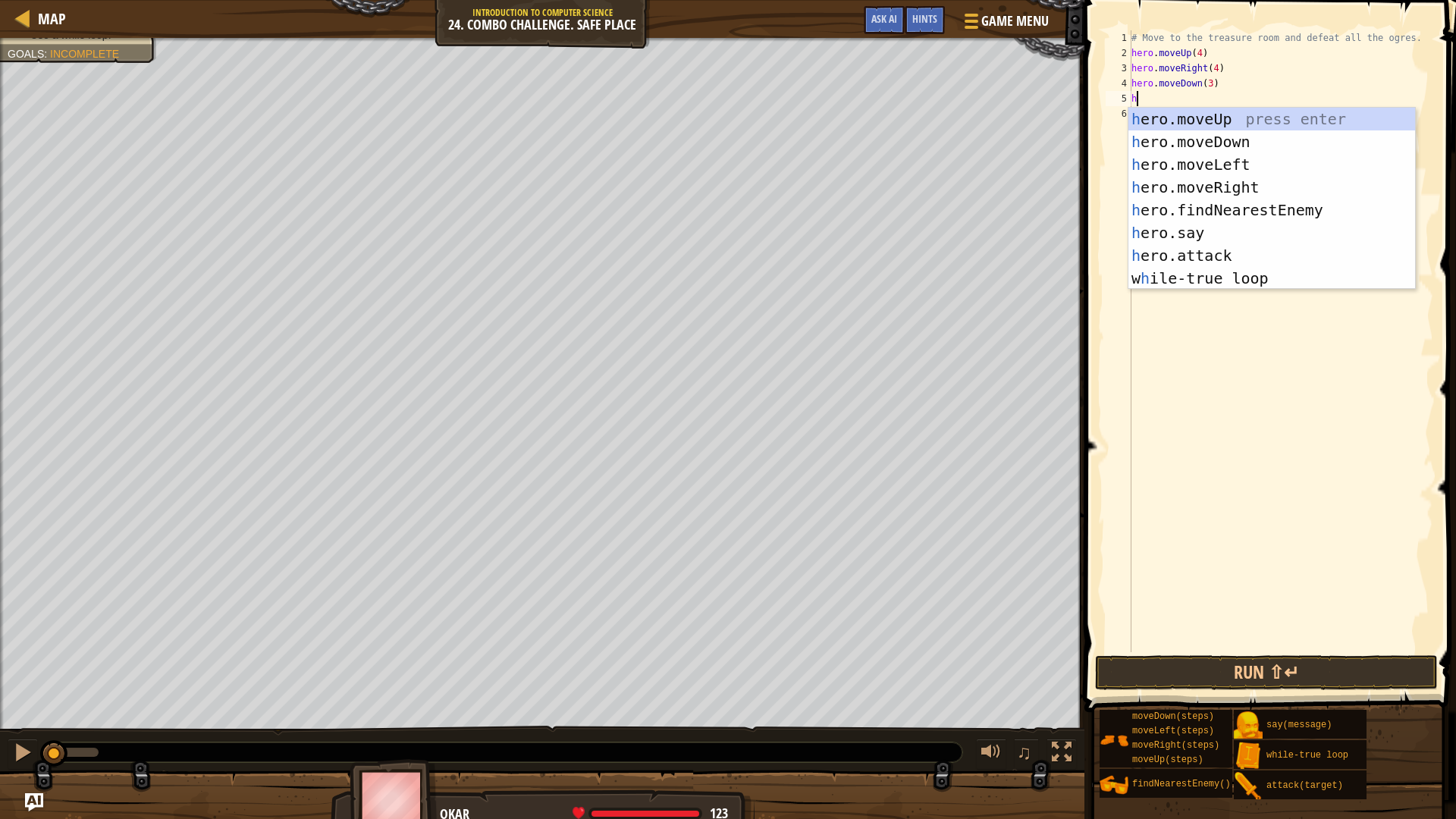
type textarea "her"
click at [1269, 162] on div "her o.moveUp press enter her o.moveDown press enter her o.moveLeft press enter …" at bounding box center [1271, 221] width 286 height 228
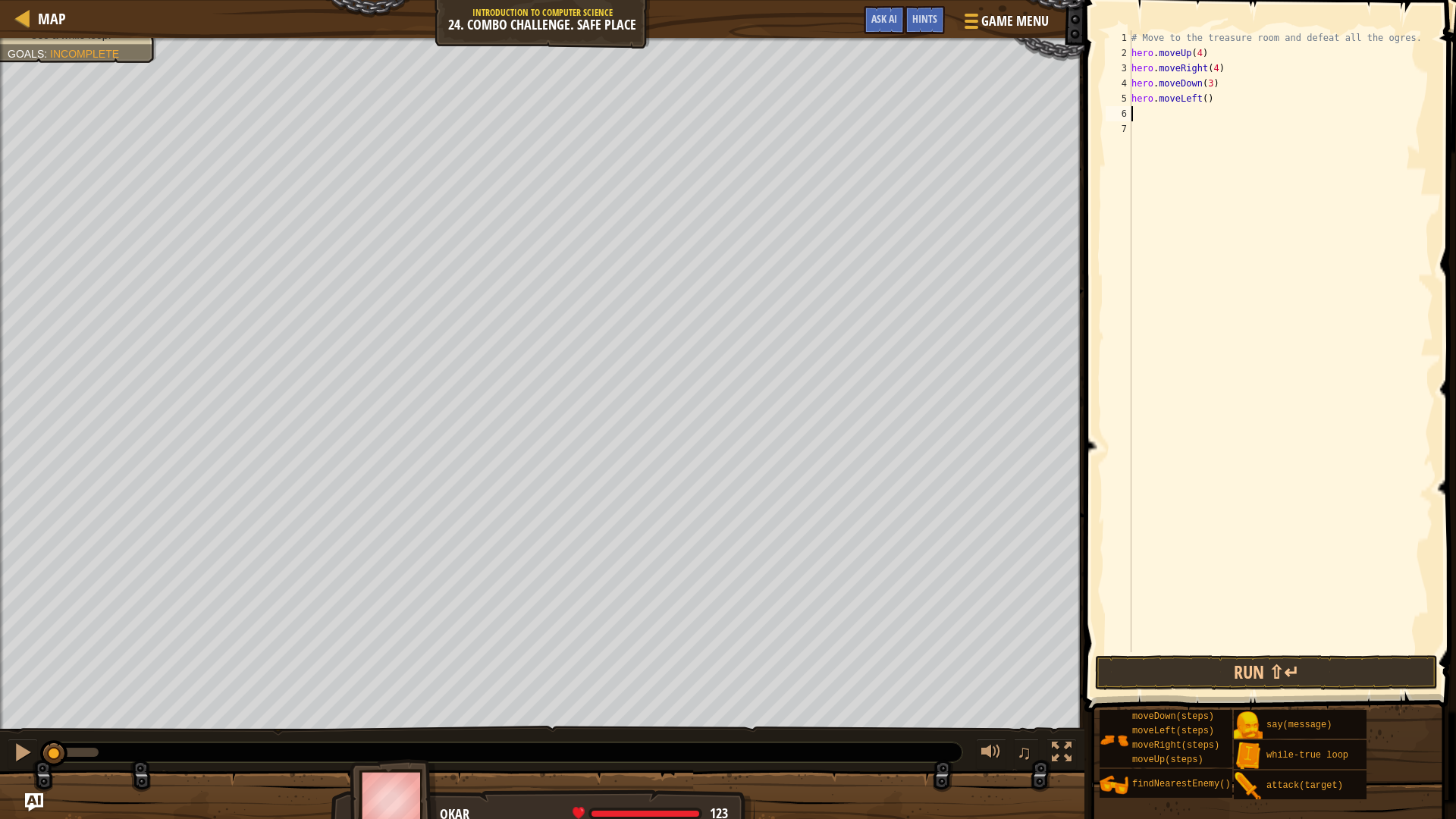
scroll to position [7, 0]
click at [1208, 98] on div "# Move to the treasure room and defeat all the ogres. hero . moveUp ( 4 ) hero …" at bounding box center [1281, 357] width 305 height 652
type textarea "hero.moveLeft(2)"
click at [1142, 109] on div "# Move to the treasure room and defeat all the ogres. hero . moveUp ( 4 ) hero …" at bounding box center [1281, 357] width 305 height 652
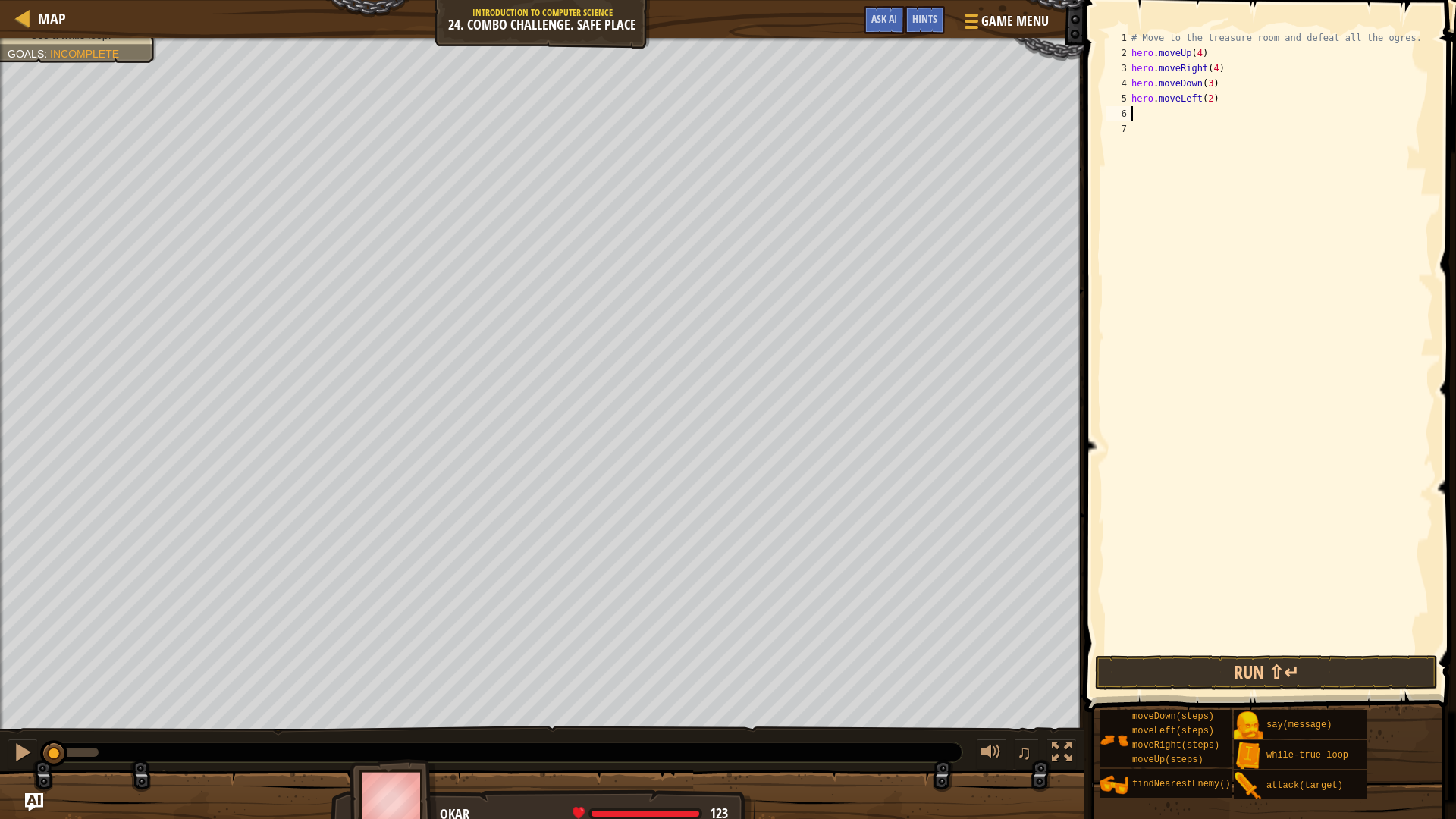
scroll to position [7, 0]
type textarea "h"
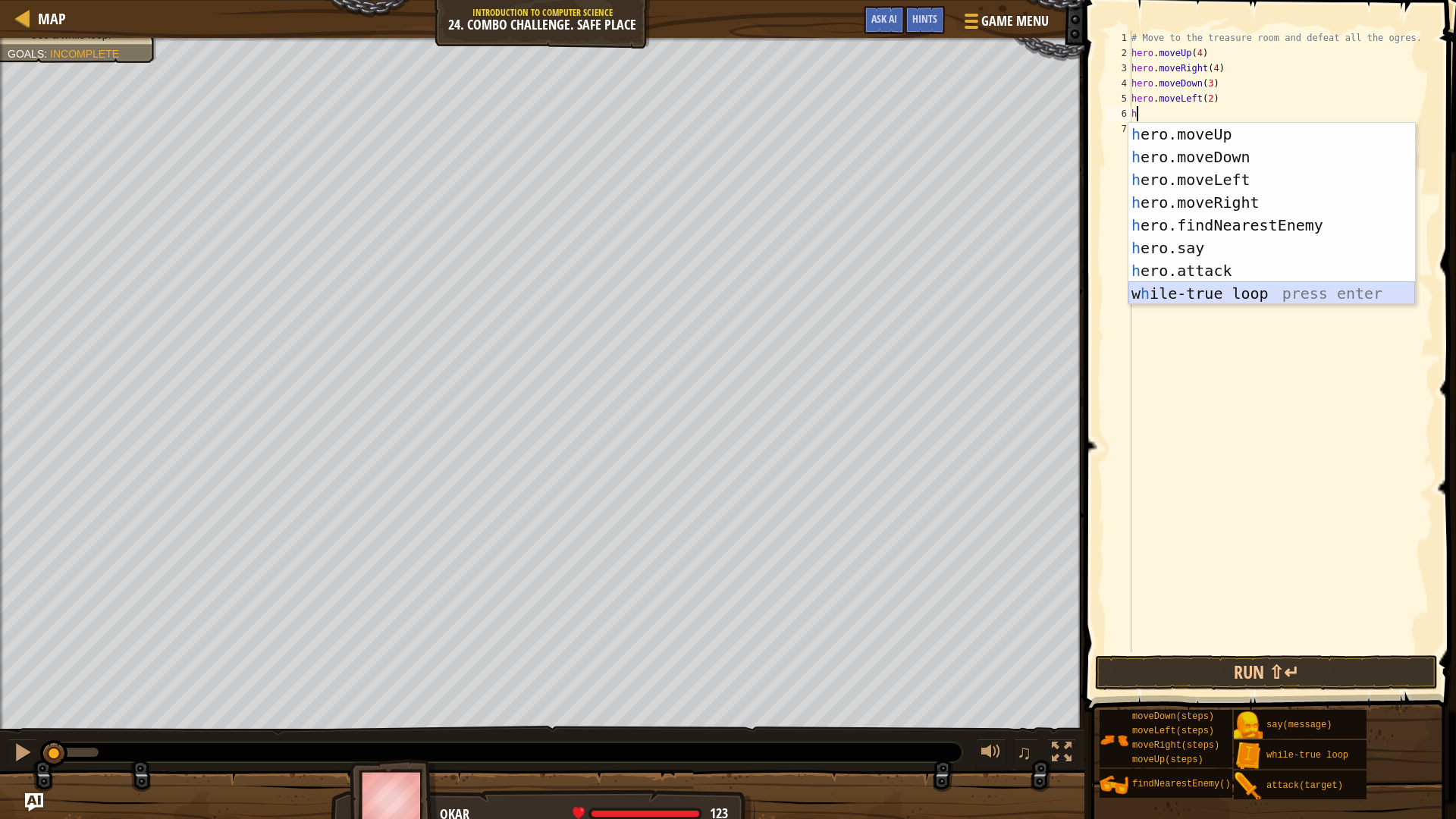
click at [1231, 298] on div "h ero.moveUp press enter h ero.moveDown press enter h ero.moveLeft press enter …" at bounding box center [1271, 236] width 286 height 228
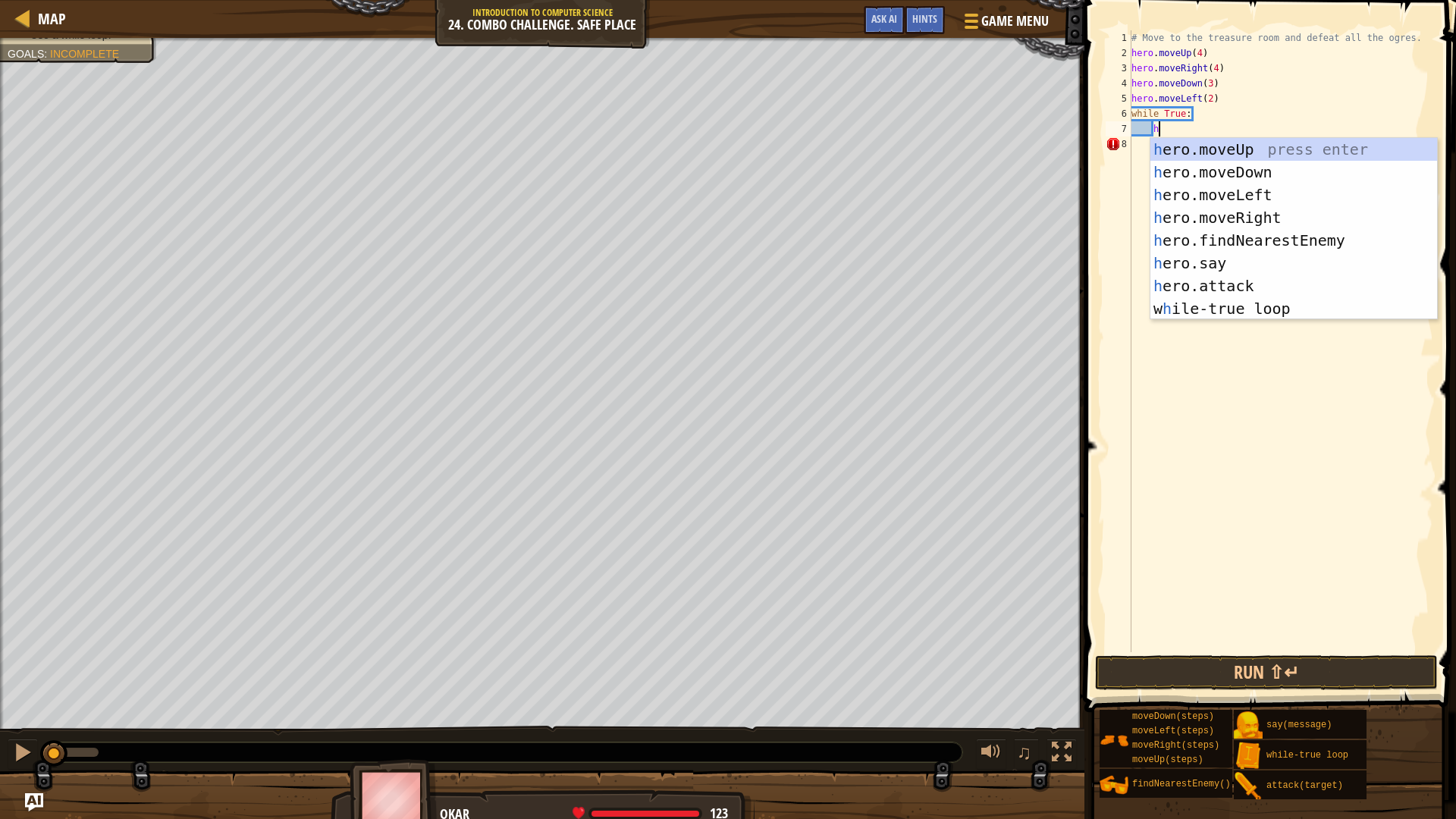
scroll to position [7, 3]
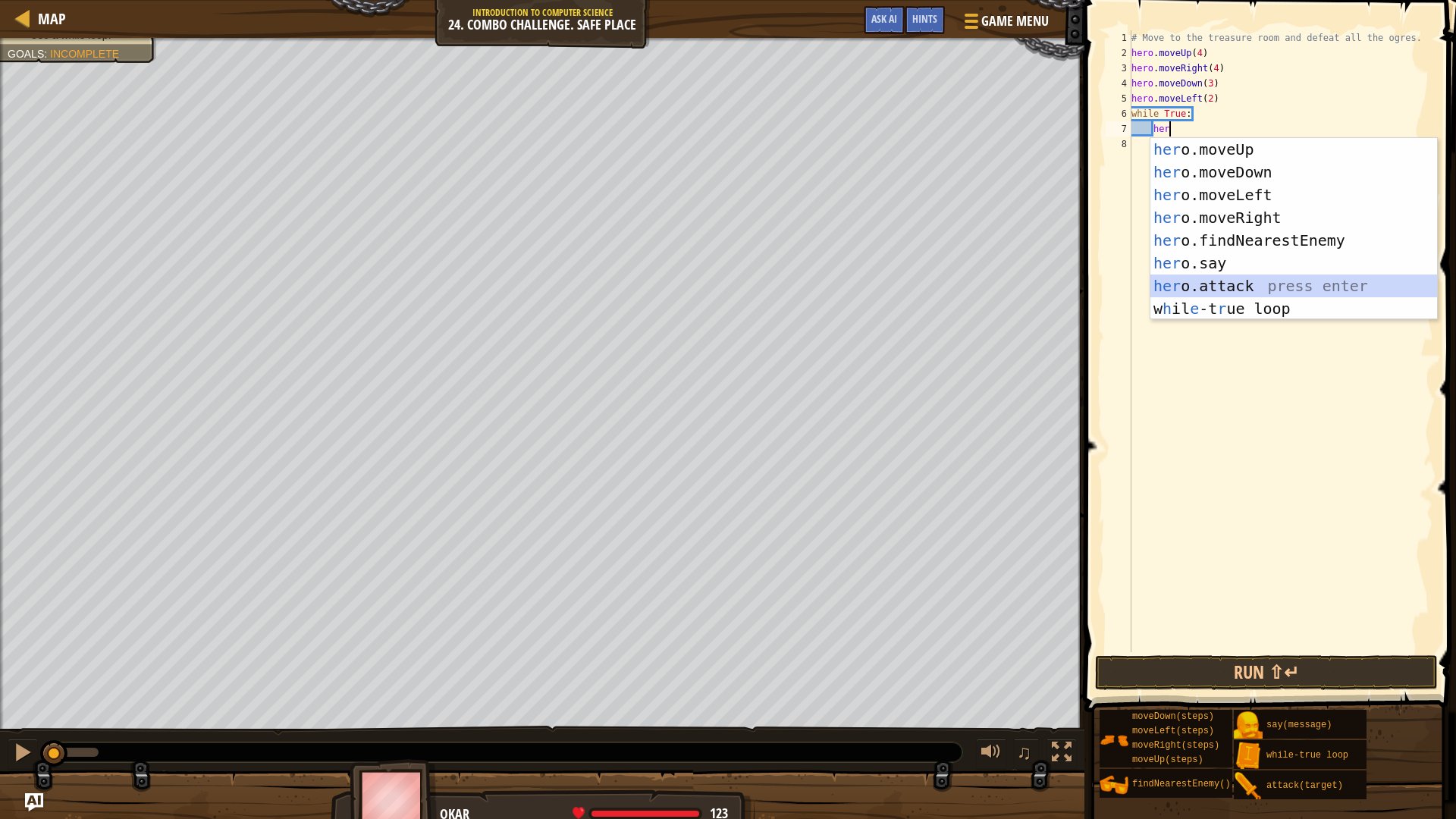
click at [1237, 281] on div "her o.moveUp press enter her o.moveDown press enter her o.moveLeft press enter …" at bounding box center [1293, 252] width 286 height 228
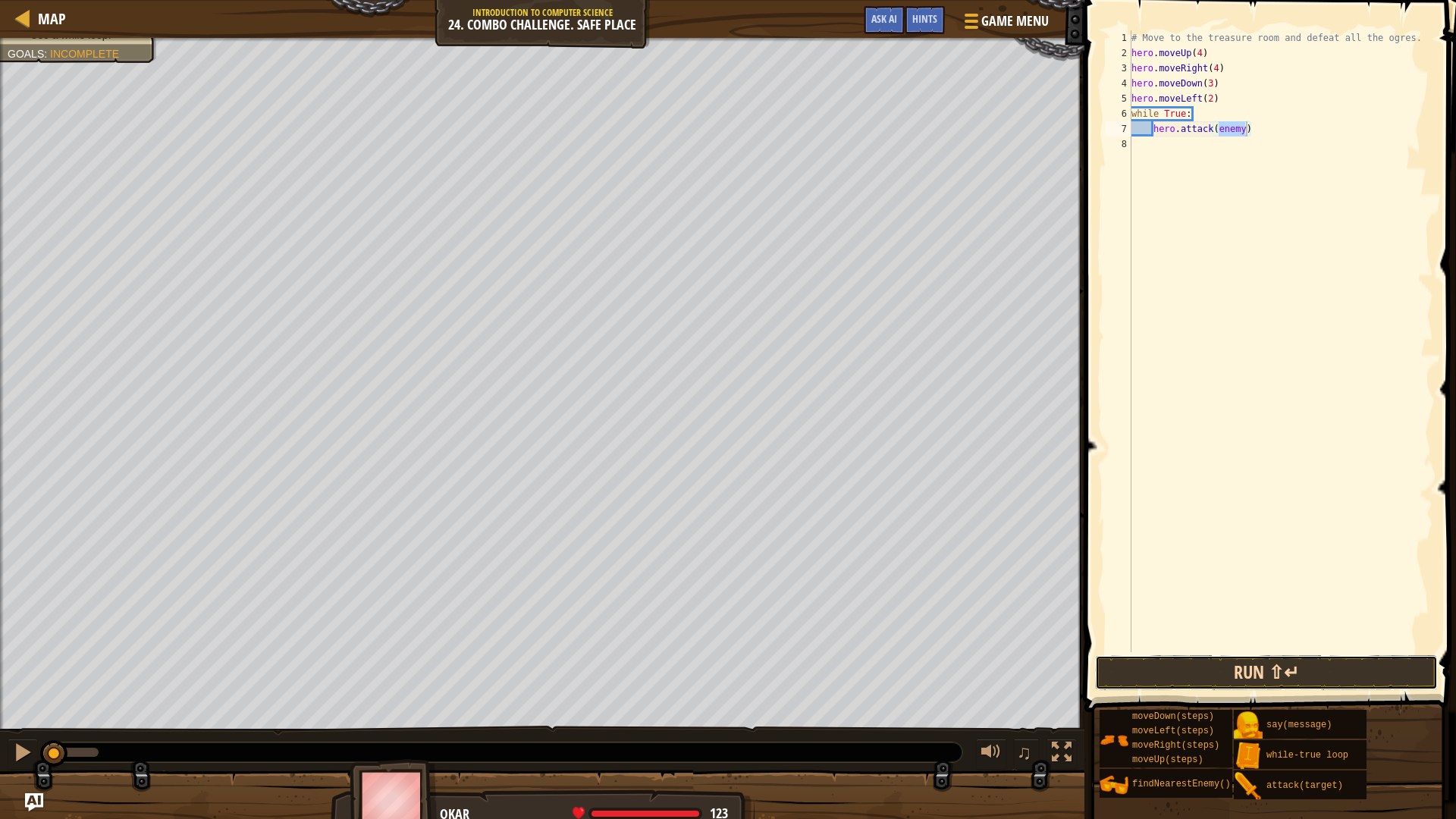
click at [1398, 671] on button "Run ⇧↵" at bounding box center [1266, 672] width 343 height 35
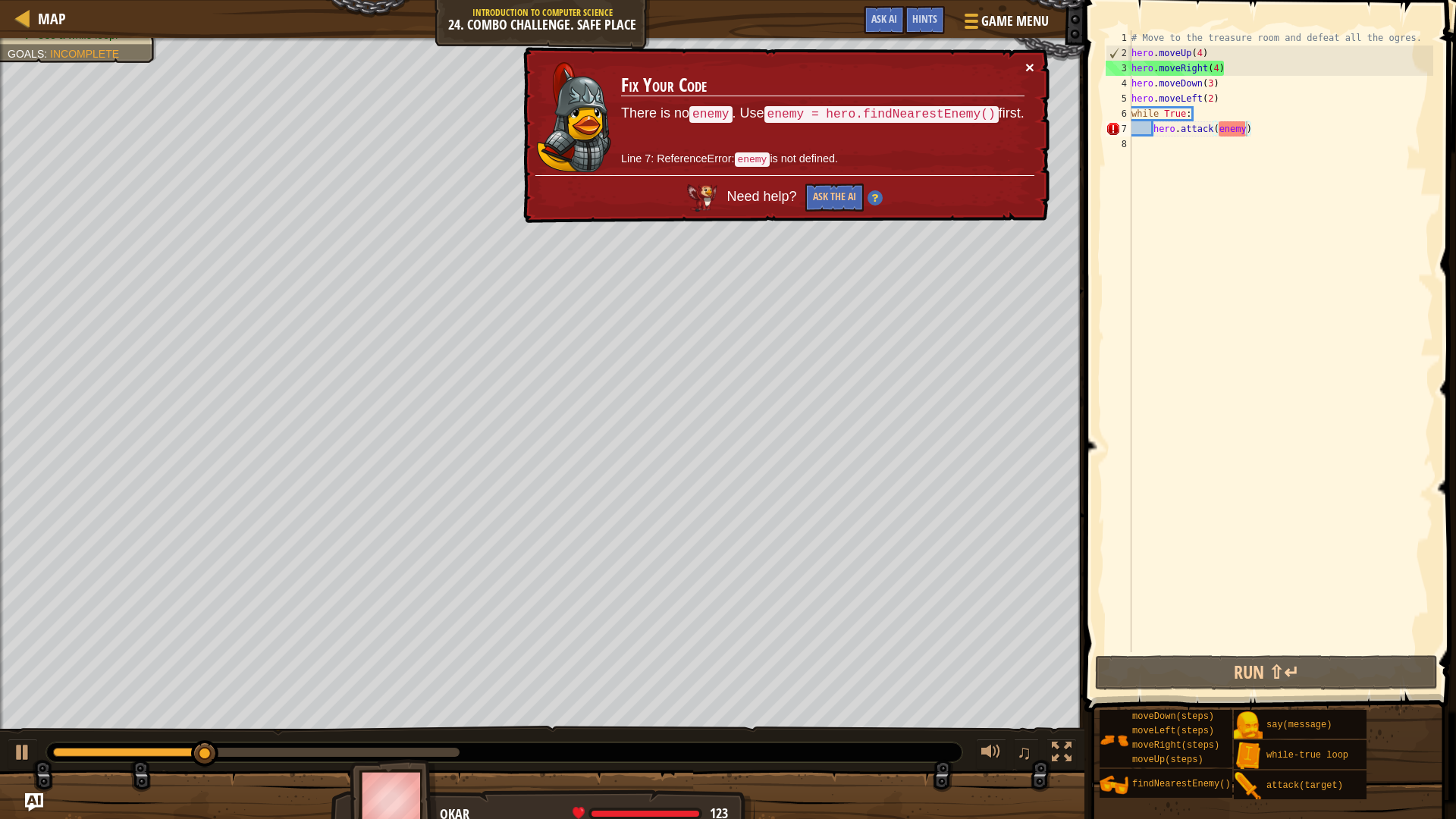
click at [1025, 69] on button "×" at bounding box center [1029, 67] width 9 height 16
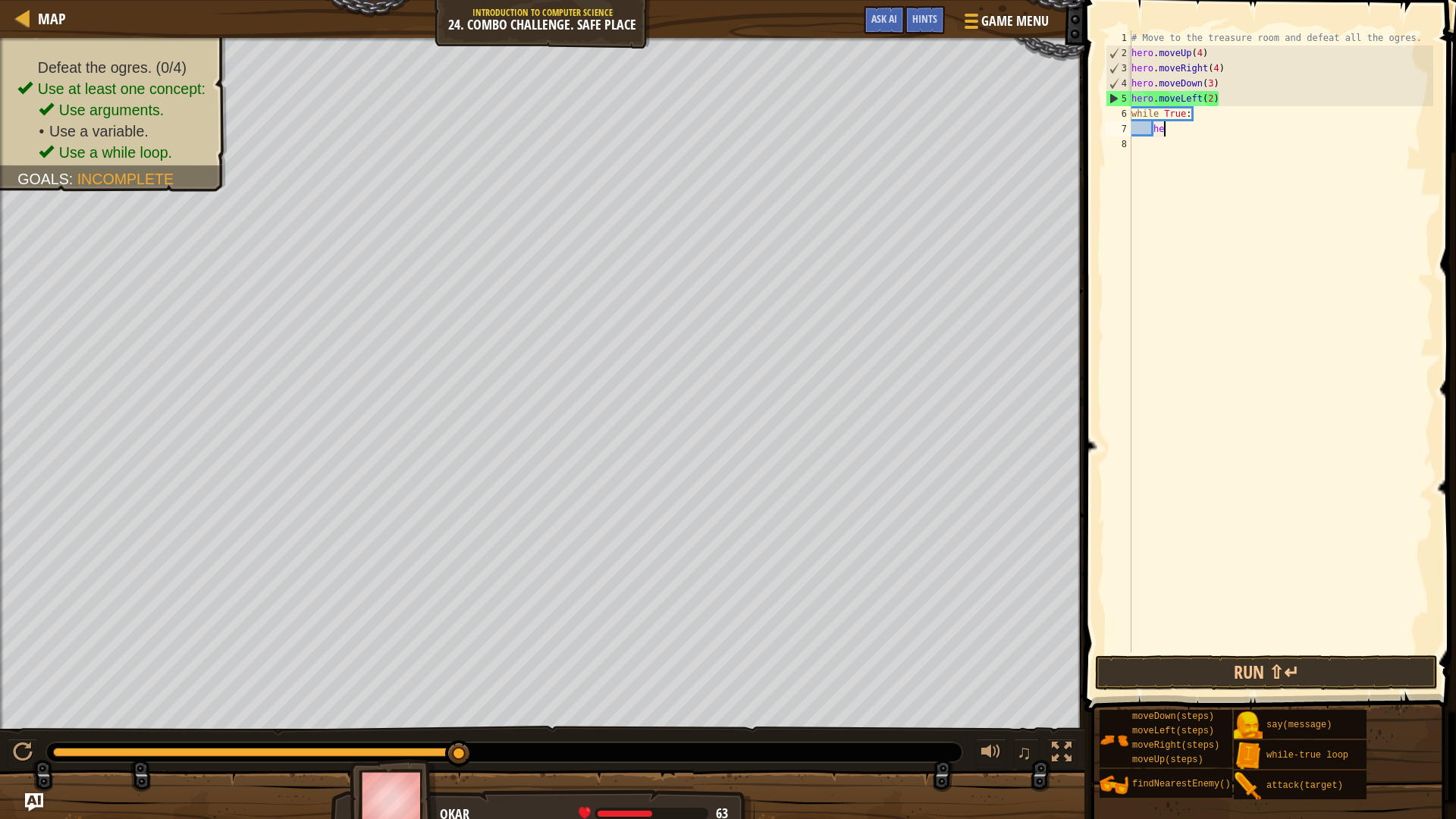
type textarea "h"
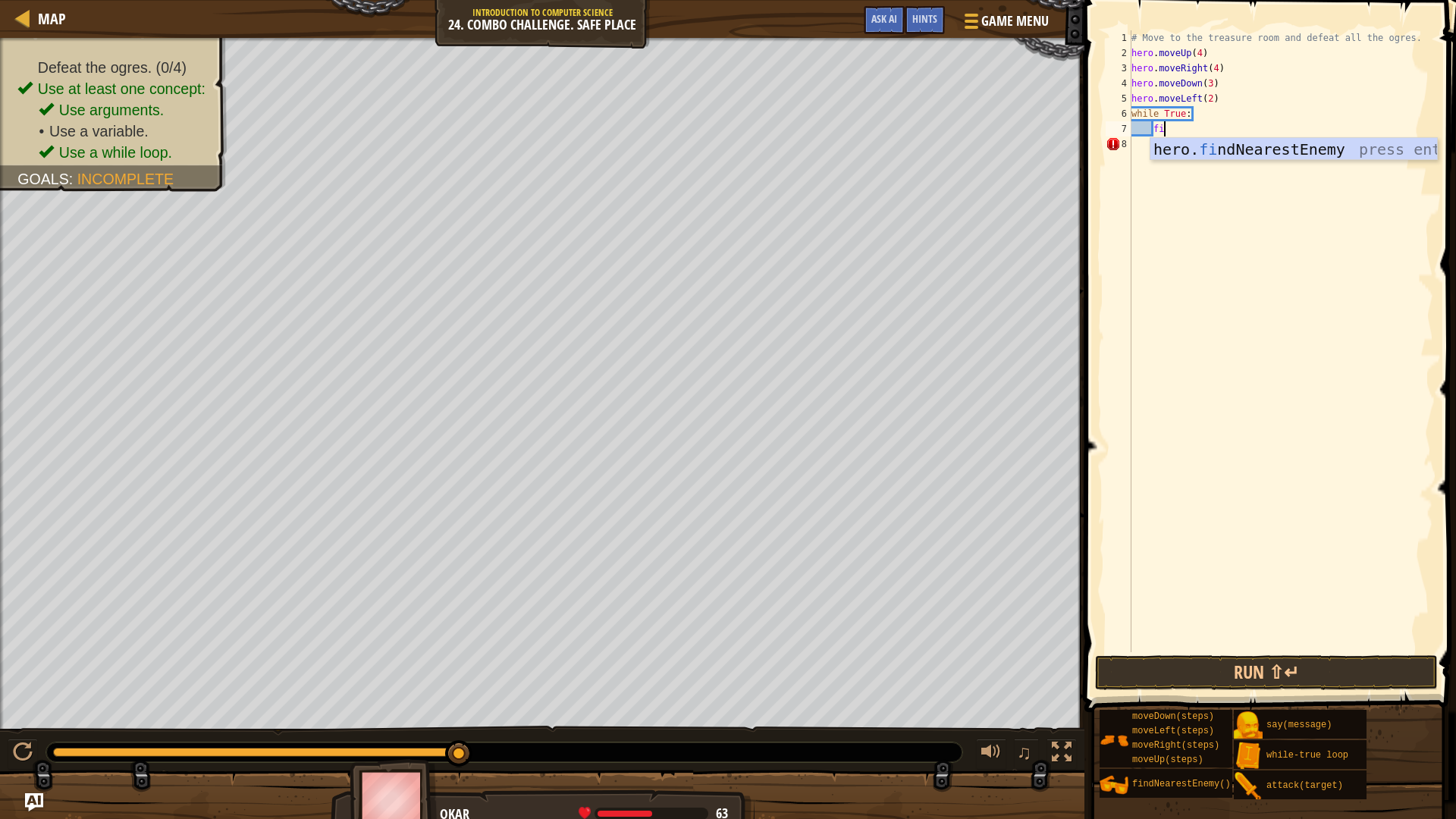
type textarea "fin"
drag, startPoint x: 1332, startPoint y: 147, endPoint x: 1303, endPoint y: 147, distance: 29.0
click at [1333, 147] on div "hero. fin dNearestEnemy press enter" at bounding box center [1293, 172] width 286 height 69
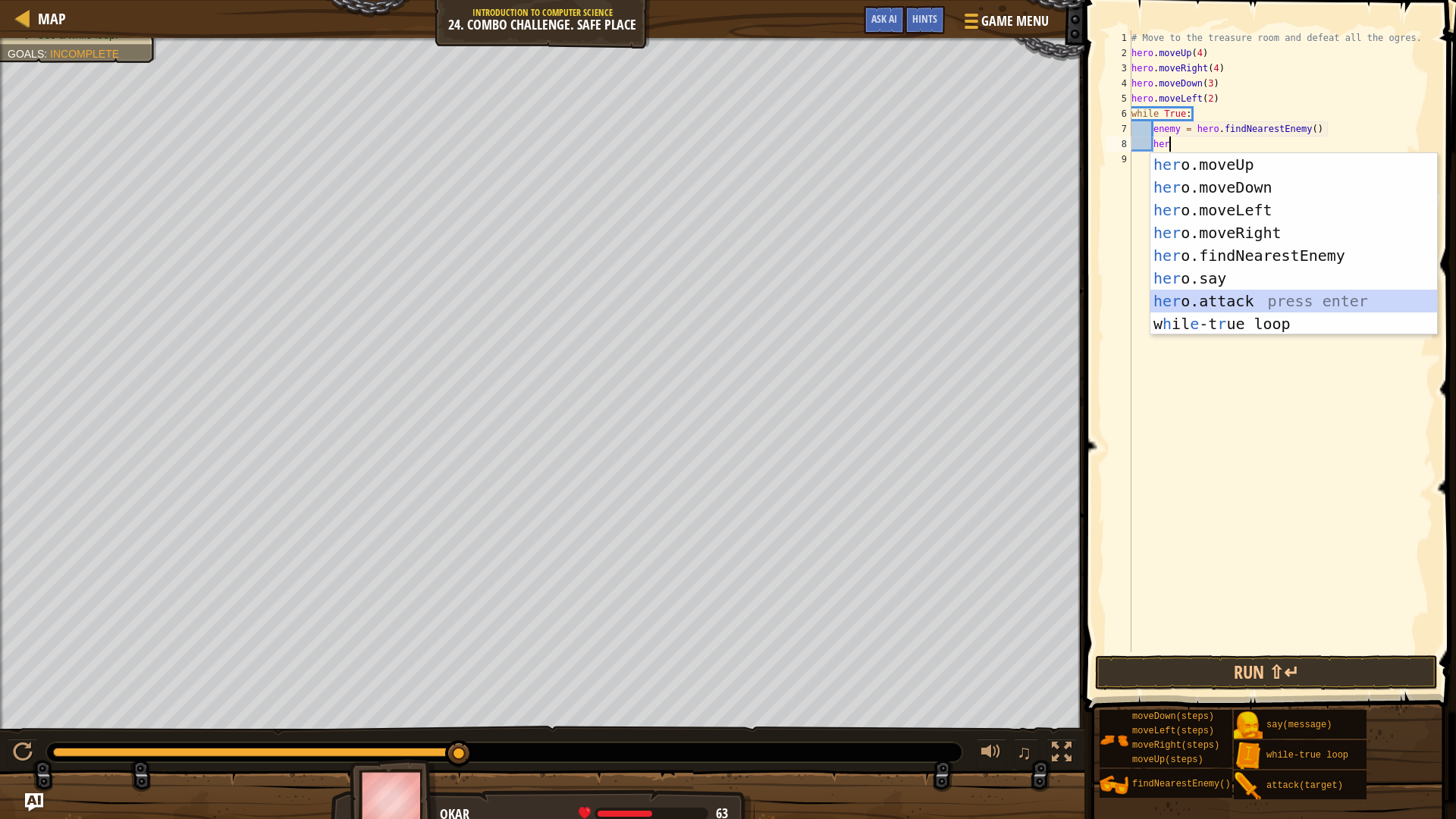
click at [1276, 305] on div "her o.moveUp press enter her o.moveDown press enter her o.moveLeft press enter …" at bounding box center [1293, 267] width 286 height 228
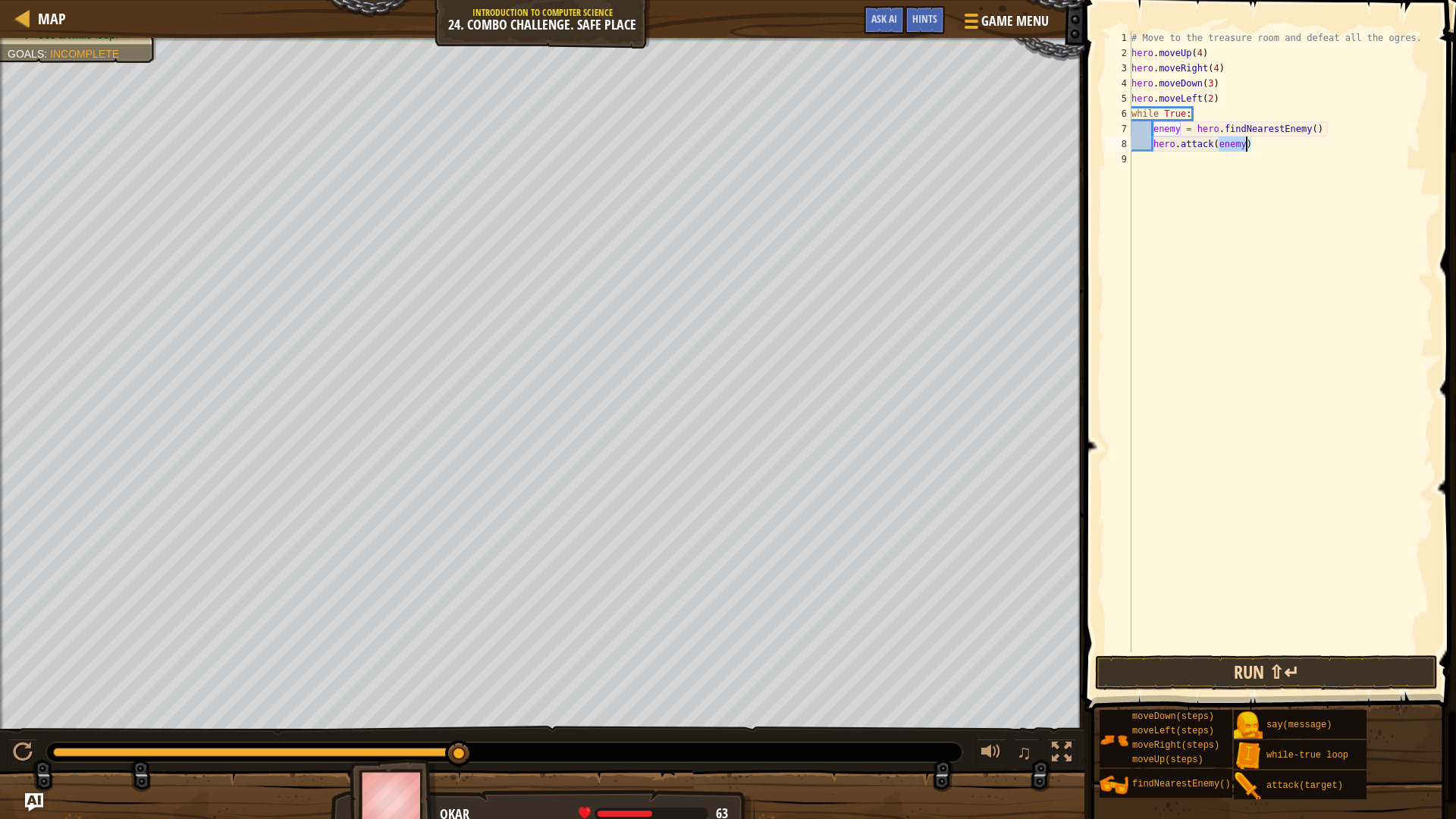
type textarea "hero.attack(enemy)"
click at [1367, 671] on button "Run ⇧↵" at bounding box center [1266, 672] width 343 height 35
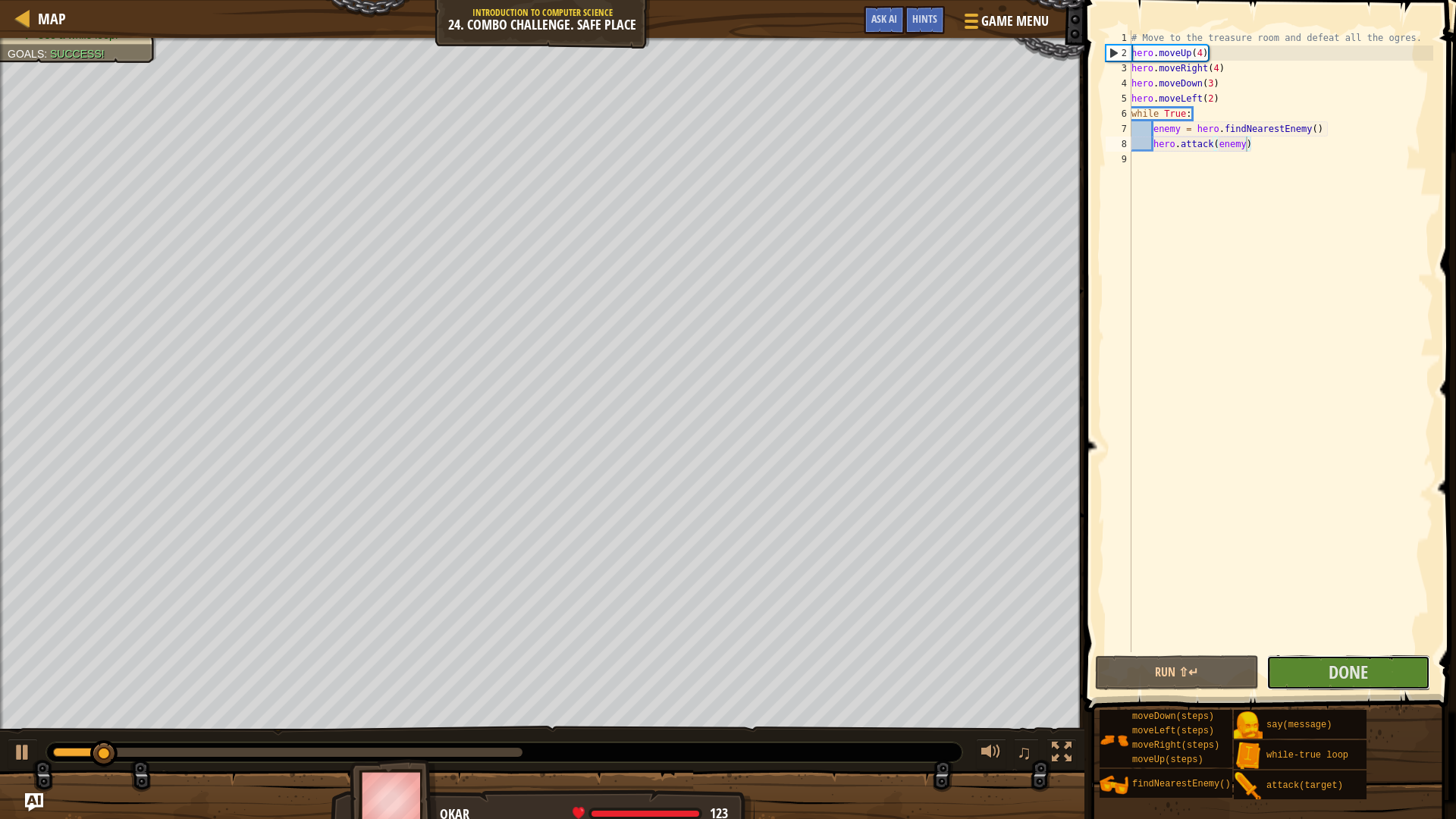
drag, startPoint x: 1403, startPoint y: 686, endPoint x: 1403, endPoint y: 652, distance: 34.0
click at [1403, 652] on div "hero.attack(enemy) 1 2 3 4 5 6 7 8 9 # Move to the treasure room and defeat all…" at bounding box center [1268, 385] width 376 height 756
drag, startPoint x: 1339, startPoint y: 694, endPoint x: 1341, endPoint y: 683, distance: 11.2
drag, startPoint x: 1339, startPoint y: 665, endPoint x: 1343, endPoint y: 655, distance: 10.8
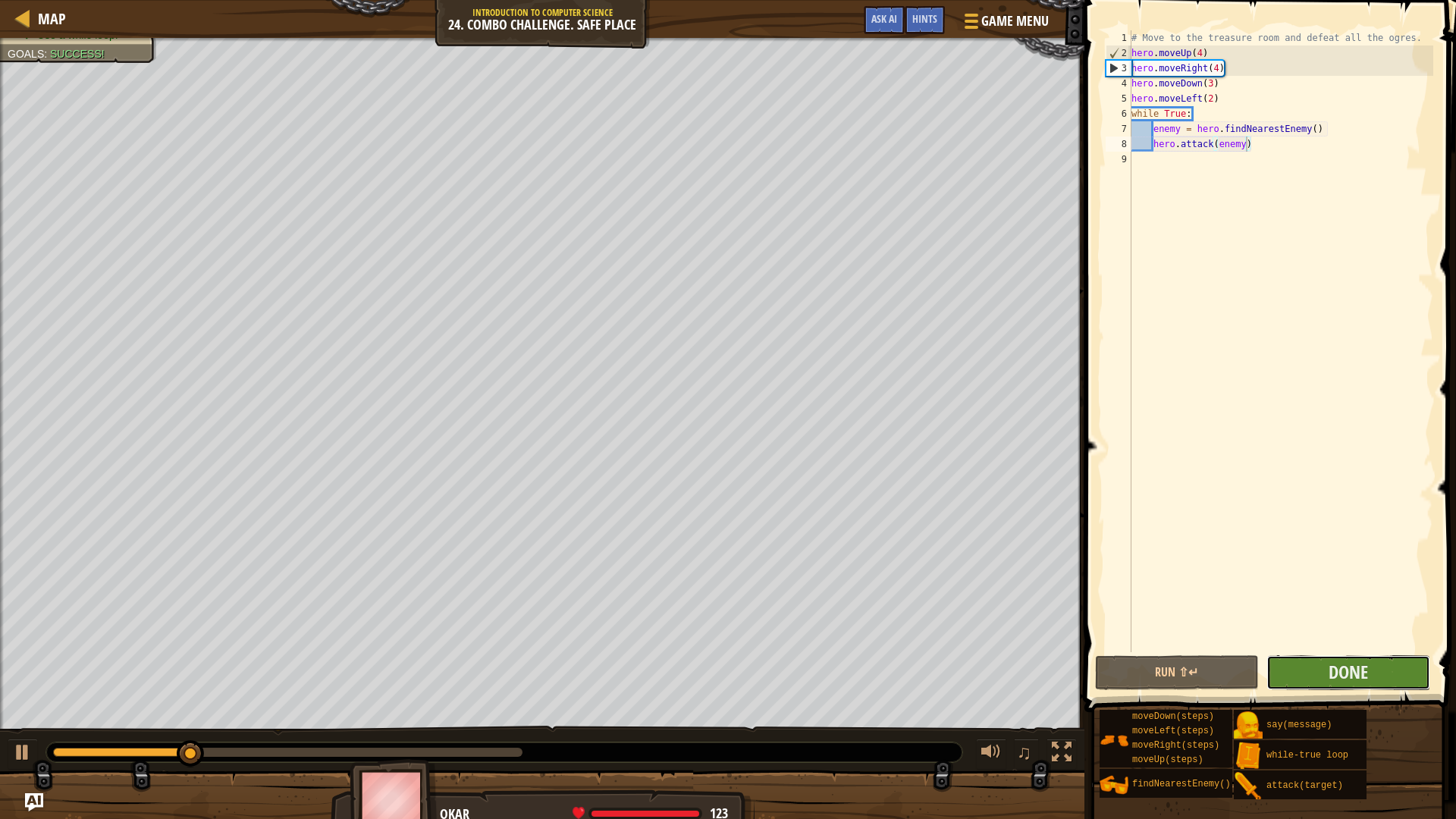
click at [1343, 655] on button "Done" at bounding box center [1348, 672] width 163 height 35
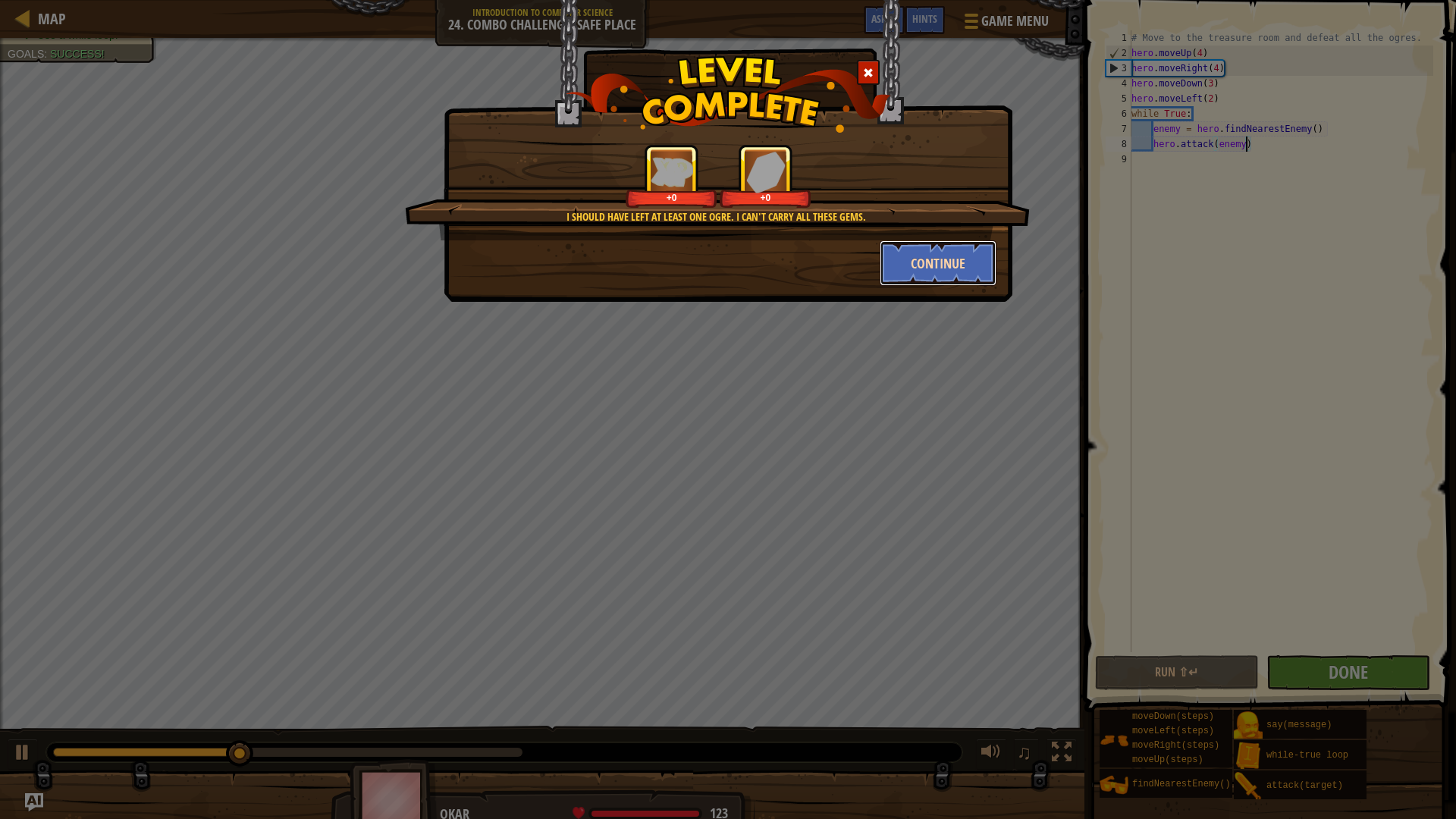
click at [943, 271] on button "Continue" at bounding box center [938, 263] width 118 height 46
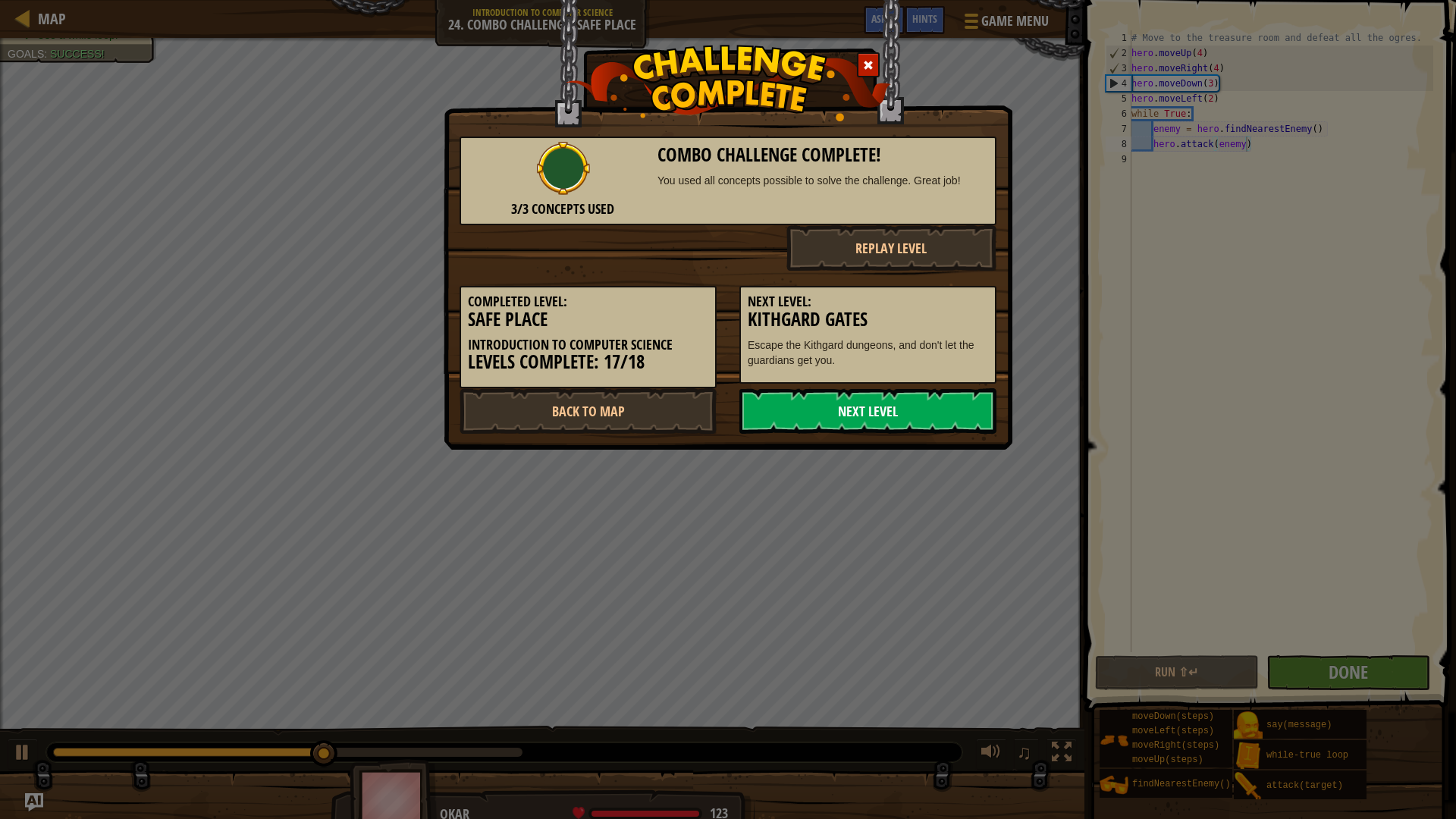
click at [917, 419] on link "Next Level" at bounding box center [867, 411] width 257 height 46
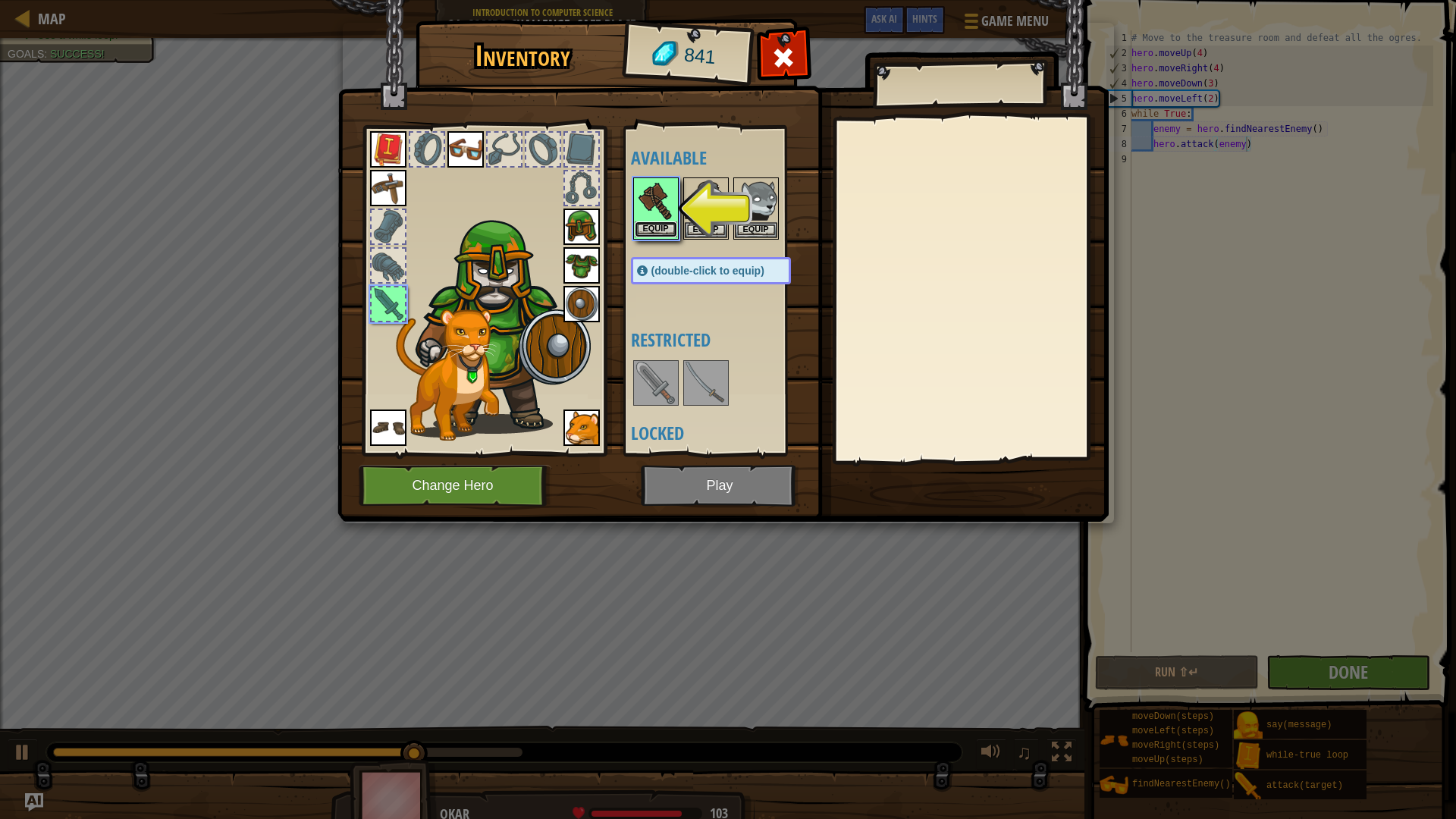
click at [668, 228] on button "Equip" at bounding box center [656, 229] width 42 height 16
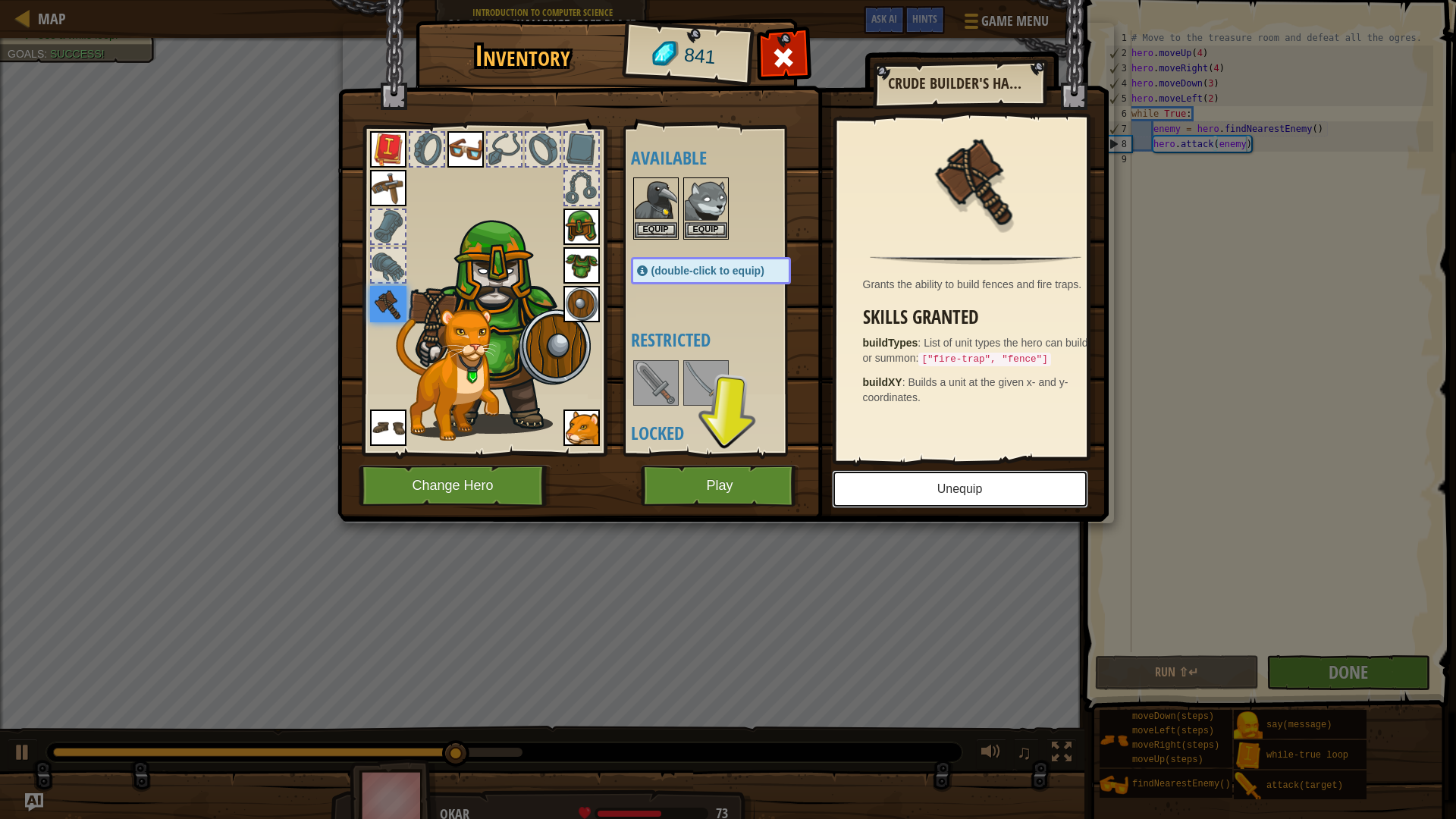
click at [1038, 489] on button "Unequip" at bounding box center [960, 489] width 257 height 38
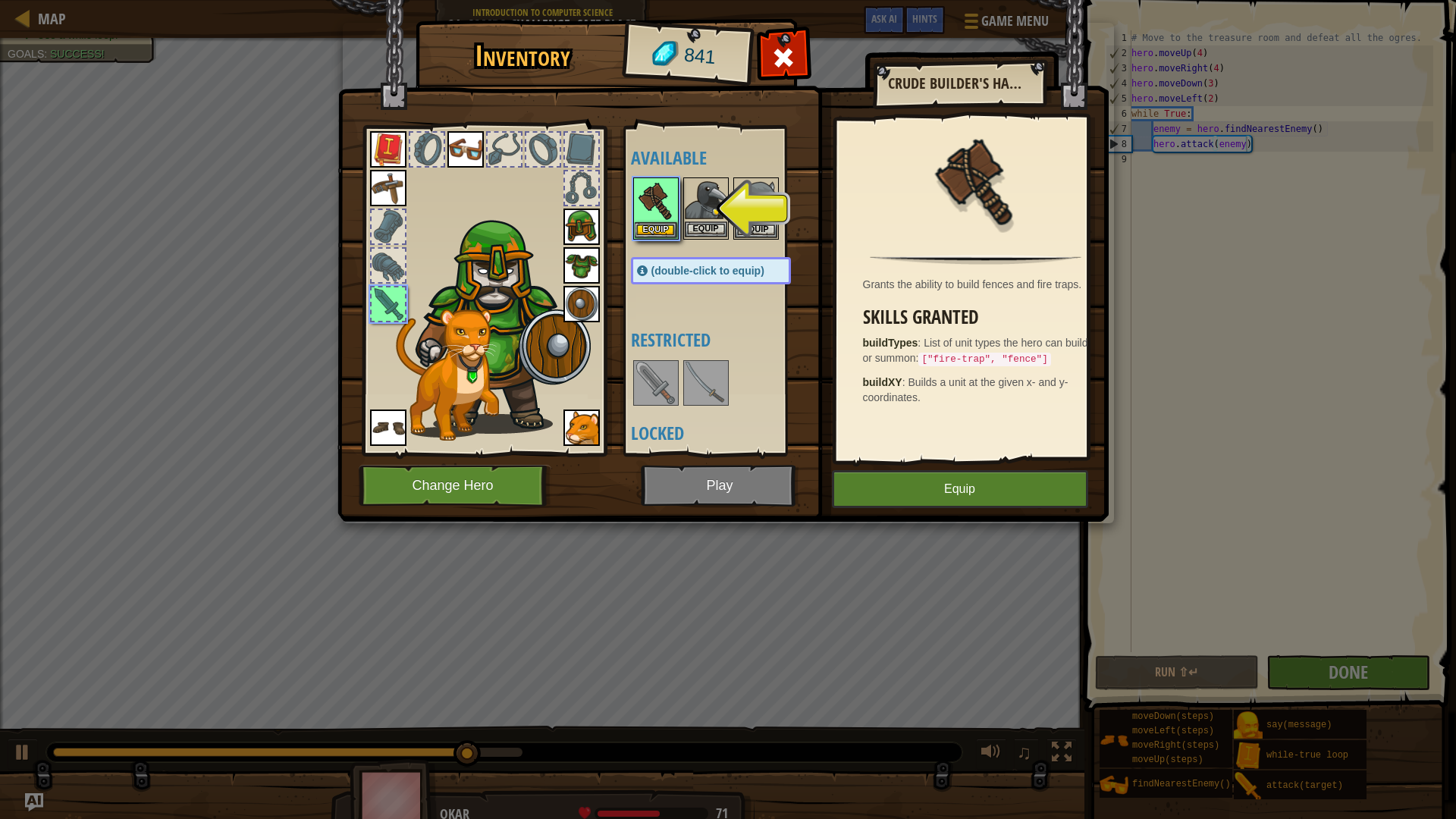
click at [761, 230] on div "Available Equip Equip Equip Equip Equip Equip Equip Equip Equip Equip (double-c…" at bounding box center [726, 291] width 191 height 316
click at [664, 220] on img at bounding box center [656, 200] width 42 height 42
click at [647, 228] on button "Equip" at bounding box center [656, 229] width 42 height 16
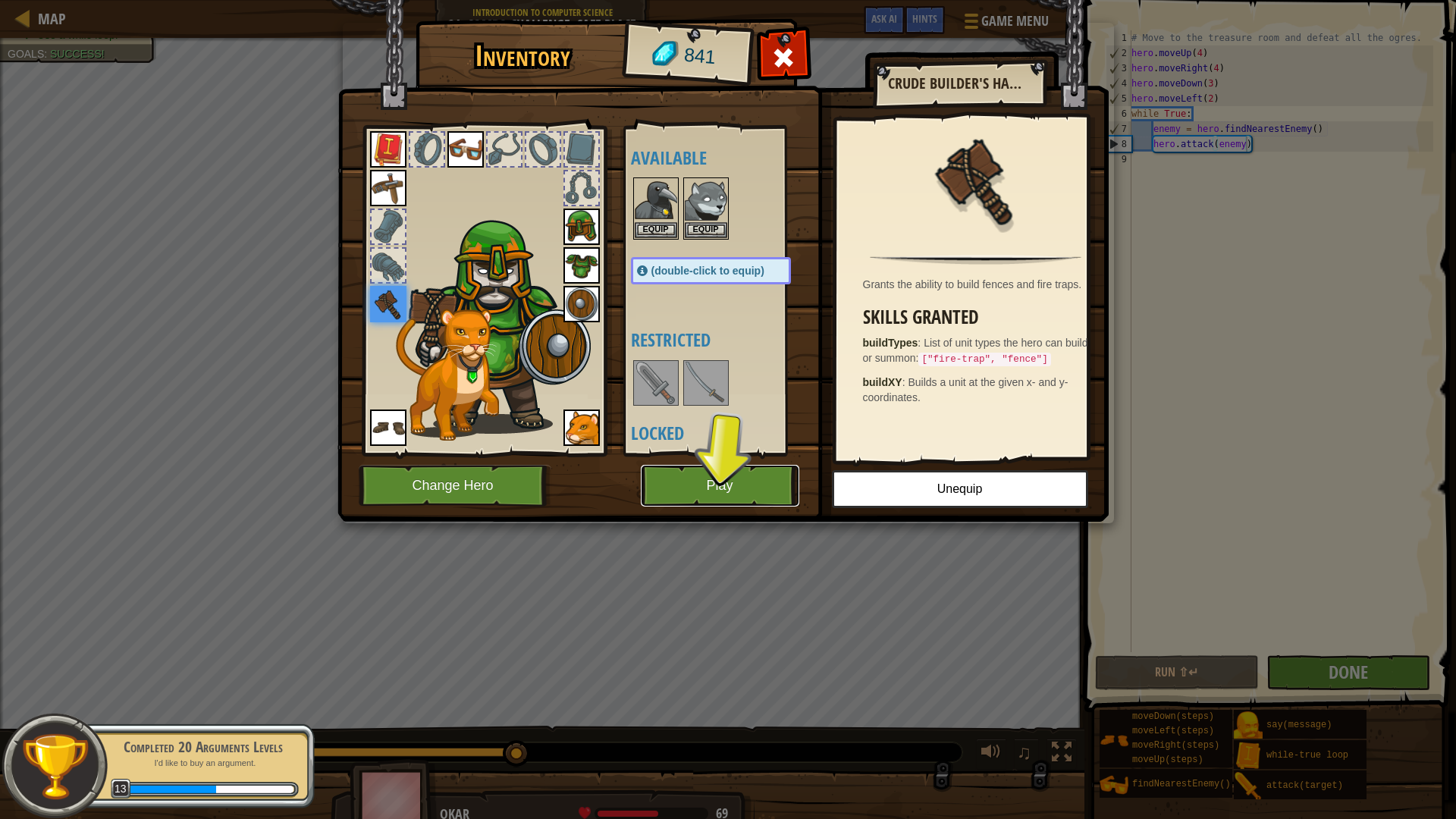
drag, startPoint x: 720, startPoint y: 481, endPoint x: 712, endPoint y: 491, distance: 12.8
click at [712, 491] on button "Play" at bounding box center [719, 485] width 158 height 42
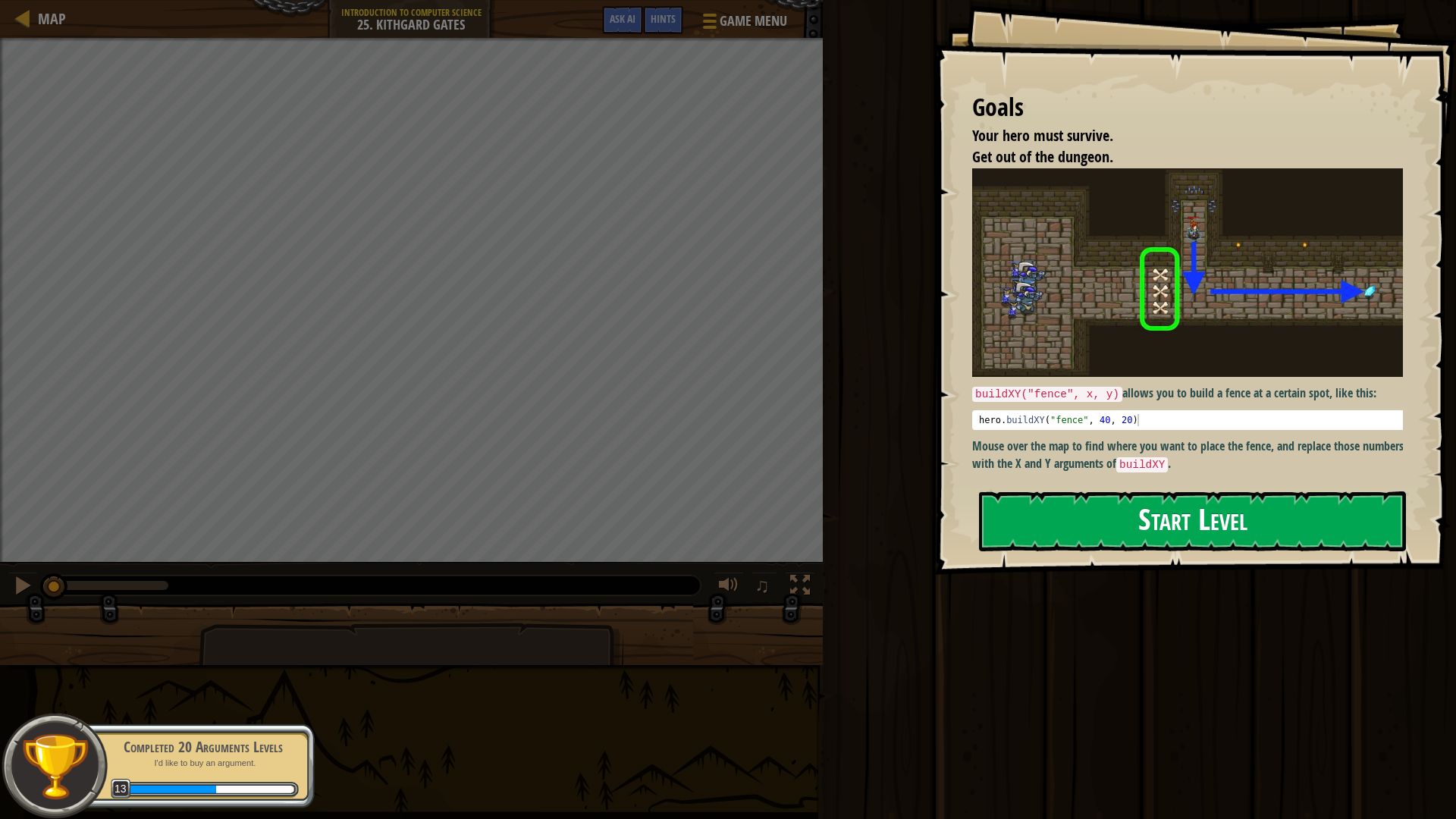
click at [1163, 535] on button "Start Level" at bounding box center [1193, 521] width 427 height 60
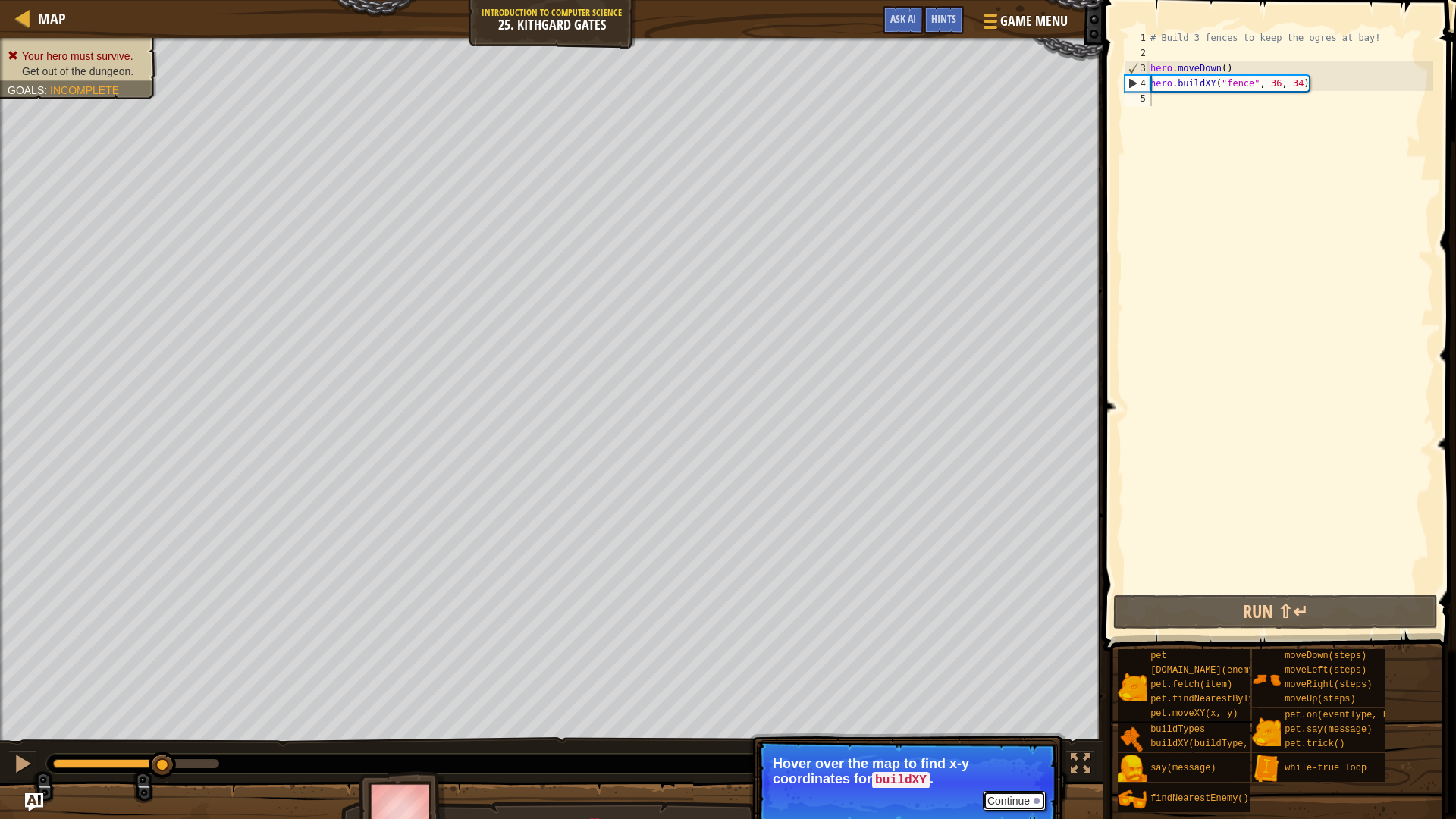
click at [1018, 671] on button "Continue" at bounding box center [1014, 800] width 63 height 19
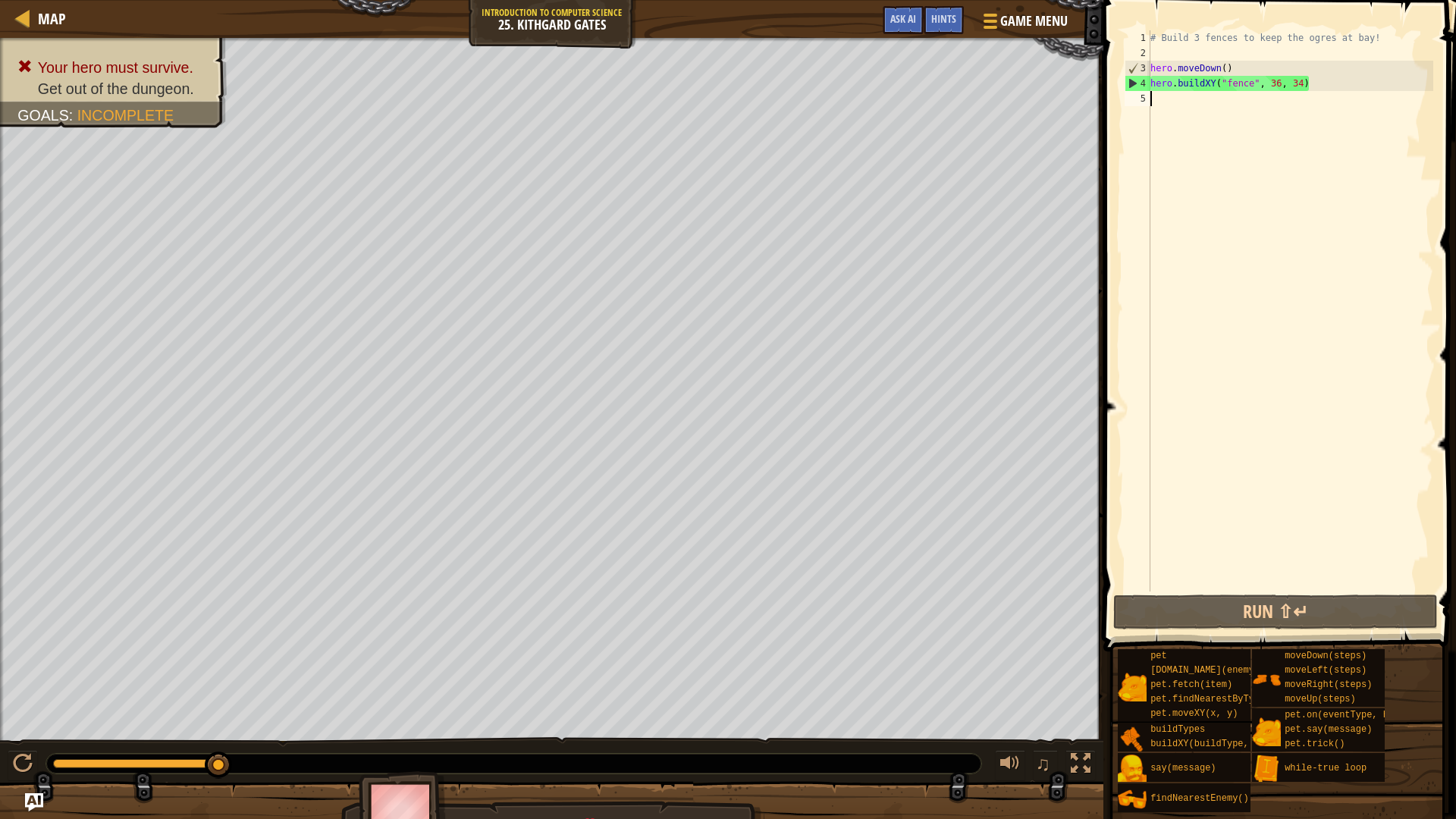
type textarea "f"
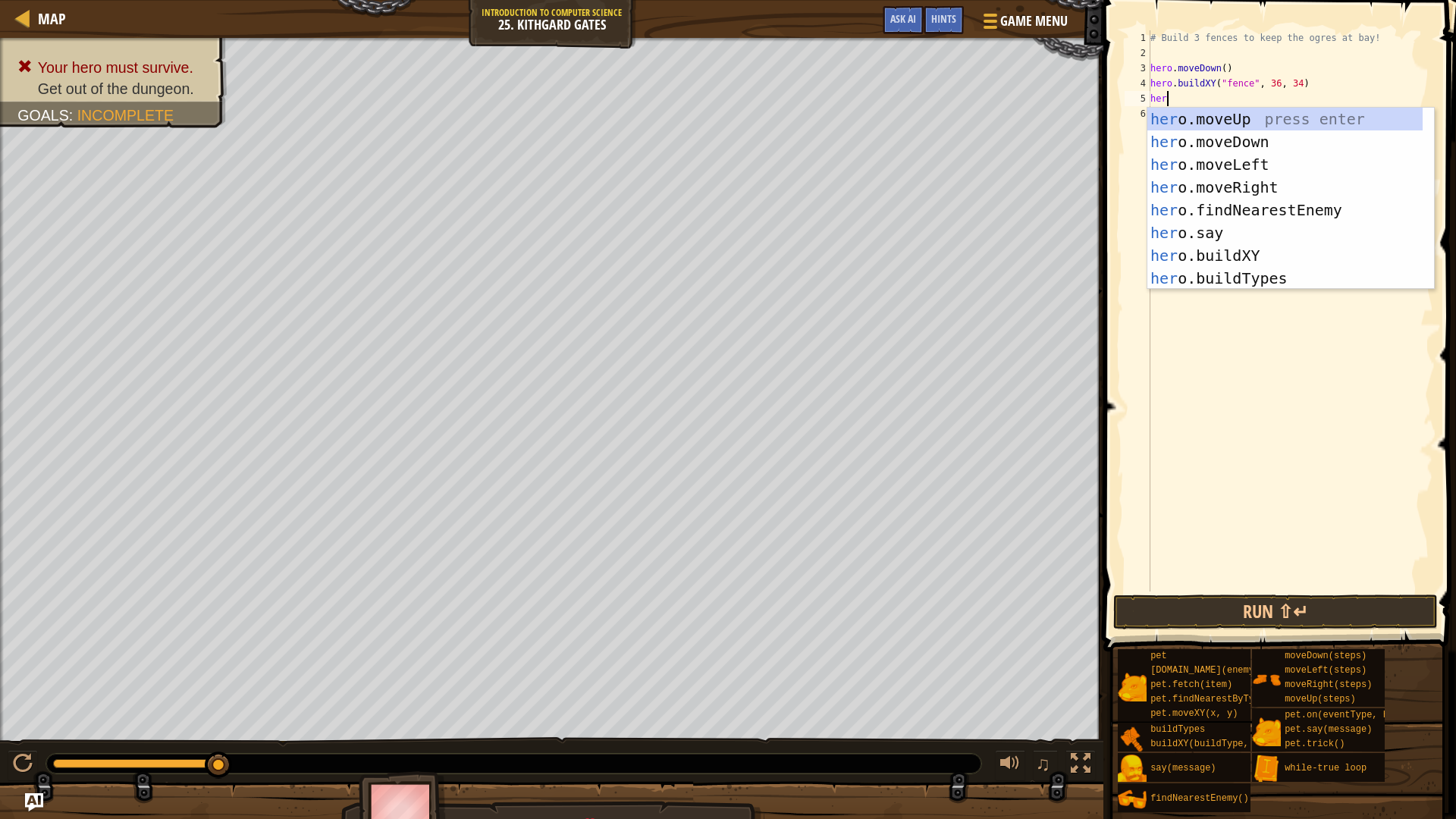
type textarea "here"
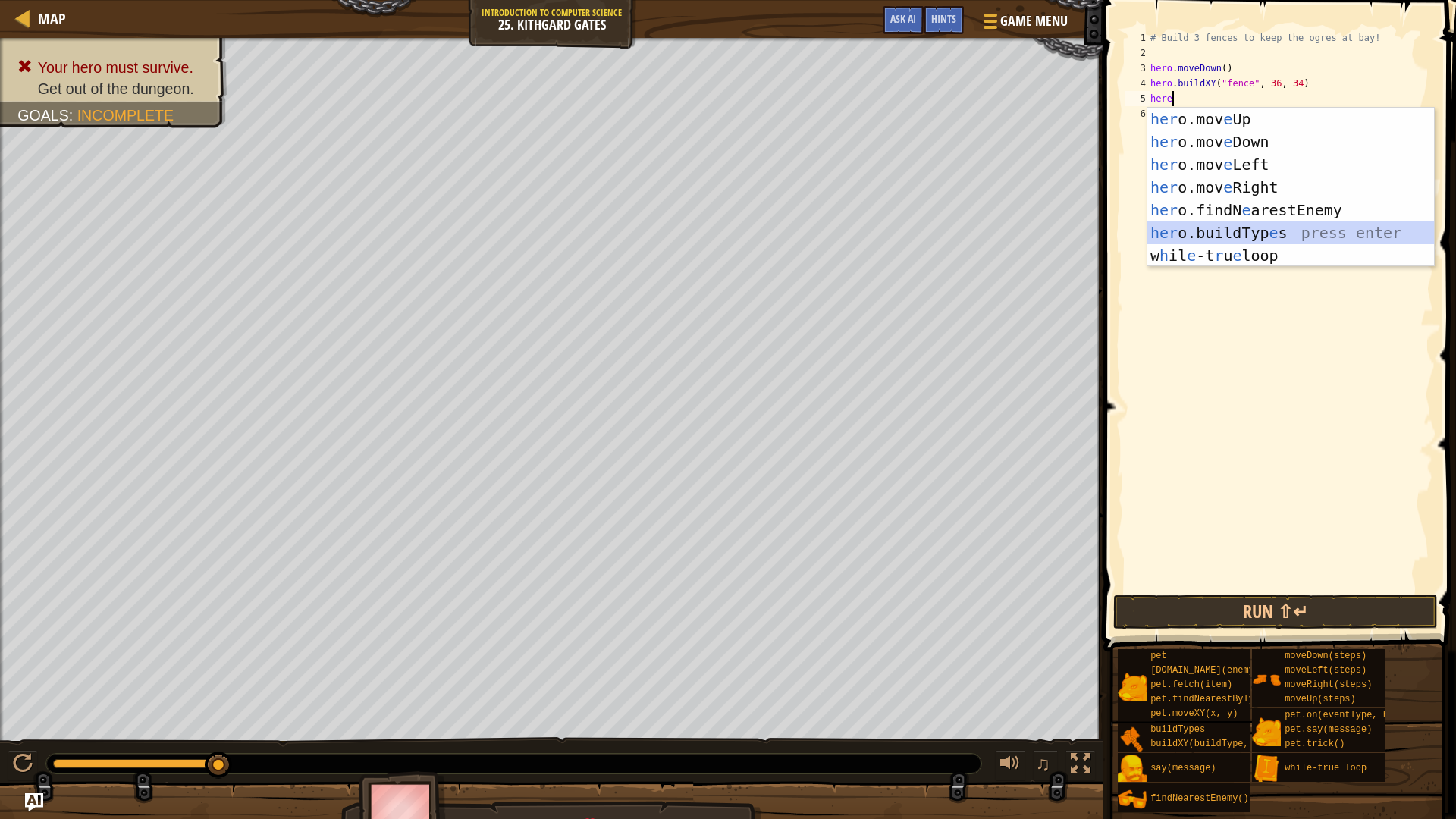
click at [1300, 234] on div "her o.mov e Up press enter her o.mov e Down press enter her o.mov e Left press …" at bounding box center [1290, 210] width 286 height 205
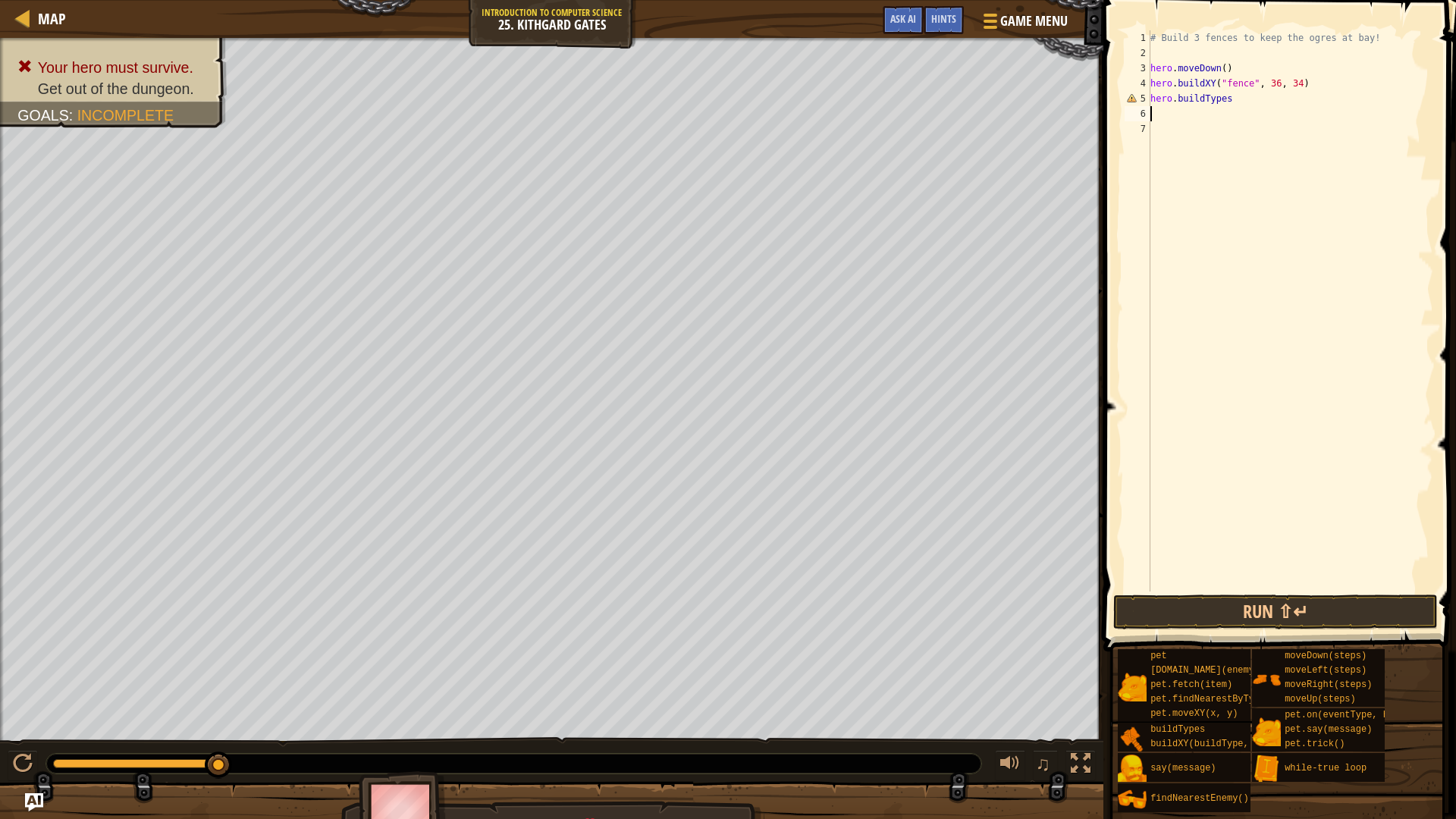
click at [1260, 107] on div "# Build 3 fences to keep the ogres at bay! hero . moveDown ( ) hero . buildXY (…" at bounding box center [1289, 326] width 285 height 591
click at [1256, 103] on div "# Build 3 fences to keep the ogres at bay! hero . moveDown ( ) hero . buildXY (…" at bounding box center [1289, 326] width 285 height 591
click at [1263, 117] on div "hero.buildXY press enter" at bounding box center [1290, 141] width 286 height 69
click at [1304, 98] on div "# Build 3 fences to keep the ogres at bay! hero . moveDown ( ) hero . buildXY (…" at bounding box center [1289, 326] width 285 height 591
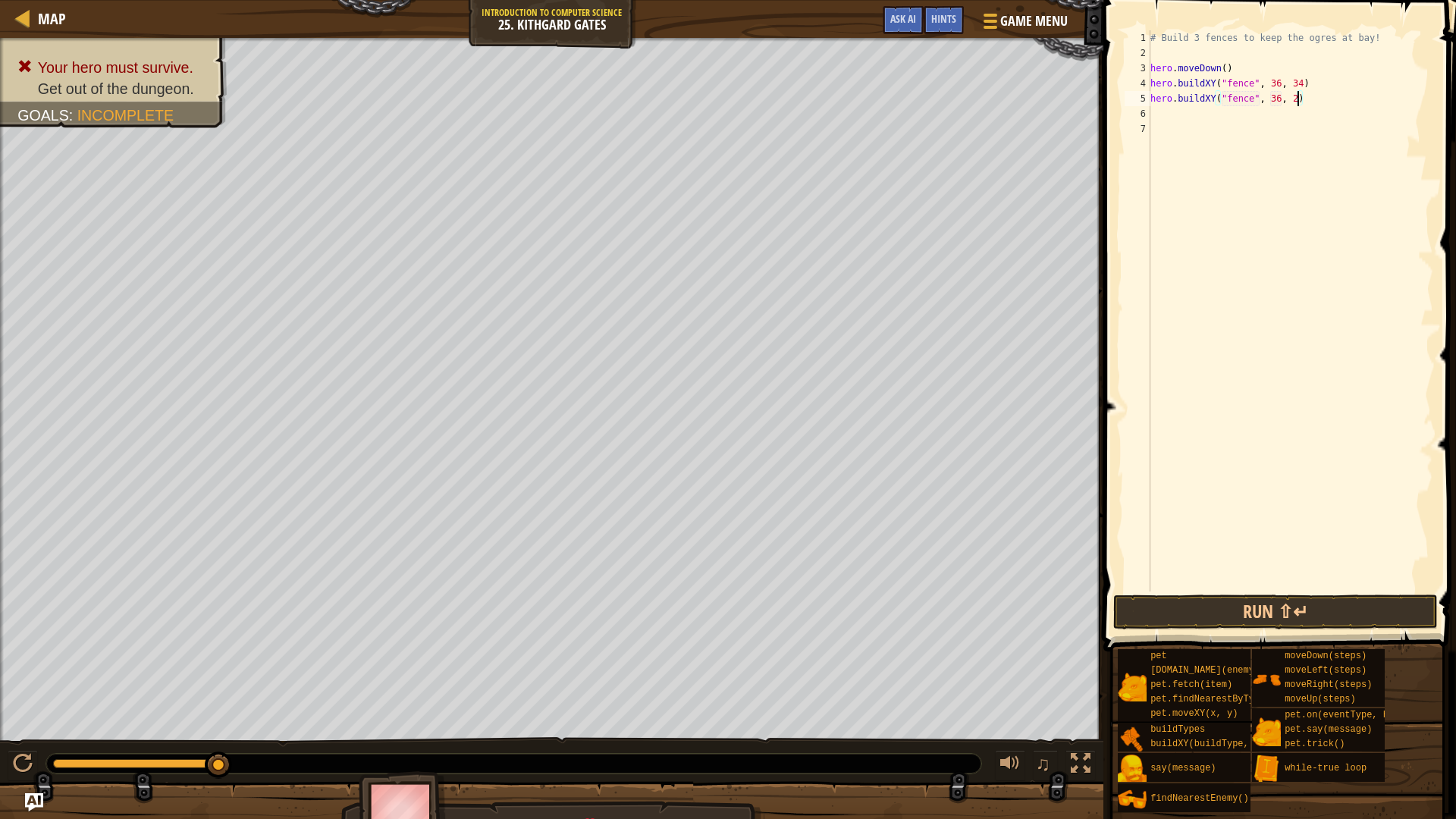
scroll to position [7, 12]
type textarea "hero.buildXY("fence", 36, 25)"
click at [1435, 607] on div "Run ⇧↵ Submit Done Statement / Call /" at bounding box center [1286, 611] width 324 height 34
click at [1320, 617] on button "Run ⇧↵" at bounding box center [1275, 611] width 324 height 35
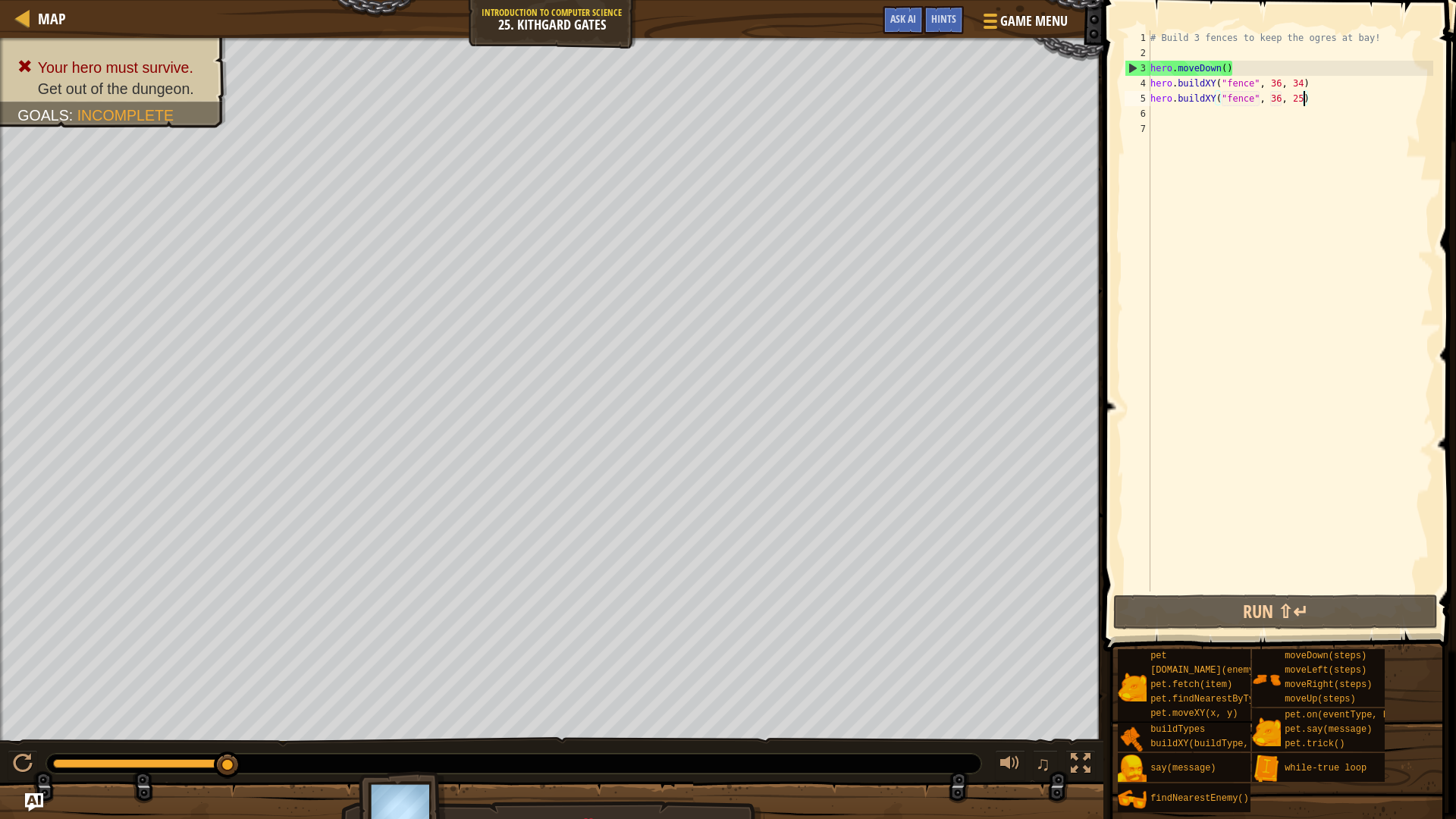
click at [1164, 119] on div "# Build 3 fences to keep the ogres at bay! hero . moveDown ( ) hero . buildXY (…" at bounding box center [1289, 326] width 285 height 591
type textarea "e"
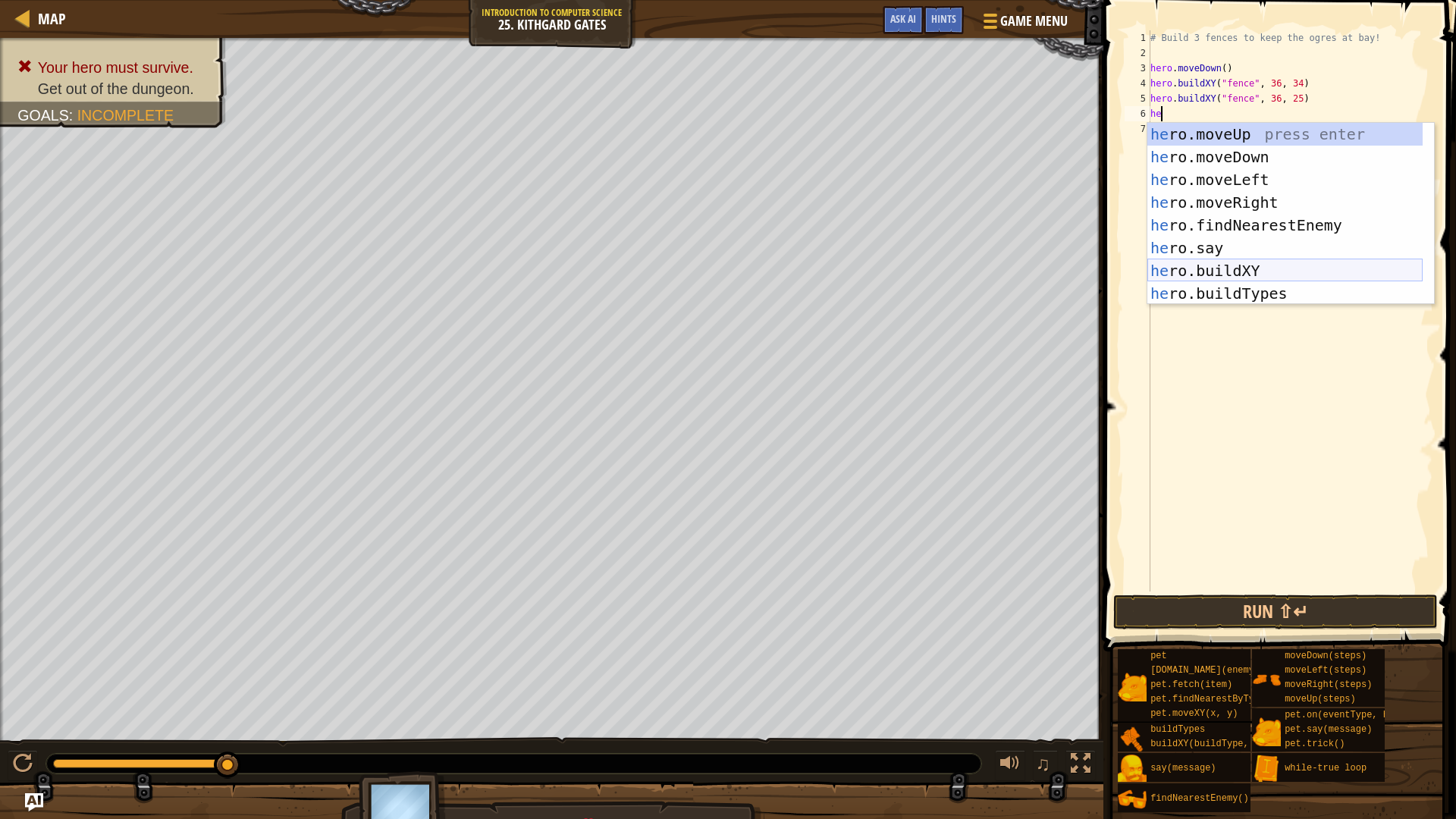
click at [1204, 272] on div "he ro.moveUp press enter he ro.moveDown press enter he ro.moveLeft press enter …" at bounding box center [1284, 236] width 275 height 228
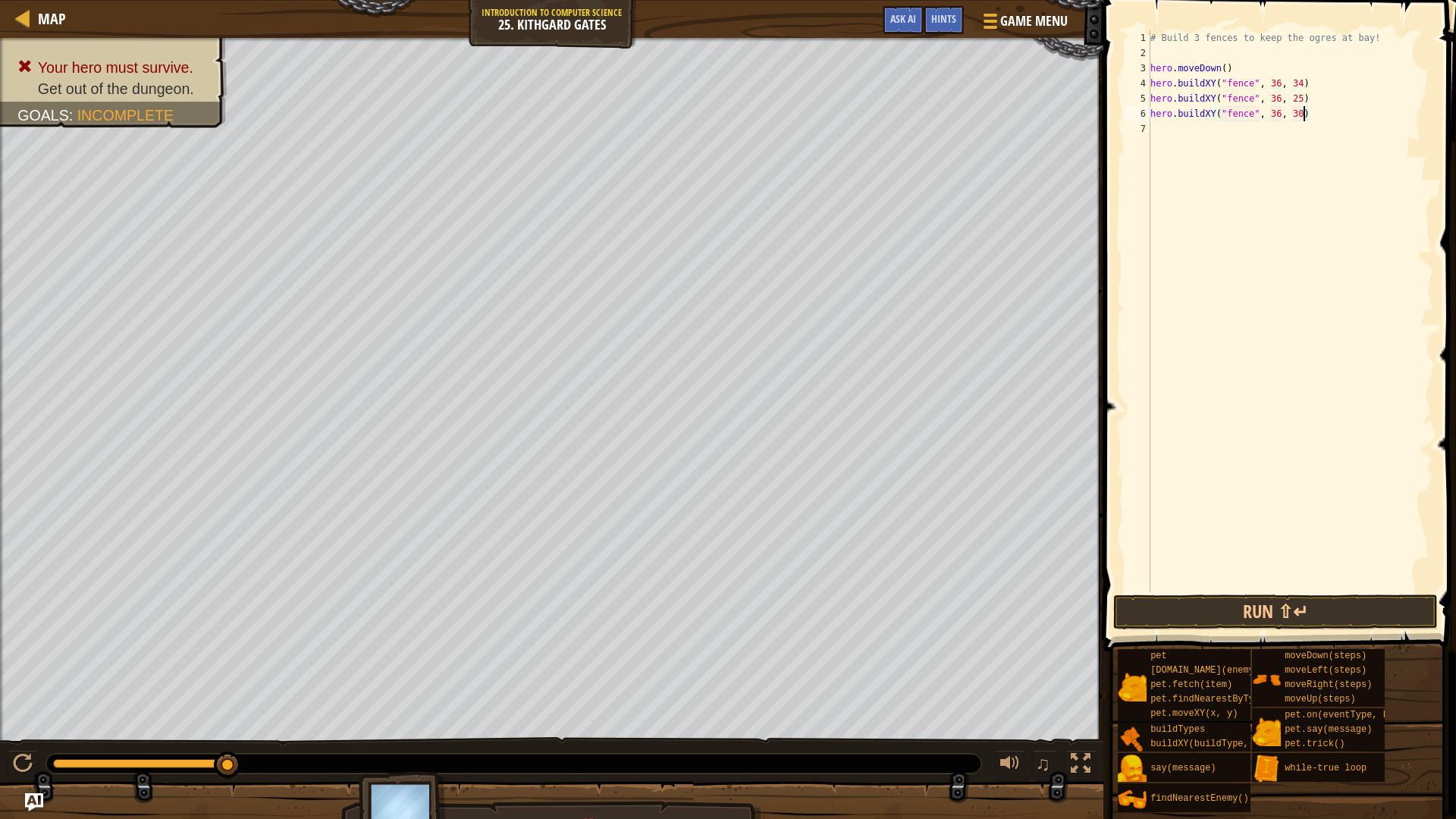
click at [1301, 115] on div "# Build 3 fences to keep the ogres at bay! hero . moveDown ( ) hero . buildXY (…" at bounding box center [1289, 326] width 285 height 591
type textarea "hero.buildXY("fence", 36, 31)"
click at [1167, 590] on div "# Build 3 fences to keep the ogres at bay! hero . moveDown ( ) hero . buildXY (…" at bounding box center [1289, 326] width 285 height 591
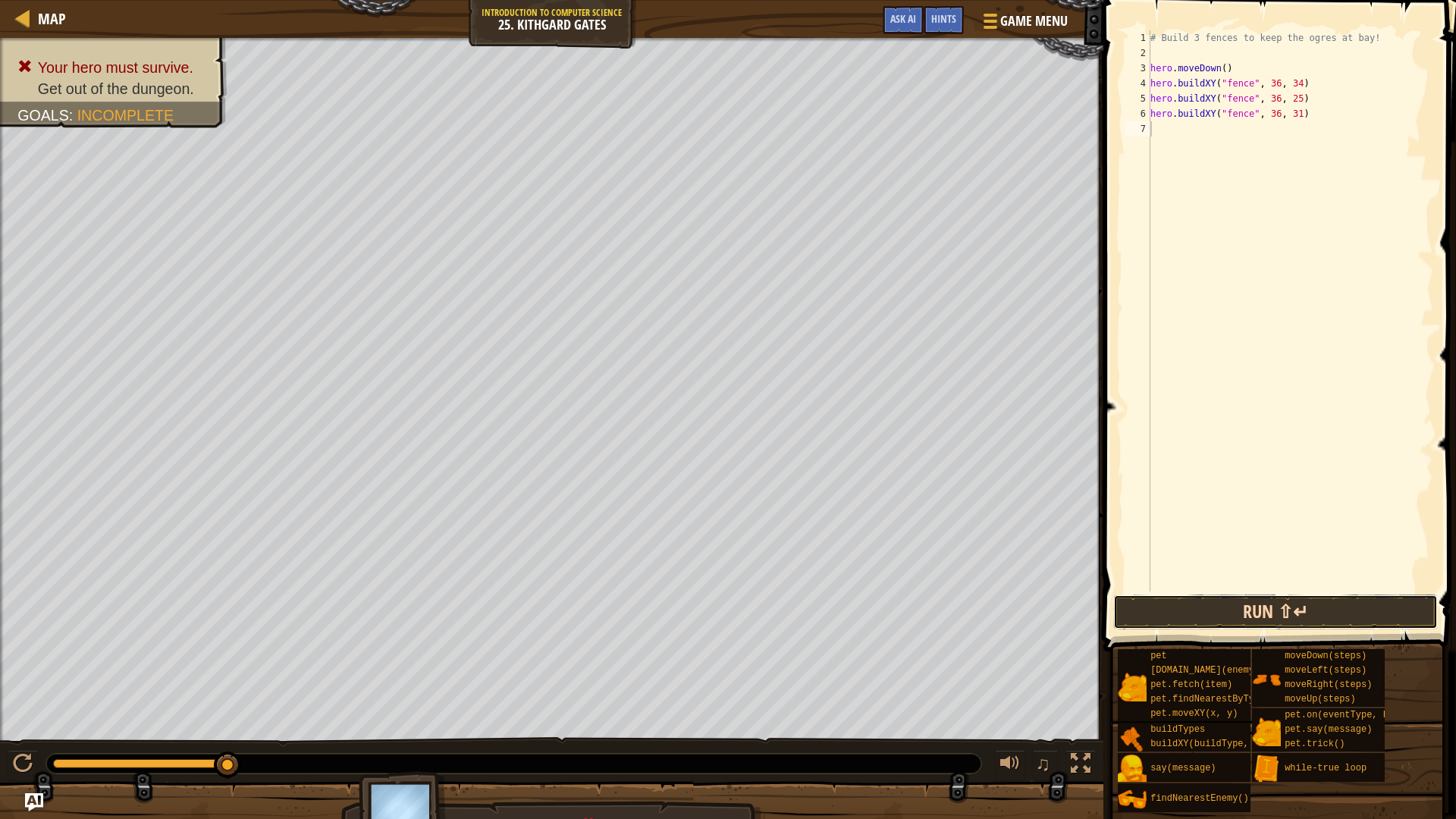
click at [1165, 600] on button "Run ⇧↵" at bounding box center [1275, 611] width 324 height 35
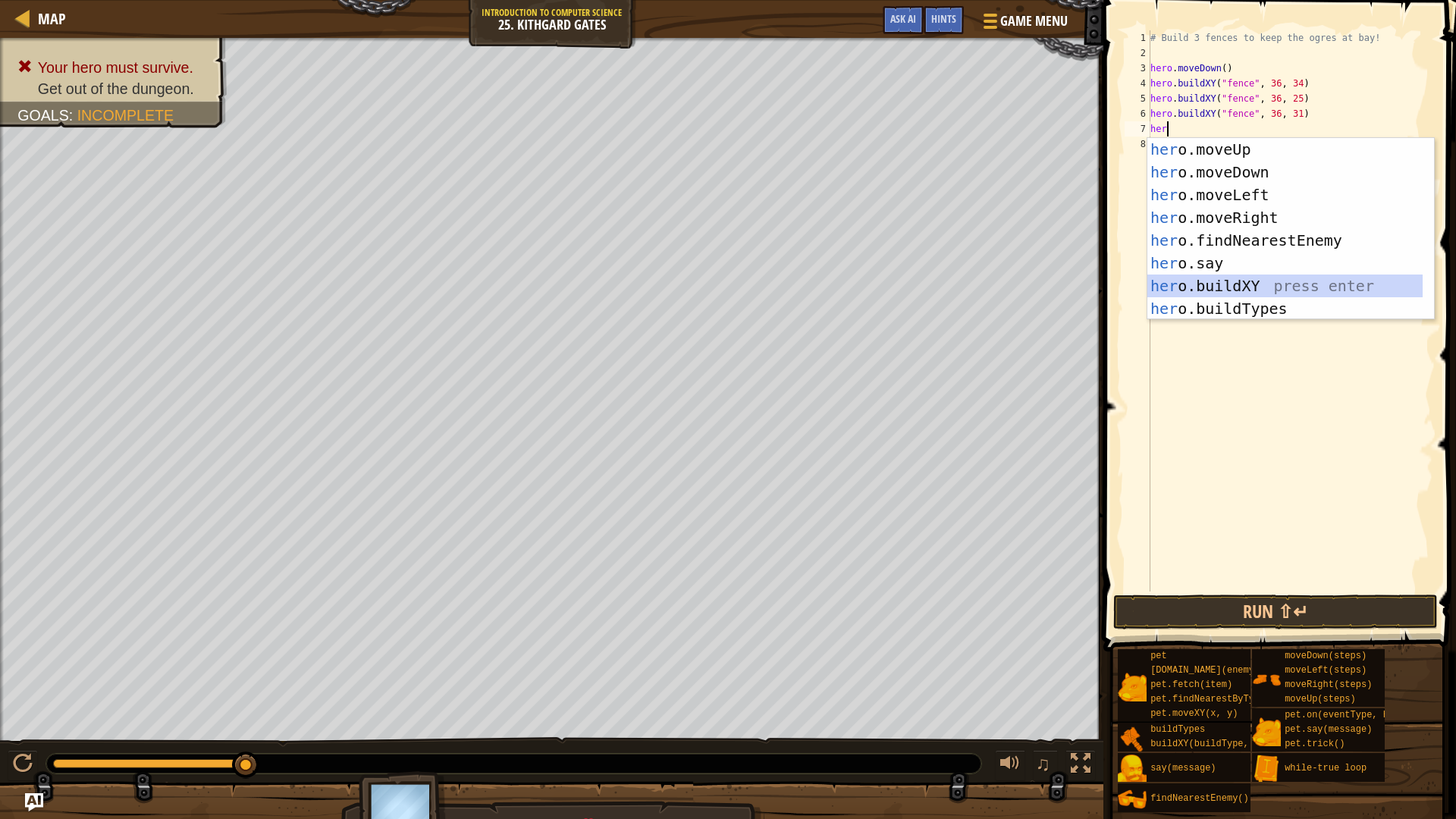
click at [1254, 285] on div "her o.moveUp press enter her o.moveDown press enter her o.moveLeft press enter …" at bounding box center [1284, 252] width 275 height 228
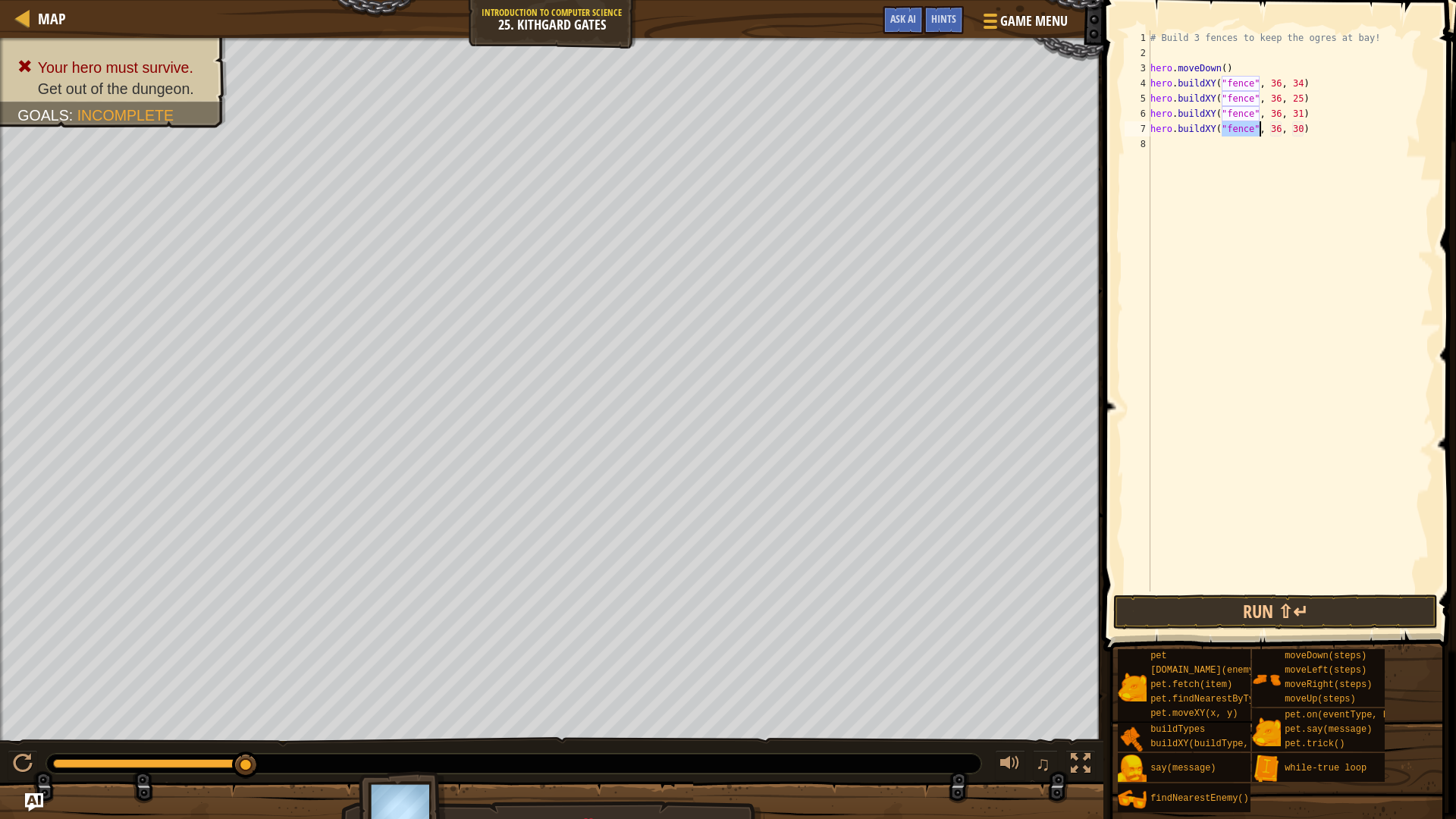
click at [1298, 128] on div "# Build 3 fences to keep the ogres at bay! hero . moveDown ( ) hero . buildXY (…" at bounding box center [1289, 326] width 285 height 591
click at [1303, 128] on div "# Build 3 fences to keep the ogres at bay! hero . moveDown ( ) hero . buildXY (…" at bounding box center [1289, 326] width 285 height 591
type textarea "hero.buildXY("fence", 36, 29)"
click at [1340, 613] on button "Run ⇧↵" at bounding box center [1275, 611] width 324 height 35
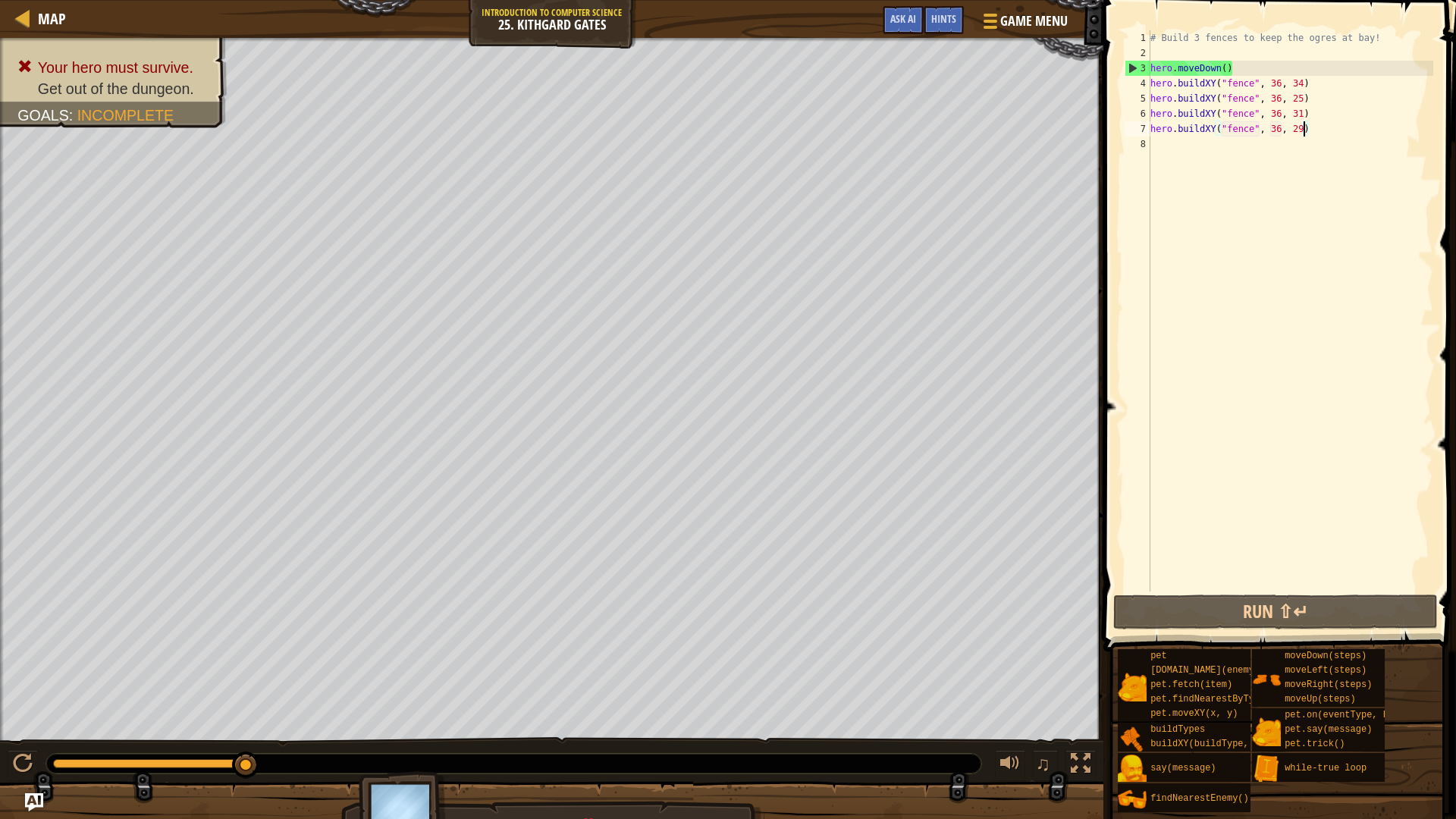
click at [1160, 139] on div "# Build 3 fences to keep the ogres at bay! hero . moveDown ( ) hero . buildXY (…" at bounding box center [1289, 326] width 285 height 591
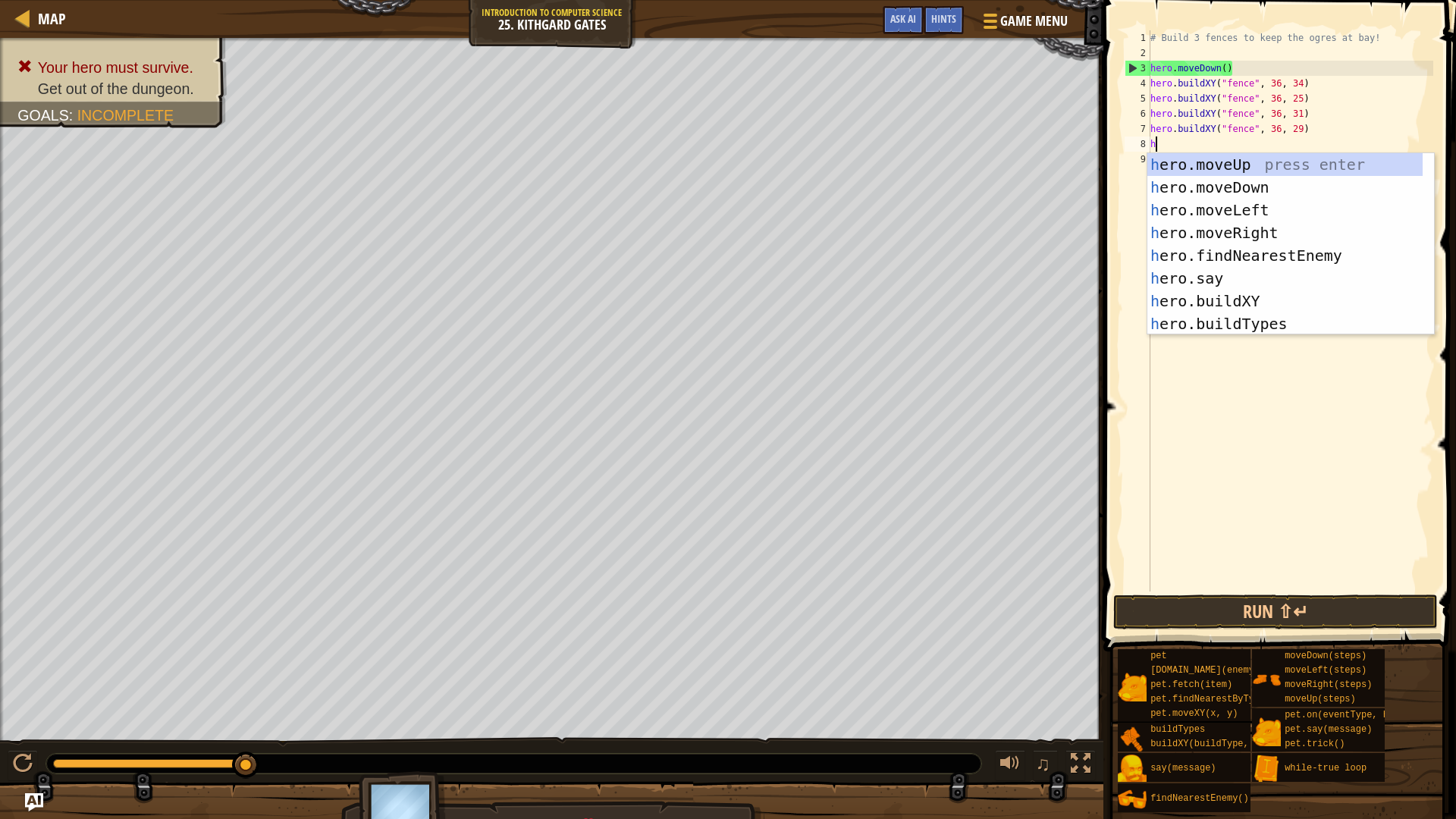
type textarea "her"
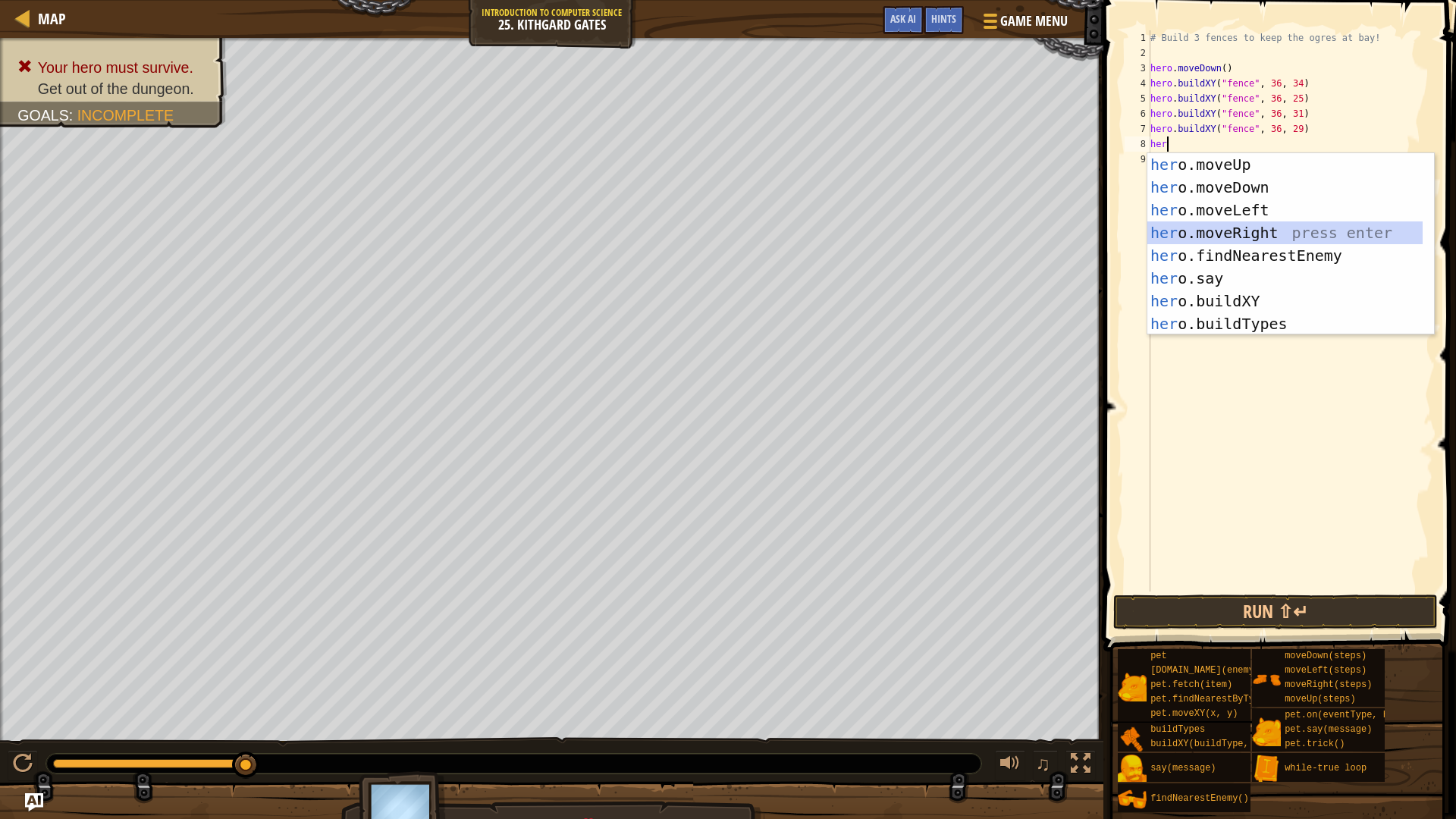
click at [1276, 228] on div "her o.moveUp press enter her o.moveDown press enter her o.moveLeft press enter …" at bounding box center [1284, 267] width 275 height 228
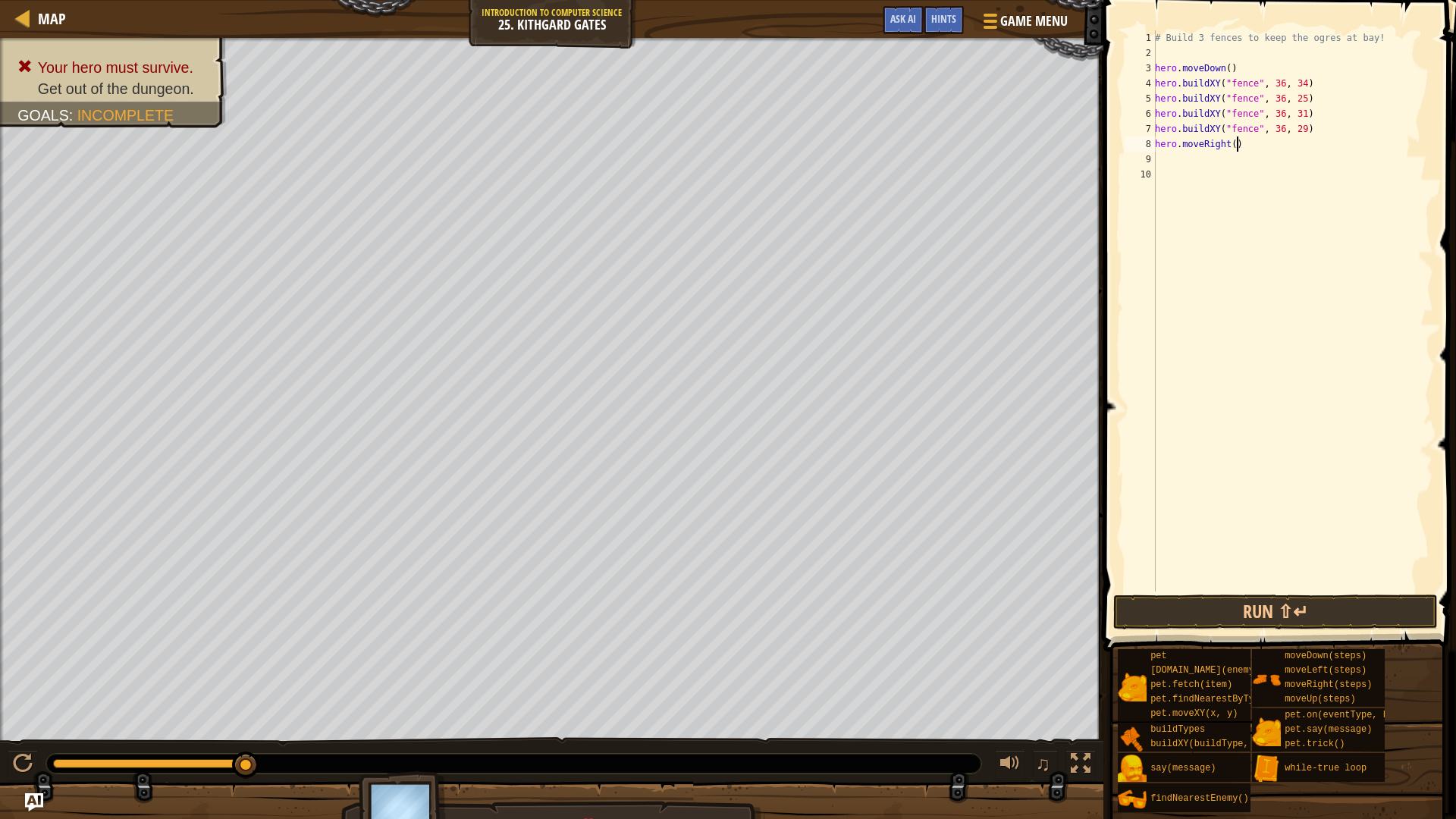
click at [1237, 147] on div "# Build 3 fences to keep the ogres at bay! hero . moveDown ( ) hero . buildXY (…" at bounding box center [1293, 326] width 281 height 591
drag, startPoint x: 1380, startPoint y: 608, endPoint x: 1381, endPoint y: 616, distance: 8.1
click at [1380, 609] on button "Run ⇧↵" at bounding box center [1275, 611] width 324 height 35
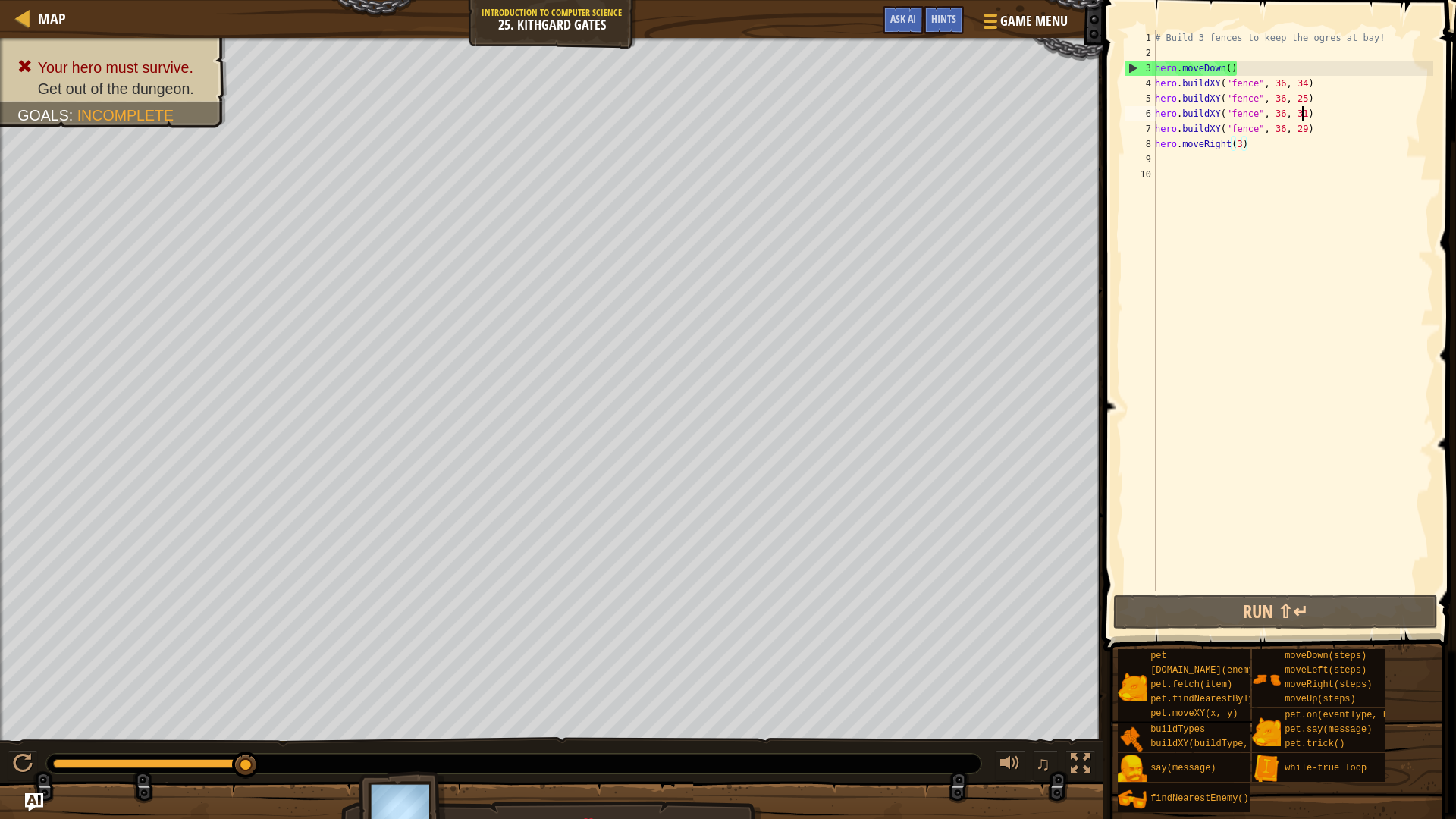
click at [1305, 109] on div "# Build 3 fences to keep the ogres at bay! hero . moveDown ( ) hero . buildXY (…" at bounding box center [1293, 326] width 281 height 591
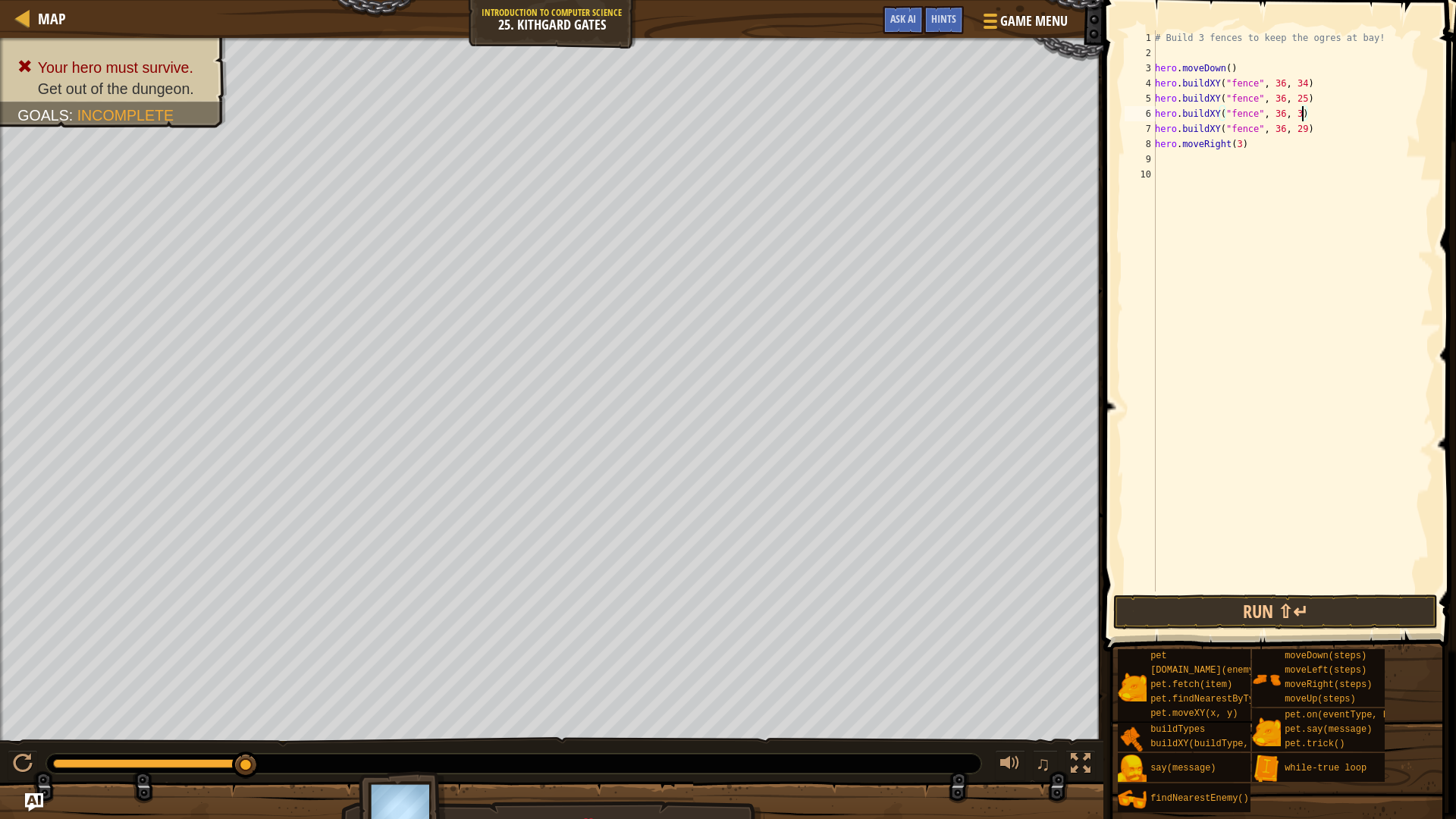
scroll to position [7, 12]
click at [1351, 618] on button "Run ⇧↵" at bounding box center [1275, 611] width 324 height 35
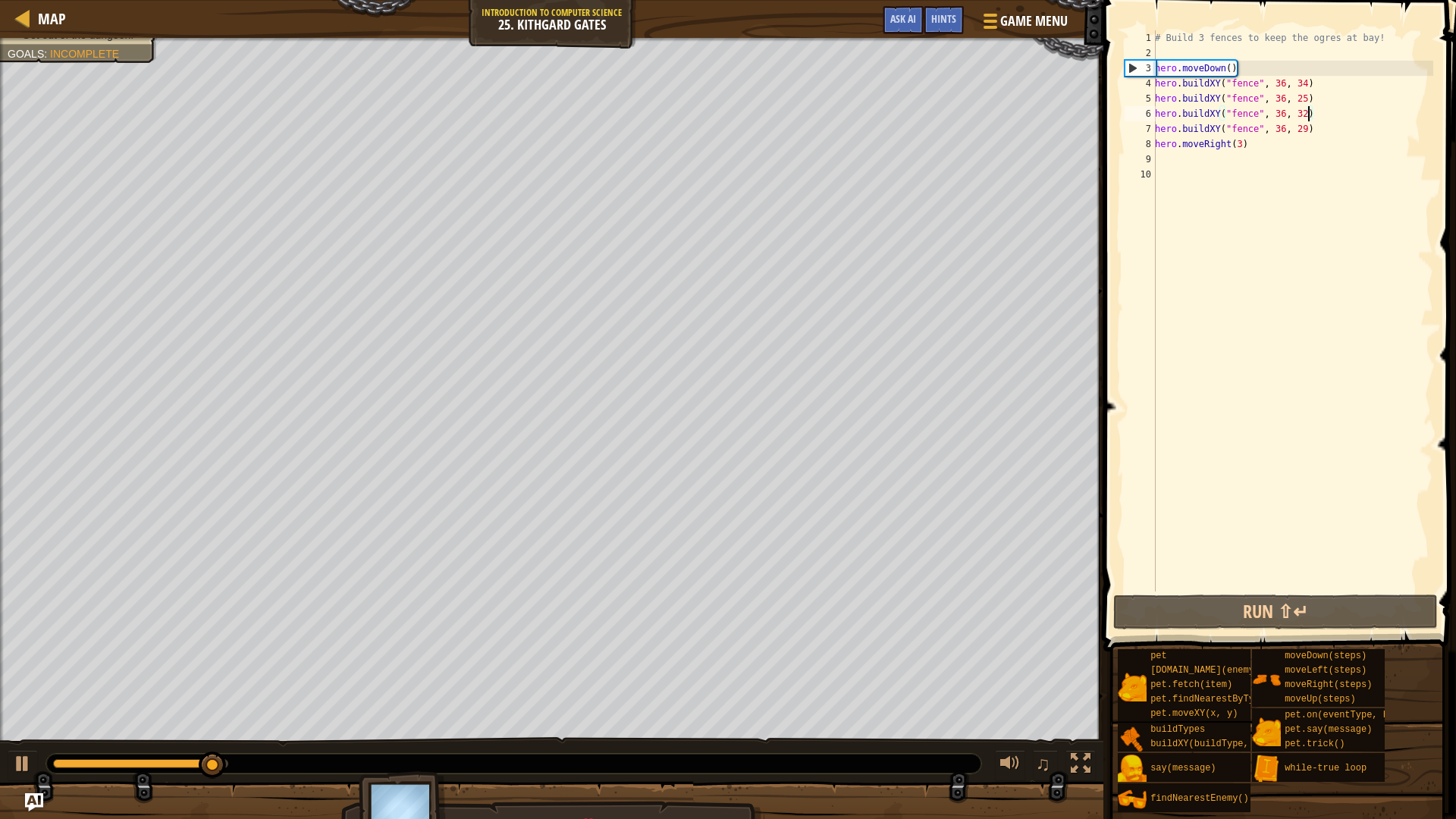
click at [1306, 130] on div "# Build 3 fences to keep the ogres at bay! hero . moveDown ( ) hero . buildXY (…" at bounding box center [1293, 326] width 281 height 591
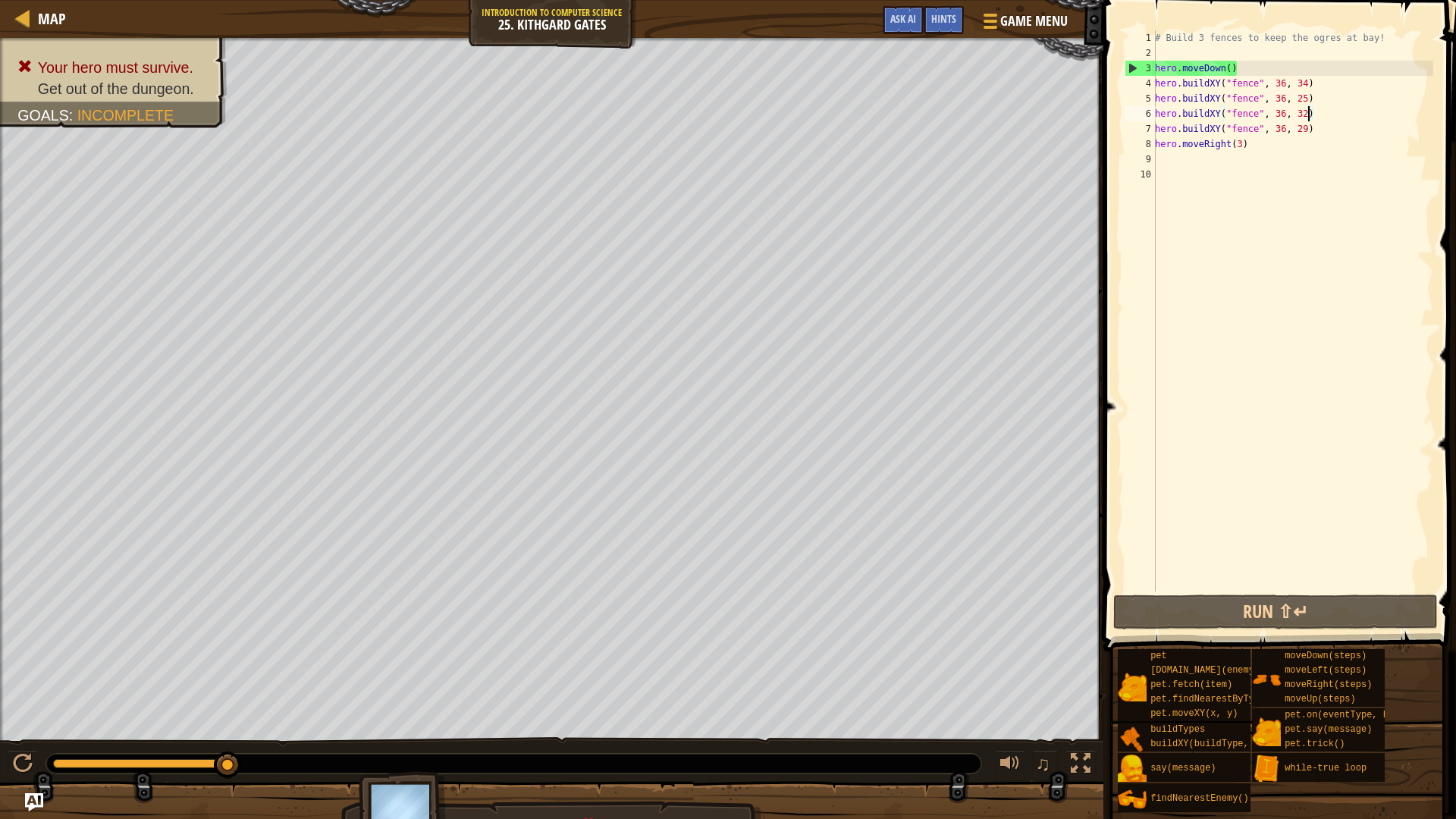
click at [1309, 112] on div "# Build 3 fences to keep the ogres at bay! hero . moveDown ( ) hero . buildXY (…" at bounding box center [1293, 326] width 281 height 591
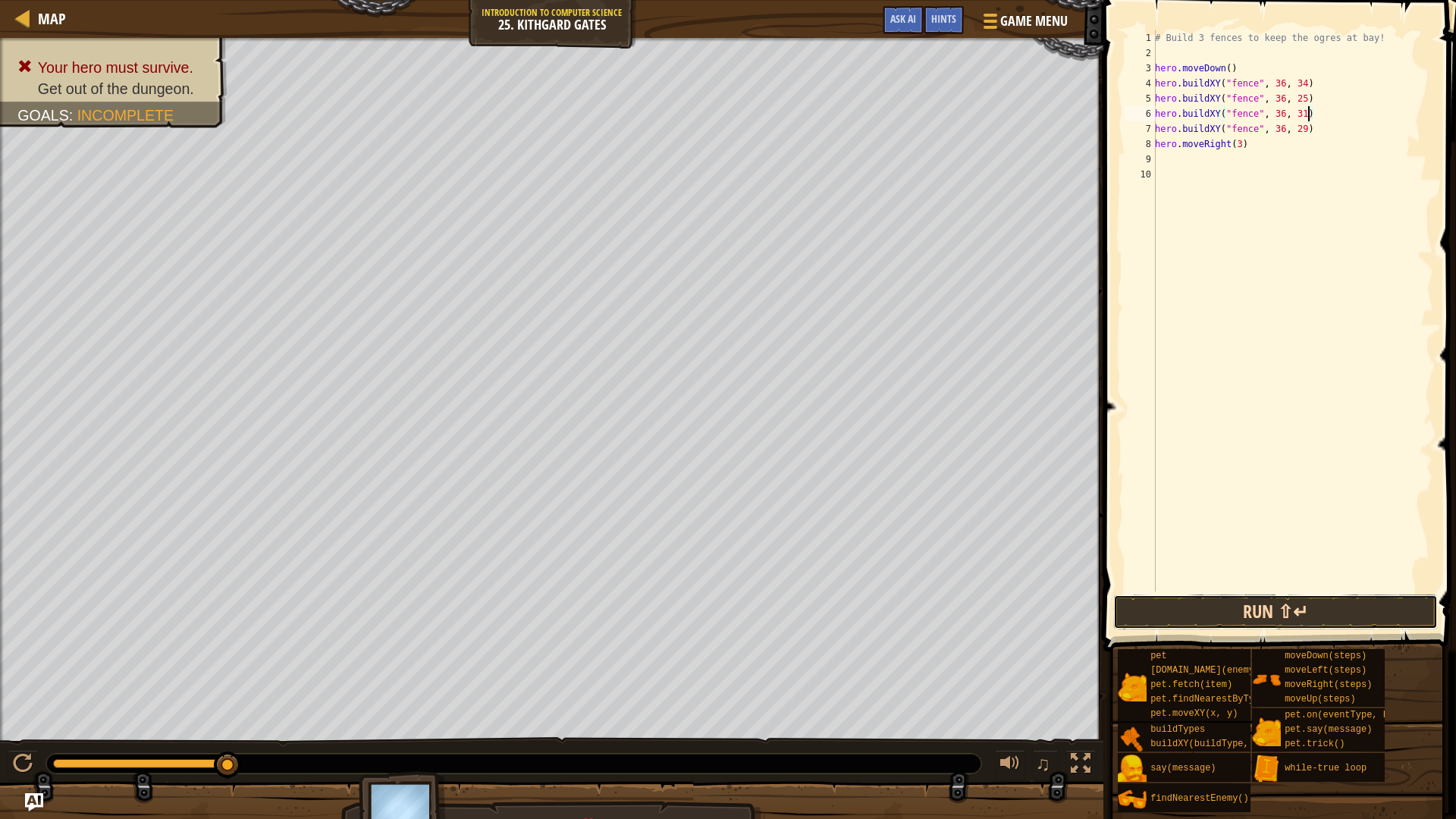
click at [1343, 601] on button "Run ⇧↵" at bounding box center [1275, 611] width 324 height 35
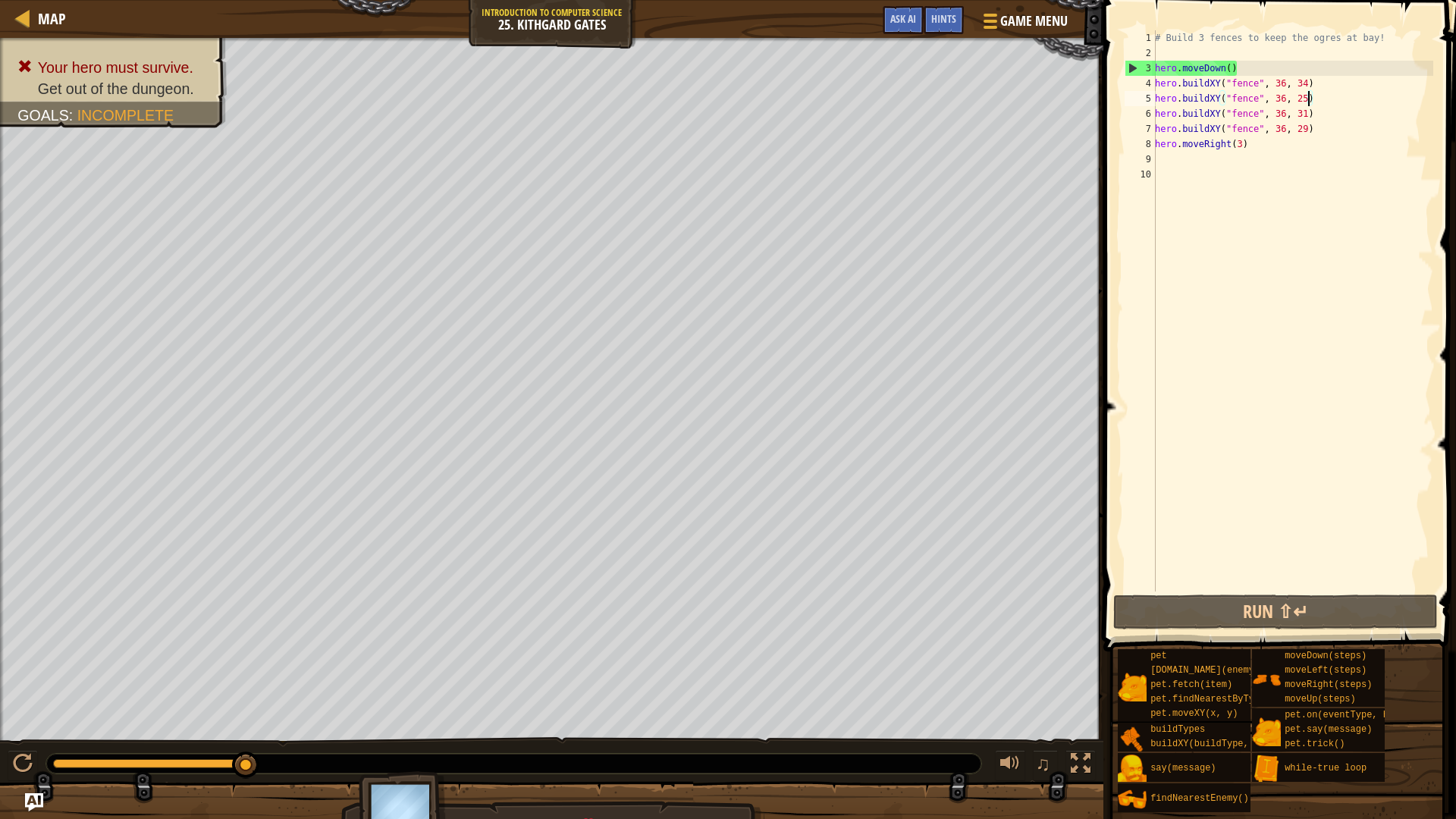
click at [1306, 97] on div "# Build 3 fences to keep the ogres at bay! hero . moveDown ( ) hero . buildXY (…" at bounding box center [1293, 326] width 281 height 591
click at [1391, 611] on button "Run ⇧↵" at bounding box center [1275, 611] width 324 height 35
click at [1308, 126] on div "# Build 3 fences to keep the ogres at bay! hero . moveDown ( ) hero . buildXY (…" at bounding box center [1293, 326] width 281 height 591
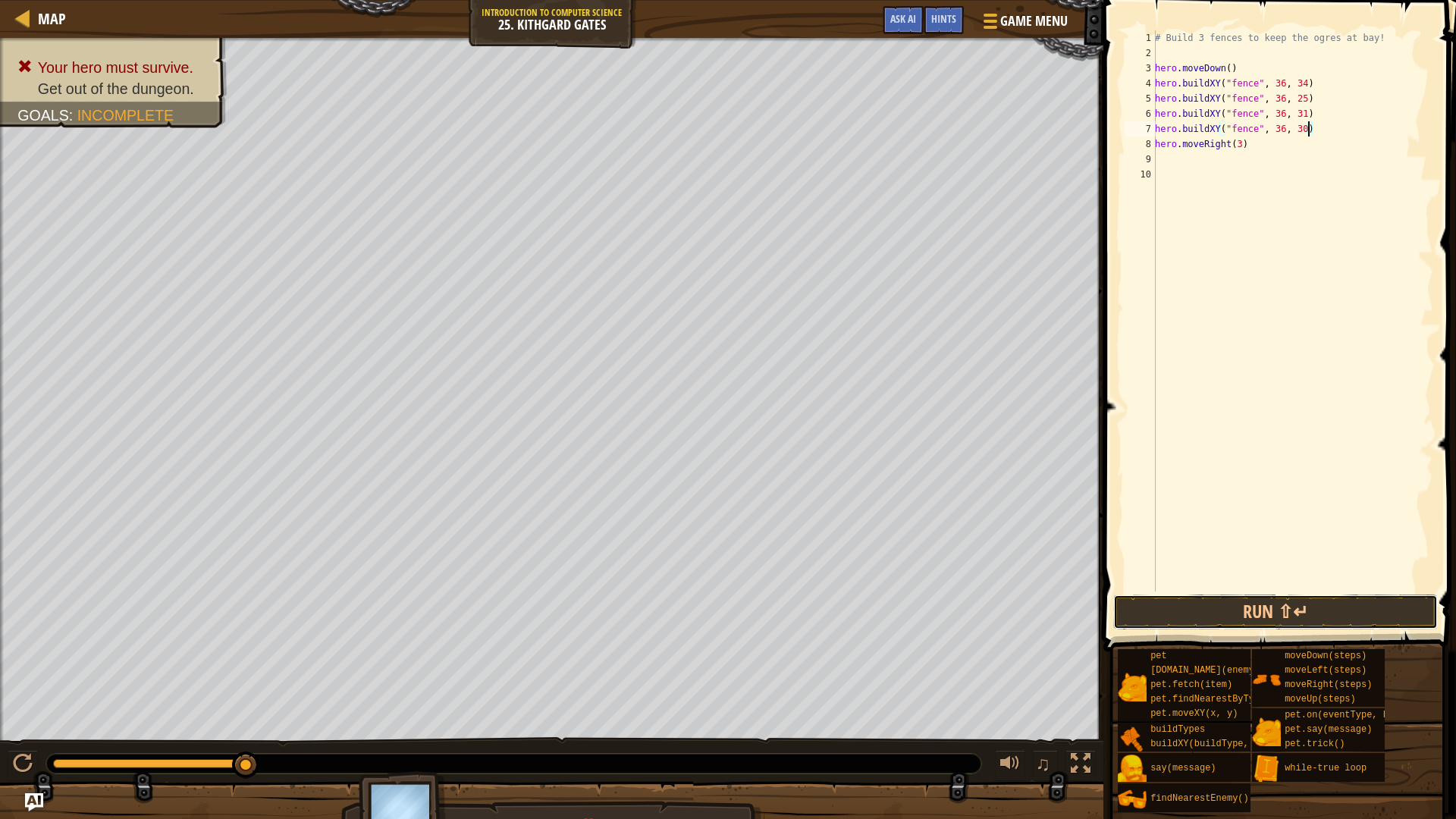
drag, startPoint x: 1248, startPoint y: 608, endPoint x: 1248, endPoint y: 632, distance: 24.0
click at [1249, 607] on button "Run ⇧↵" at bounding box center [1275, 611] width 324 height 35
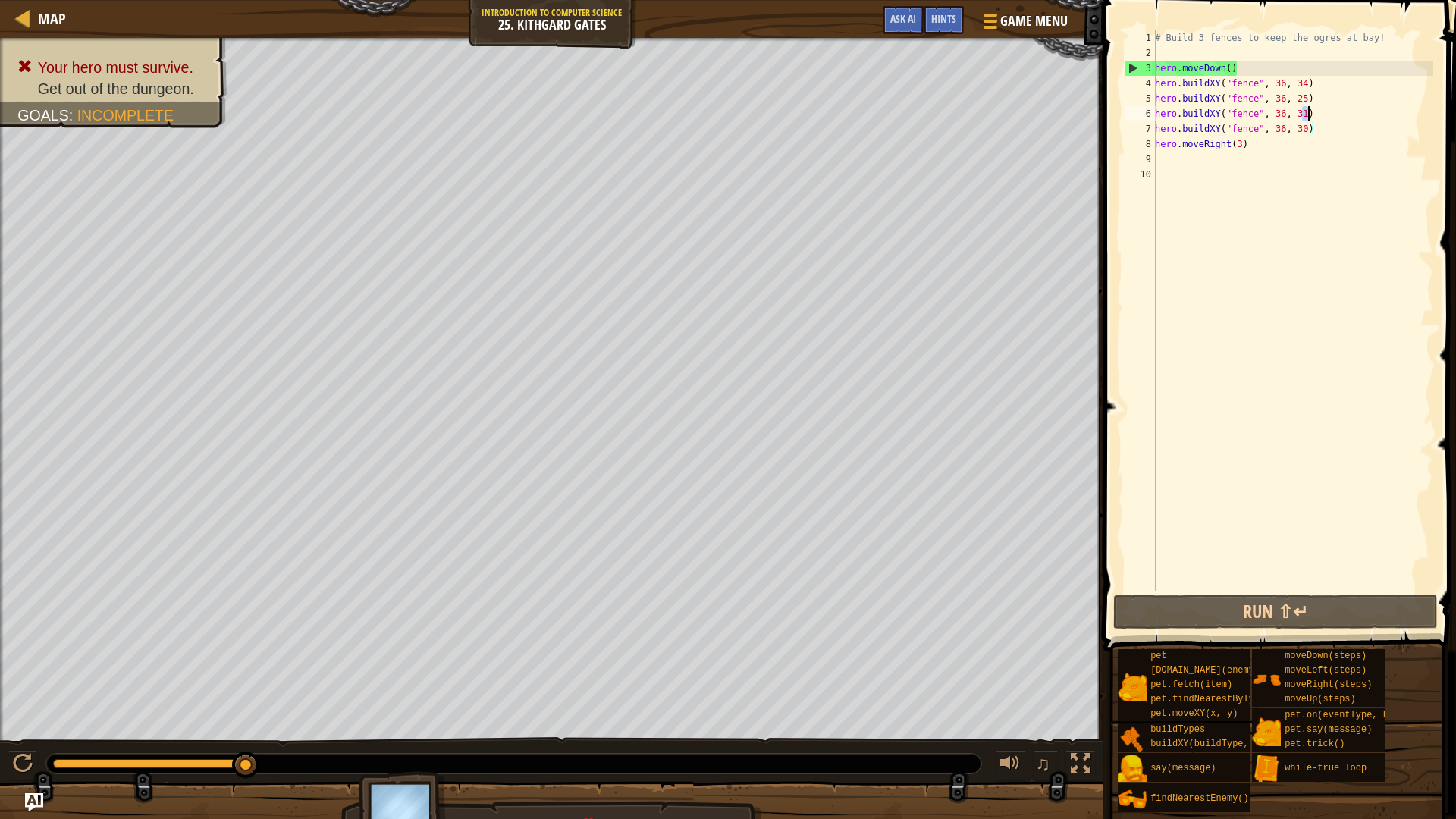
click at [1305, 113] on div "# Build 3 fences to keep the ogres at bay! hero . moveDown ( ) hero . buildXY (…" at bounding box center [1293, 326] width 281 height 591
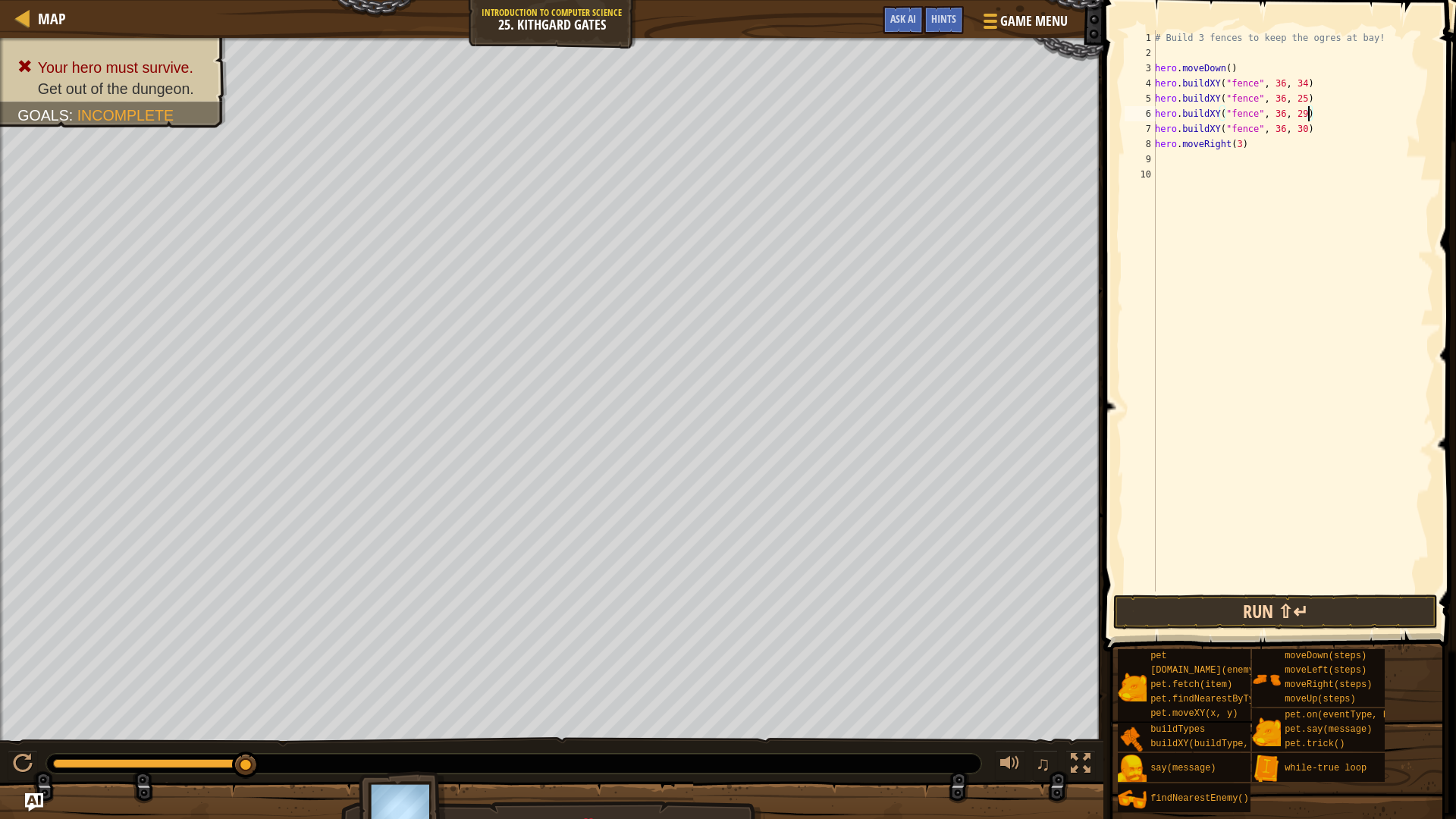
type textarea "hero.buildXY("fence", 36, 29)"
click at [1344, 611] on button "Run ⇧↵" at bounding box center [1275, 611] width 324 height 35
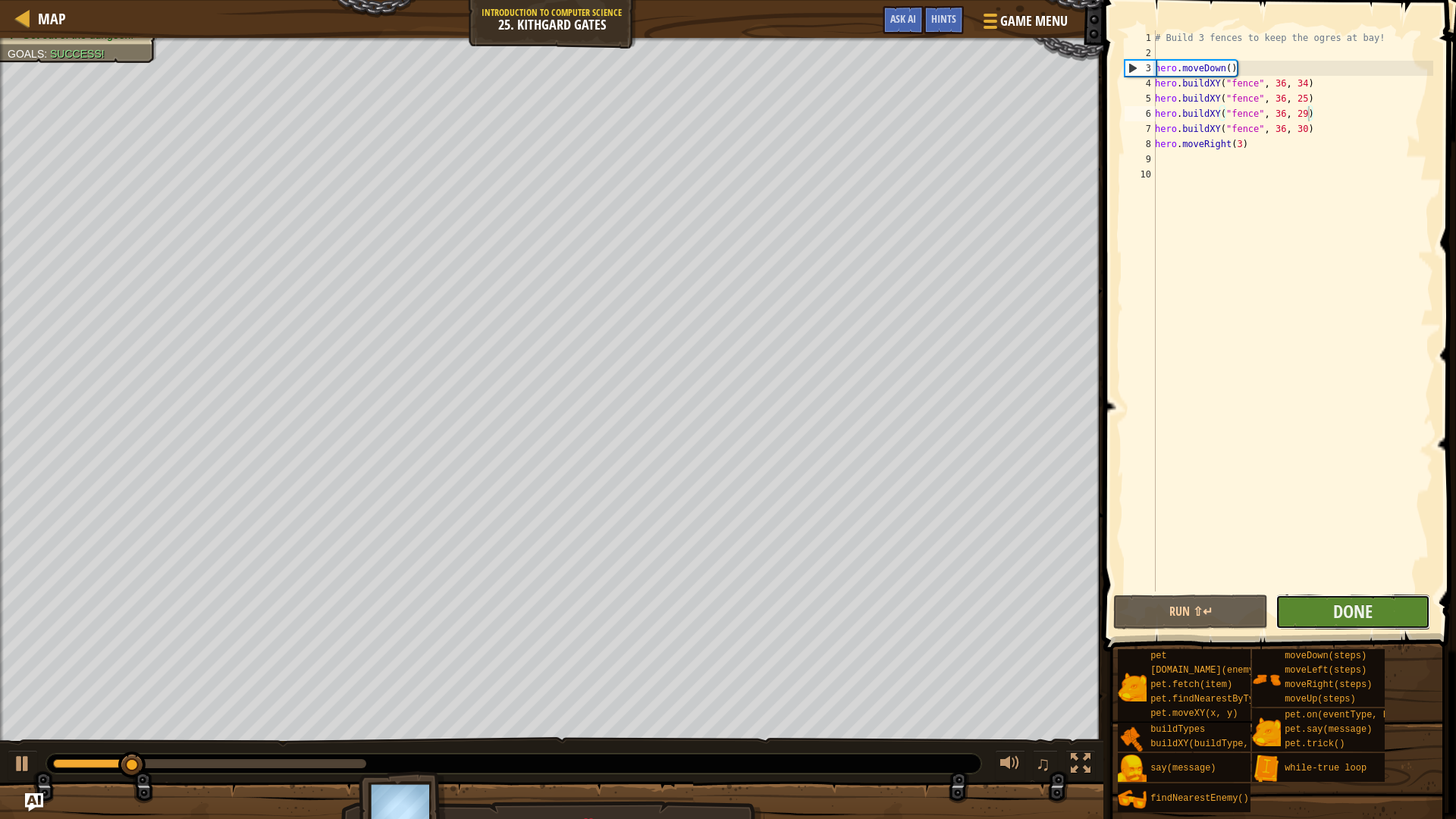
click at [1370, 595] on button "Done" at bounding box center [1353, 611] width 155 height 35
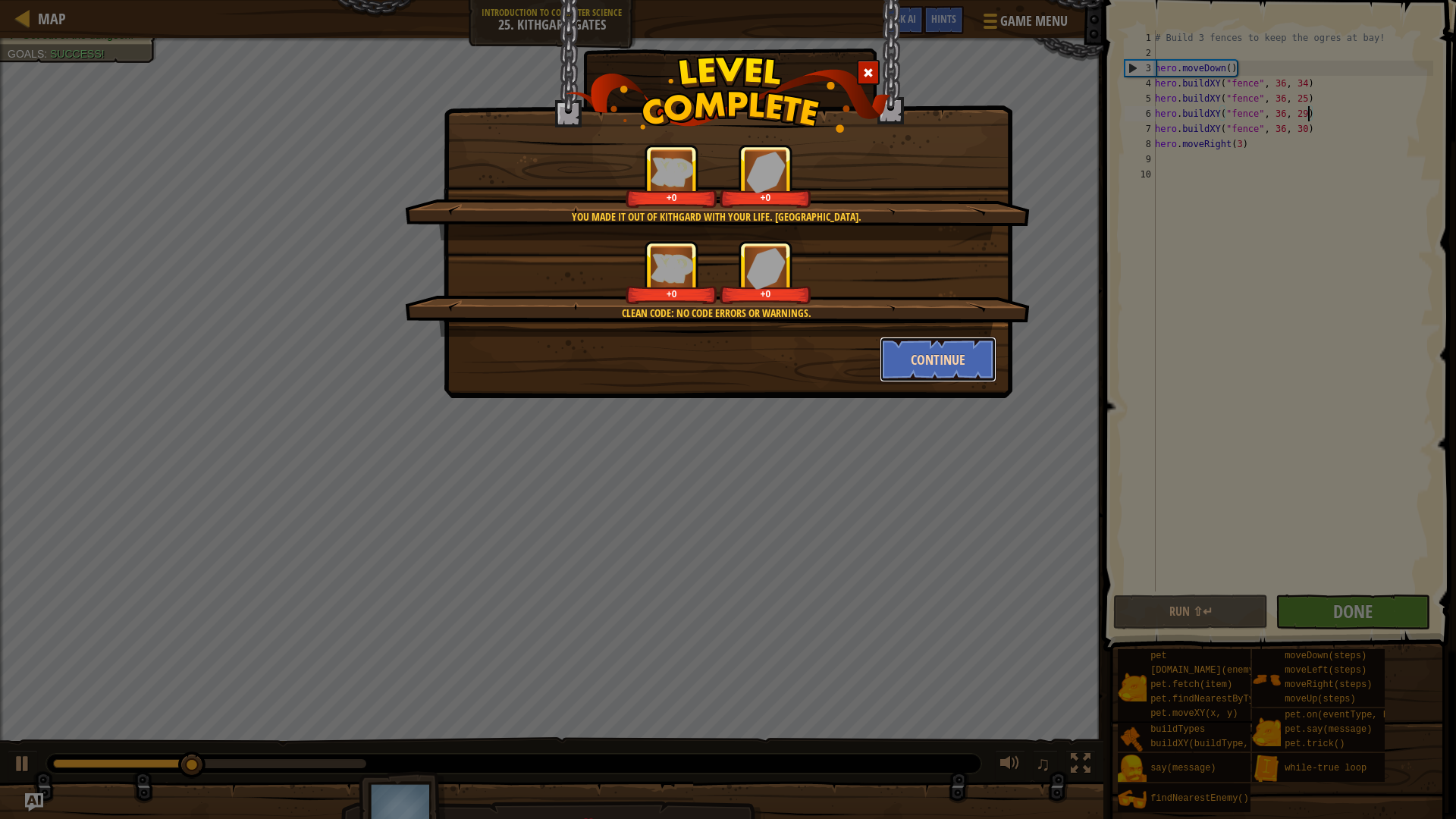
click at [951, 349] on button "Continue" at bounding box center [938, 359] width 118 height 46
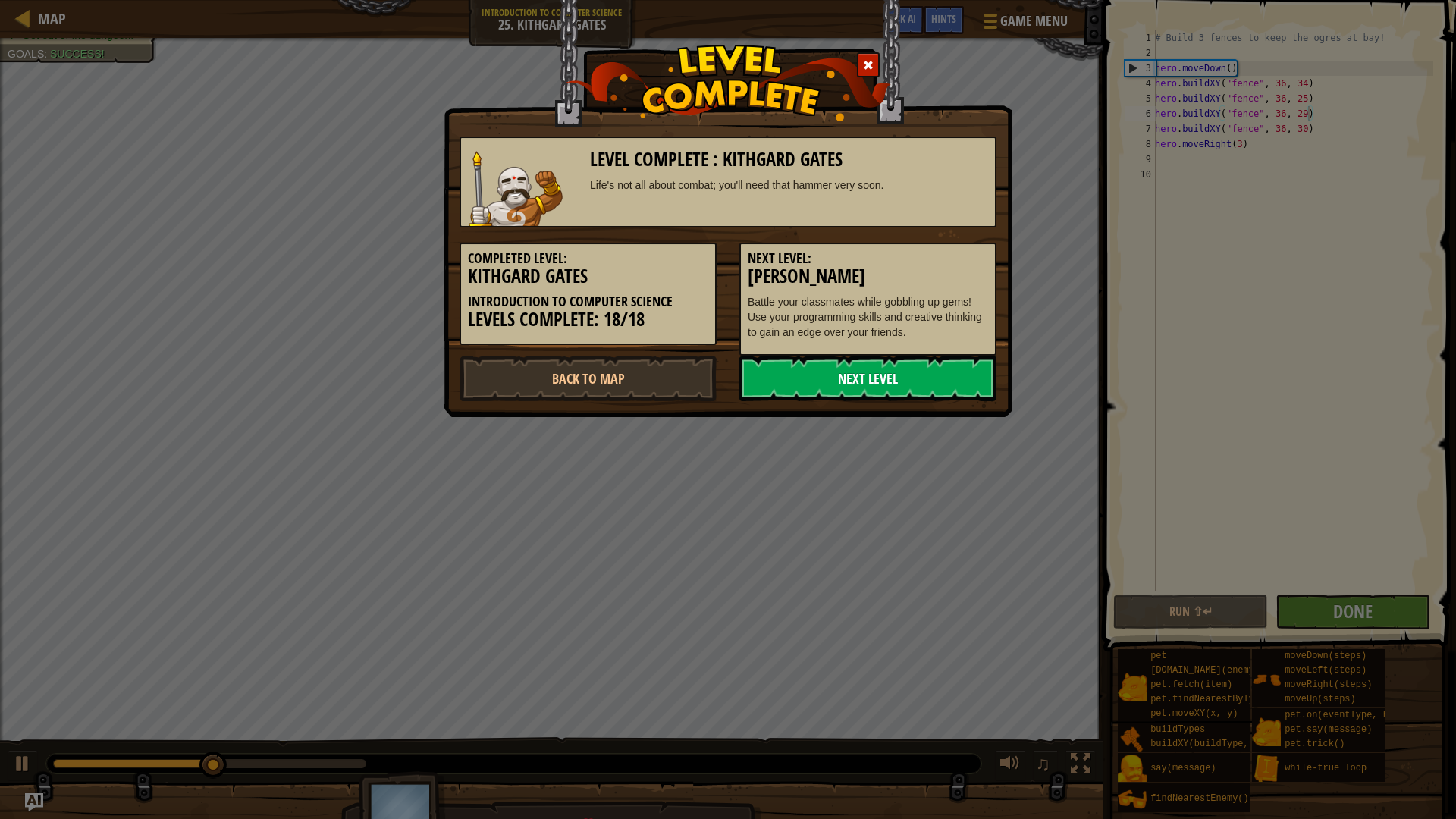
click at [873, 373] on link "Next Level" at bounding box center [867, 379] width 257 height 46
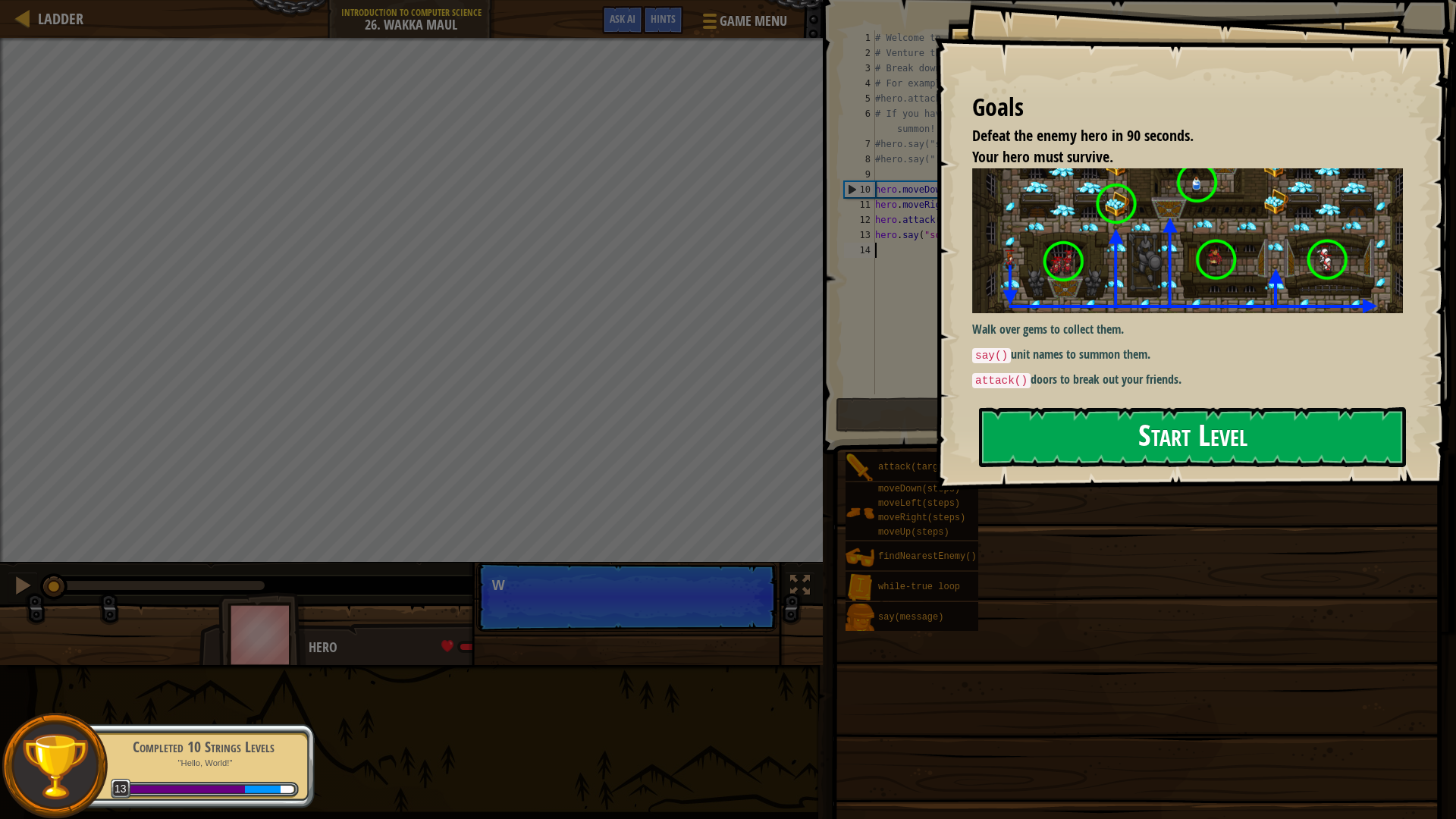
click at [1160, 425] on button "Start Level" at bounding box center [1193, 437] width 427 height 60
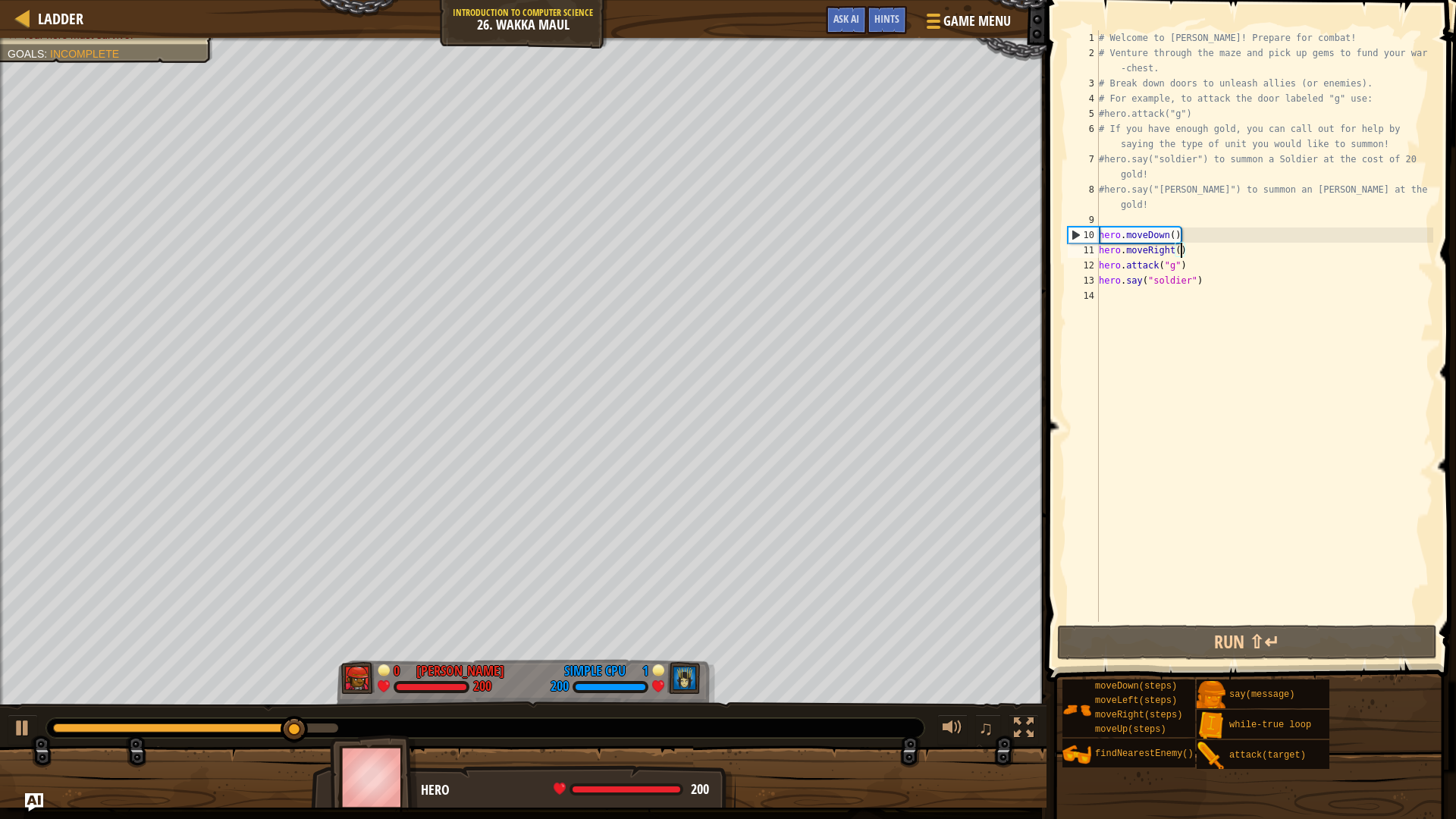
click at [1180, 252] on div "# Welcome to [PERSON_NAME]! Prepare for combat! # Venture through the maze and …" at bounding box center [1264, 341] width 337 height 622
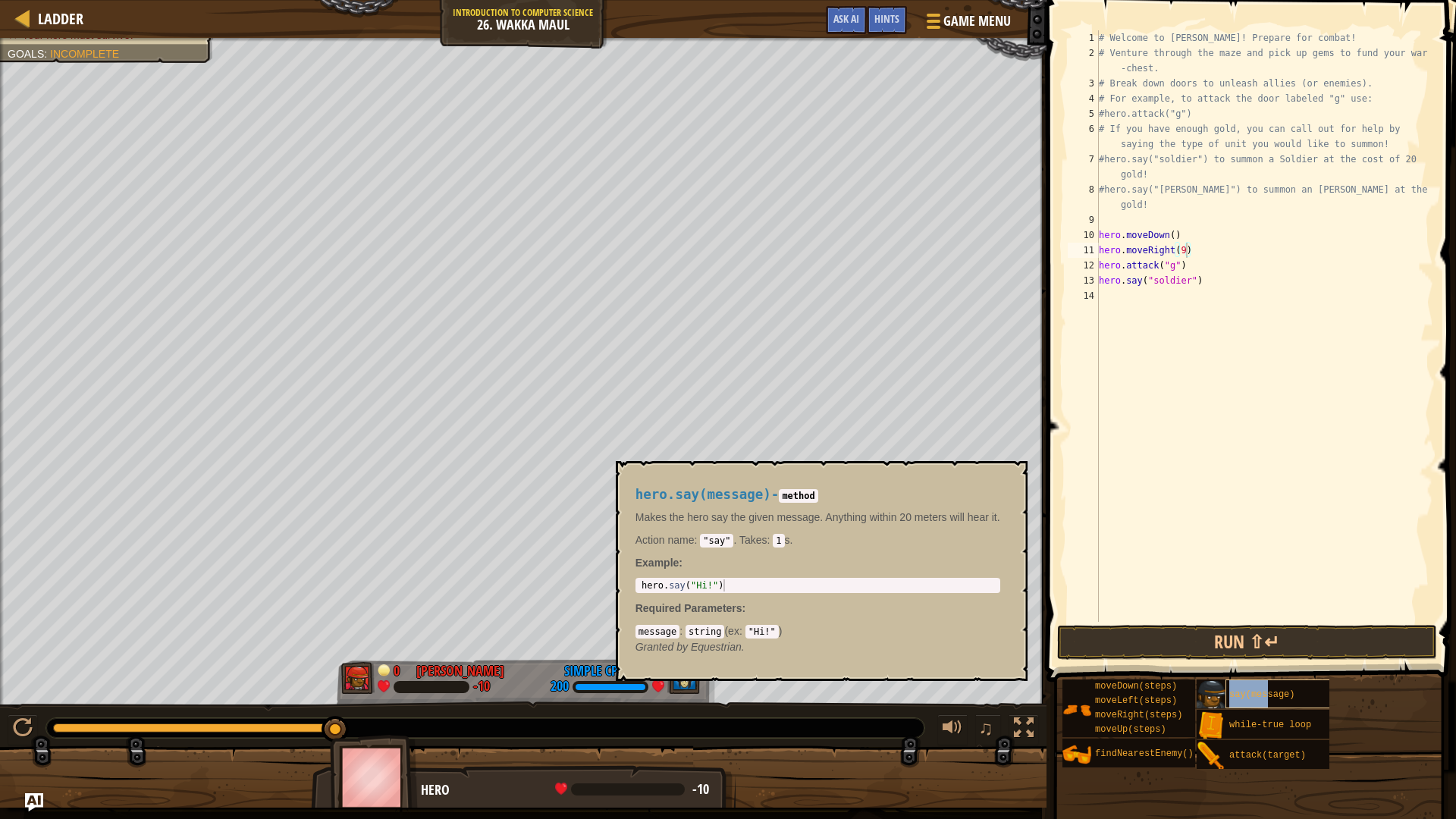
click at [1269, 671] on span "say(message)" at bounding box center [1261, 694] width 65 height 11
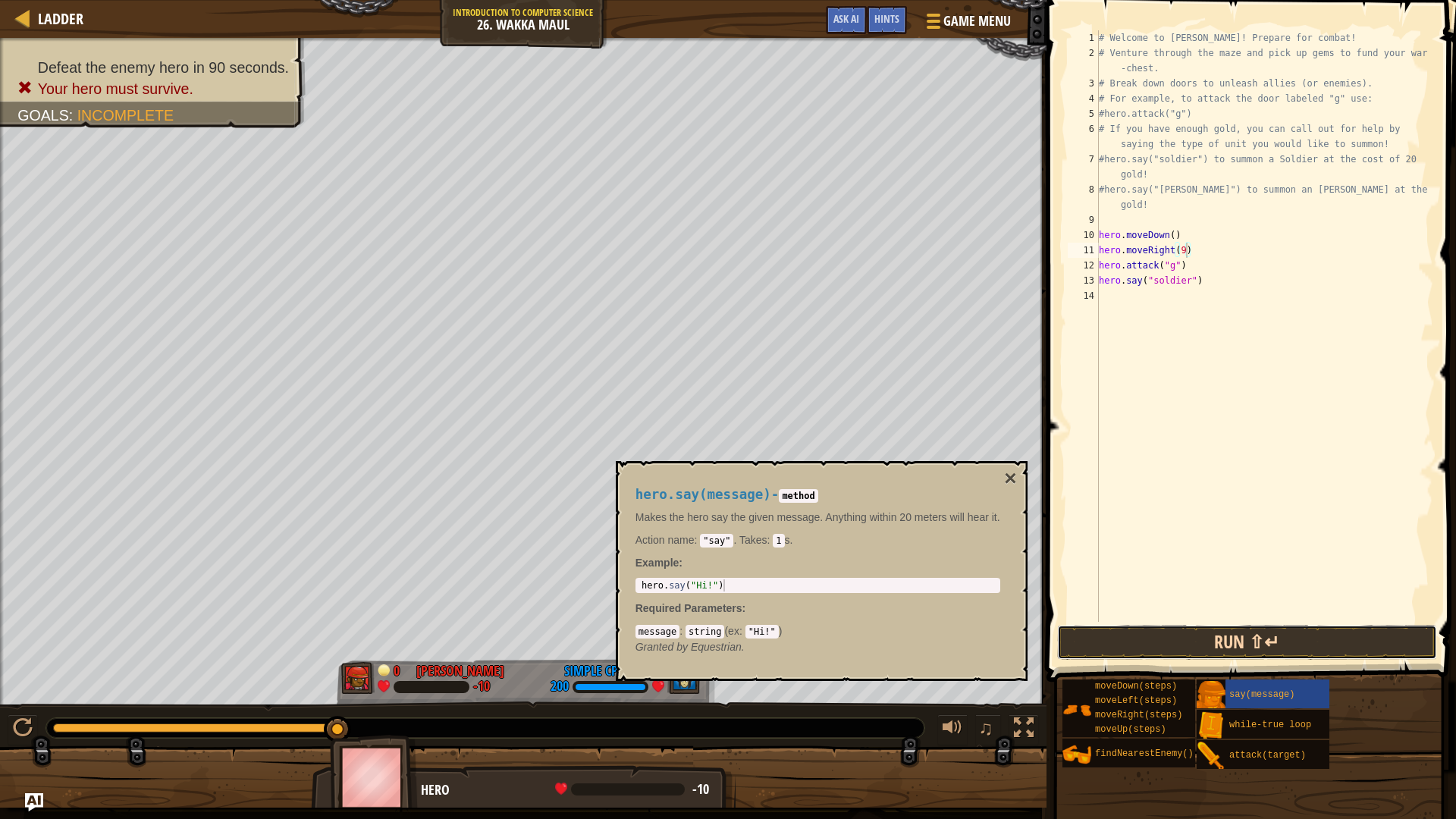
click at [1270, 634] on button "Run ⇧↵" at bounding box center [1247, 642] width 379 height 35
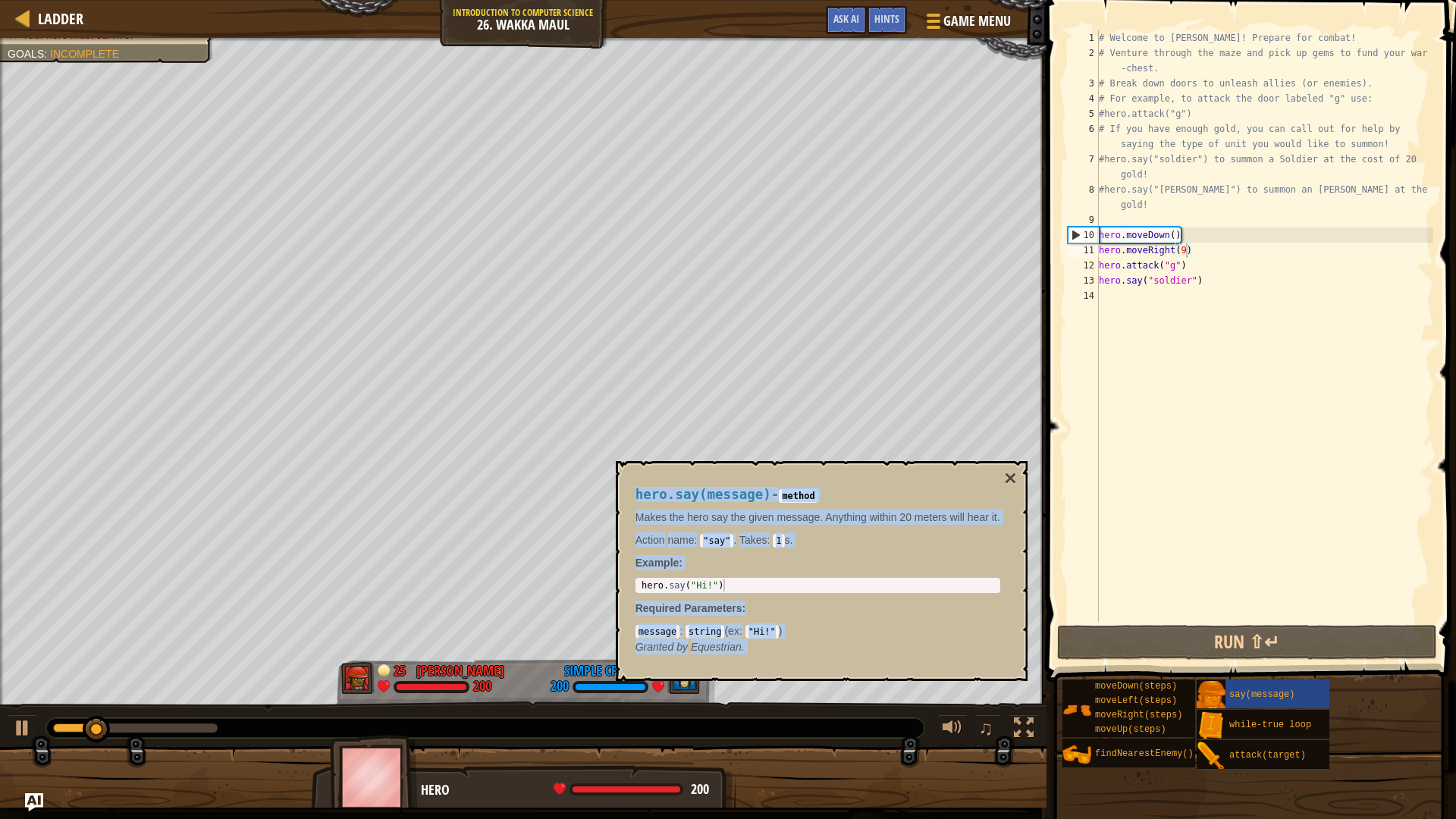
click at [1005, 476] on div "hero.say(message) - method Makes the hero say the given message. Anything withi…" at bounding box center [822, 571] width 412 height 220
click at [1008, 478] on button "×" at bounding box center [1010, 478] width 12 height 21
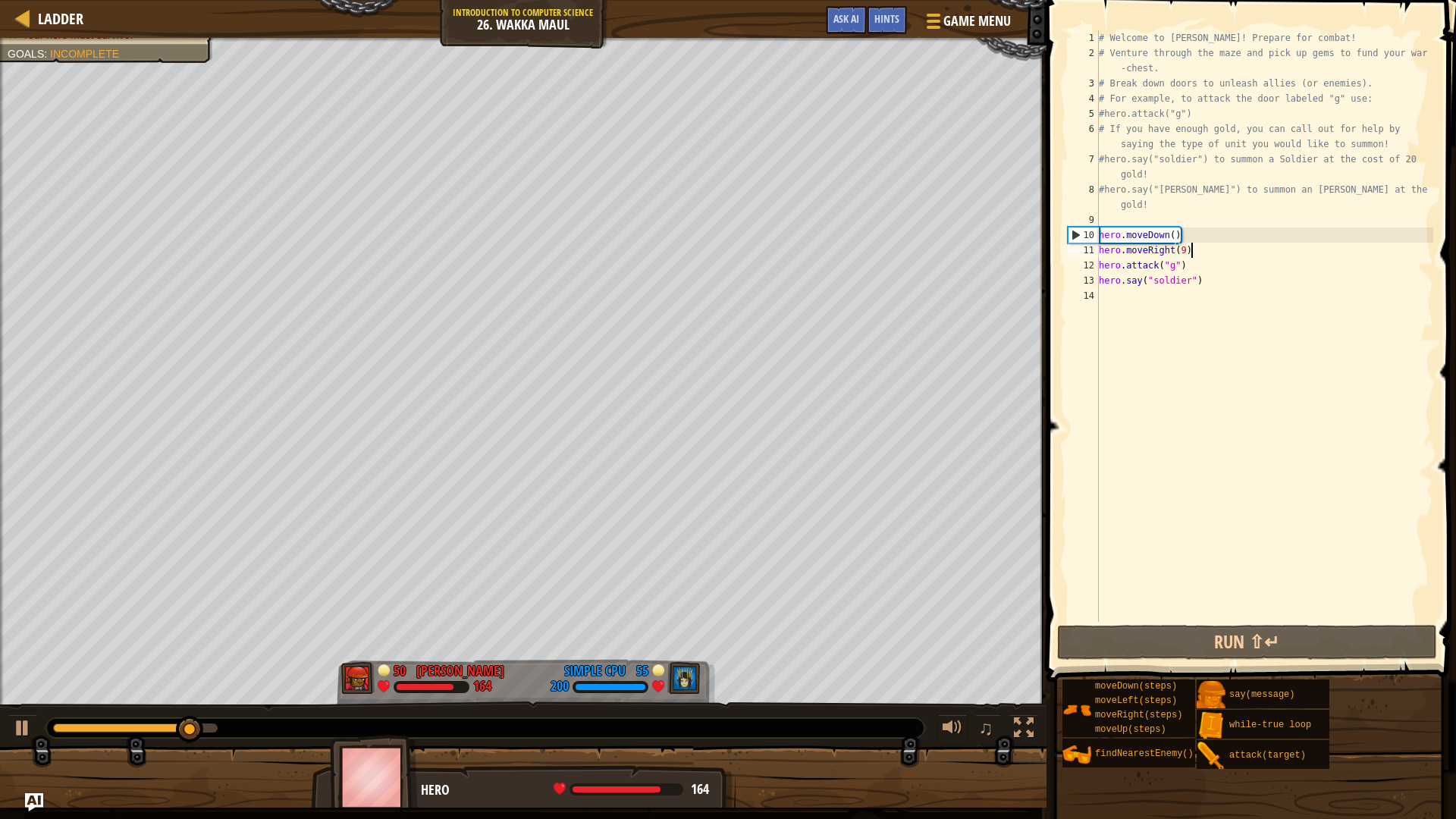
click at [1196, 251] on div "# Welcome to [PERSON_NAME]! Prepare for combat! # Venture through the maze and …" at bounding box center [1264, 341] width 337 height 622
click at [1102, 250] on div "# Welcome to [PERSON_NAME]! Prepare for combat! # Venture through the maze and …" at bounding box center [1264, 341] width 337 height 622
click at [1101, 250] on div "# Welcome to [PERSON_NAME]! Prepare for combat! # Venture through the maze and …" at bounding box center [1264, 341] width 337 height 622
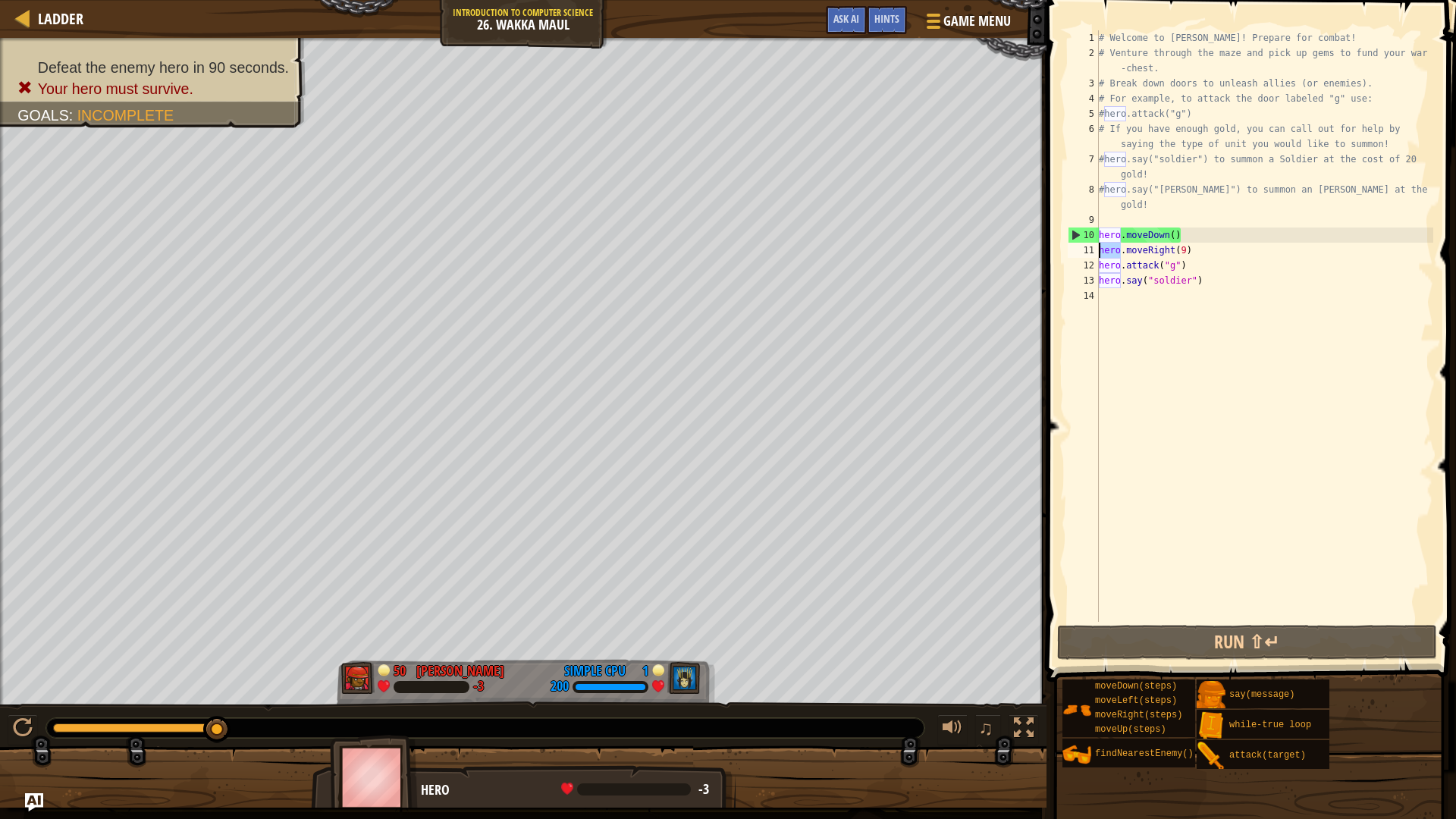
click at [1102, 252] on div "# Welcome to [PERSON_NAME]! Prepare for combat! # Venture through the maze and …" at bounding box center [1264, 341] width 337 height 622
click at [1103, 251] on div "# Welcome to [PERSON_NAME]! Prepare for combat! # Venture through the maze and …" at bounding box center [1264, 341] width 337 height 622
click at [1104, 250] on div "# Welcome to [PERSON_NAME]! Prepare for combat! # Venture through the maze and …" at bounding box center [1264, 341] width 337 height 622
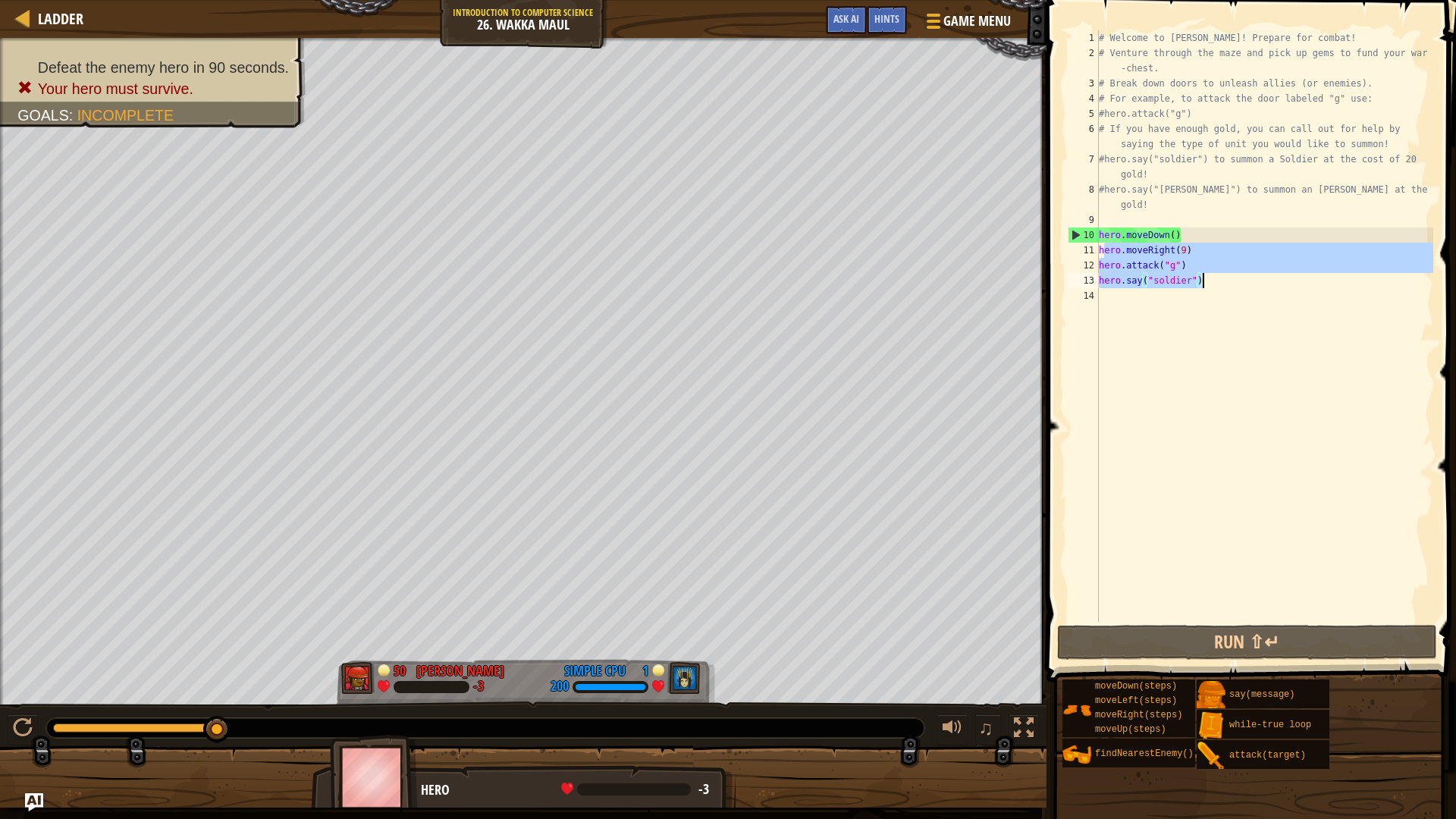
drag, startPoint x: 1103, startPoint y: 252, endPoint x: 1210, endPoint y: 279, distance: 110.4
click at [1210, 279] on div "# Welcome to [PERSON_NAME]! Prepare for combat! # Venture through the maze and …" at bounding box center [1264, 341] width 337 height 622
drag, startPoint x: 1104, startPoint y: 249, endPoint x: 1220, endPoint y: 286, distance: 121.8
click at [1220, 286] on div "# Welcome to [PERSON_NAME]! Prepare for combat! # Venture through the maze and …" at bounding box center [1264, 341] width 337 height 622
type textarea "h"
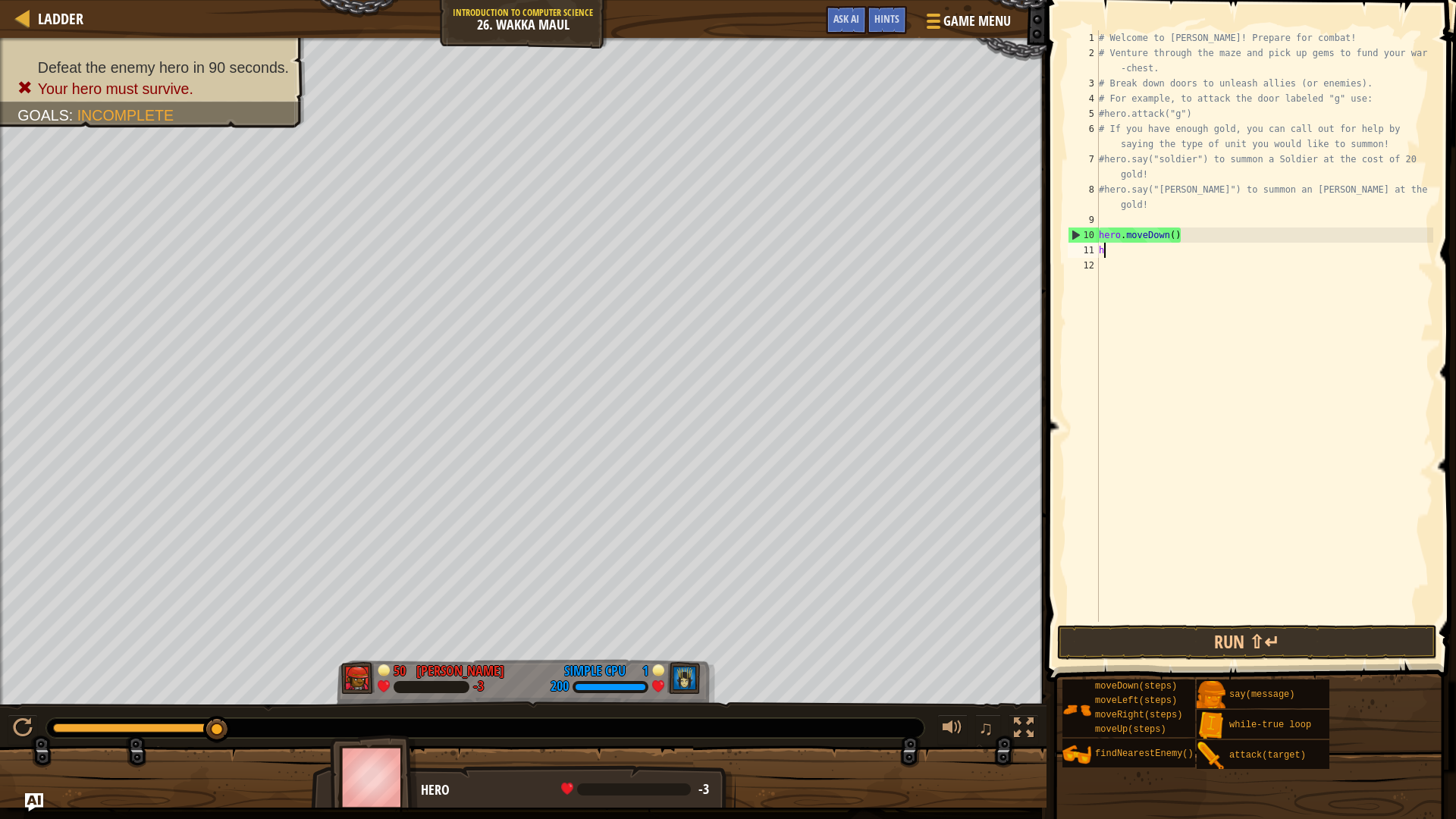
scroll to position [7, 0]
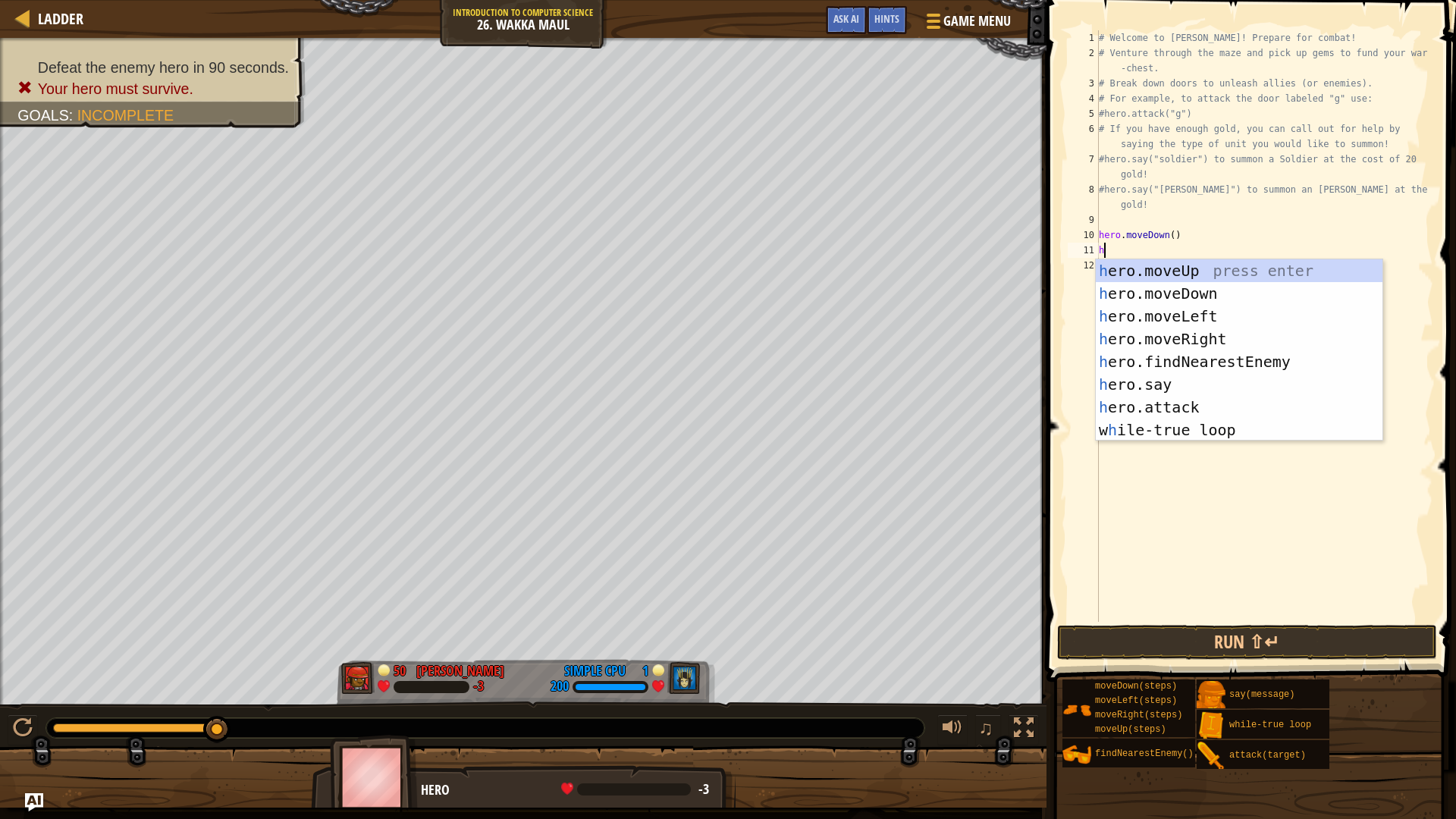
type textarea "her"
drag, startPoint x: 1238, startPoint y: 335, endPoint x: 1232, endPoint y: 324, distance: 12.5
click at [1237, 332] on div "her o.moveUp press enter her o.moveDown press enter her o.moveLeft press enter …" at bounding box center [1238, 373] width 286 height 228
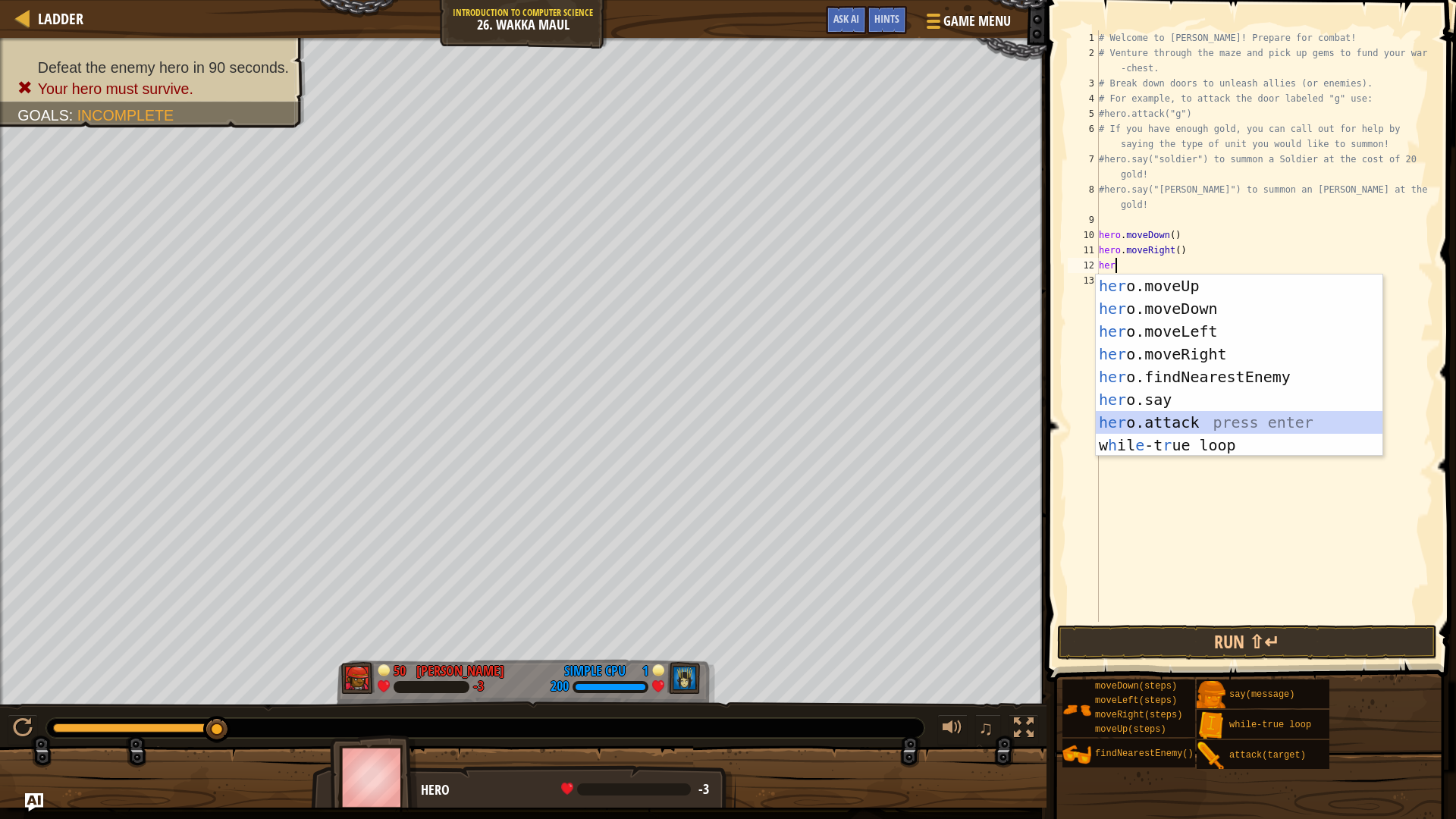
click at [1271, 429] on div "her o.moveUp press enter her o.moveDown press enter her o.moveLeft press enter …" at bounding box center [1238, 388] width 286 height 228
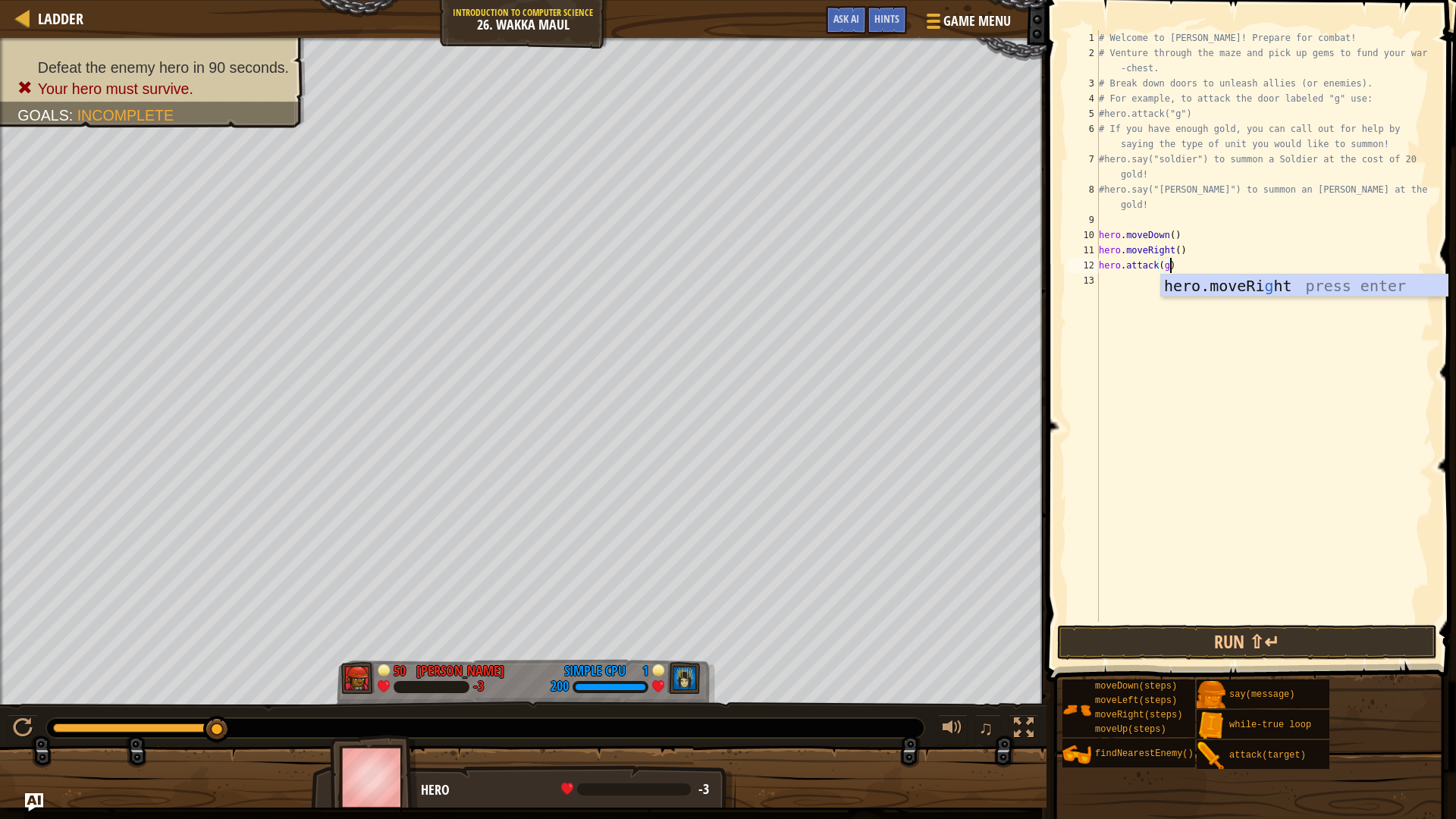
scroll to position [7, 5]
type textarea "hero.attack(g)"
click at [1320, 641] on button "Run ⇧↵" at bounding box center [1247, 642] width 379 height 35
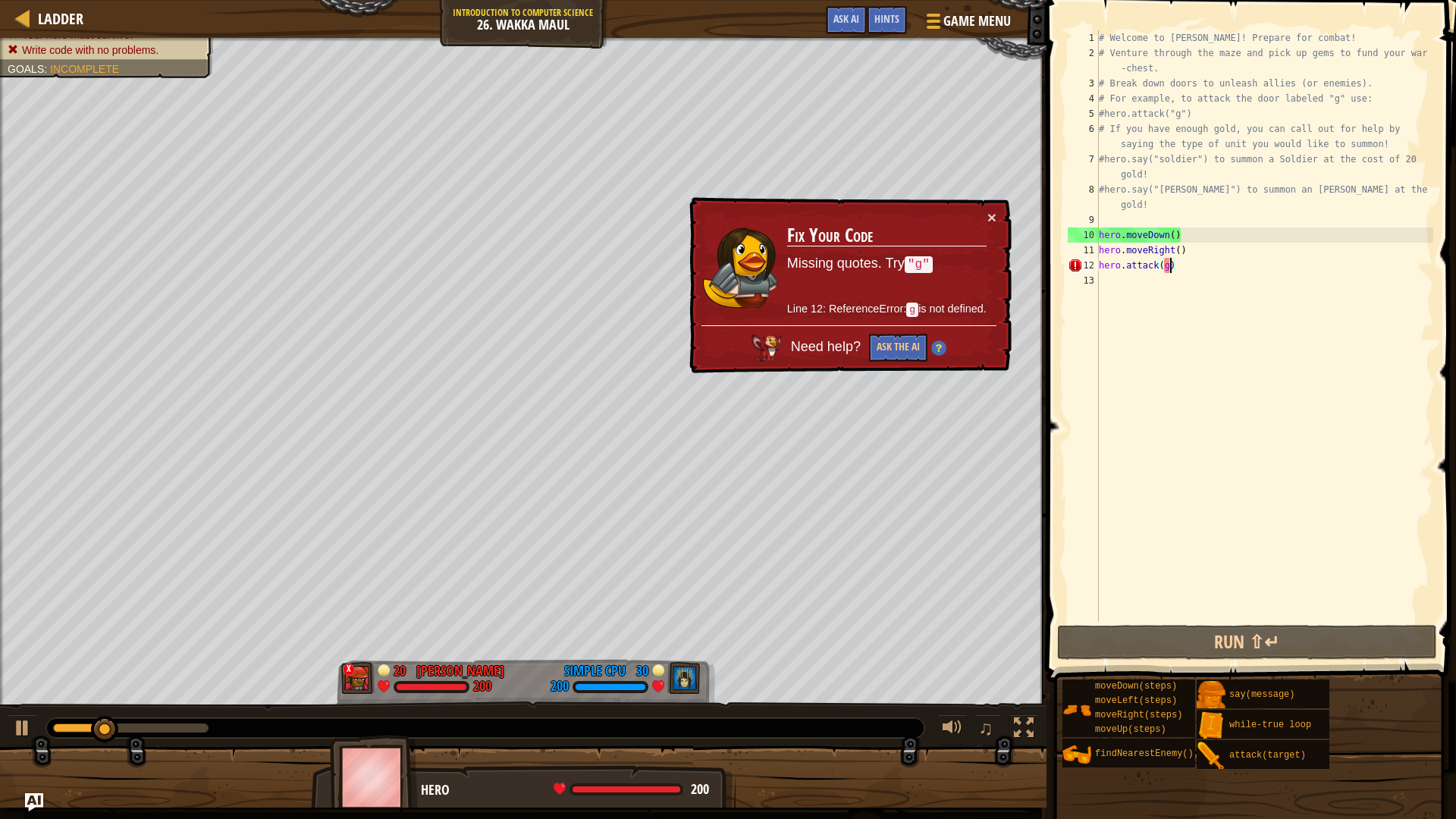
click at [1127, 287] on div "# Welcome to [PERSON_NAME]! Prepare for combat! # Venture through the maze and …" at bounding box center [1264, 341] width 337 height 622
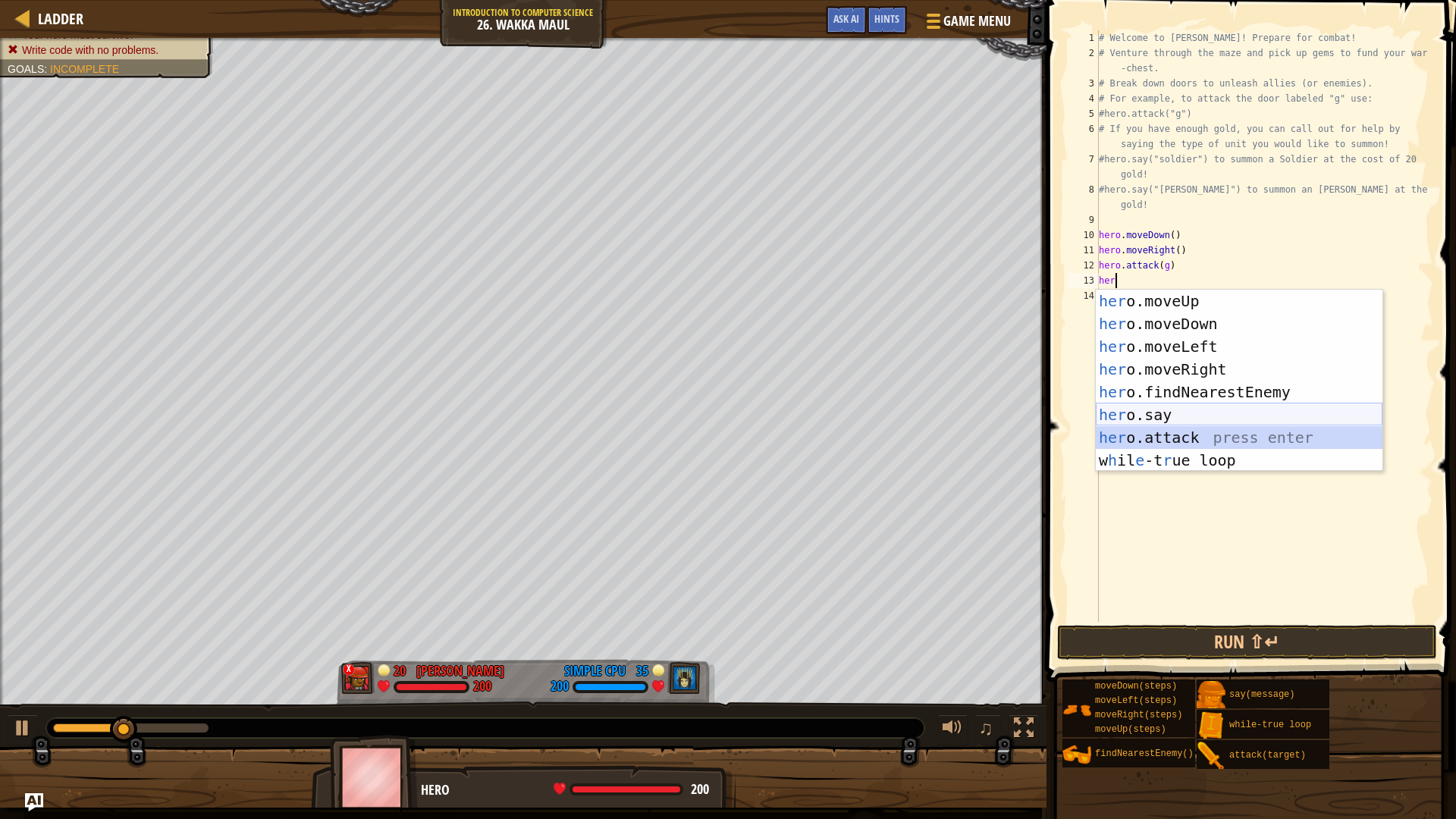
drag, startPoint x: 1212, startPoint y: 431, endPoint x: 1196, endPoint y: 393, distance: 41.2
click at [1204, 412] on div "her o.moveUp press enter her o.moveDown press enter her o.moveLeft press enter …" at bounding box center [1238, 403] width 286 height 228
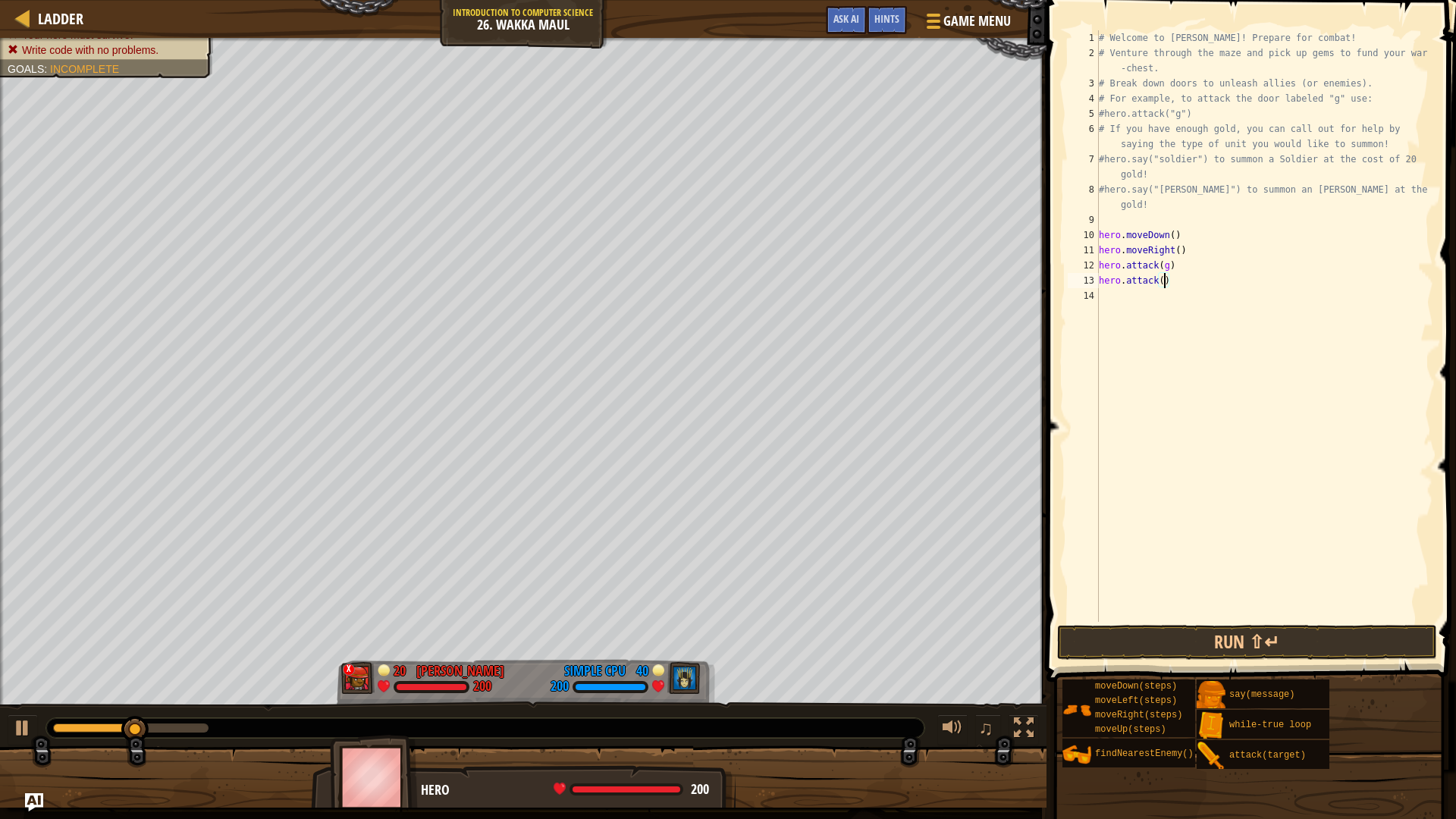
scroll to position [7, 5]
click at [1280, 641] on button "Run ⇧↵" at bounding box center [1247, 642] width 379 height 35
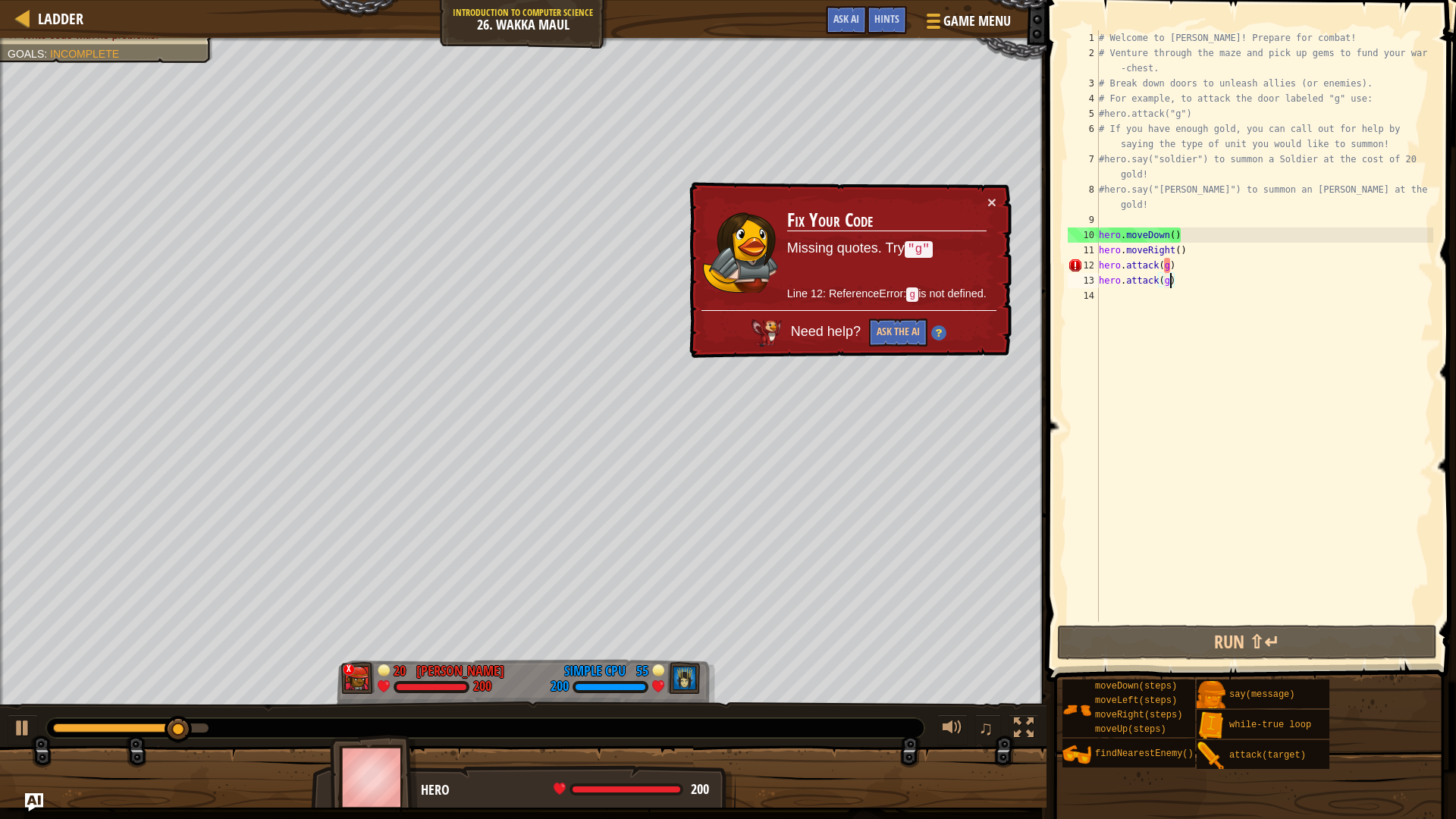
click at [1163, 263] on div "# Welcome to [PERSON_NAME]! Prepare for combat! # Venture through the maze and …" at bounding box center [1264, 341] width 337 height 622
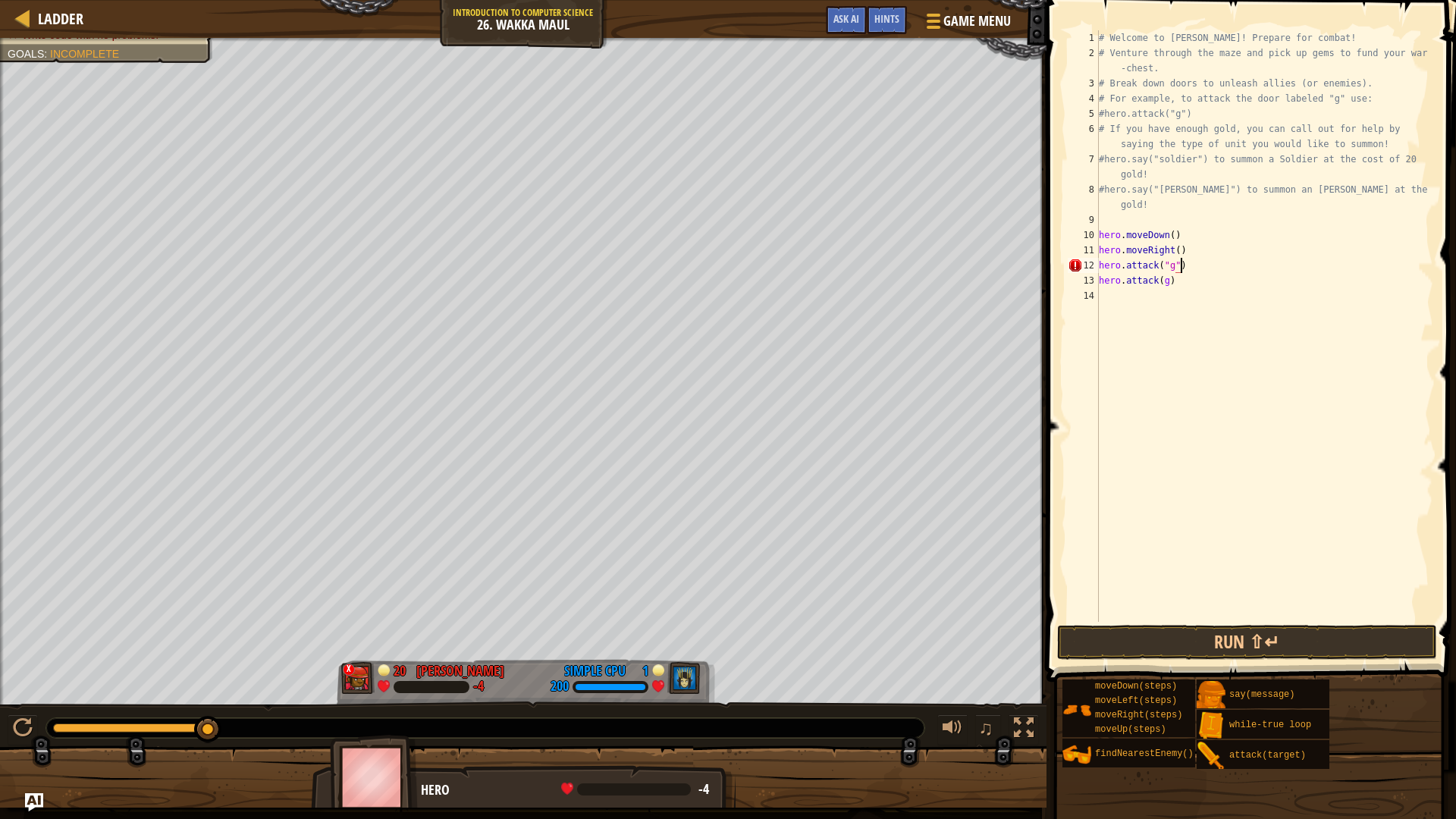
scroll to position [7, 6]
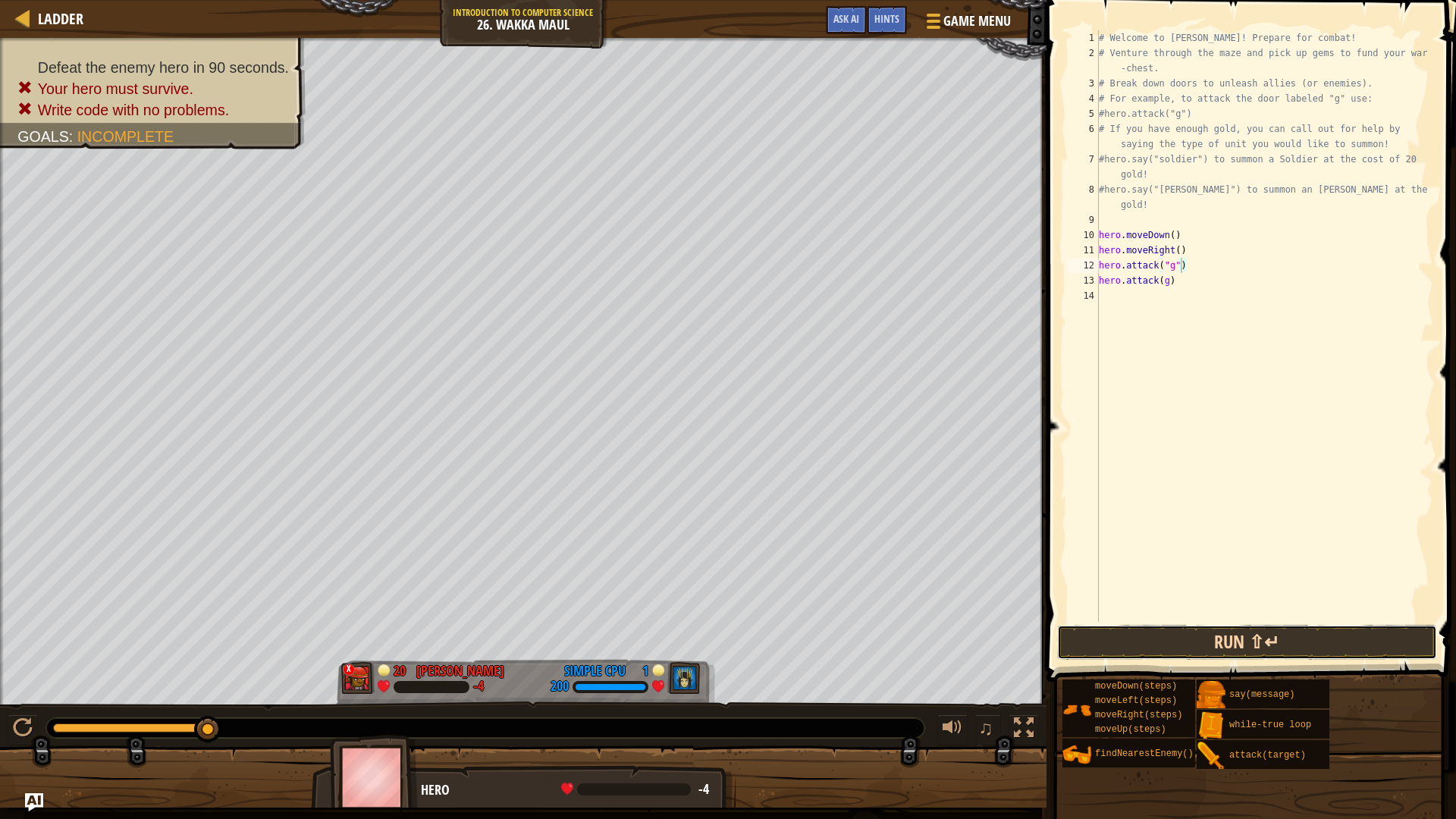
click at [1348, 648] on button "Run ⇧↵" at bounding box center [1247, 642] width 379 height 35
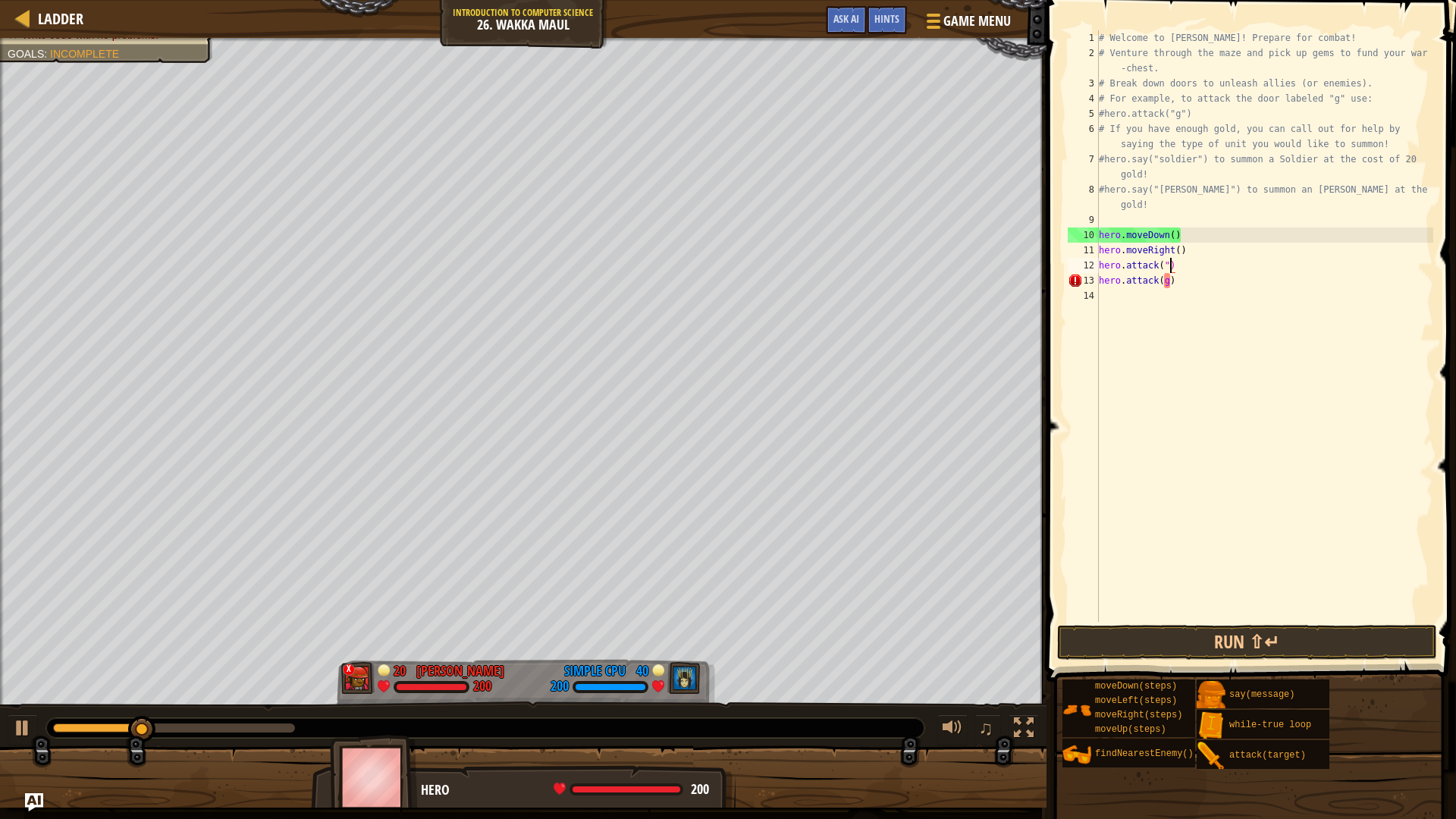
scroll to position [7, 5]
type textarea "hero.attack(g)"
click at [1104, 302] on div "# Welcome to [PERSON_NAME]! Prepare for combat! # Venture through the maze and …" at bounding box center [1264, 341] width 337 height 622
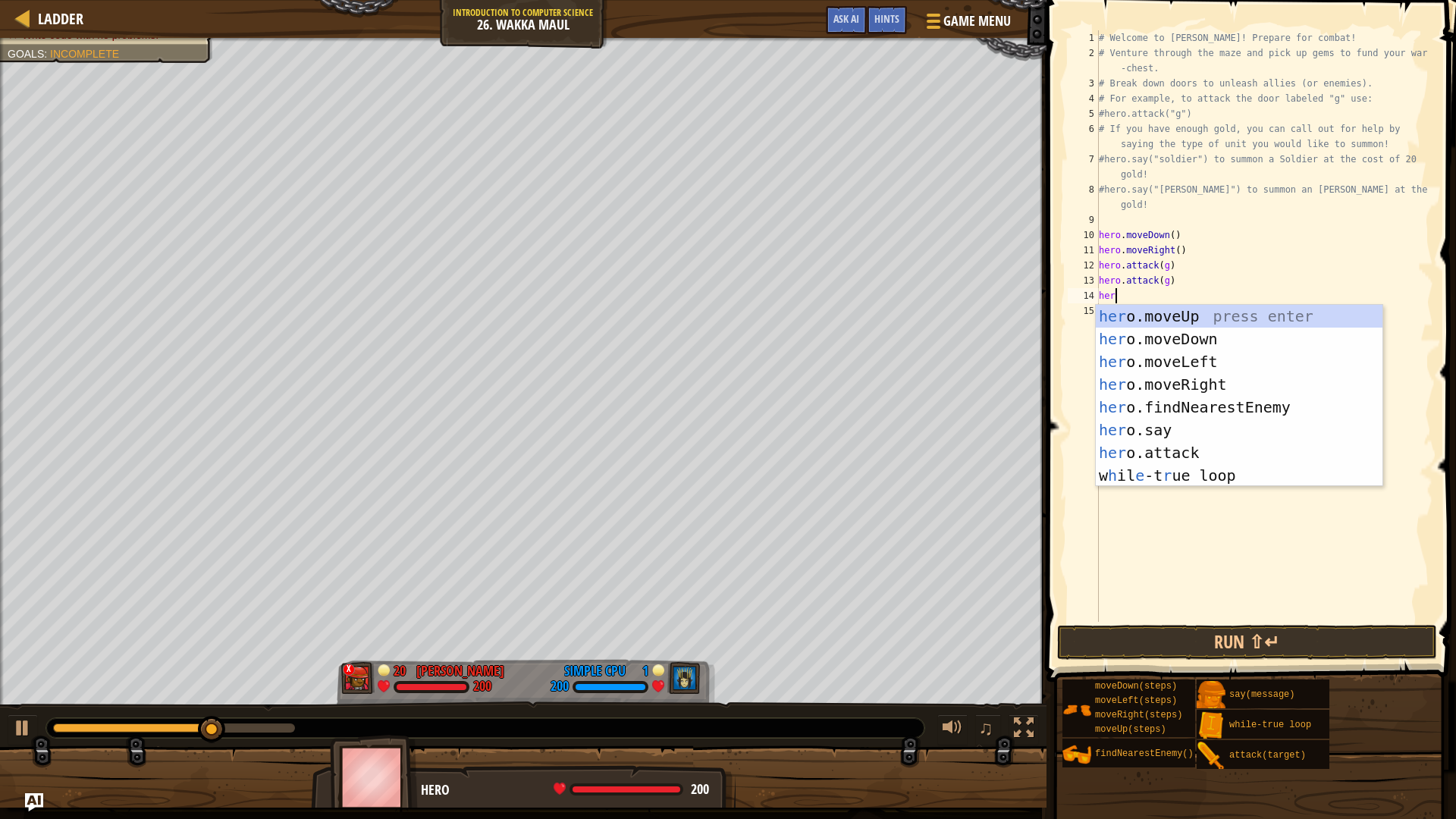
type textarea "hero"
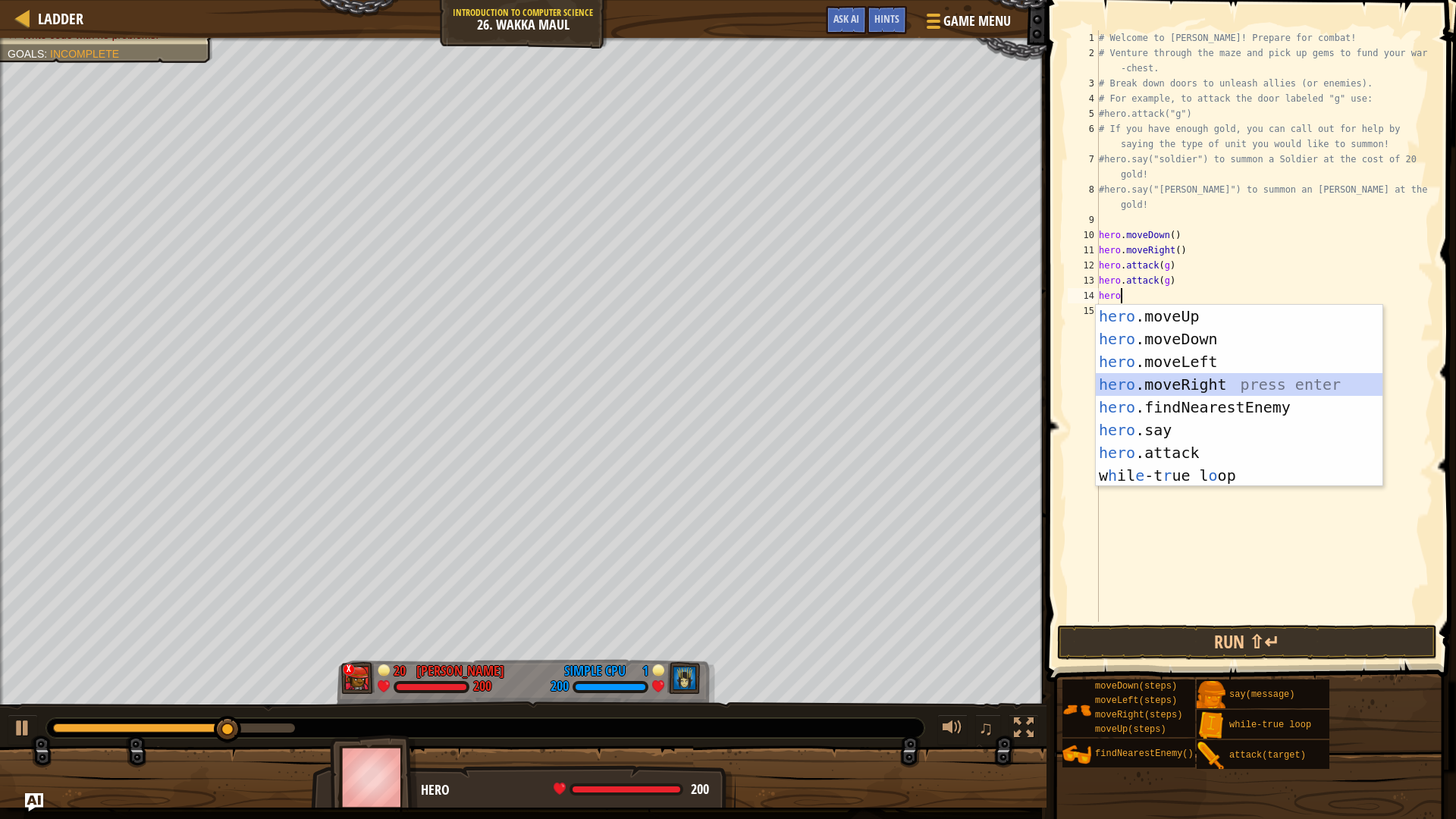
click at [1249, 383] on div "hero .moveUp press enter hero .moveDown press enter hero .moveLeft press enter …" at bounding box center [1238, 418] width 286 height 228
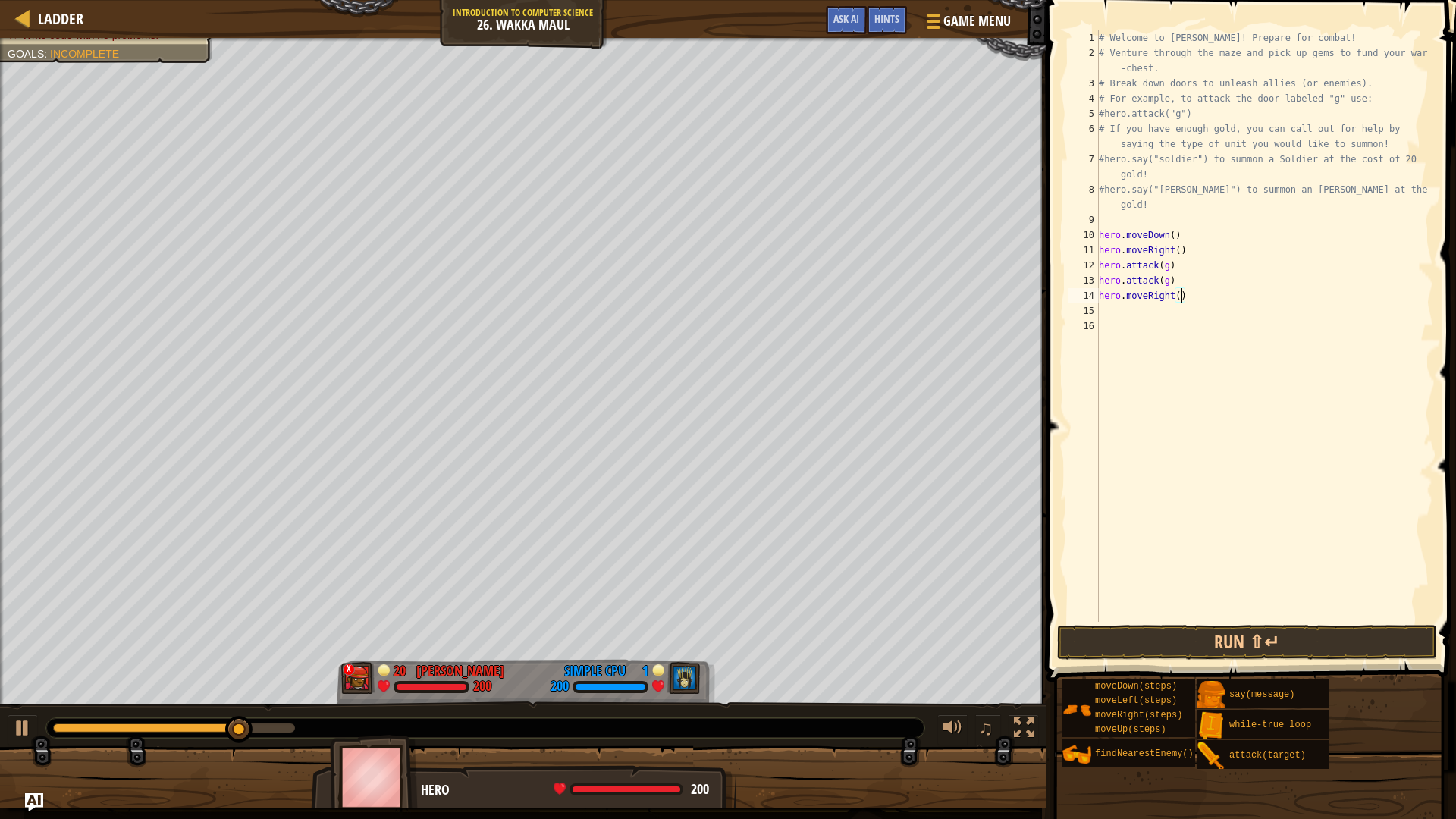
click at [1180, 293] on div "# Welcome to [PERSON_NAME]! Prepare for combat! # Venture through the maze and …" at bounding box center [1264, 341] width 337 height 622
click at [1197, 642] on button "Run ⇧↵" at bounding box center [1247, 642] width 379 height 35
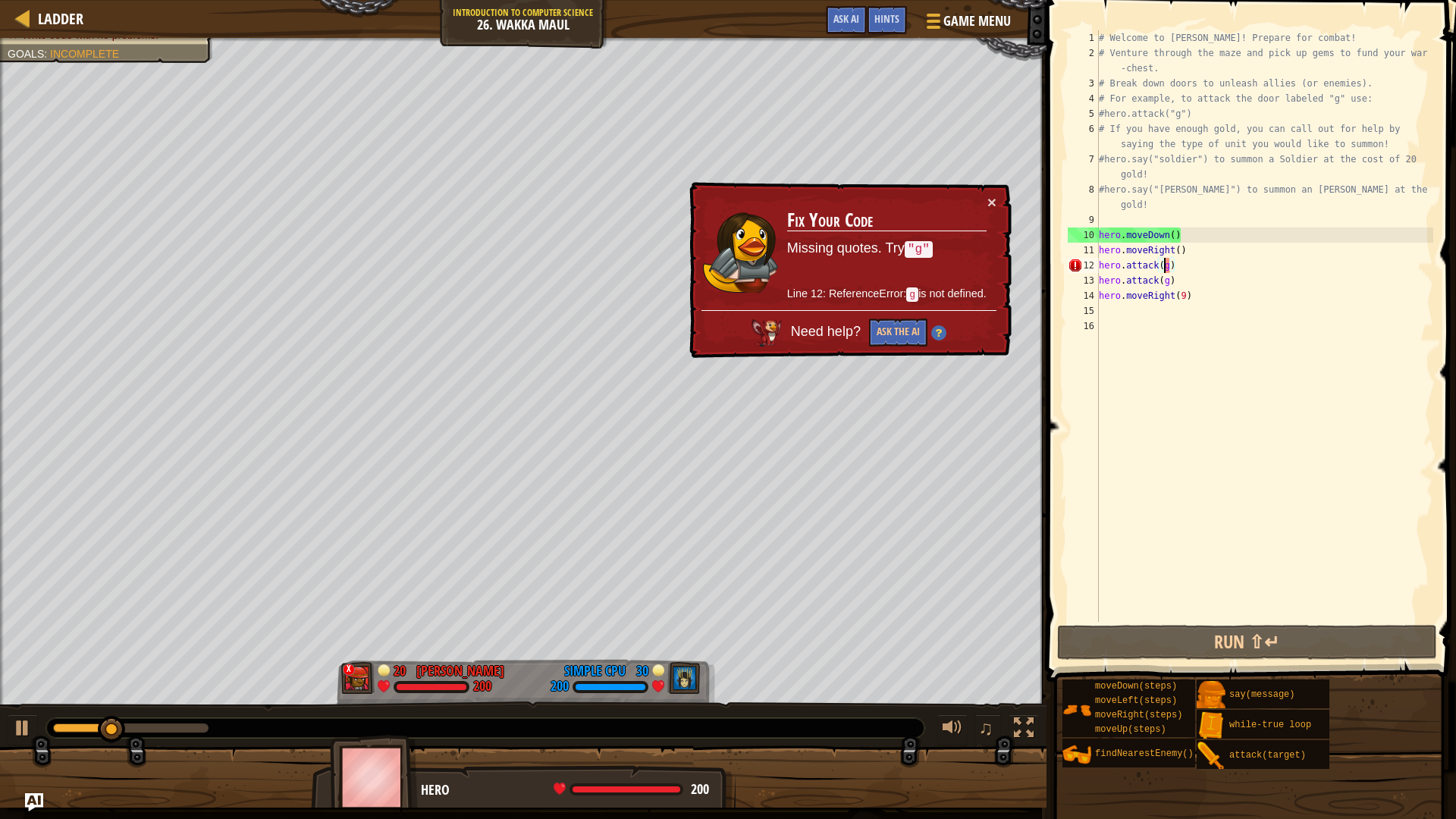
click at [1162, 266] on div "# Welcome to [PERSON_NAME]! Prepare for combat! # Venture through the maze and …" at bounding box center [1264, 341] width 337 height 622
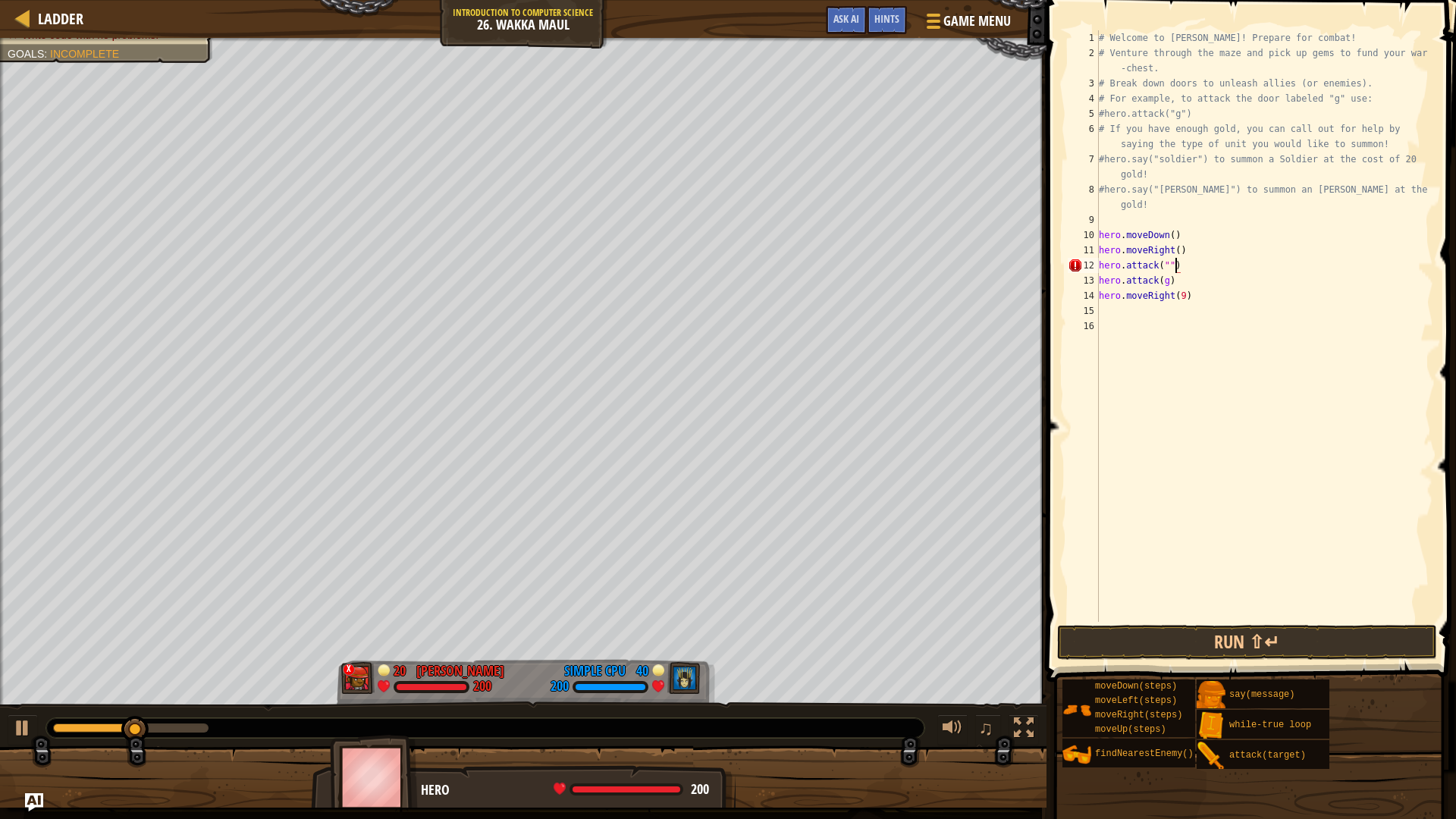
scroll to position [7, 6]
click at [1170, 267] on div "# Welcome to [PERSON_NAME]! Prepare for combat! # Venture through the maze and …" at bounding box center [1264, 341] width 337 height 622
click at [1348, 626] on button "Run ⇧↵" at bounding box center [1247, 642] width 379 height 35
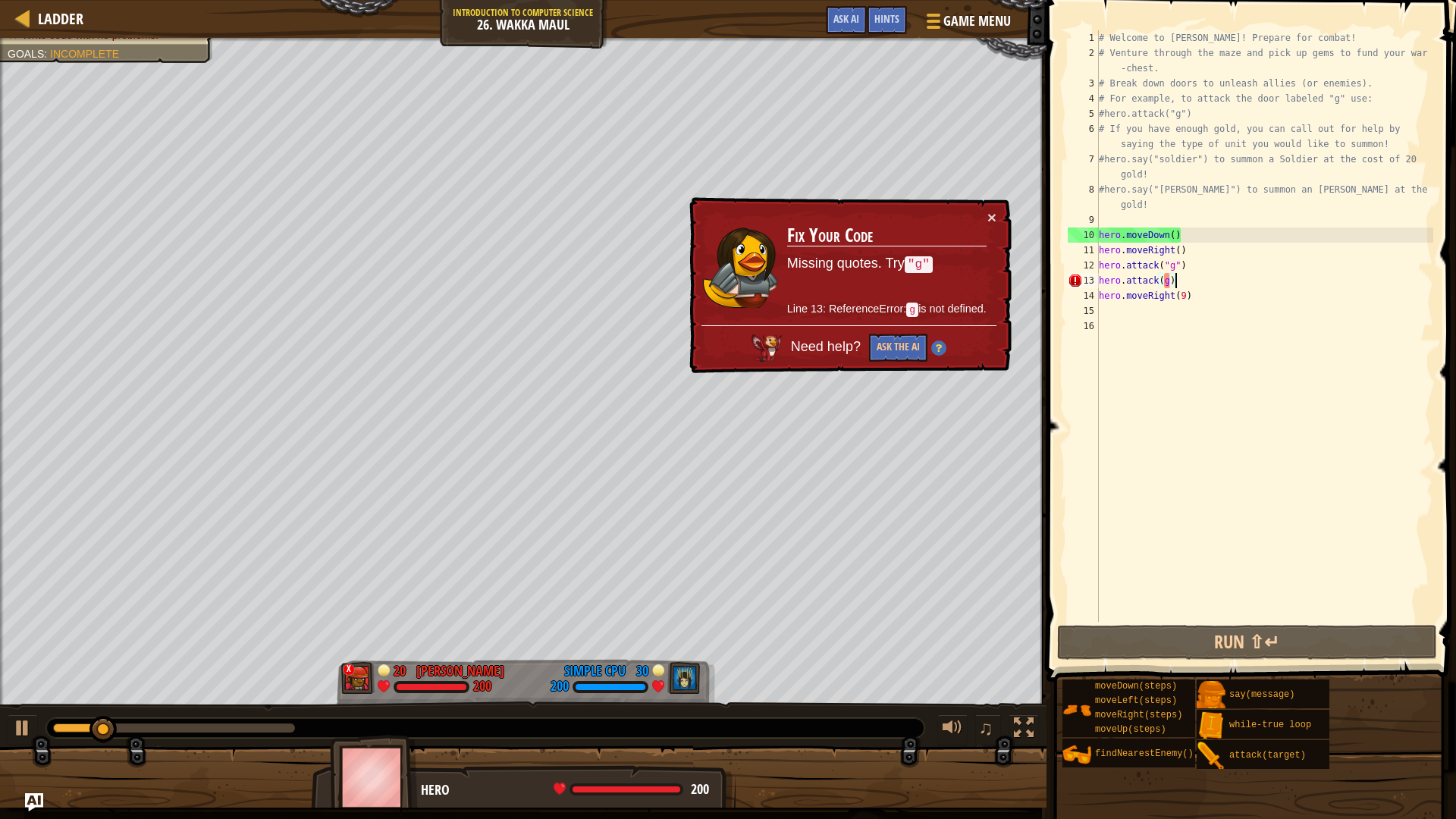
click at [1188, 287] on div "# Welcome to [PERSON_NAME]! Prepare for combat! # Venture through the maze and …" at bounding box center [1264, 341] width 337 height 622
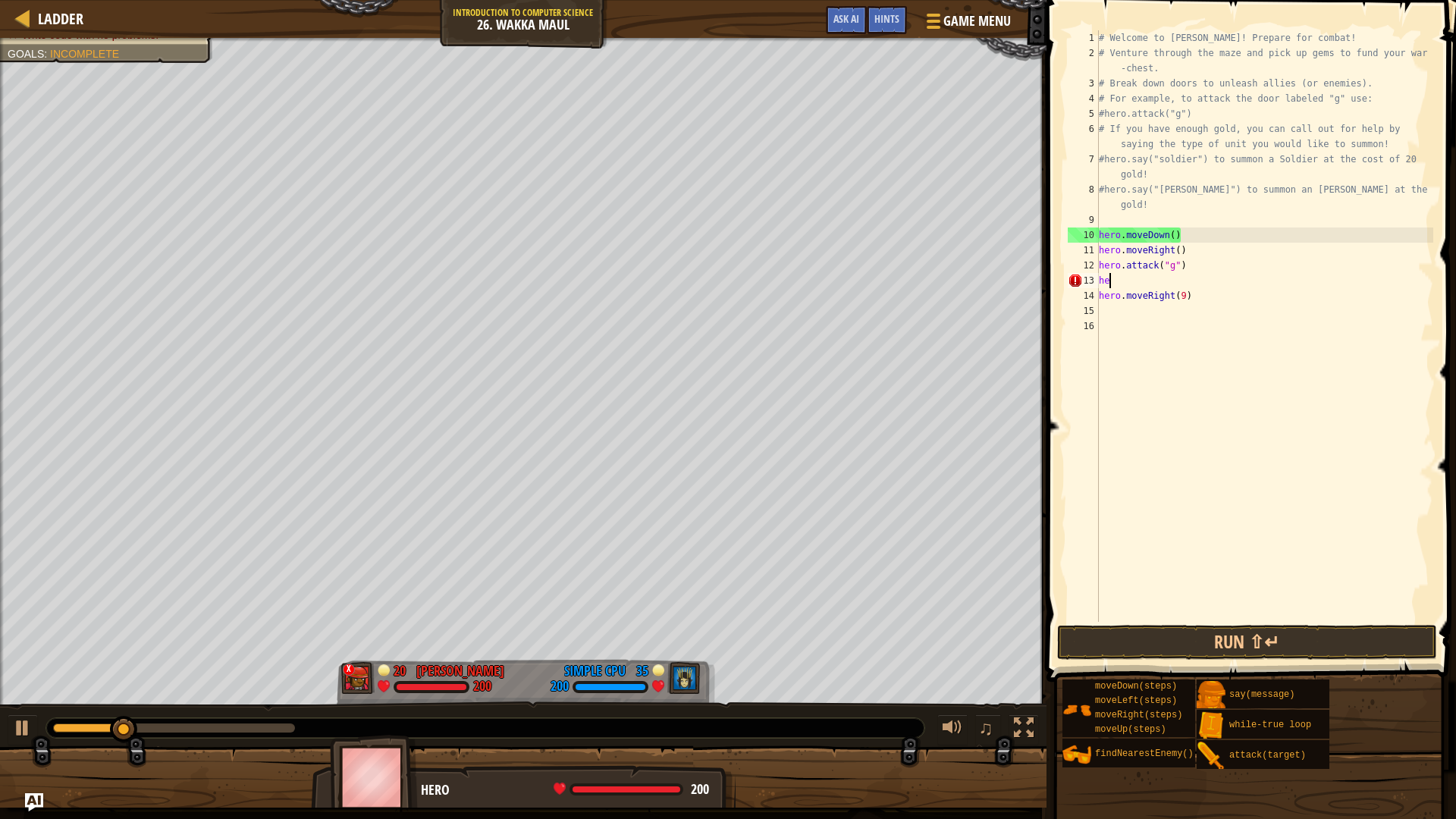
scroll to position [7, 0]
type textarea "h"
click at [1392, 639] on button "Run ⇧↵" at bounding box center [1247, 642] width 379 height 35
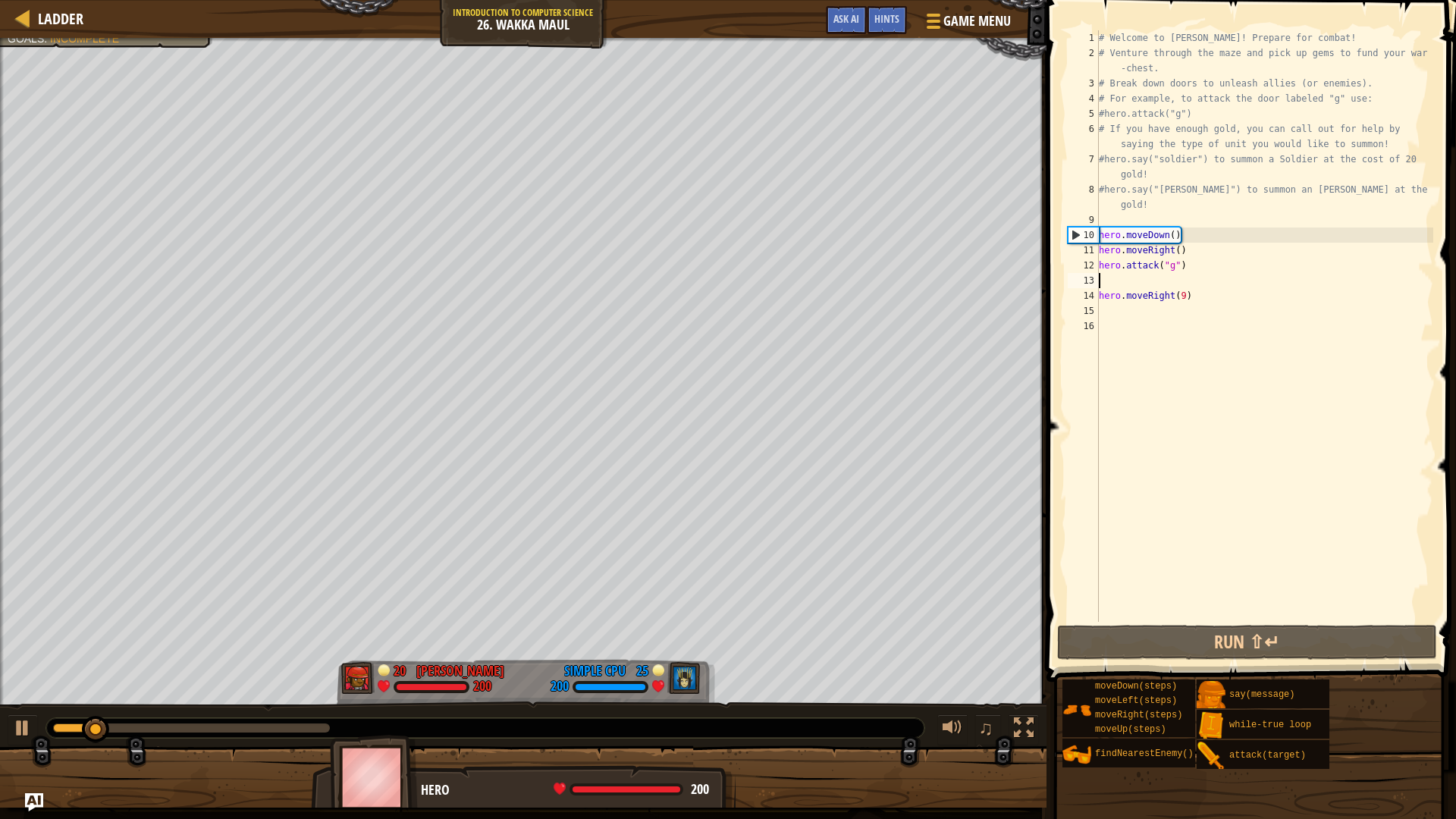
click at [1208, 282] on div "# Welcome to [PERSON_NAME]! Prepare for combat! # Venture through the maze and …" at bounding box center [1264, 341] width 337 height 622
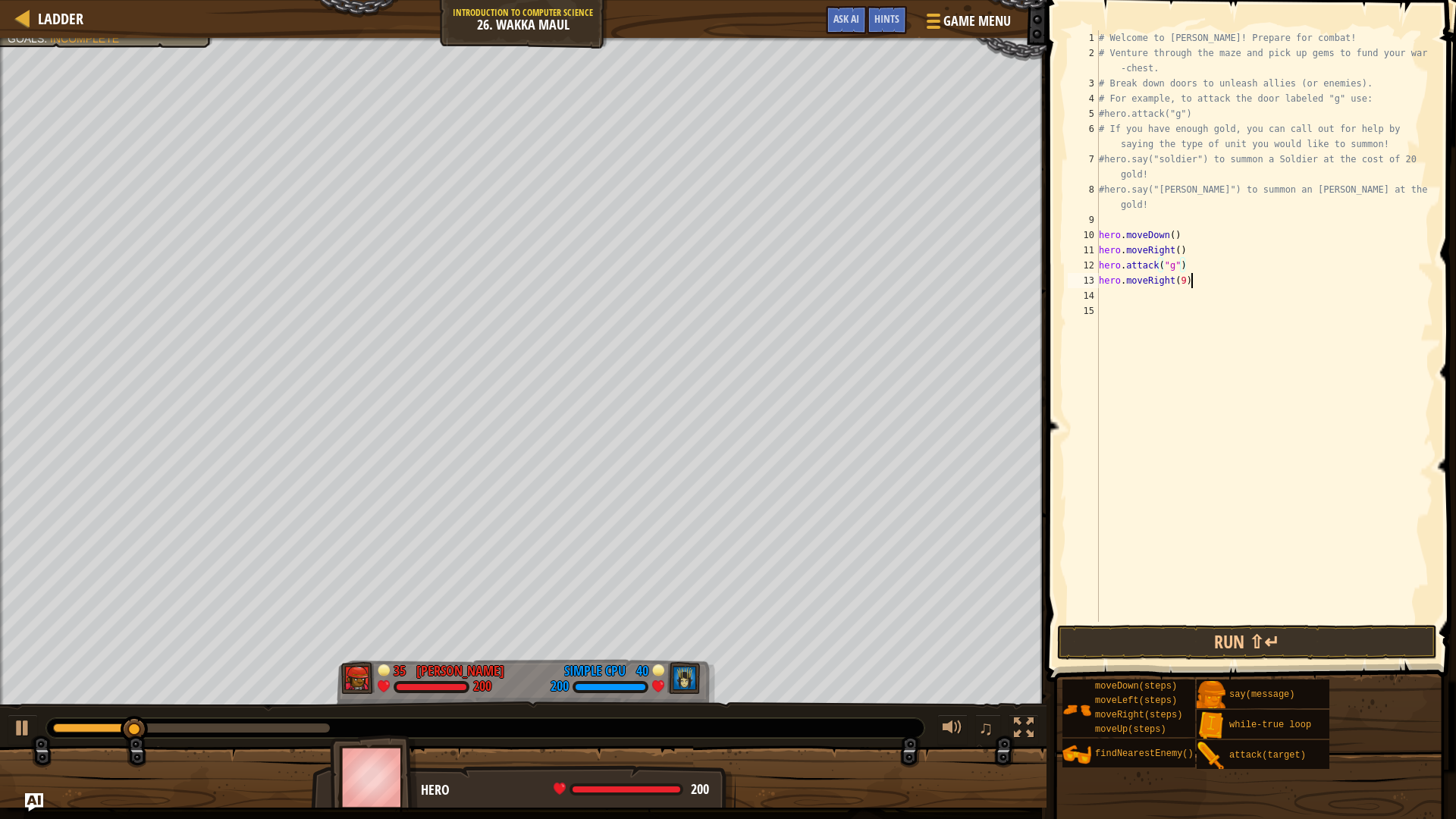
click at [1204, 285] on div "# Welcome to [PERSON_NAME]! Prepare for combat! # Venture through the maze and …" at bounding box center [1264, 341] width 337 height 622
type textarea "h"
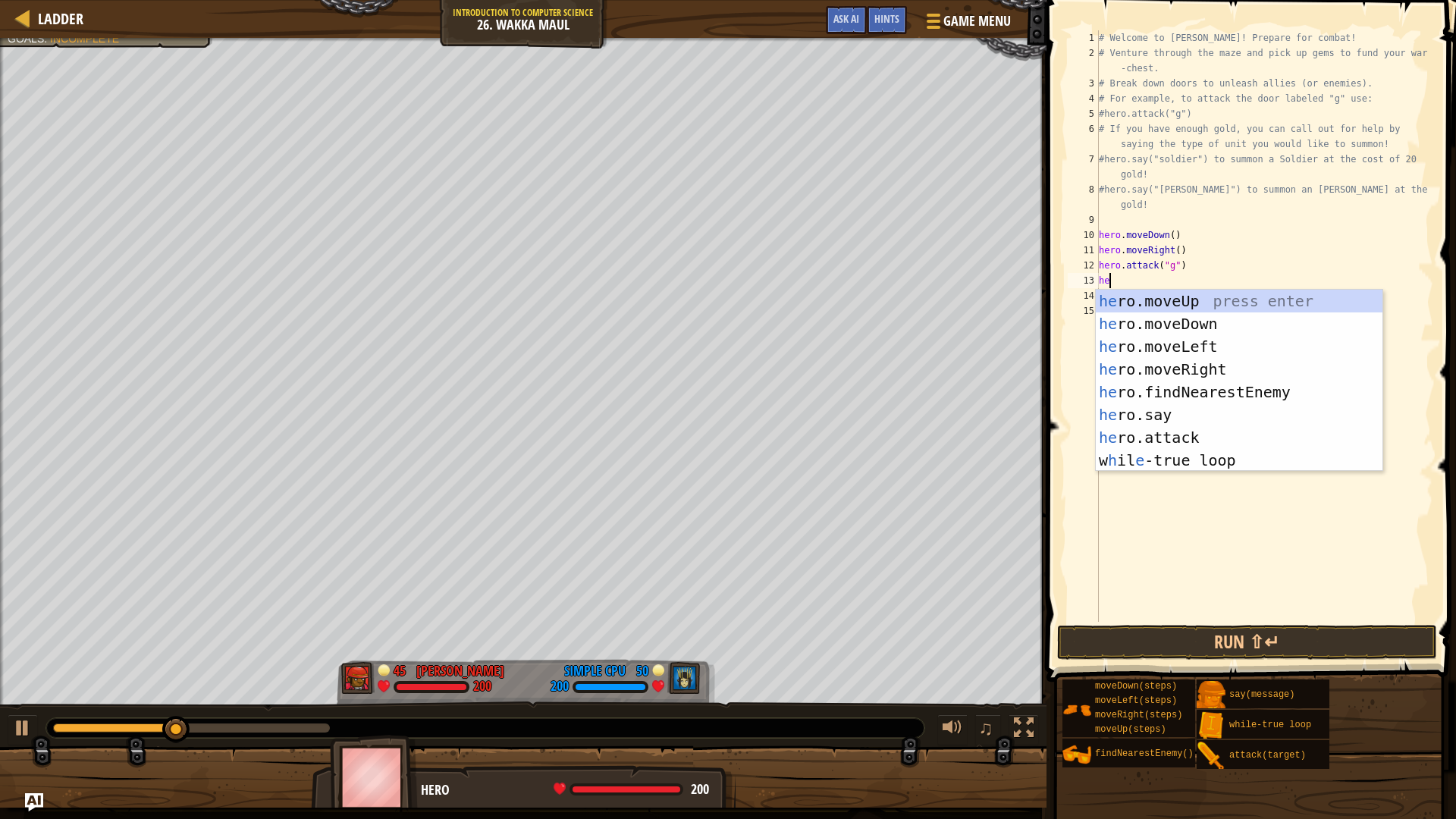
type textarea "her"
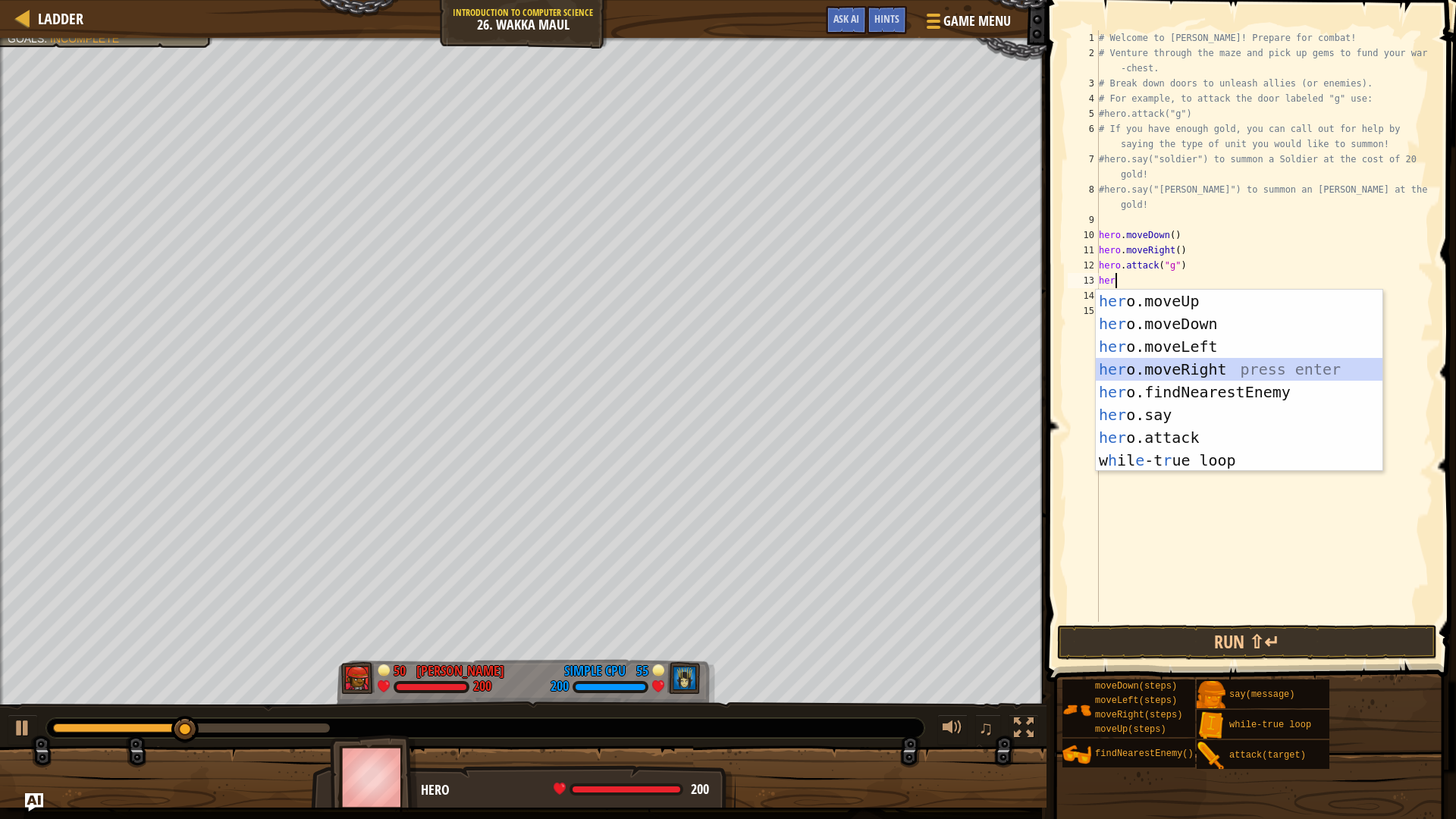
drag, startPoint x: 1254, startPoint y: 374, endPoint x: 1228, endPoint y: 365, distance: 27.5
click at [1254, 374] on div "her o.moveUp press enter her o.moveDown press enter her o.moveLeft press enter …" at bounding box center [1238, 403] width 286 height 228
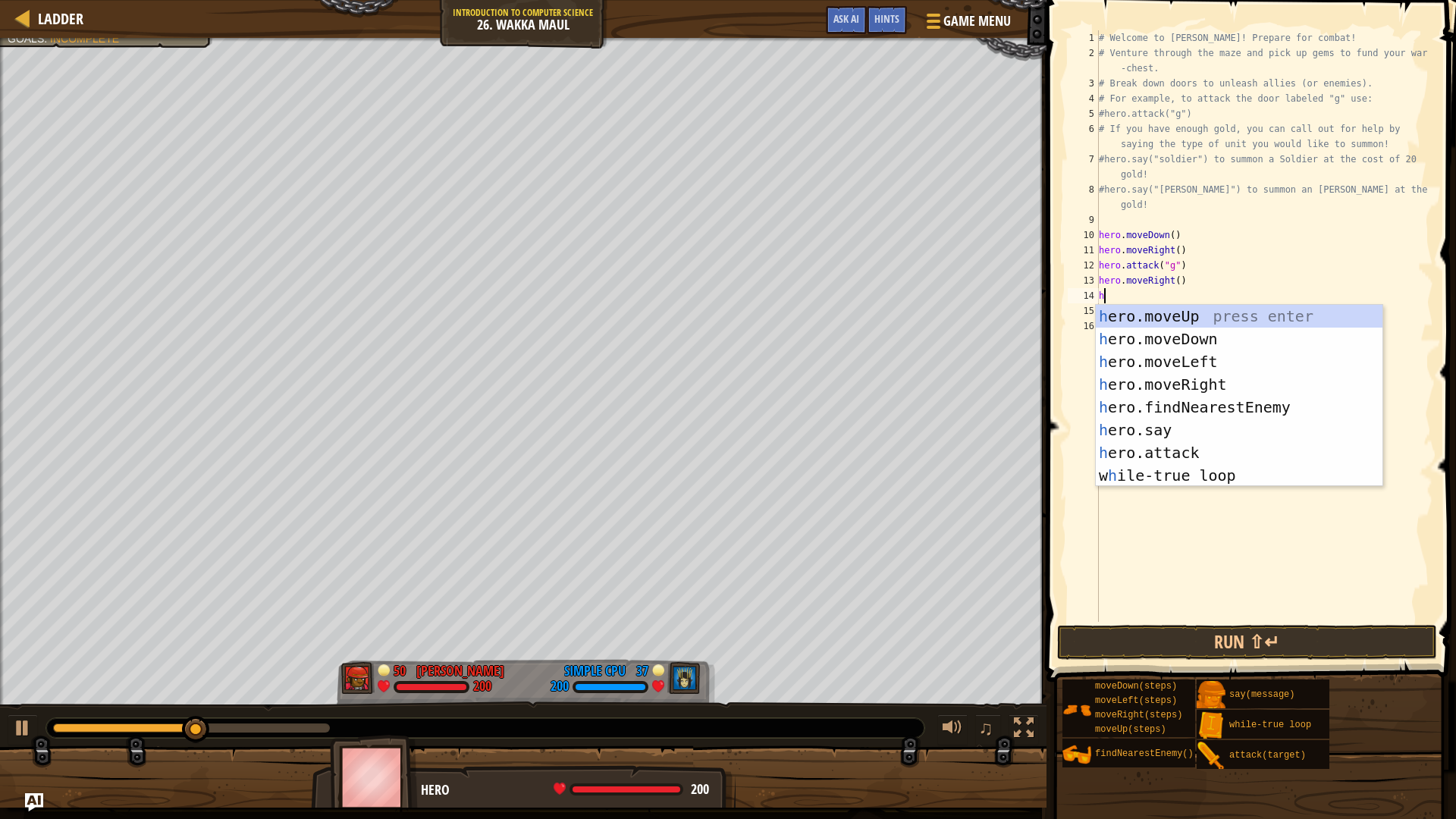
type textarea "her"
drag, startPoint x: 1210, startPoint y: 313, endPoint x: 1217, endPoint y: 304, distance: 11.4
click at [1210, 313] on div "her o.moveUp press enter her o.moveDown press enter her o.moveLeft press enter …" at bounding box center [1238, 418] width 286 height 228
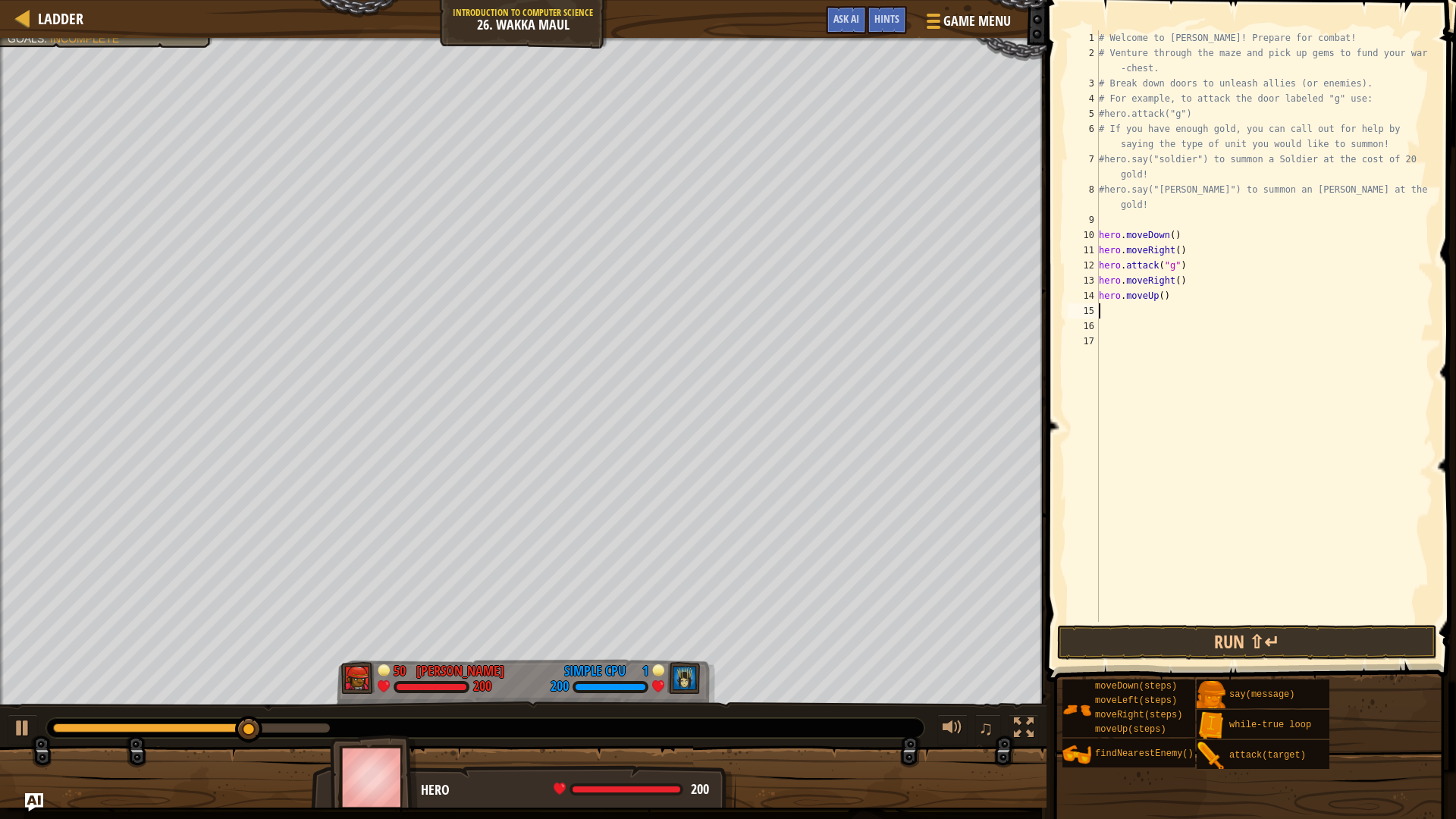
click at [1165, 297] on div "# Welcome to [PERSON_NAME]! Prepare for combat! # Venture through the maze and …" at bounding box center [1264, 341] width 337 height 622
type textarea "hero.moveUp(2)"
click at [1127, 313] on div "# Welcome to [PERSON_NAME]! Prepare for combat! # Venture through the maze and …" at bounding box center [1264, 341] width 337 height 622
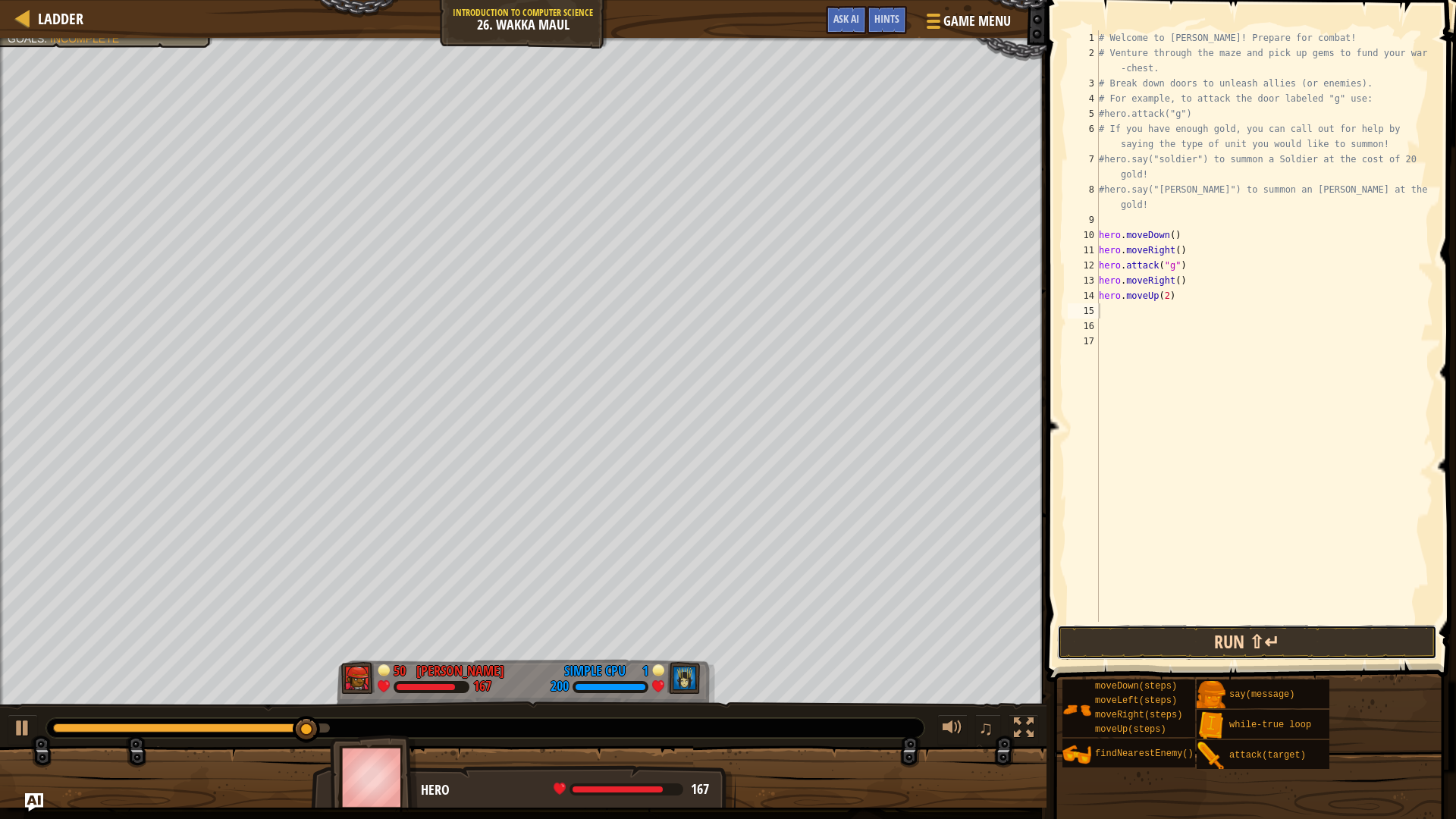
click at [1255, 634] on button "Run ⇧↵" at bounding box center [1247, 642] width 379 height 35
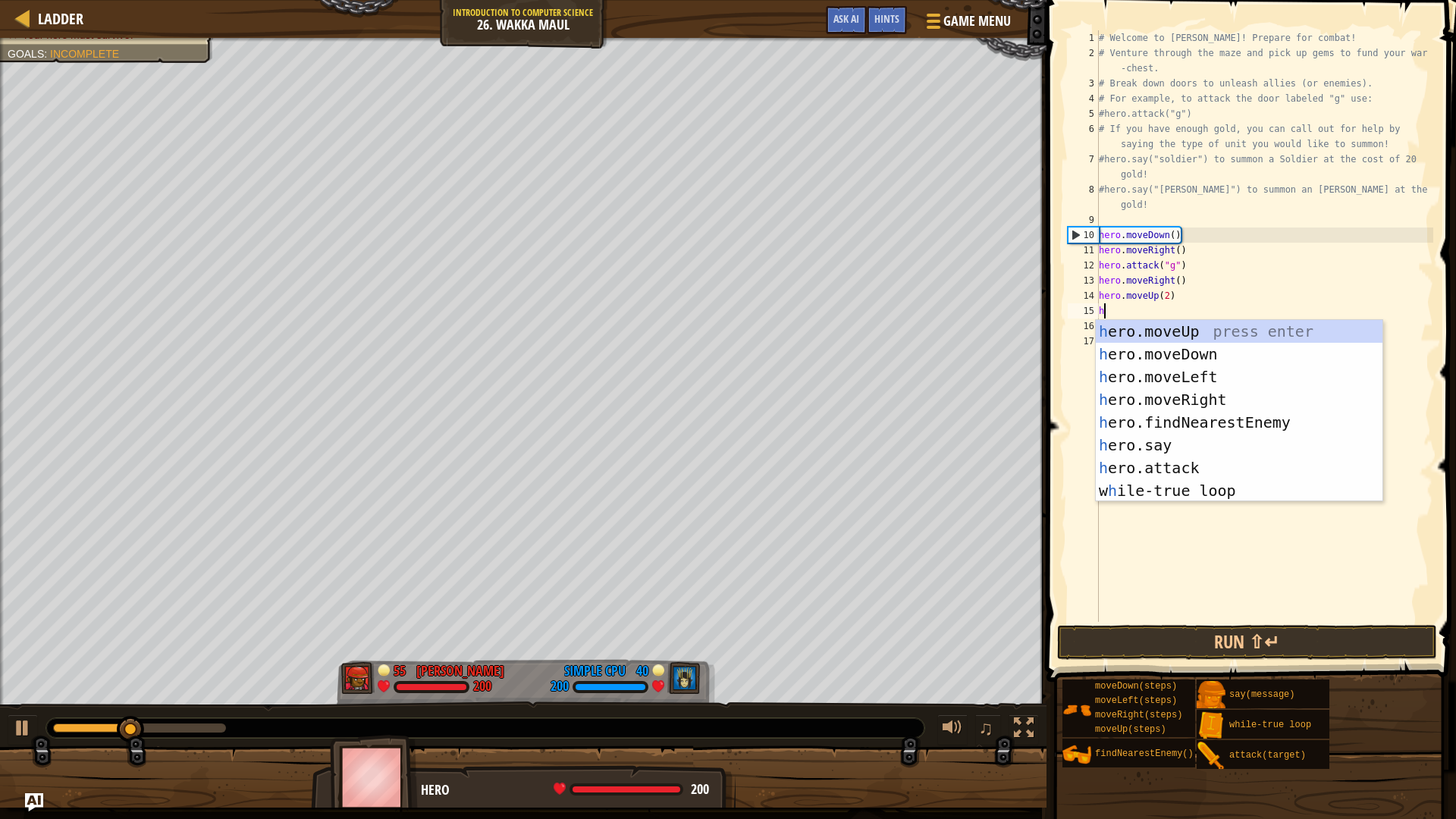
type textarea "her"
click at [1210, 397] on div "her o.moveUp press enter her o.moveDown press enter her o.moveLeft press enter …" at bounding box center [1238, 434] width 286 height 228
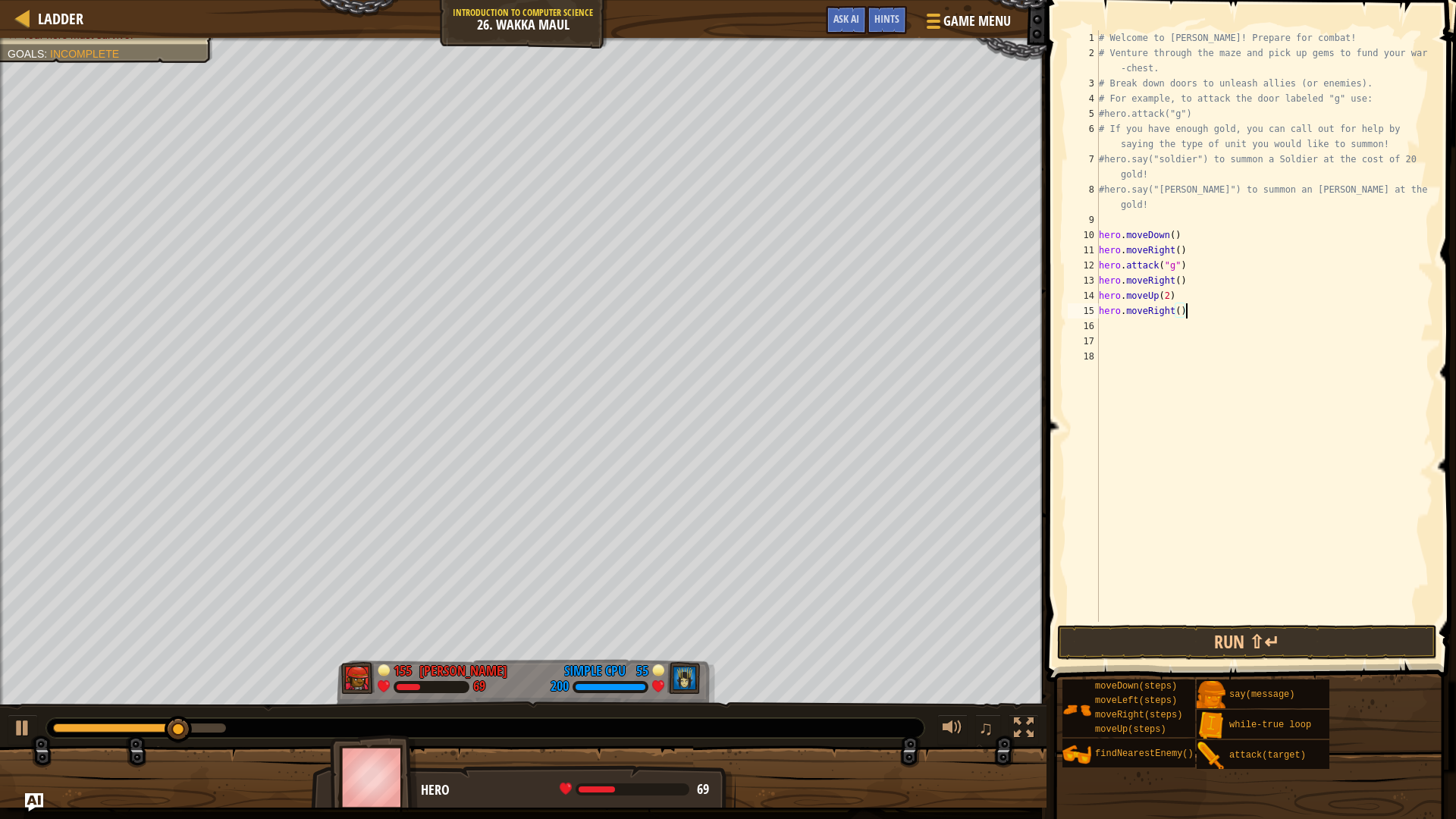
click at [1196, 312] on div "# Welcome to [PERSON_NAME]! Prepare for combat! # Venture through the maze and …" at bounding box center [1264, 341] width 337 height 622
type textarea "h"
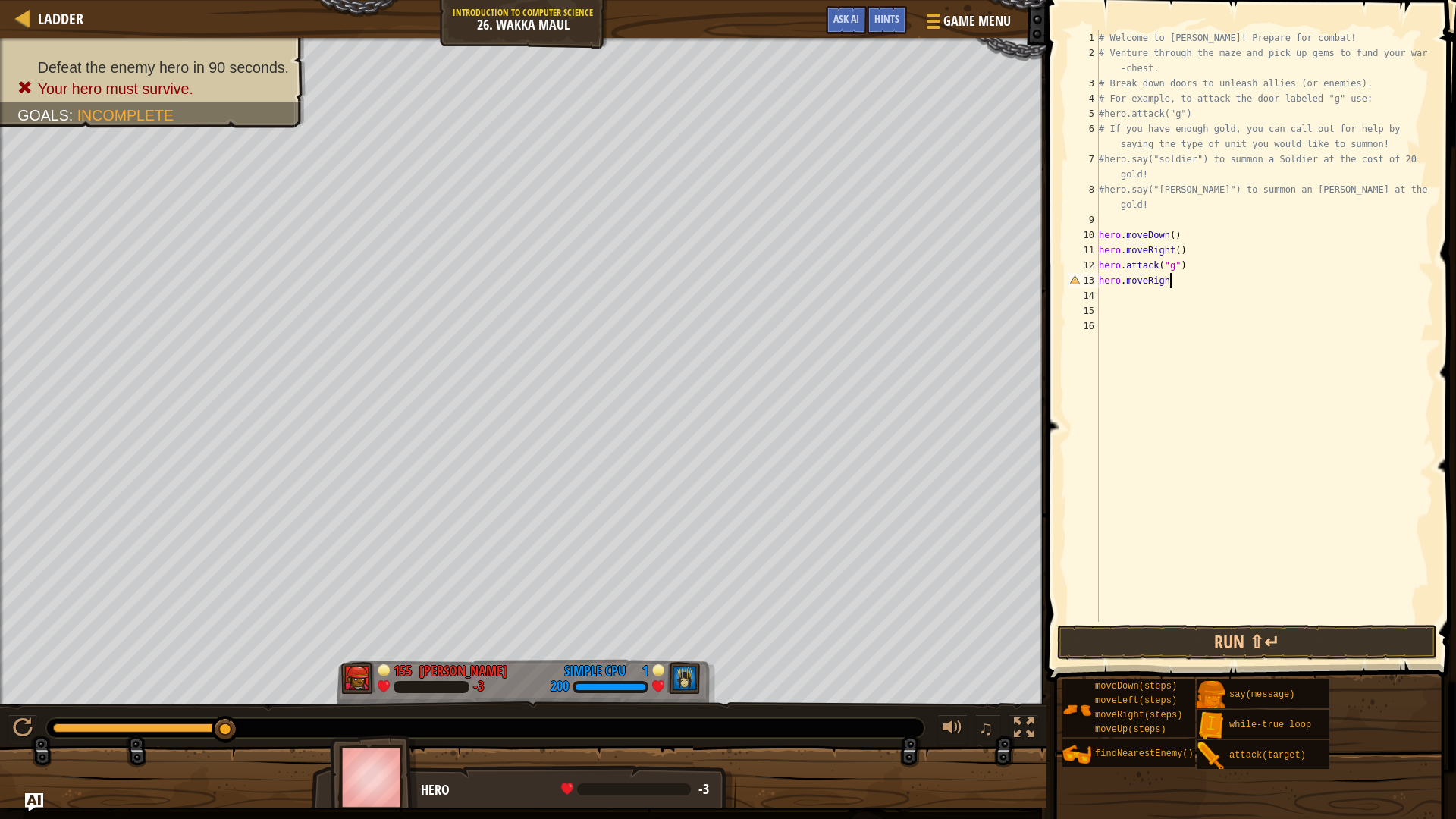
type textarea "hero.moveRight"
click at [1276, 299] on div "hero.moveRight press enter" at bounding box center [1238, 324] width 286 height 69
click at [1182, 280] on div "# Welcome to [PERSON_NAME]! Prepare for combat! # Venture through the maze and …" at bounding box center [1264, 341] width 337 height 622
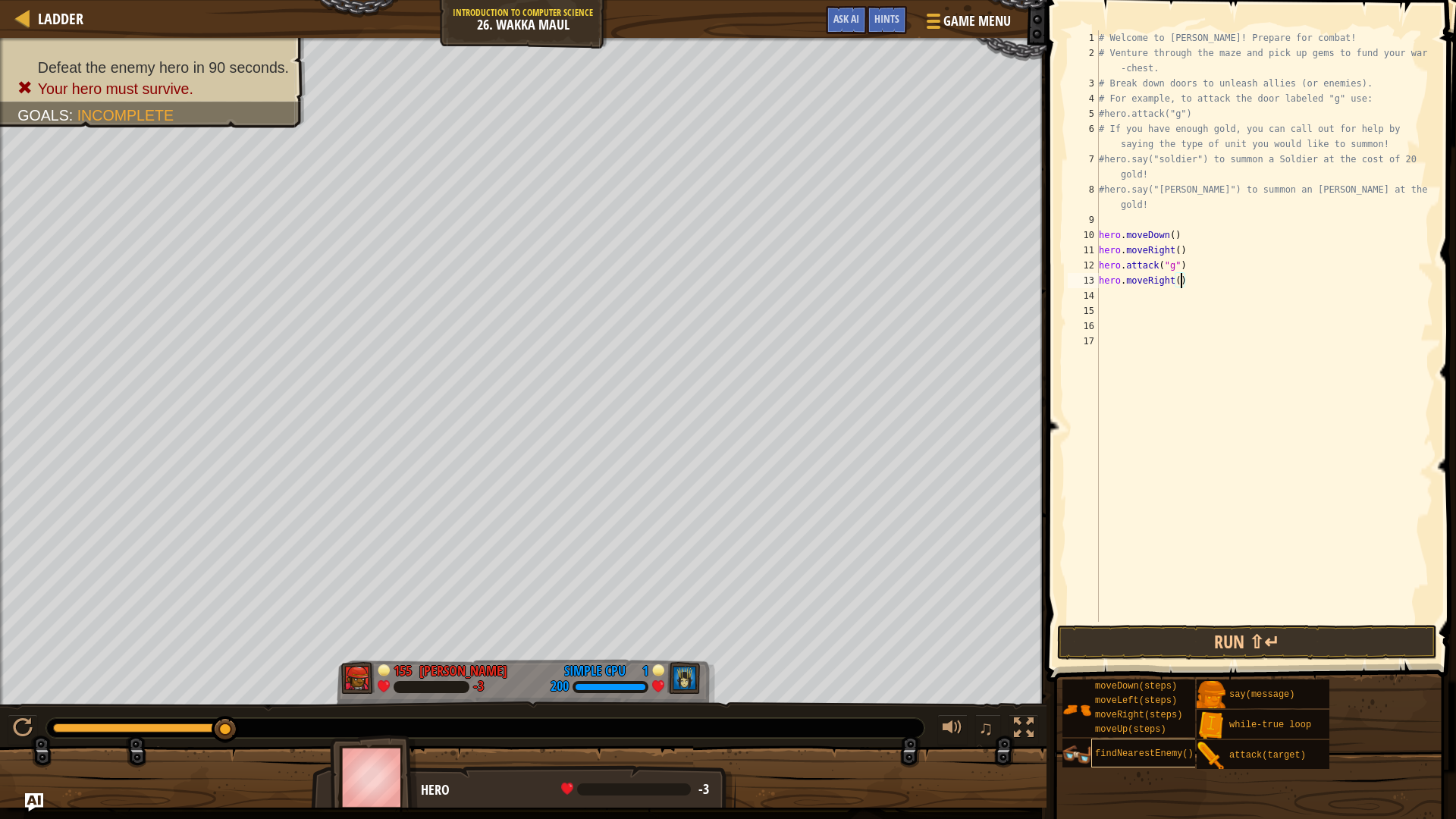
scroll to position [7, 7]
type textarea "hero.moveRight(4)"
click at [1230, 639] on button "Run ⇧↵" at bounding box center [1247, 642] width 379 height 35
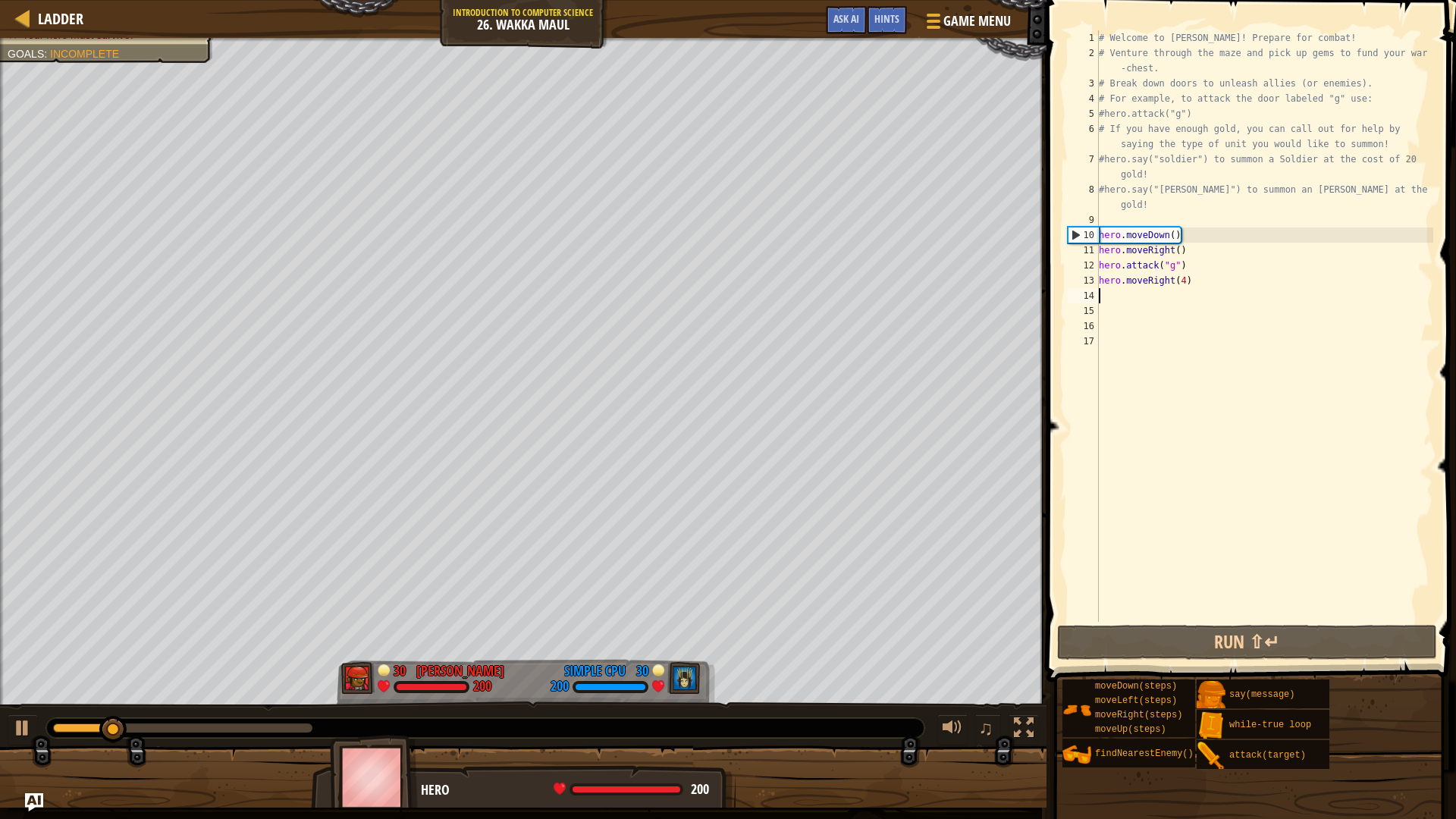
click at [1127, 298] on div "# Welcome to [PERSON_NAME]! Prepare for combat! # Venture through the maze and …" at bounding box center [1264, 341] width 337 height 622
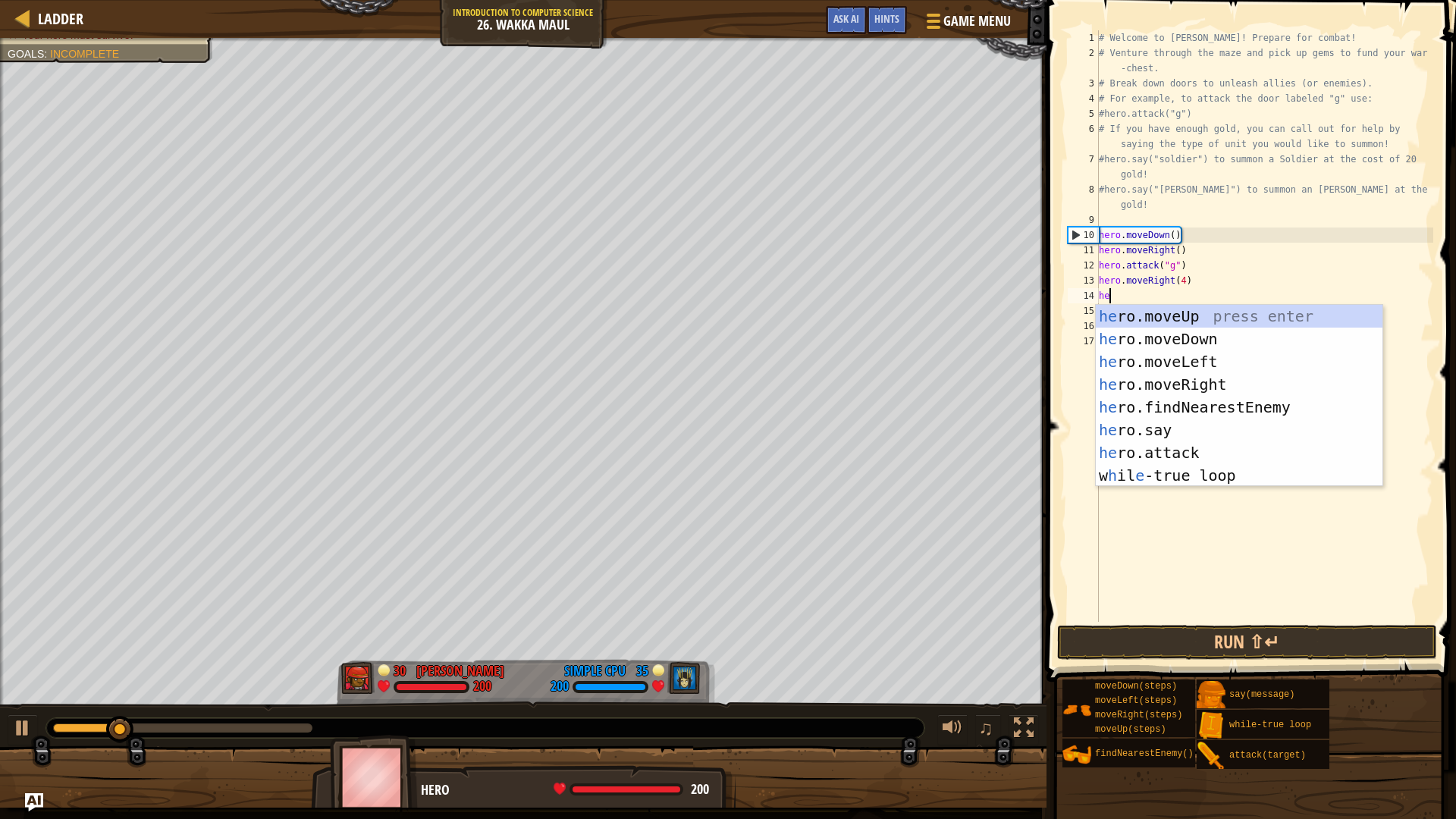
type textarea "her"
click at [1209, 310] on div "her o.moveUp press enter her o.moveDown press enter her o.moveLeft press enter …" at bounding box center [1238, 418] width 286 height 228
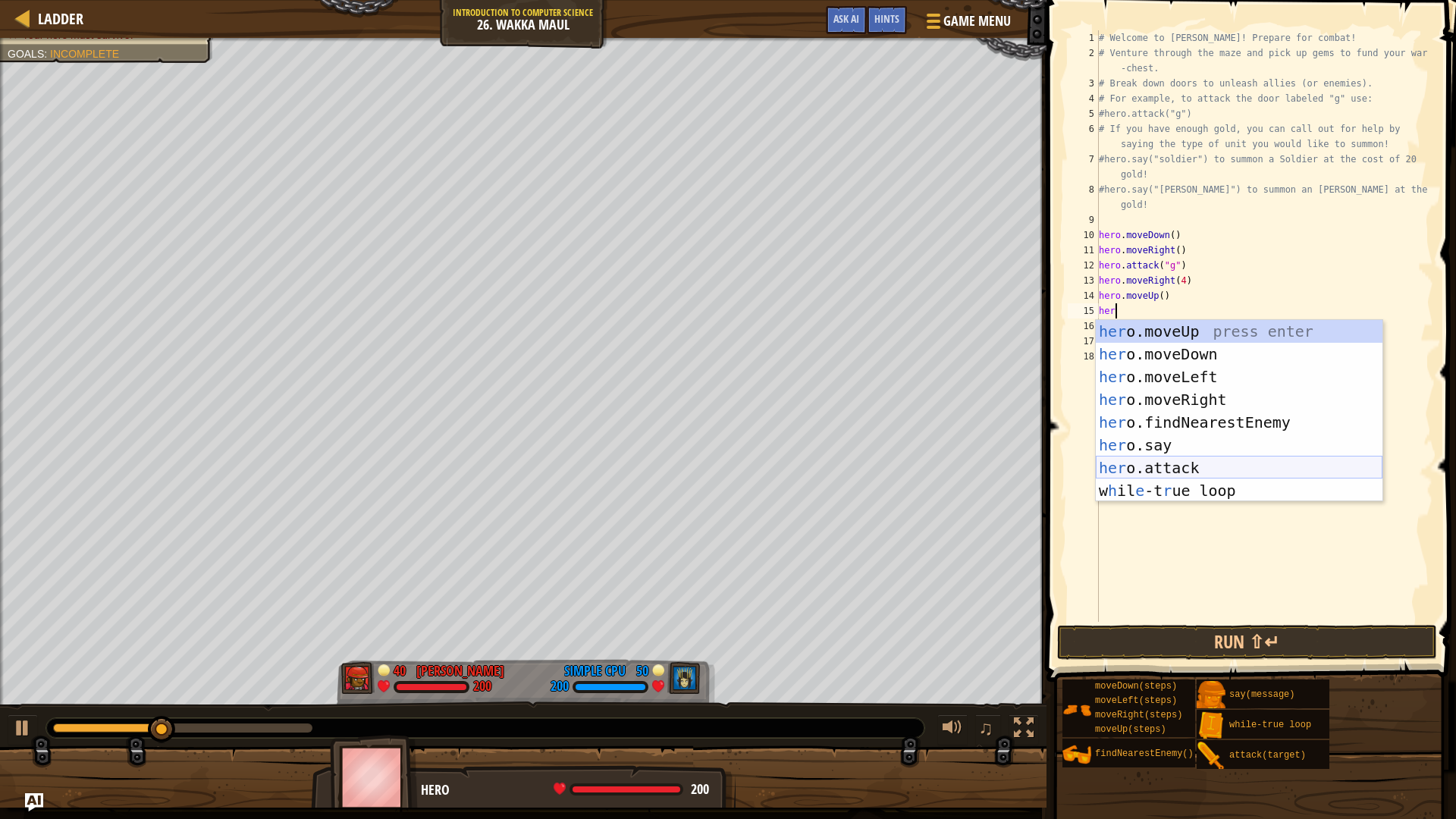
click at [1211, 467] on div "her o.moveUp press enter her o.moveDown press enter her o.moveLeft press enter …" at bounding box center [1238, 434] width 286 height 228
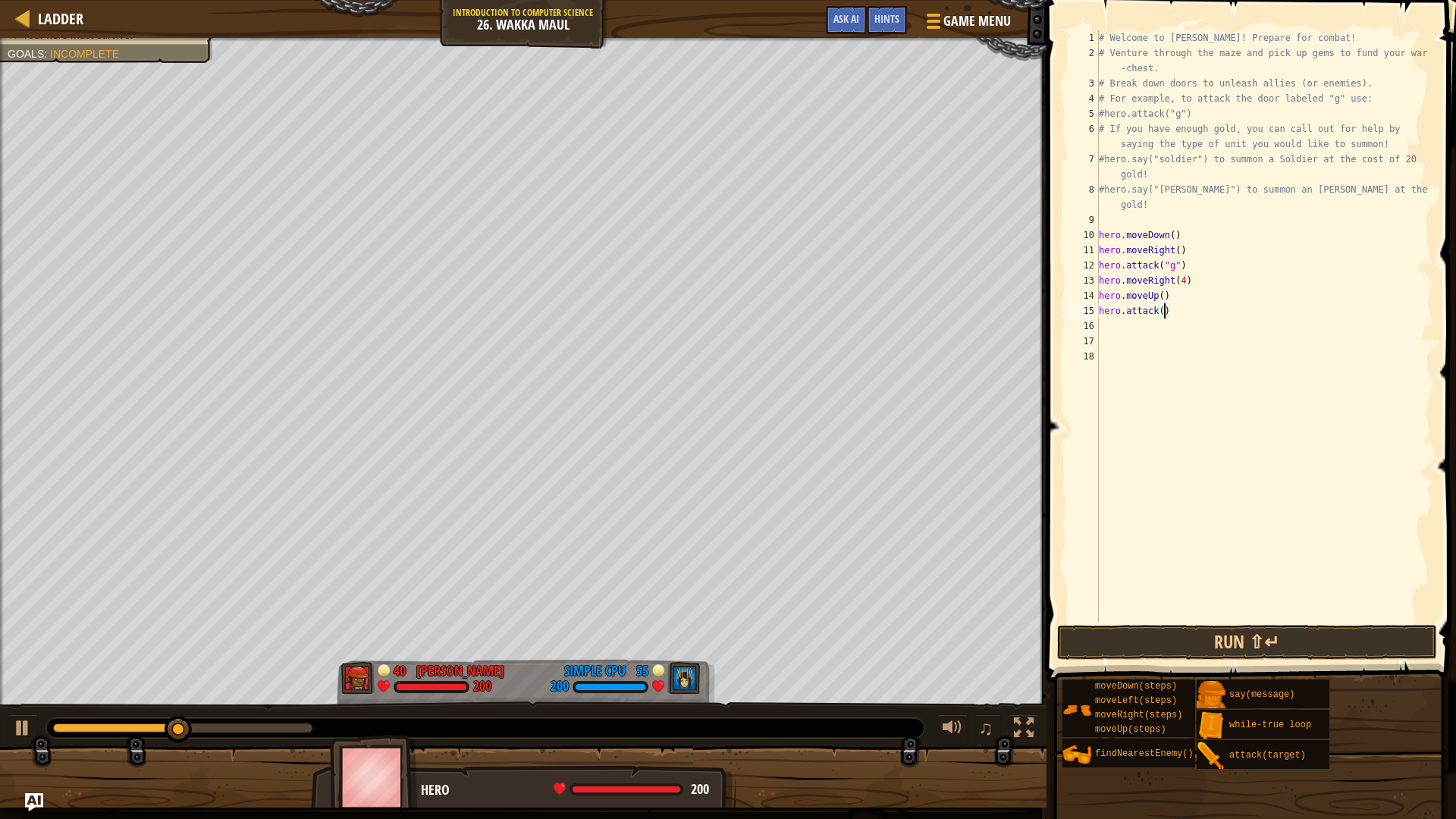
type textarea "hero.attack(h)"
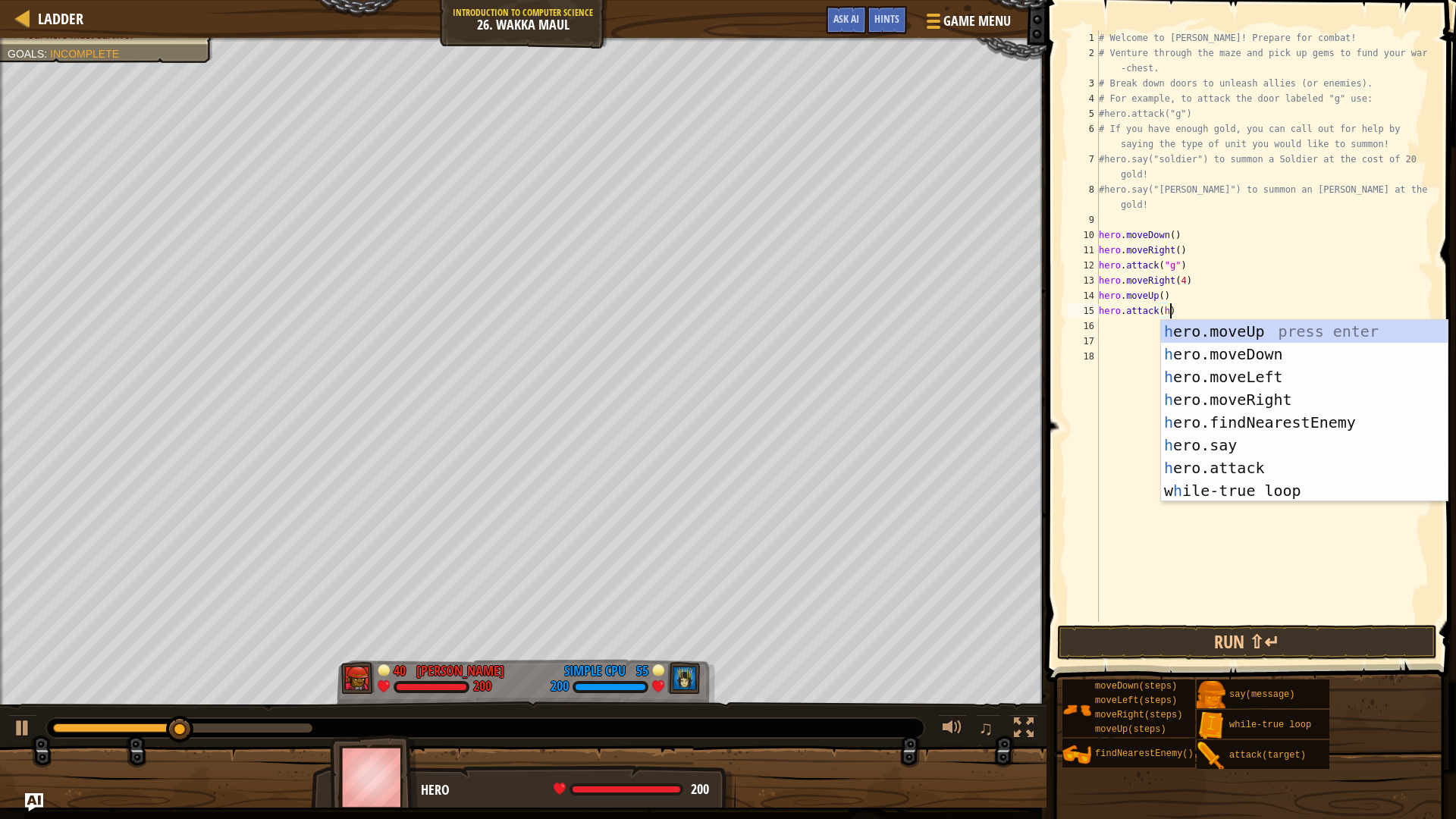
scroll to position [7, 5]
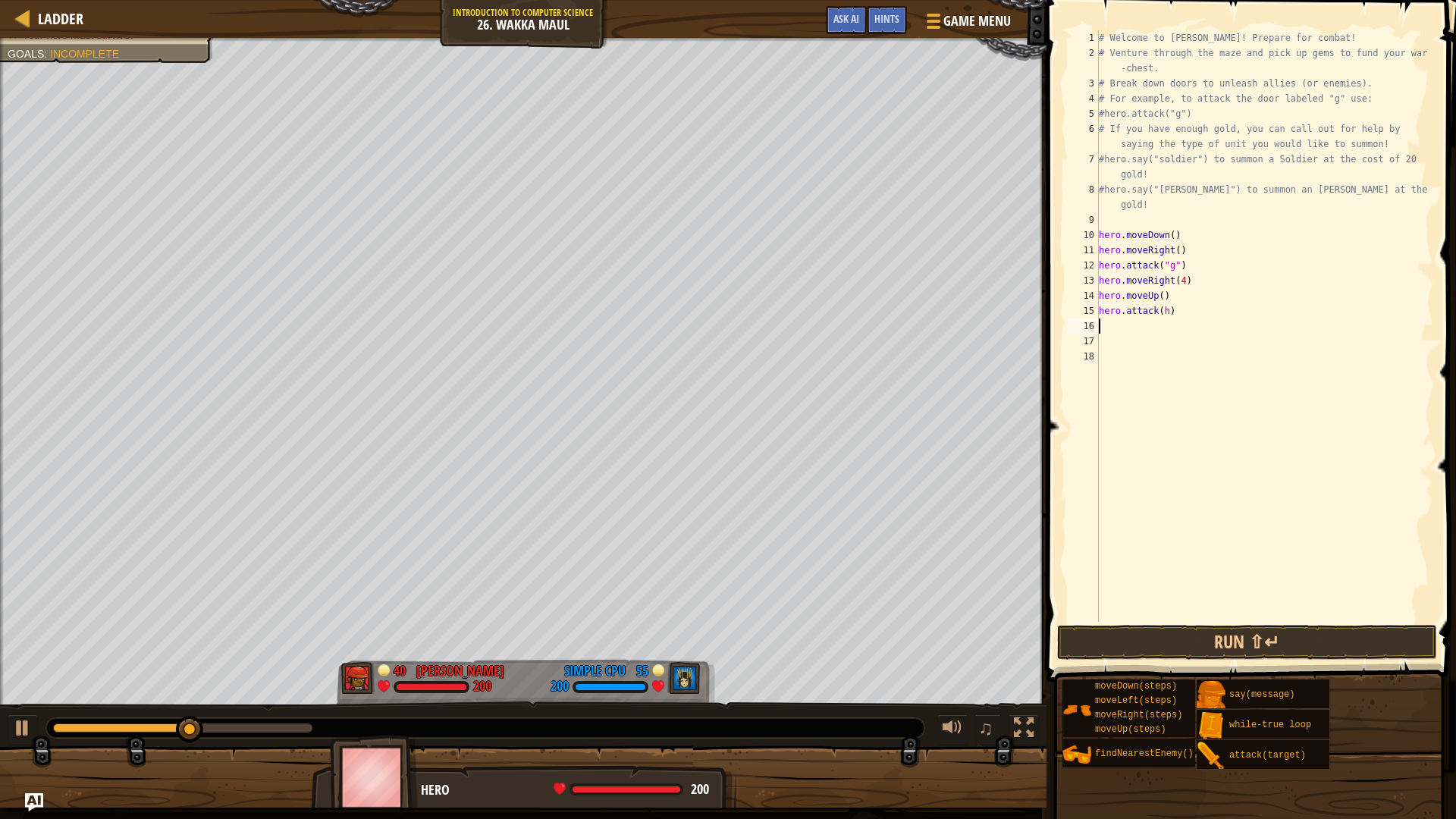
click at [1116, 329] on div "# Welcome to [PERSON_NAME]! Prepare for combat! # Venture through the maze and …" at bounding box center [1264, 341] width 337 height 622
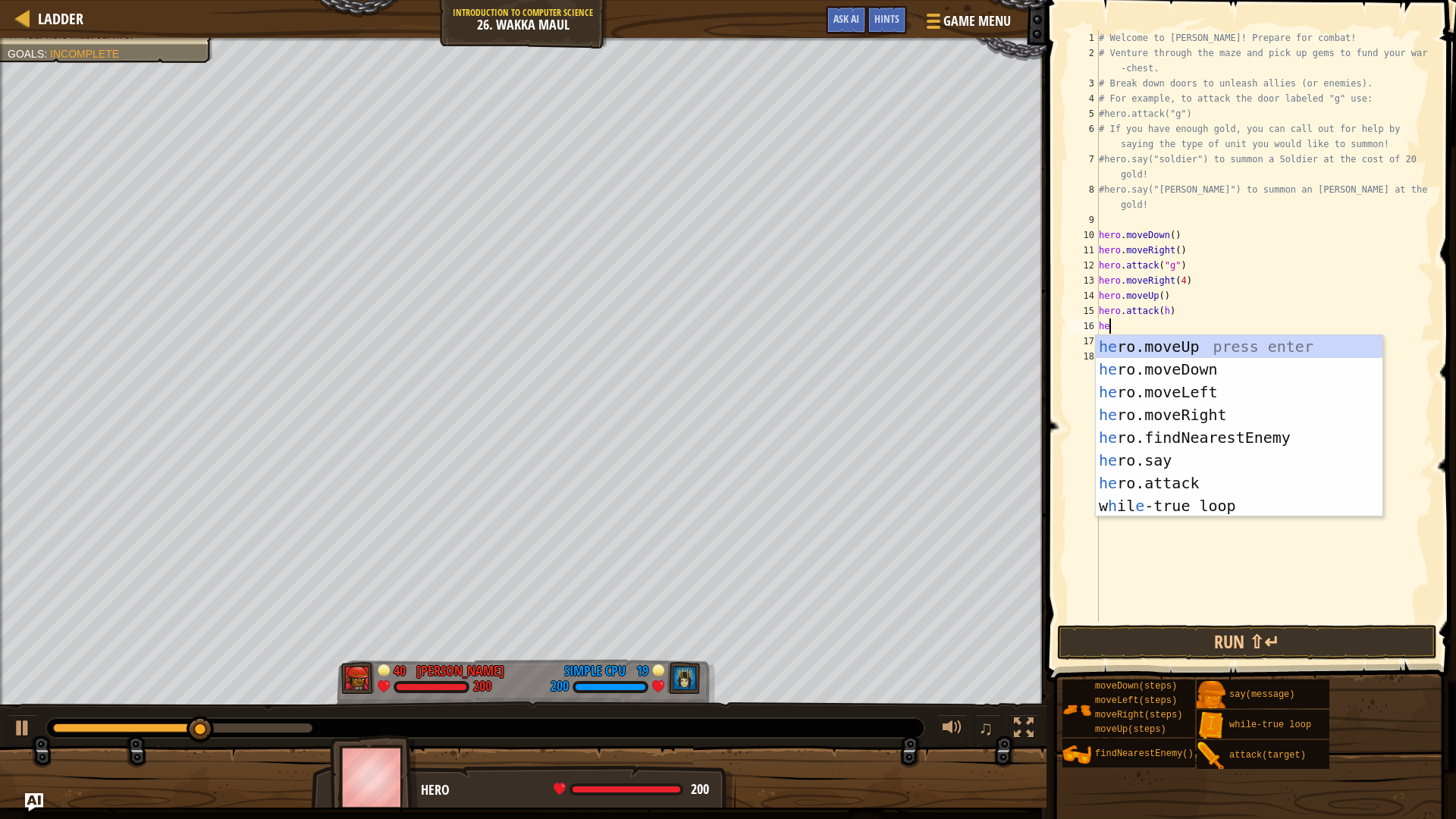
scroll to position [7, 1]
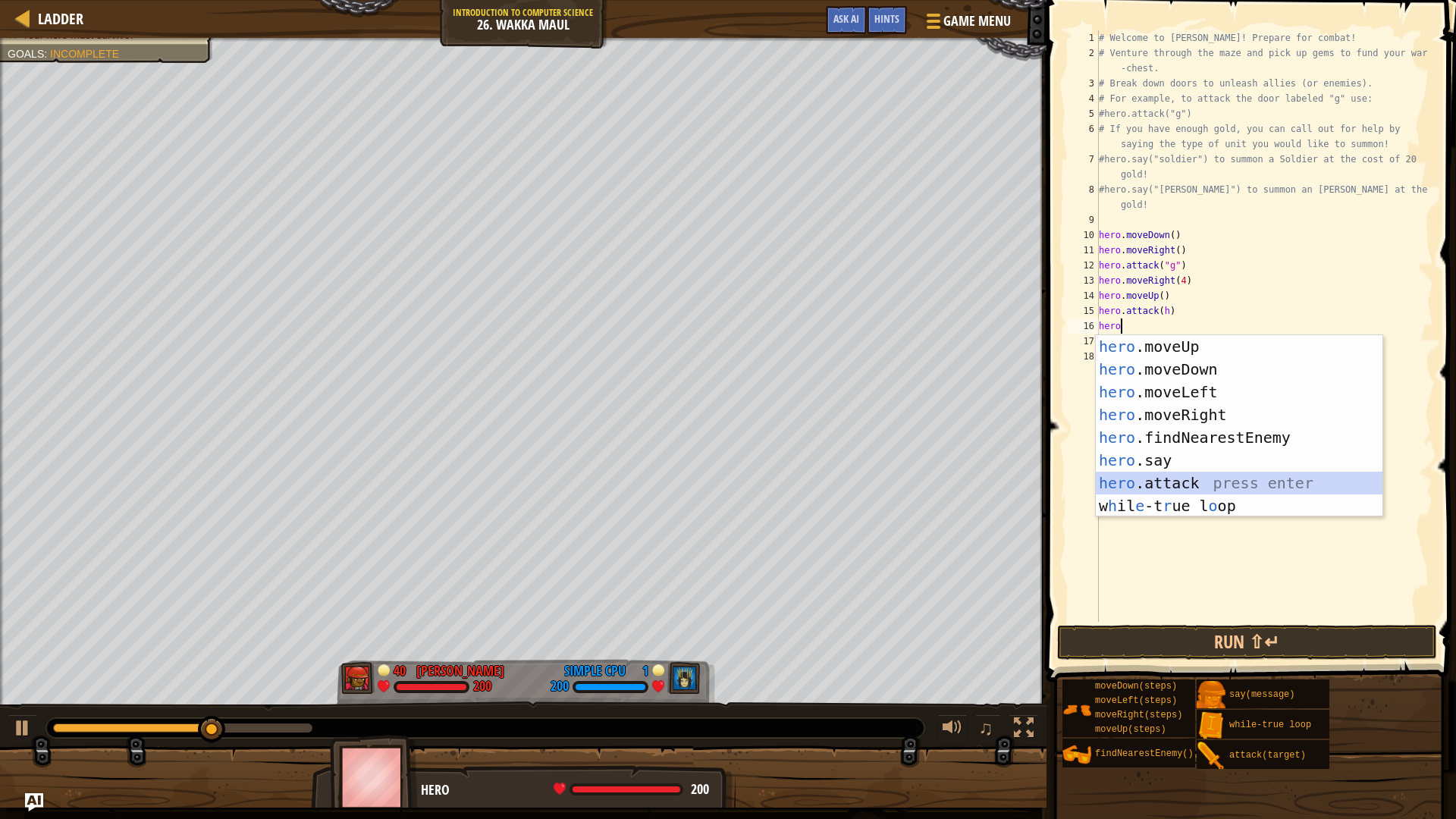
click at [1193, 480] on div "hero .moveUp press enter hero .moveDown press enter hero .moveLeft press enter …" at bounding box center [1238, 449] width 286 height 228
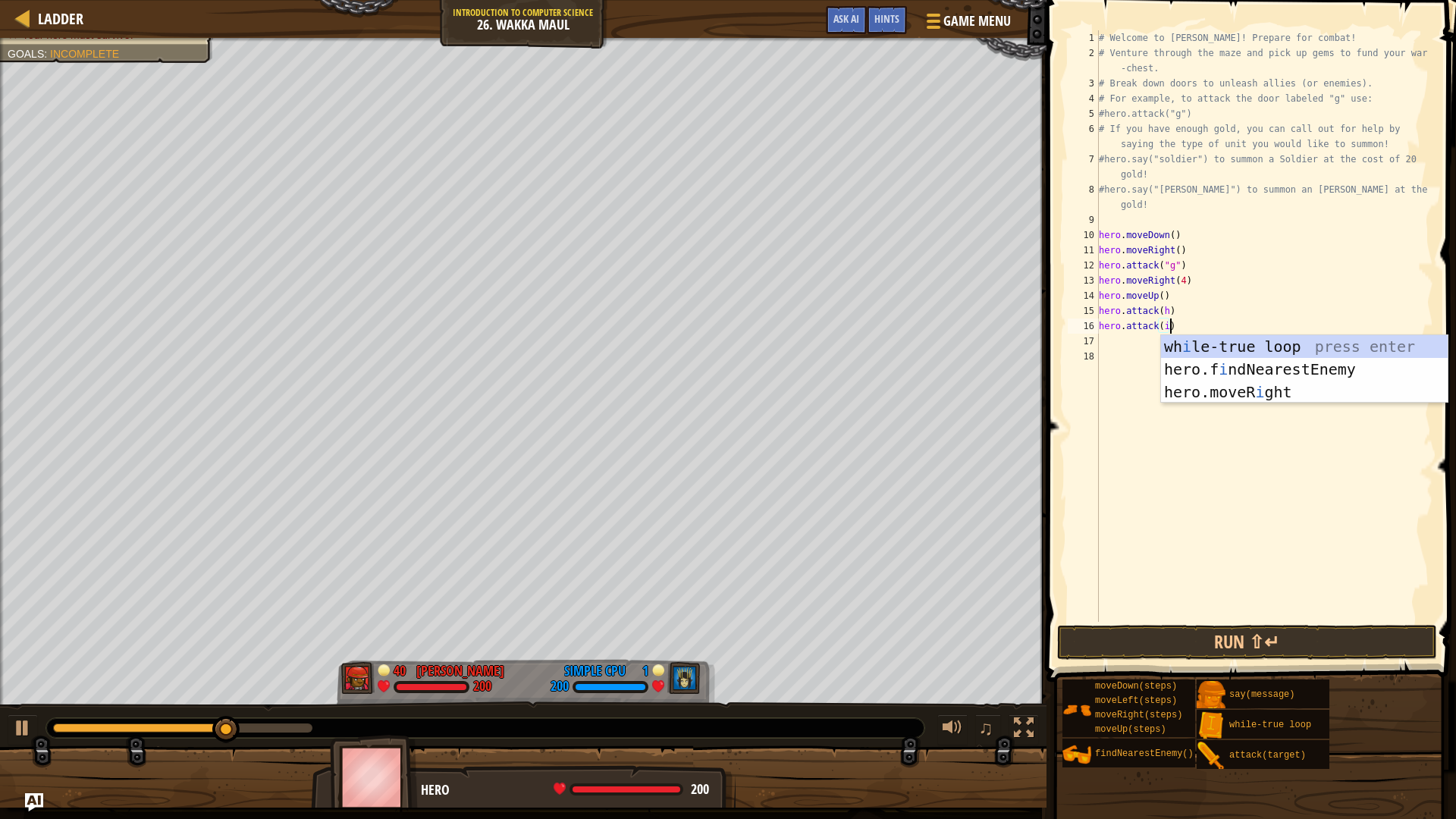
scroll to position [7, 5]
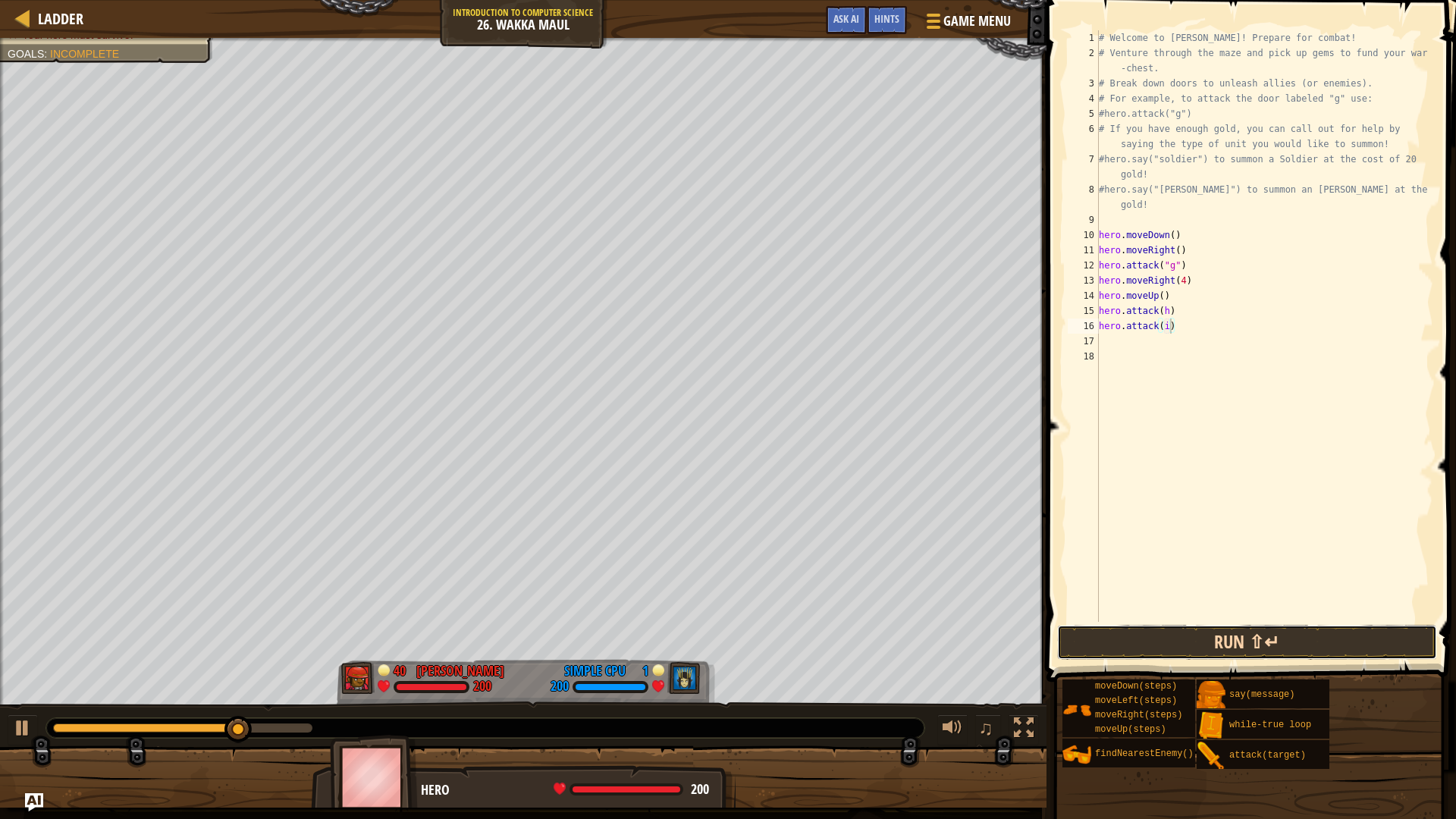
click at [1322, 646] on button "Run ⇧↵" at bounding box center [1247, 642] width 379 height 35
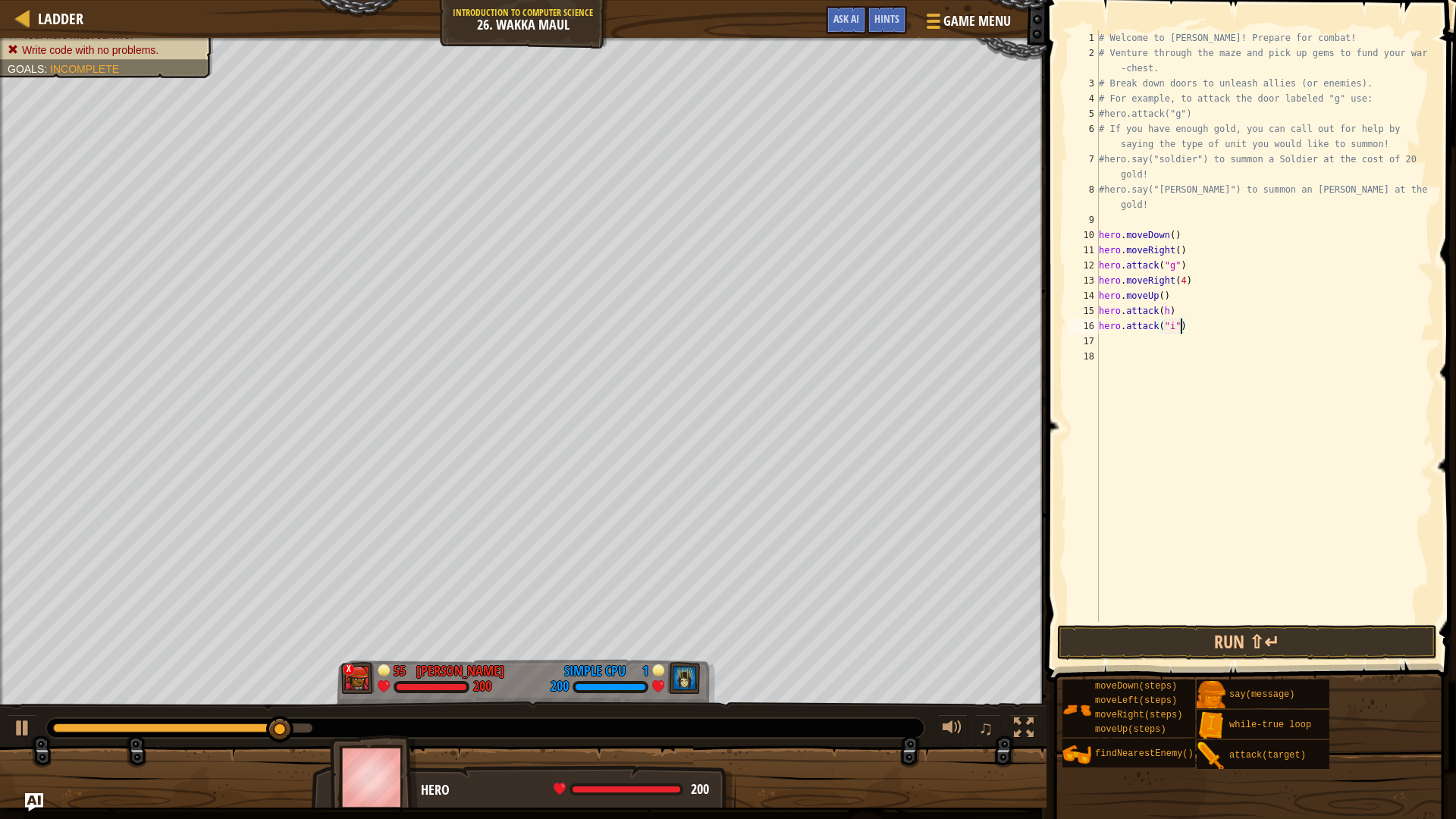
click at [1162, 310] on div "# Welcome to [PERSON_NAME]! Prepare for combat! # Venture through the maze and …" at bounding box center [1264, 341] width 337 height 622
type textarea "hero.attack("h")"
click at [1322, 628] on button "Run ⇧↵" at bounding box center [1247, 642] width 379 height 35
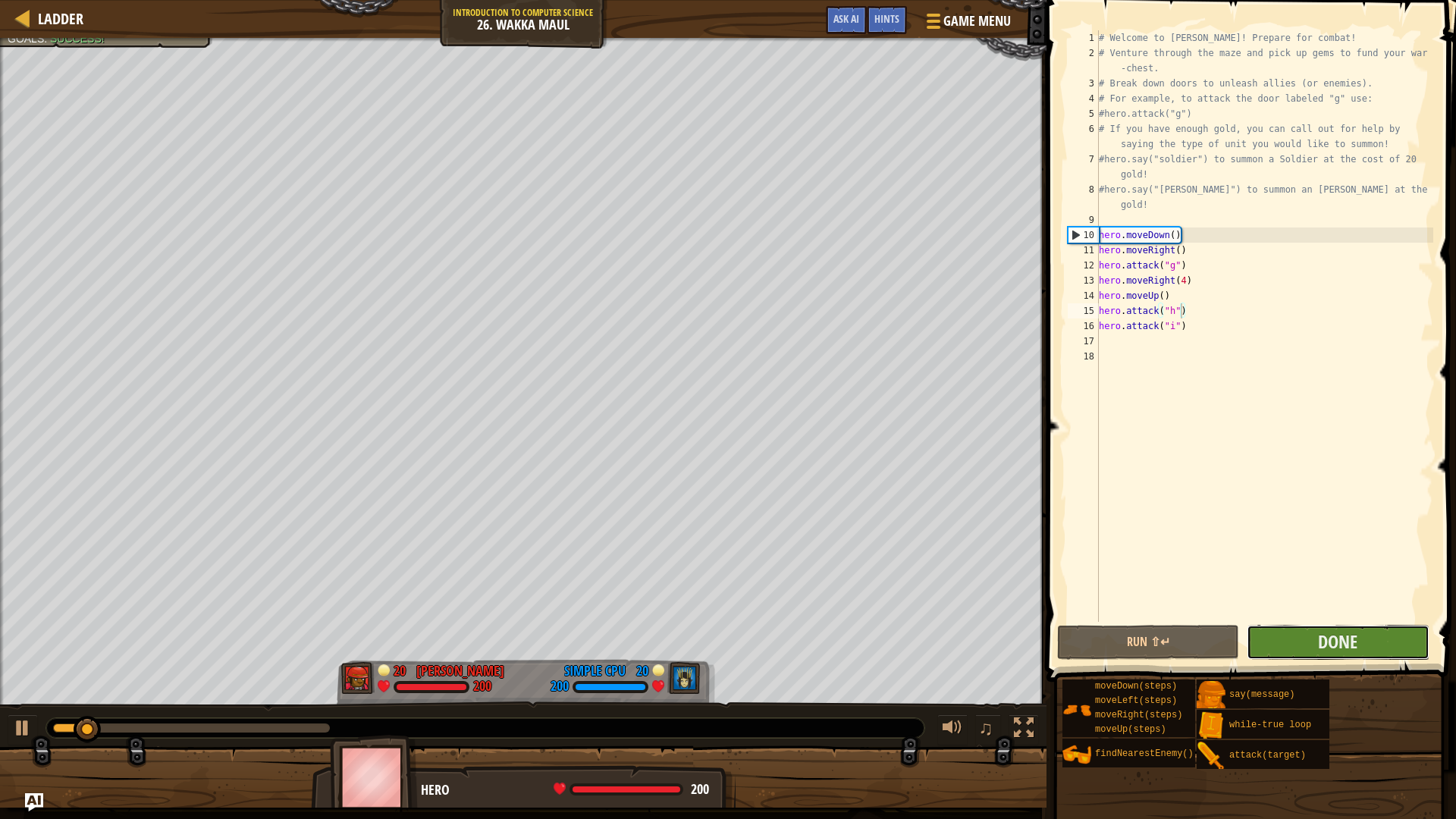
click at [1292, 647] on button "Done" at bounding box center [1337, 642] width 182 height 35
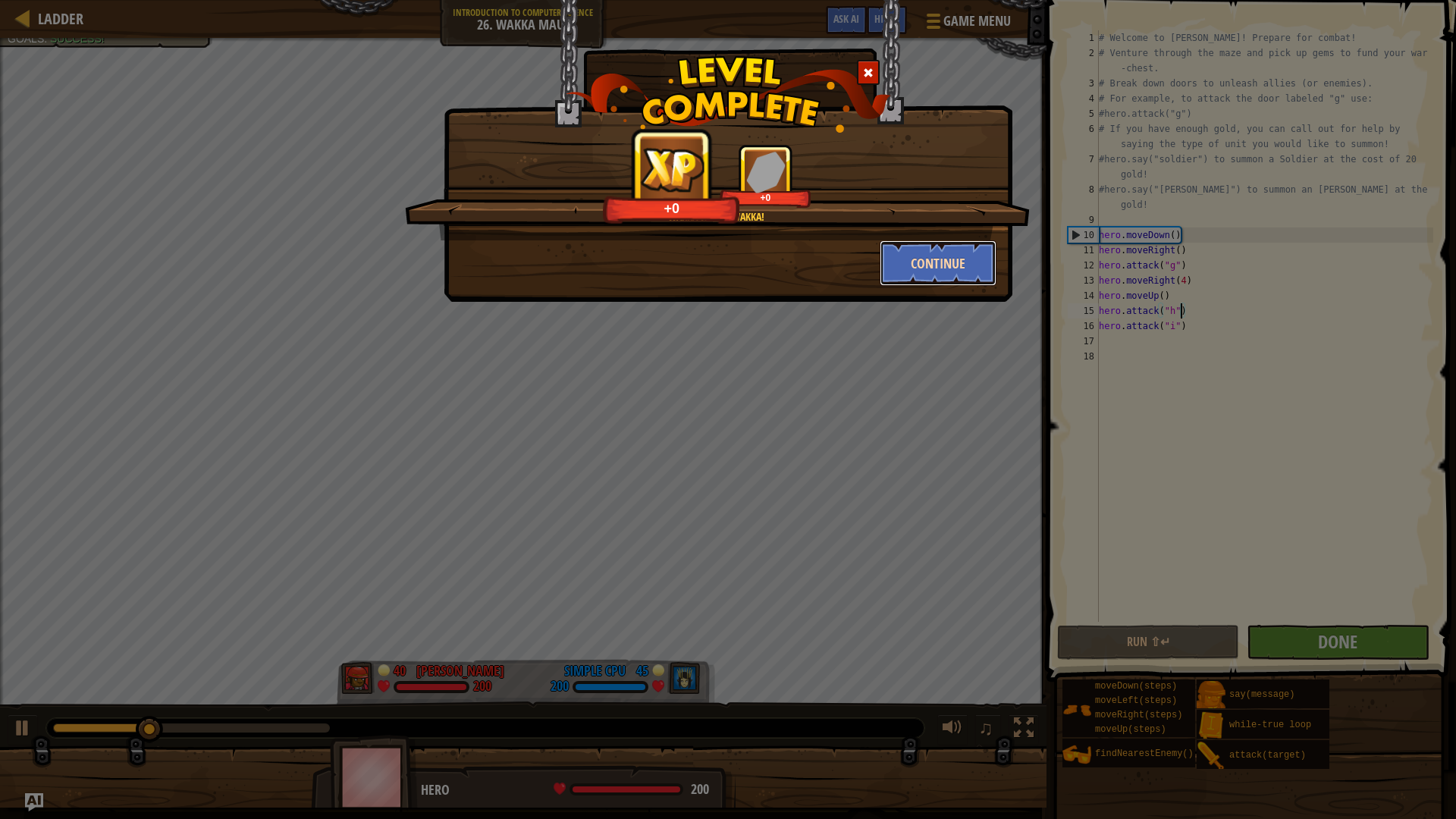
drag, startPoint x: 966, startPoint y: 267, endPoint x: 970, endPoint y: 259, distance: 8.9
click at [970, 259] on button "Continue" at bounding box center [938, 263] width 118 height 46
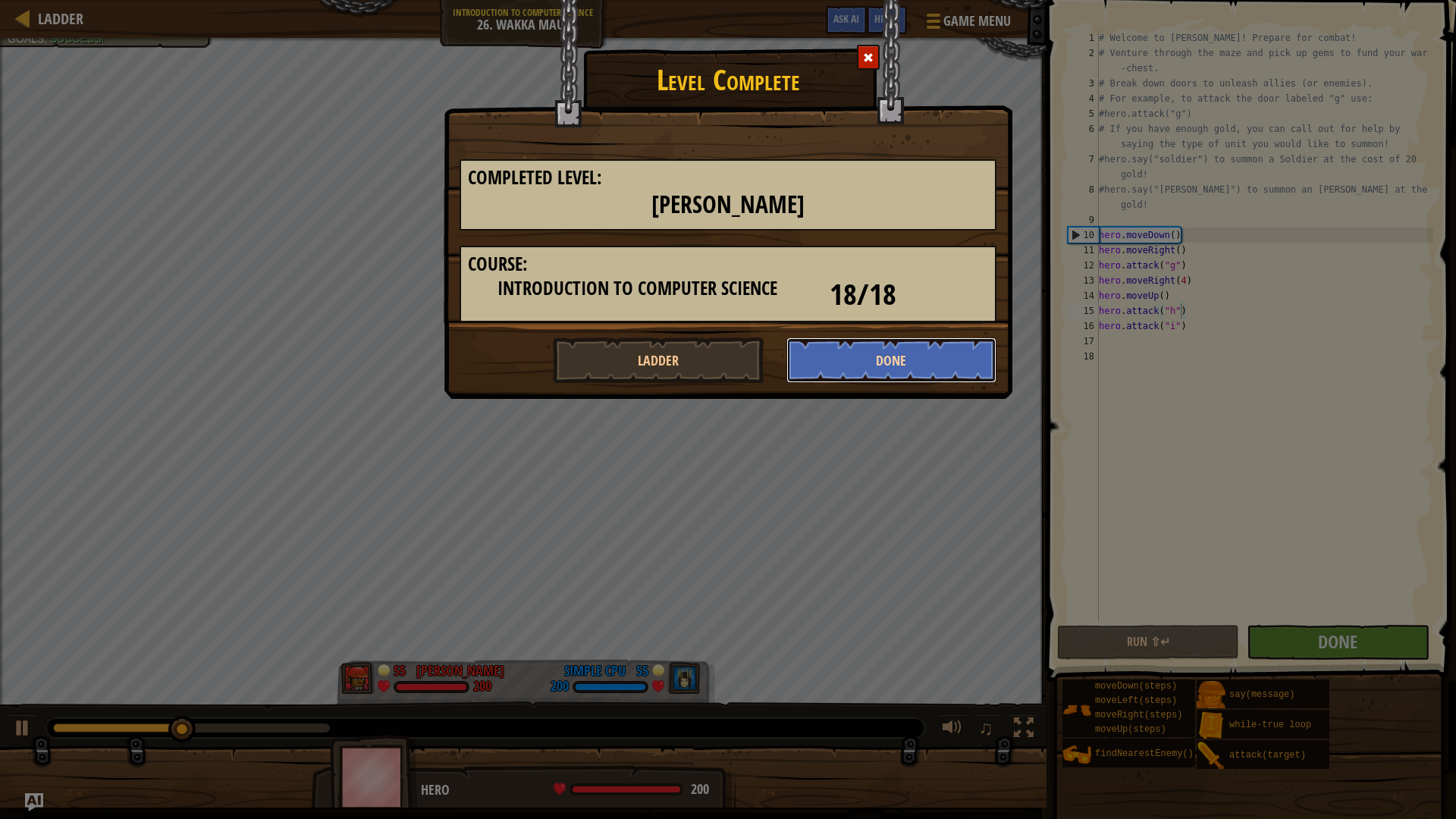
click at [917, 367] on button "Done" at bounding box center [891, 360] width 211 height 46
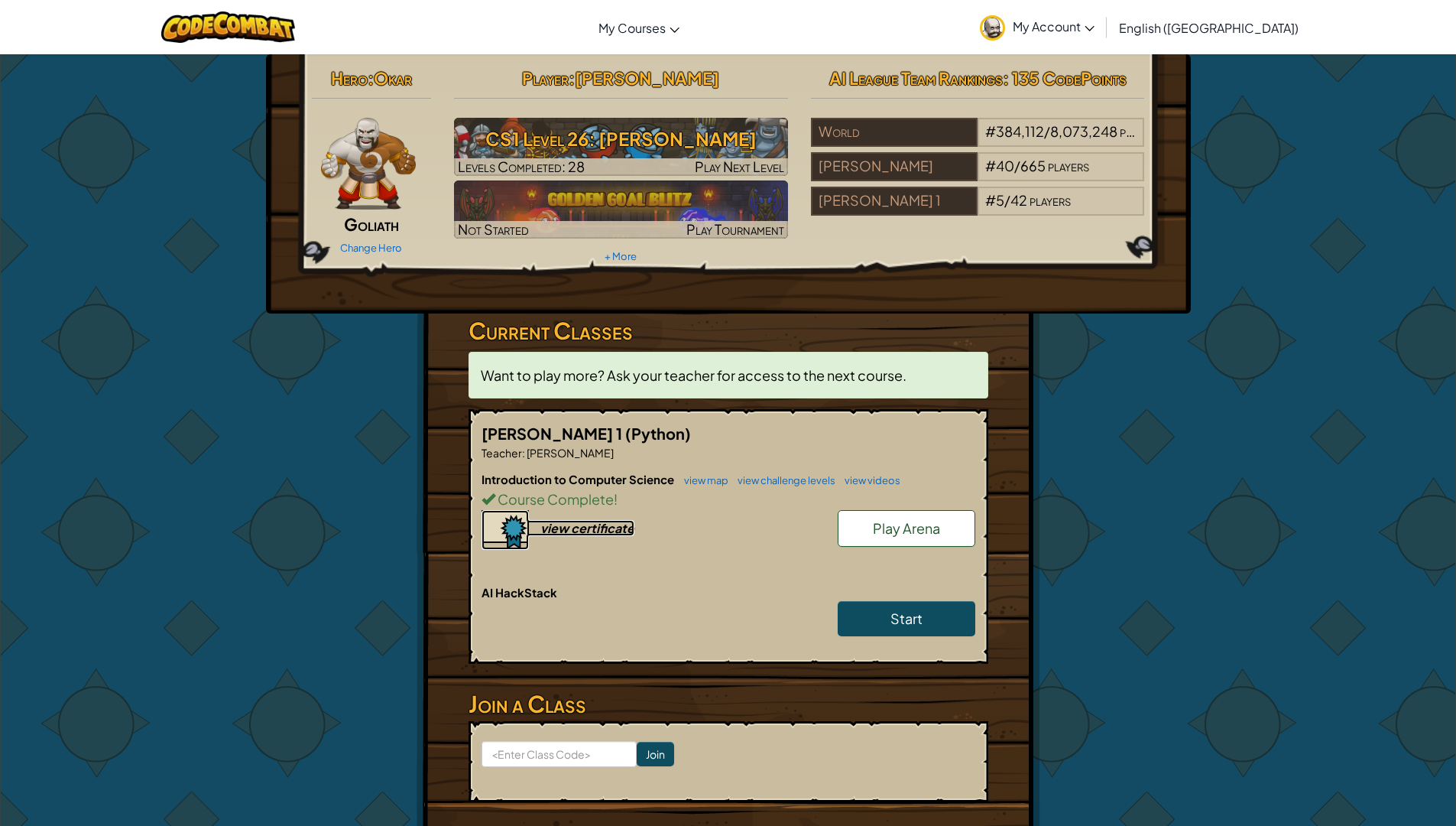
click at [593, 524] on div "view certificate" at bounding box center [588, 528] width 94 height 16
